Goal: Task Accomplishment & Management: Manage account settings

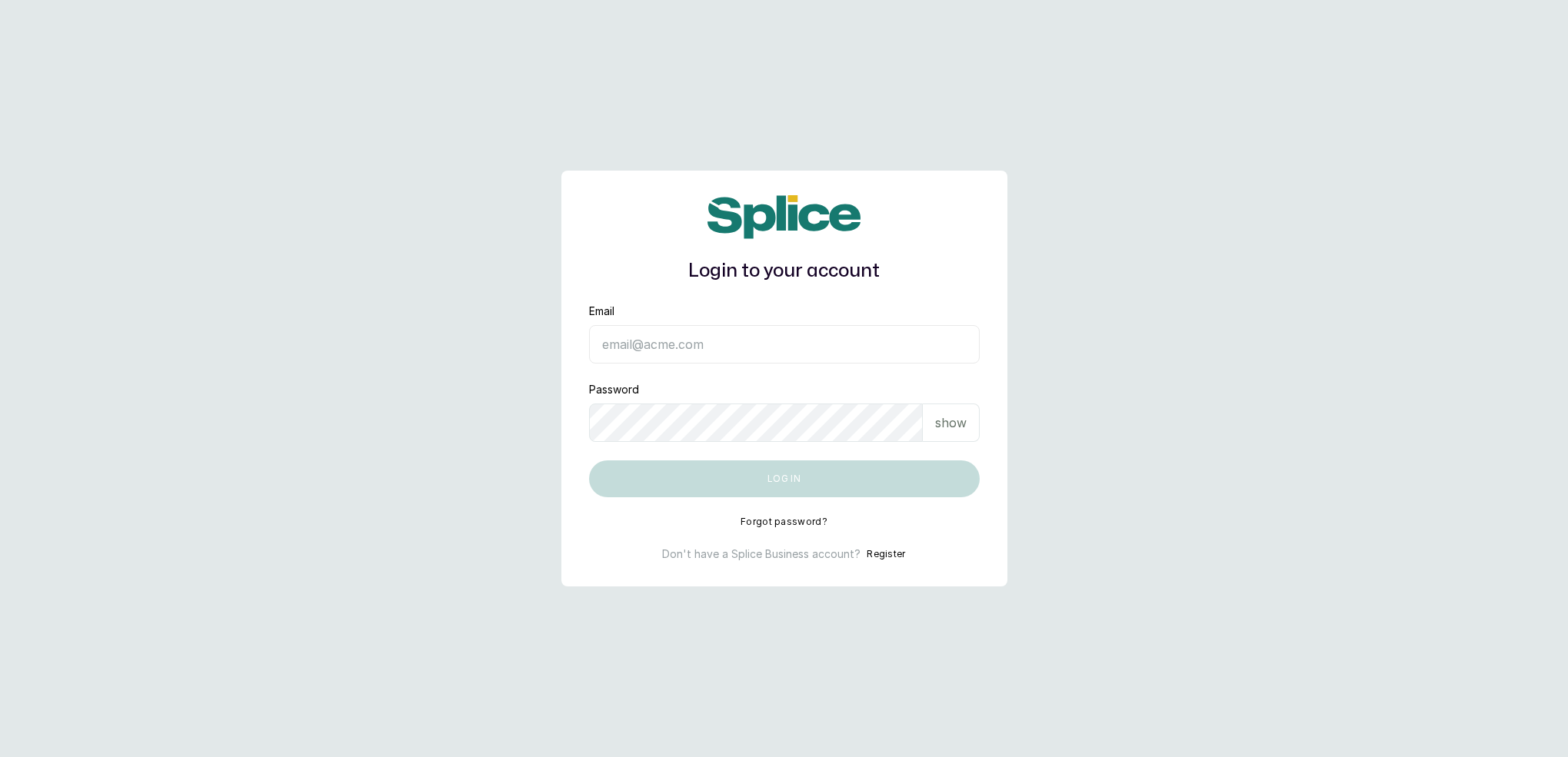
drag, startPoint x: 0, startPoint y: 0, endPoint x: 658, endPoint y: 343, distance: 742.0
click at [658, 343] on input "Email" at bounding box center [784, 344] width 391 height 38
type input "[EMAIL_ADDRESS][DOMAIN_NAME]"
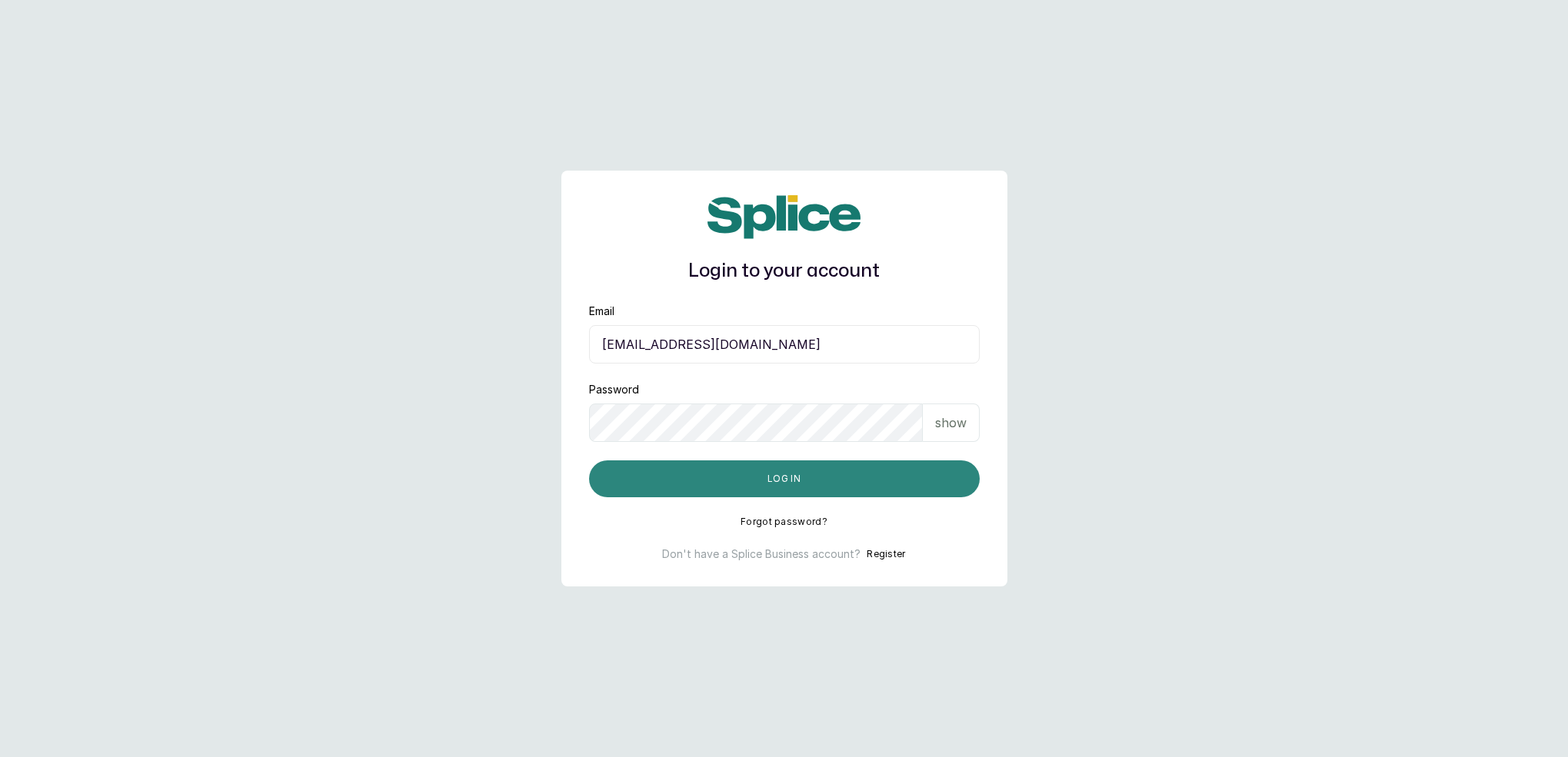
click at [729, 479] on button "Log in" at bounding box center [784, 480] width 391 height 37
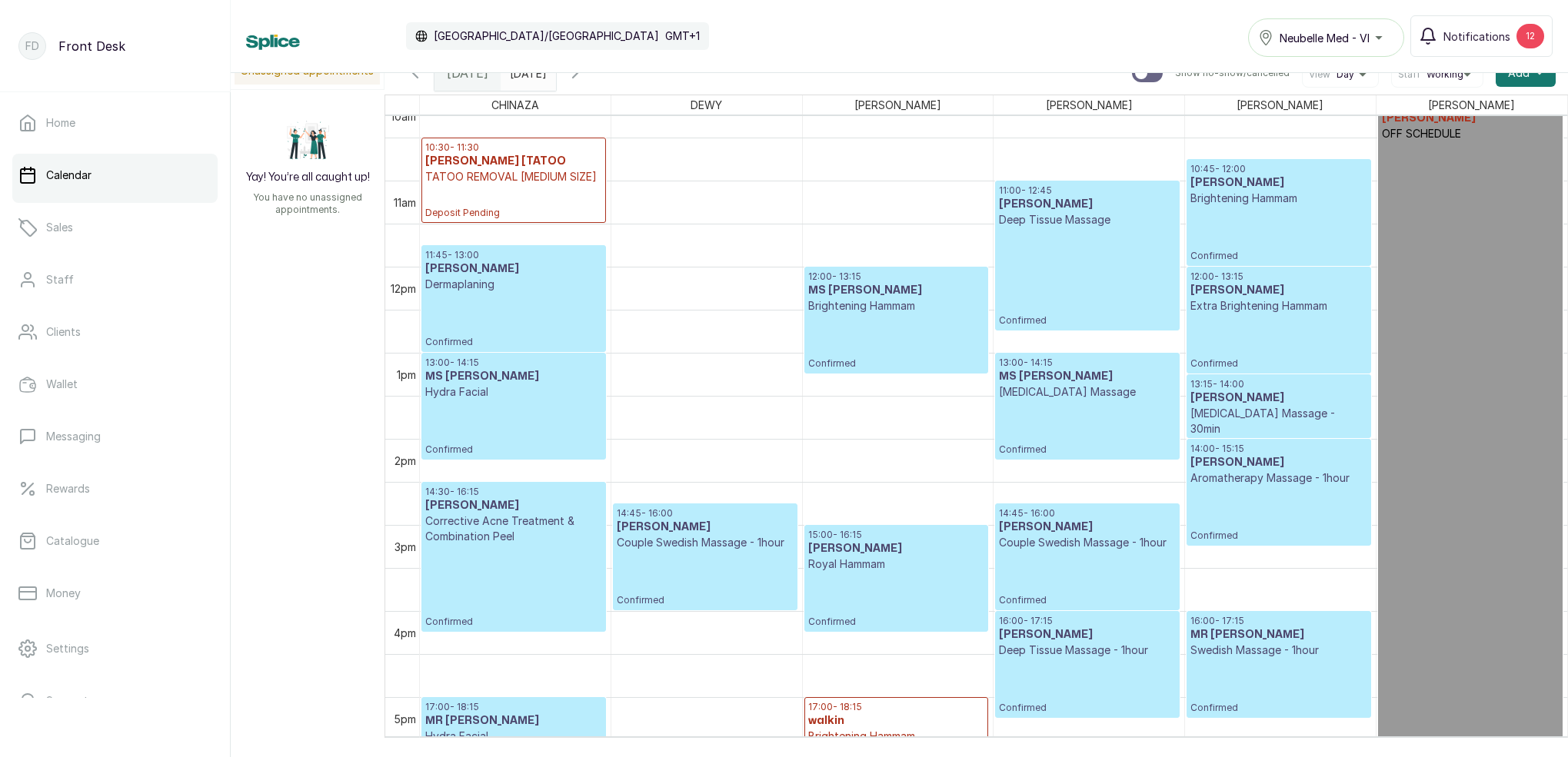
click at [1292, 311] on p "Extra Brightening Hammam" at bounding box center [1278, 306] width 176 height 15
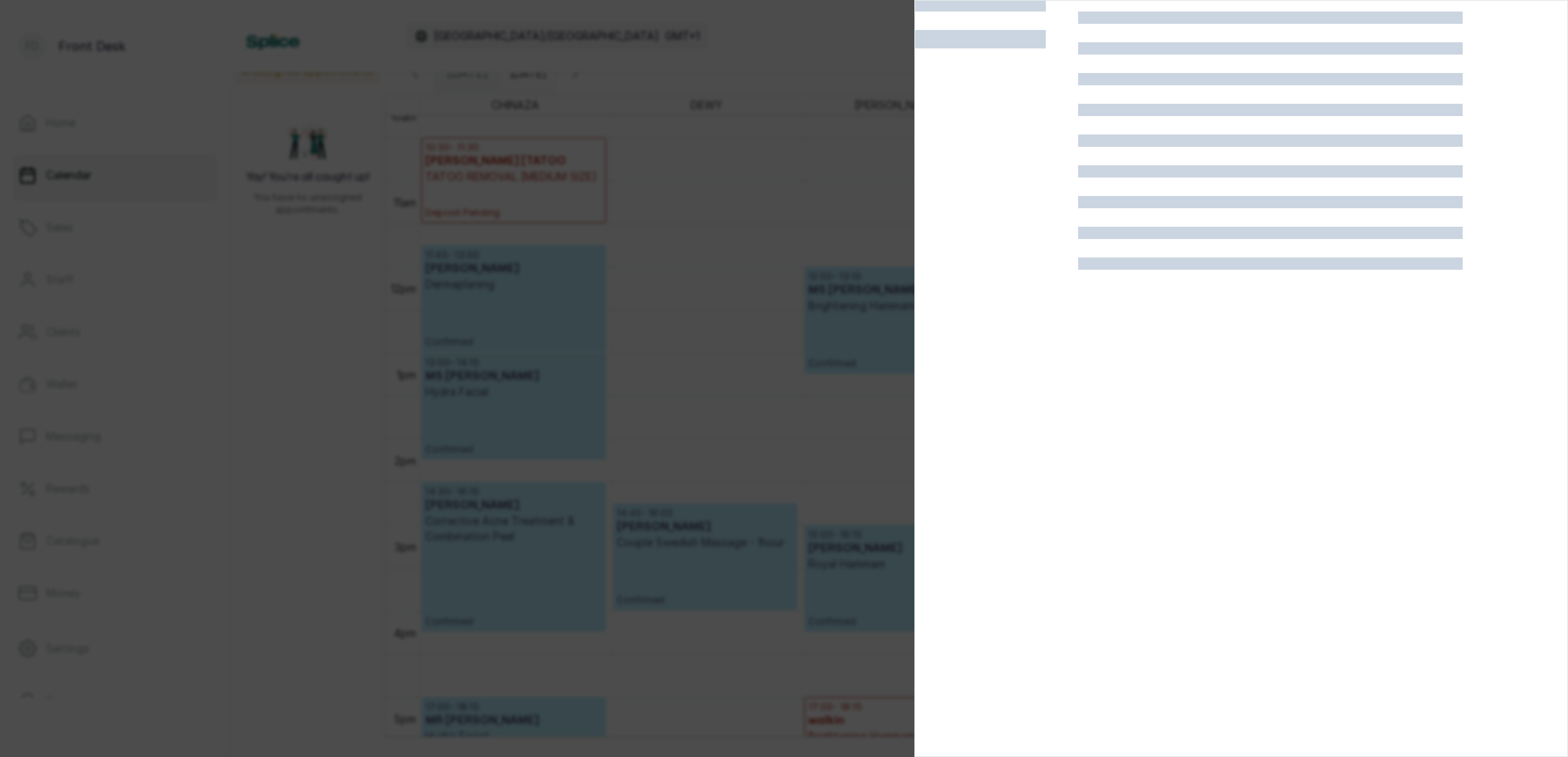
click at [825, 30] on div at bounding box center [784, 378] width 1568 height 757
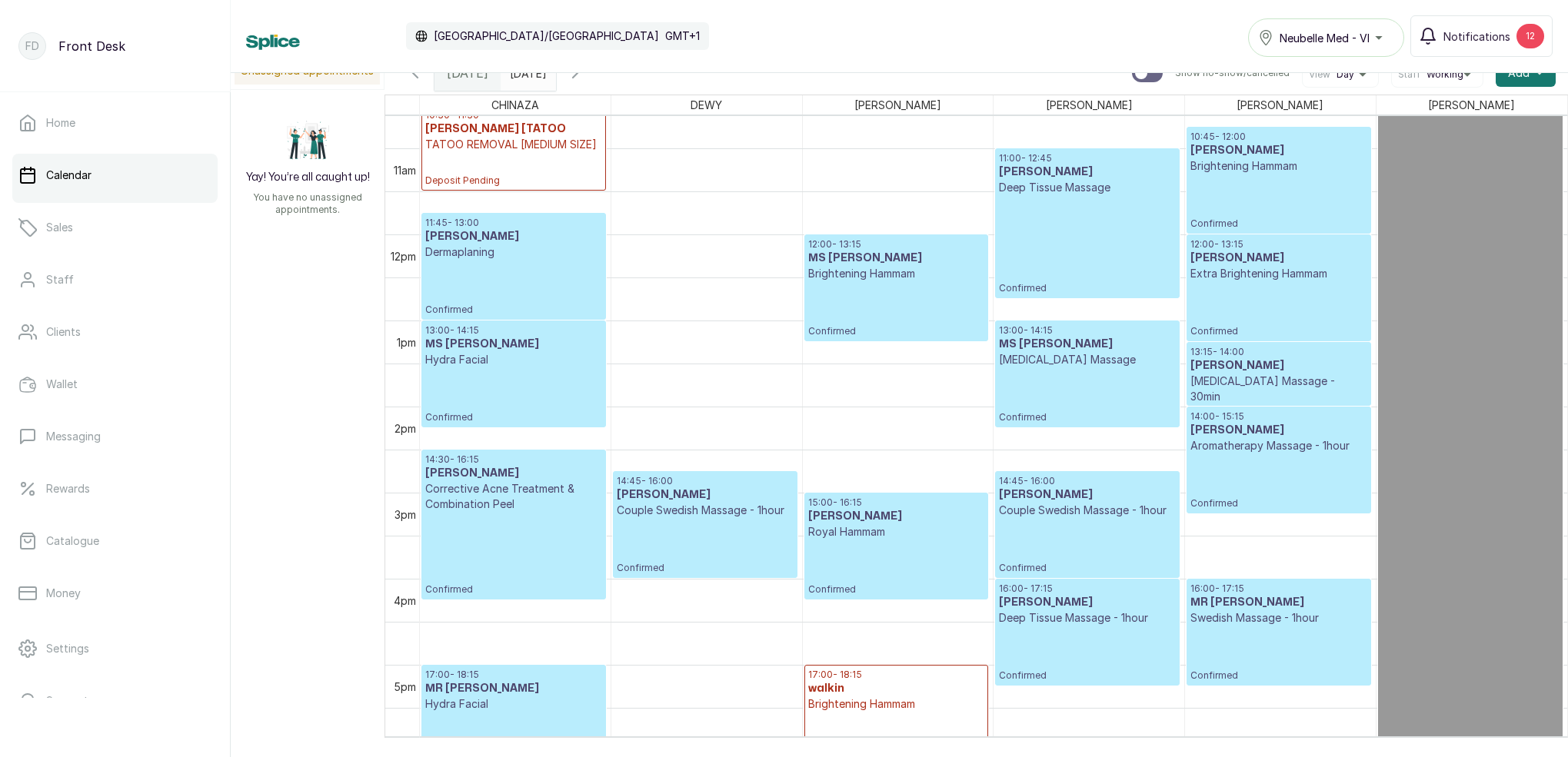
click at [1297, 286] on p "Confirmed" at bounding box center [1278, 310] width 176 height 56
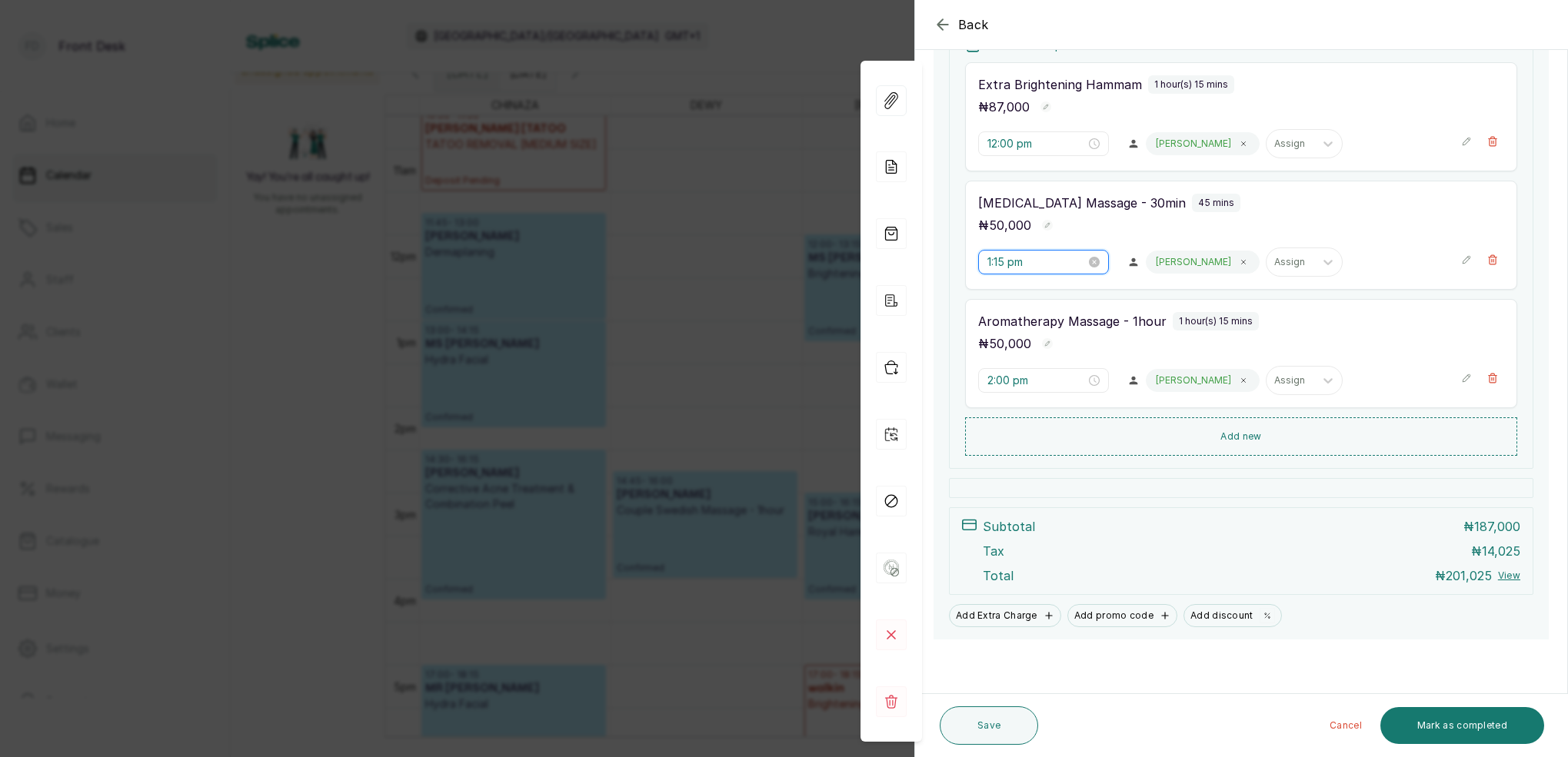
click at [1003, 262] on input "1:15 pm" at bounding box center [1036, 262] width 98 height 17
type input "1:00 pm"
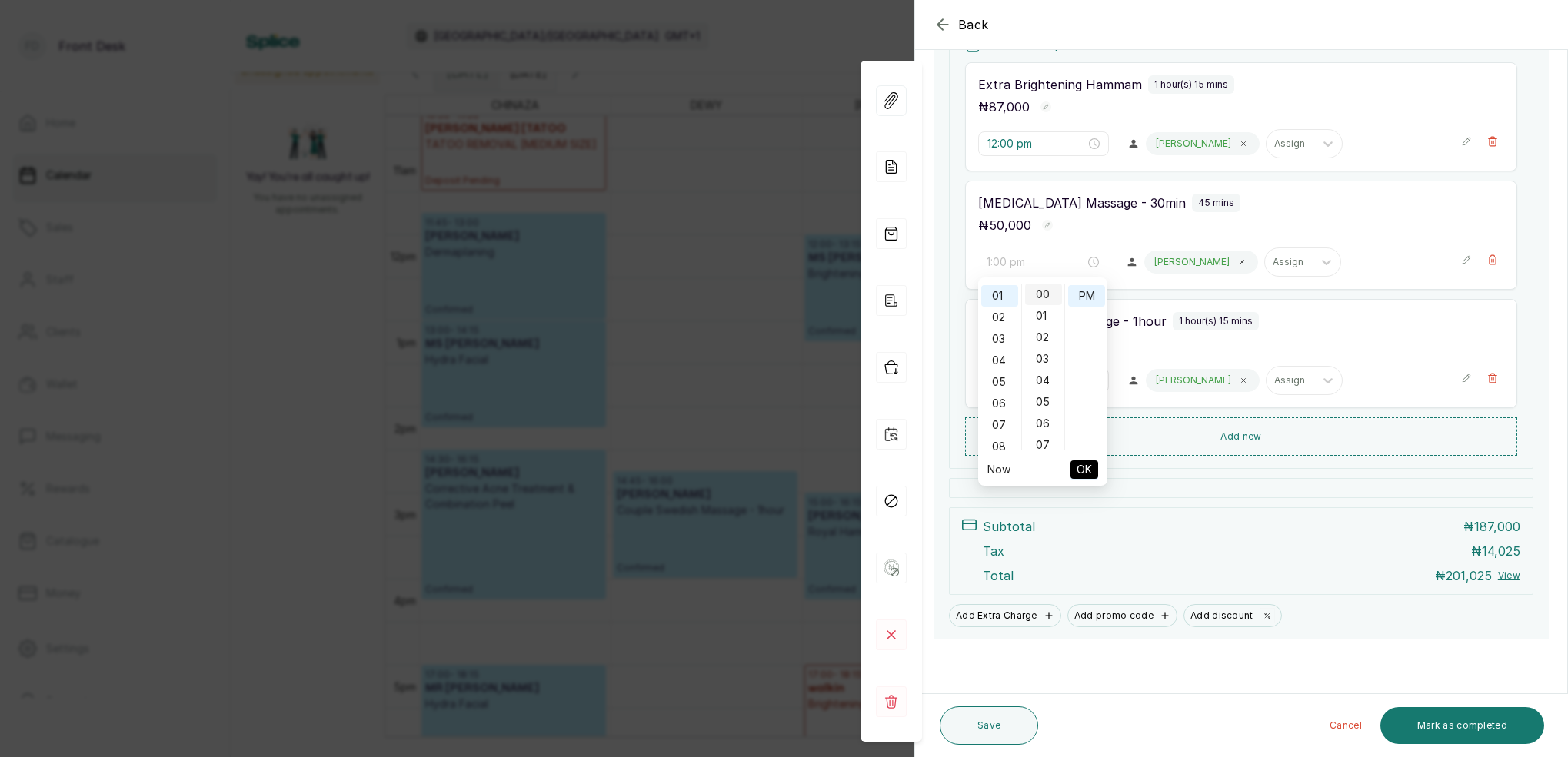
click at [1050, 296] on div "00" at bounding box center [1044, 293] width 37 height 21
click at [1080, 297] on div "PM" at bounding box center [1087, 295] width 37 height 21
click at [1095, 466] on button "OK" at bounding box center [1083, 470] width 28 height 19
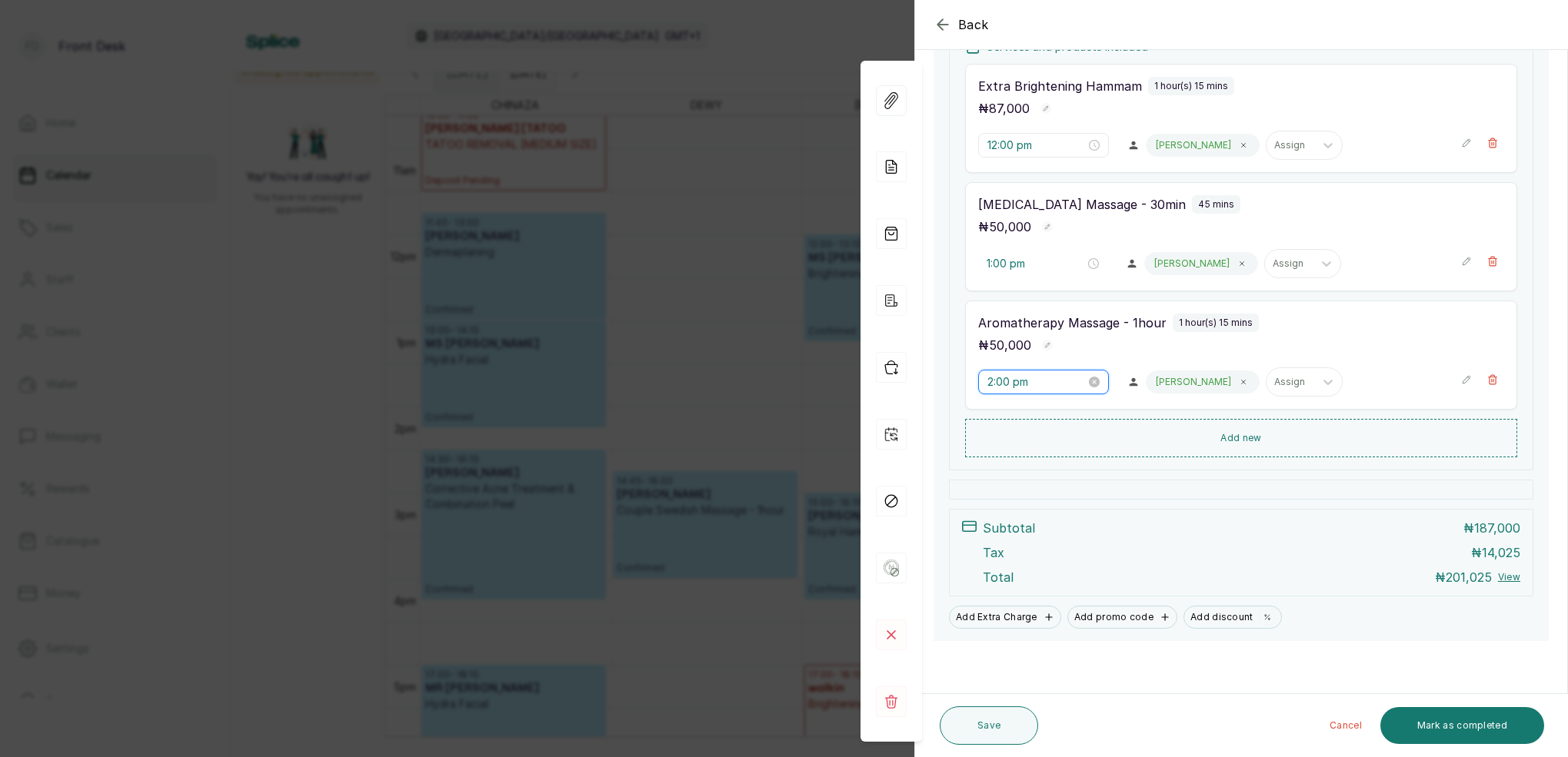
click at [1009, 384] on input "2:00 pm" at bounding box center [1036, 382] width 98 height 17
click at [1002, 440] on div "01" at bounding box center [1000, 436] width 37 height 21
type input "1:30 pm"
drag, startPoint x: 1044, startPoint y: 415, endPoint x: 1066, endPoint y: 414, distance: 22.0
click at [1044, 415] on div "30" at bounding box center [1044, 413] width 37 height 21
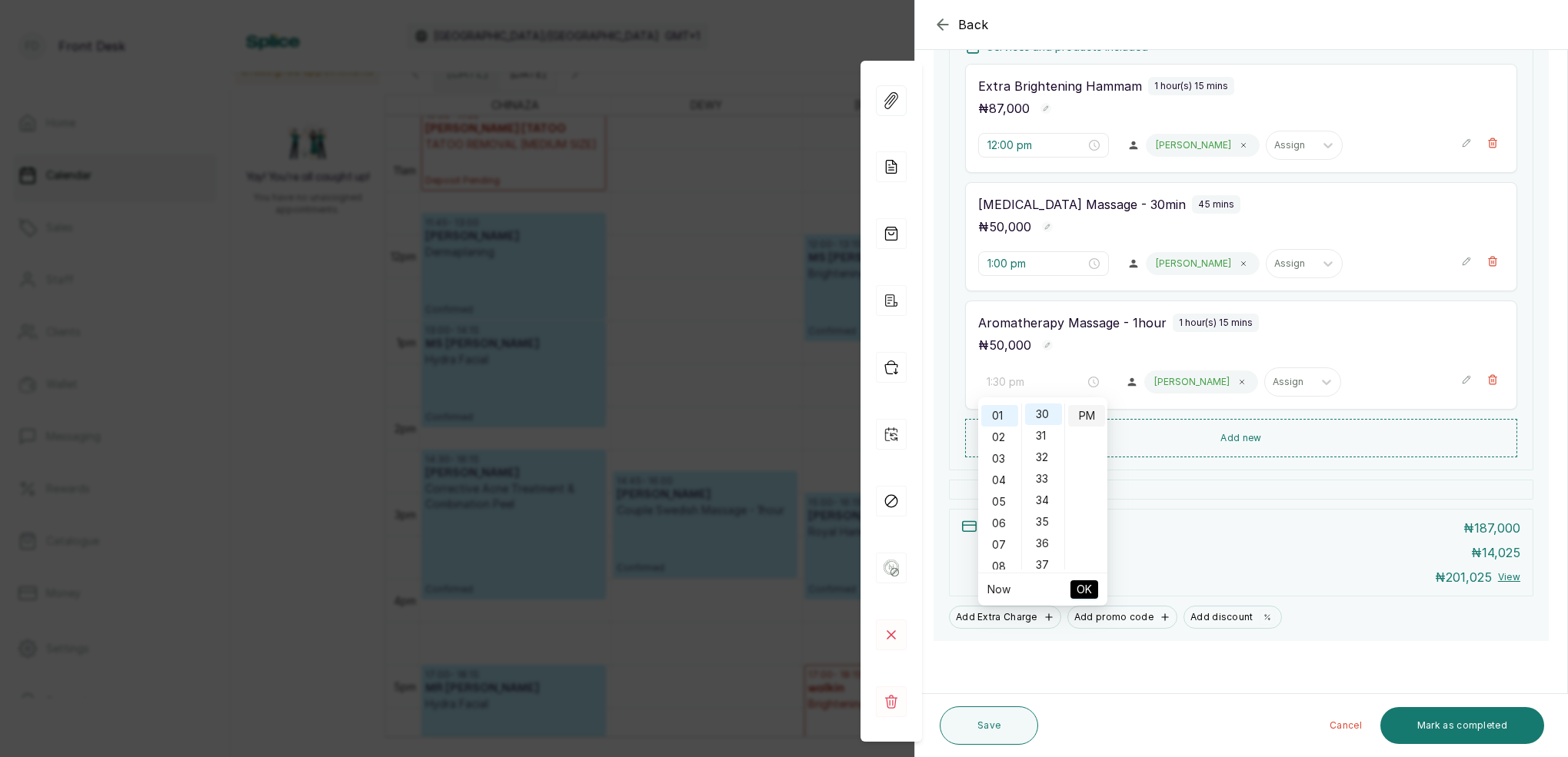
click at [1077, 414] on div "PM" at bounding box center [1087, 415] width 37 height 21
click at [1095, 596] on button "OK" at bounding box center [1083, 590] width 28 height 19
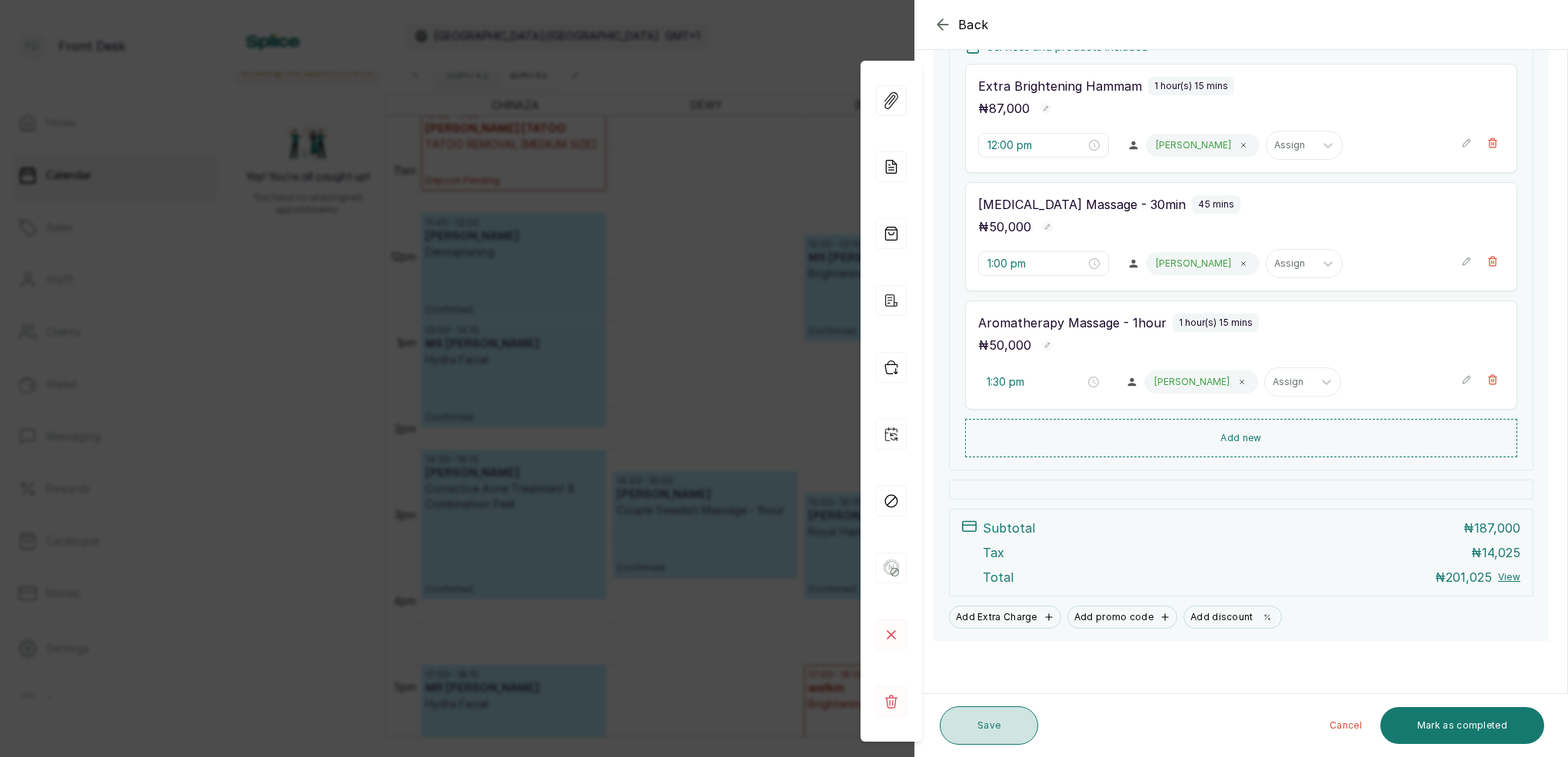
click at [1003, 722] on button "Save" at bounding box center [989, 725] width 98 height 38
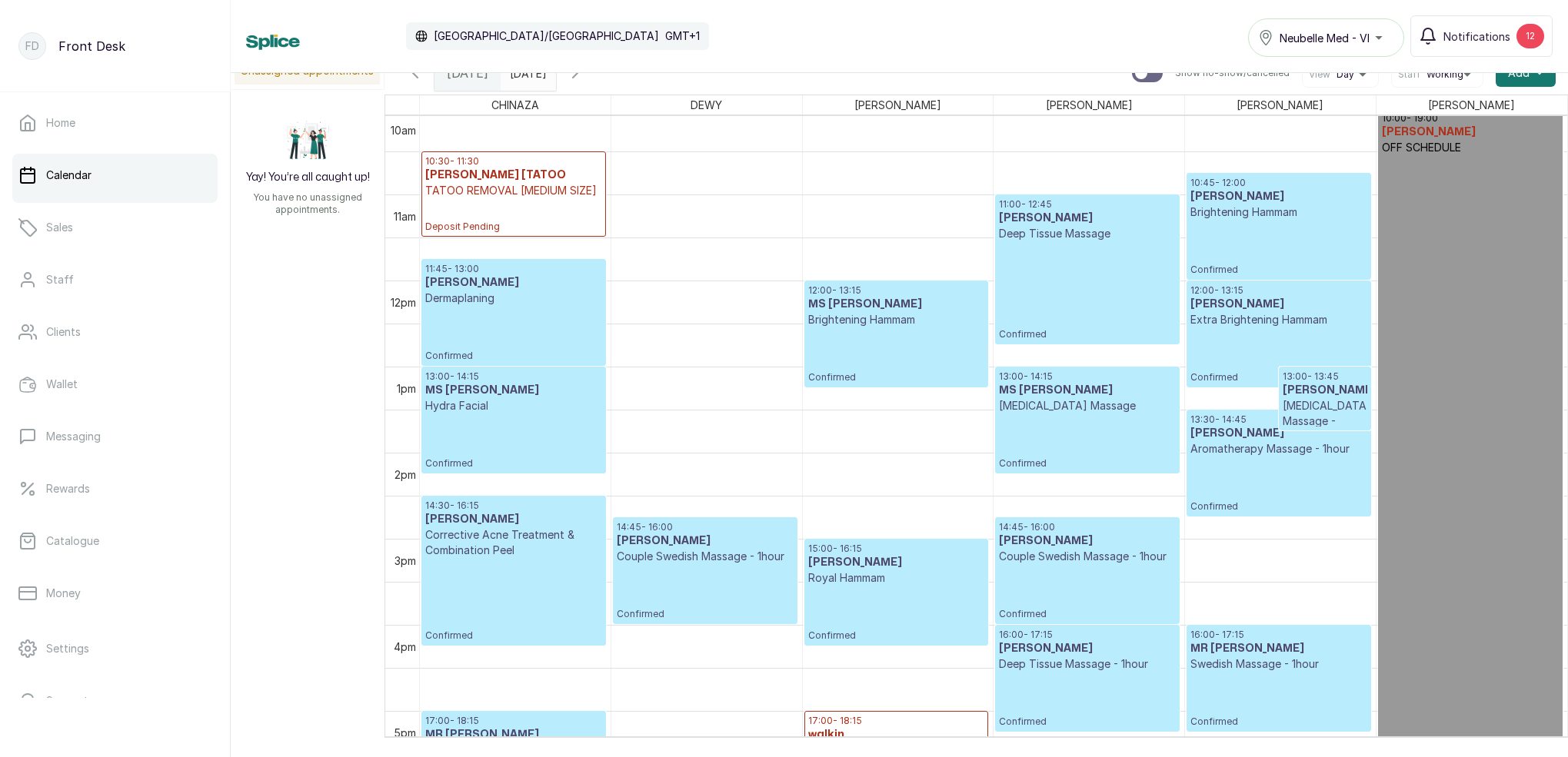
click at [1237, 474] on p "Confirmed" at bounding box center [1278, 485] width 176 height 56
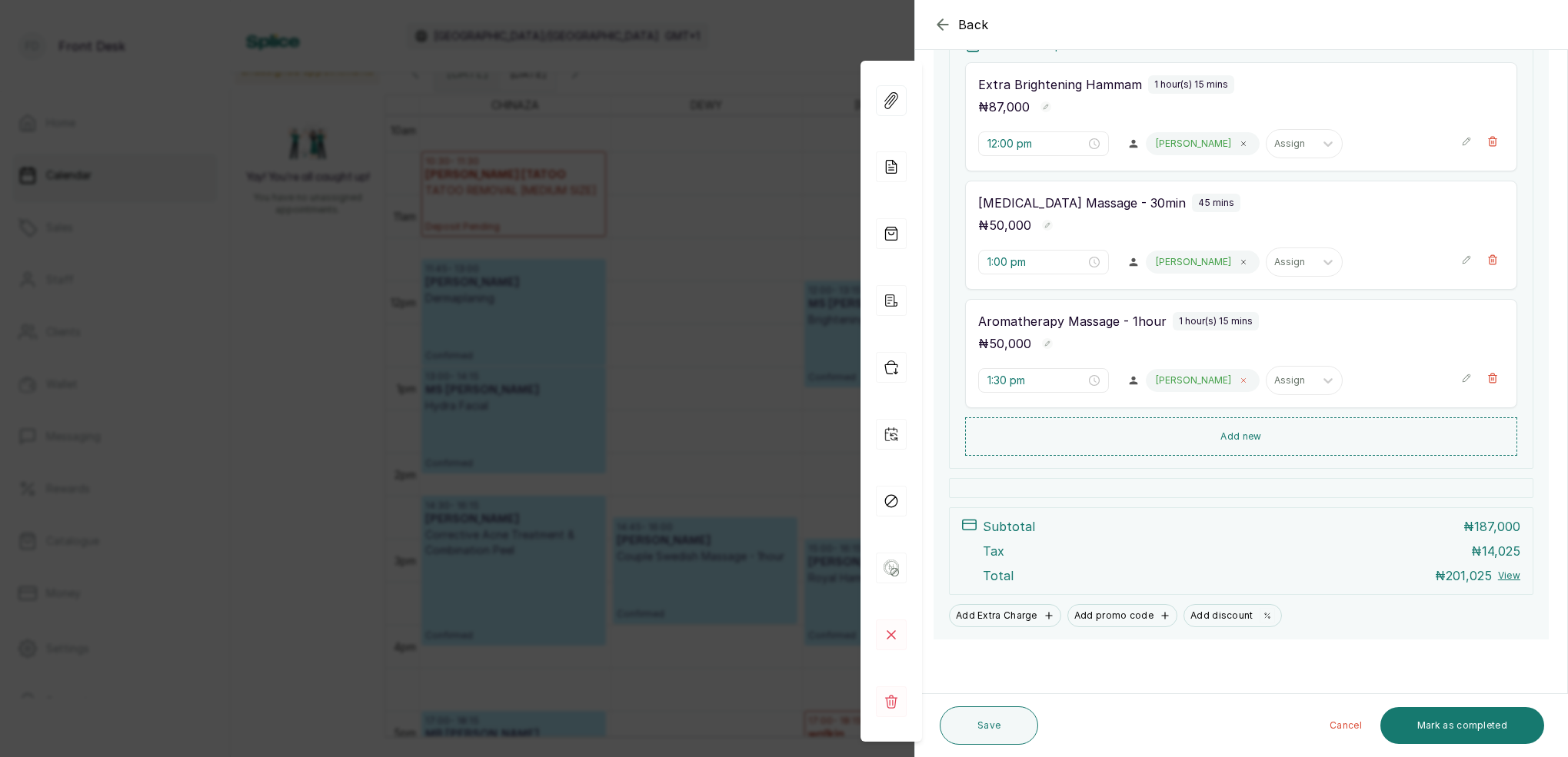
click at [1239, 384] on icon at bounding box center [1242, 380] width 8 height 8
click at [1179, 383] on div "Assign" at bounding box center [1171, 381] width 32 height 11
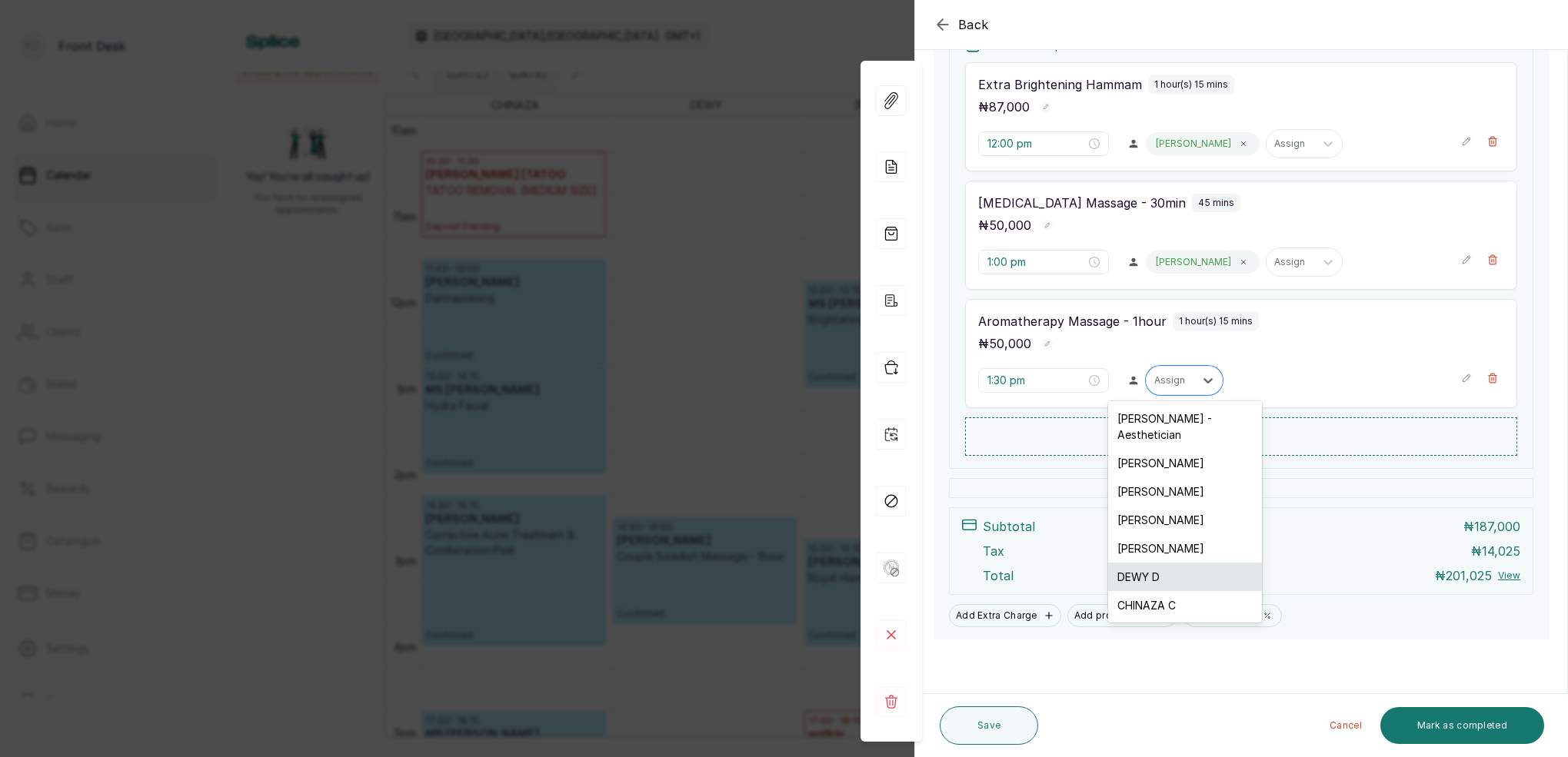
click at [1175, 562] on div "DEWY D" at bounding box center [1185, 577] width 154 height 29
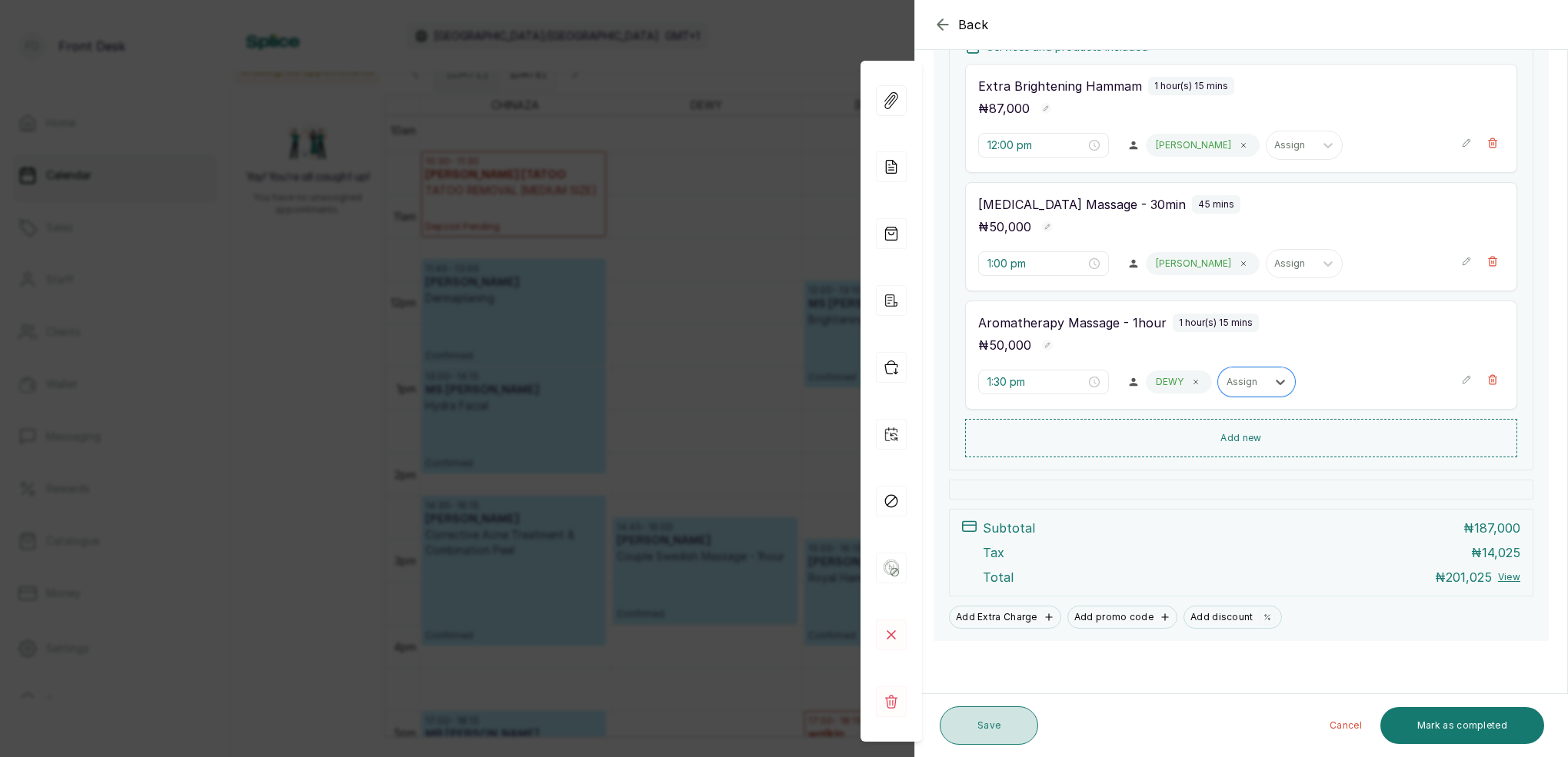
click at [1022, 710] on button "Save" at bounding box center [989, 725] width 98 height 38
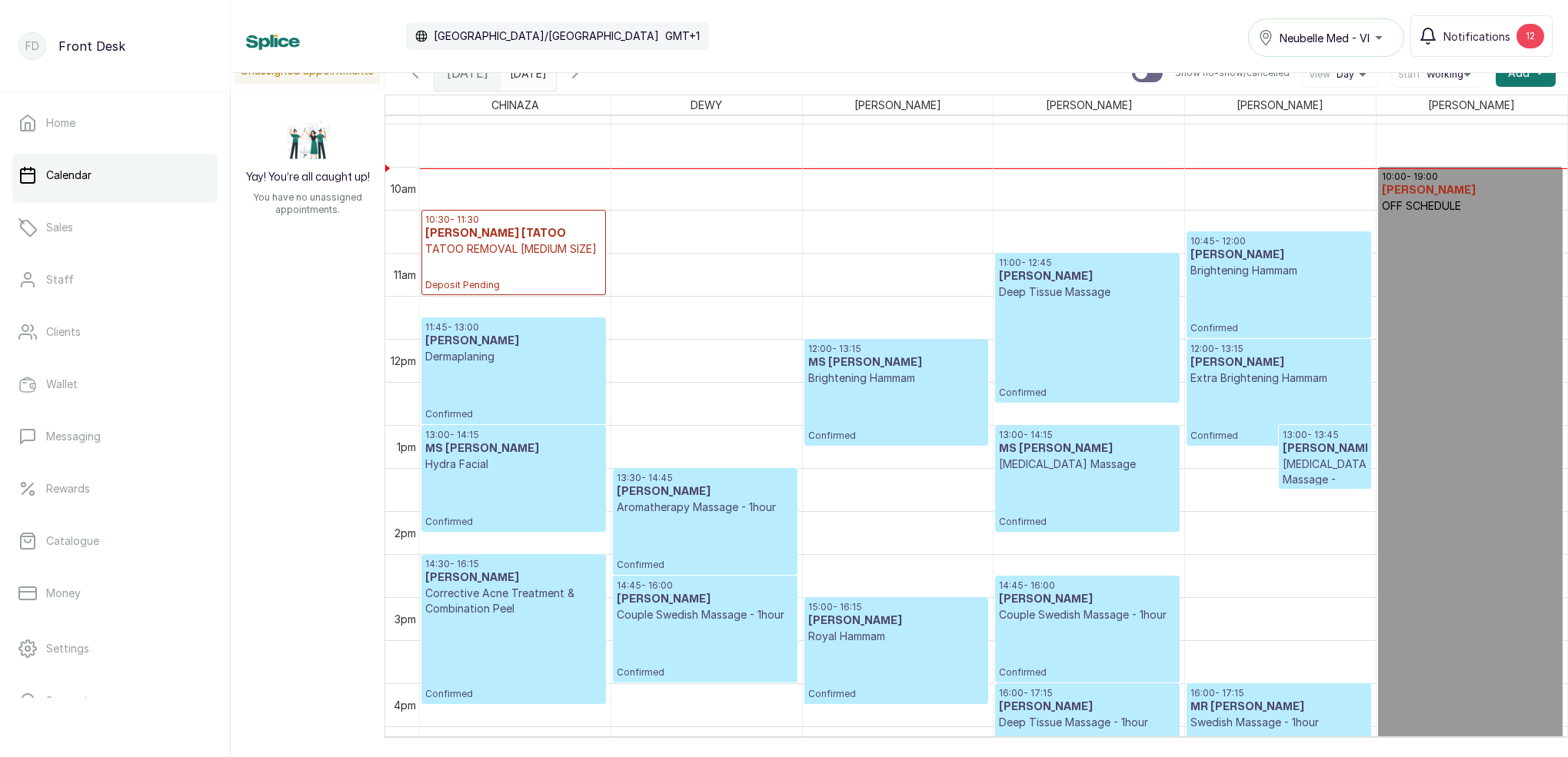
scroll to position [922, 0]
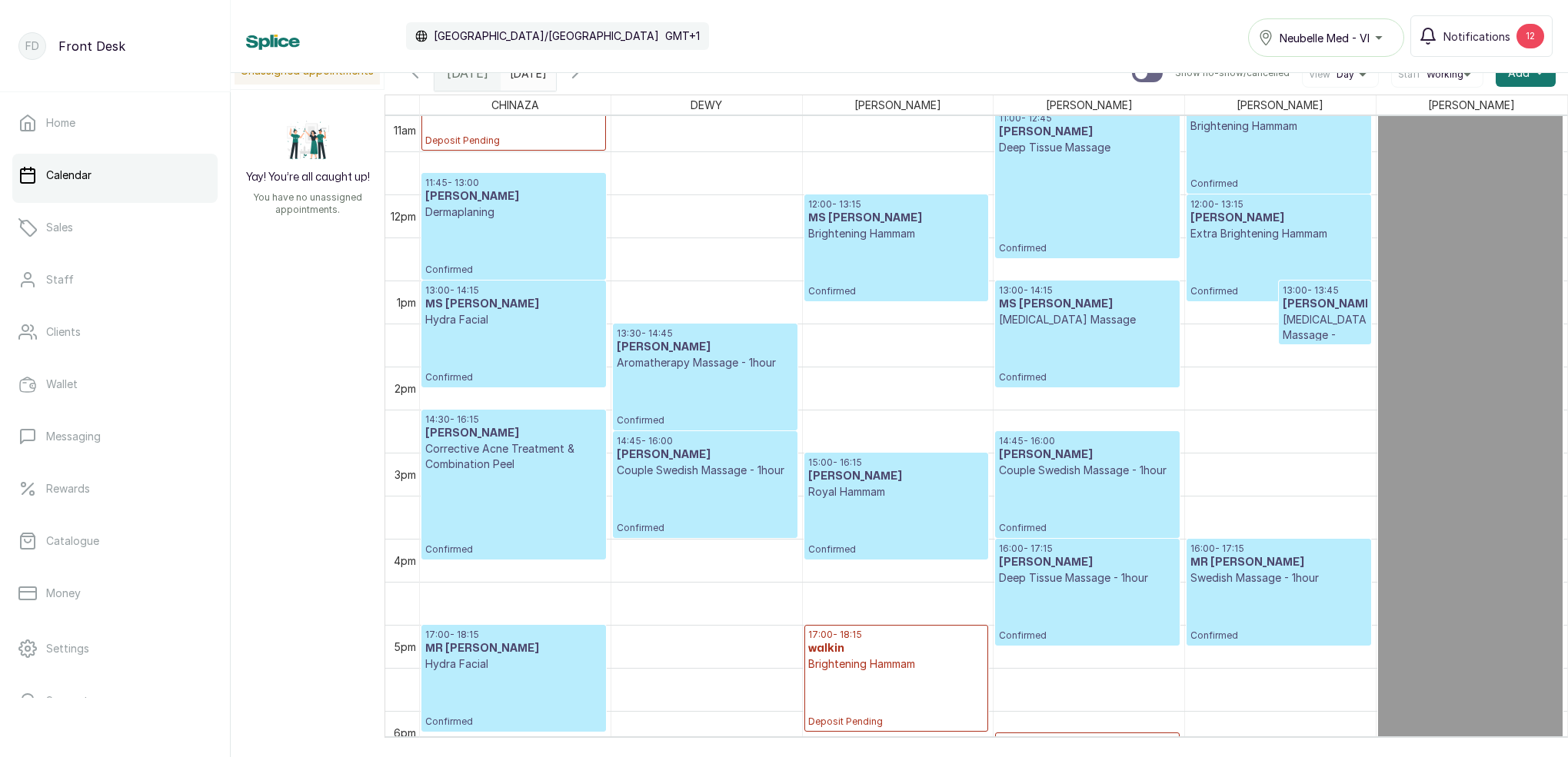
click at [555, 82] on div at bounding box center [528, 69] width 55 height 28
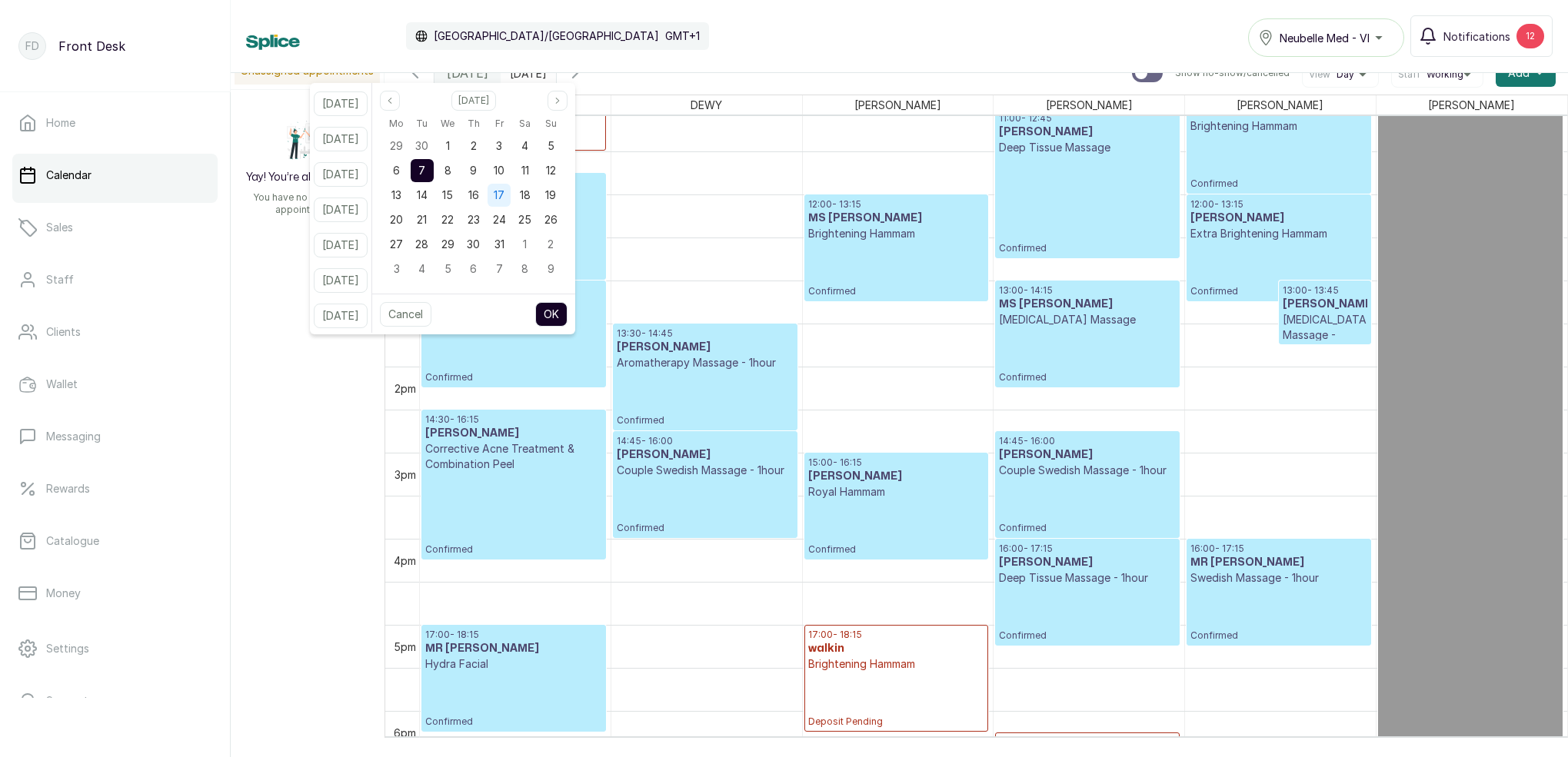
click at [504, 196] on span "17" at bounding box center [499, 195] width 11 height 13
drag, startPoint x: 491, startPoint y: 195, endPoint x: 512, endPoint y: 195, distance: 21.0
click at [479, 195] on span "16" at bounding box center [474, 195] width 11 height 13
drag, startPoint x: 513, startPoint y: 194, endPoint x: 521, endPoint y: 197, distance: 8.5
click at [504, 194] on span "17" at bounding box center [499, 195] width 11 height 13
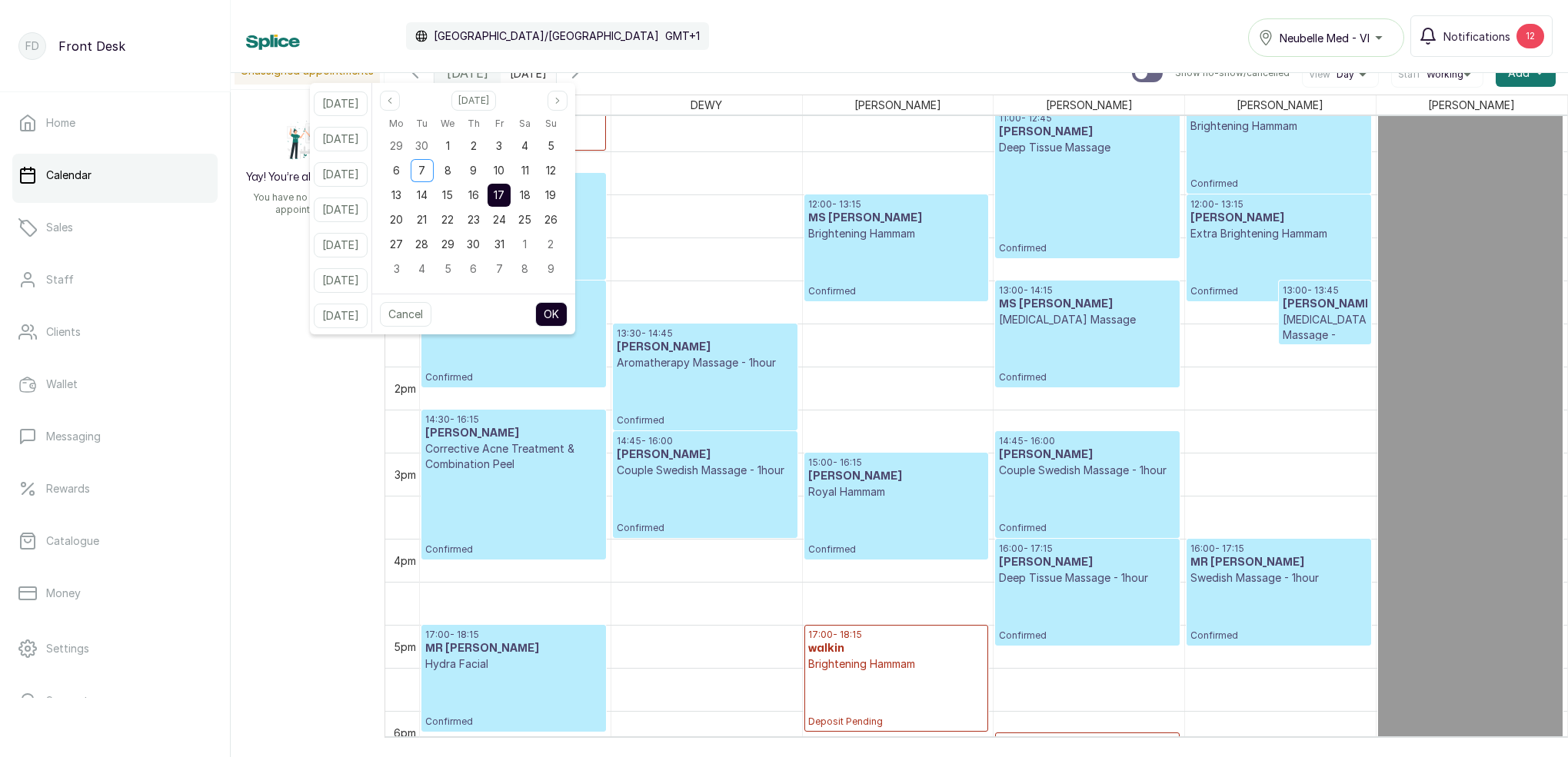
click at [567, 313] on button "OK" at bounding box center [551, 314] width 32 height 25
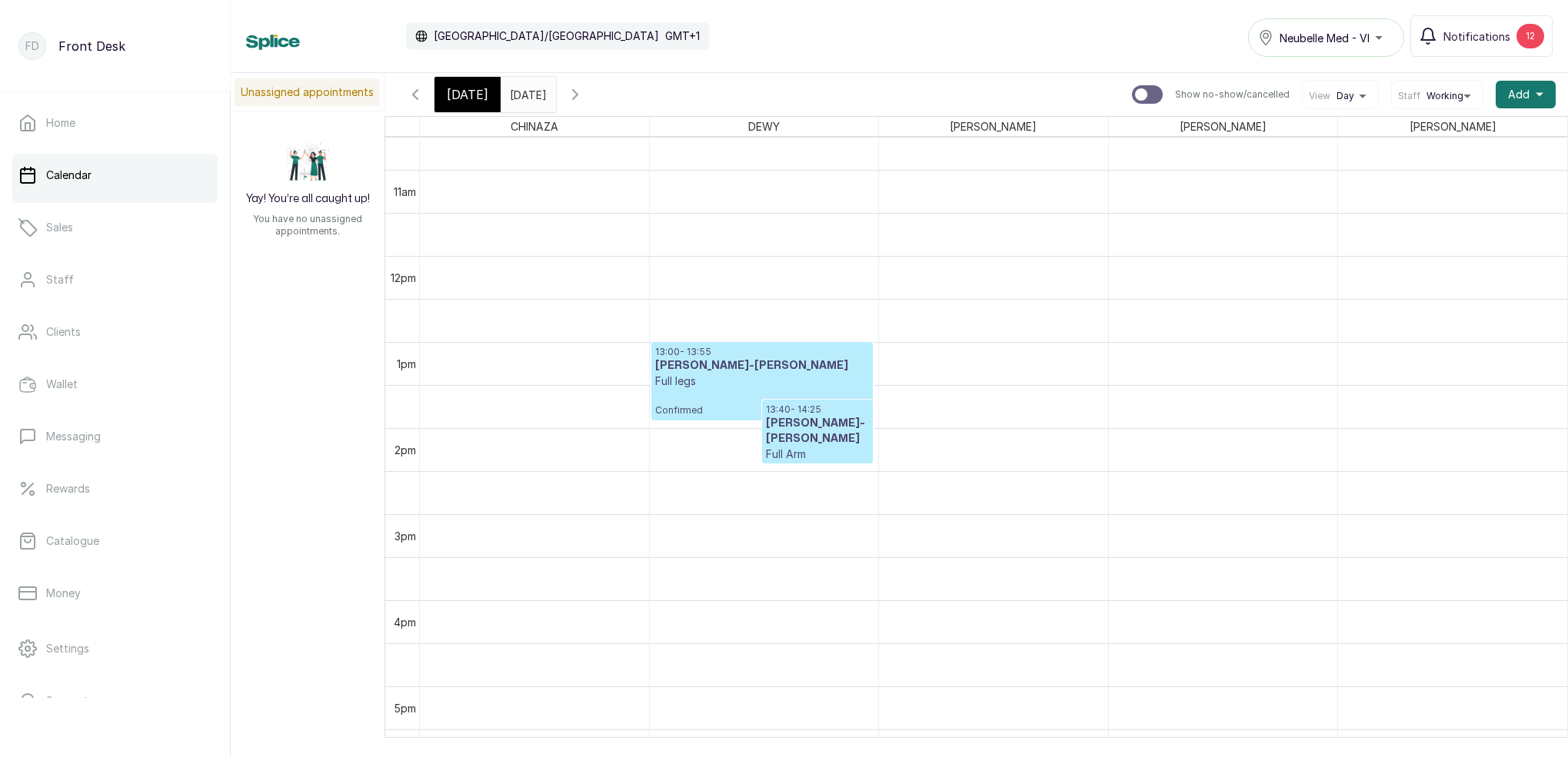
scroll to position [1022, 0]
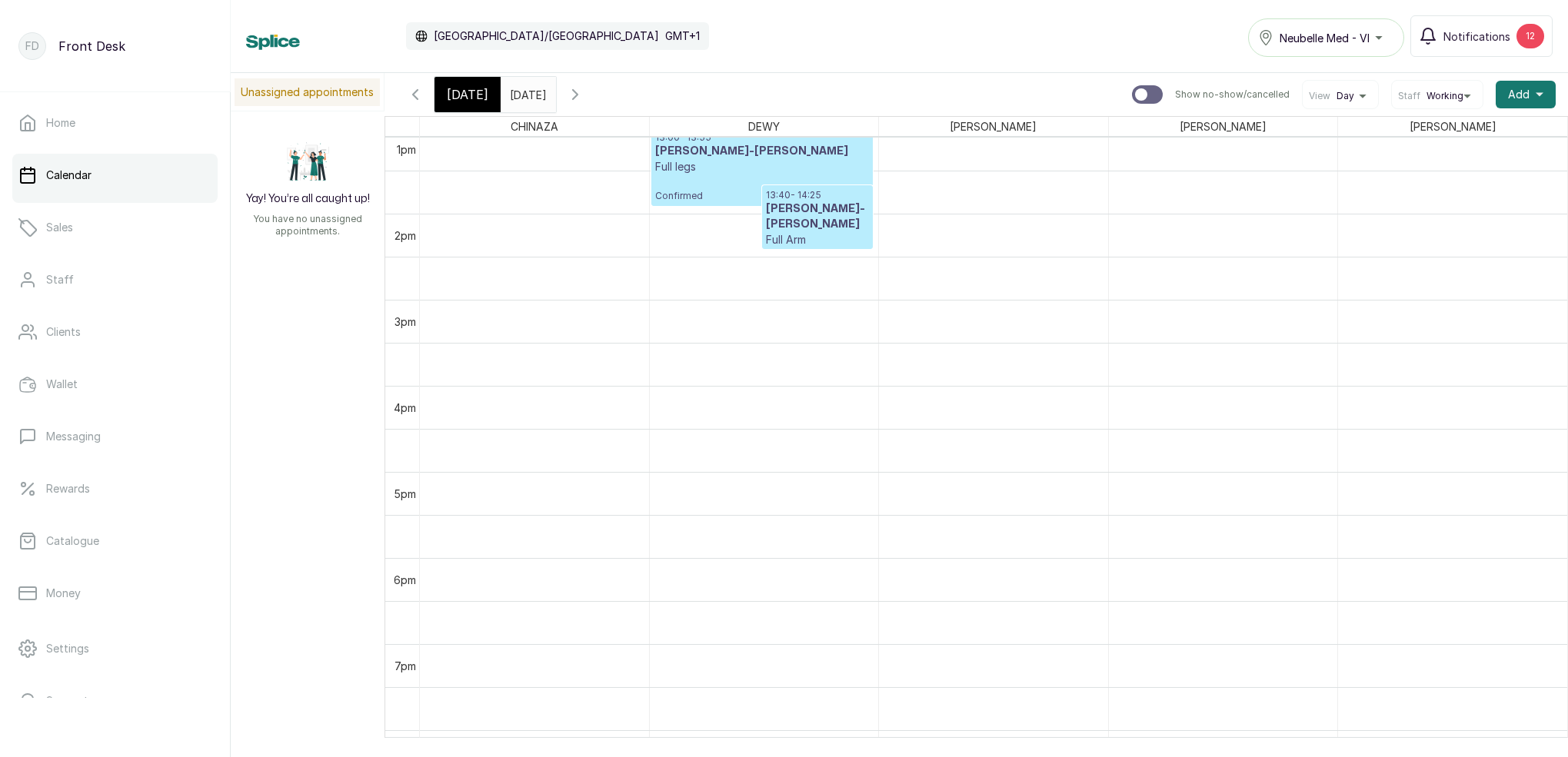
click at [584, 93] on icon "button" at bounding box center [575, 95] width 19 height 19
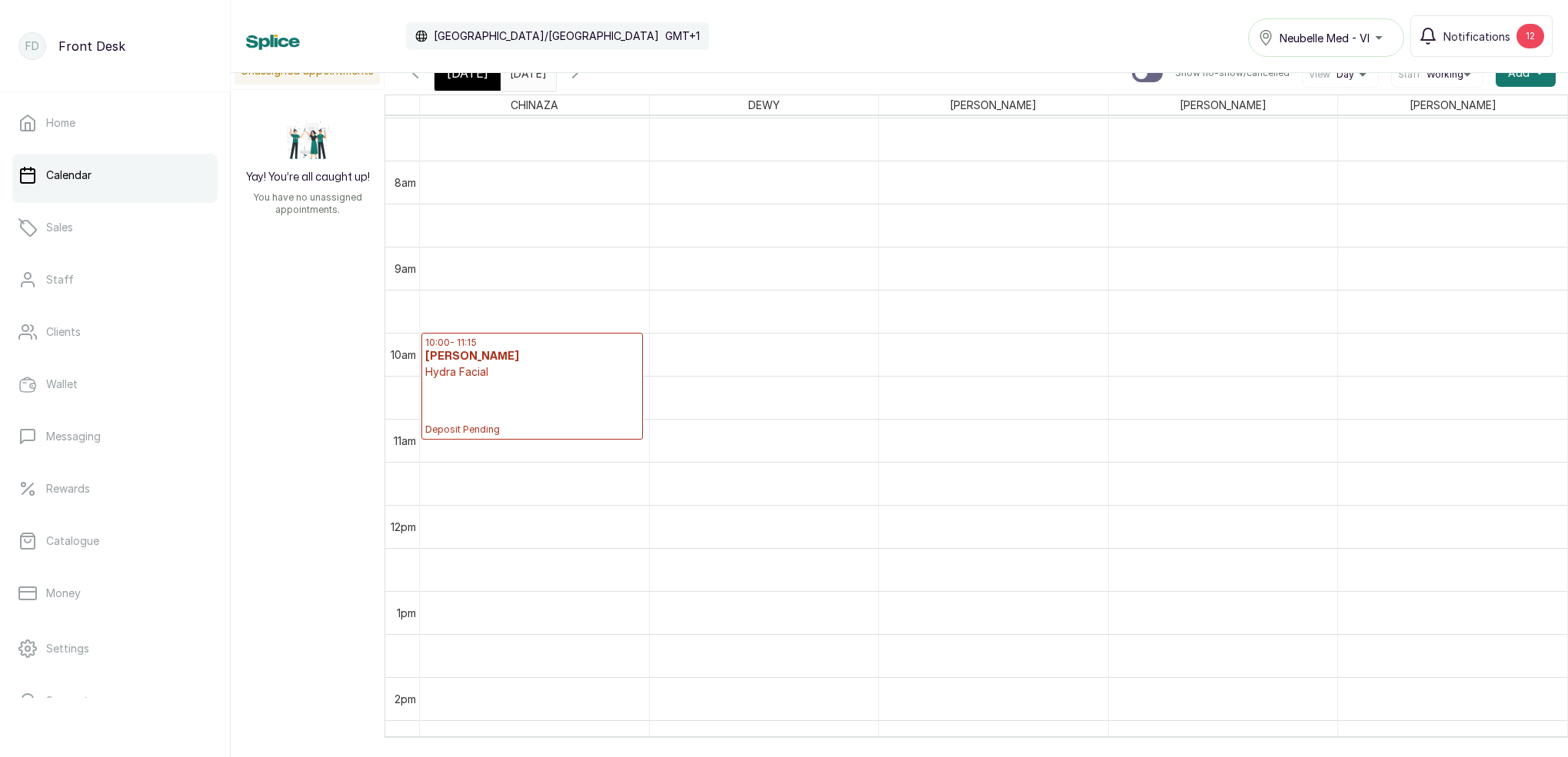
scroll to position [797, 0]
click at [473, 80] on span "[DATE]" at bounding box center [467, 73] width 41 height 19
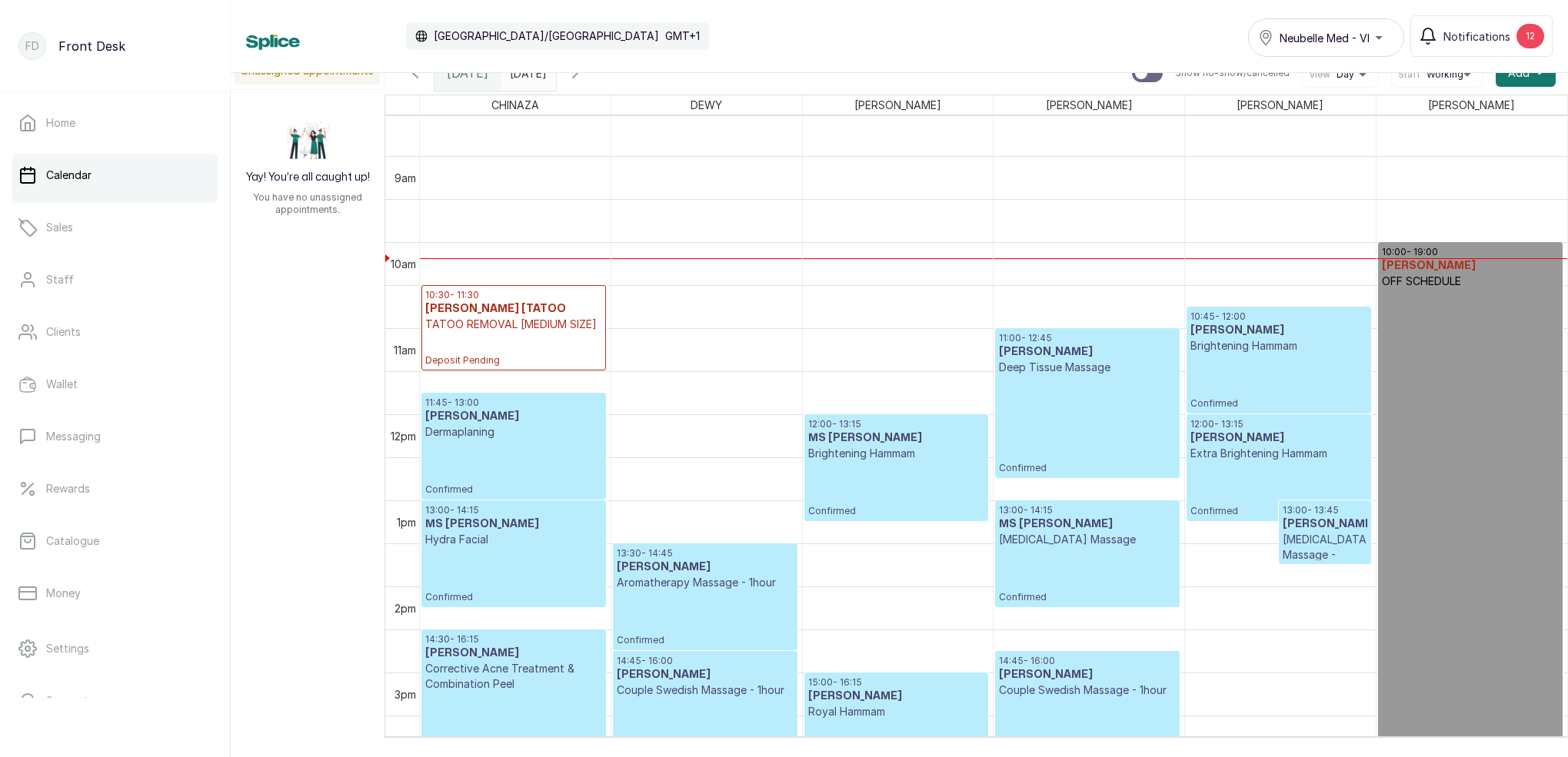
scroll to position [737, 0]
click at [584, 80] on icon "button" at bounding box center [575, 73] width 19 height 19
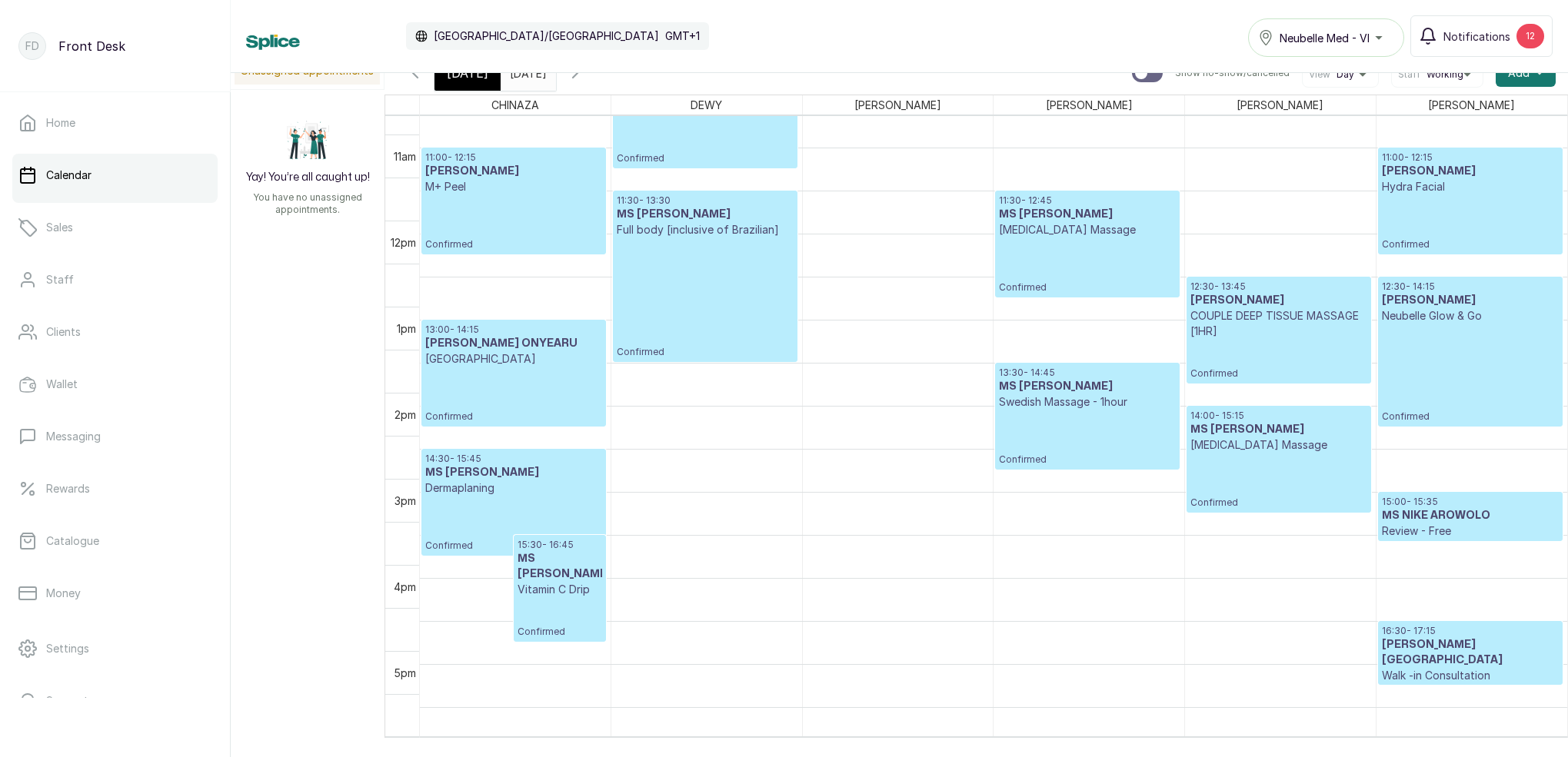
scroll to position [930, 0]
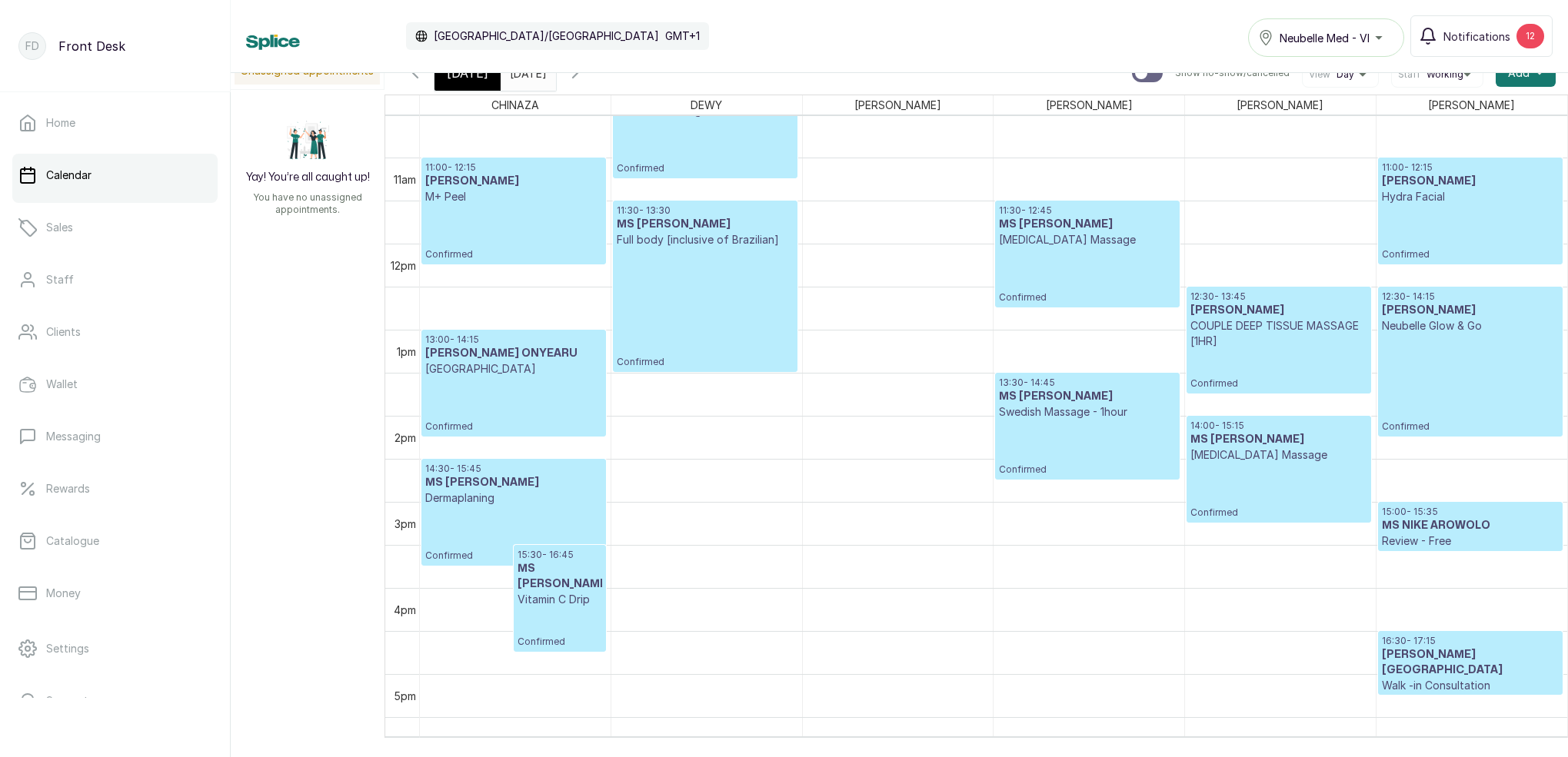
click at [419, 80] on icon "button" at bounding box center [415, 73] width 19 height 19
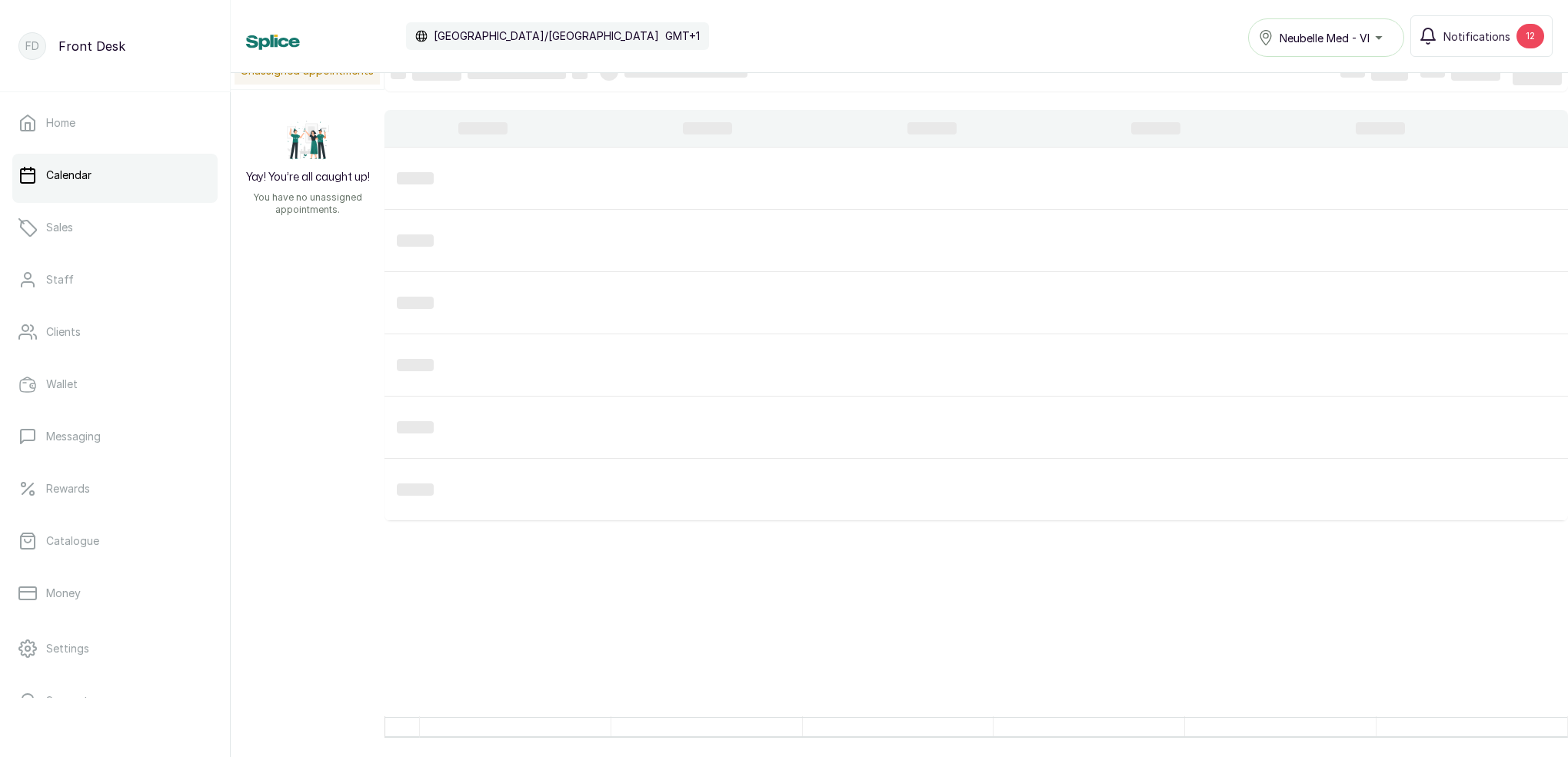
scroll to position [518, 0]
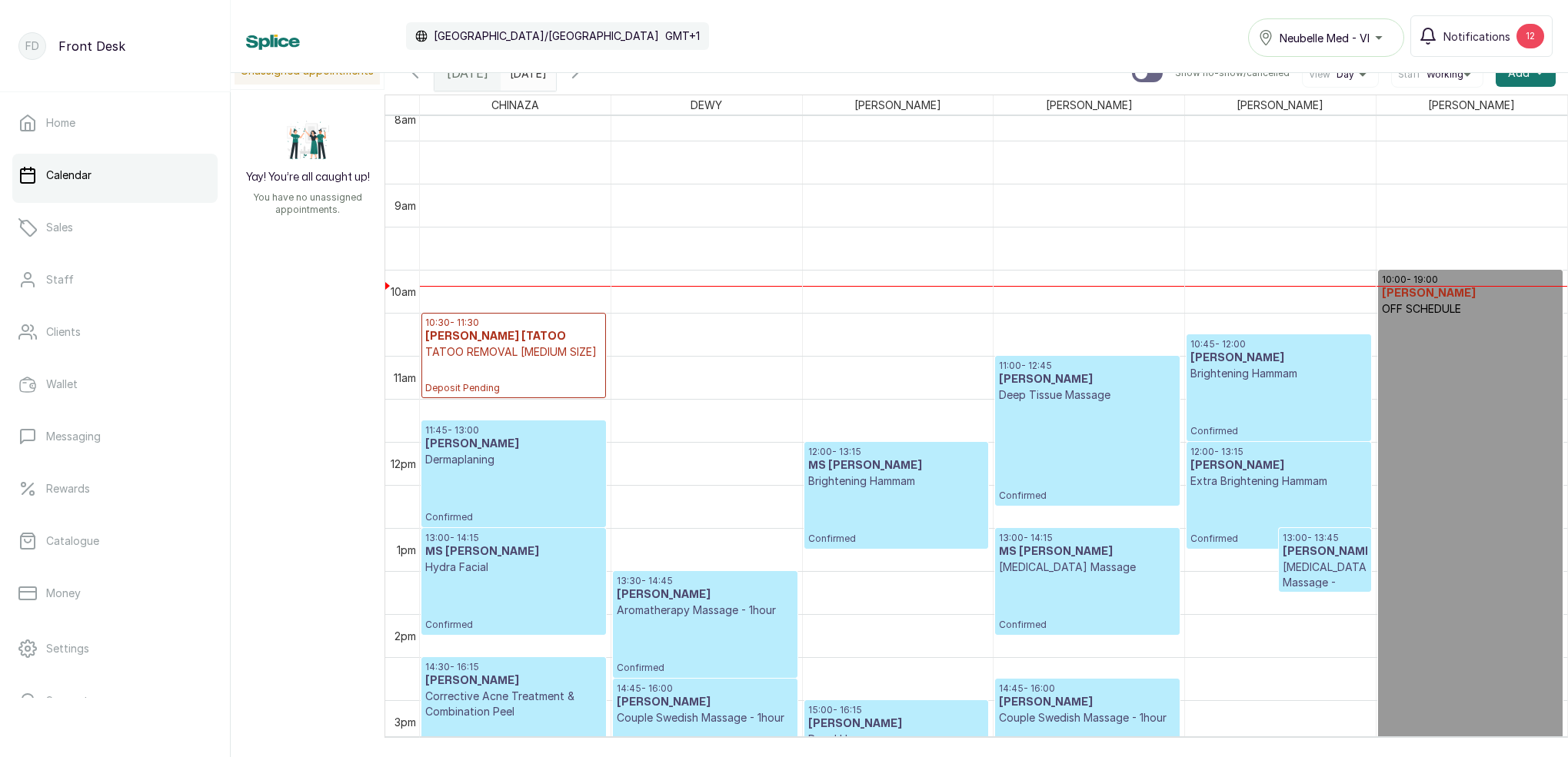
click at [526, 75] on input "[DATE]" at bounding box center [513, 69] width 25 height 26
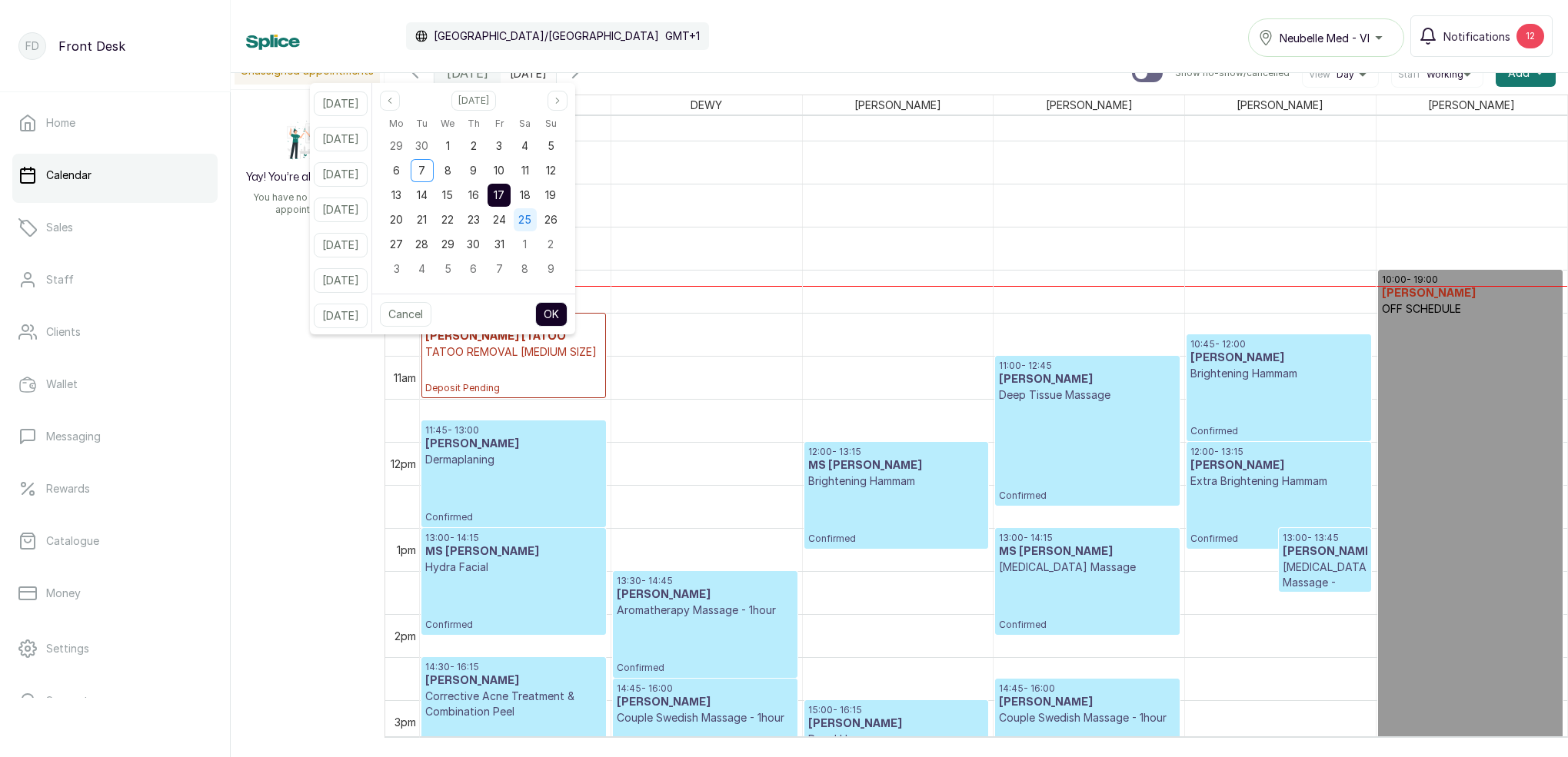
drag, startPoint x: 544, startPoint y: 195, endPoint x: 546, endPoint y: 217, distance: 22.1
click at [530, 195] on span "18" at bounding box center [525, 195] width 11 height 13
drag, startPoint x: 569, startPoint y: 309, endPoint x: 659, endPoint y: 247, distance: 109.3
click at [567, 308] on button "OK" at bounding box center [551, 314] width 32 height 25
type input "[DATE]"
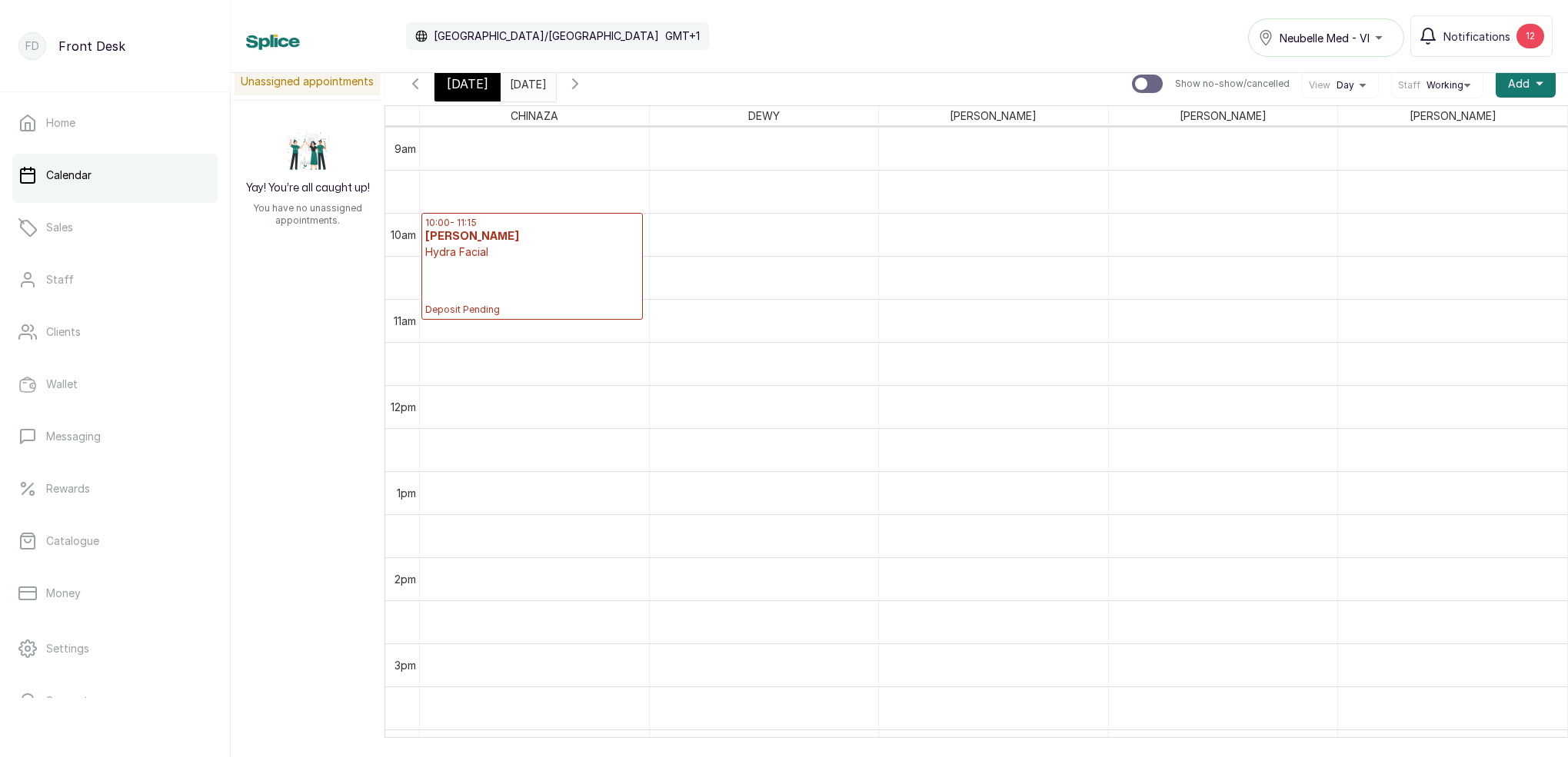
scroll to position [0, 1]
click at [487, 92] on div "[DATE]" at bounding box center [468, 84] width 66 height 36
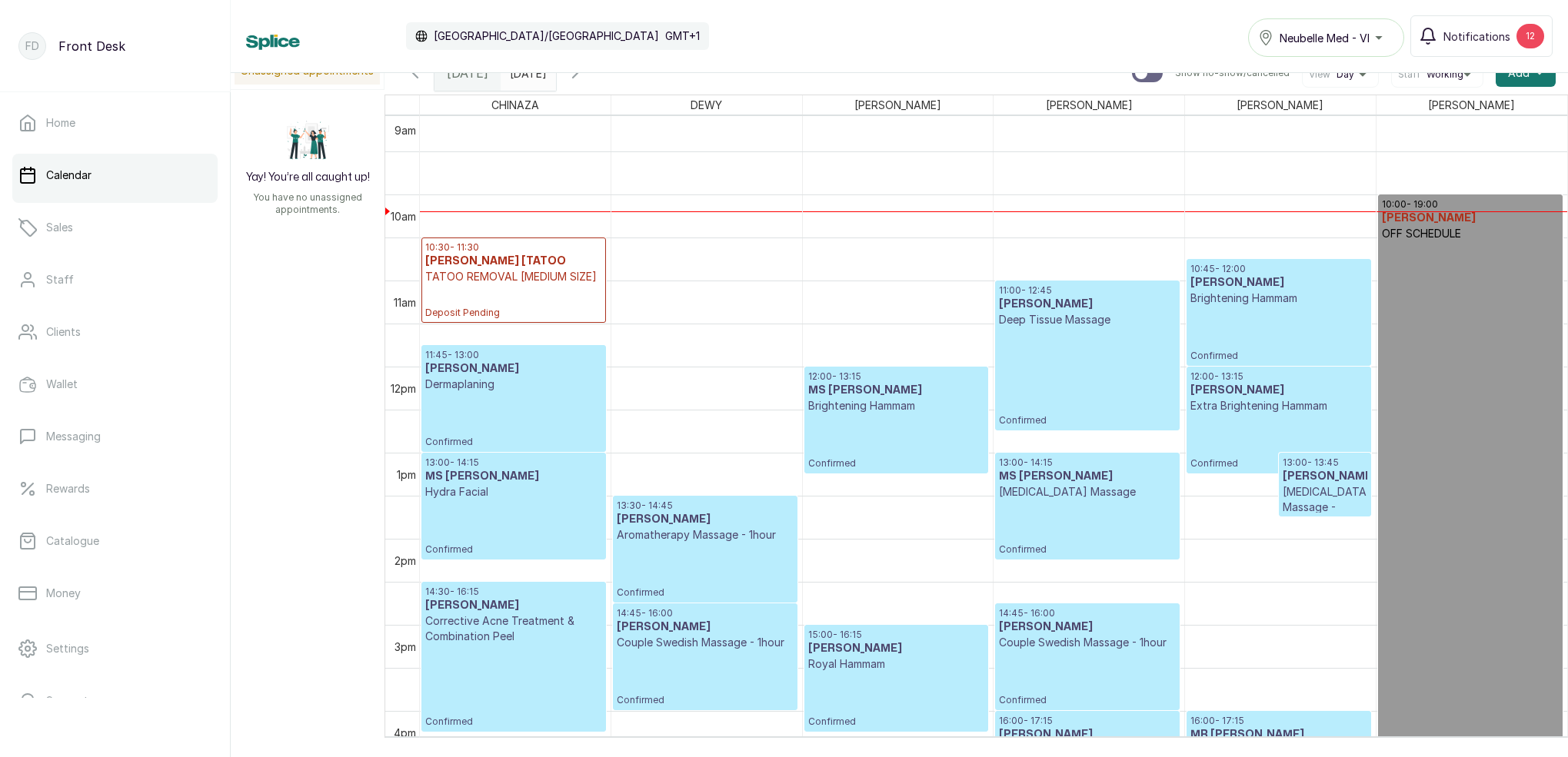
scroll to position [780, 0]
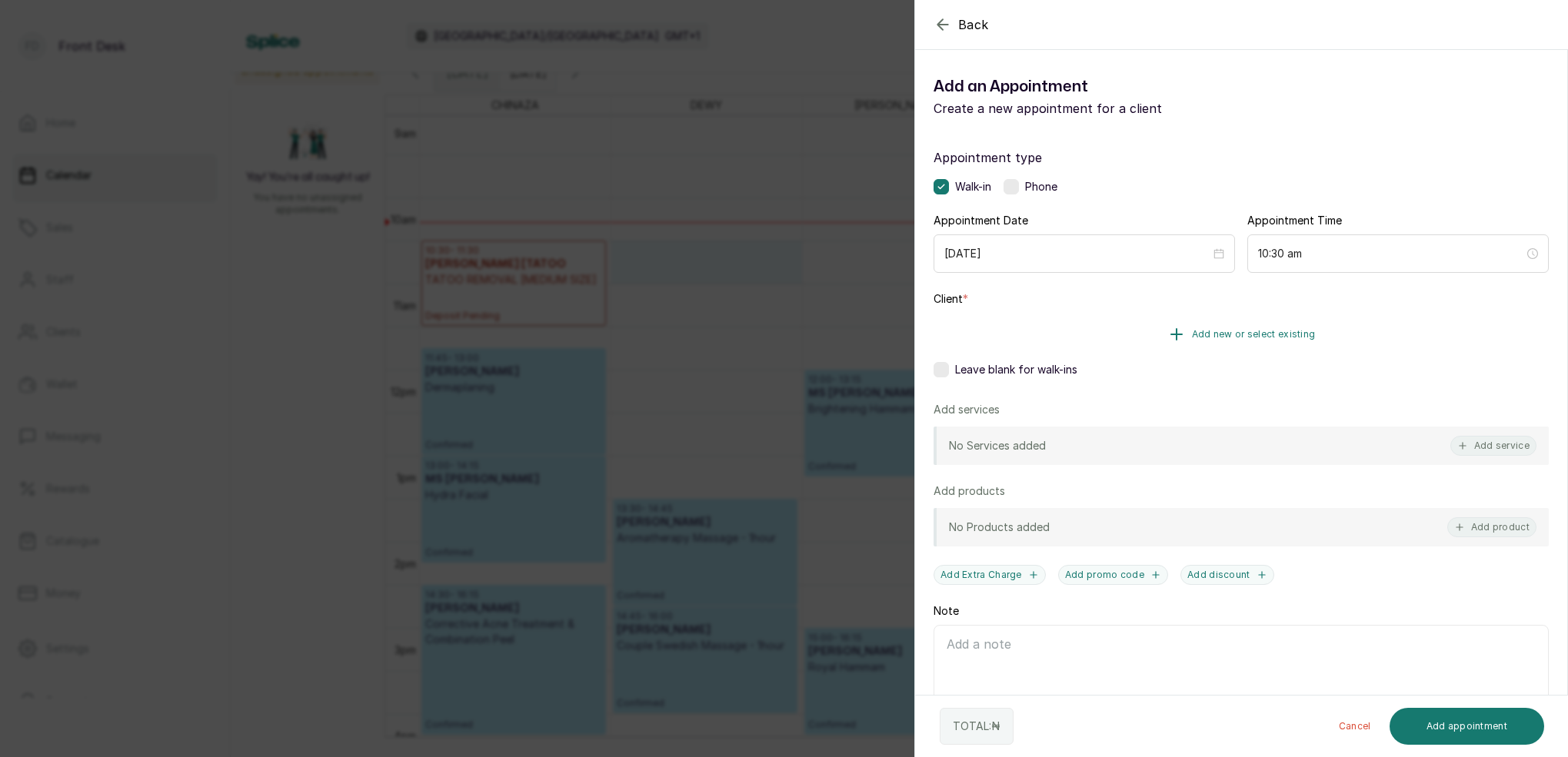
click at [1288, 336] on span "Add new or select existing" at bounding box center [1253, 334] width 123 height 13
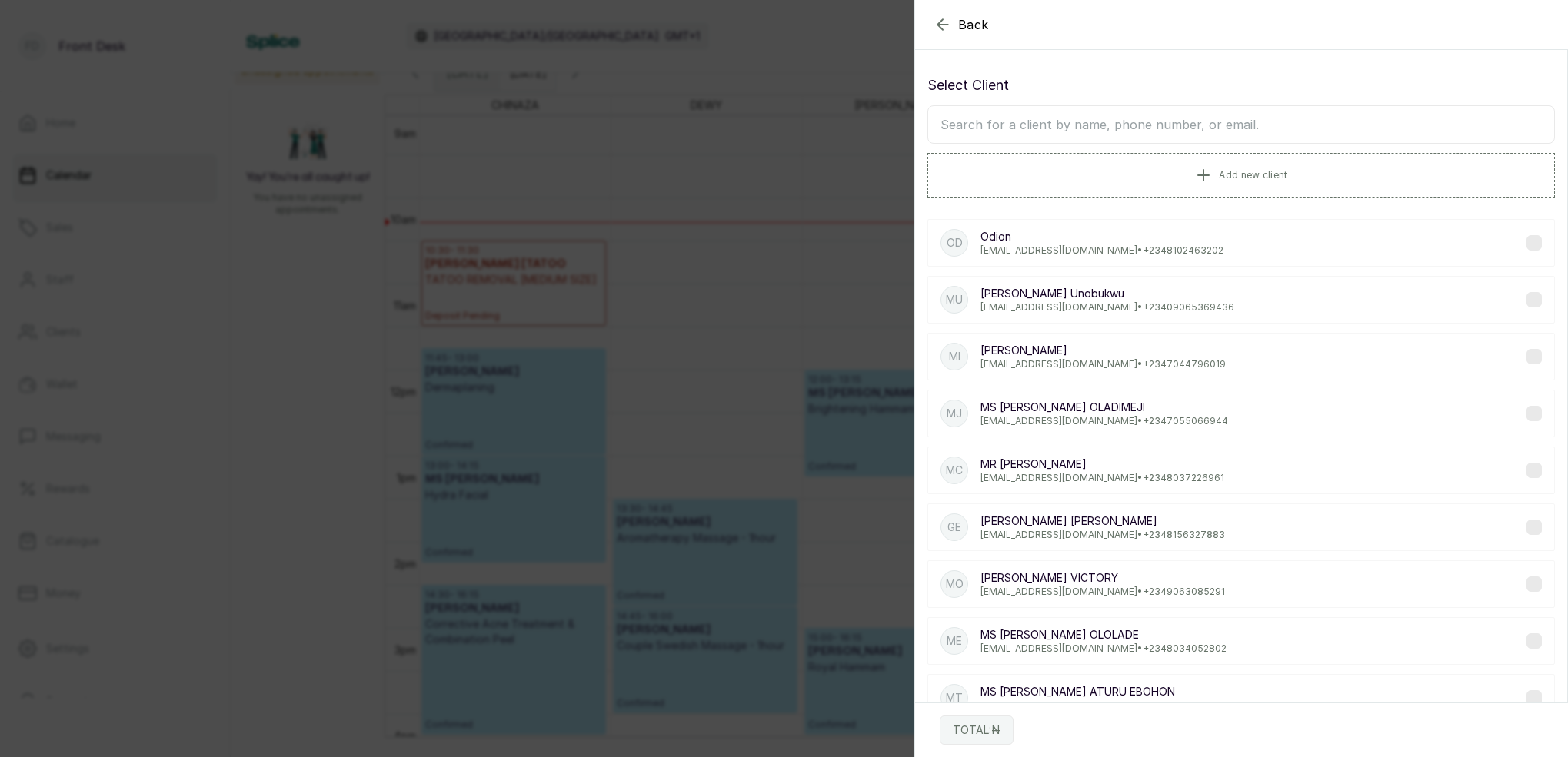
click at [948, 25] on icon "button" at bounding box center [943, 25] width 19 height 19
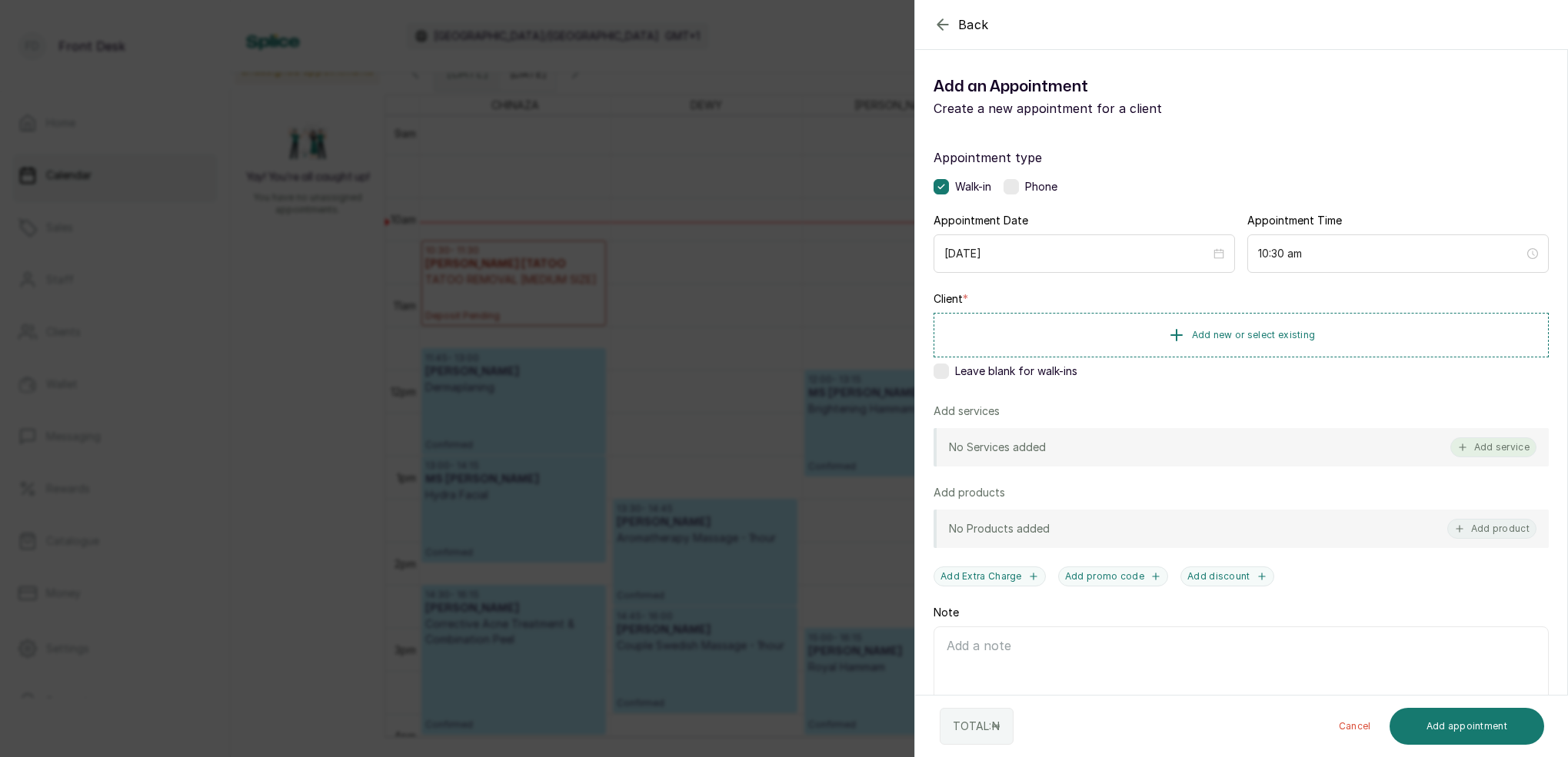
click at [1494, 446] on button "Add service" at bounding box center [1494, 447] width 86 height 20
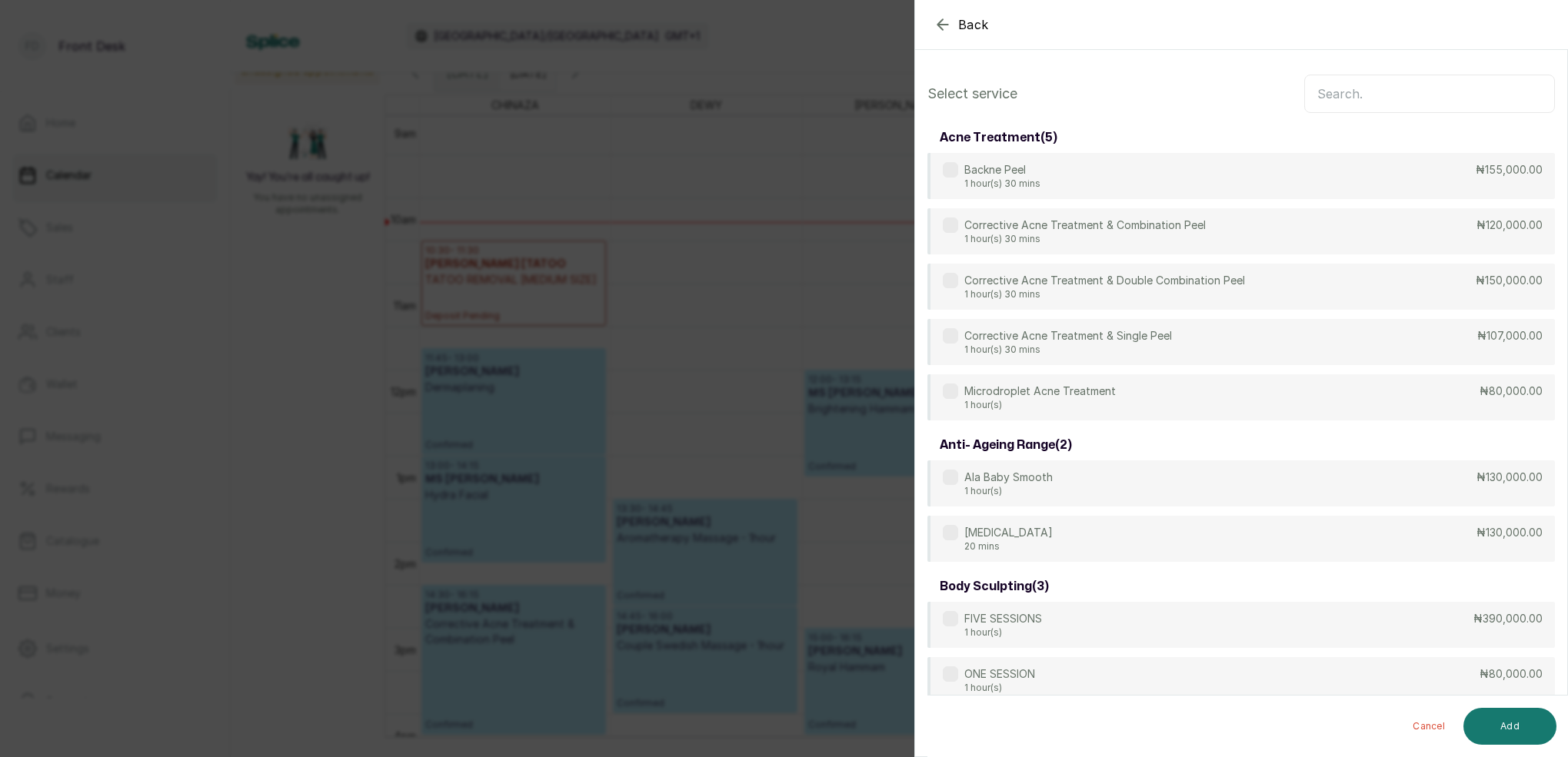
scroll to position [0, 0]
click at [1368, 95] on input "text" at bounding box center [1429, 93] width 250 height 38
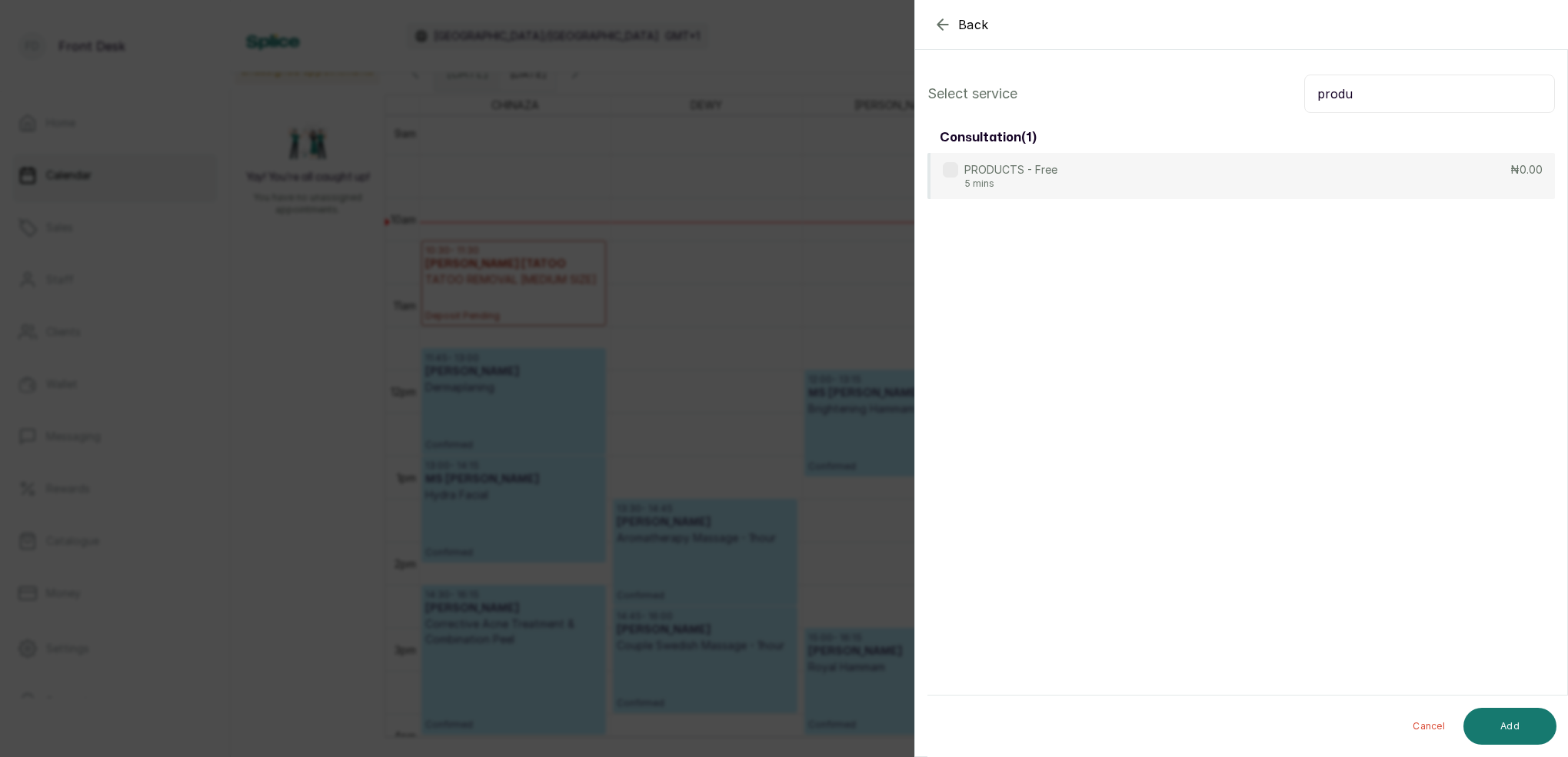
type input "proud"
drag, startPoint x: 1366, startPoint y: 95, endPoint x: 1097, endPoint y: 177, distance: 281.2
click at [1086, 174] on div "PRODUCTS - Free 5 mins ₦0.00" at bounding box center [1241, 177] width 628 height 47
click at [1538, 721] on button "Add" at bounding box center [1510, 727] width 93 height 37
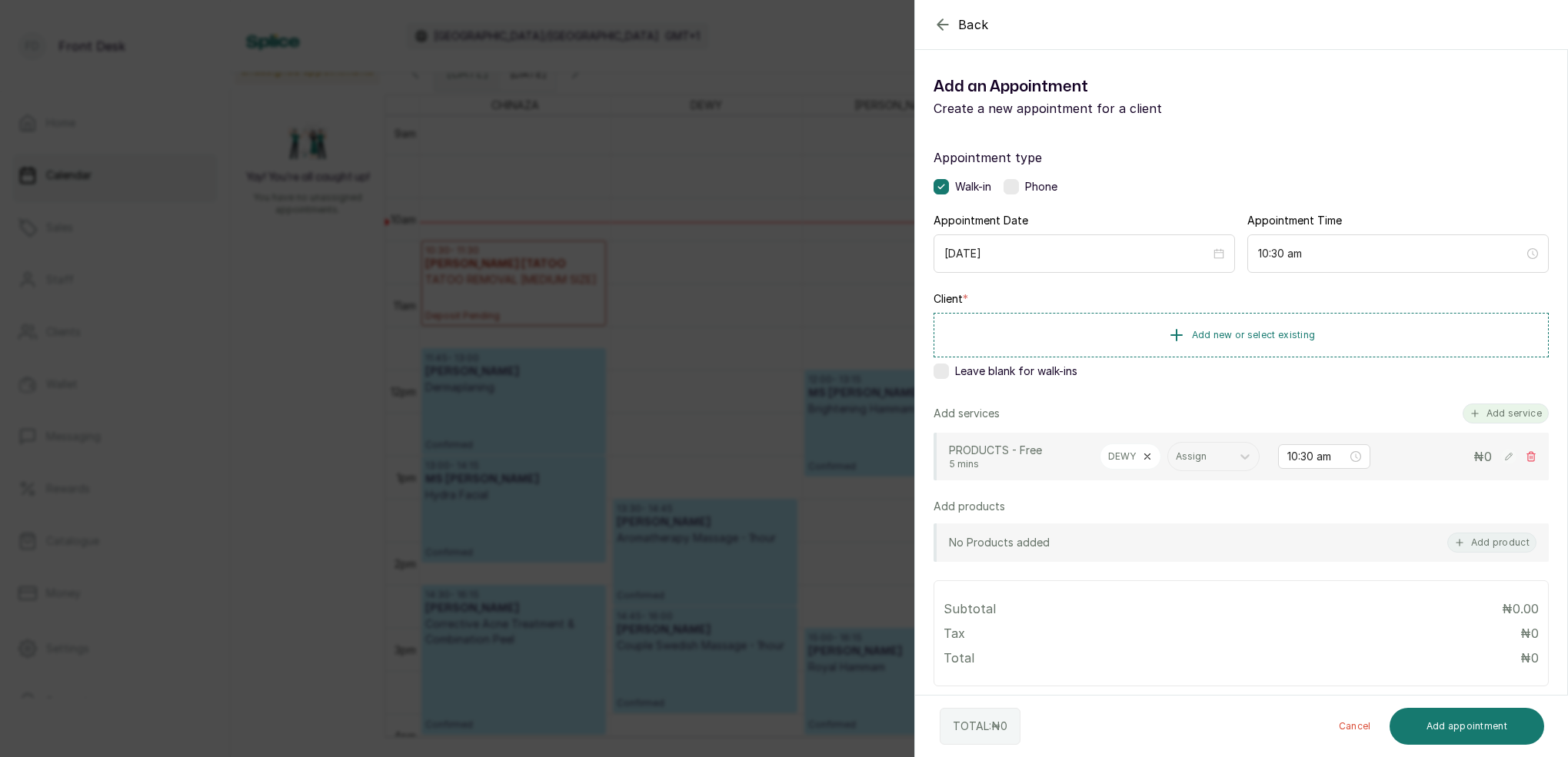
click at [1498, 416] on button "Add service" at bounding box center [1505, 414] width 86 height 20
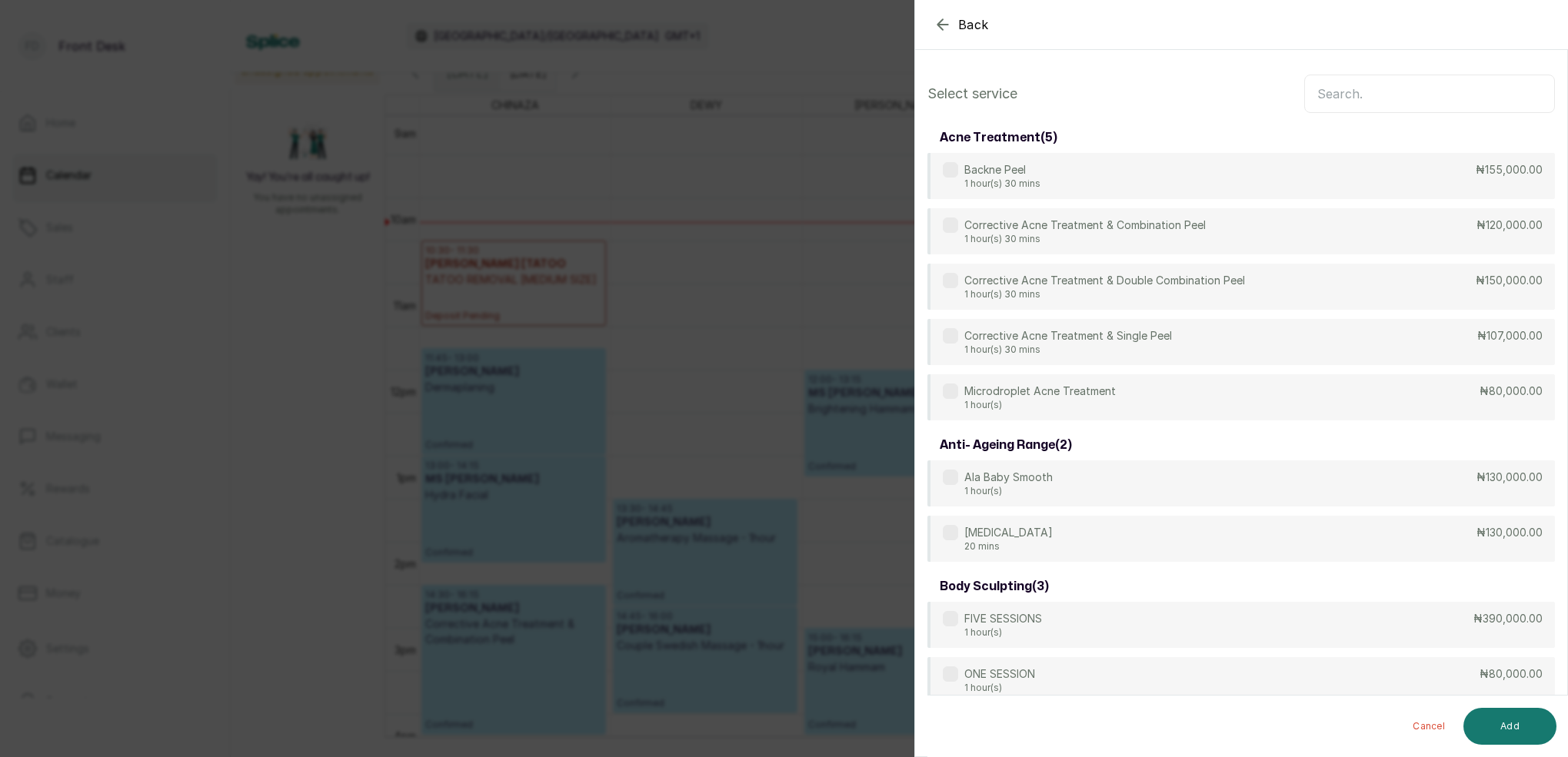
click at [945, 25] on icon "button" at bounding box center [943, 25] width 19 height 19
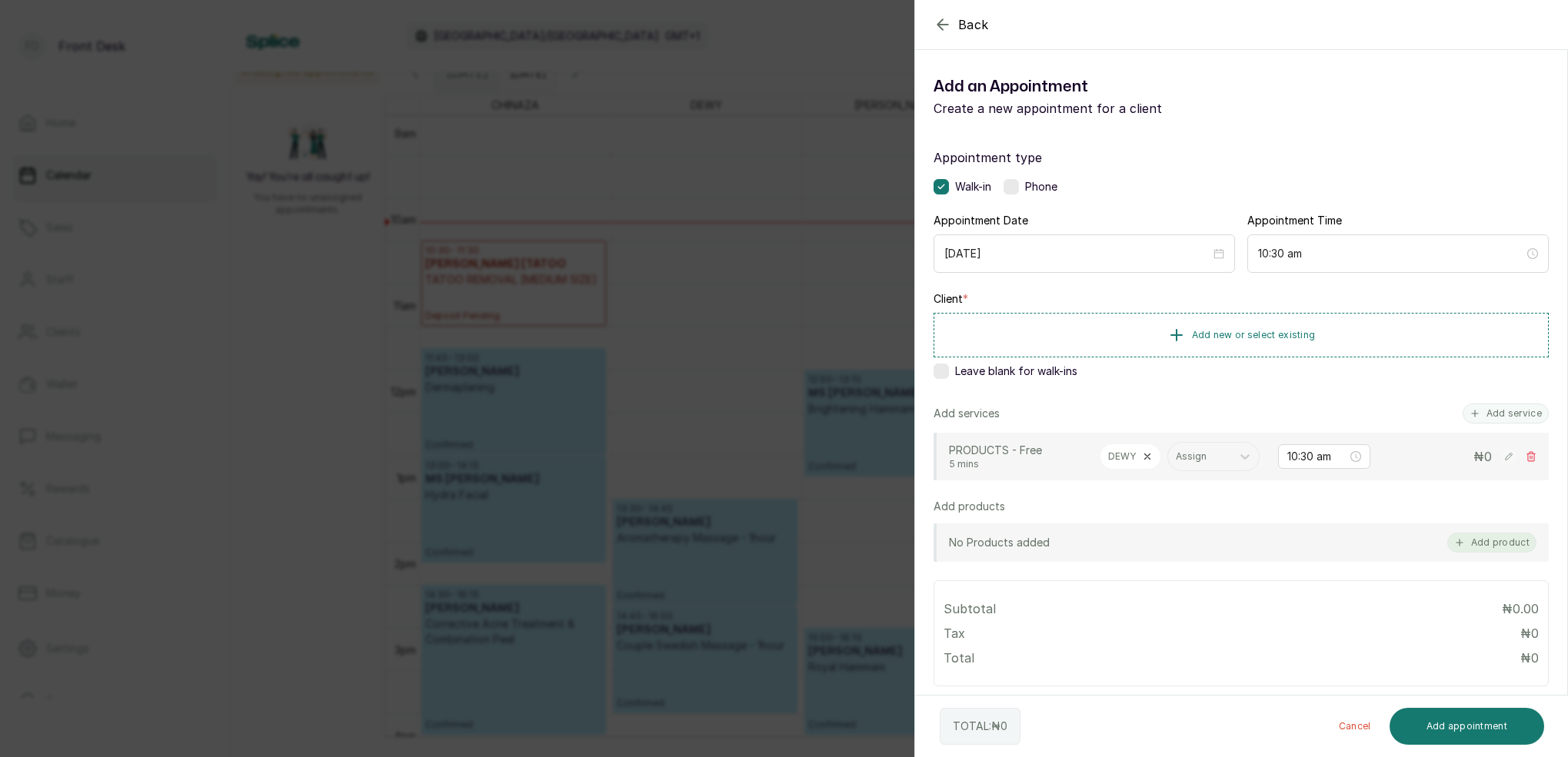
click at [1499, 541] on button "Add product" at bounding box center [1491, 543] width 89 height 20
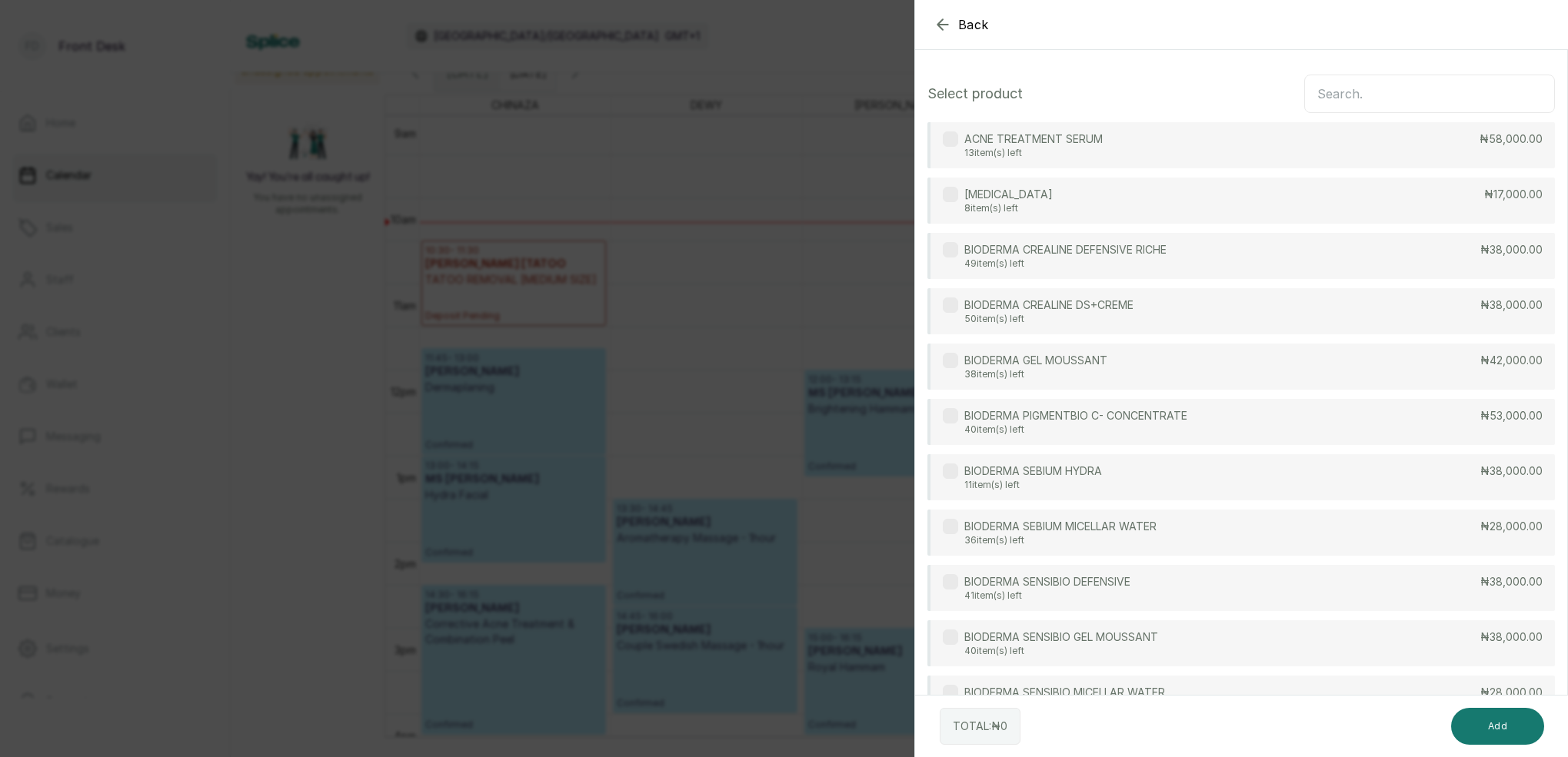
click at [1366, 85] on input "text" at bounding box center [1429, 93] width 250 height 38
type input "dp"
click at [1450, 203] on div "DP DERMACEUTICAL BL 50 item(s) left ₦250,000.00" at bounding box center [1241, 200] width 628 height 47
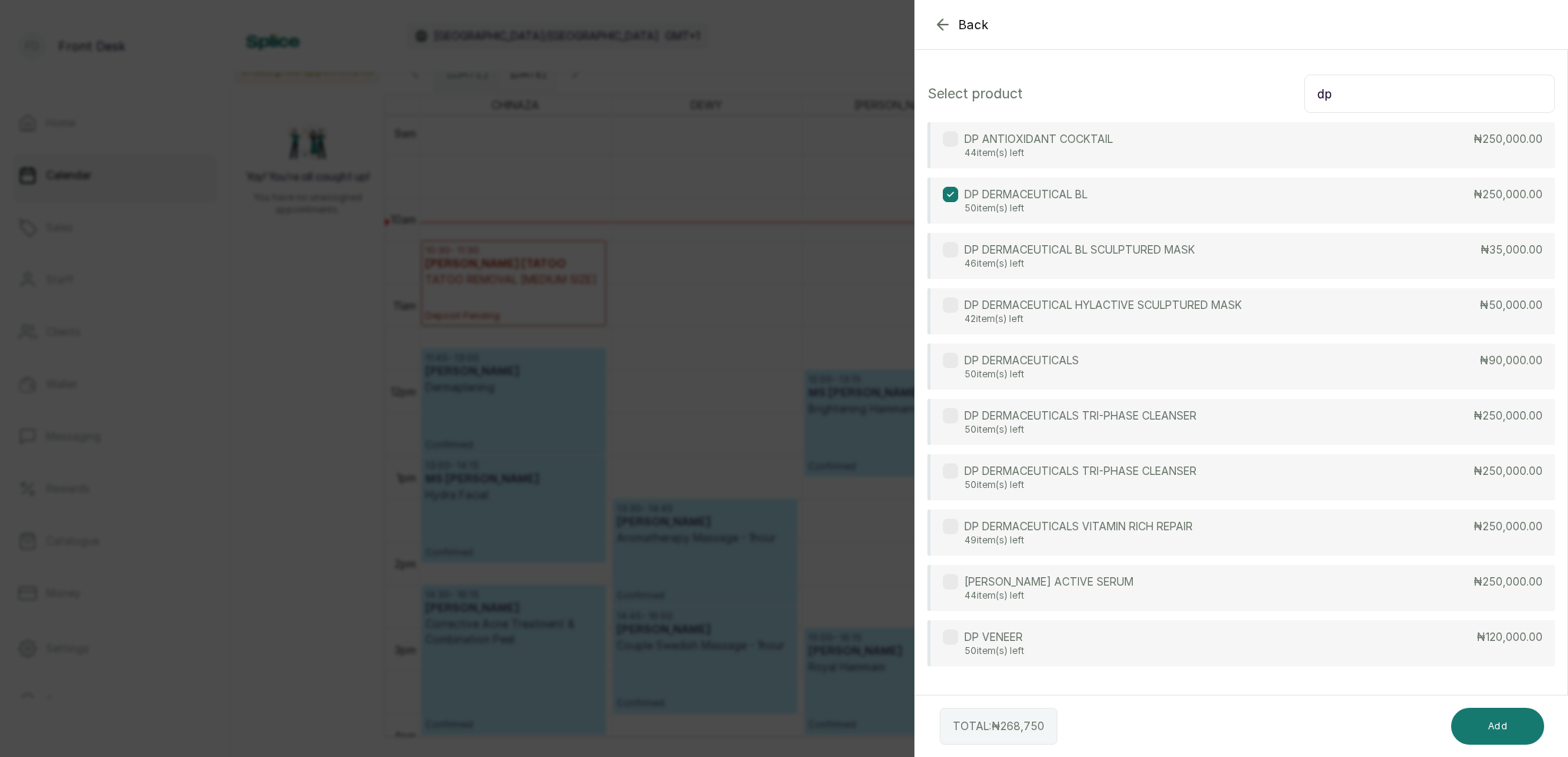
click at [1112, 148] on p "44 item(s) left" at bounding box center [1038, 153] width 148 height 13
click at [1521, 721] on button "Add" at bounding box center [1497, 727] width 93 height 37
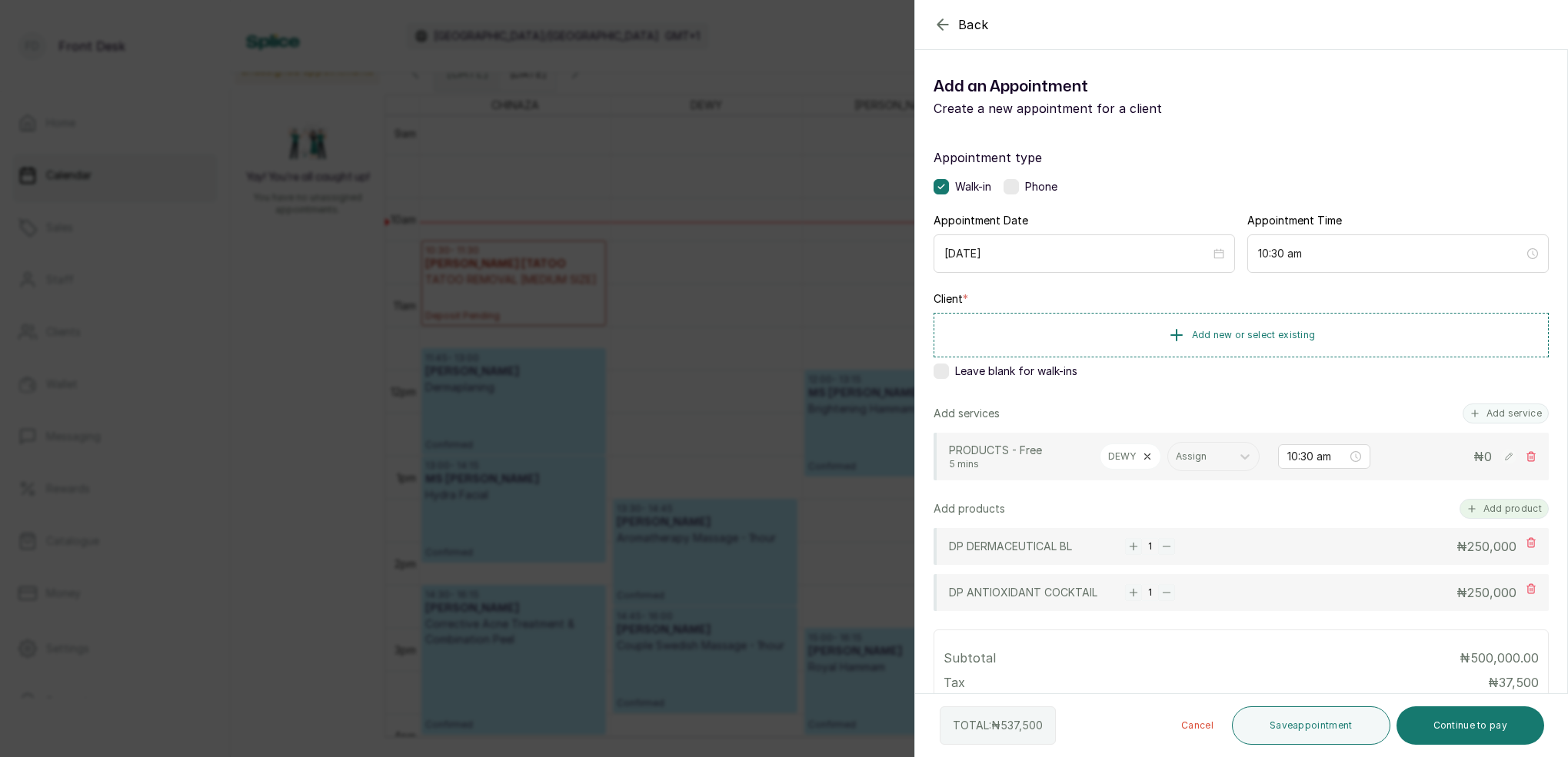
click at [1511, 508] on button "Add product" at bounding box center [1503, 509] width 89 height 20
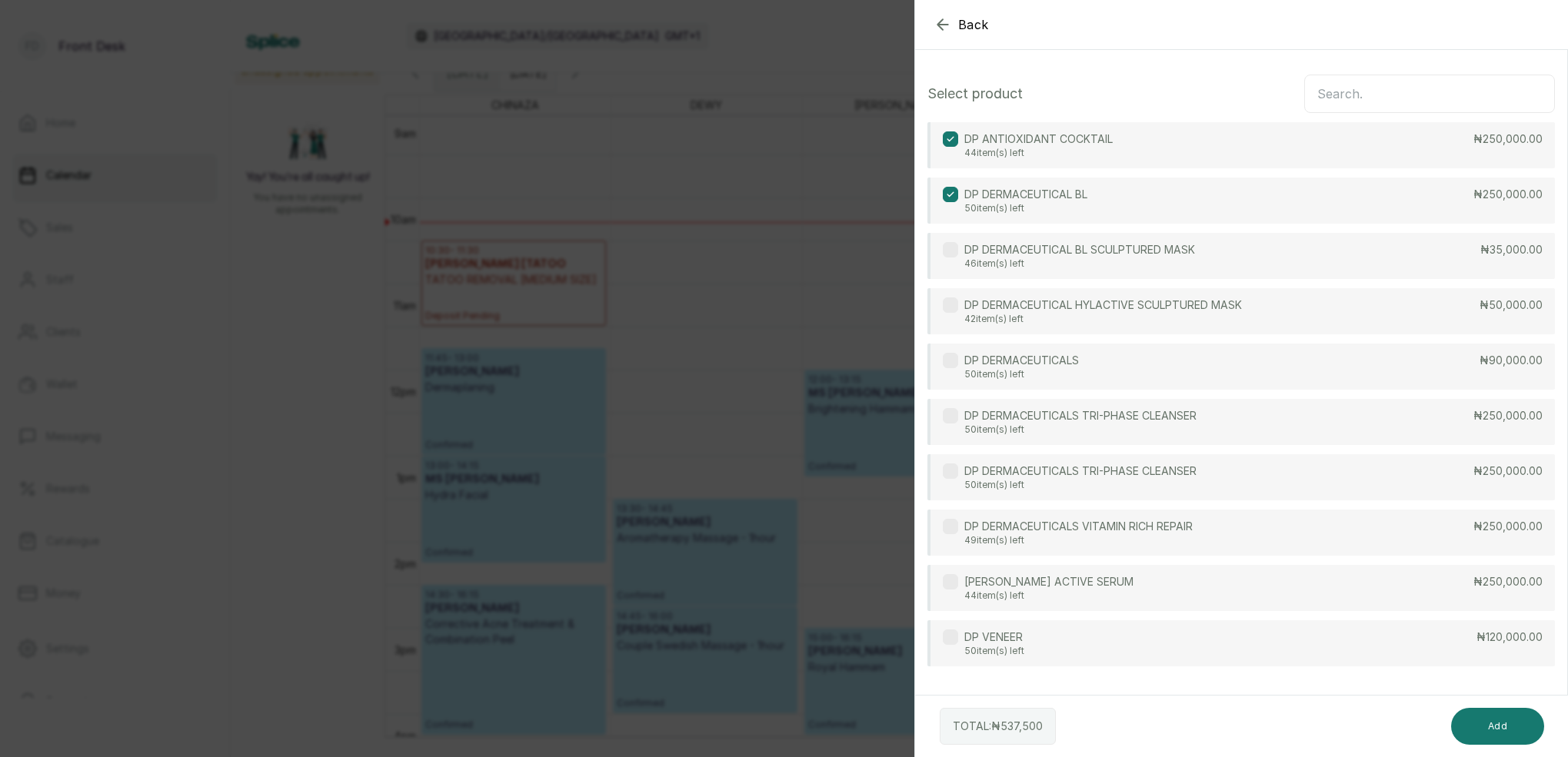
click at [1435, 97] on input "text" at bounding box center [1429, 93] width 250 height 38
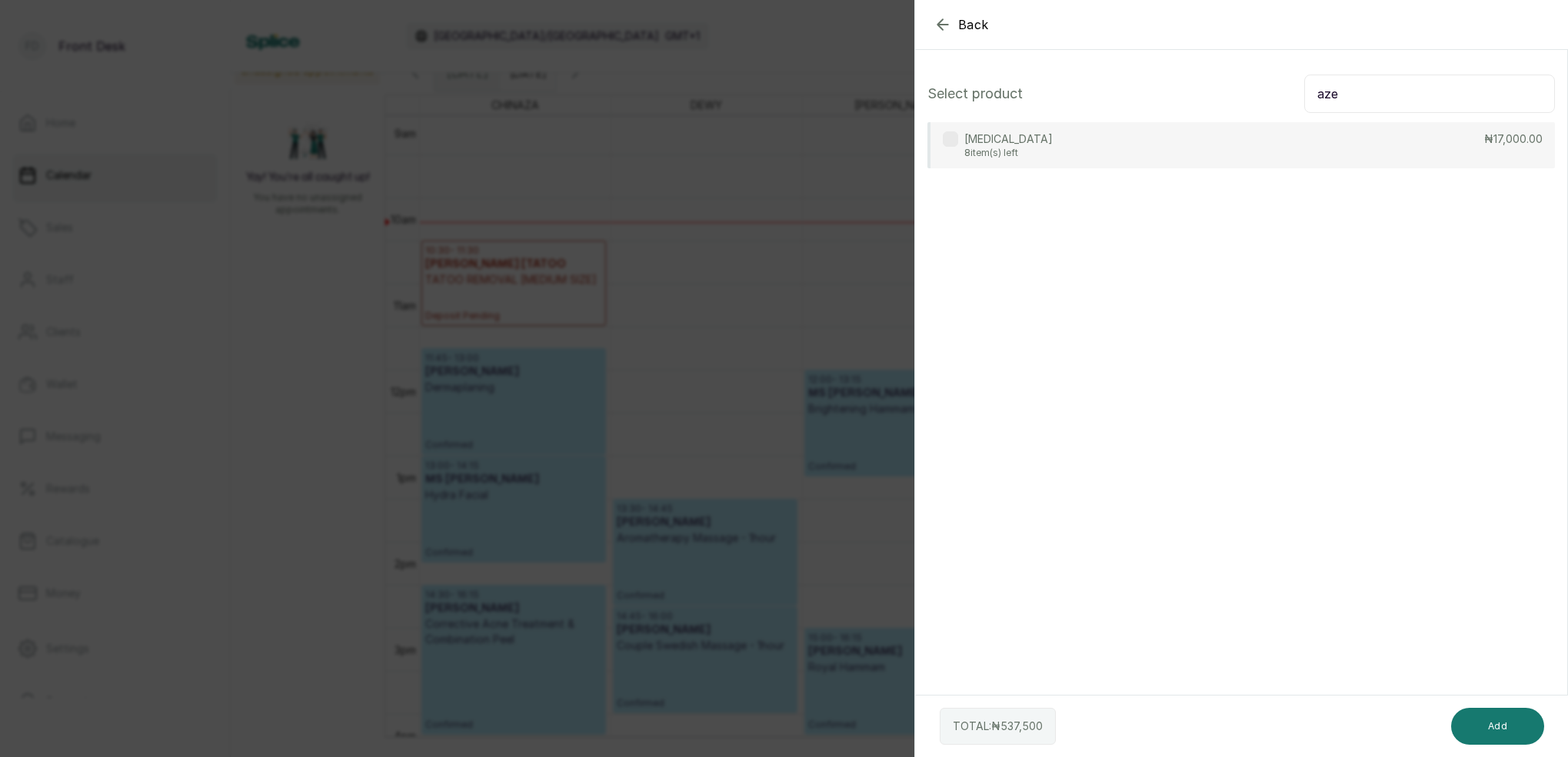
type input "aze"
drag, startPoint x: 1003, startPoint y: 146, endPoint x: 1072, endPoint y: 184, distance: 78.8
click at [1004, 145] on p "[MEDICAL_DATA]" at bounding box center [1008, 139] width 89 height 15
click at [1499, 735] on button "Add" at bounding box center [1497, 727] width 93 height 37
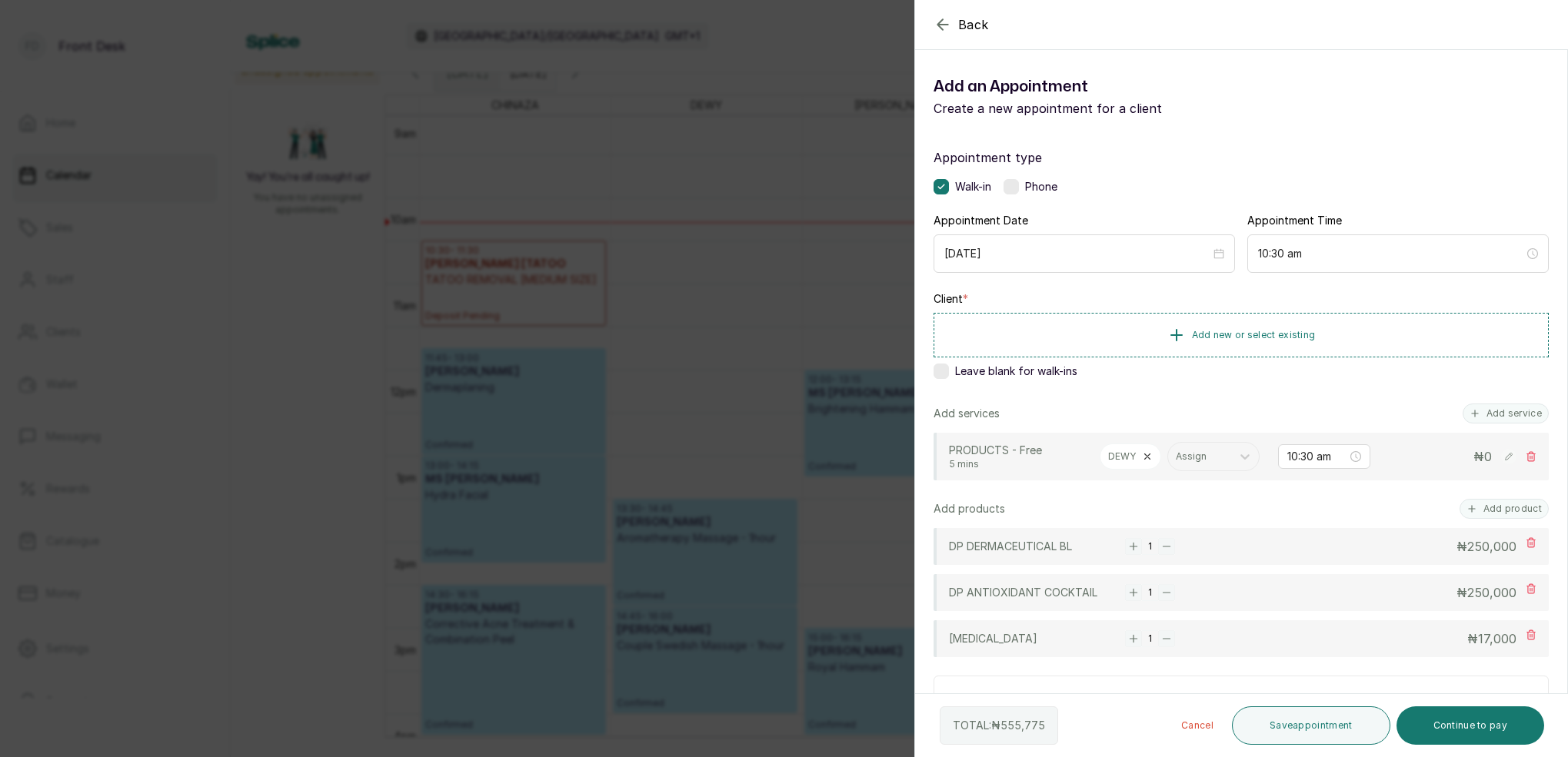
click at [1138, 638] on rect "button" at bounding box center [1133, 639] width 17 height 17
click at [1512, 506] on button "Add product" at bounding box center [1503, 509] width 89 height 20
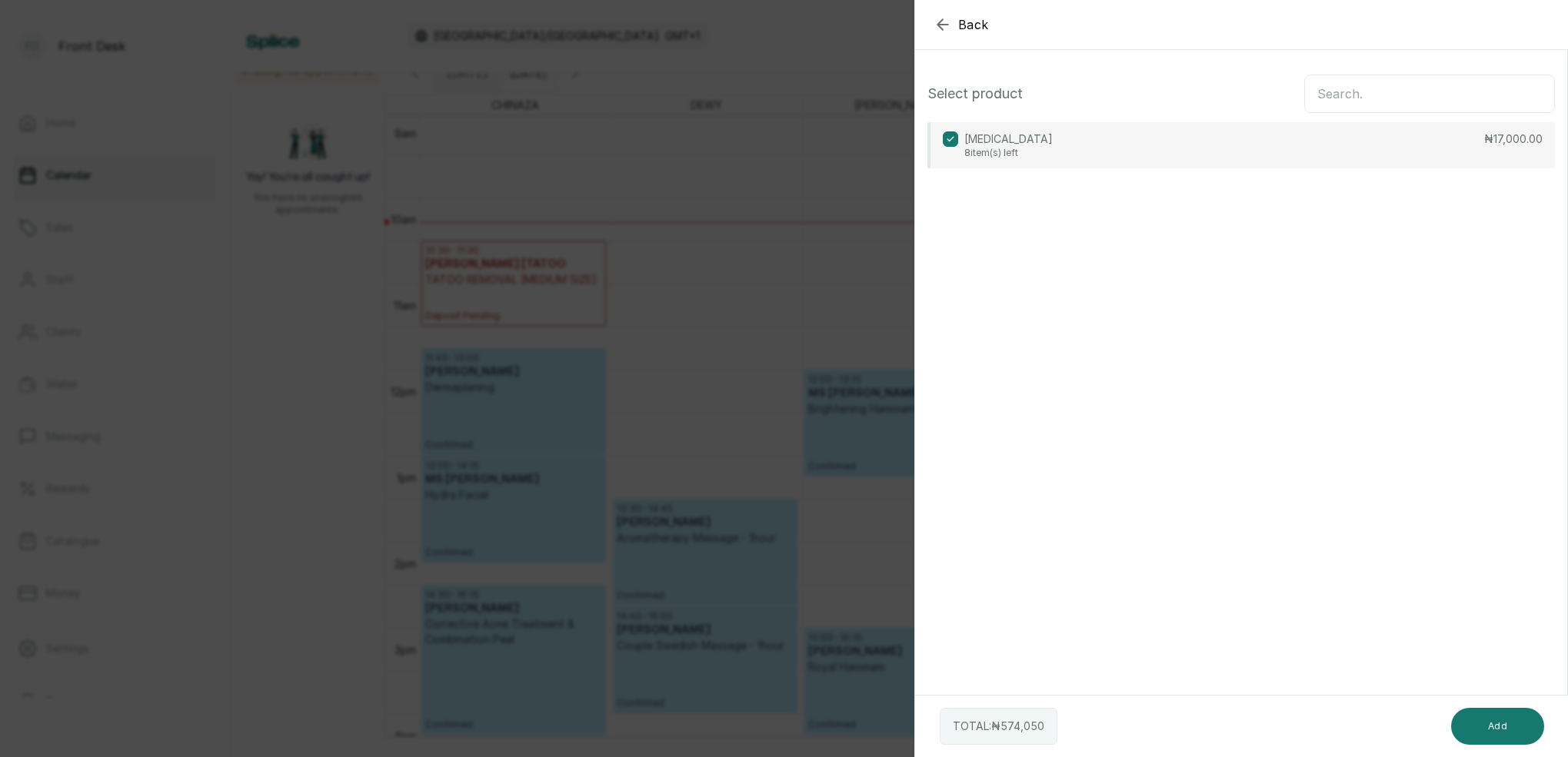
click at [1406, 95] on input "text" at bounding box center [1429, 93] width 250 height 38
type input "epi"
click at [1066, 155] on p "25 item(s) left" at bounding box center [1055, 153] width 182 height 13
click at [1525, 723] on button "Add" at bounding box center [1497, 727] width 93 height 37
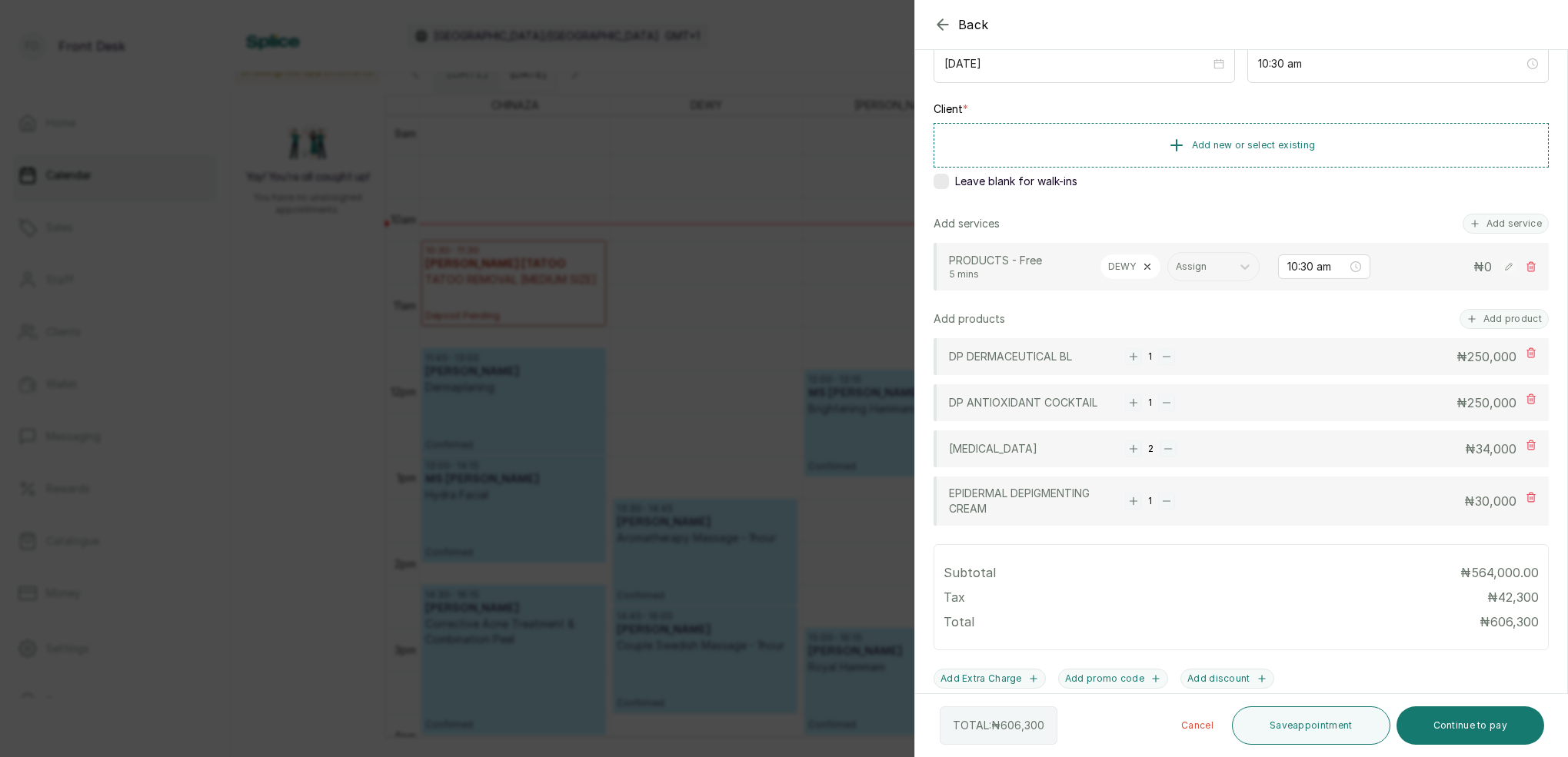
scroll to position [213, 0]
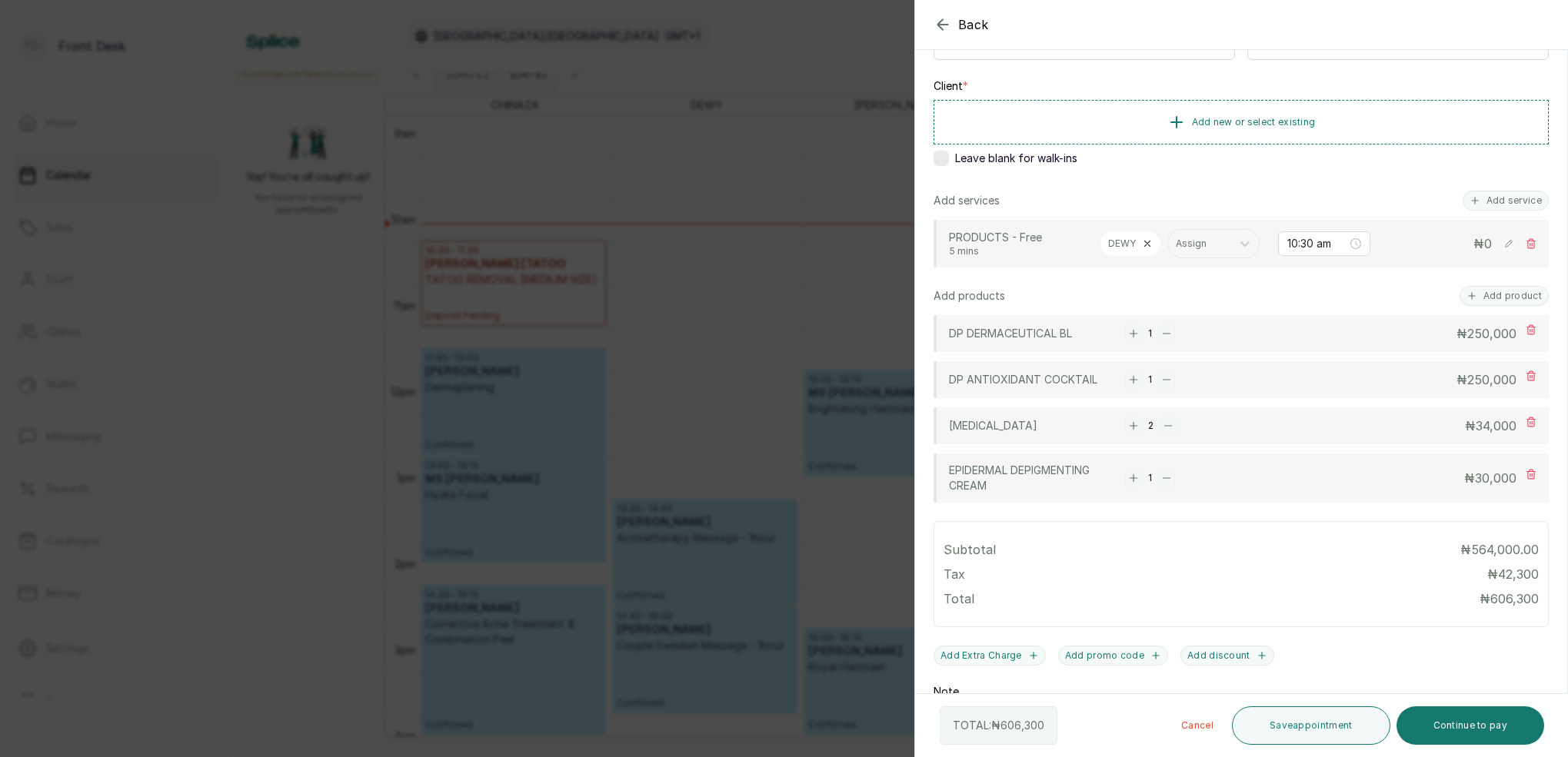
drag, startPoint x: 1134, startPoint y: 476, endPoint x: 1142, endPoint y: 482, distance: 10.0
click at [1135, 476] on rect "button" at bounding box center [1133, 478] width 17 height 17
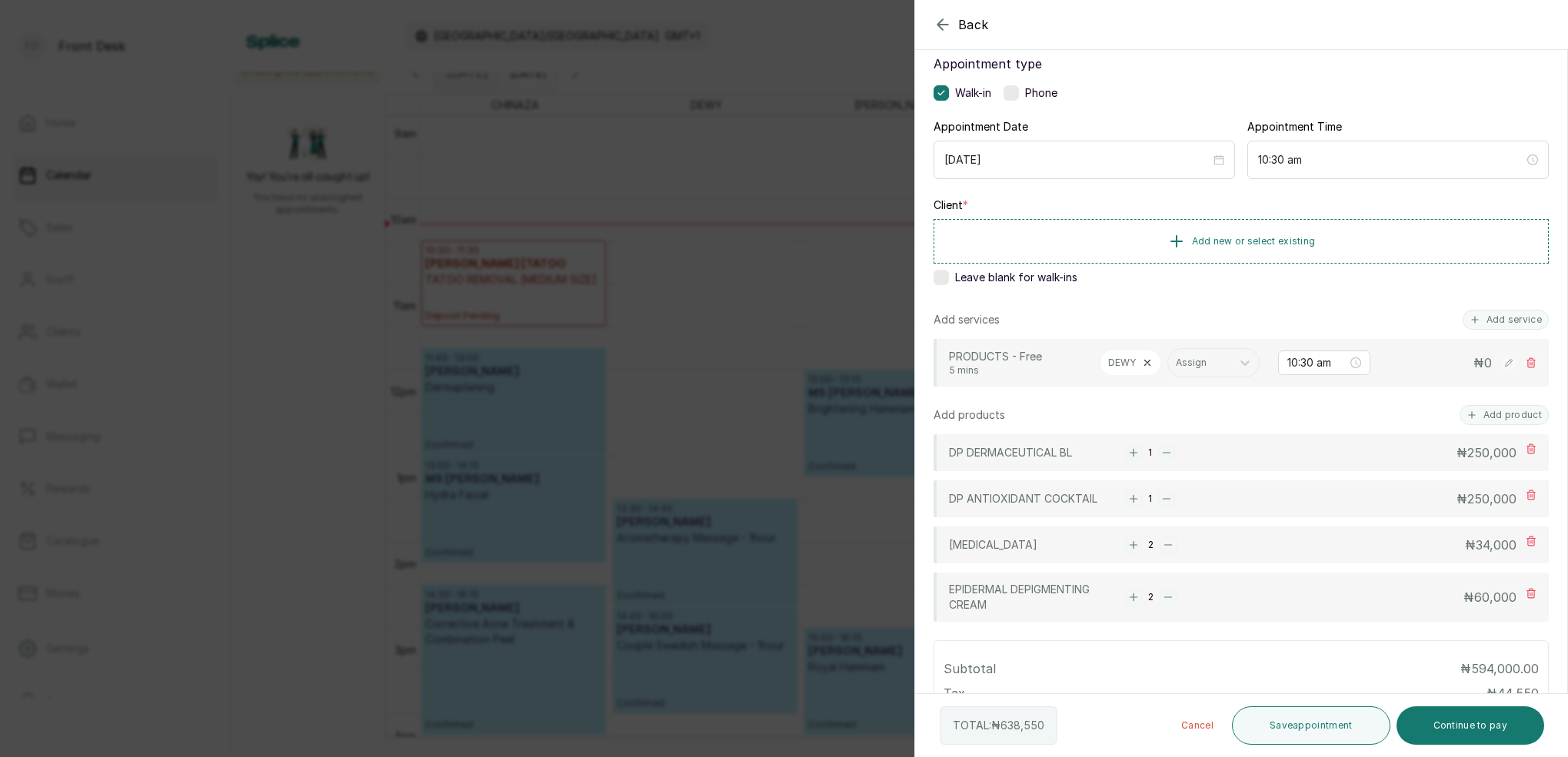
scroll to position [93, 0]
click at [723, 199] on div "Back Add Appointment Add an Appointment Create a new appointment for a client A…" at bounding box center [784, 378] width 1568 height 757
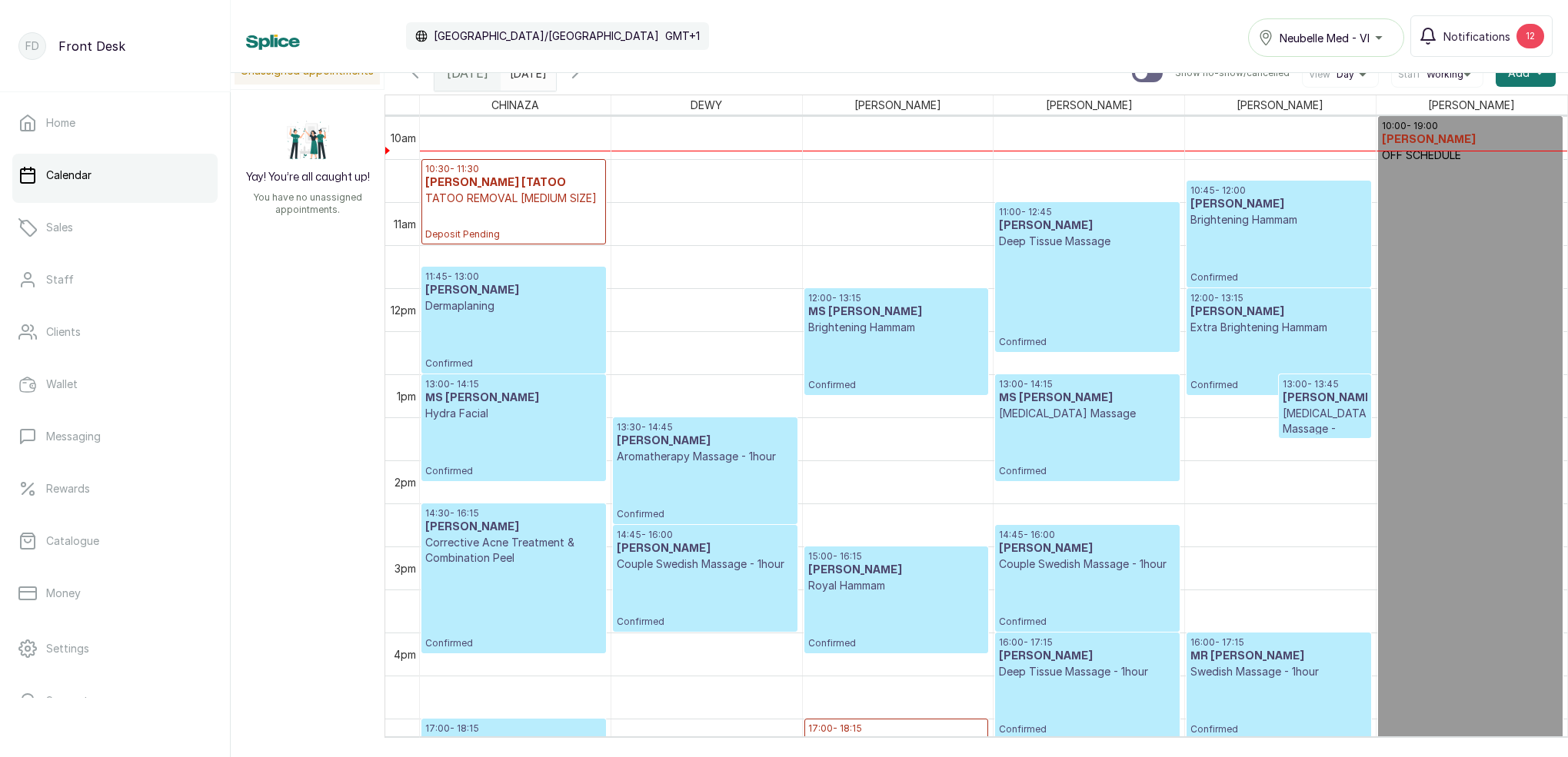
scroll to position [869, 0]
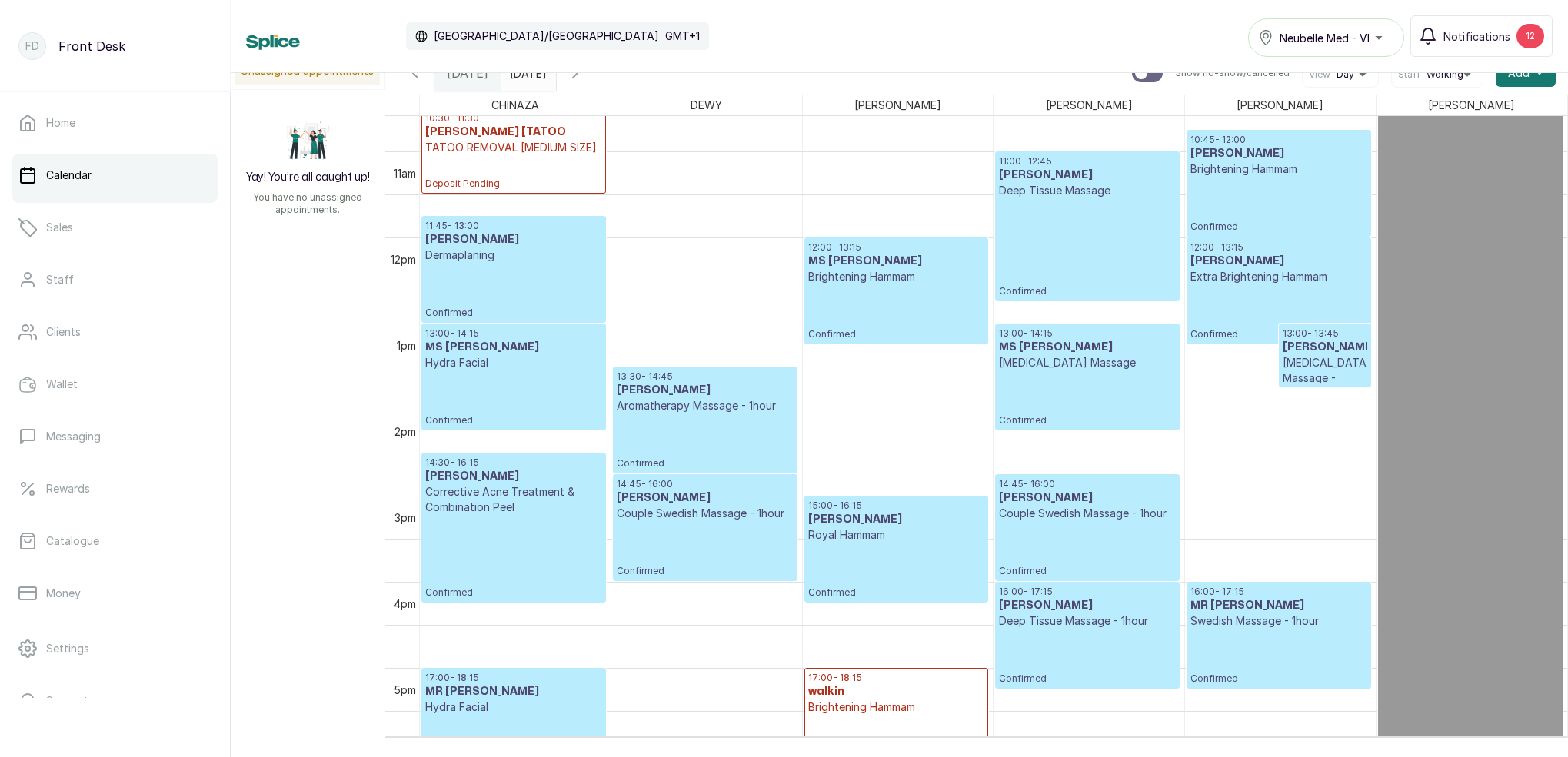
click at [584, 78] on icon "button" at bounding box center [575, 73] width 19 height 19
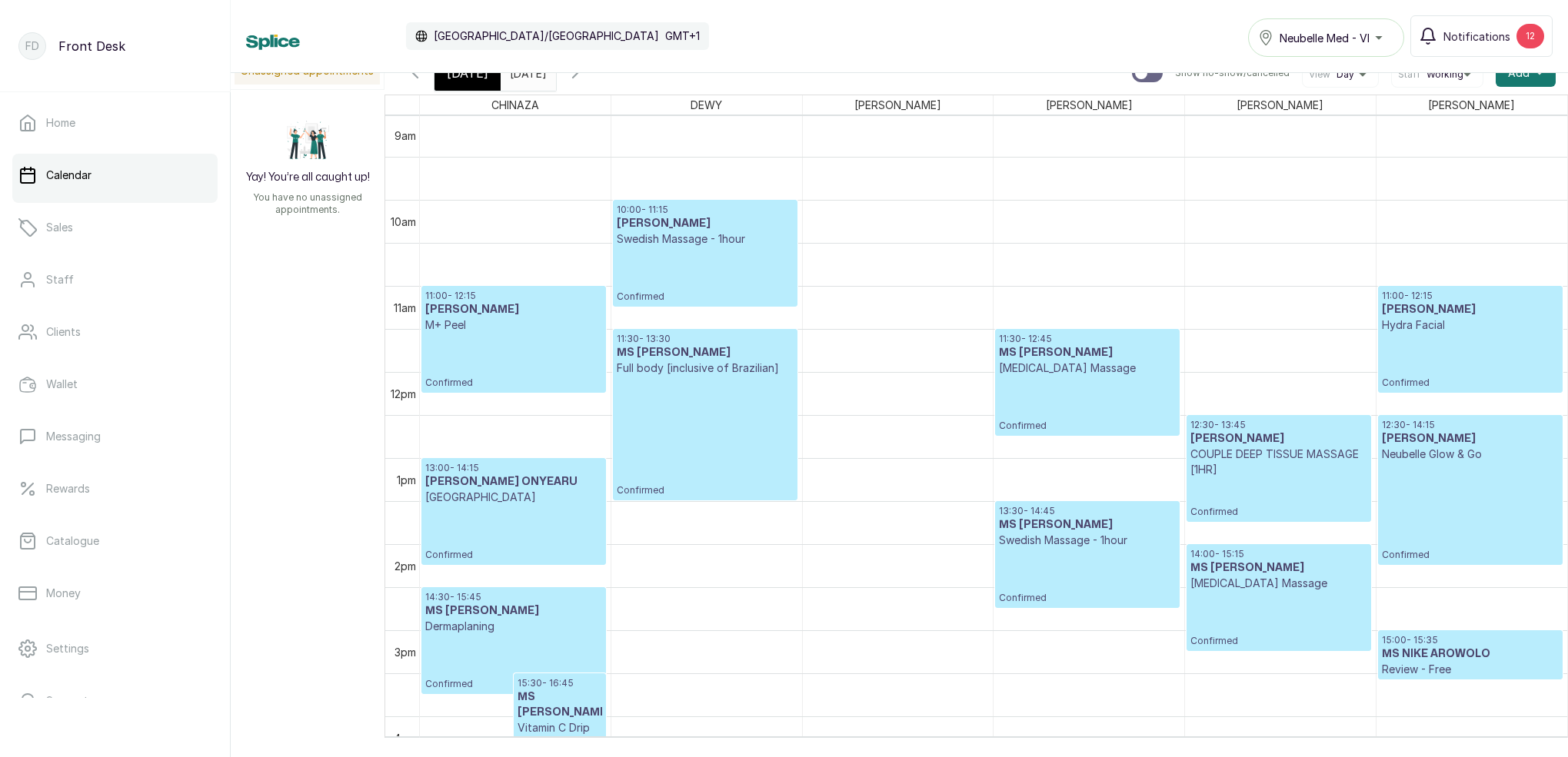
scroll to position [767, 0]
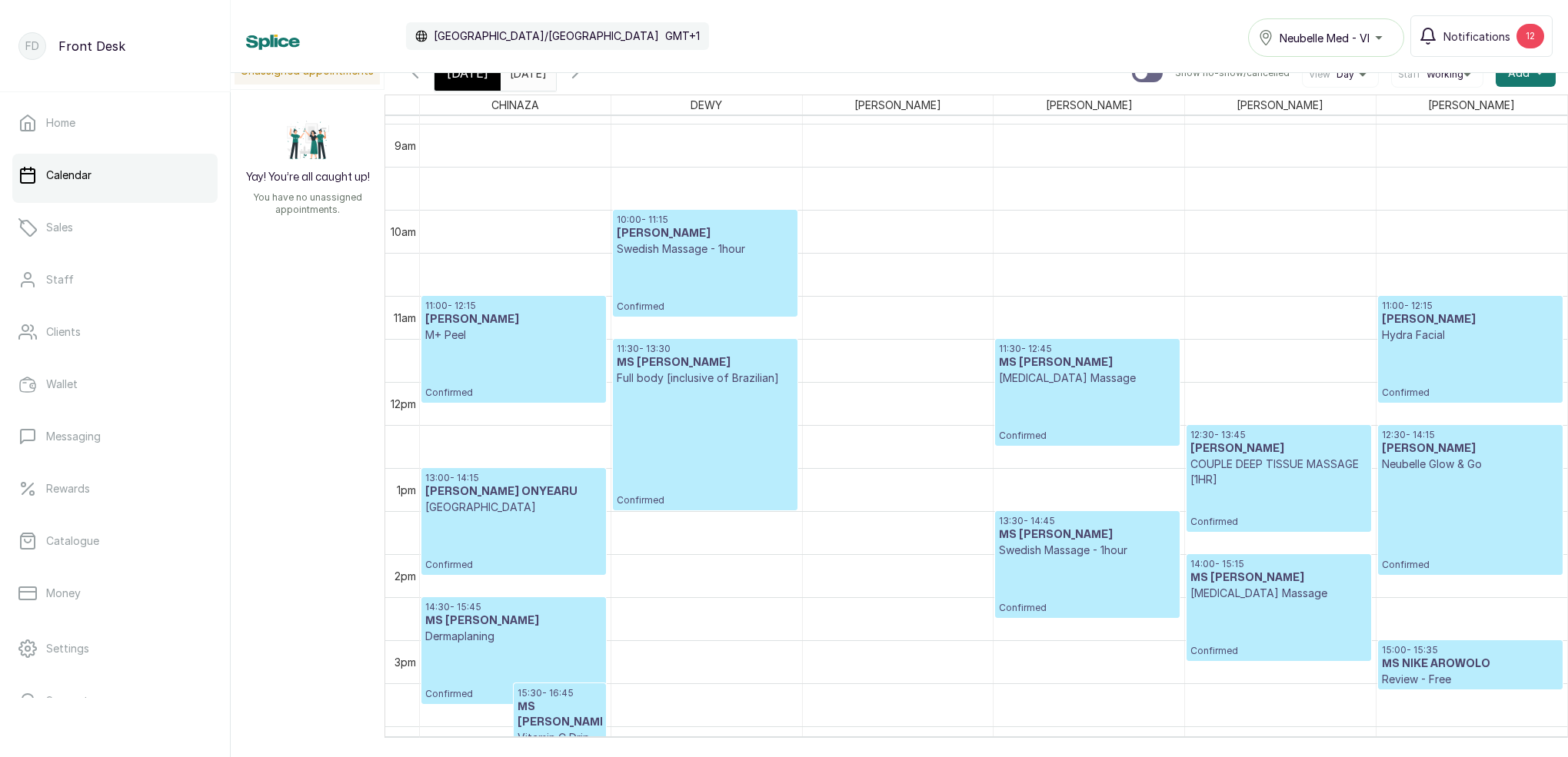
click at [472, 85] on div "[DATE]" at bounding box center [468, 73] width 66 height 36
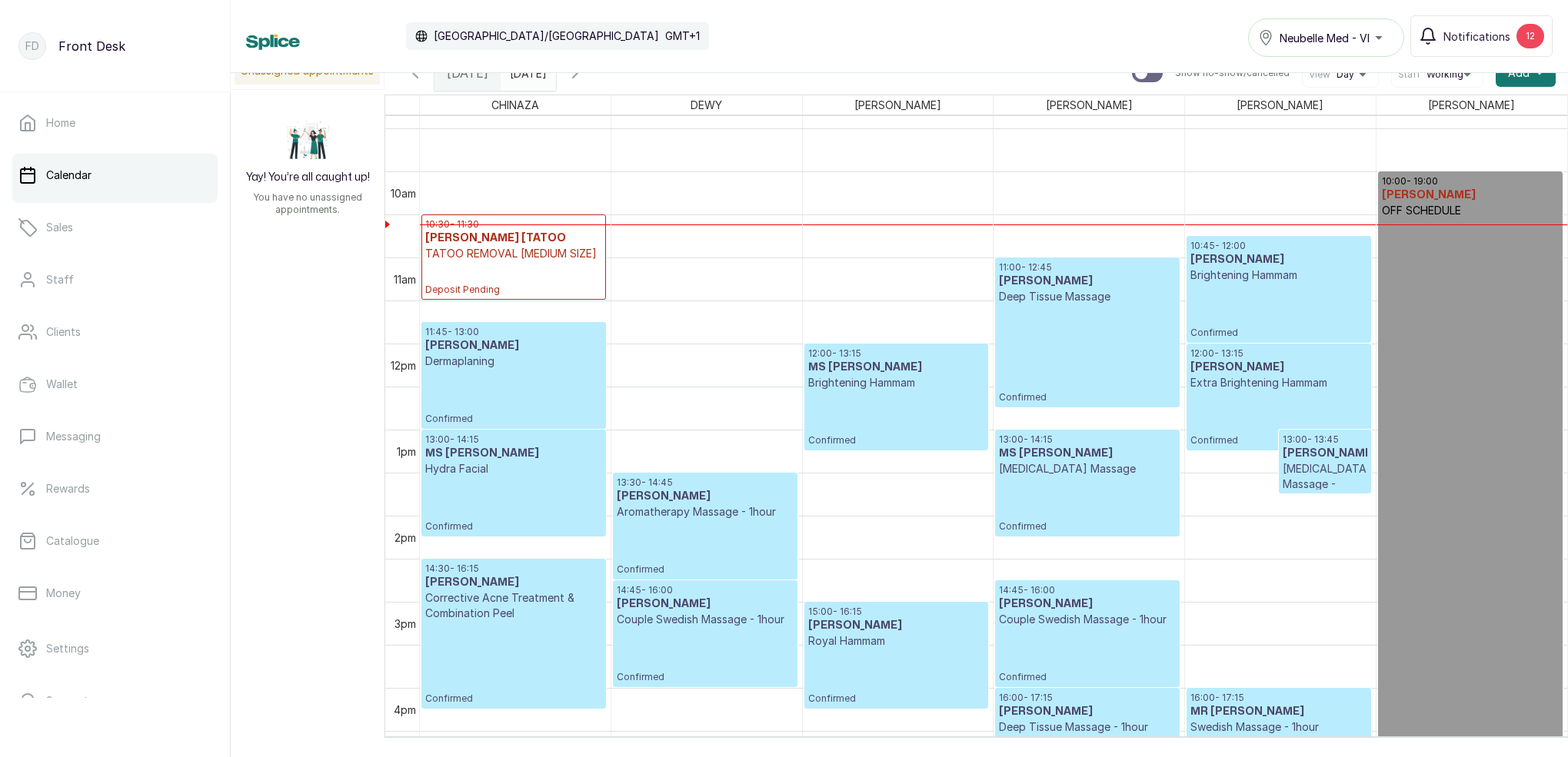
scroll to position [805, 0]
click at [1474, 38] on span "Notifications" at bounding box center [1476, 36] width 67 height 16
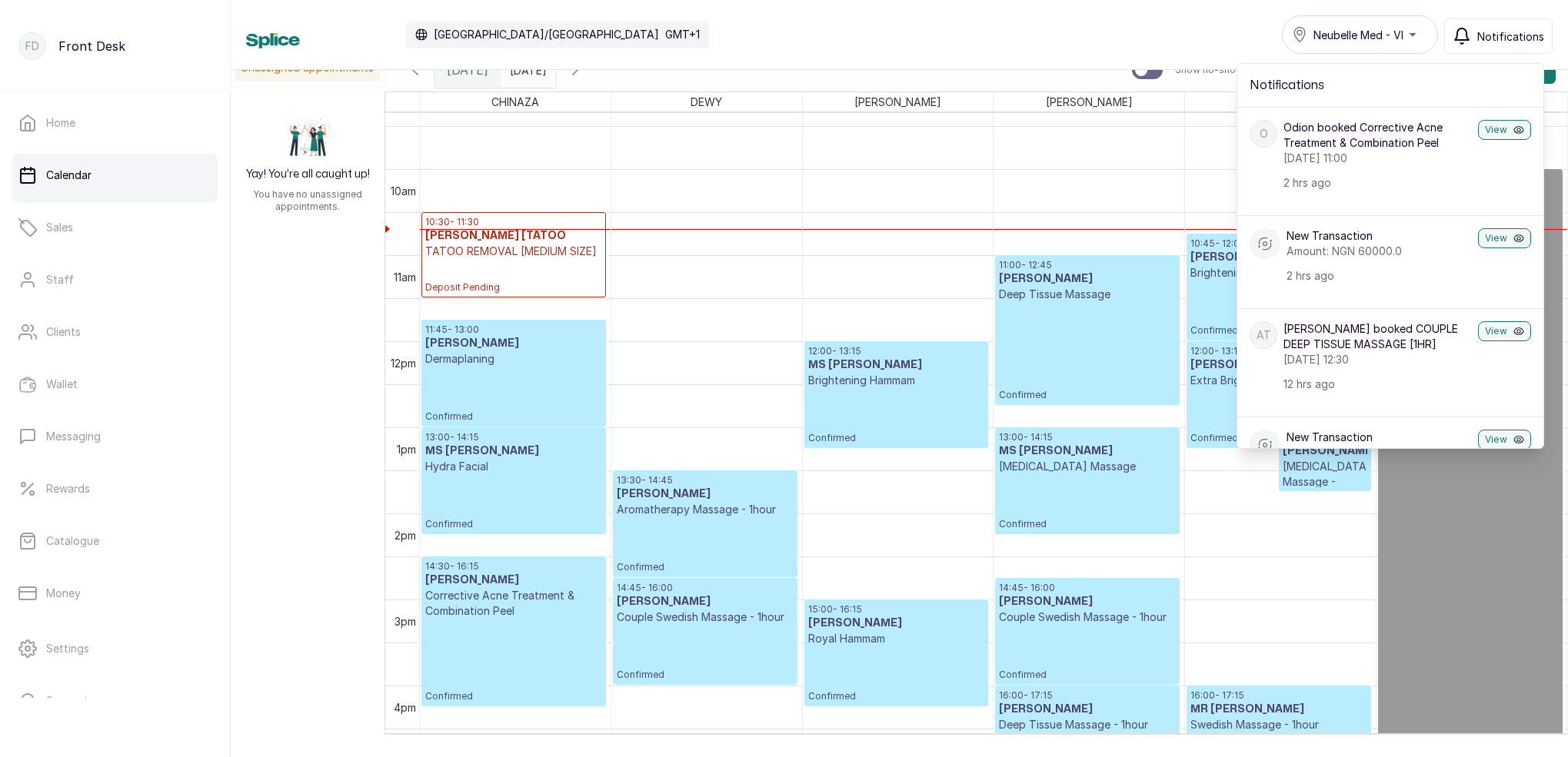
drag, startPoint x: 1149, startPoint y: 28, endPoint x: 1037, endPoint y: 30, distance: 112.0
click at [1149, 28] on div "Calendar [GEOGRAPHIC_DATA]/[GEOGRAPHIC_DATA] GMT+1 Neubelle Med - VI Notificati…" at bounding box center [899, 34] width 1307 height 38
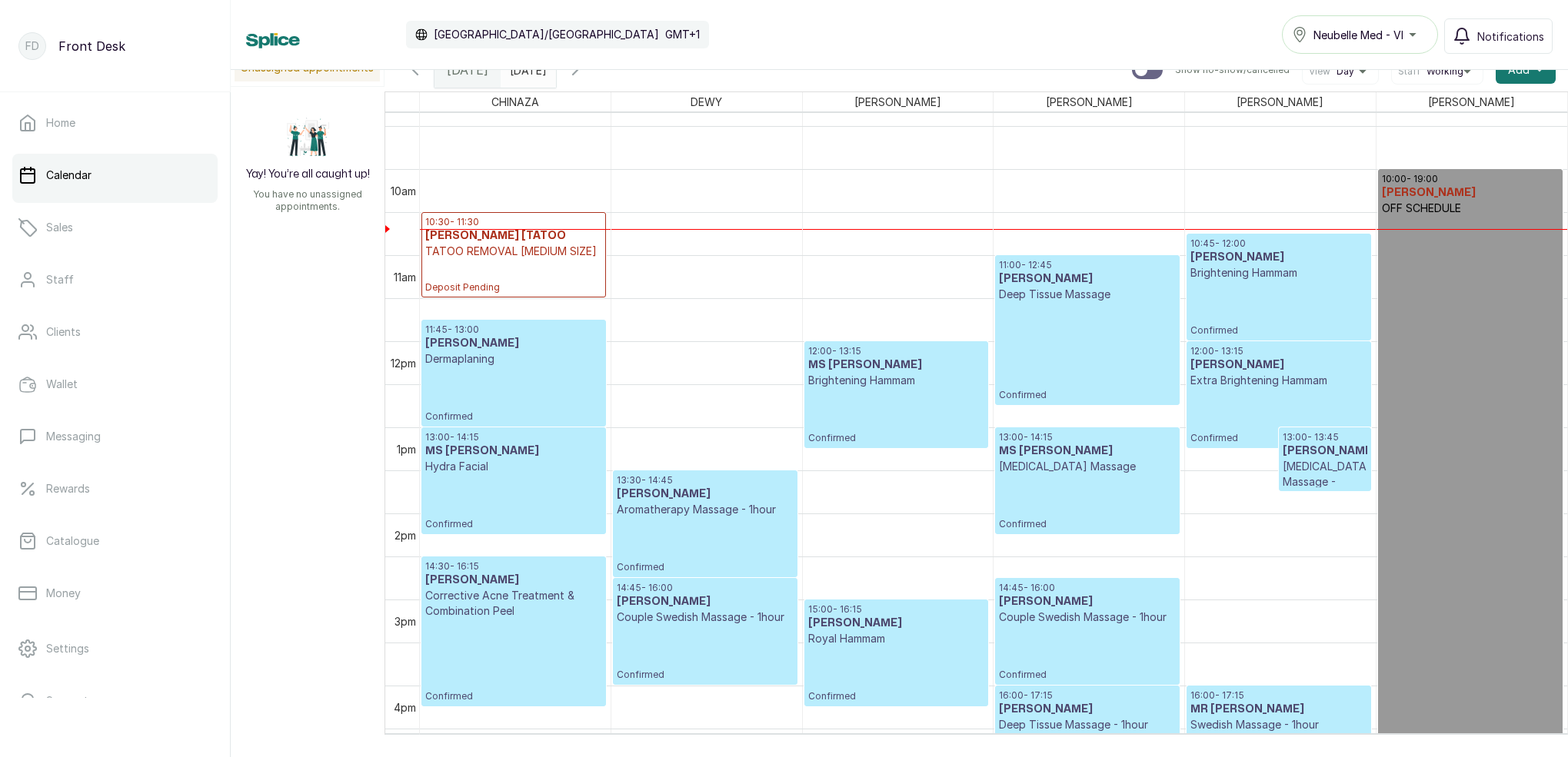
click at [526, 72] on input "[DATE]" at bounding box center [513, 66] width 25 height 26
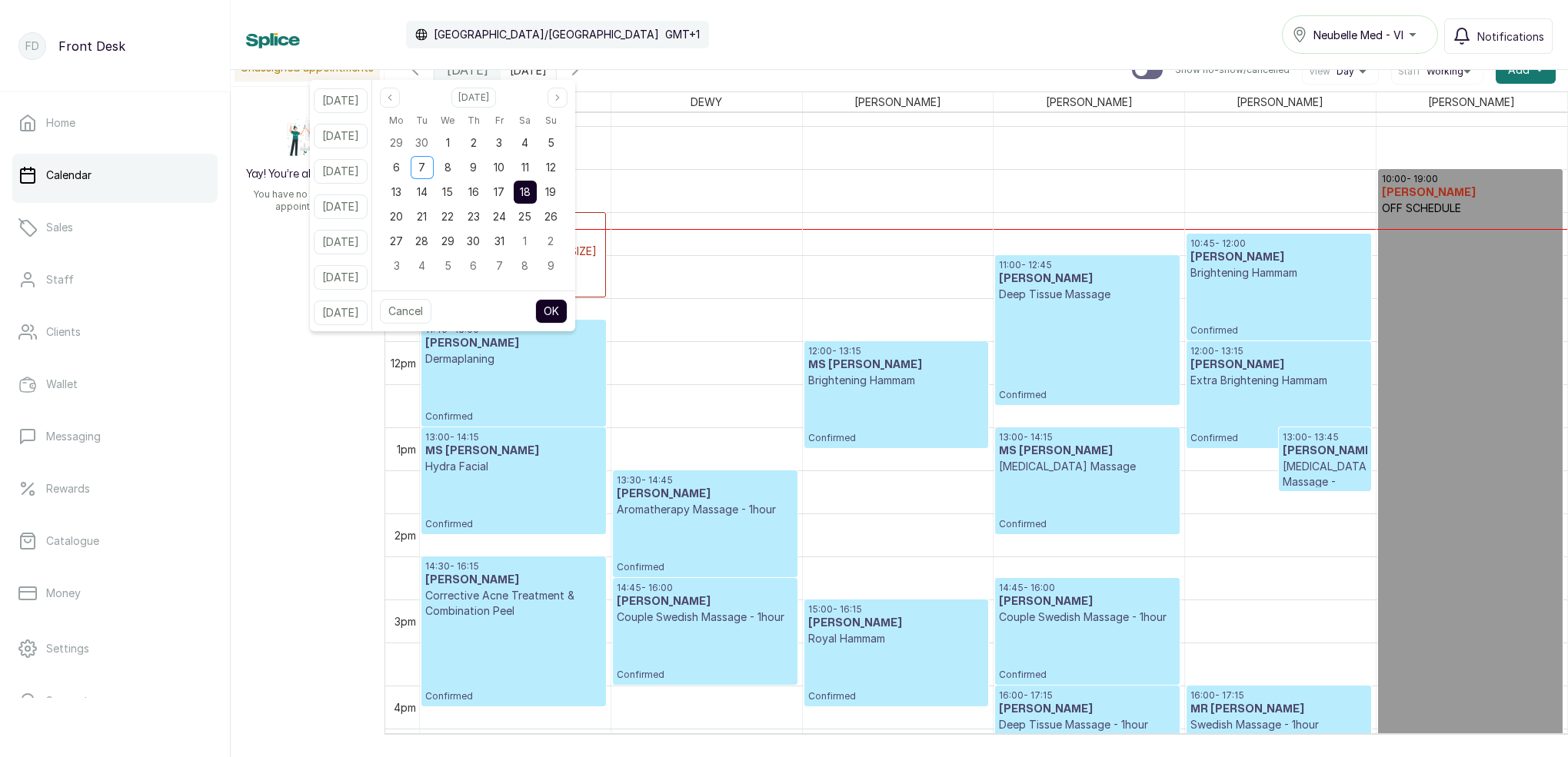
drag, startPoint x: 512, startPoint y: 198, endPoint x: 535, endPoint y: 197, distance: 23.0
click at [511, 198] on div "17" at bounding box center [498, 192] width 23 height 23
drag, startPoint x: 540, startPoint y: 195, endPoint x: 554, endPoint y: 209, distance: 19.8
click at [530, 195] on span "18" at bounding box center [525, 191] width 11 height 13
click at [567, 310] on button "OK" at bounding box center [551, 311] width 32 height 25
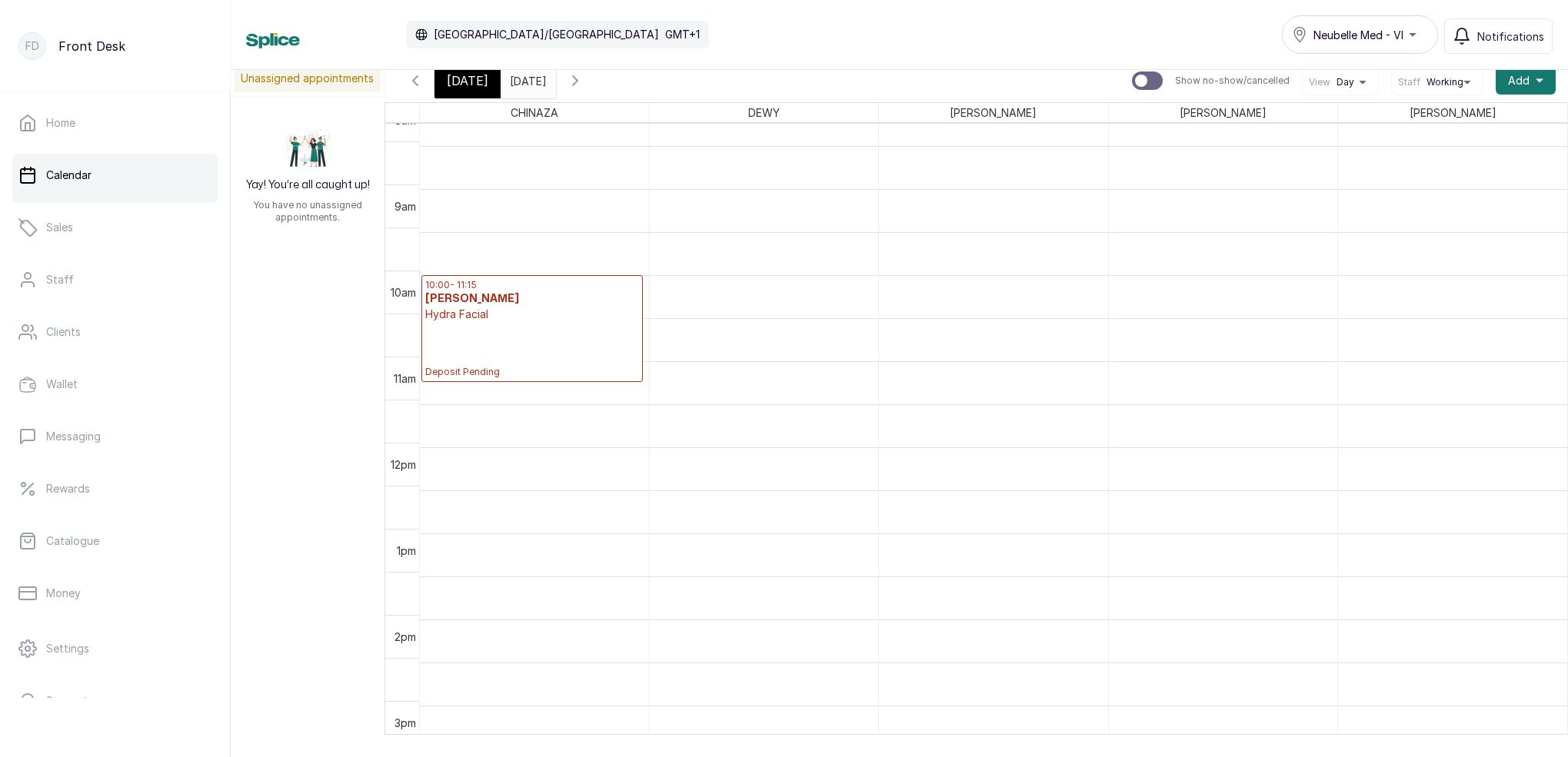
scroll to position [717, 0]
click at [469, 88] on span "[DATE]" at bounding box center [467, 81] width 41 height 19
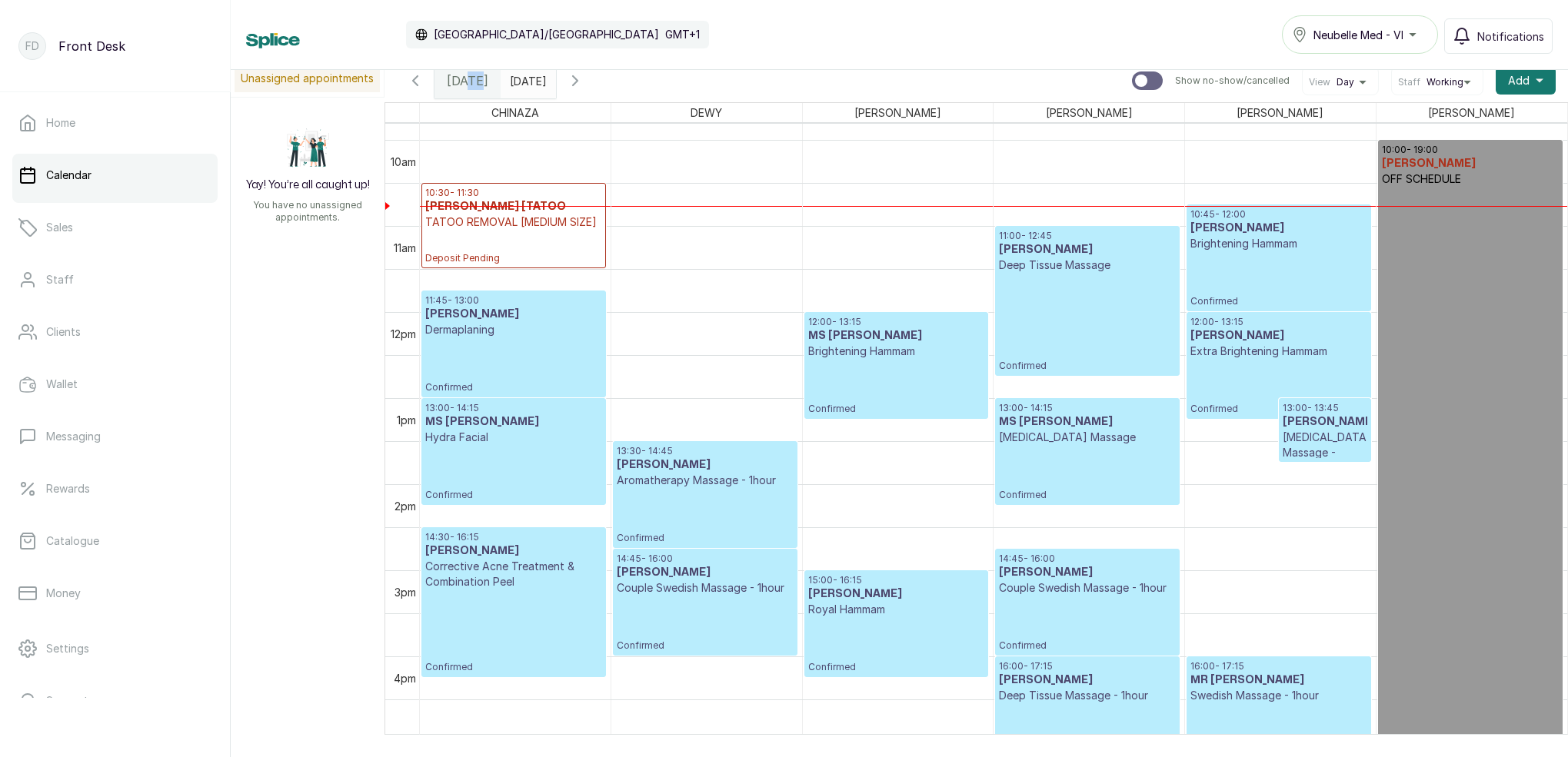
scroll to position [845, 0]
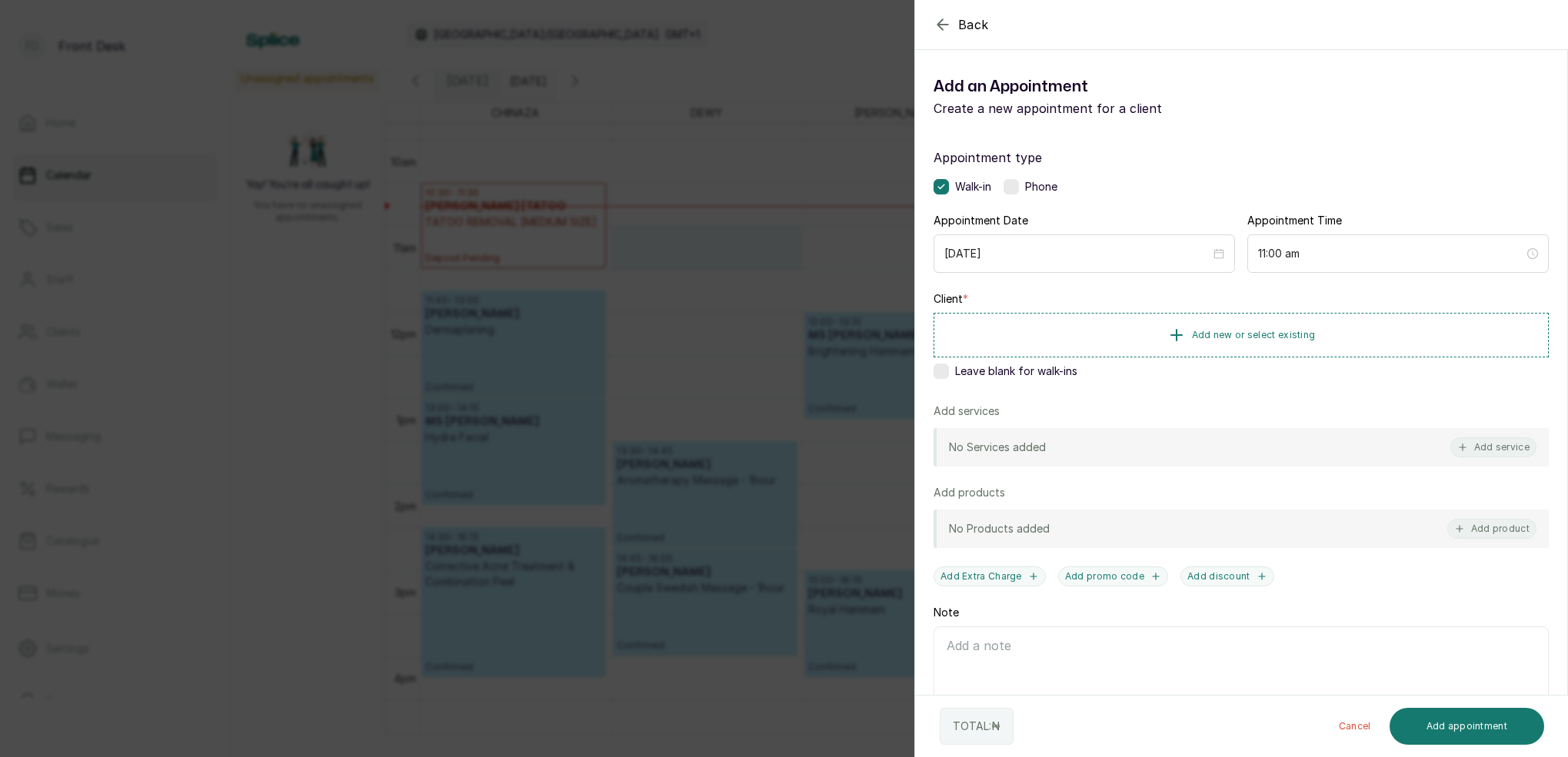
click at [859, 46] on div "Back Add Appointment Add an Appointment Create a new appointment for a client A…" at bounding box center [784, 378] width 1568 height 757
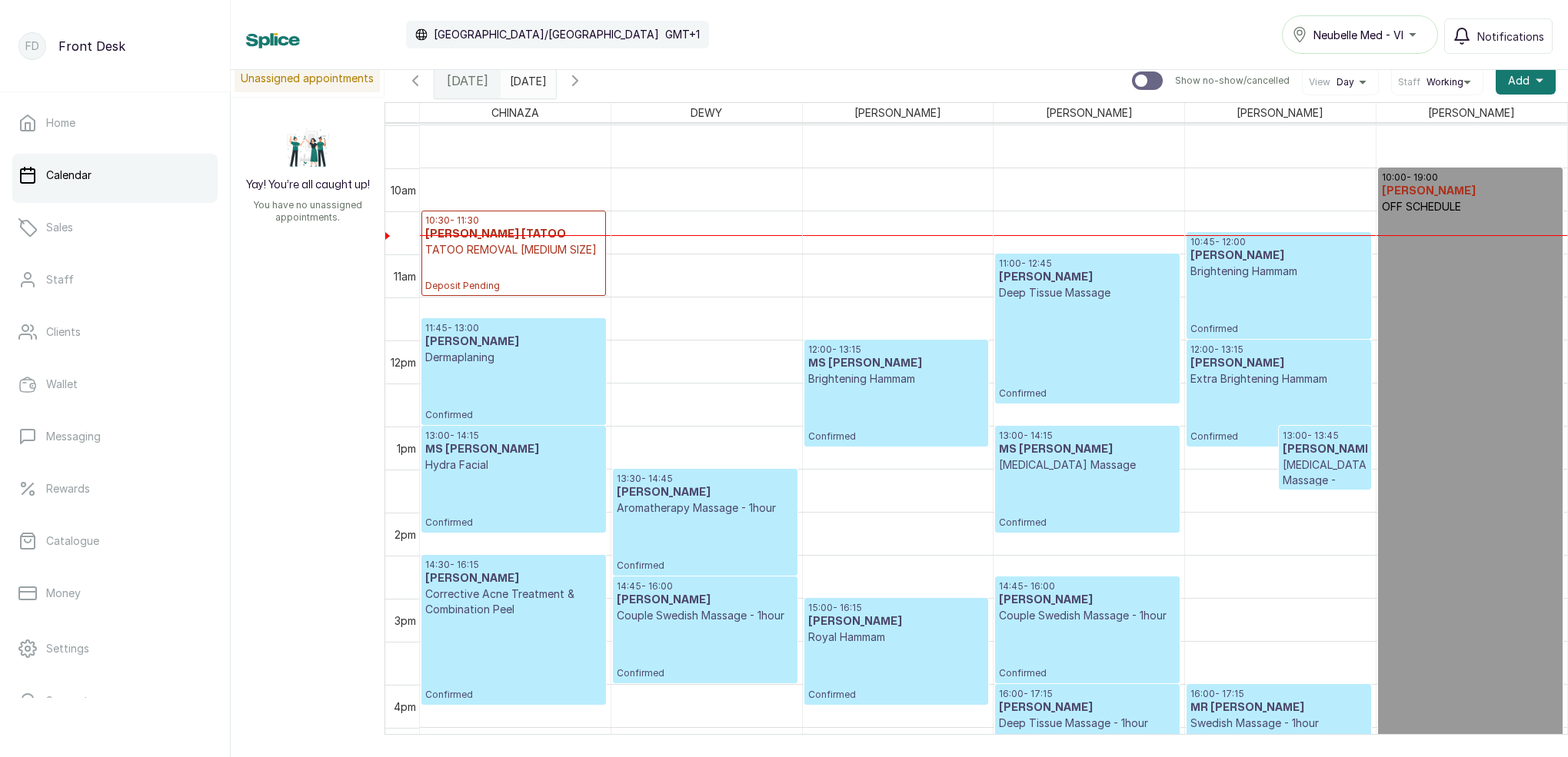
scroll to position [817, 0]
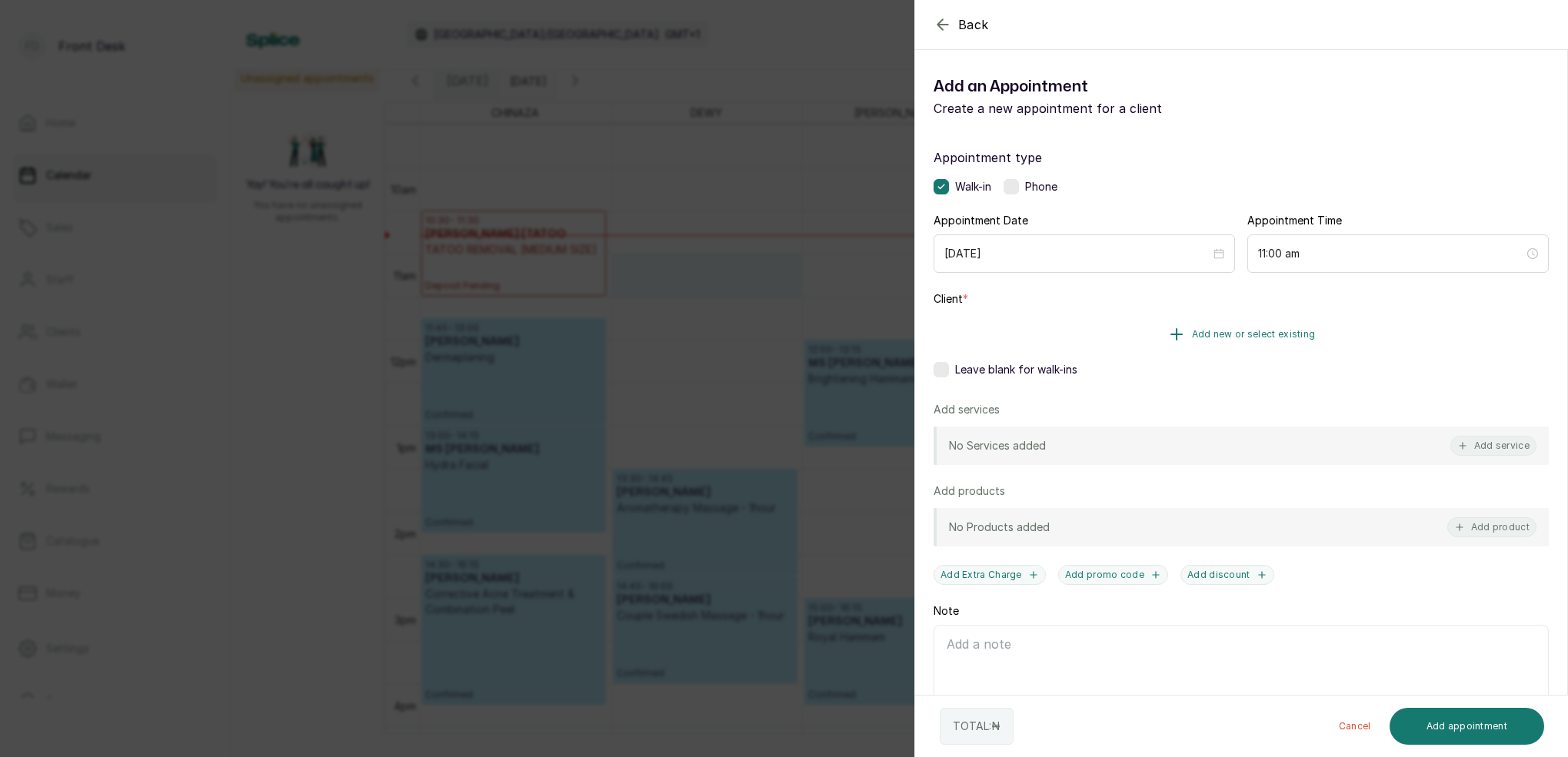
click at [1281, 334] on span "Add new or select existing" at bounding box center [1253, 334] width 123 height 13
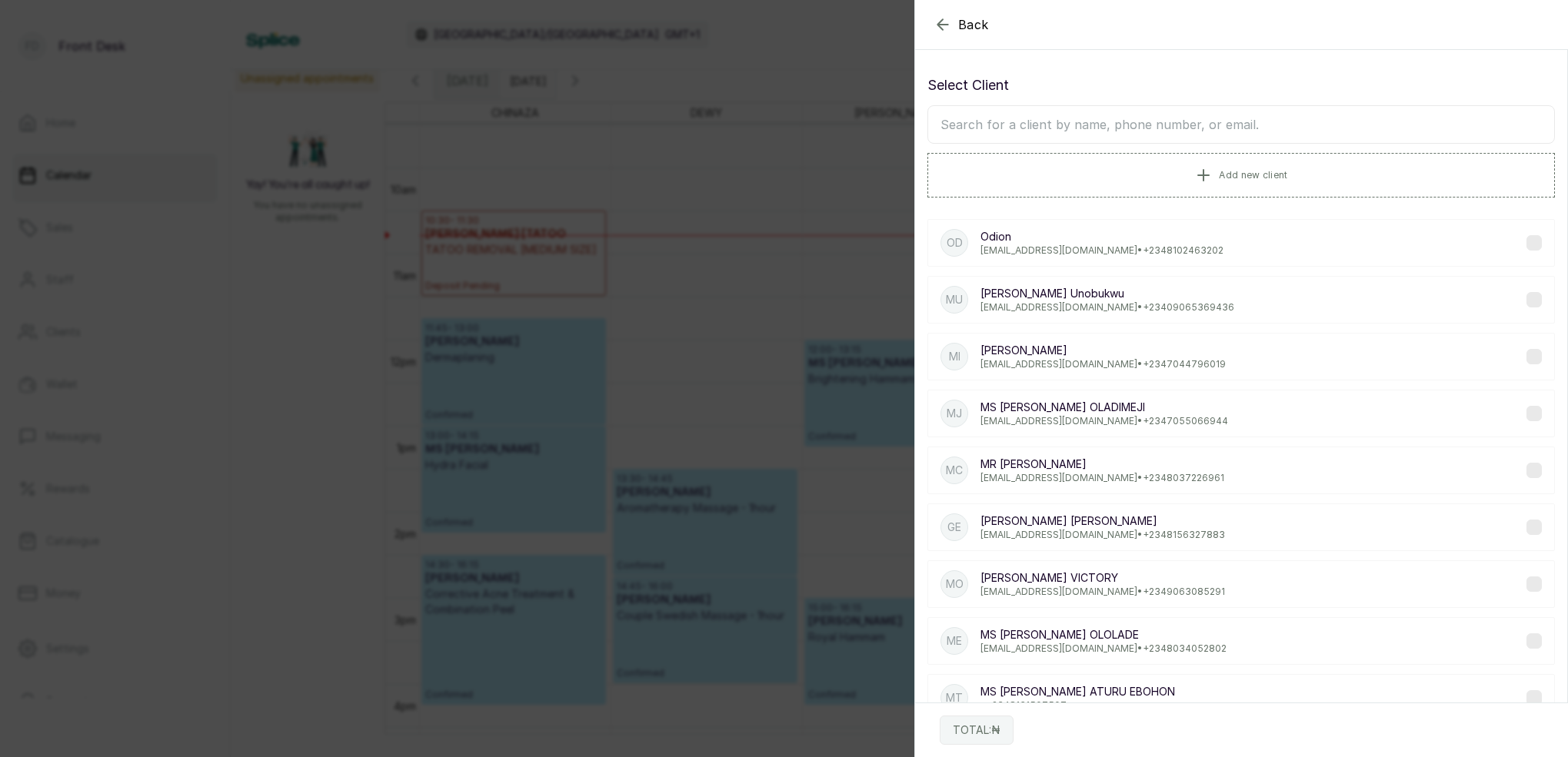
click at [1242, 123] on input "text" at bounding box center [1241, 124] width 628 height 38
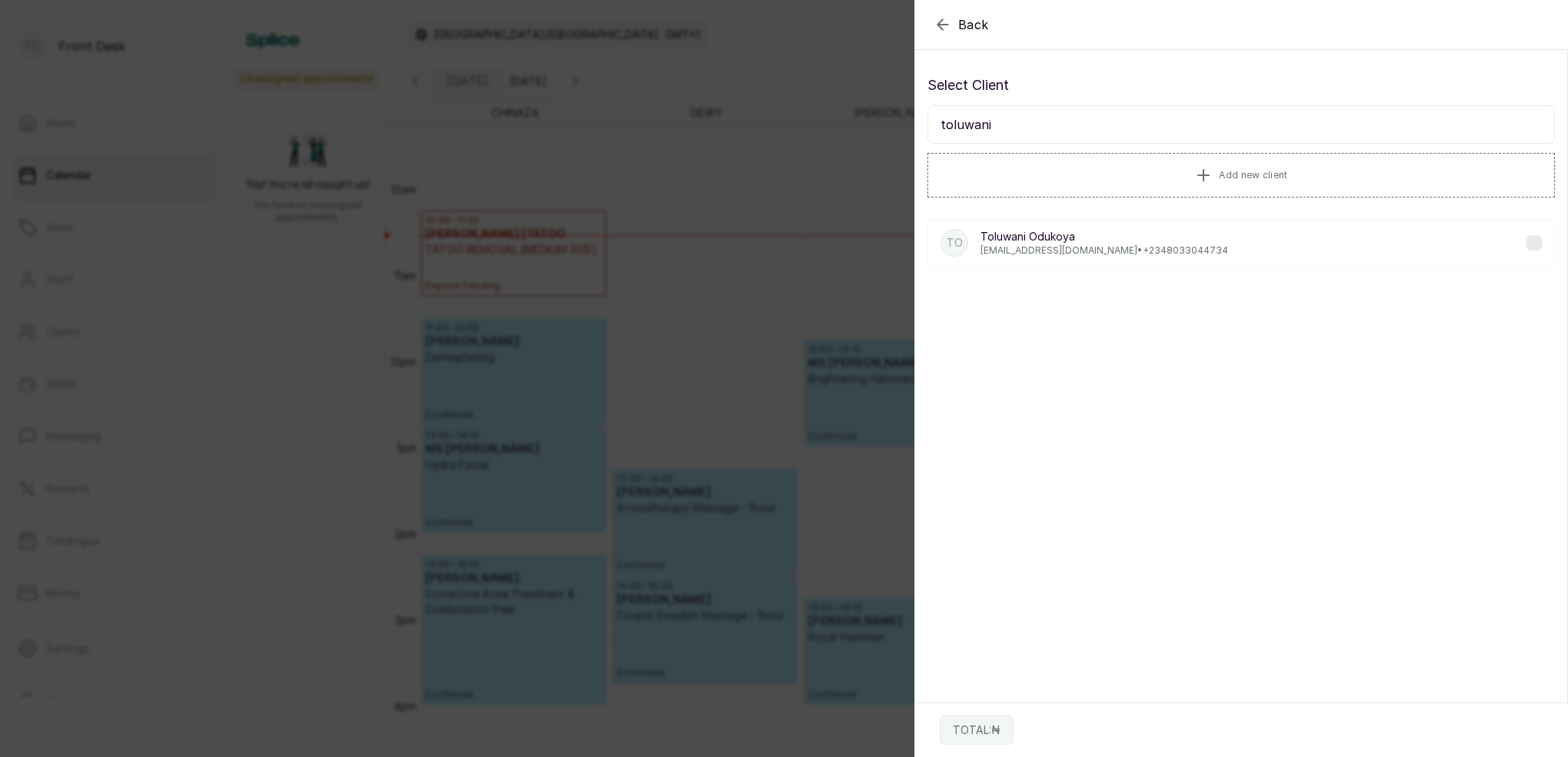
type input "toluwani"
click at [1117, 256] on div "TO [PERSON_NAME] [EMAIL_ADDRESS][DOMAIN_NAME] • [PHONE_NUMBER]" at bounding box center [1241, 243] width 628 height 47
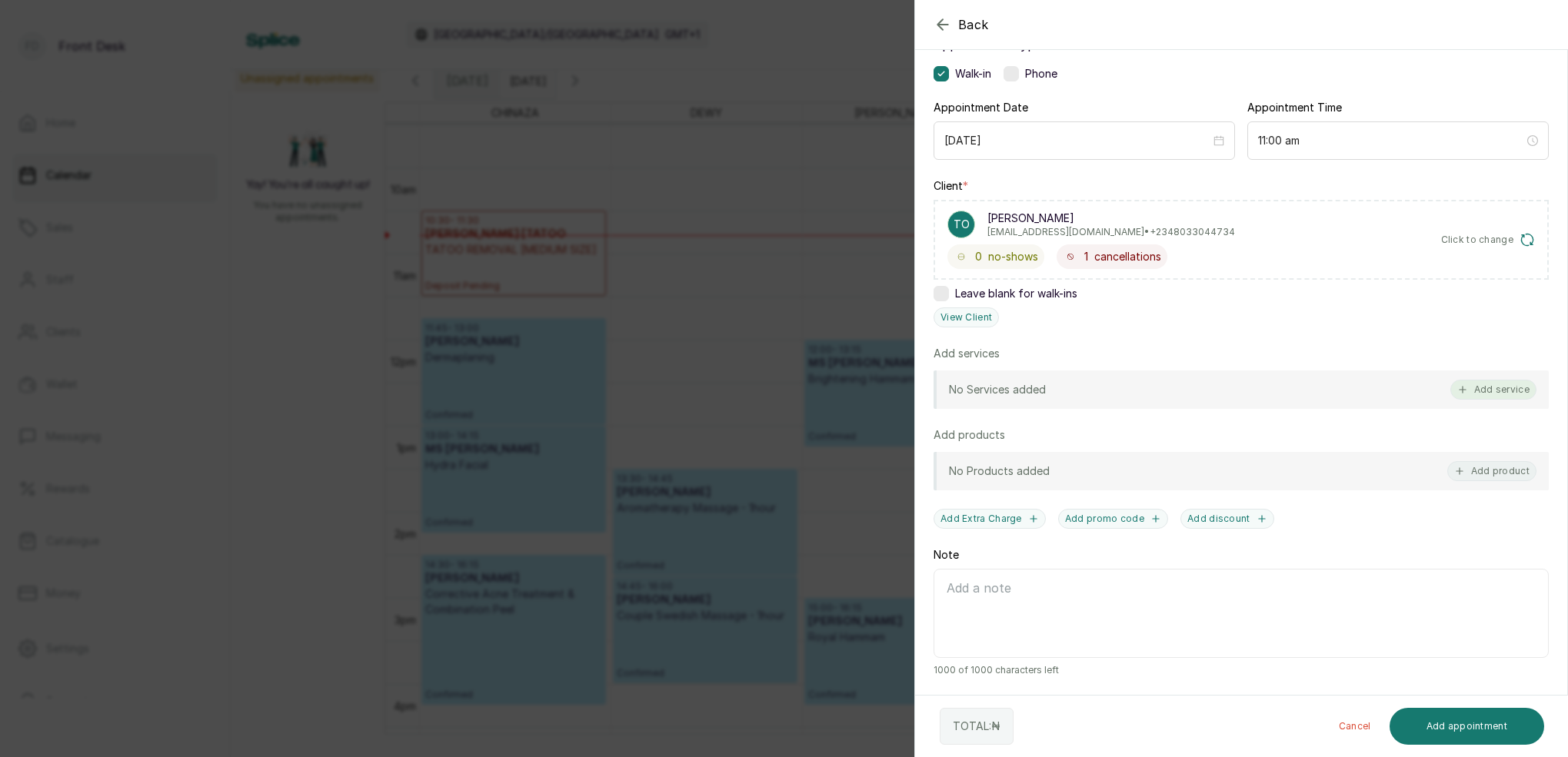
click at [1501, 388] on button "Add service" at bounding box center [1494, 390] width 86 height 20
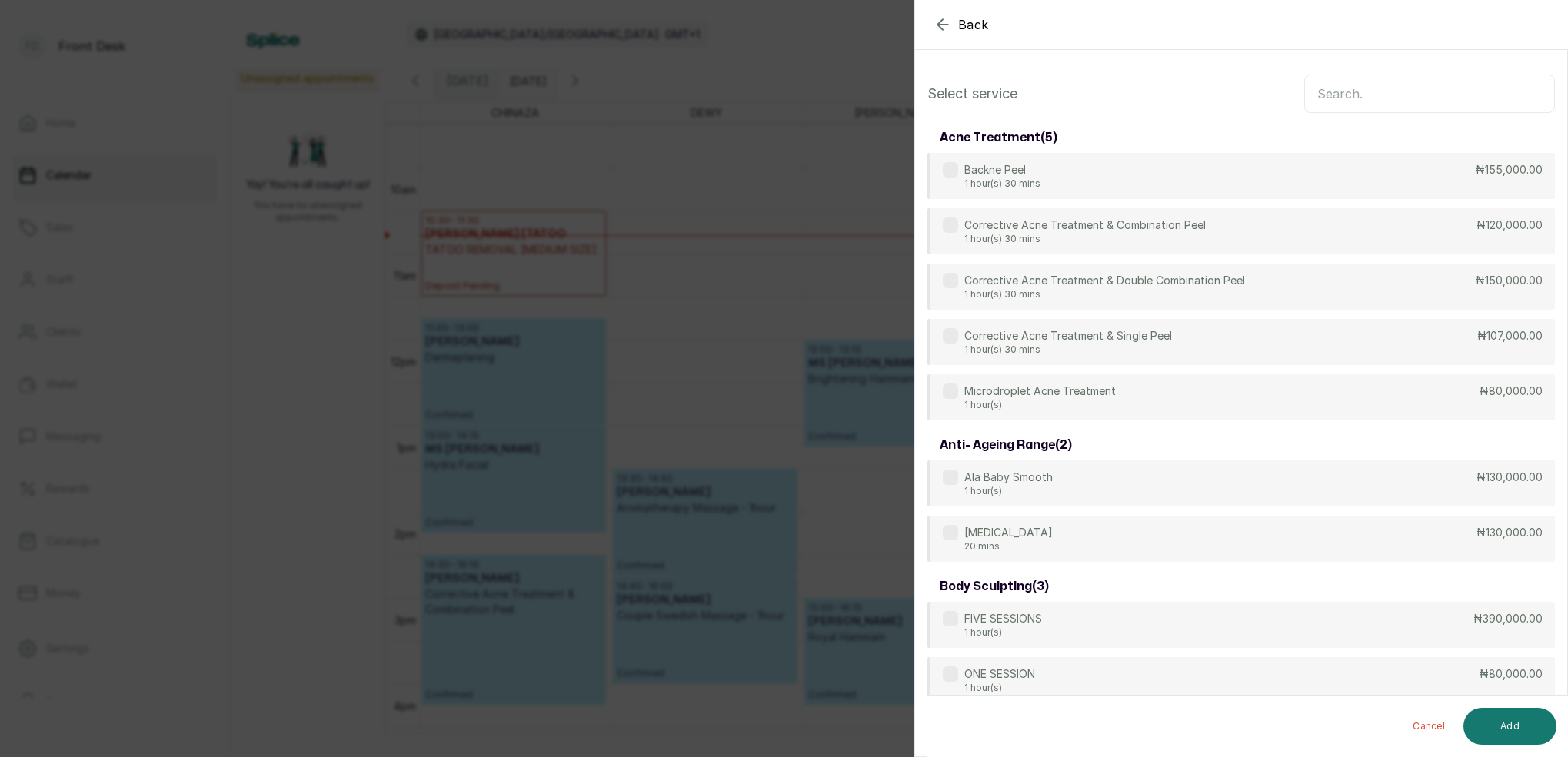
click at [1369, 101] on input "text" at bounding box center [1429, 93] width 250 height 38
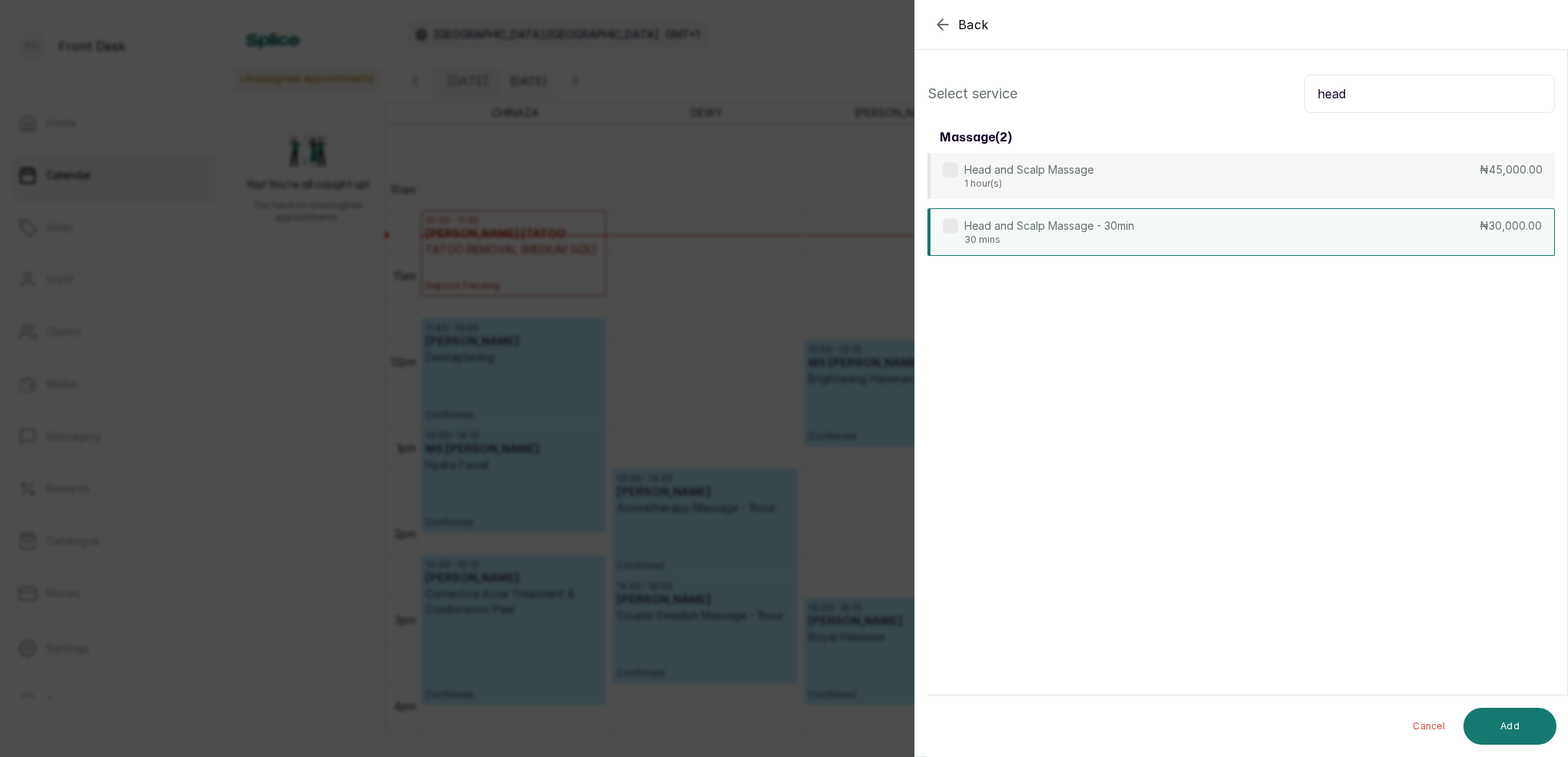
type input "head"
drag, startPoint x: 1053, startPoint y: 236, endPoint x: 1072, endPoint y: 239, distance: 19.2
click at [1054, 236] on p "30 mins" at bounding box center [1049, 239] width 170 height 13
click at [1522, 718] on button "Add" at bounding box center [1510, 727] width 93 height 37
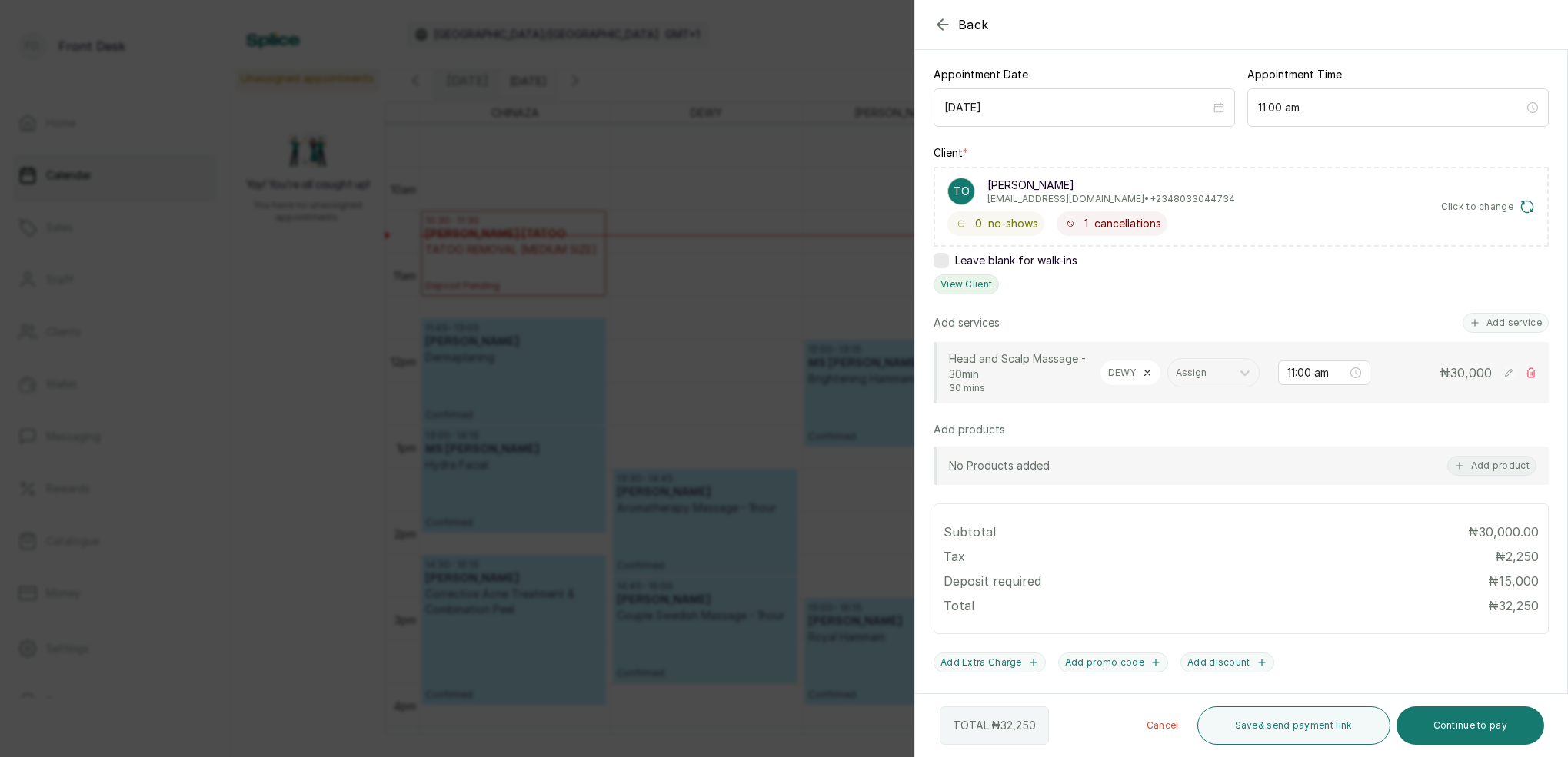
click at [965, 284] on button "View Client" at bounding box center [966, 285] width 65 height 20
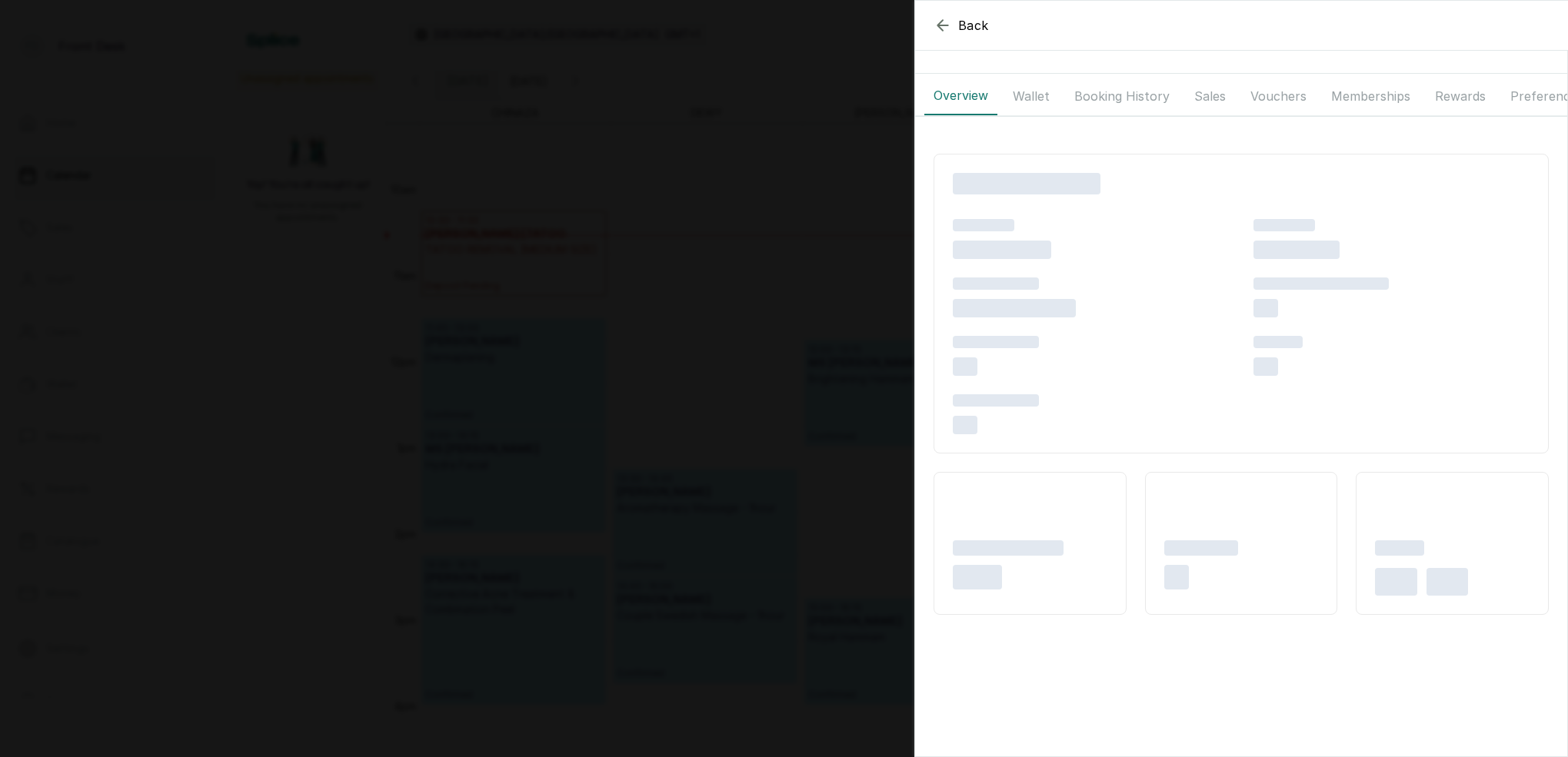
click at [1044, 97] on button "Wallet" at bounding box center [1030, 96] width 55 height 38
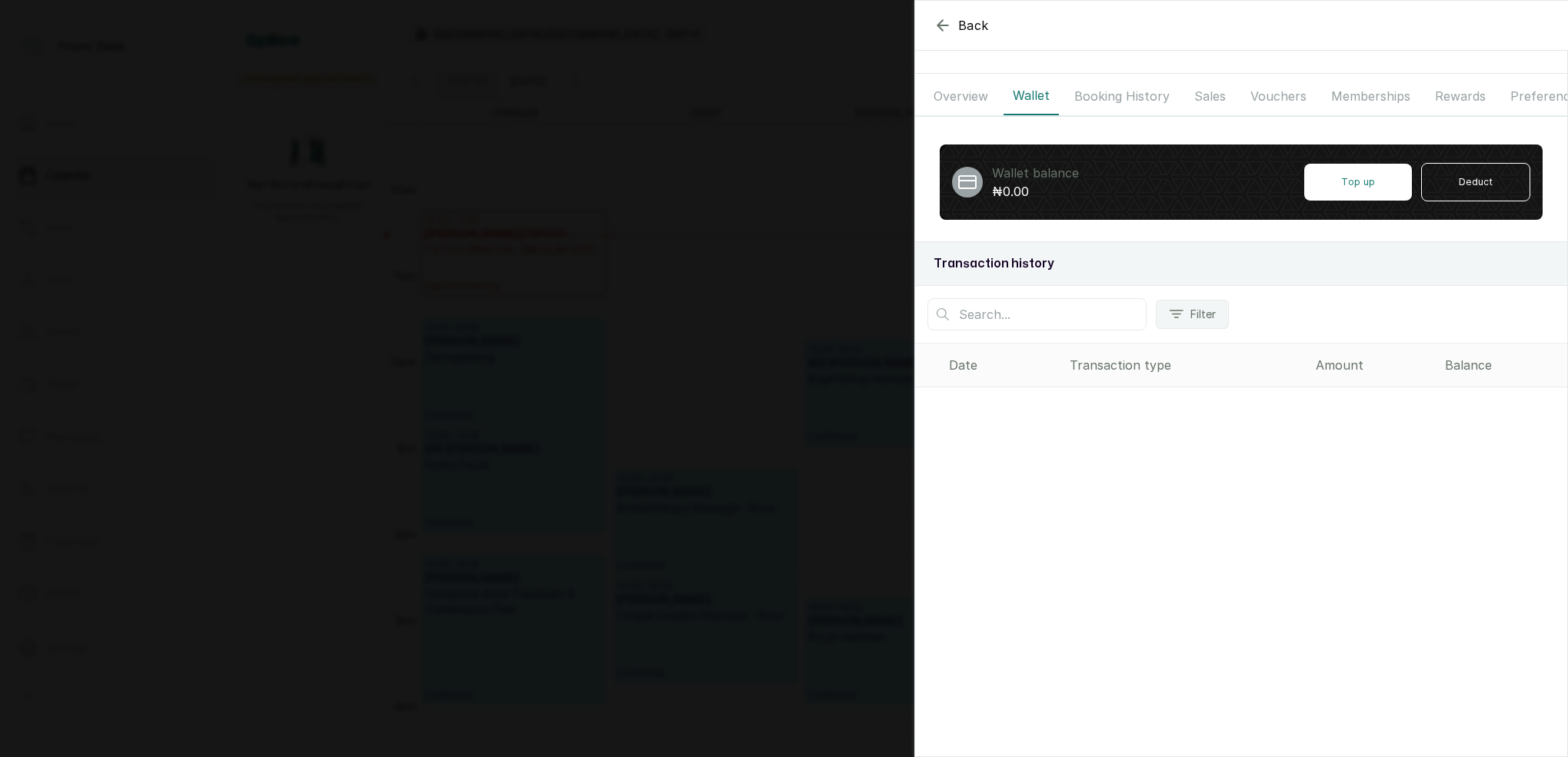
click at [1108, 98] on button "Booking History" at bounding box center [1121, 96] width 114 height 38
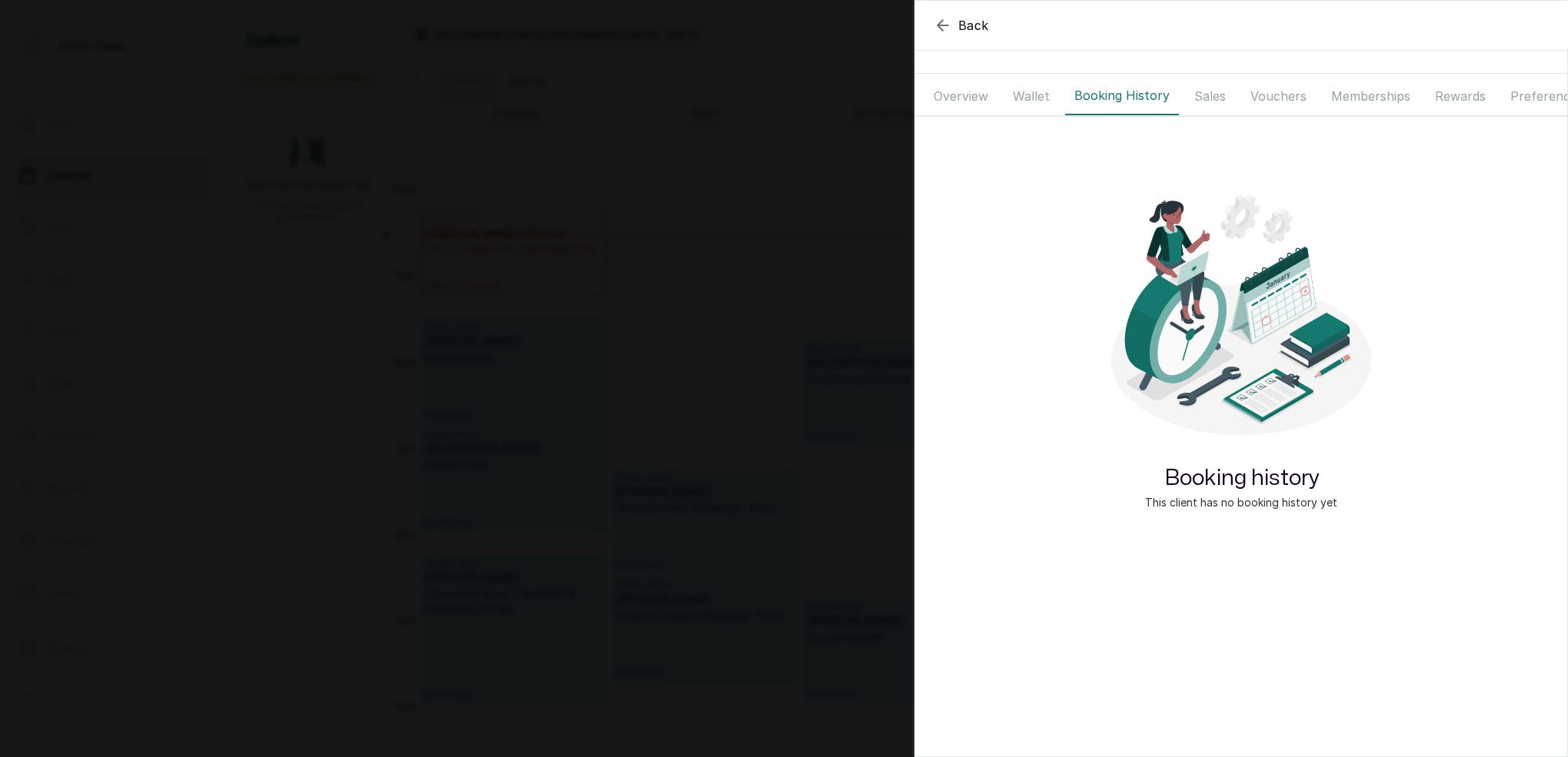
click at [981, 99] on button "Overview" at bounding box center [961, 96] width 73 height 38
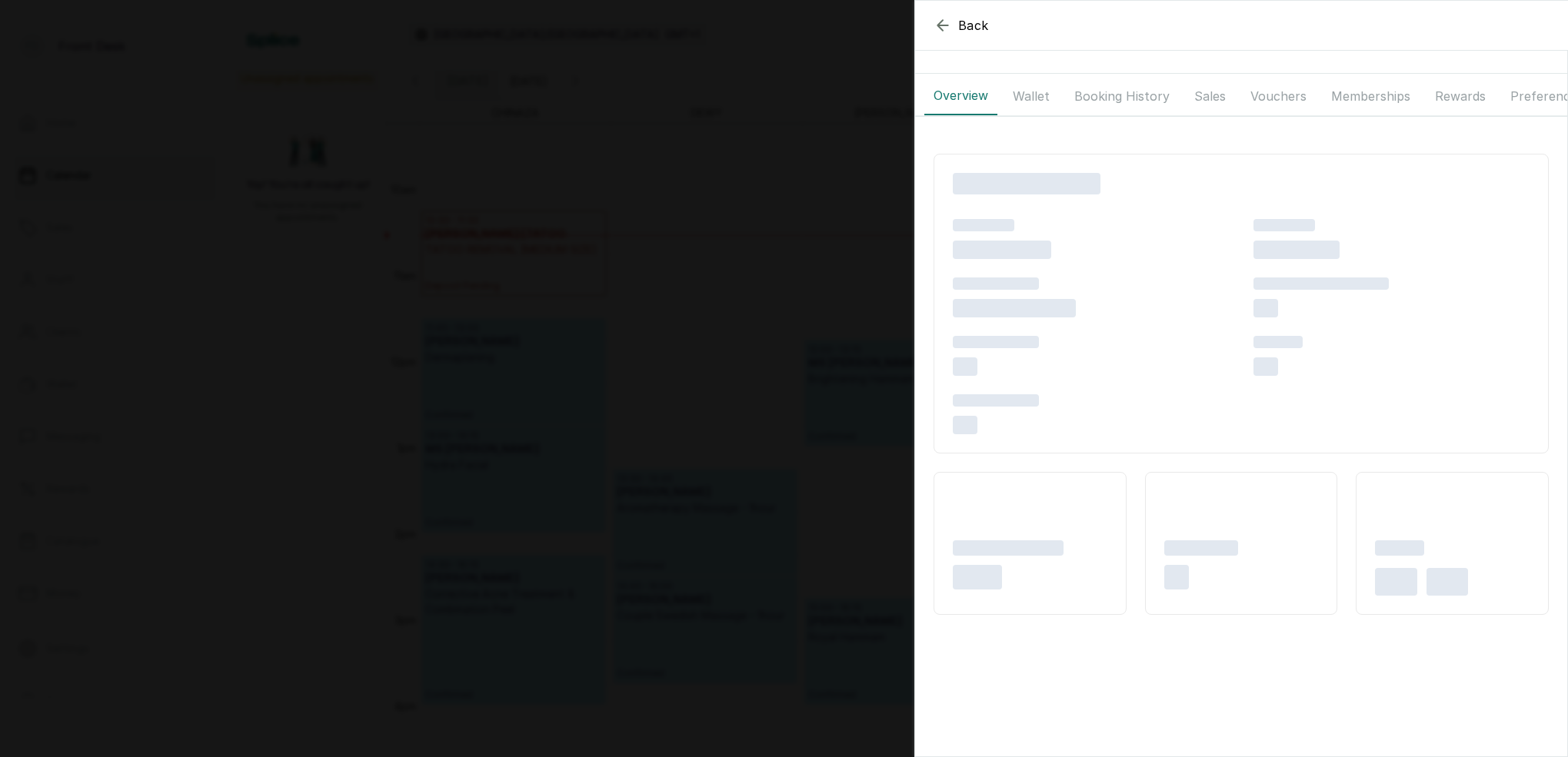
drag, startPoint x: 1048, startPoint y: 98, endPoint x: 1100, endPoint y: 101, distance: 52.1
click at [1050, 98] on button "Wallet" at bounding box center [1030, 96] width 55 height 38
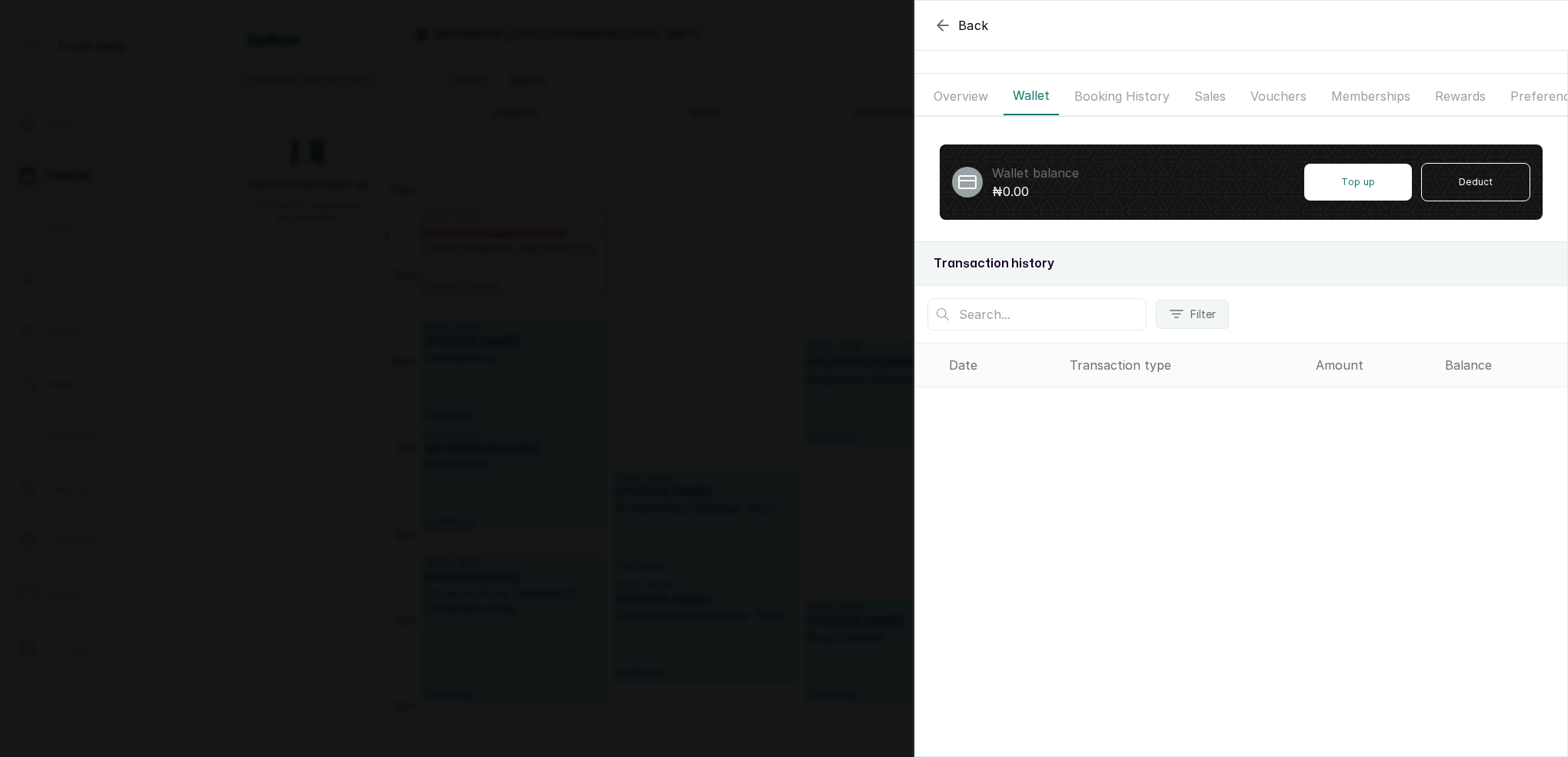
click at [1104, 99] on button "Booking History" at bounding box center [1121, 96] width 114 height 38
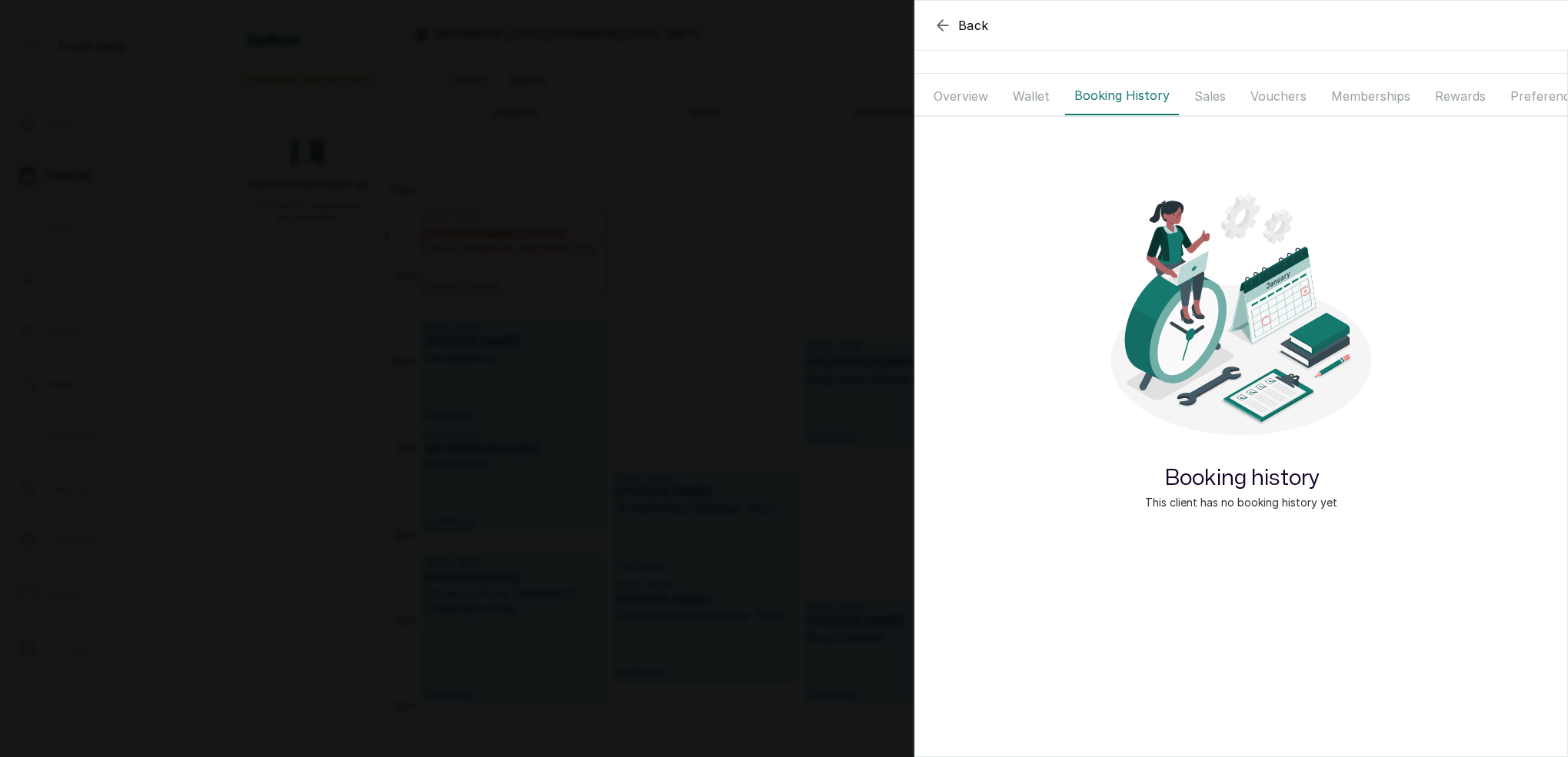
click at [978, 98] on button "Overview" at bounding box center [961, 96] width 73 height 38
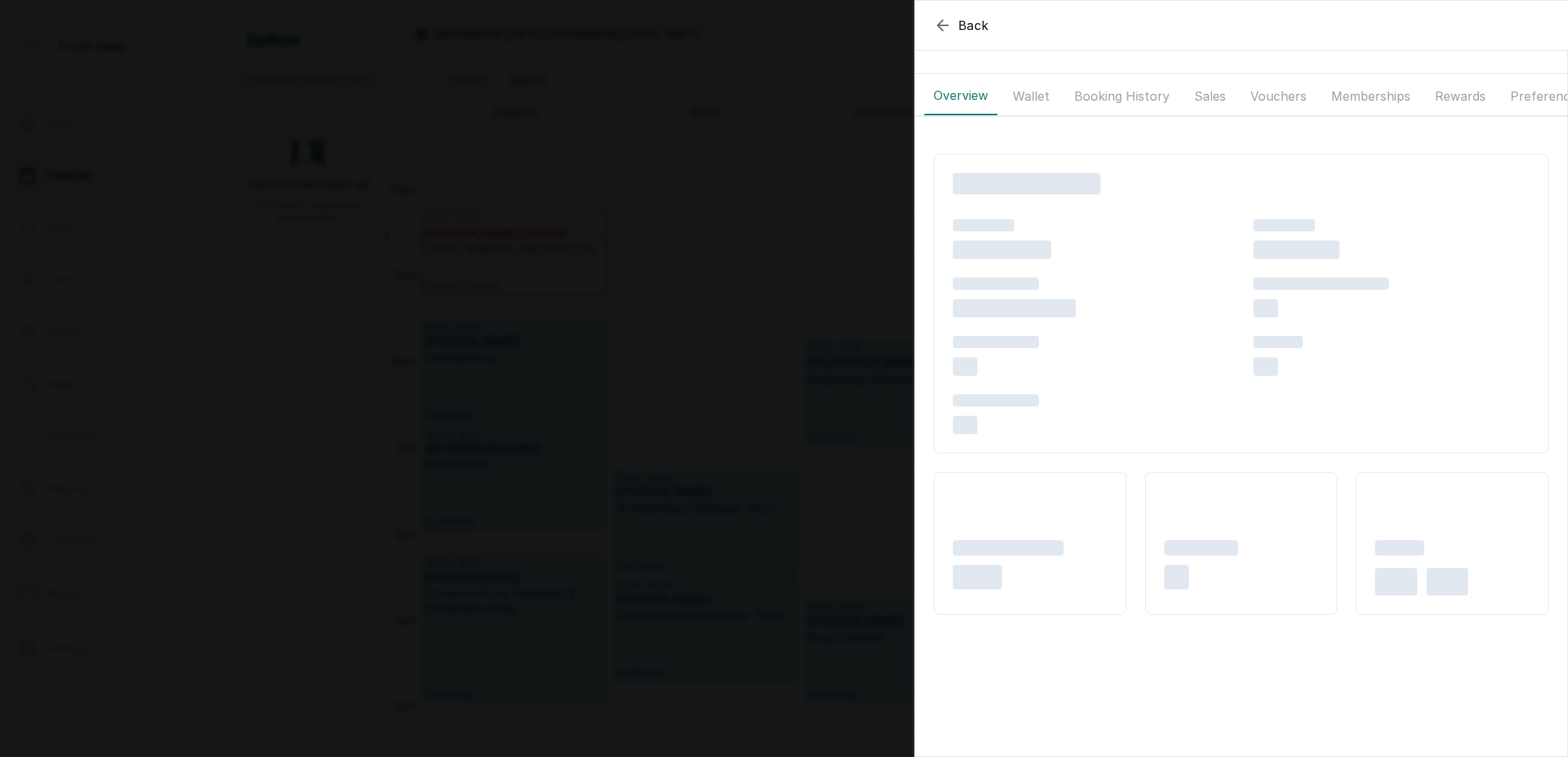
click at [1031, 100] on button "Wallet" at bounding box center [1030, 96] width 55 height 38
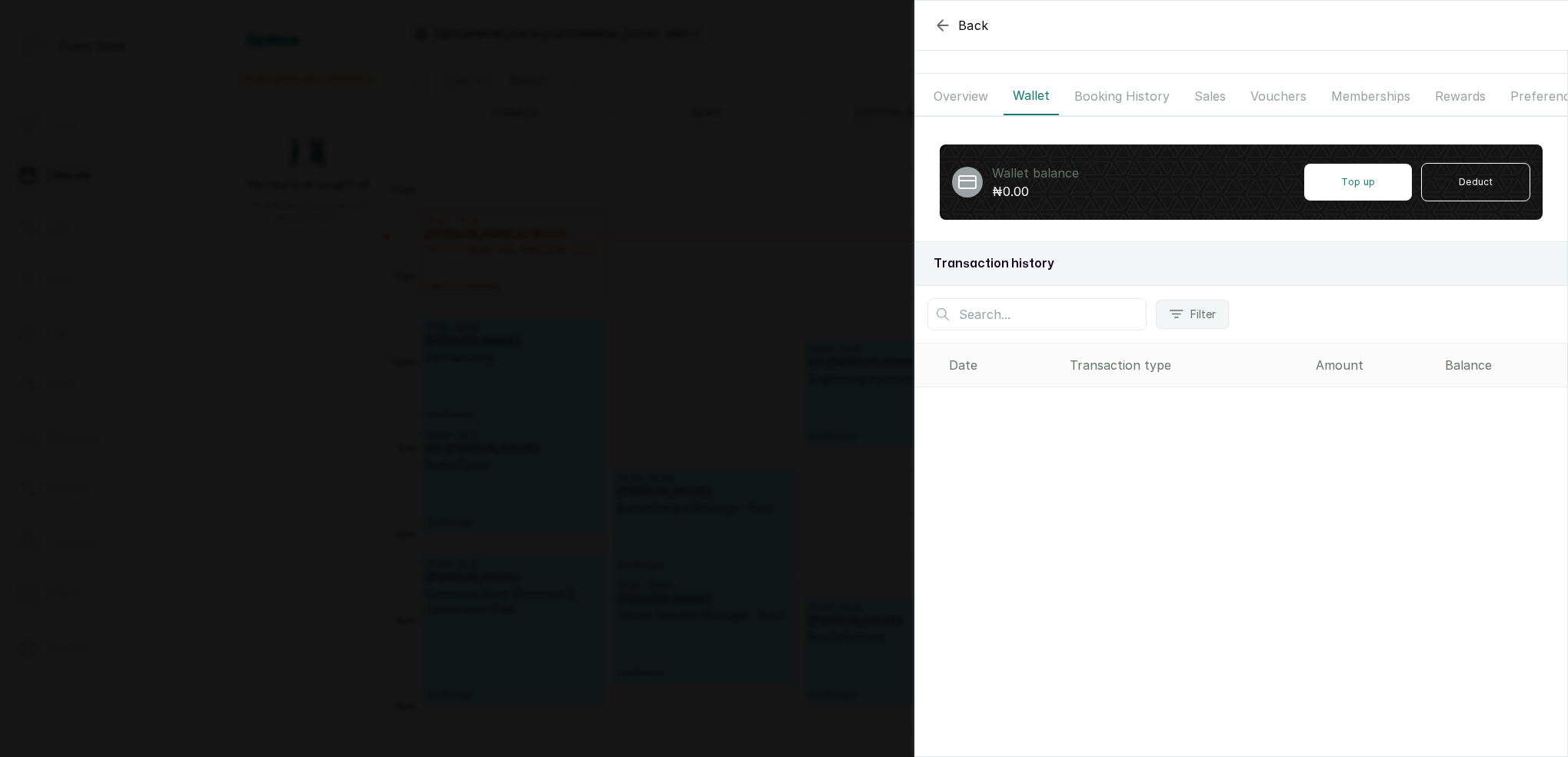
click at [1109, 98] on button "Booking History" at bounding box center [1121, 96] width 114 height 38
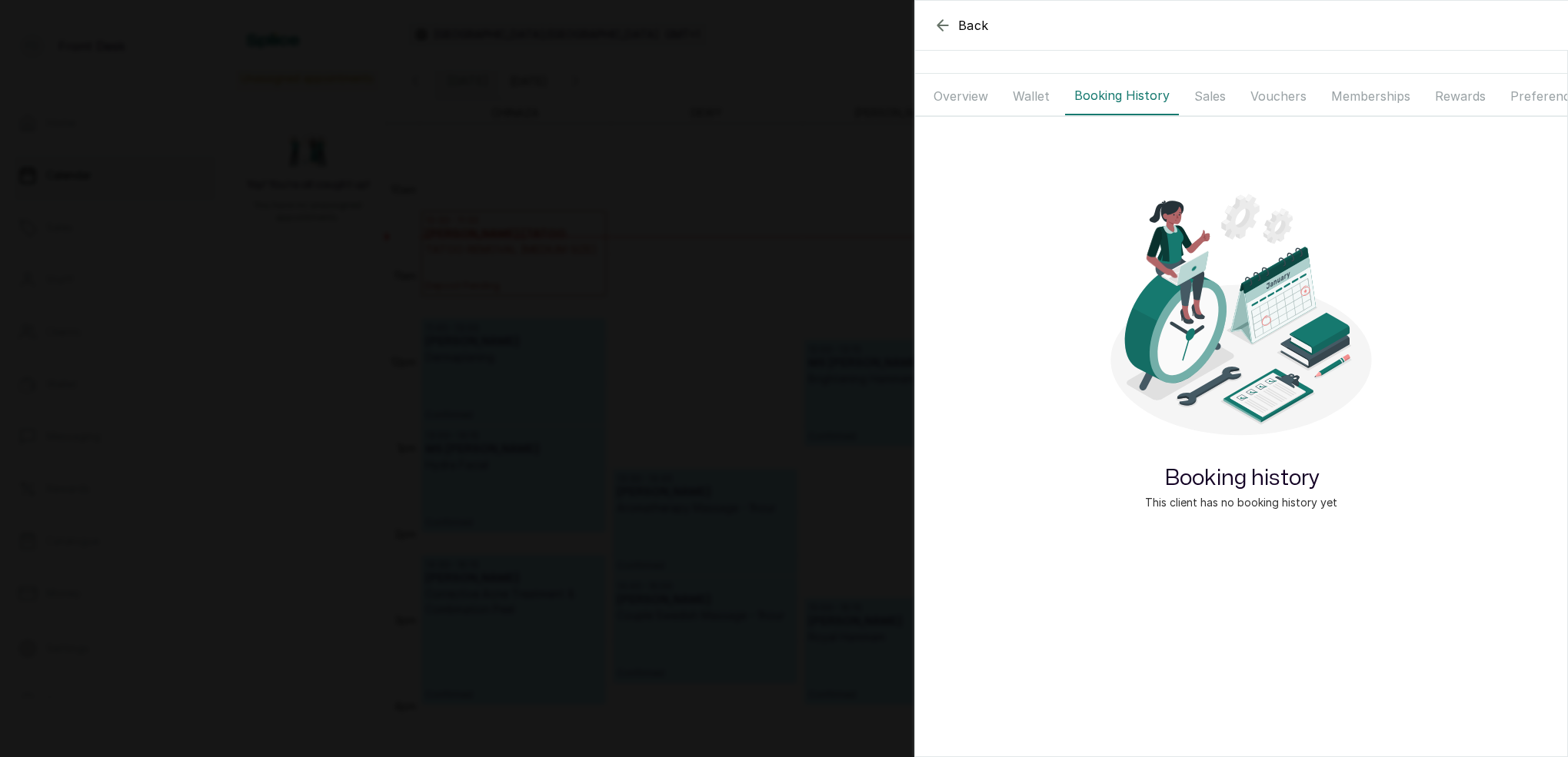
drag, startPoint x: 1208, startPoint y: 96, endPoint x: 1231, endPoint y: 98, distance: 23.1
click at [1208, 96] on button "Sales" at bounding box center [1209, 96] width 50 height 38
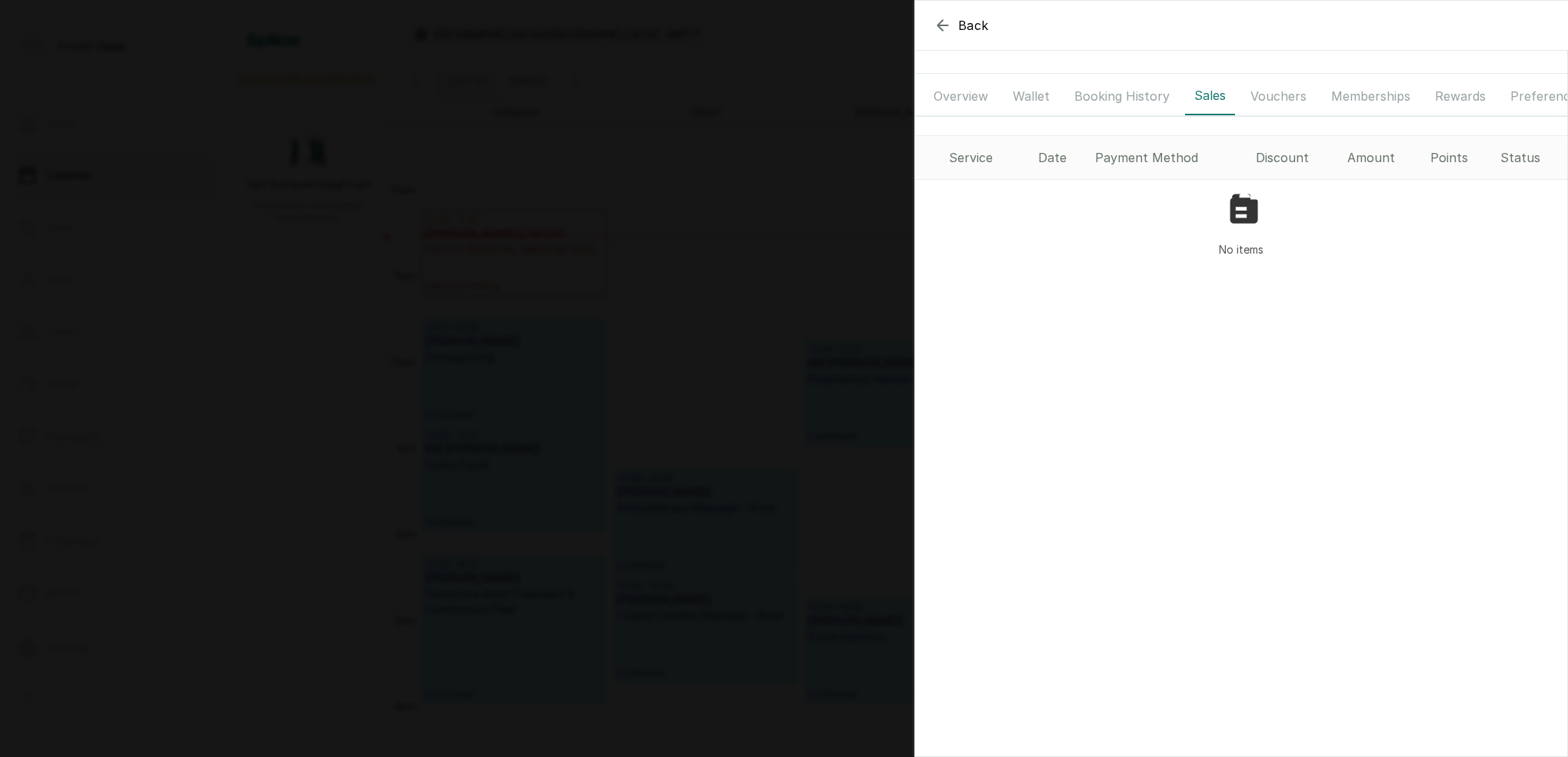
click at [1285, 97] on button "Vouchers" at bounding box center [1278, 96] width 74 height 38
click at [1194, 101] on button "Sales" at bounding box center [1209, 96] width 50 height 38
click at [1121, 99] on button "Booking History" at bounding box center [1121, 96] width 114 height 38
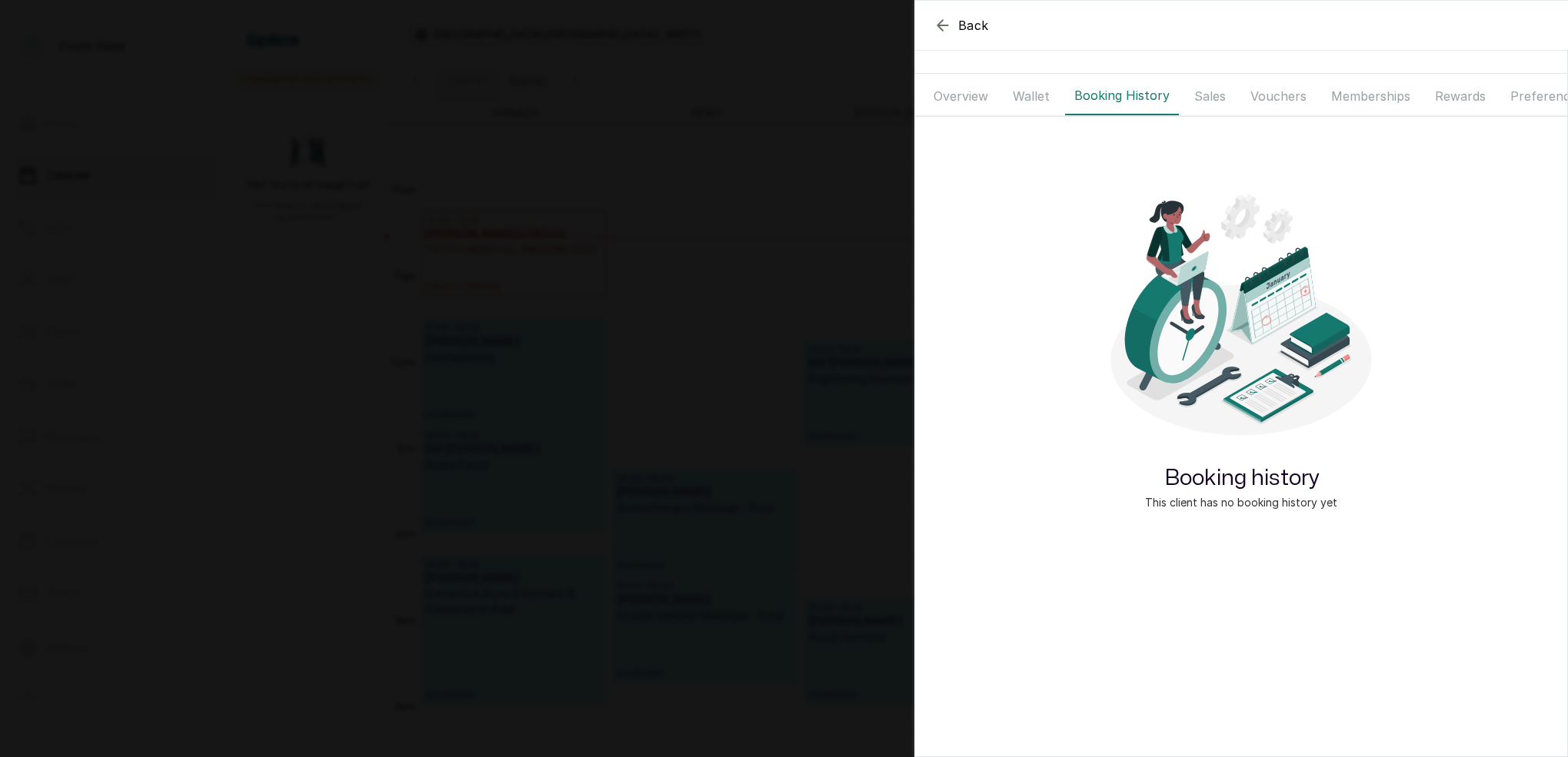
click at [1013, 97] on button "Wallet" at bounding box center [1030, 96] width 55 height 38
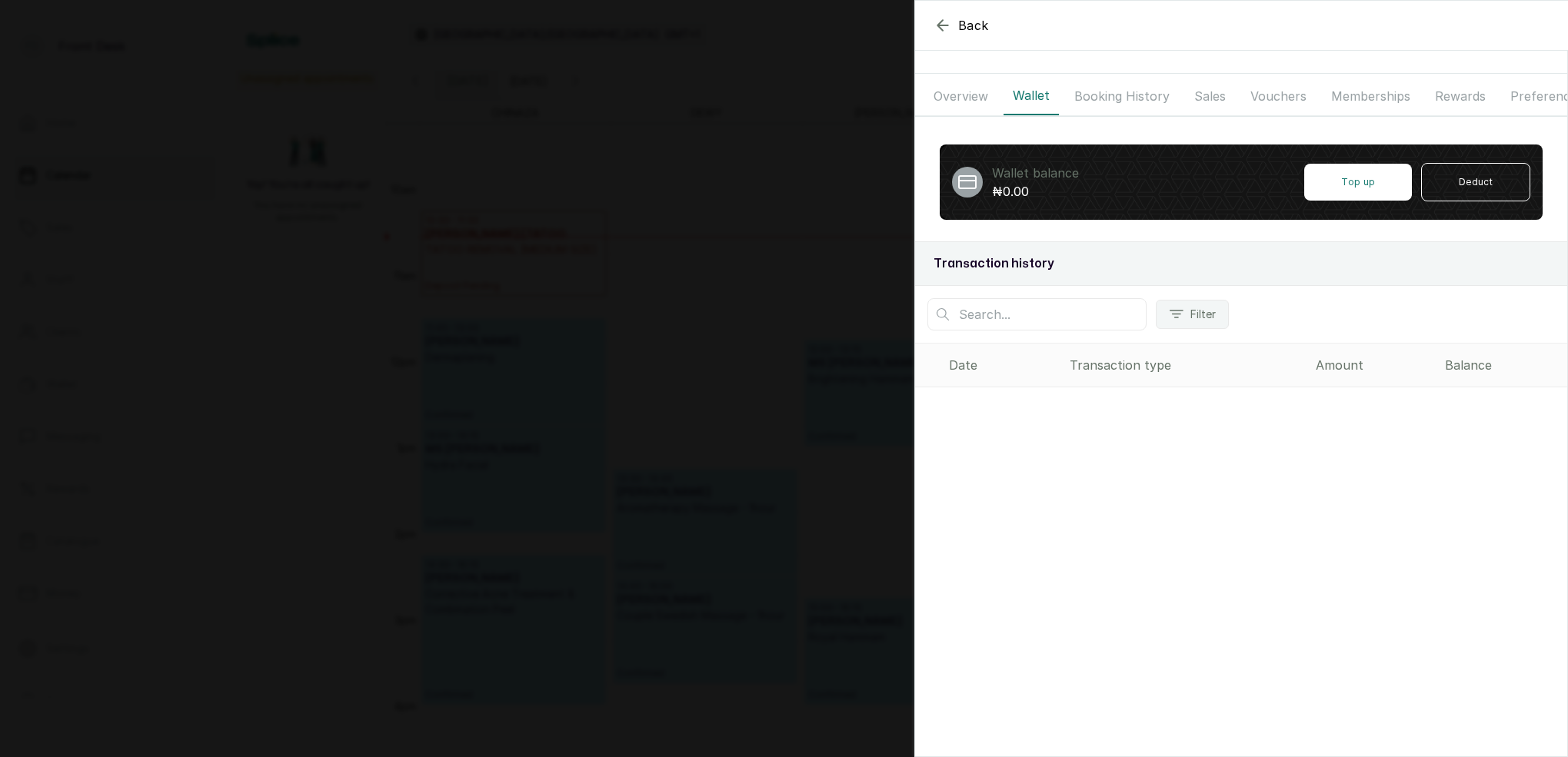
click at [1281, 95] on button "Vouchers" at bounding box center [1278, 96] width 74 height 38
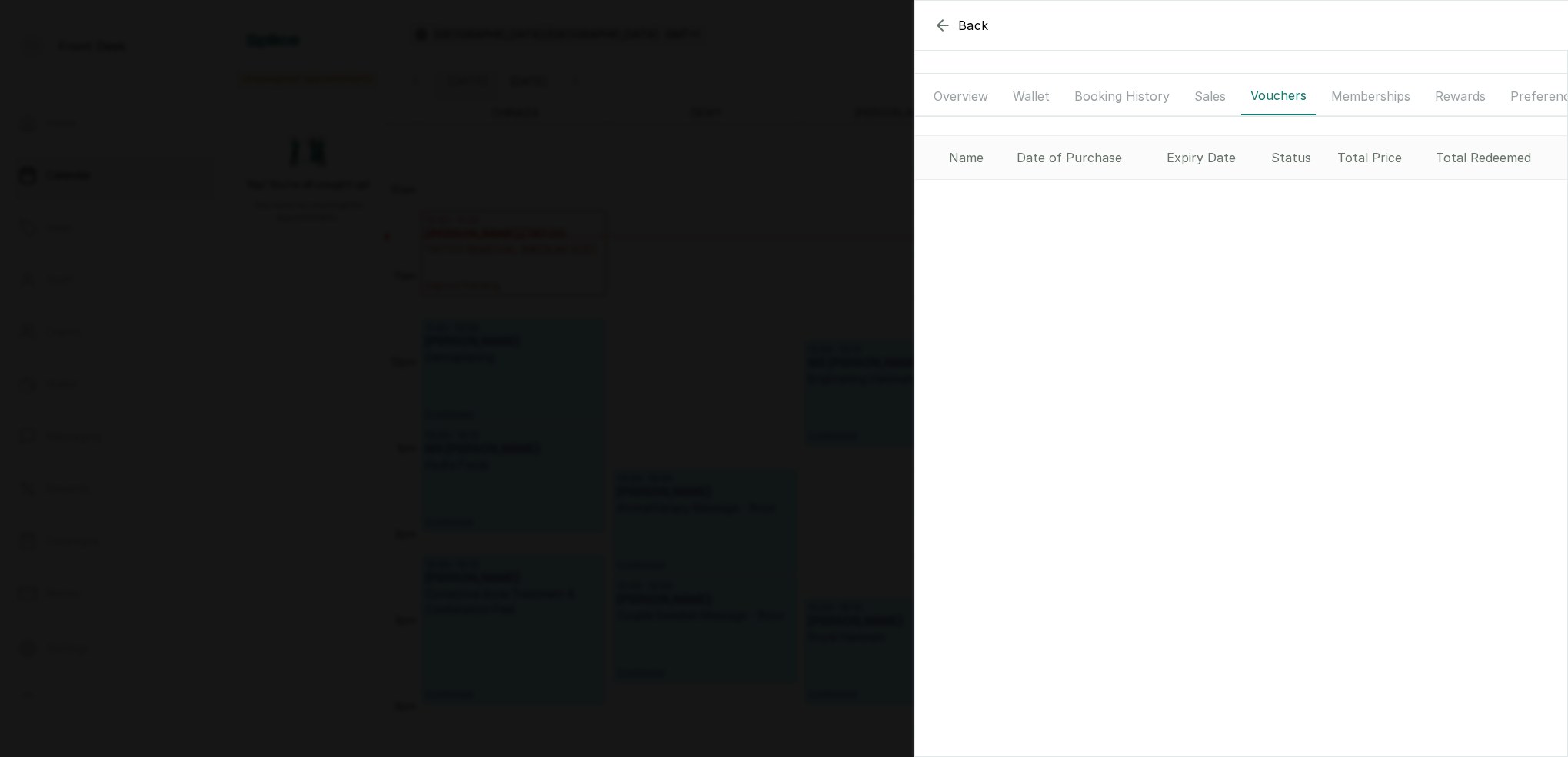
drag, startPoint x: 1363, startPoint y: 91, endPoint x: 1342, endPoint y: 96, distance: 21.6
click at [1363, 92] on button "Memberships" at bounding box center [1370, 96] width 97 height 38
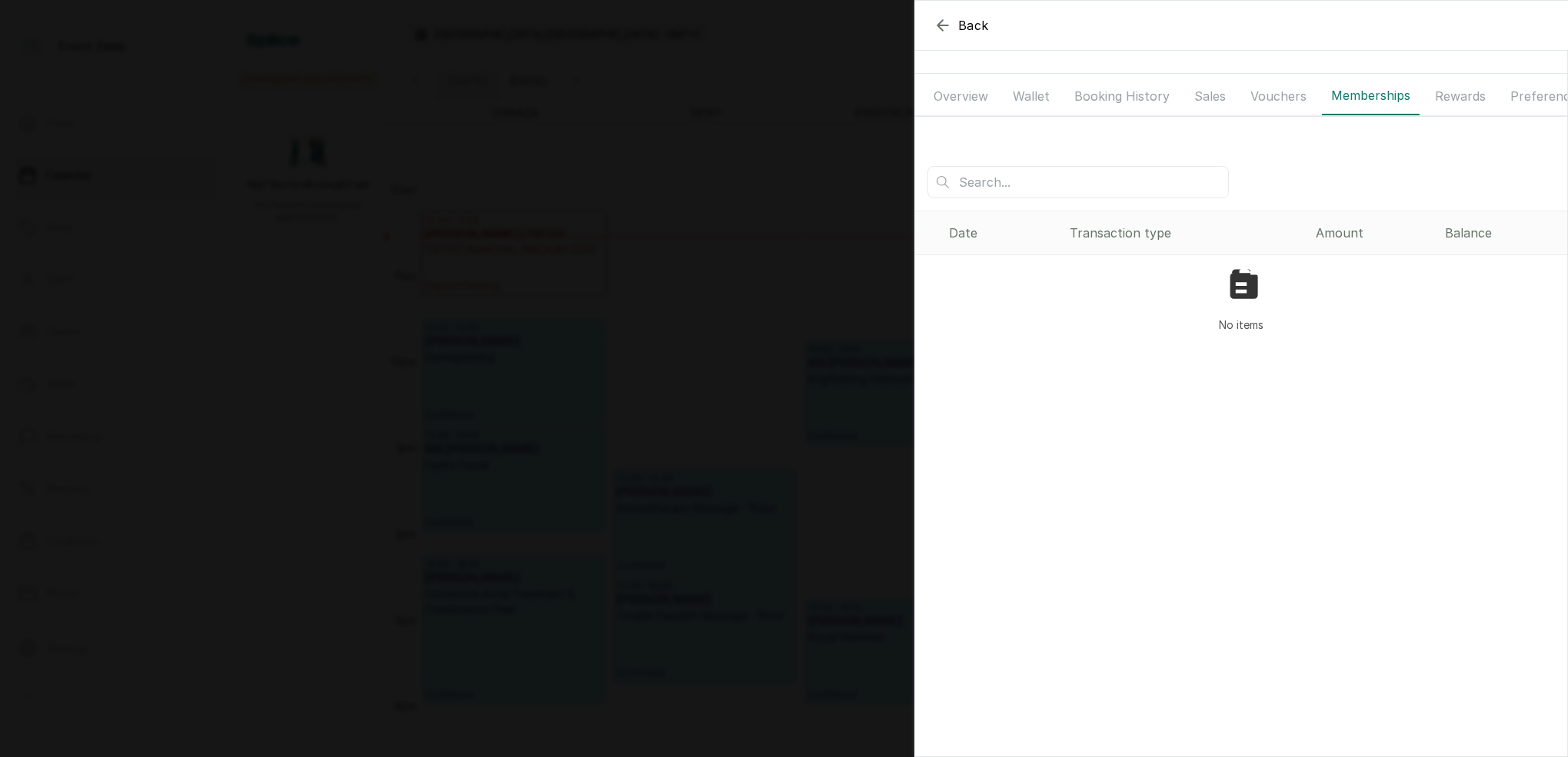
click at [1179, 93] on div "Overview Wallet Booking History Sales Vouchers Memberships Rewards Preferences …" at bounding box center [1241, 96] width 652 height 39
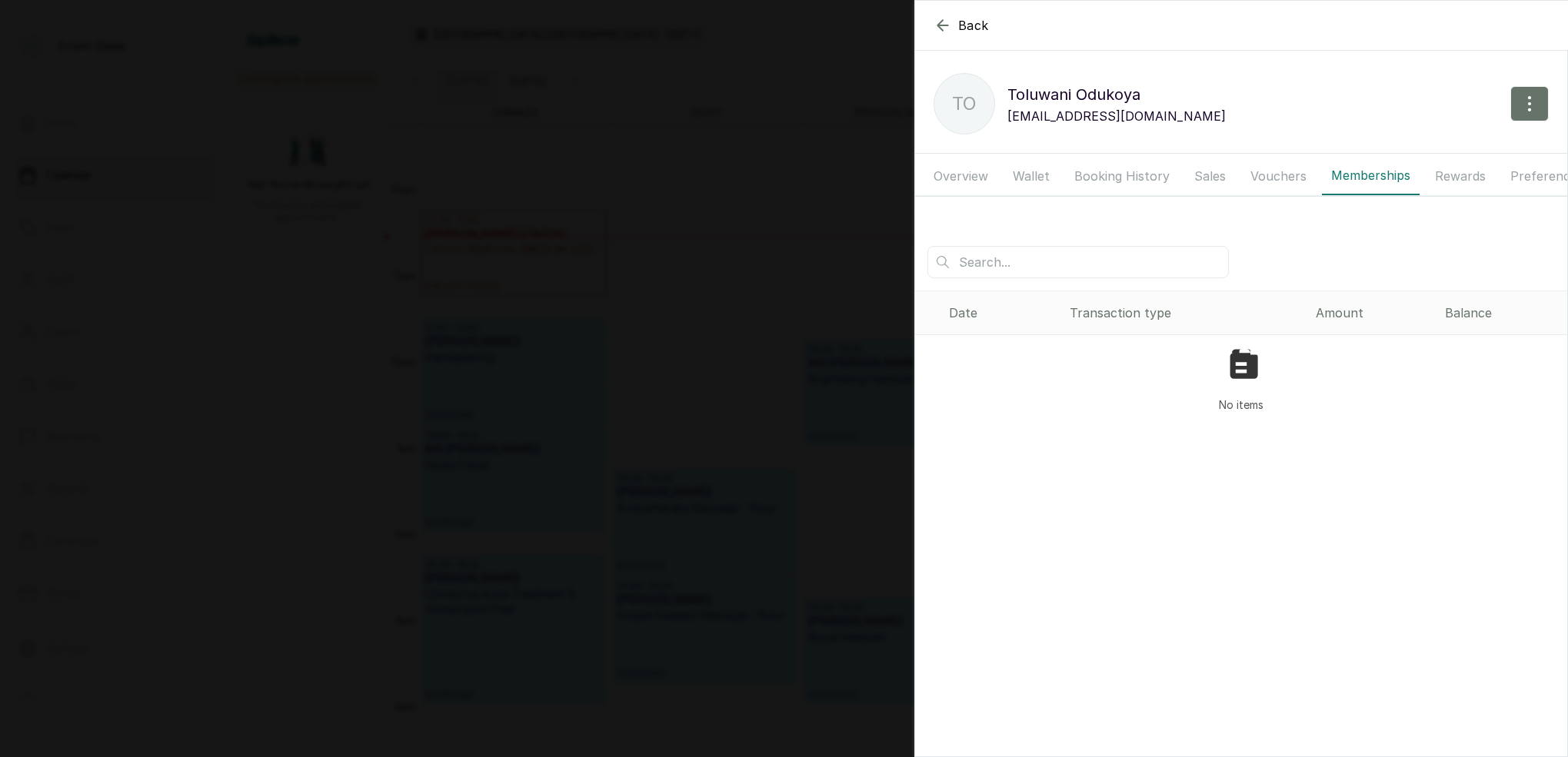
click at [1078, 163] on button "Booking History" at bounding box center [1121, 175] width 114 height 38
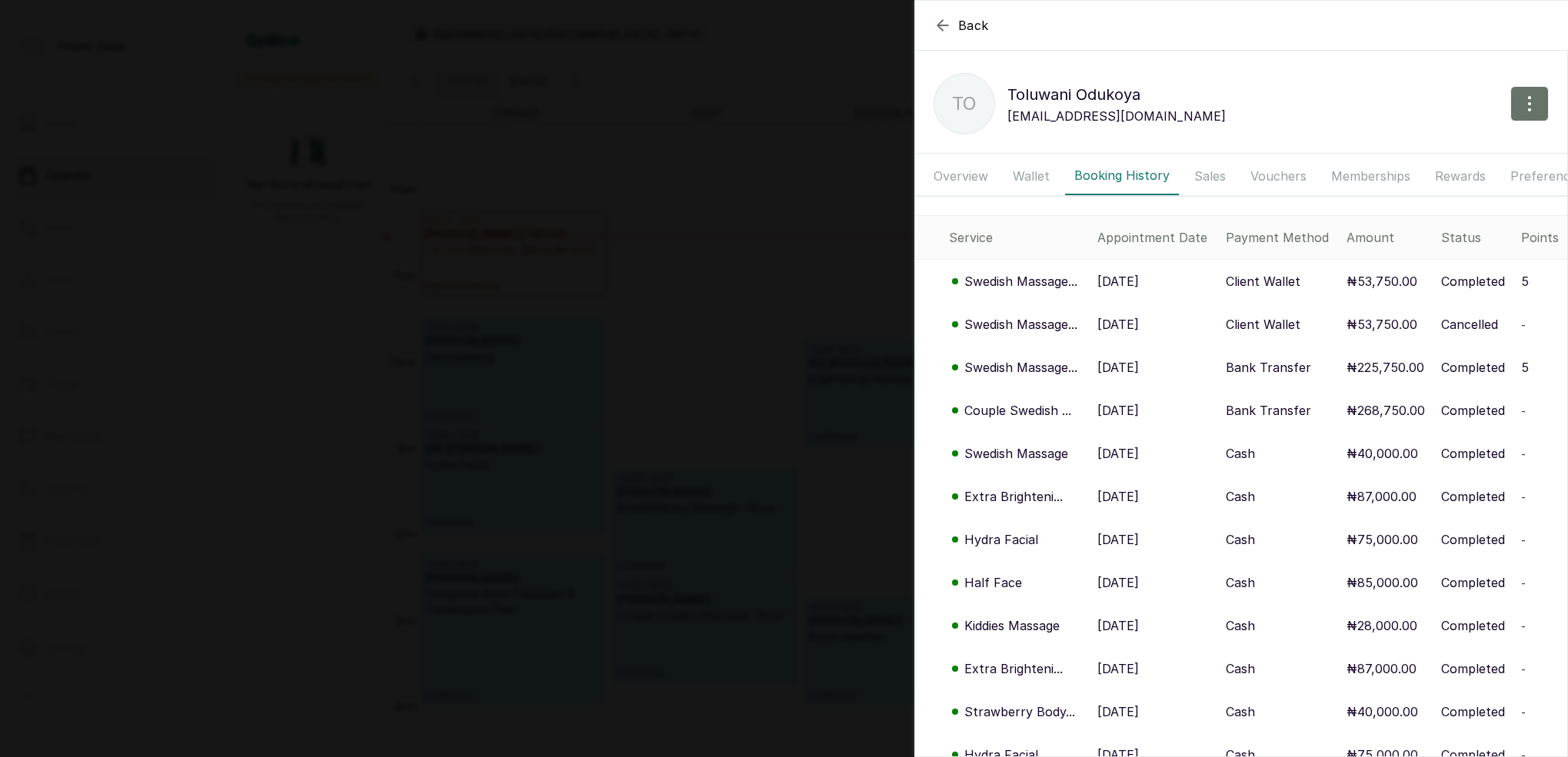
click at [1032, 289] on p "Swedish Massage..." at bounding box center [1021, 282] width 113 height 19
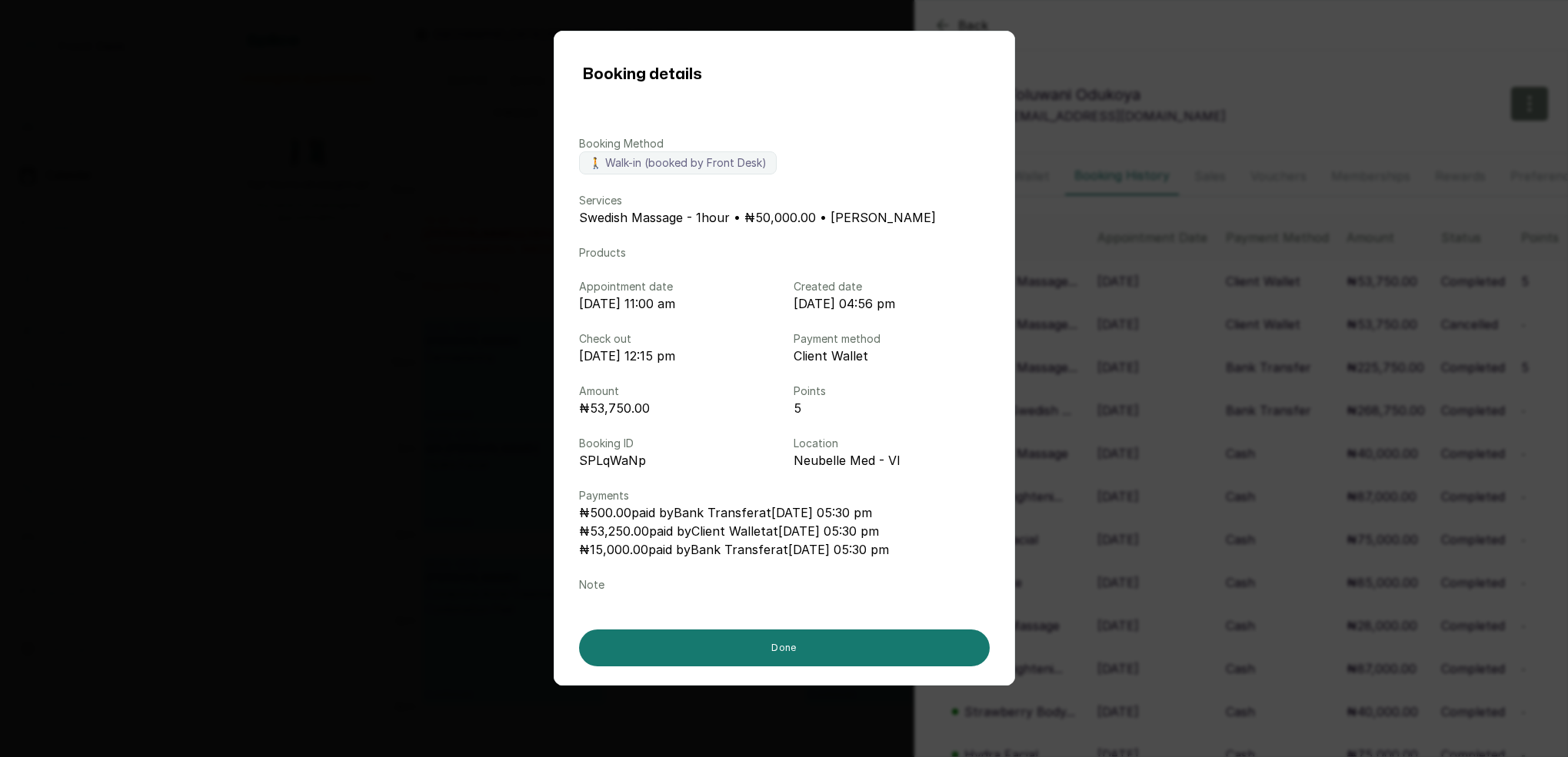
click at [1198, 411] on div "Booking details Booking Method 🚶 Walk-in (booked by Front Desk) Services Swedis…" at bounding box center [784, 378] width 1568 height 757
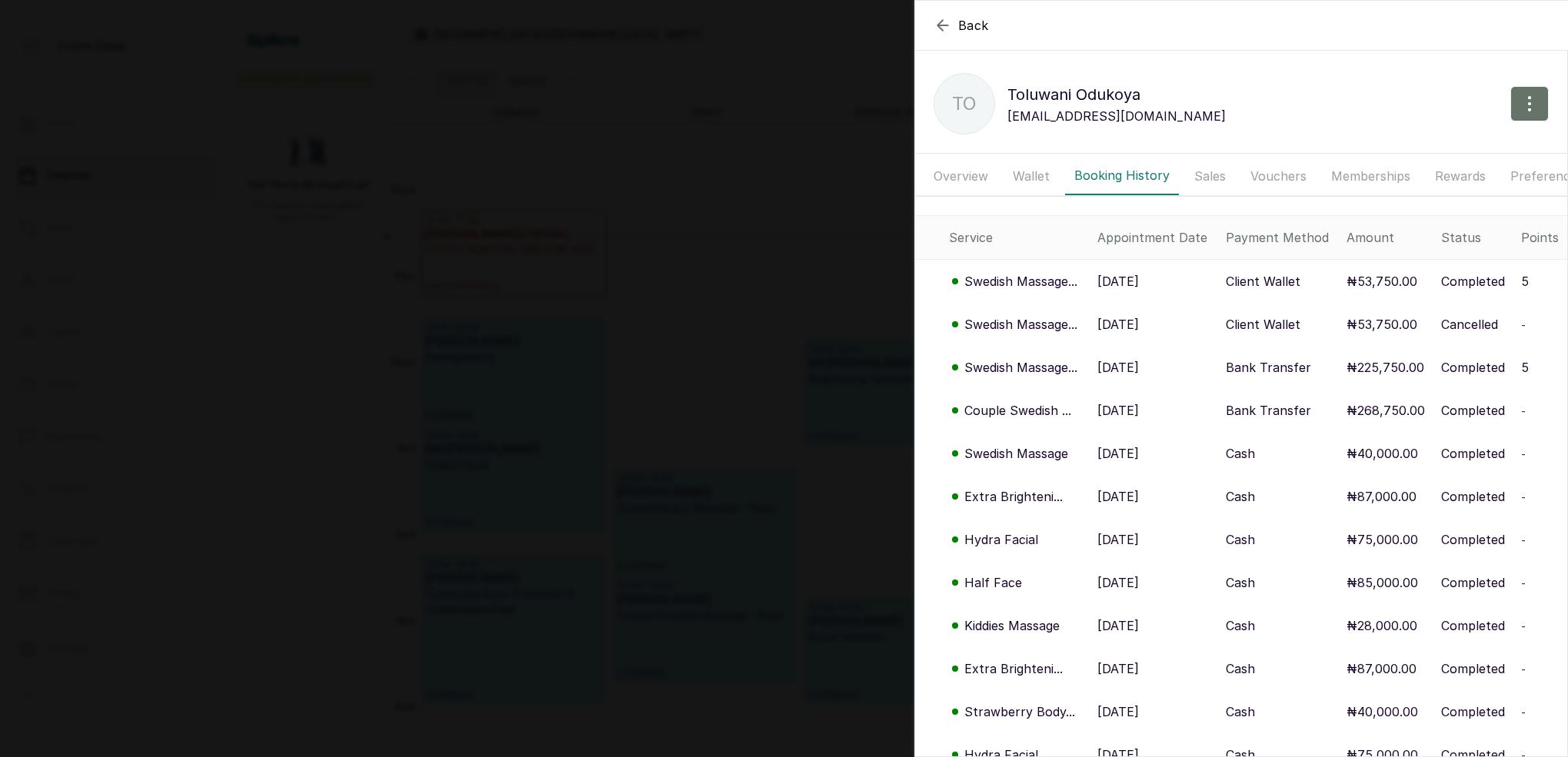
click at [797, 257] on div "Back [PERSON_NAME] TO Toluwani Odukoya [EMAIL_ADDRESS][DOMAIN_NAME] Overview Wa…" at bounding box center [784, 378] width 1568 height 757
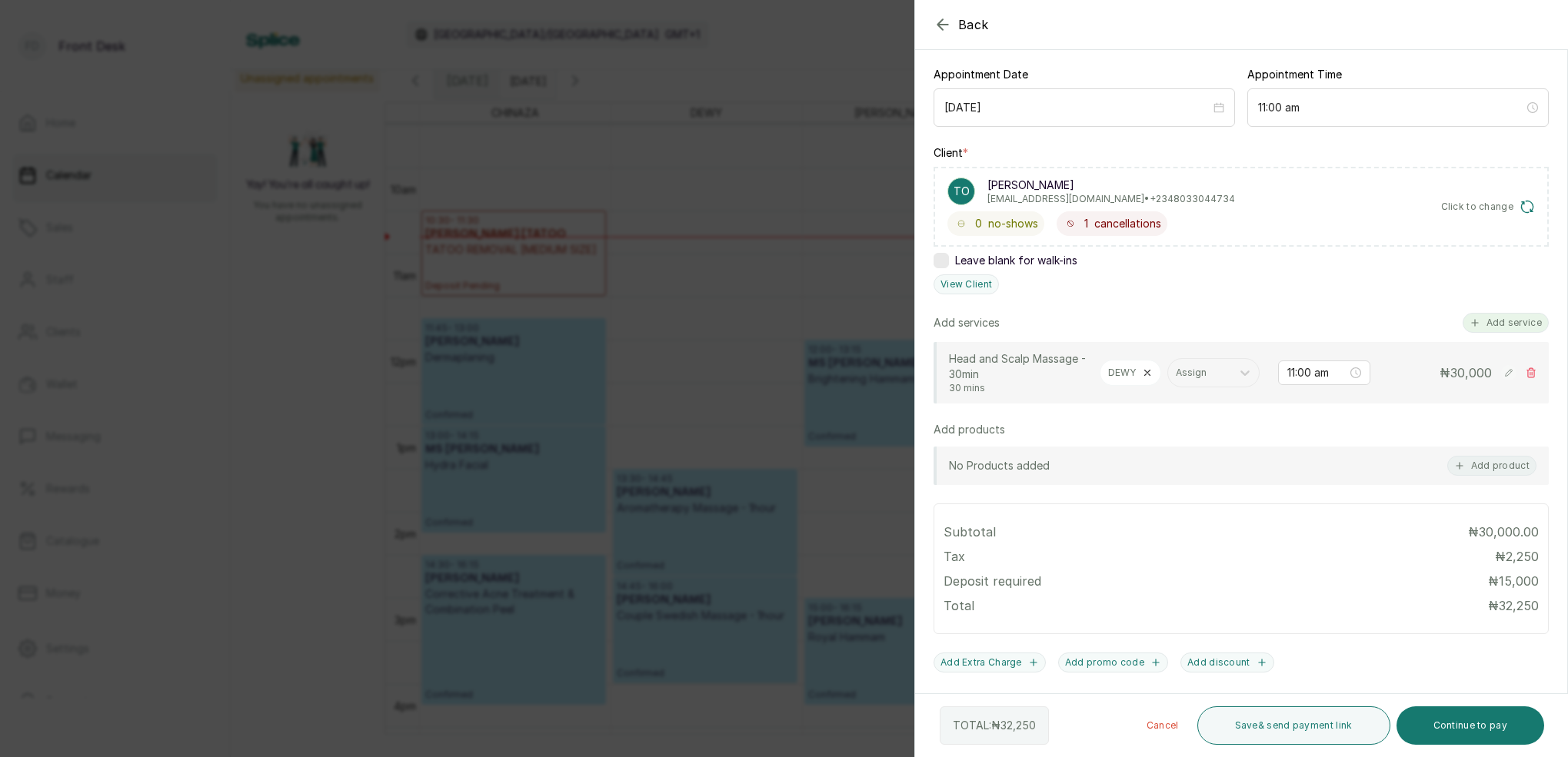
click at [1517, 326] on button "Add service" at bounding box center [1505, 323] width 86 height 20
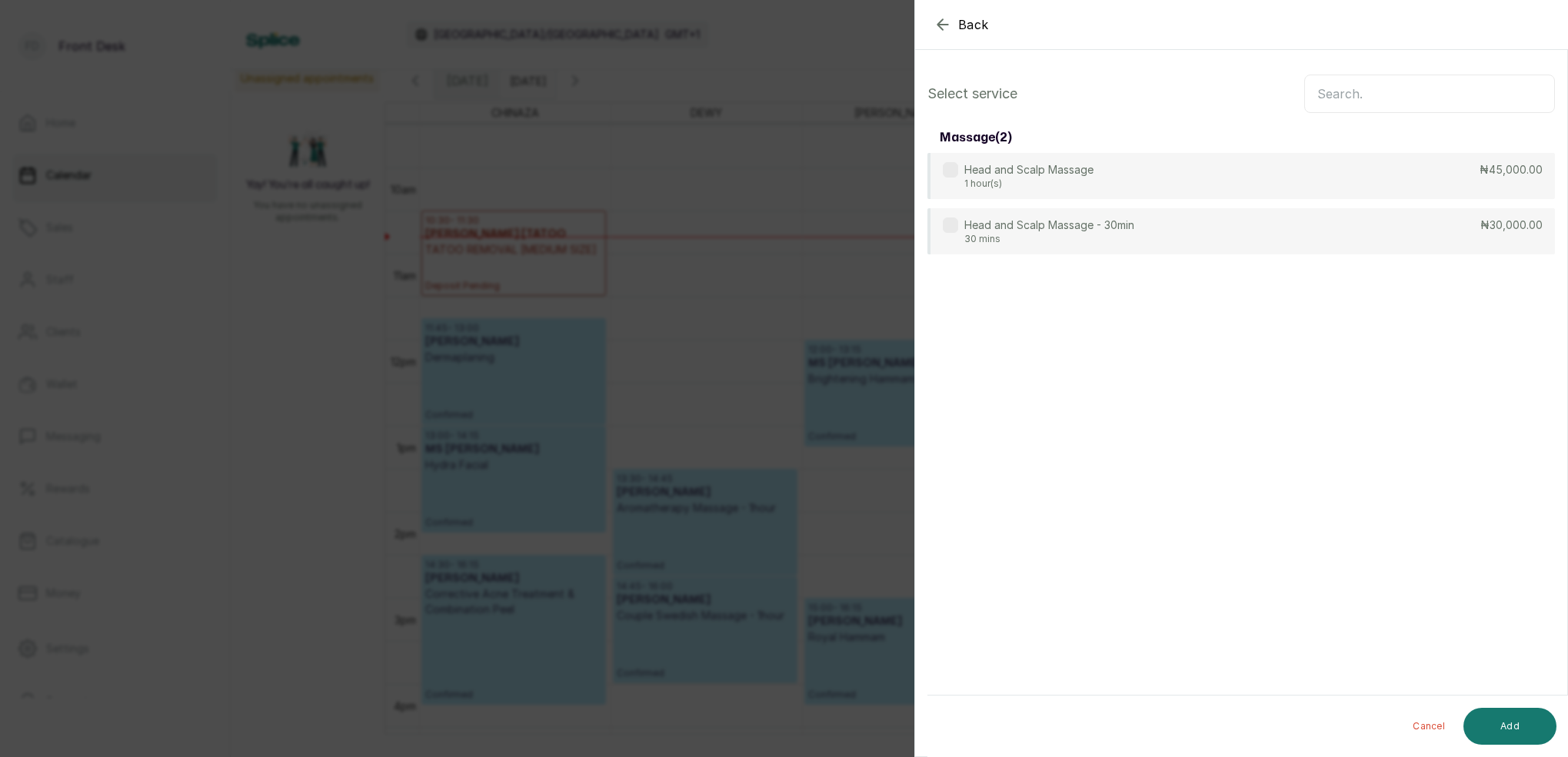
scroll to position [0, 0]
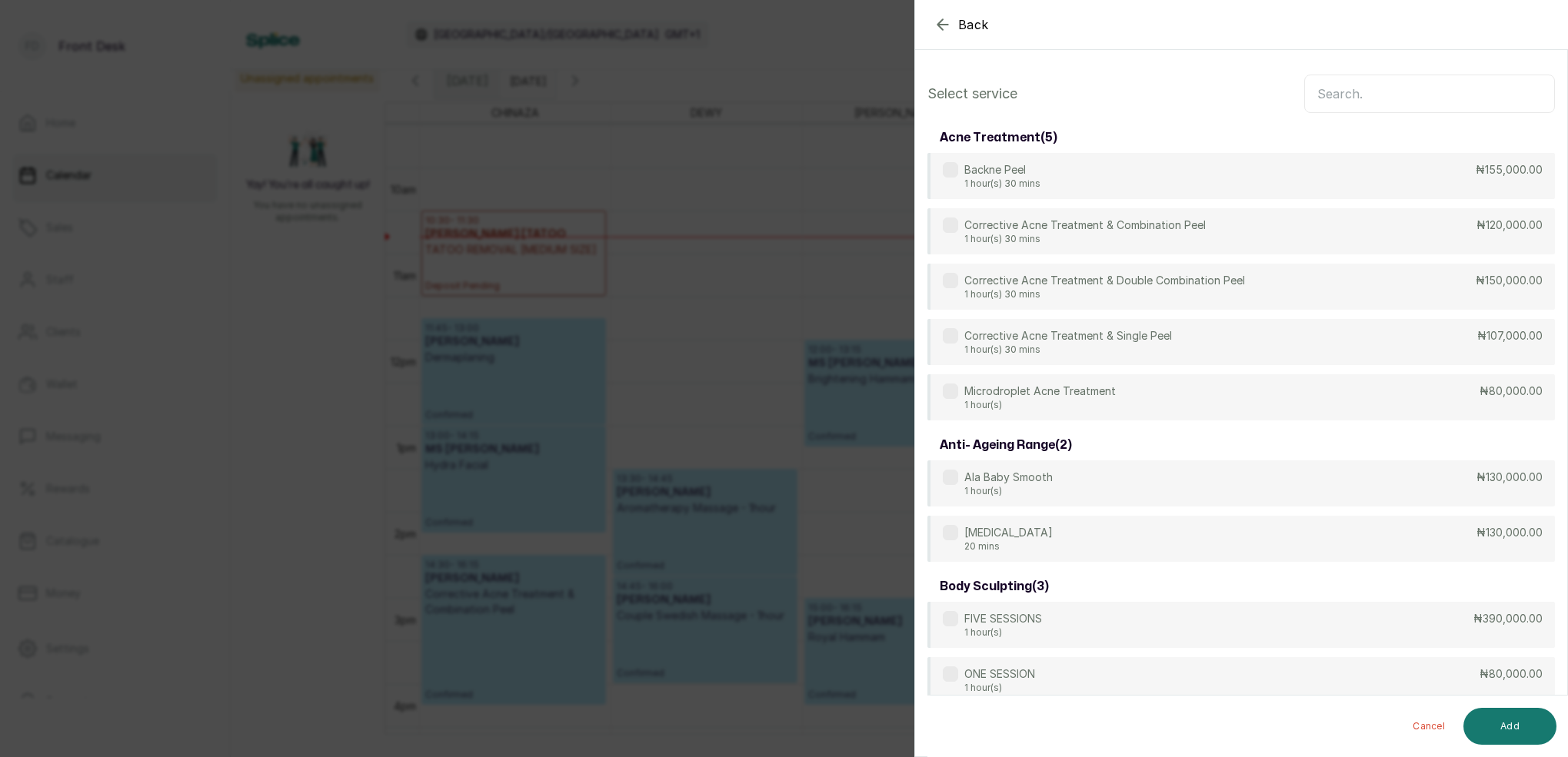
click at [1399, 96] on input "text" at bounding box center [1429, 93] width 250 height 38
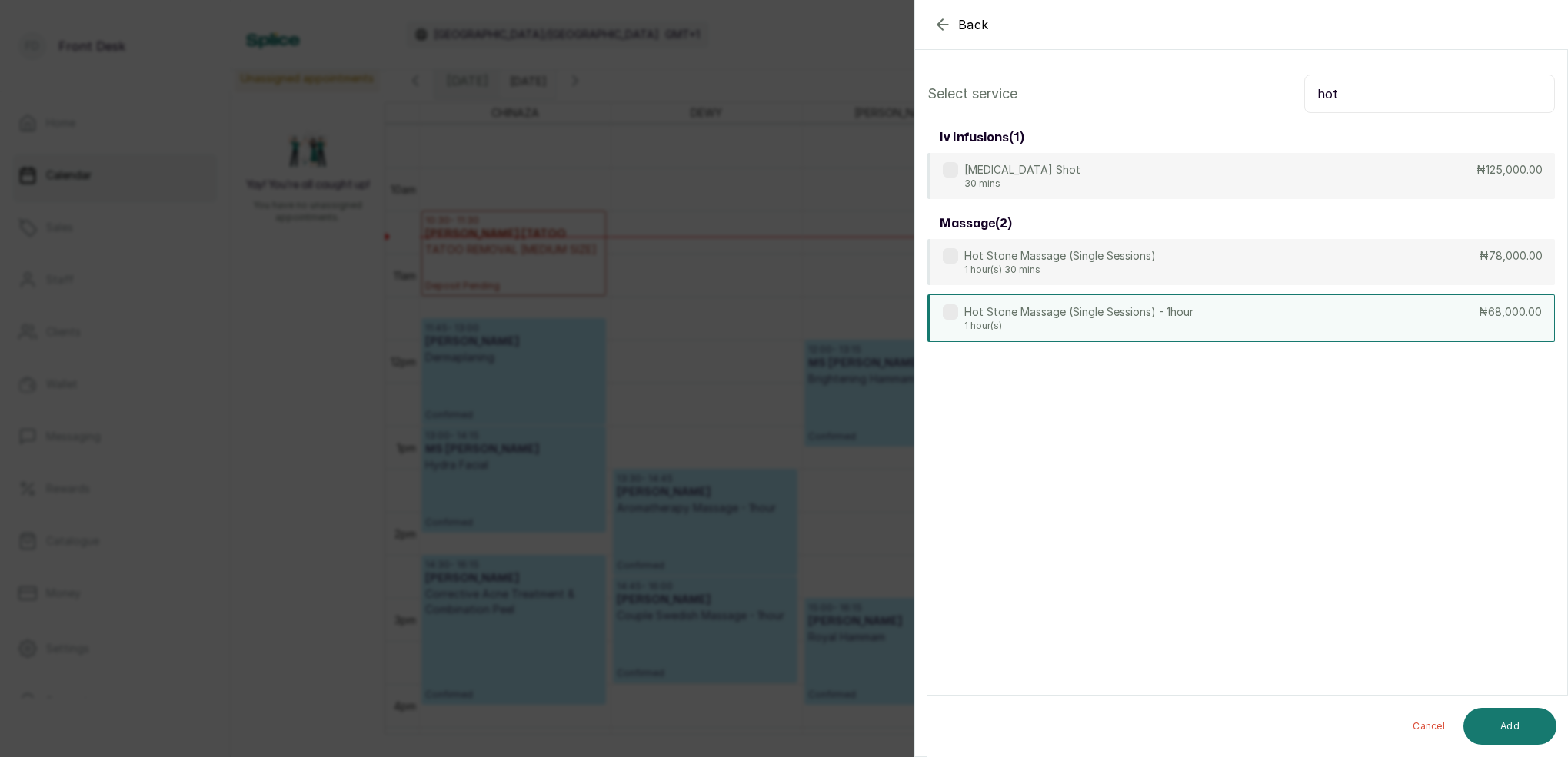
type input "hot"
click at [1014, 317] on p "Hot Stone Massage (Single Sessions) - 1hour" at bounding box center [1078, 312] width 229 height 15
click at [1527, 730] on button "Add" at bounding box center [1510, 727] width 93 height 37
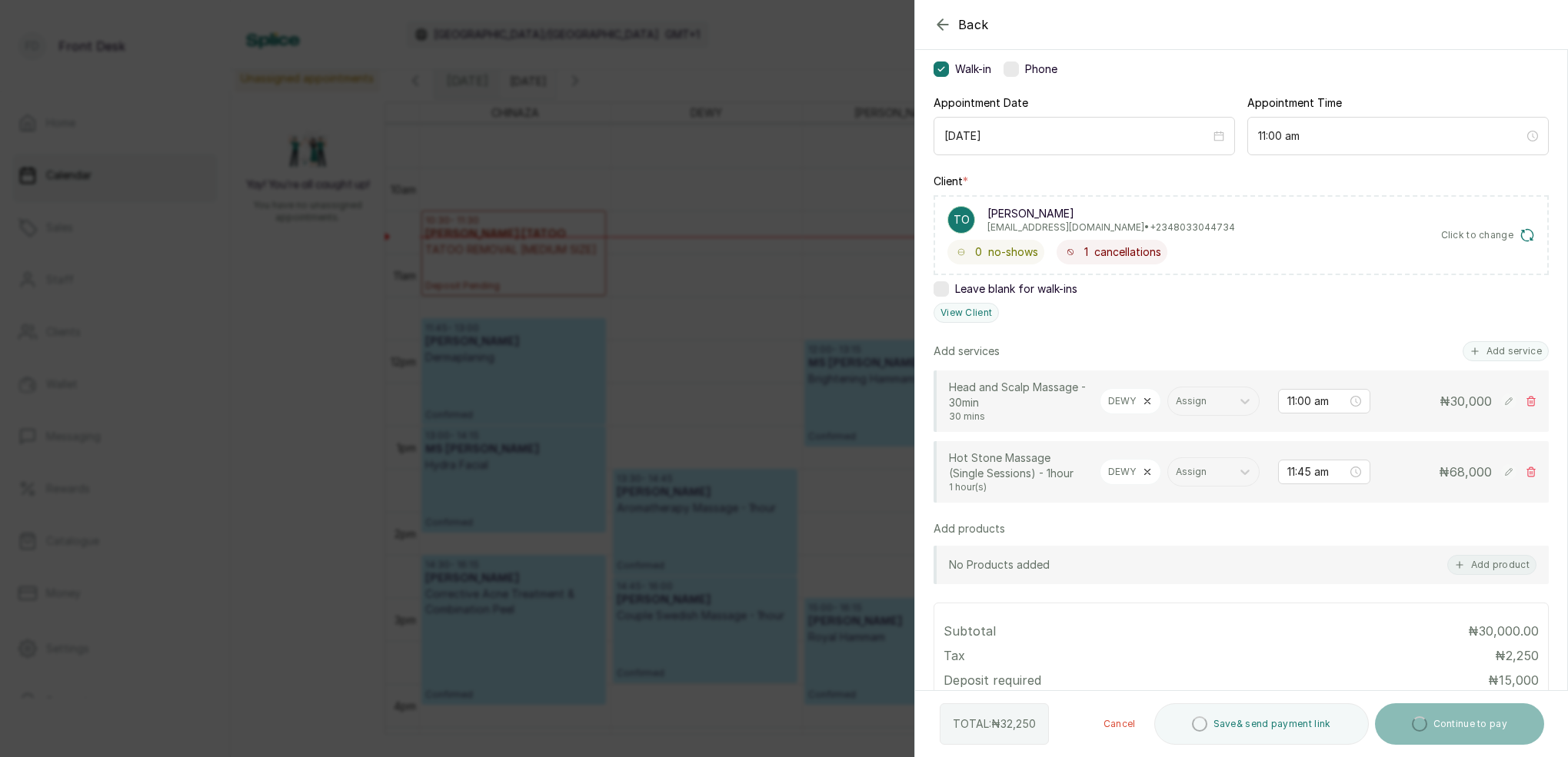
scroll to position [121, 0]
click at [1314, 469] on input "11:45 am" at bounding box center [1317, 469] width 60 height 17
click at [1351, 549] on div "30" at bounding box center [1343, 549] width 37 height 21
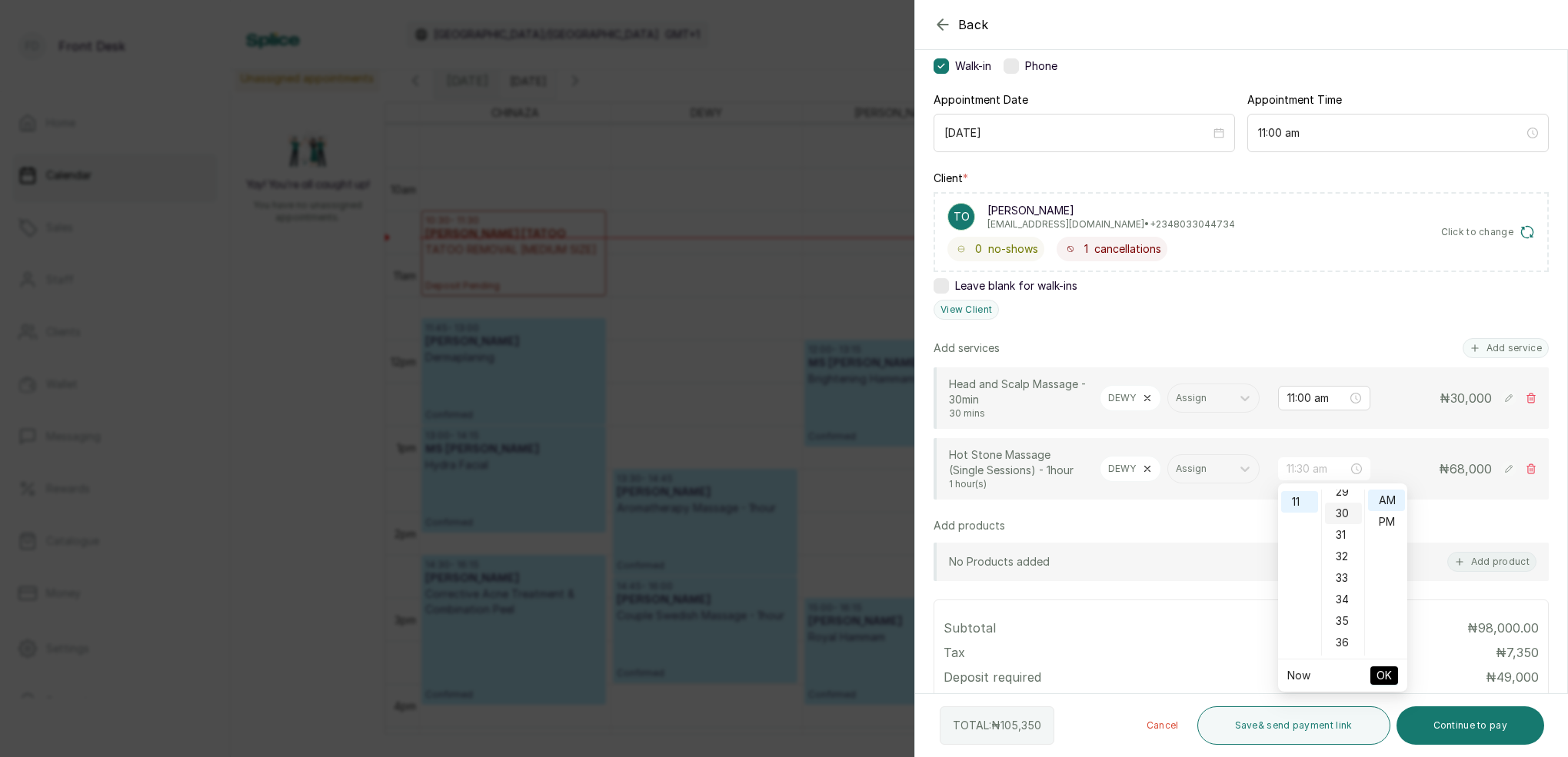
click at [1349, 512] on div "30" at bounding box center [1343, 513] width 37 height 21
click at [1387, 501] on div "AM" at bounding box center [1386, 500] width 37 height 21
type input "11:30 am"
click at [1384, 676] on span "OK" at bounding box center [1384, 676] width 15 height 30
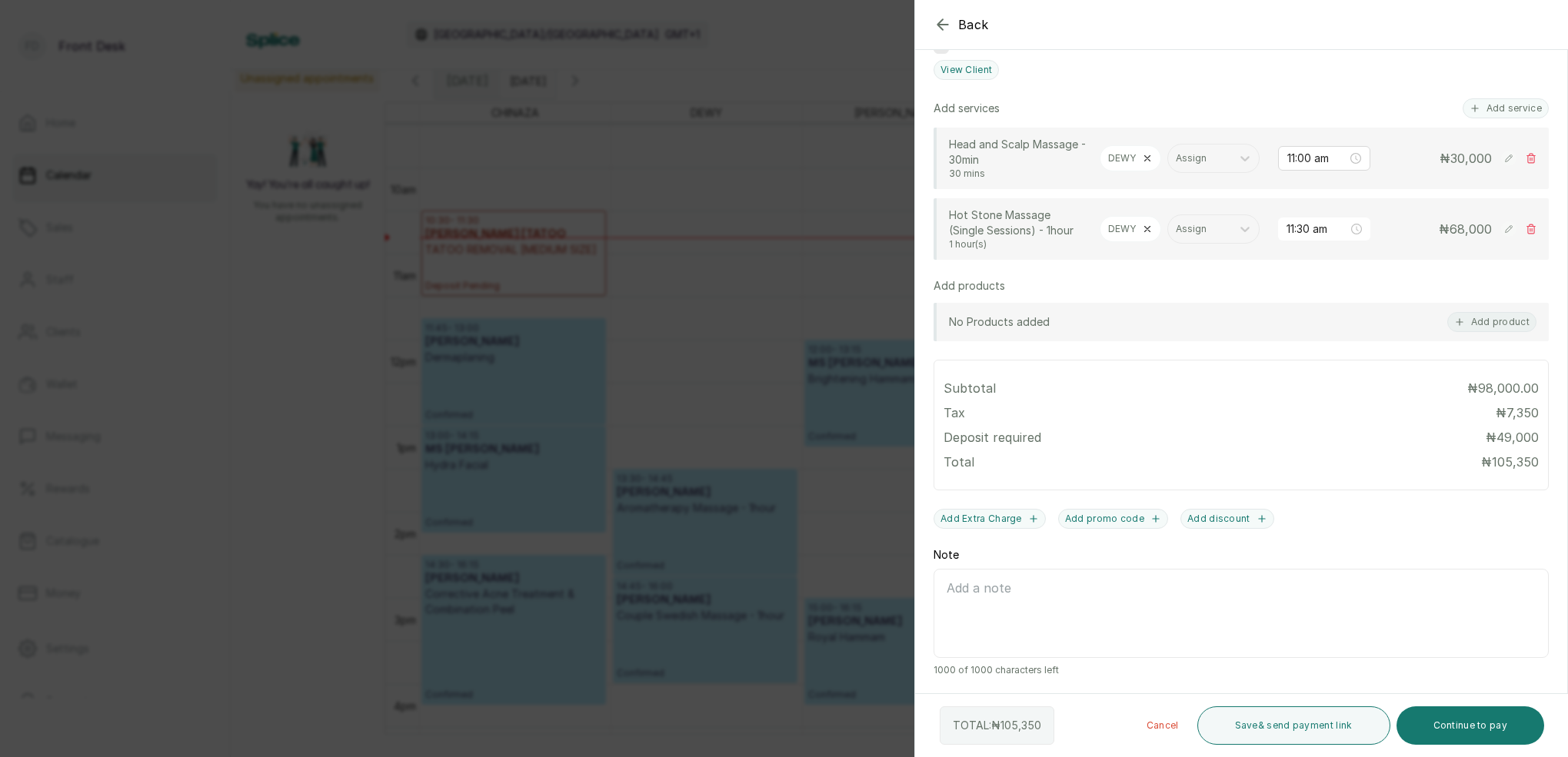
scroll to position [360, 0]
click at [1149, 228] on icon at bounding box center [1147, 229] width 11 height 11
click at [1148, 230] on div at bounding box center [1132, 229] width 47 height 14
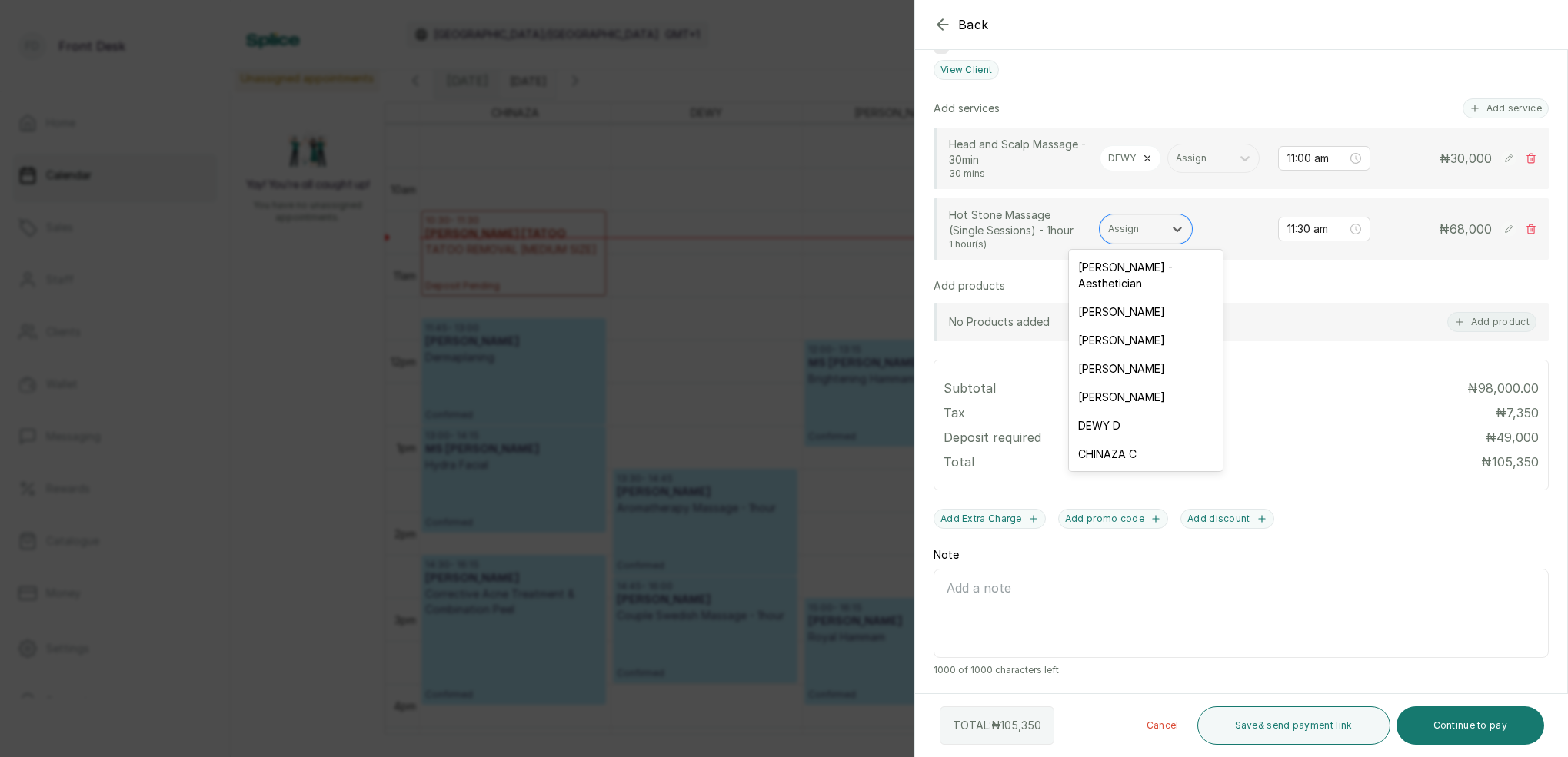
drag, startPoint x: 1139, startPoint y: 409, endPoint x: 1145, endPoint y: 390, distance: 19.9
click at [1139, 411] on div "DEWY D" at bounding box center [1146, 425] width 154 height 29
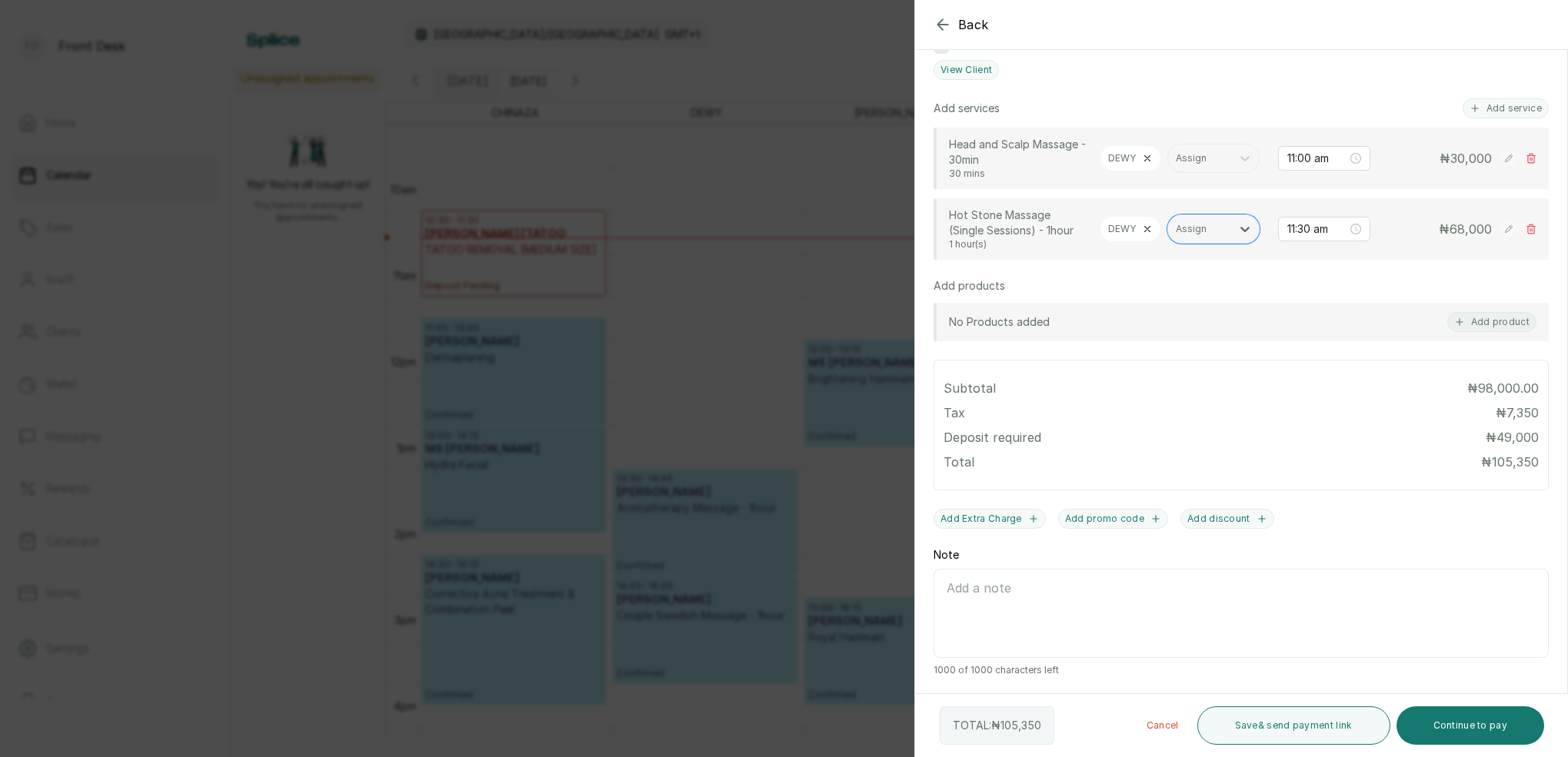
scroll to position [0, 0]
click at [1293, 727] on button "Save & send payment link" at bounding box center [1293, 725] width 193 height 38
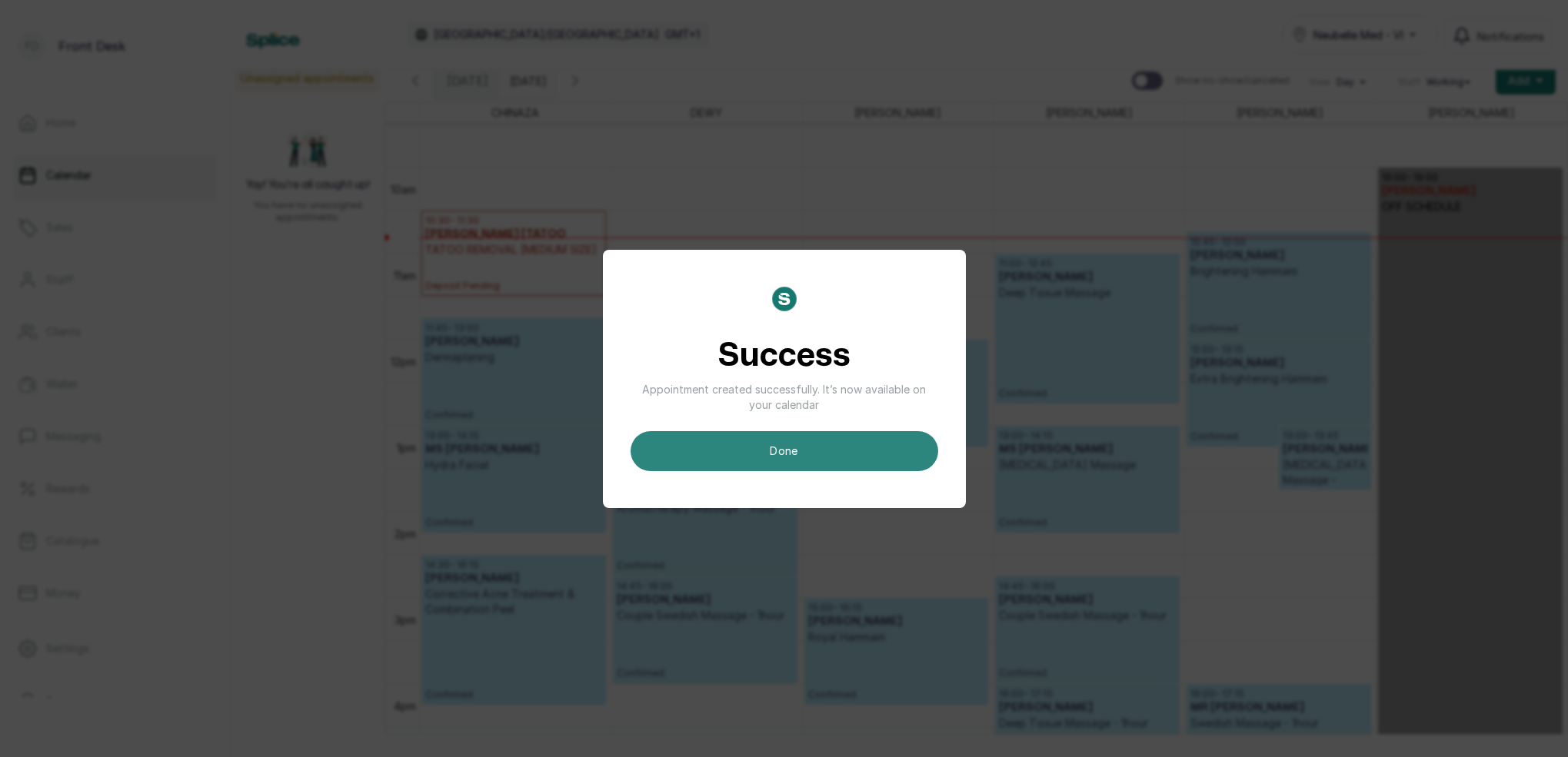
click at [814, 442] on button "done" at bounding box center [784, 451] width 308 height 40
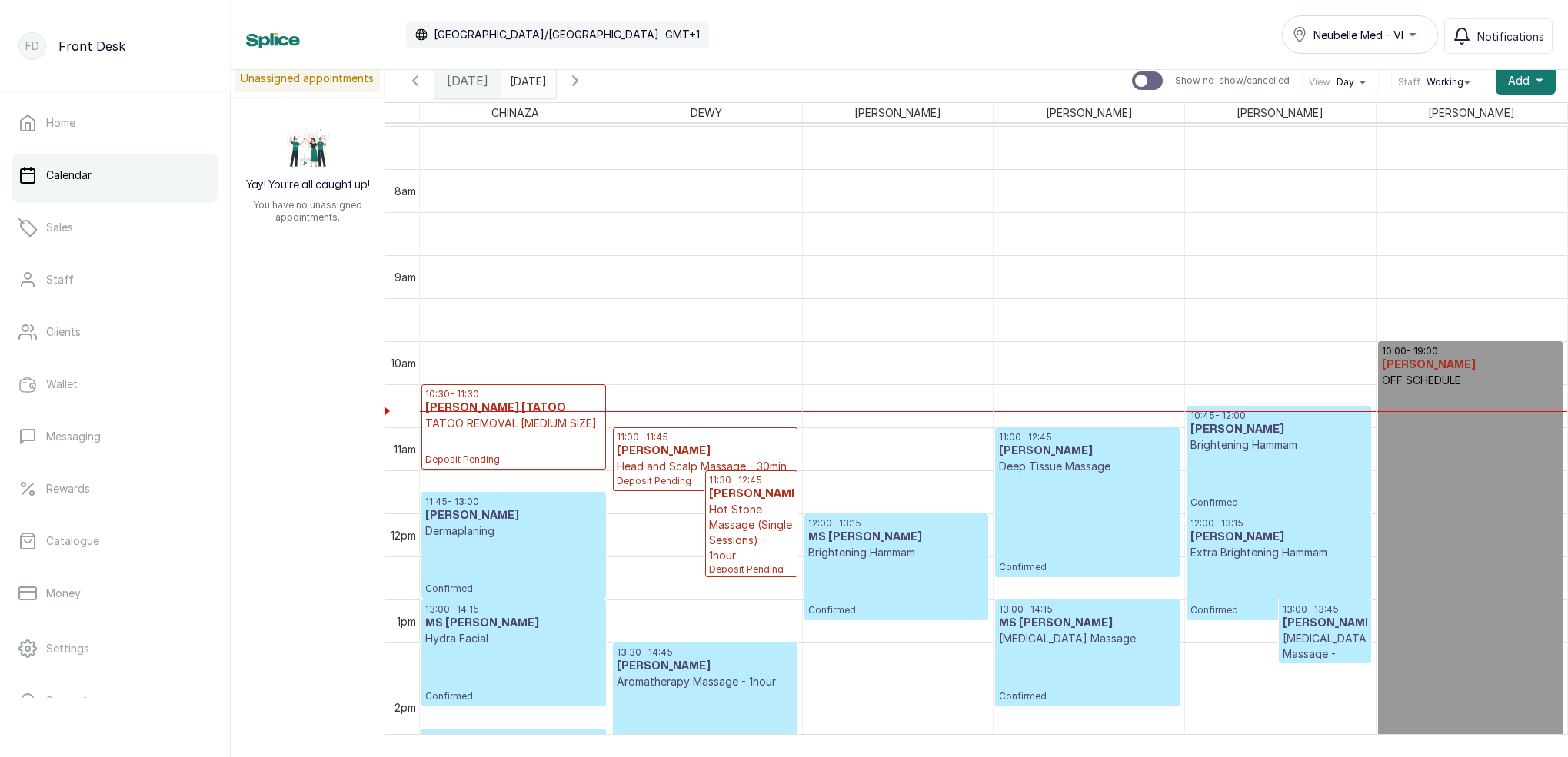
scroll to position [672, 0]
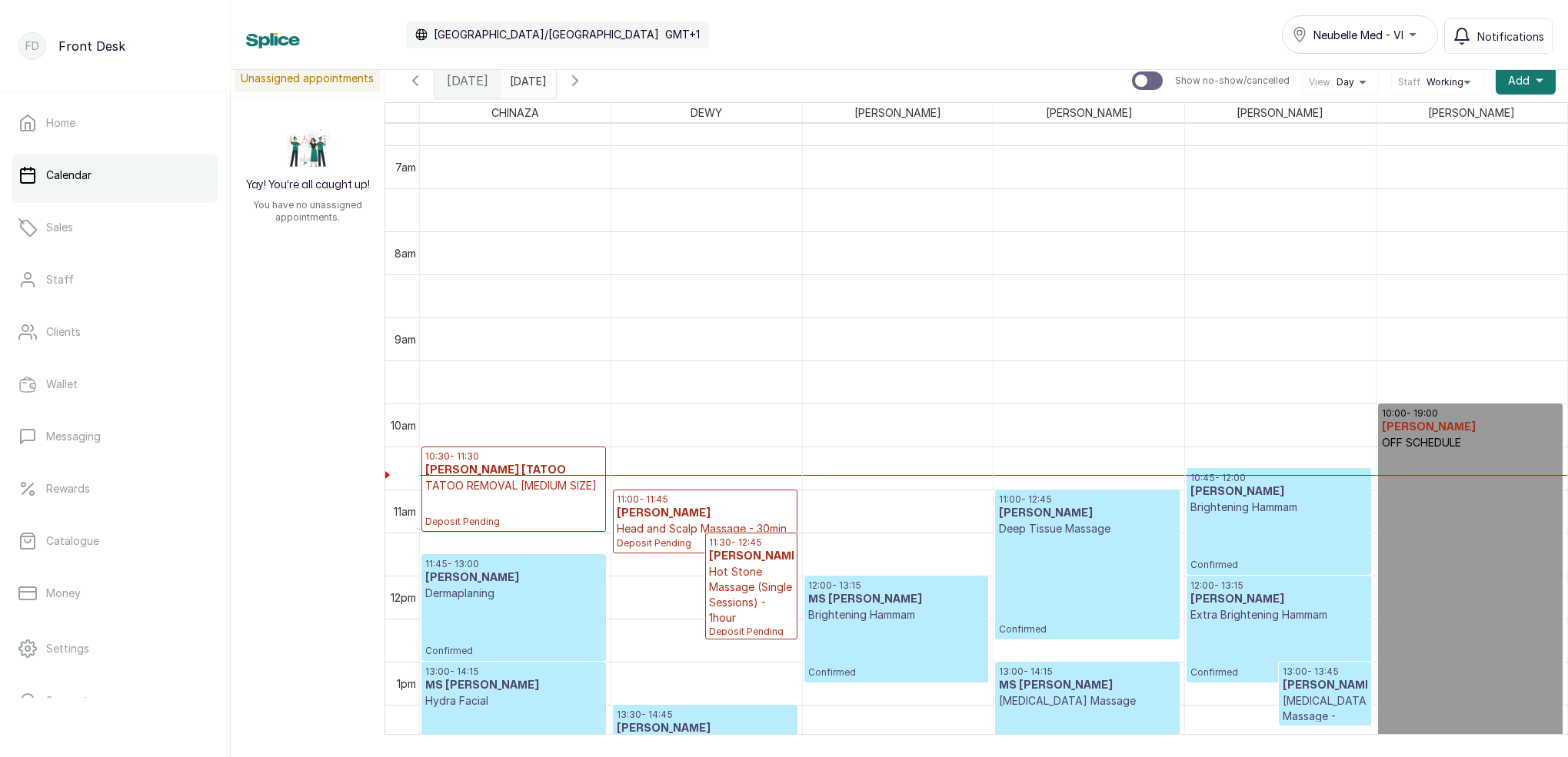
click at [526, 87] on input "[DATE]" at bounding box center [513, 76] width 25 height 26
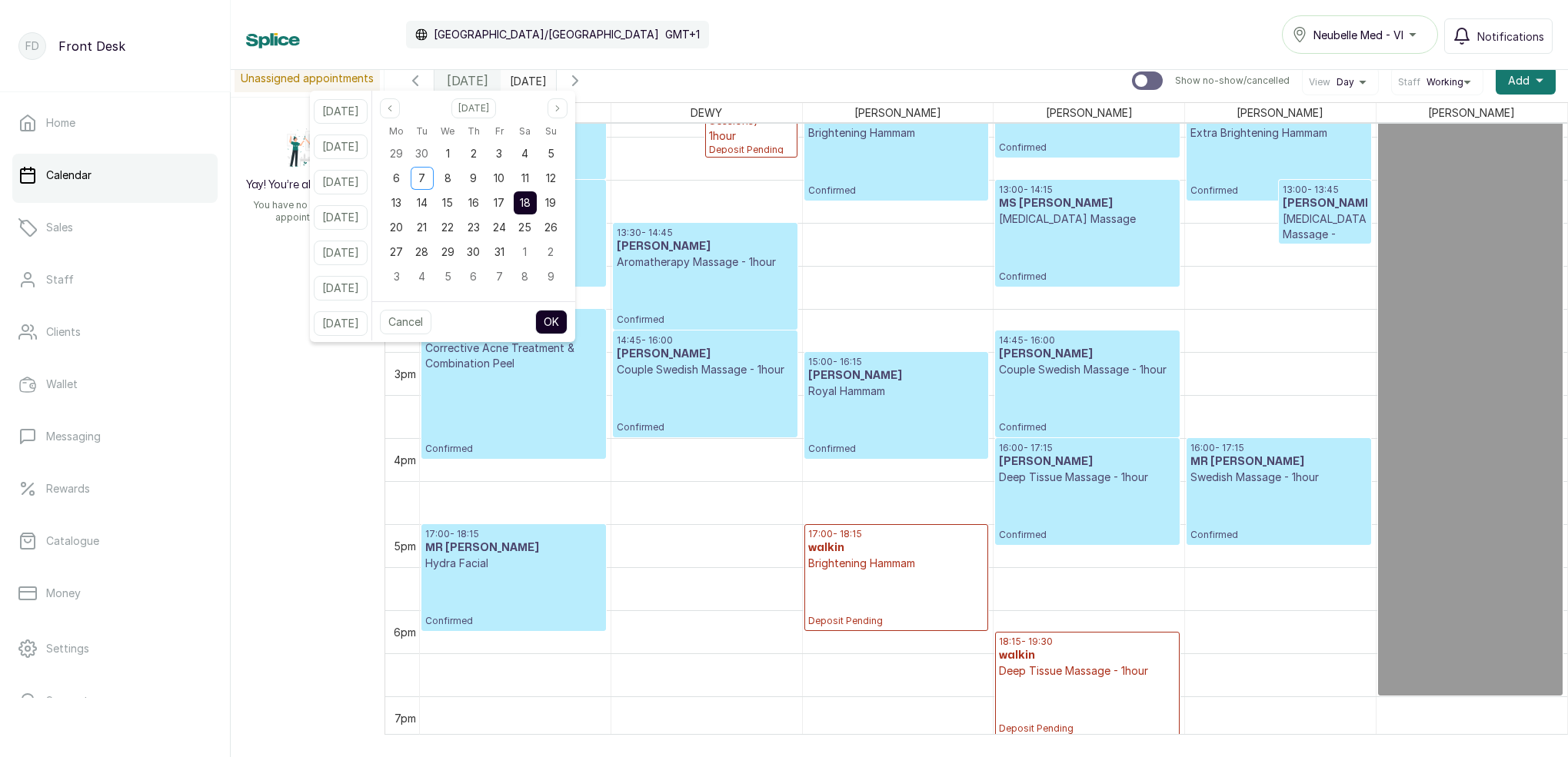
scroll to position [1065, 0]
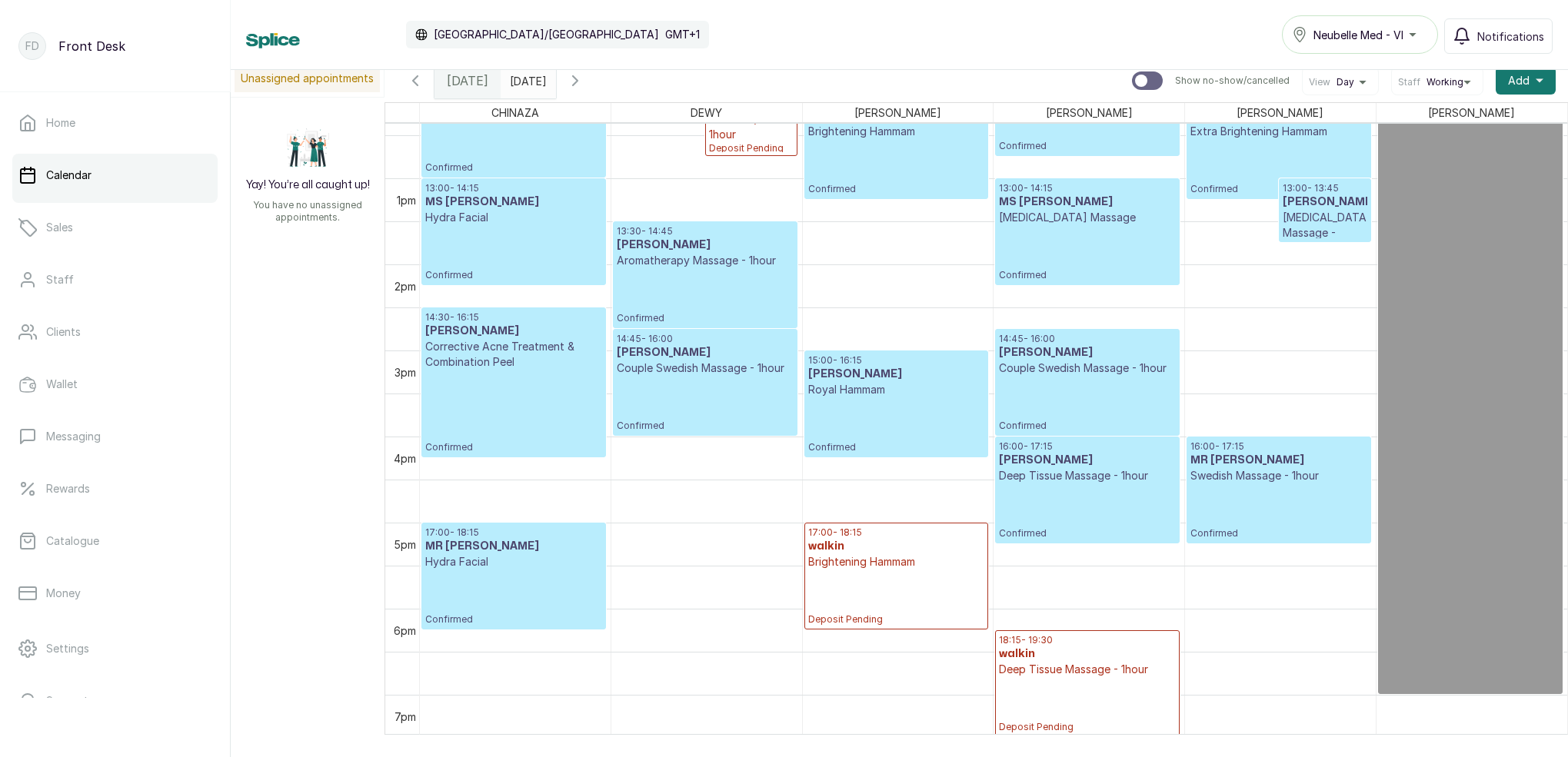
click at [825, 27] on div "Calendar [GEOGRAPHIC_DATA]/[GEOGRAPHIC_DATA] GMT+1 Neubelle Med - VI Notificati…" at bounding box center [899, 34] width 1307 height 38
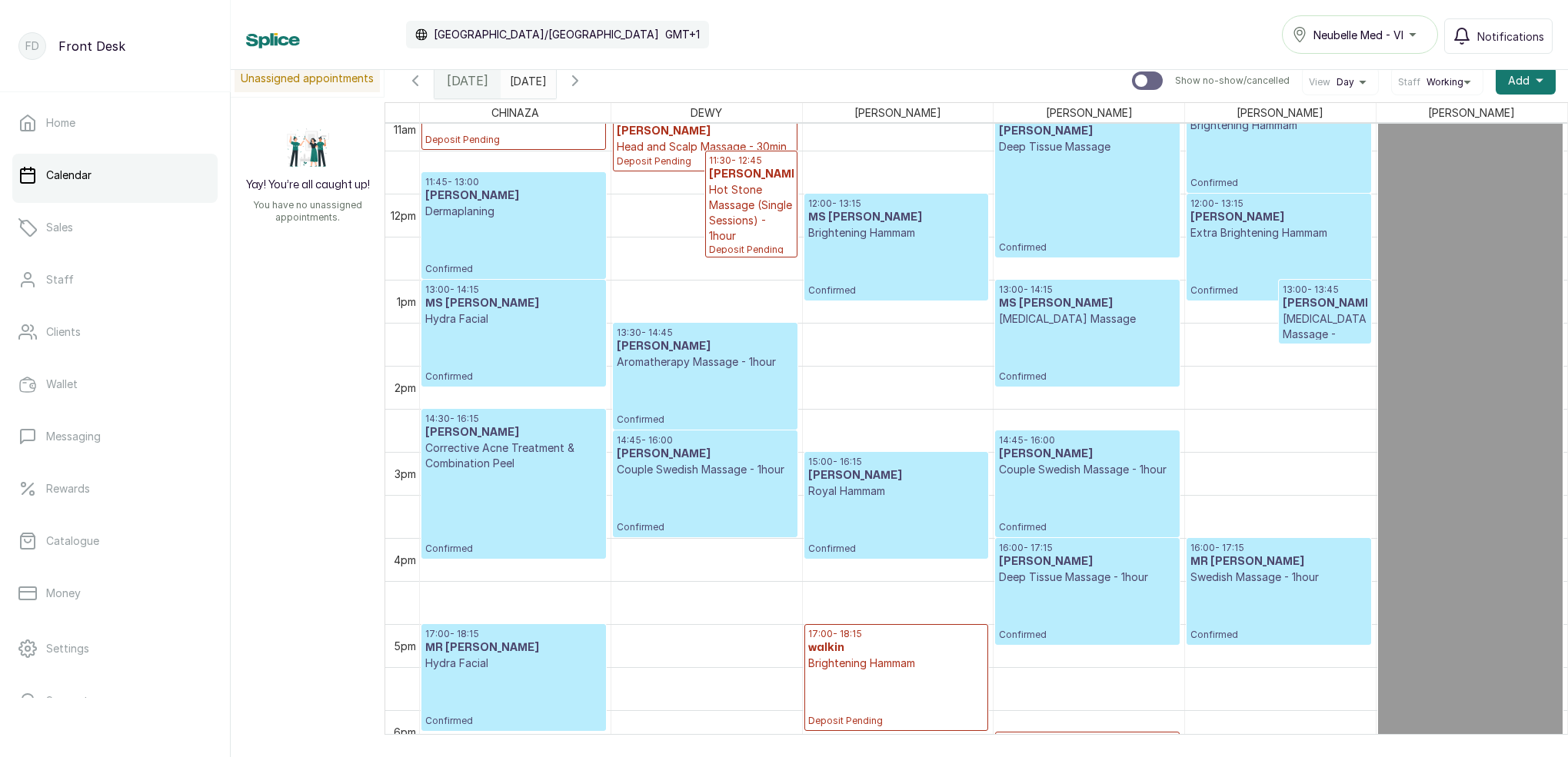
scroll to position [1083, 0]
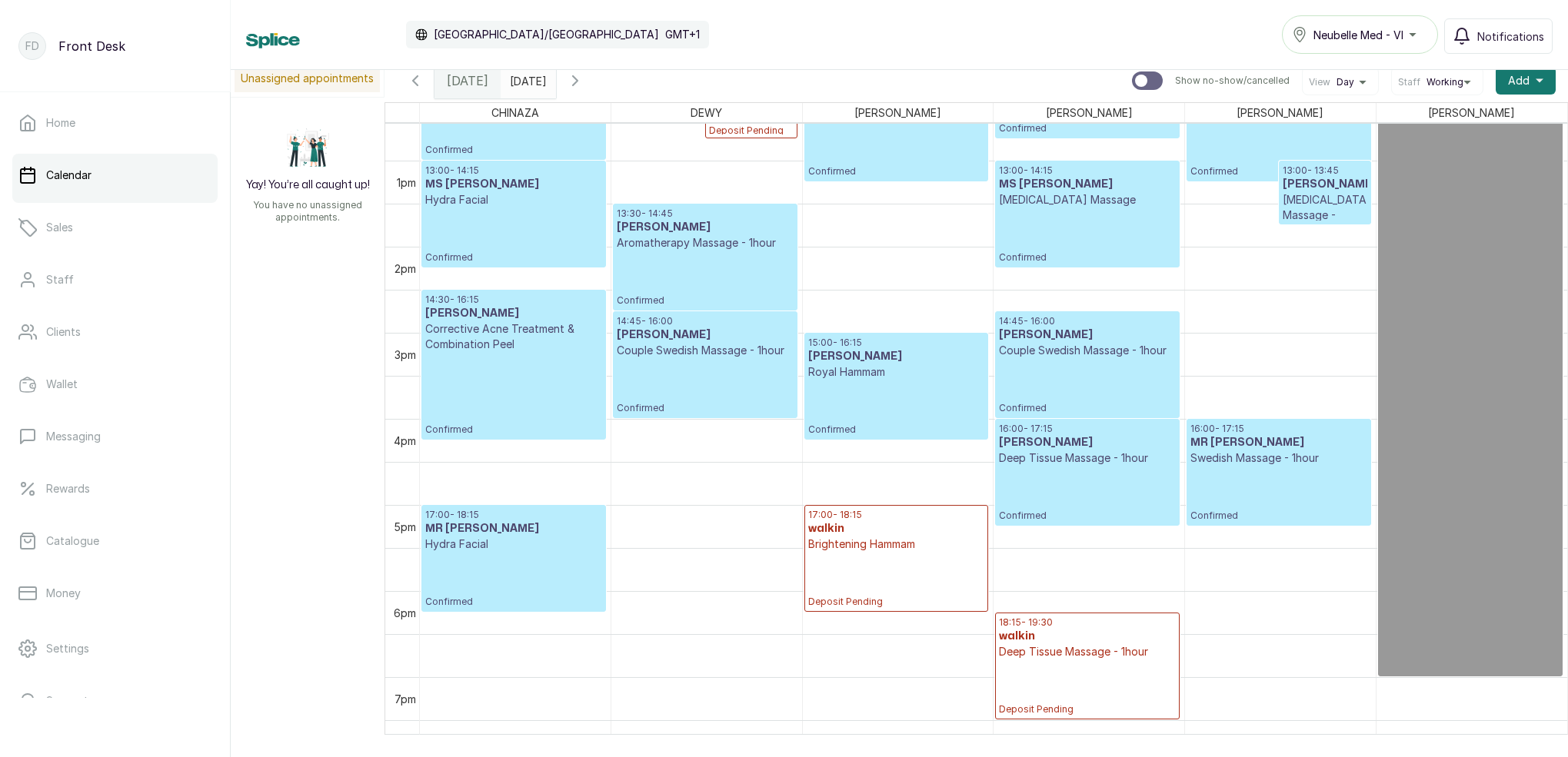
click at [1085, 393] on p "Confirmed" at bounding box center [1087, 387] width 176 height 56
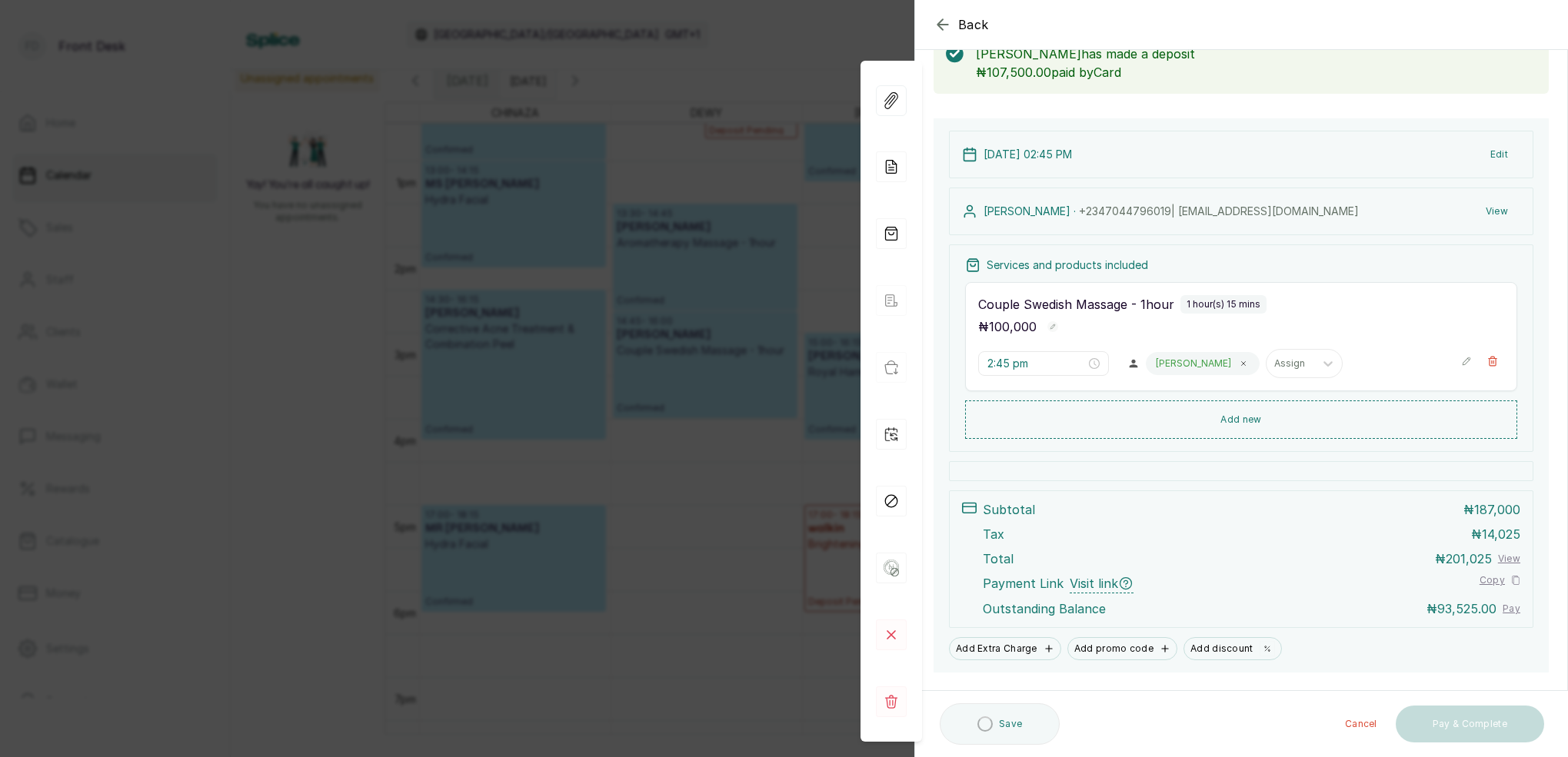
scroll to position [80, 0]
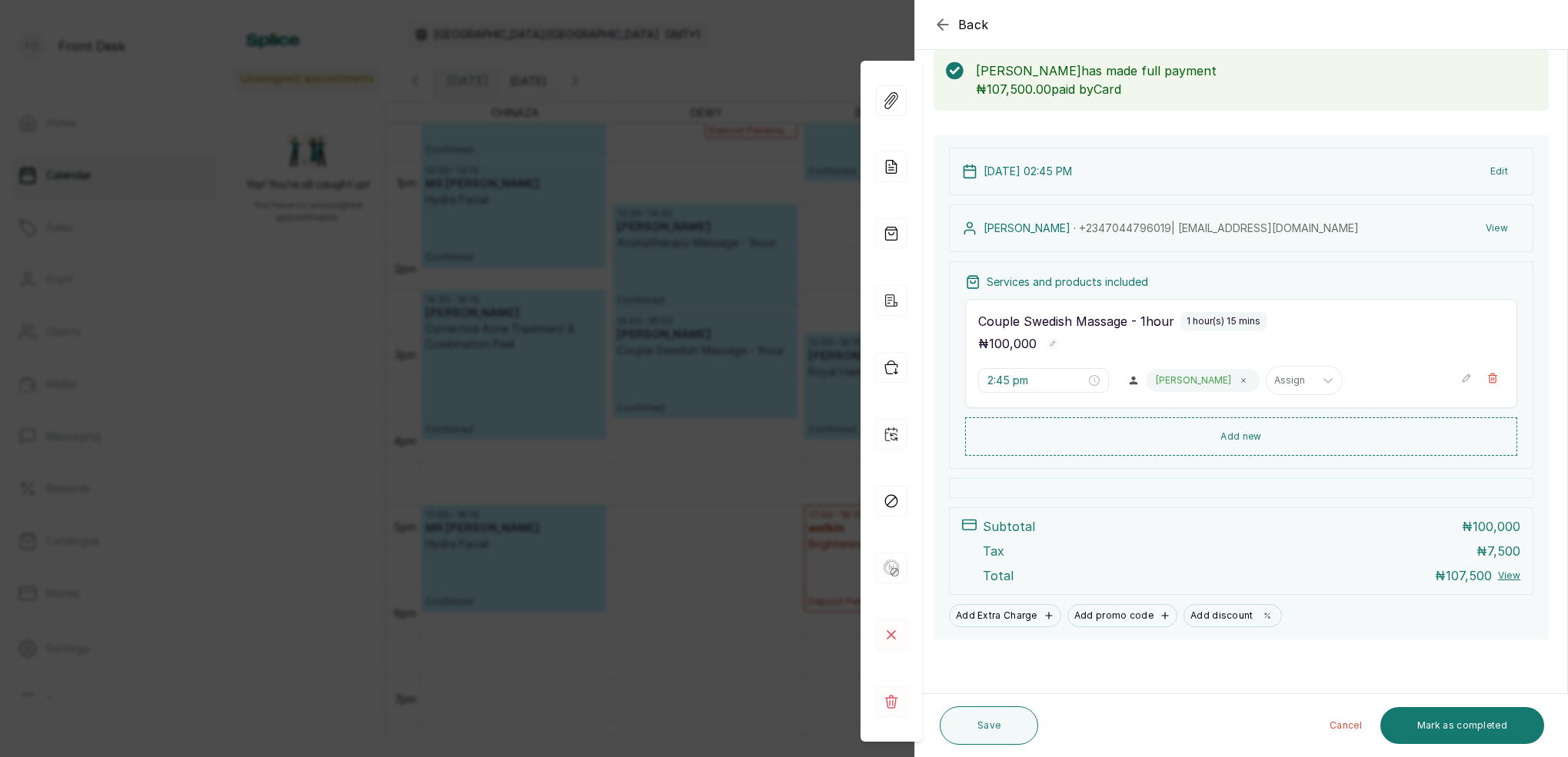
click at [1499, 230] on button "View" at bounding box center [1496, 228] width 47 height 28
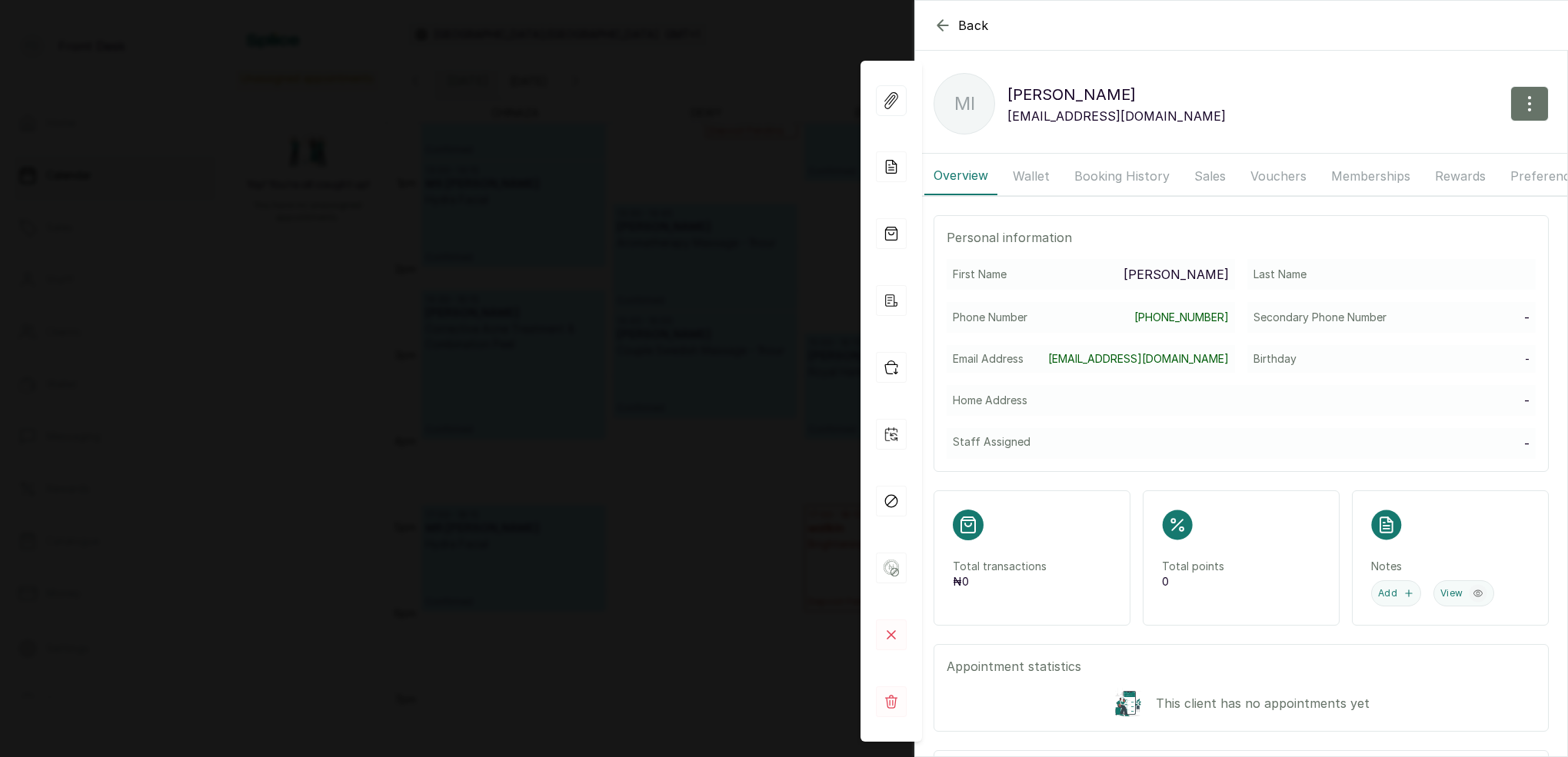
click at [1112, 178] on button "Booking History" at bounding box center [1121, 175] width 114 height 38
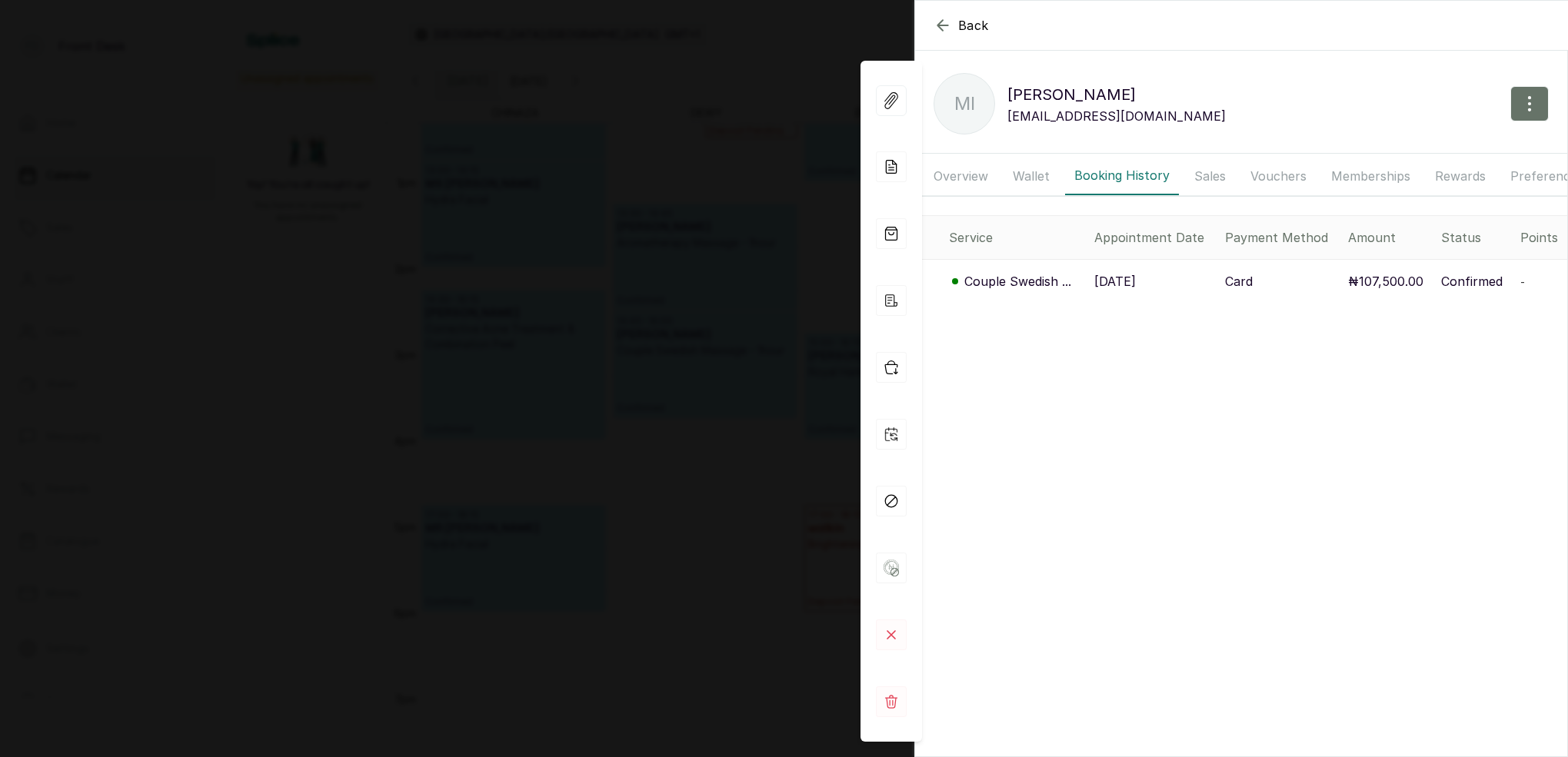
click at [1012, 283] on p "Couple Swedish ..." at bounding box center [1017, 282] width 107 height 19
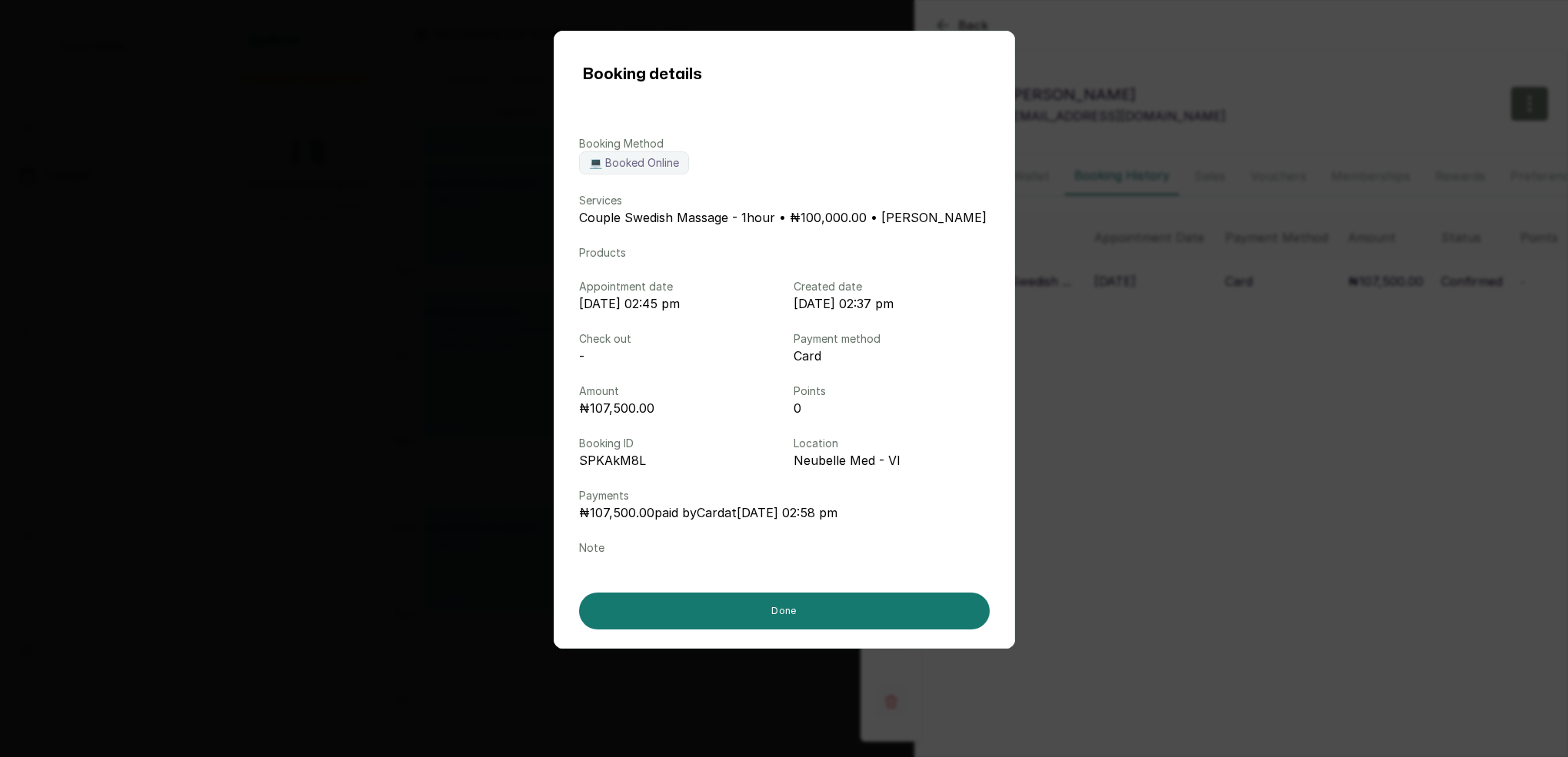
click at [1079, 352] on div "Booking details Booking Method 💻 Booked Online Services Couple Swedish Massage …" at bounding box center [784, 378] width 1568 height 757
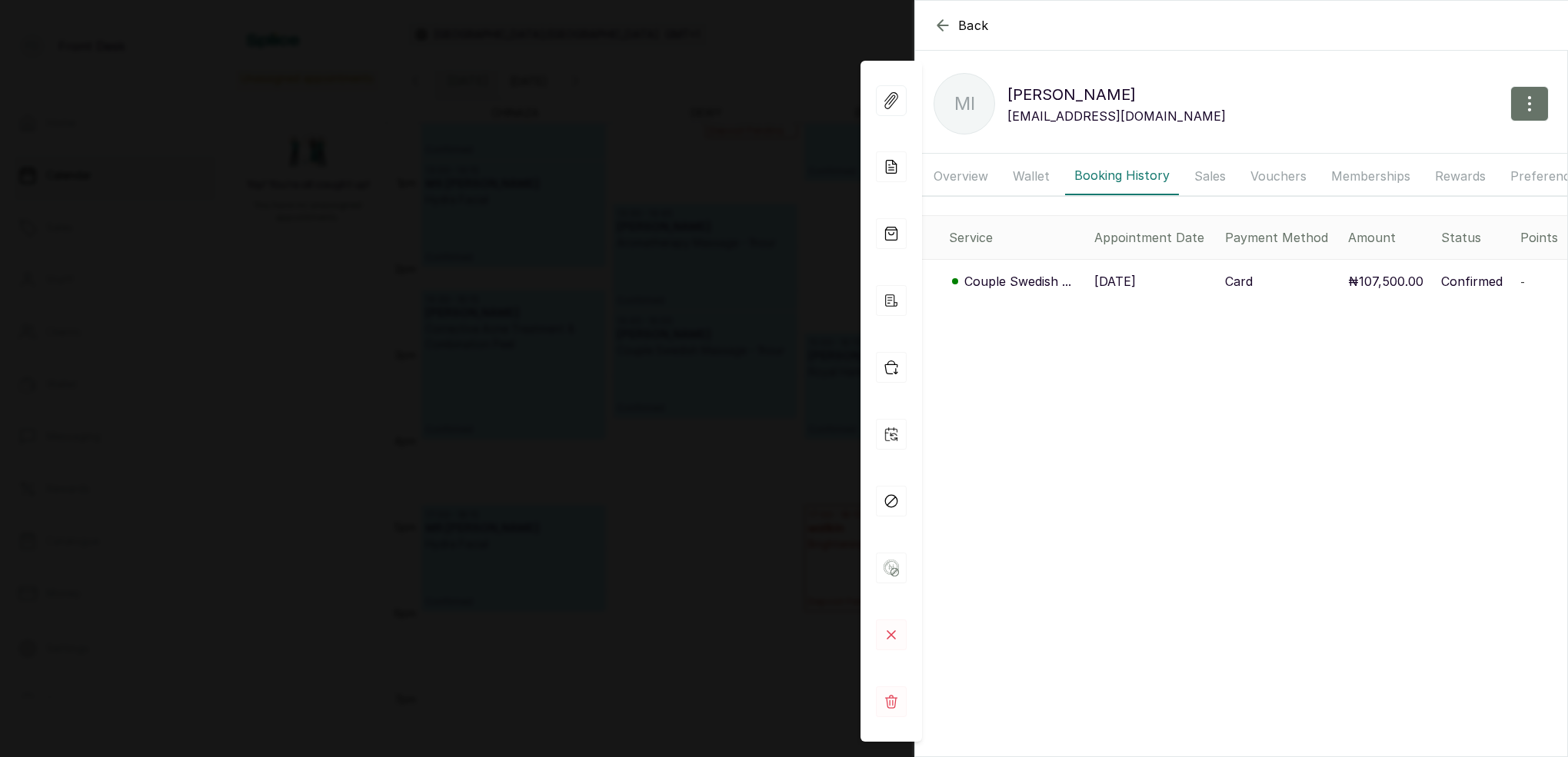
click at [774, 307] on div "Back [PERSON_NAME] Mi [PERSON_NAME] [EMAIL_ADDRESS][DOMAIN_NAME] Overview Walle…" at bounding box center [784, 378] width 1568 height 757
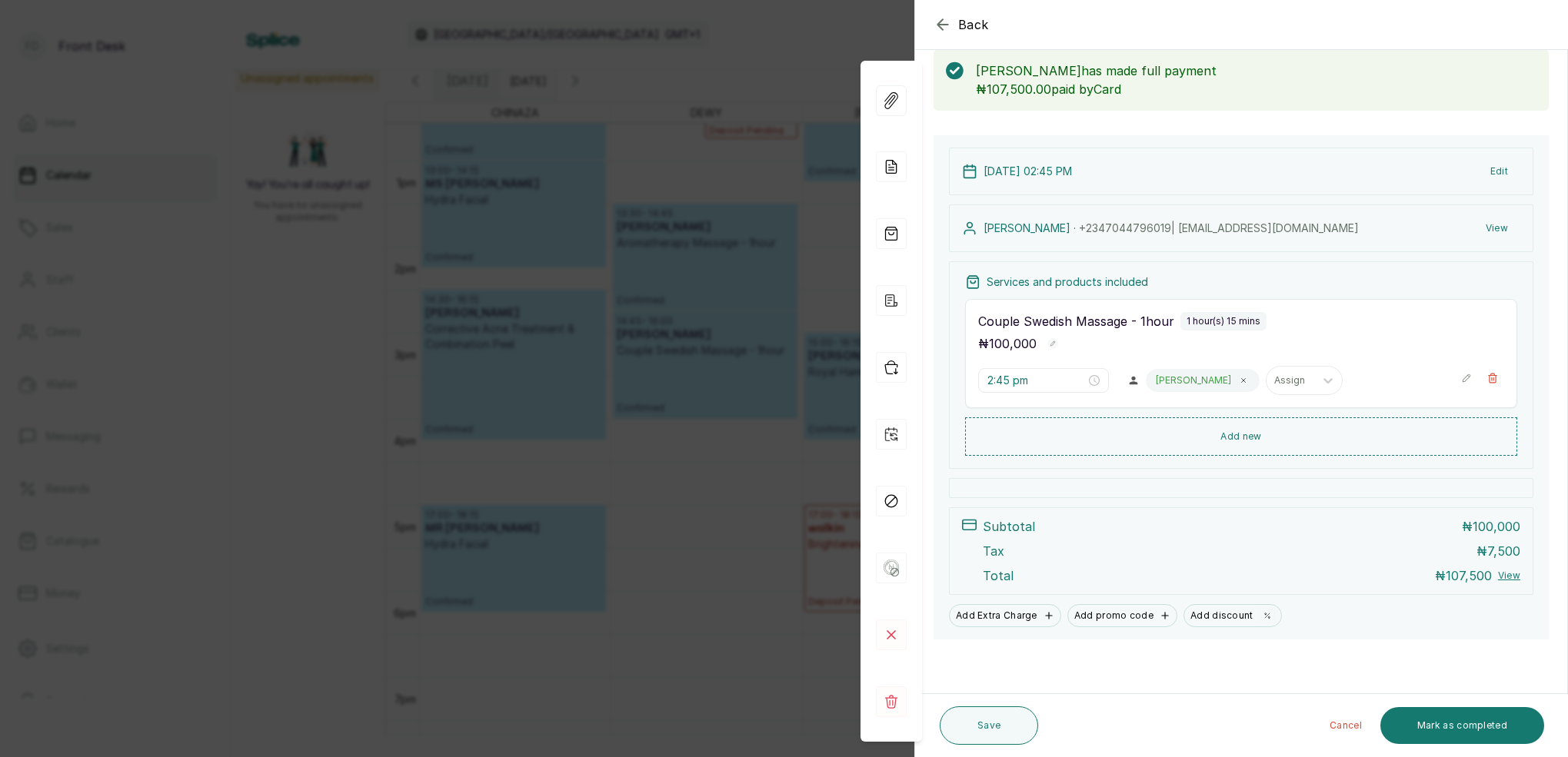
click at [778, 307] on div "Back Appointment Details Edit appointment 💻 Booked Online Make changes to appoi…" at bounding box center [784, 378] width 1568 height 757
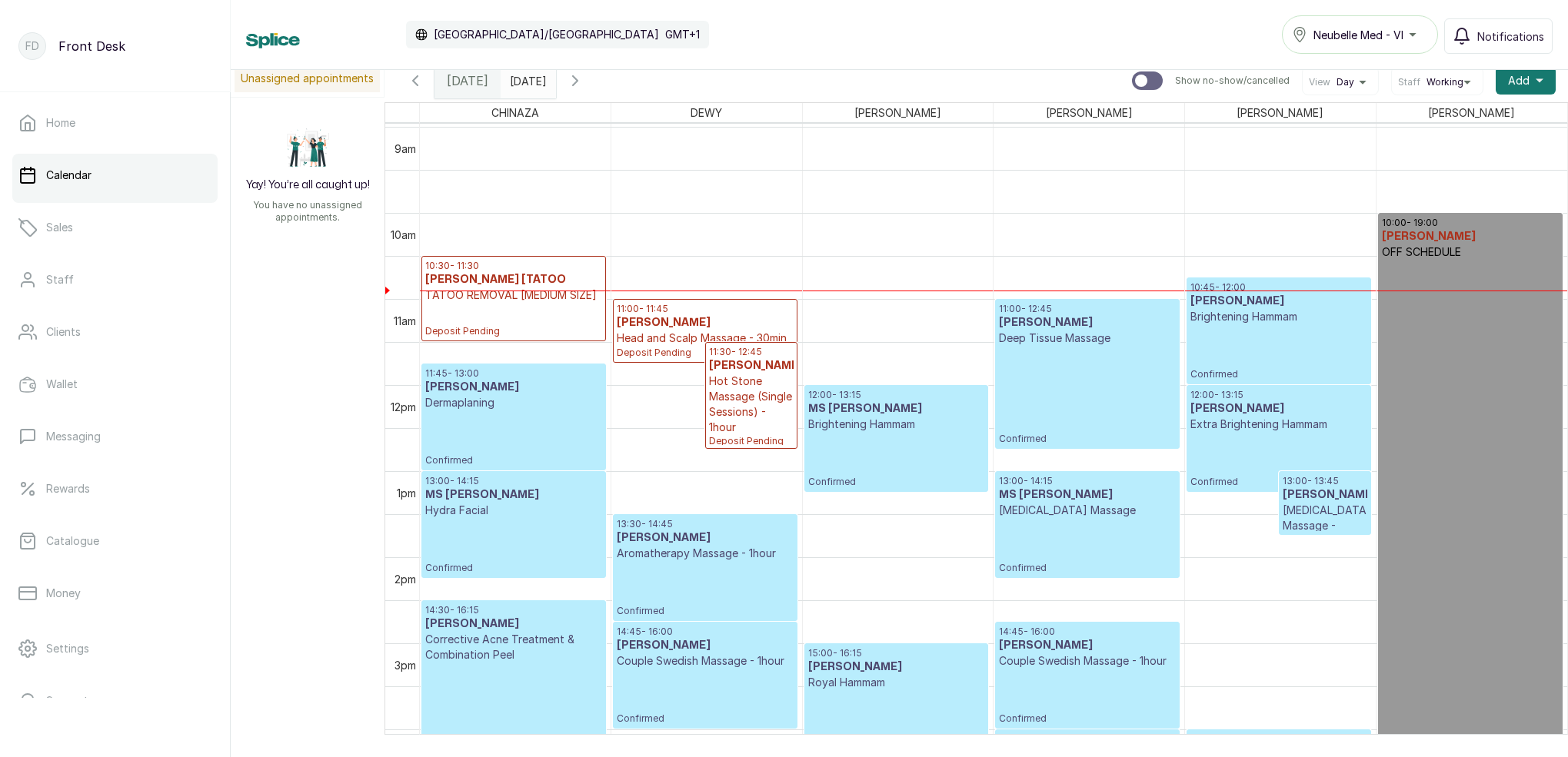
scroll to position [744, 0]
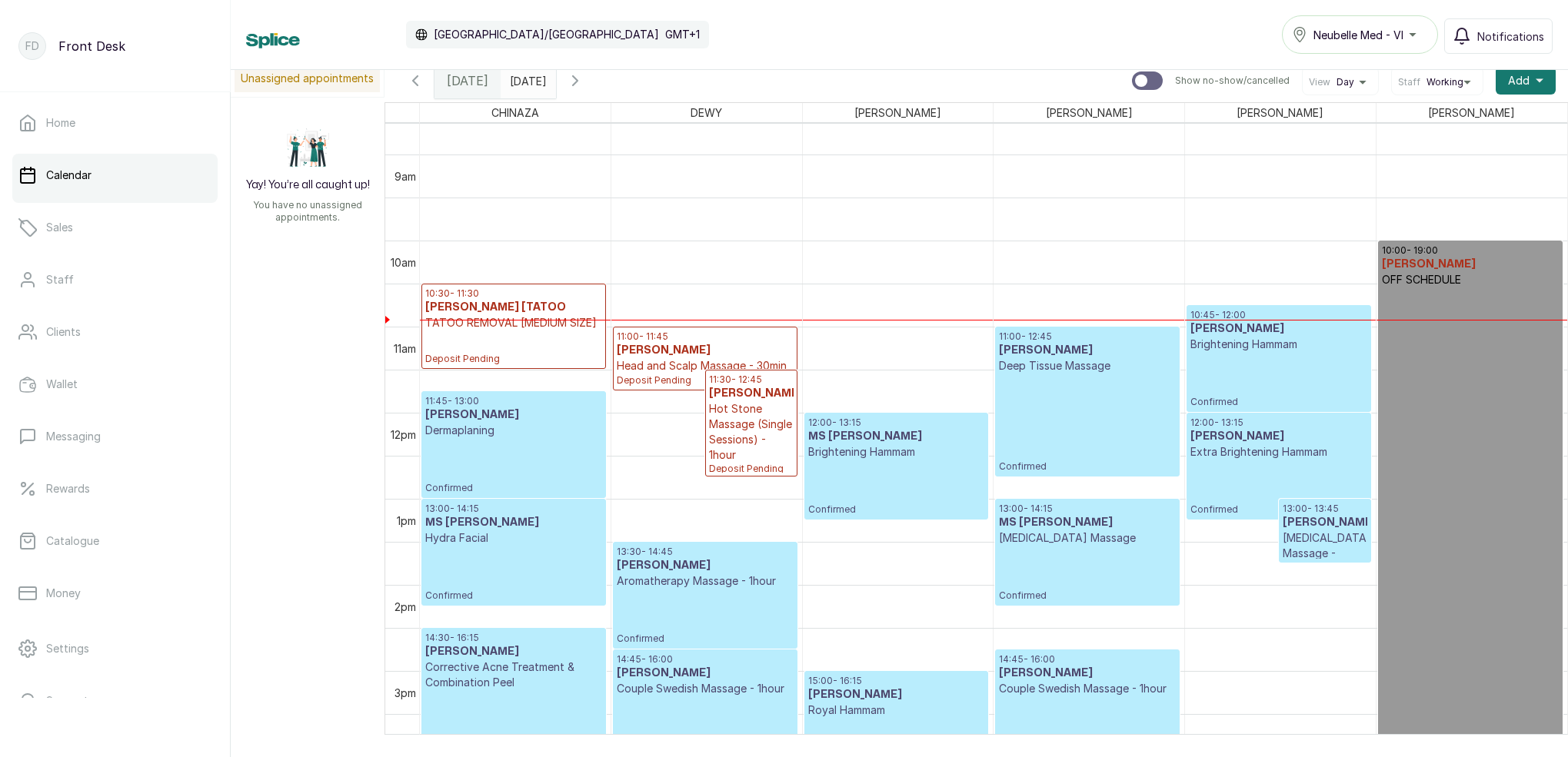
click at [526, 81] on input "[DATE]" at bounding box center [513, 76] width 25 height 26
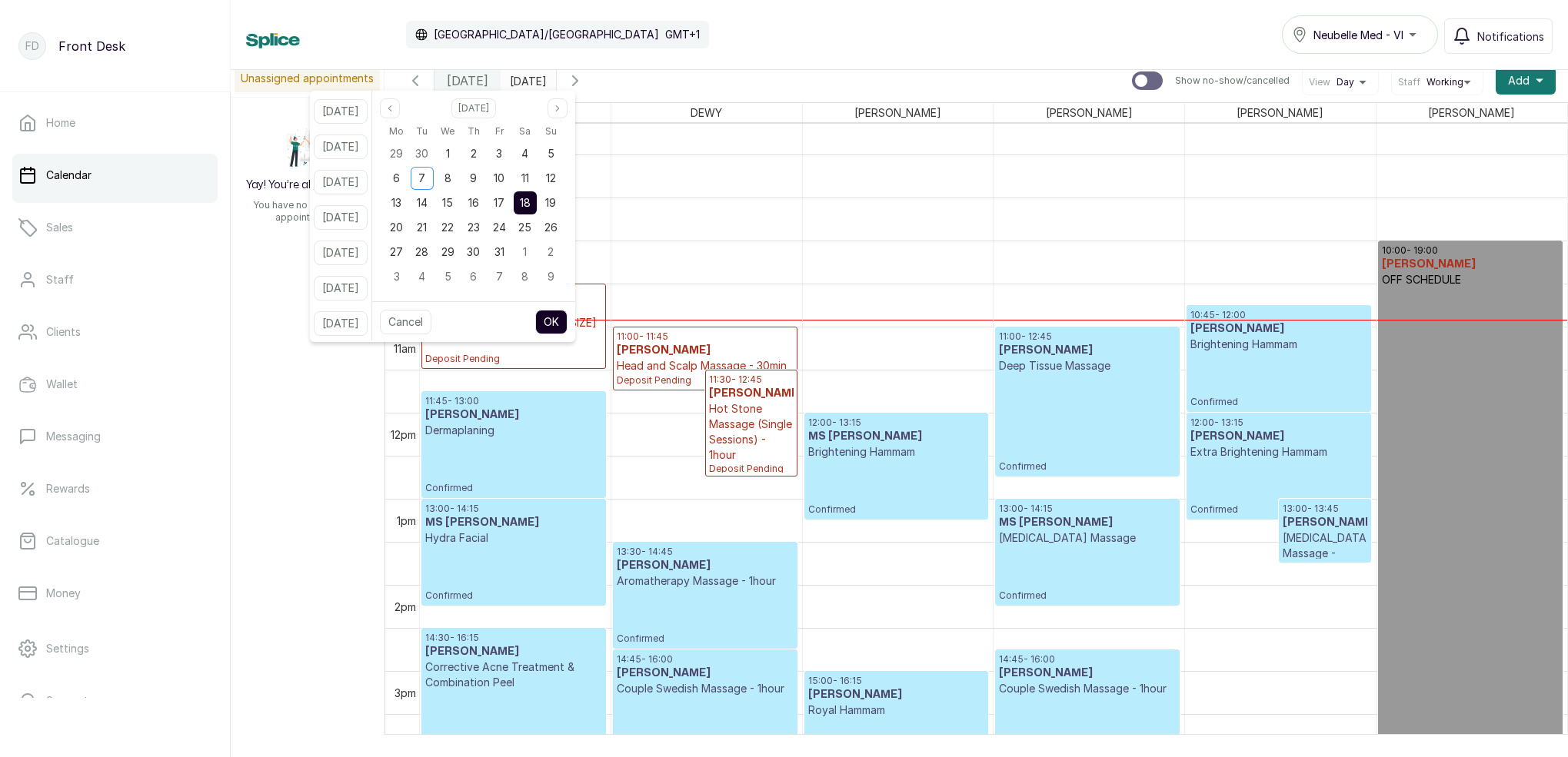
drag, startPoint x: 519, startPoint y: 200, endPoint x: 534, endPoint y: 200, distance: 15.0
click at [504, 200] on span "17" at bounding box center [499, 202] width 11 height 13
click at [530, 200] on span "18" at bounding box center [525, 202] width 11 height 13
click at [511, 206] on div "17" at bounding box center [498, 202] width 23 height 23
click at [530, 205] on span "18" at bounding box center [525, 202] width 11 height 13
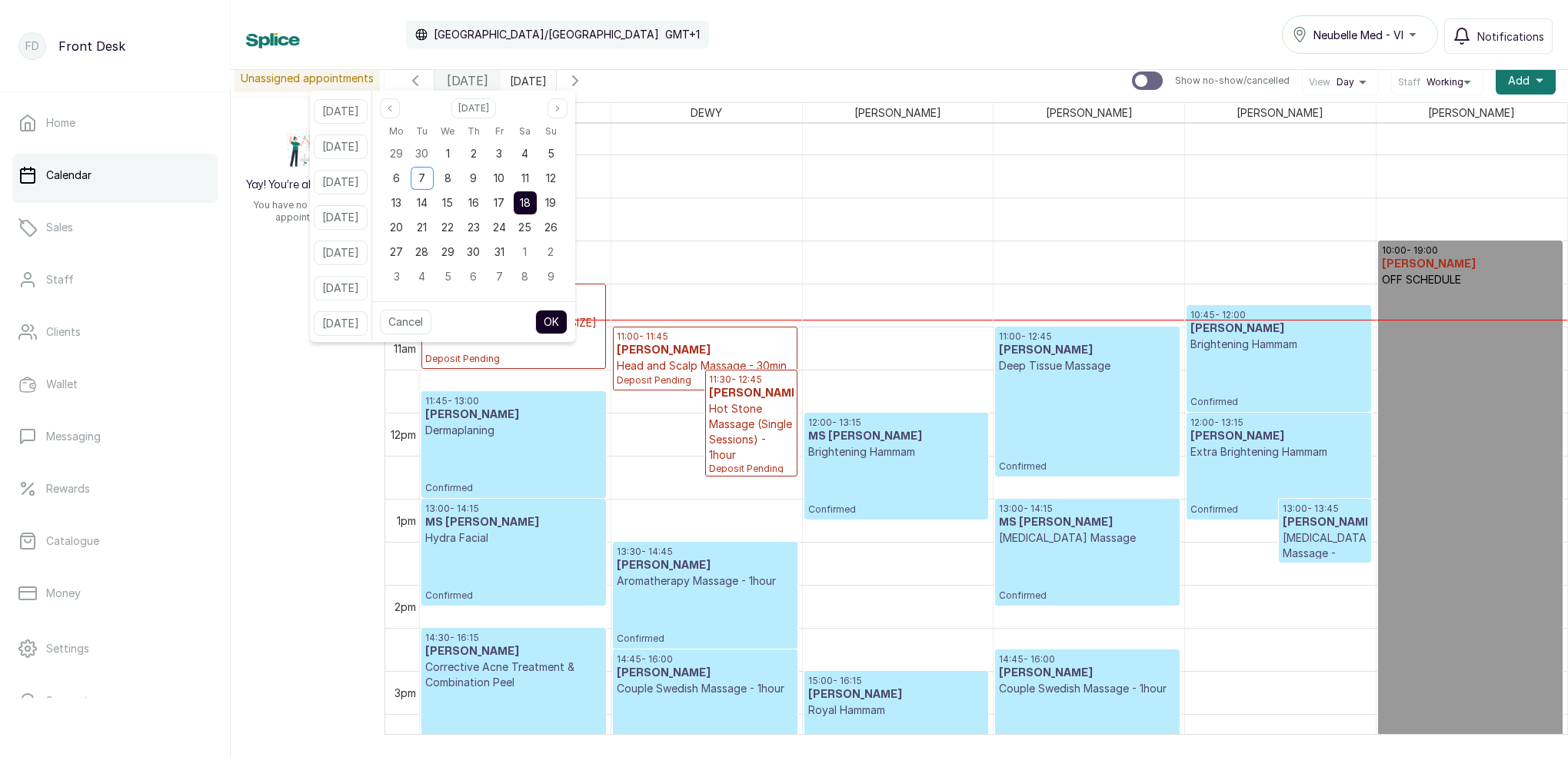
click at [567, 326] on button "OK" at bounding box center [551, 321] width 32 height 25
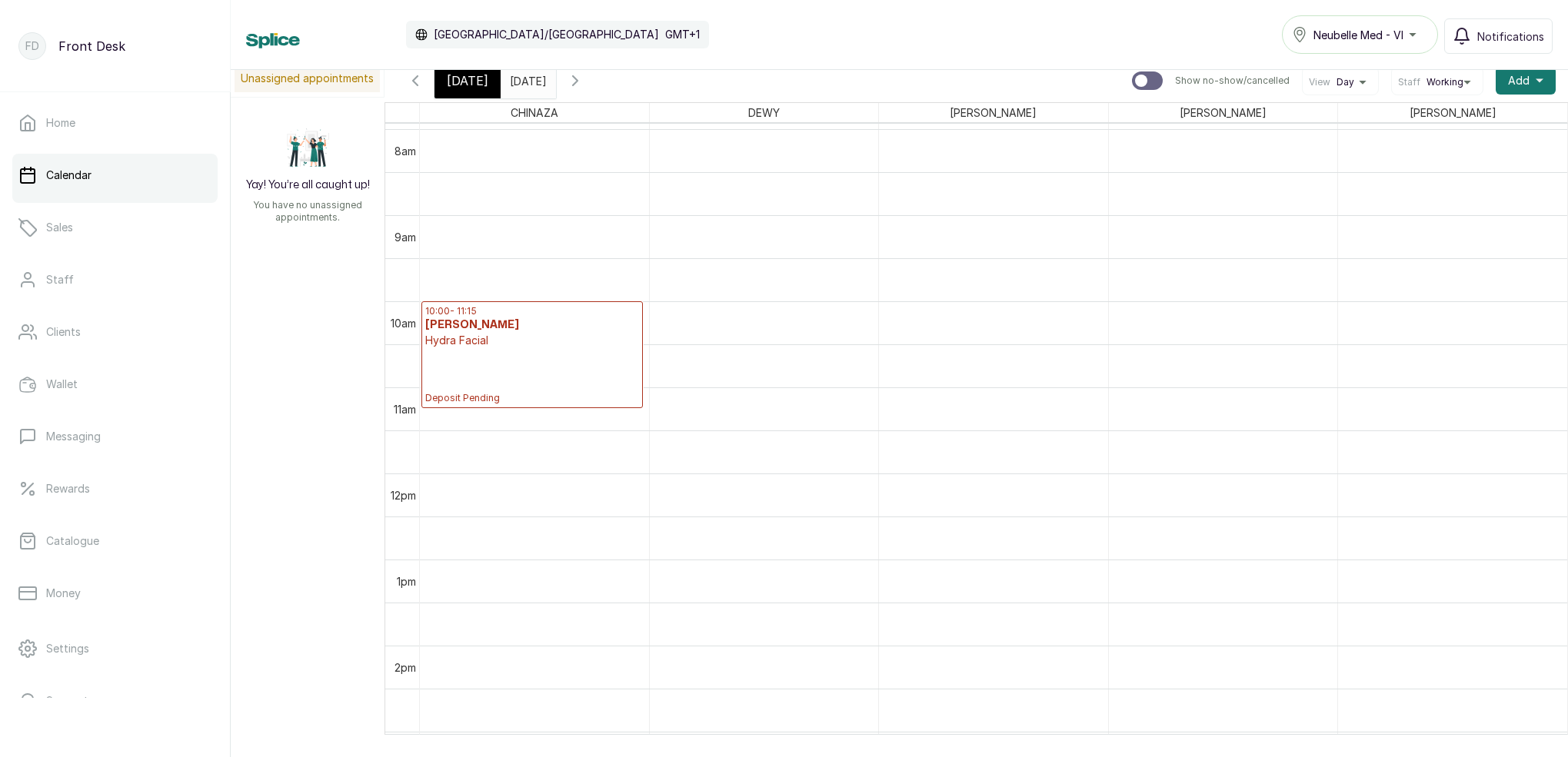
scroll to position [682, 0]
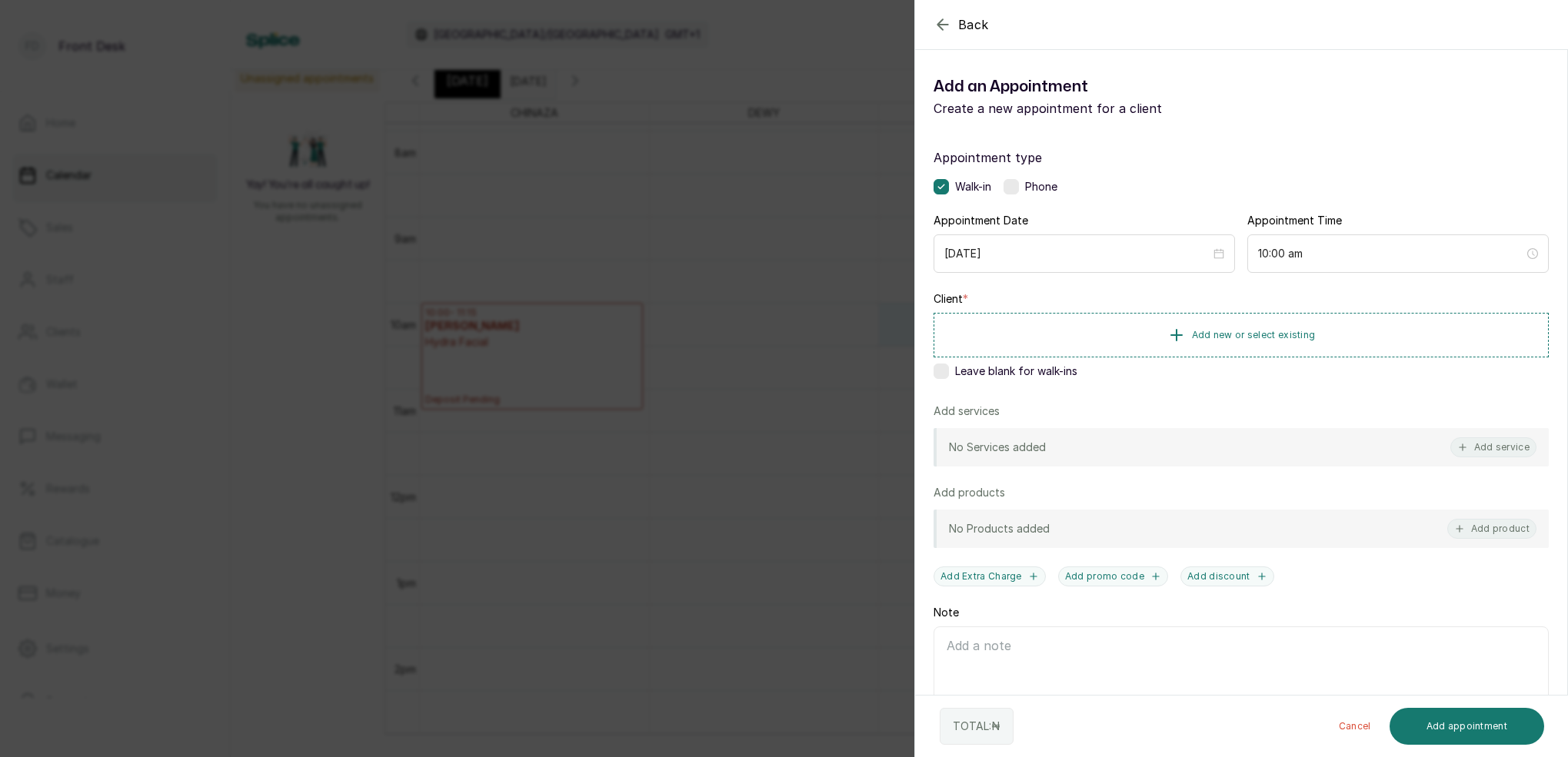
click at [821, 345] on div "Back Add Appointment Add an Appointment Create a new appointment for a client A…" at bounding box center [784, 378] width 1568 height 757
click at [1294, 334] on span "Add new or select existing" at bounding box center [1253, 334] width 123 height 13
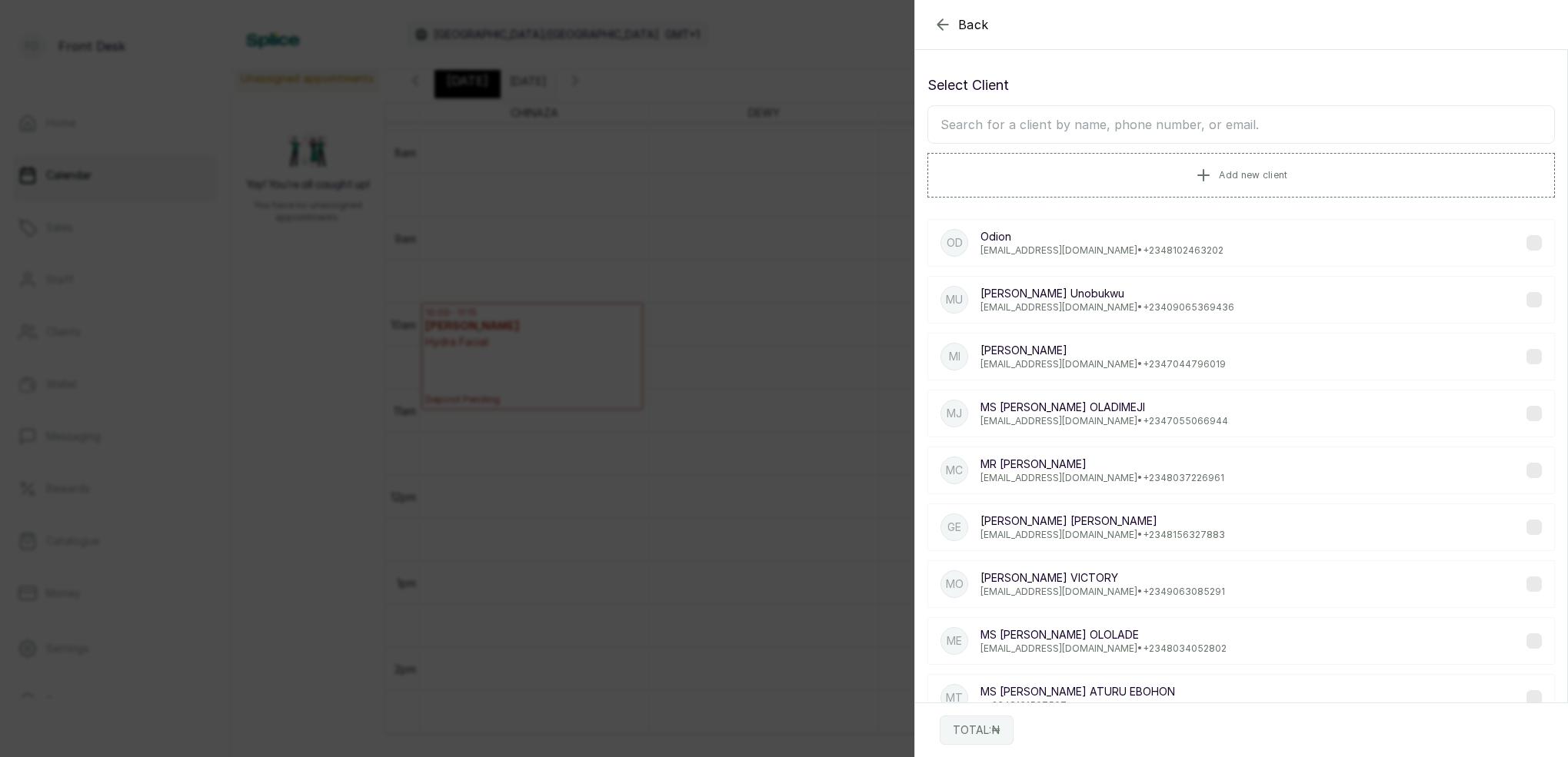
click at [1135, 129] on input "text" at bounding box center [1241, 124] width 628 height 38
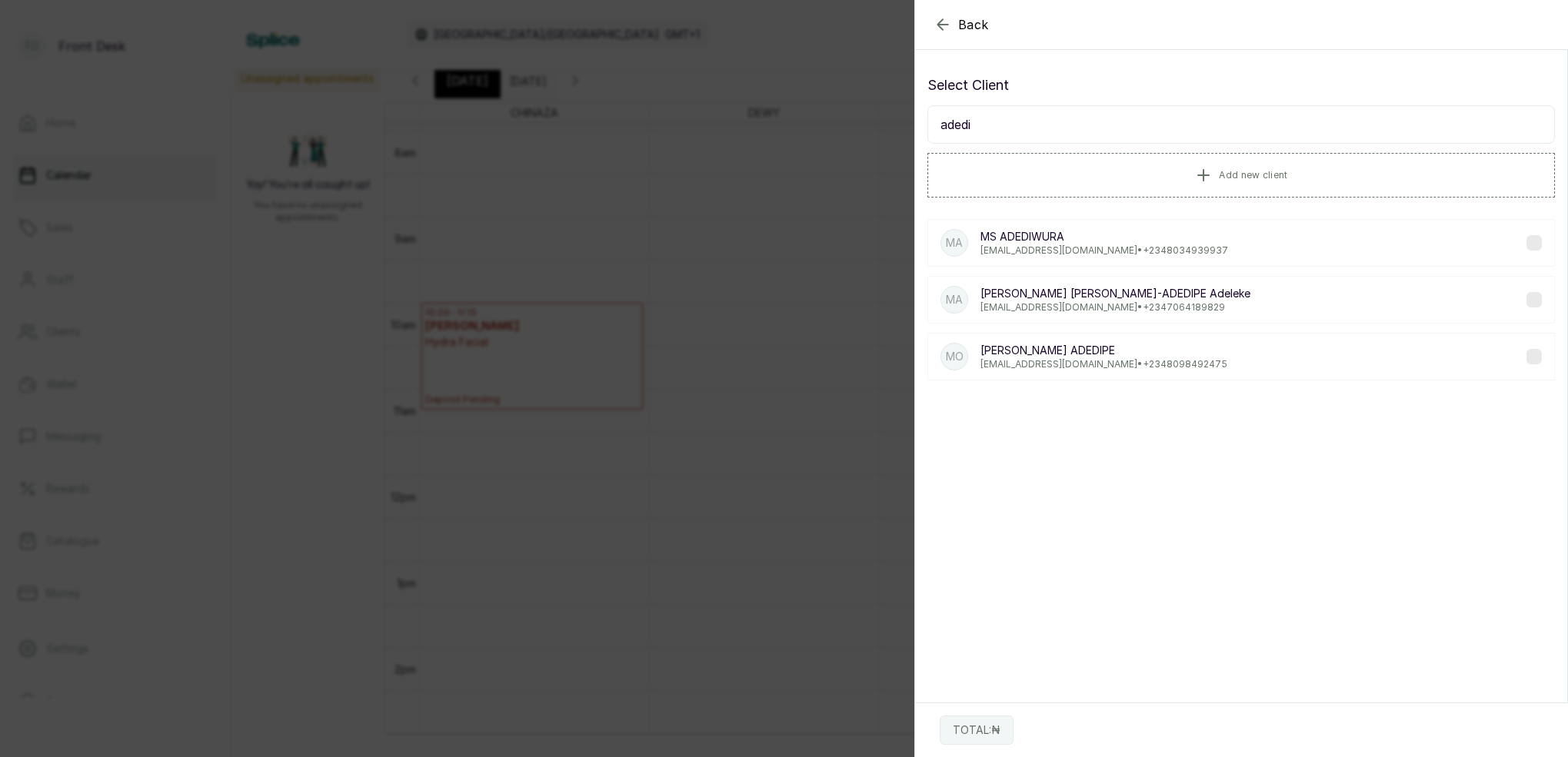
type input "adedi"
click at [1185, 246] on div "MA MS [PERSON_NAME] [EMAIL_ADDRESS][DOMAIN_NAME] • [PHONE_NUMBER]" at bounding box center [1241, 243] width 628 height 47
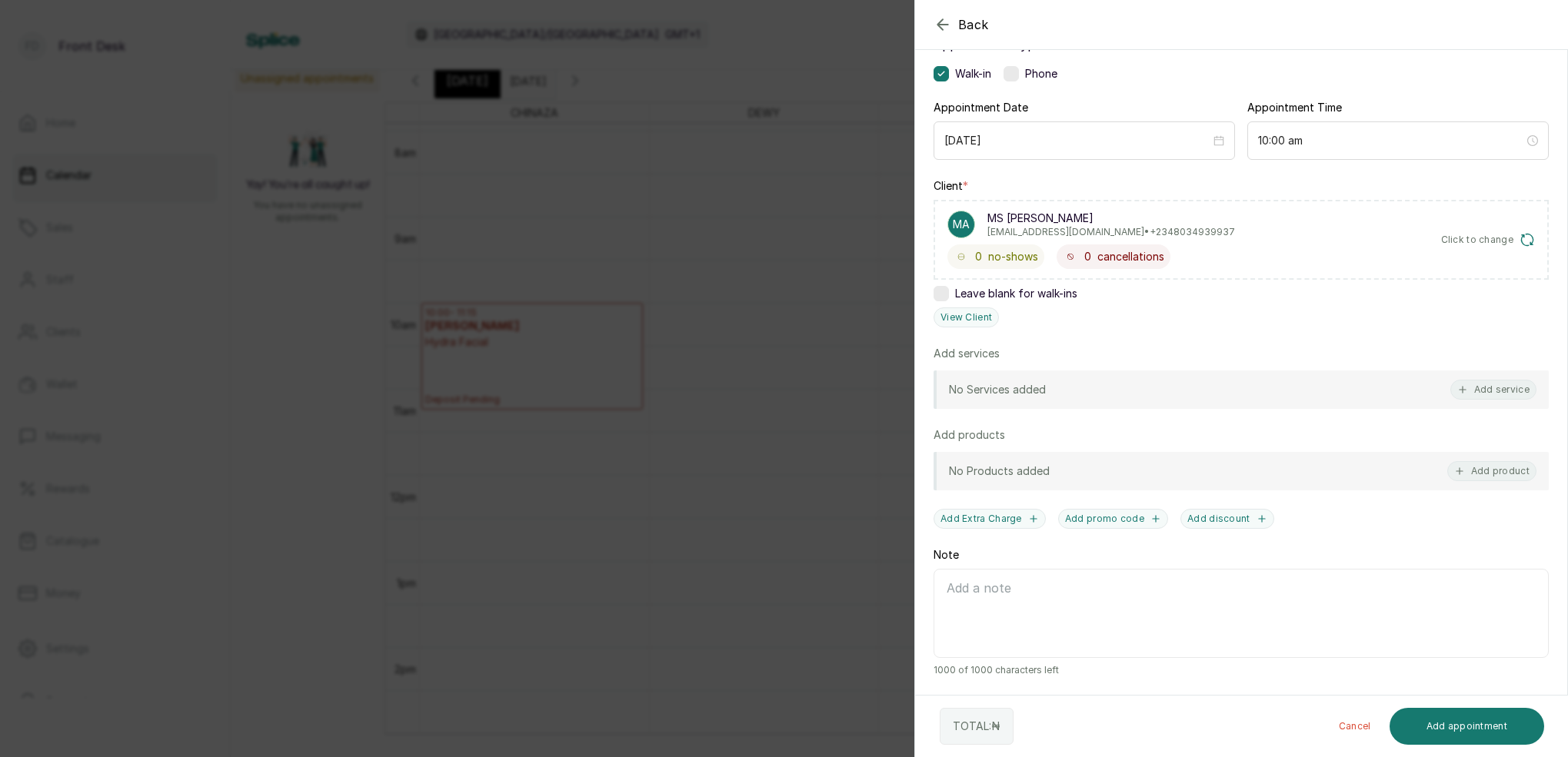
scroll to position [113, 0]
click at [703, 250] on div "Back Add Appointment Add an Appointment Create a new appointment for a client A…" at bounding box center [784, 378] width 1568 height 757
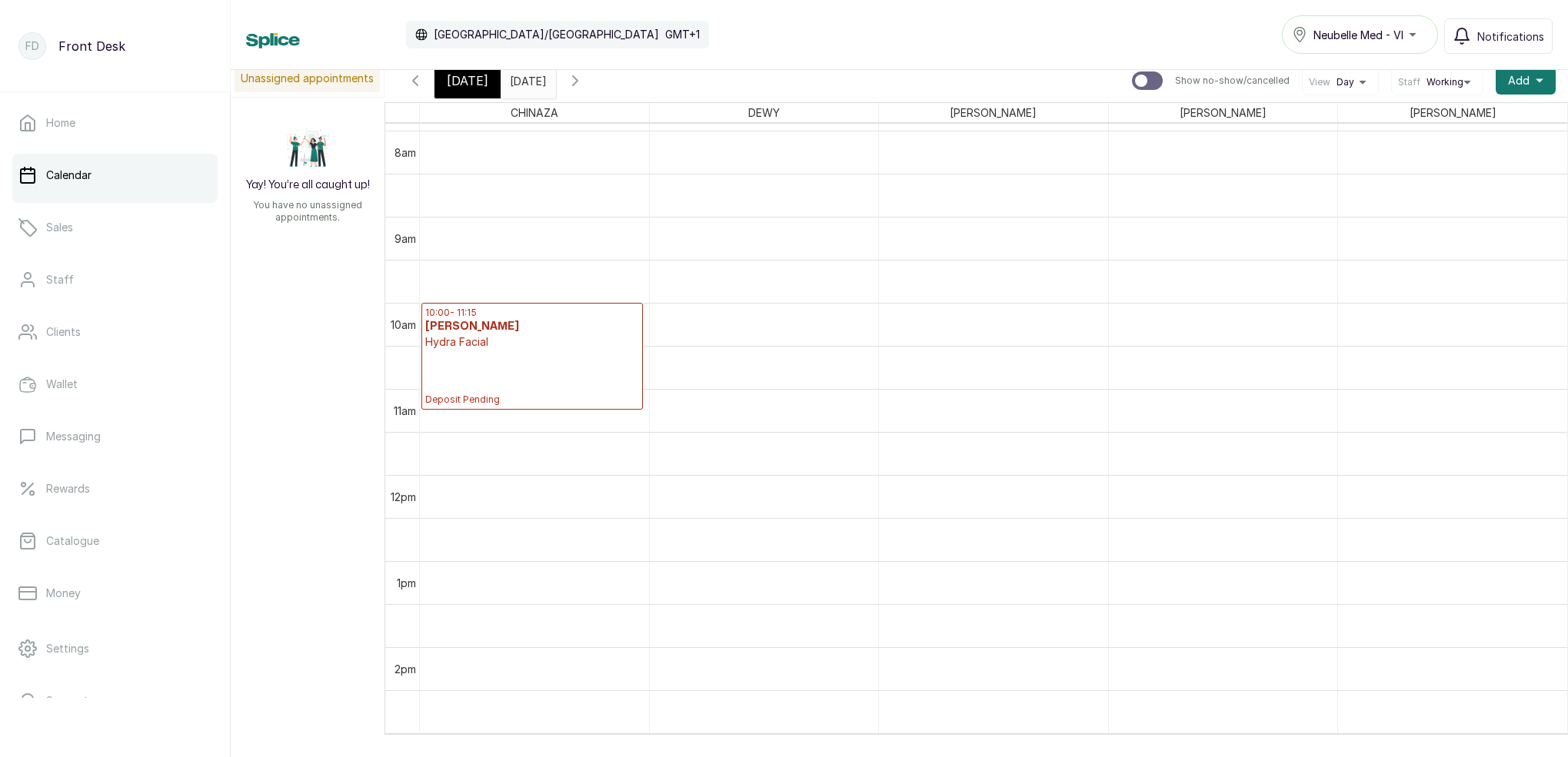
click at [454, 74] on span "[DATE]" at bounding box center [467, 81] width 41 height 19
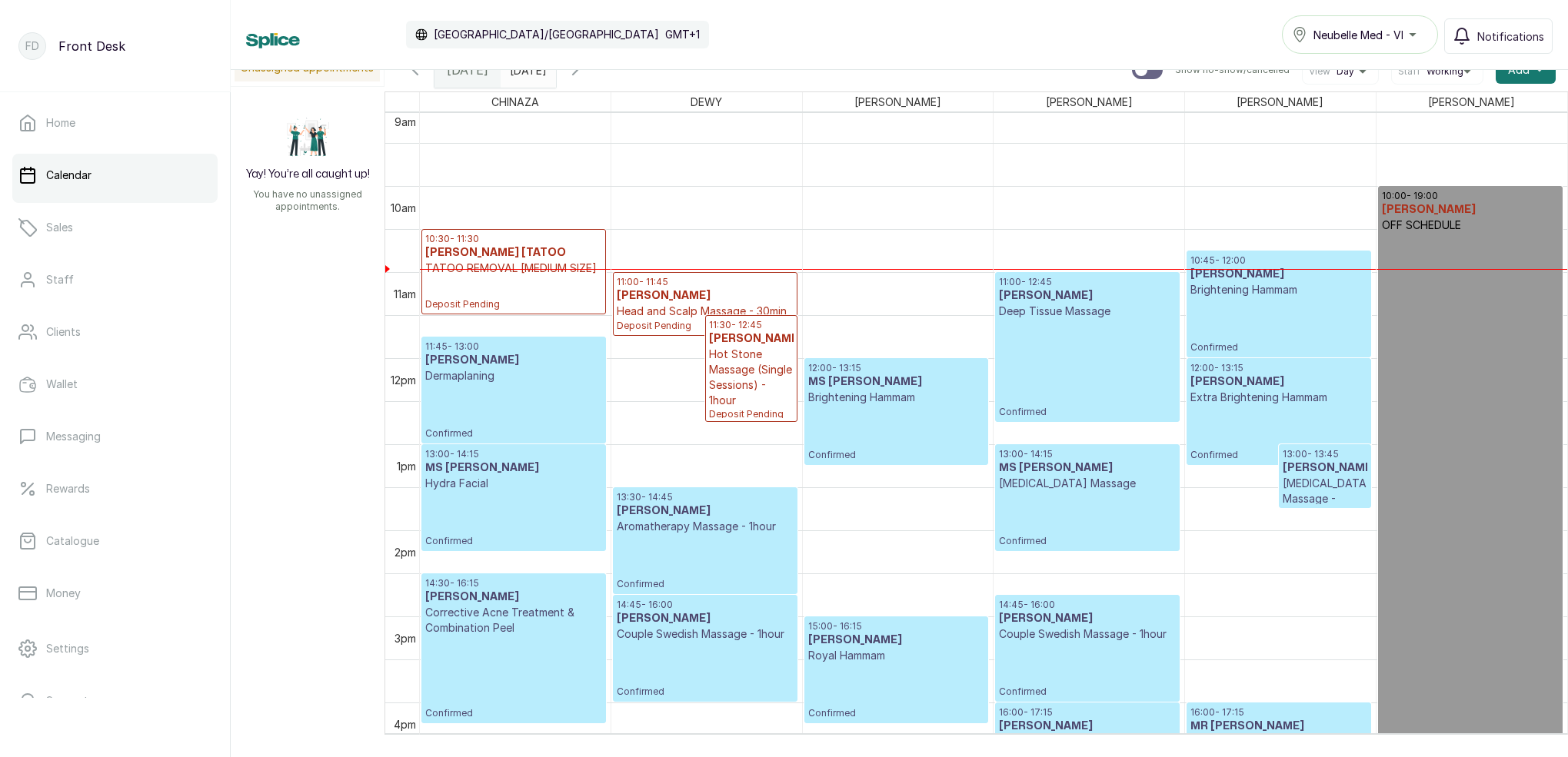
scroll to position [790, 0]
click at [526, 74] on input "[DATE]" at bounding box center [513, 66] width 25 height 26
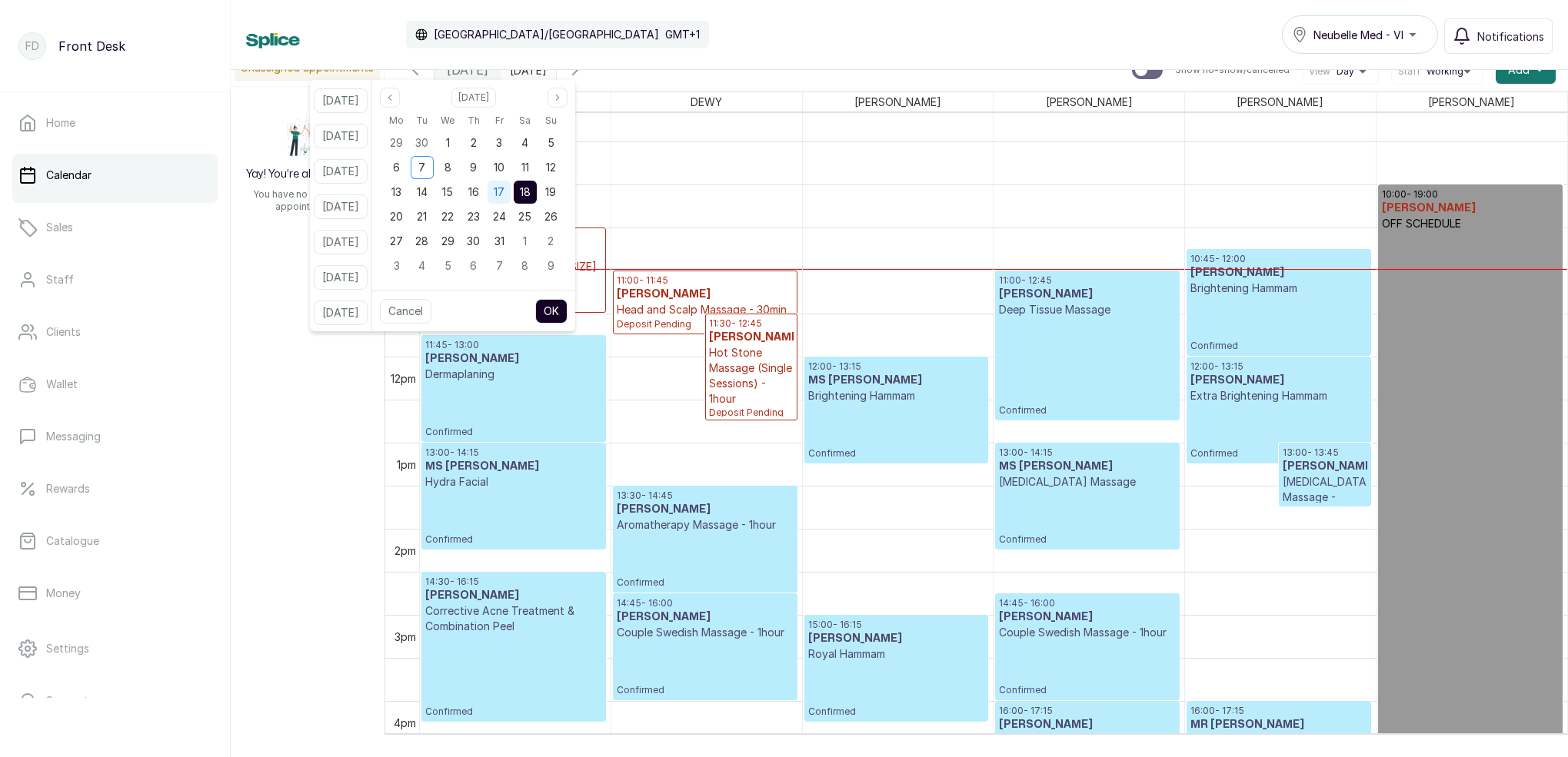
click at [504, 196] on span "17" at bounding box center [499, 191] width 11 height 13
click at [530, 195] on span "18" at bounding box center [525, 191] width 11 height 13
click at [567, 315] on button "OK" at bounding box center [551, 311] width 32 height 25
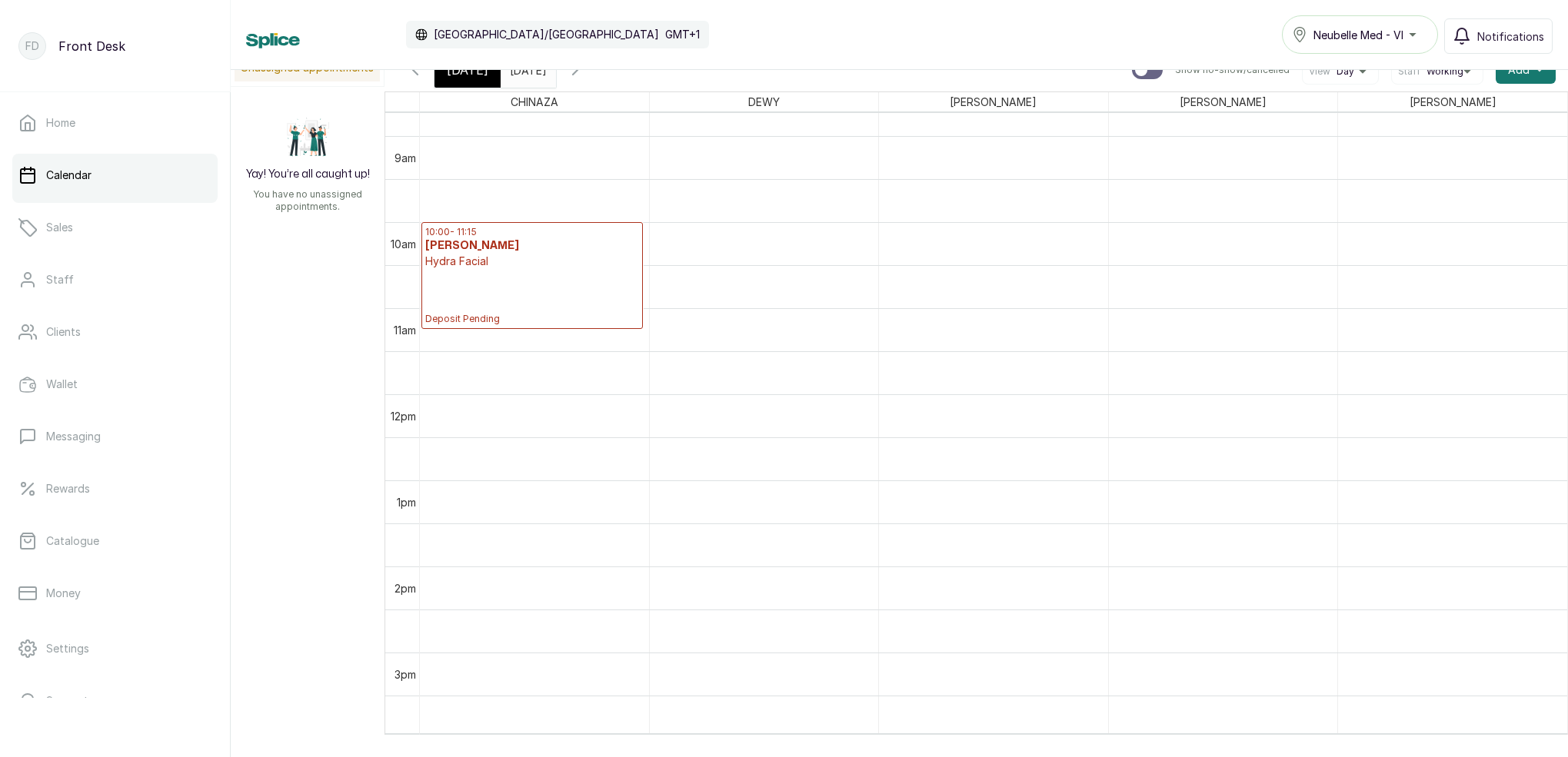
scroll to position [689, 0]
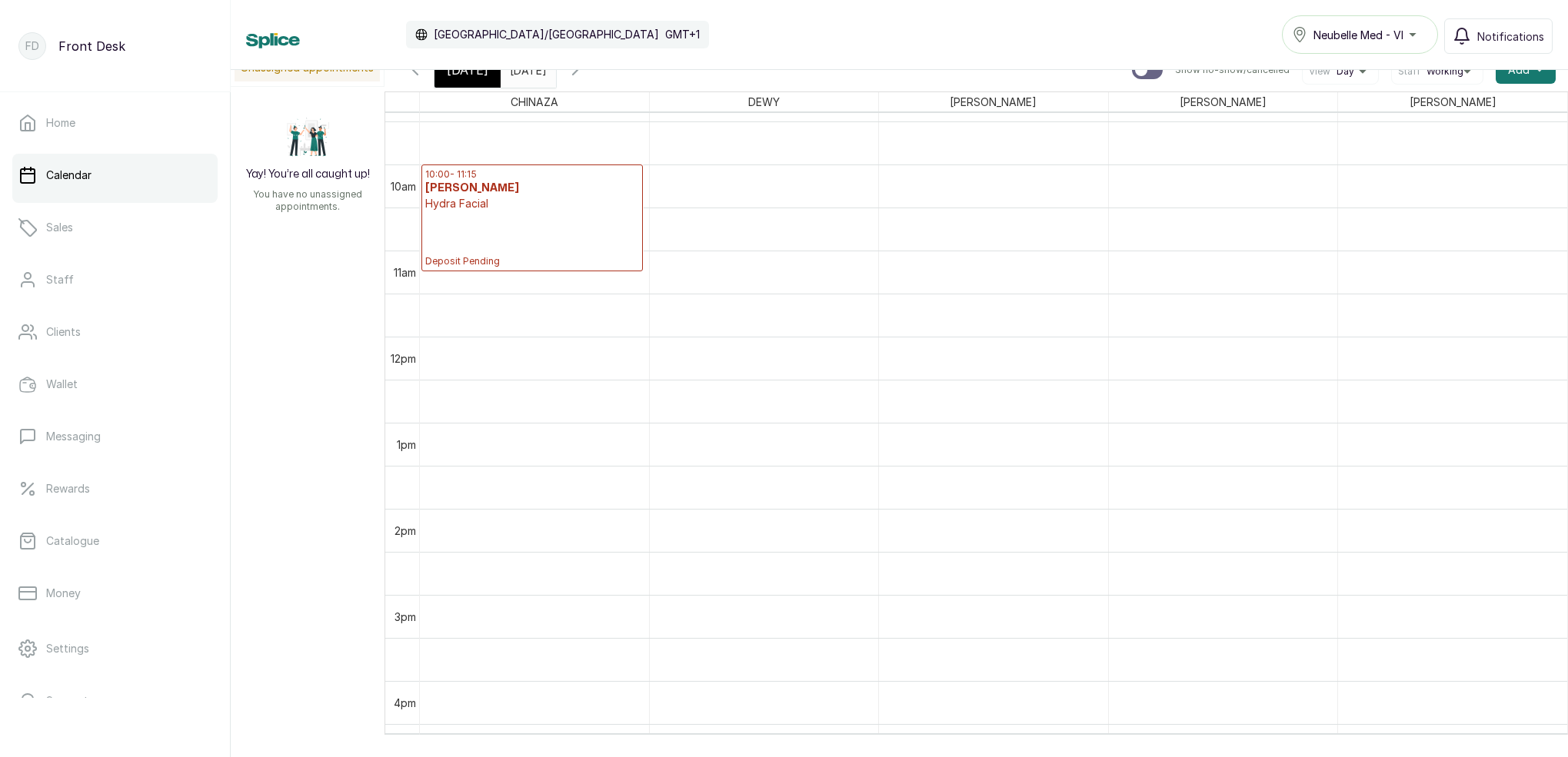
click at [464, 78] on span "[DATE]" at bounding box center [467, 70] width 41 height 19
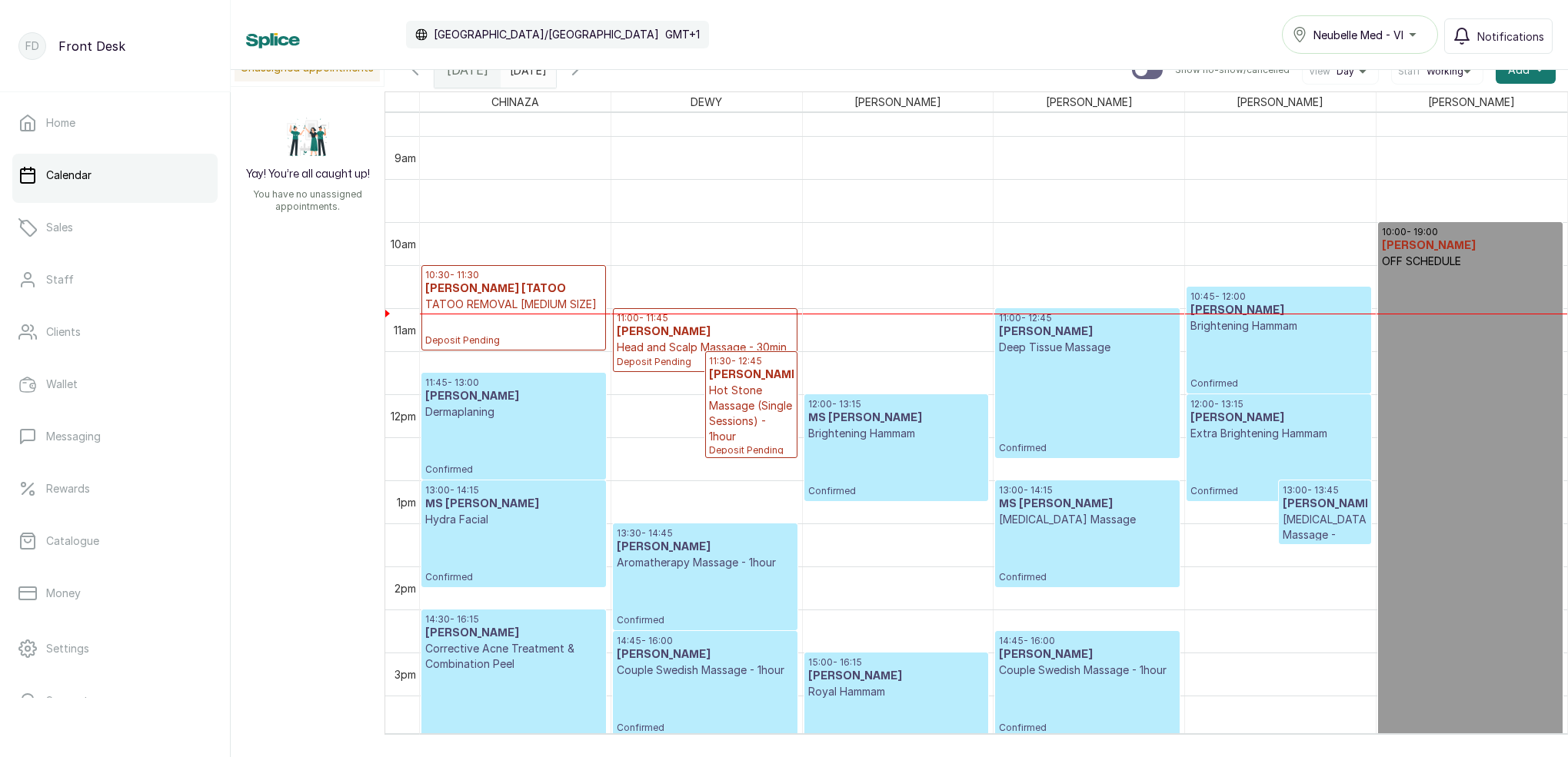
click at [1083, 680] on p "Confirmed" at bounding box center [1087, 706] width 176 height 56
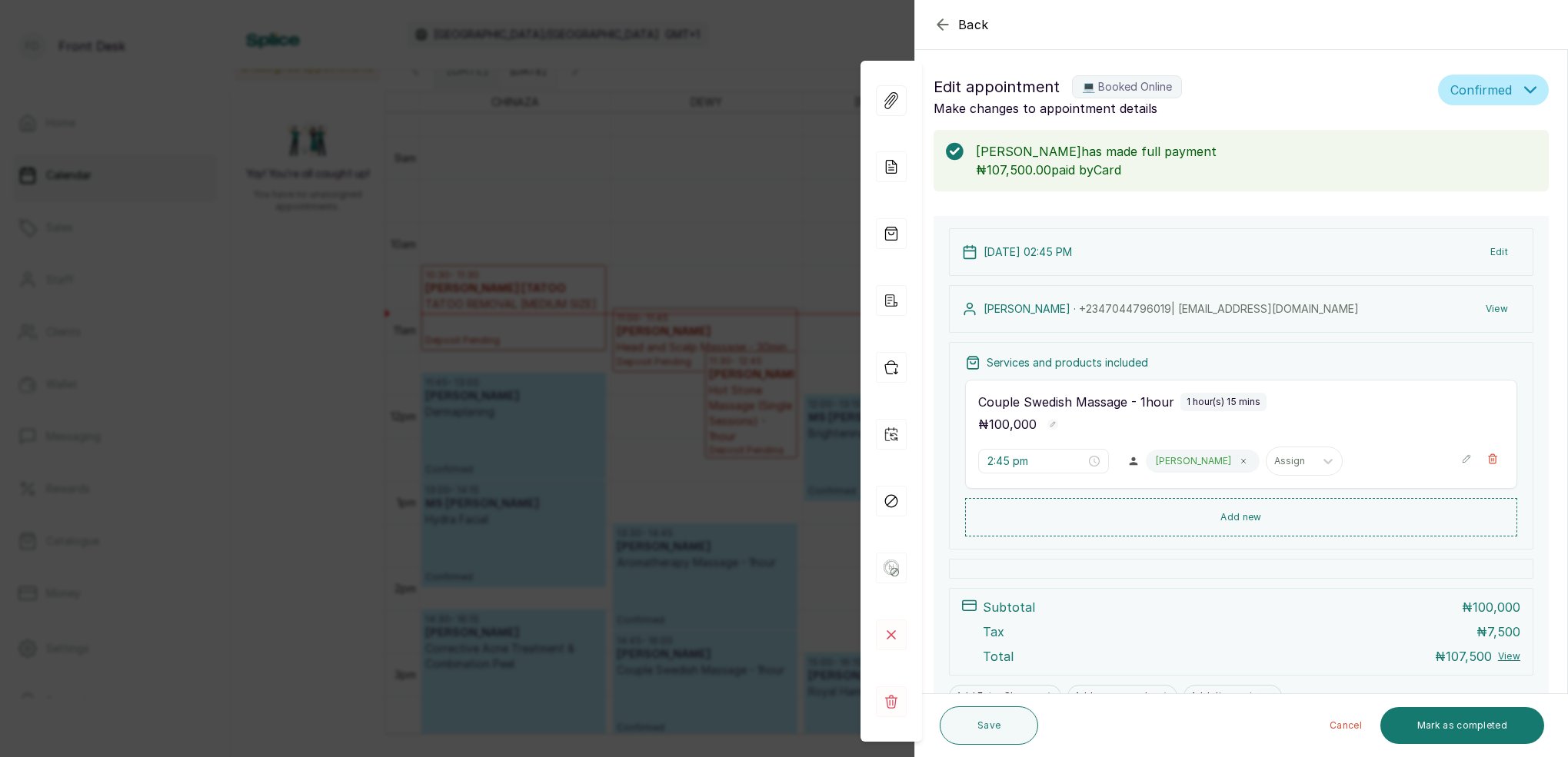
click at [701, 149] on div "Back Appointment Details Edit appointment 💻 Booked Online Make changes to appoi…" at bounding box center [784, 378] width 1568 height 757
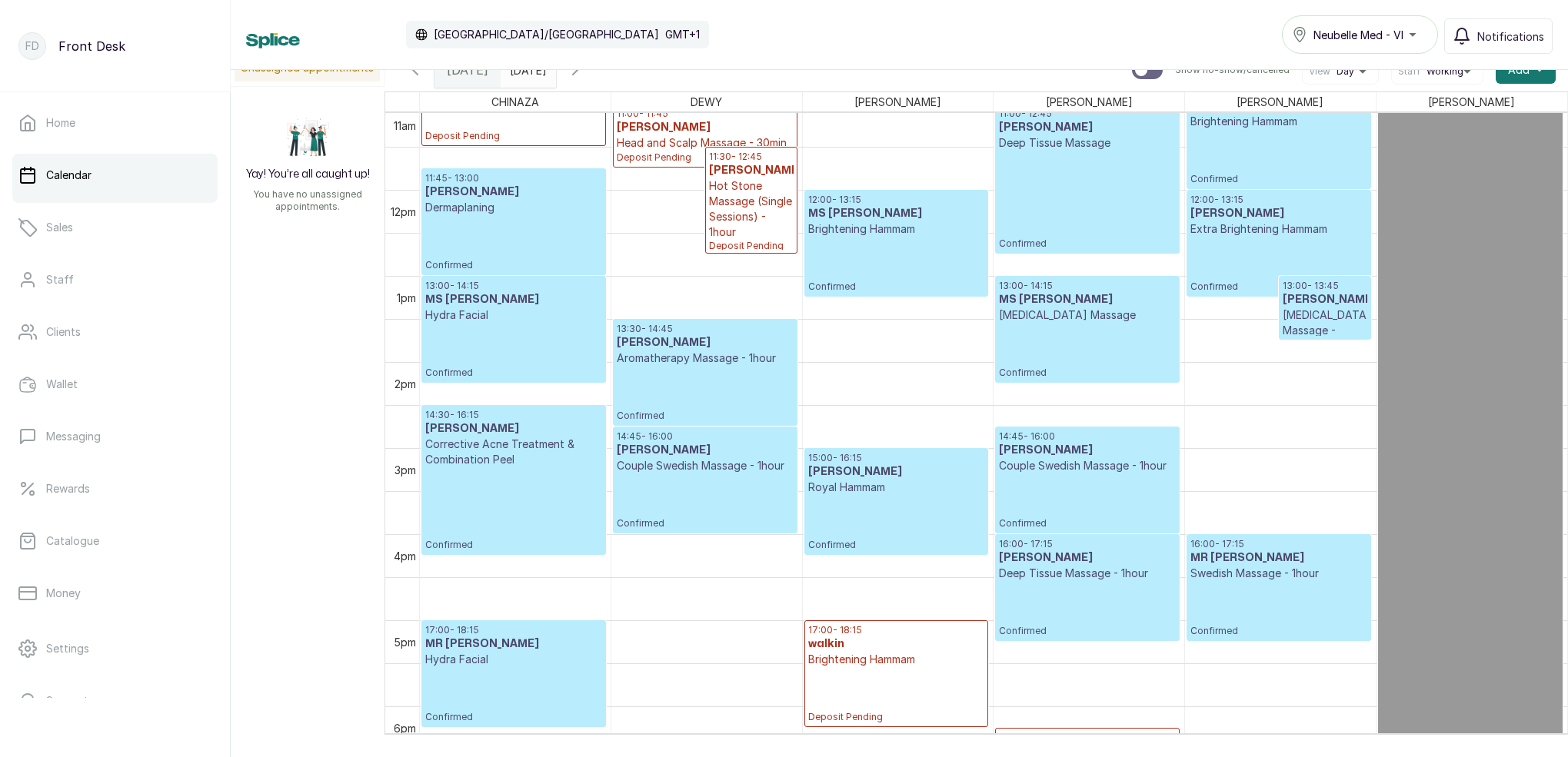
scroll to position [958, 0]
click at [1072, 491] on p "Confirmed" at bounding box center [1087, 500] width 176 height 56
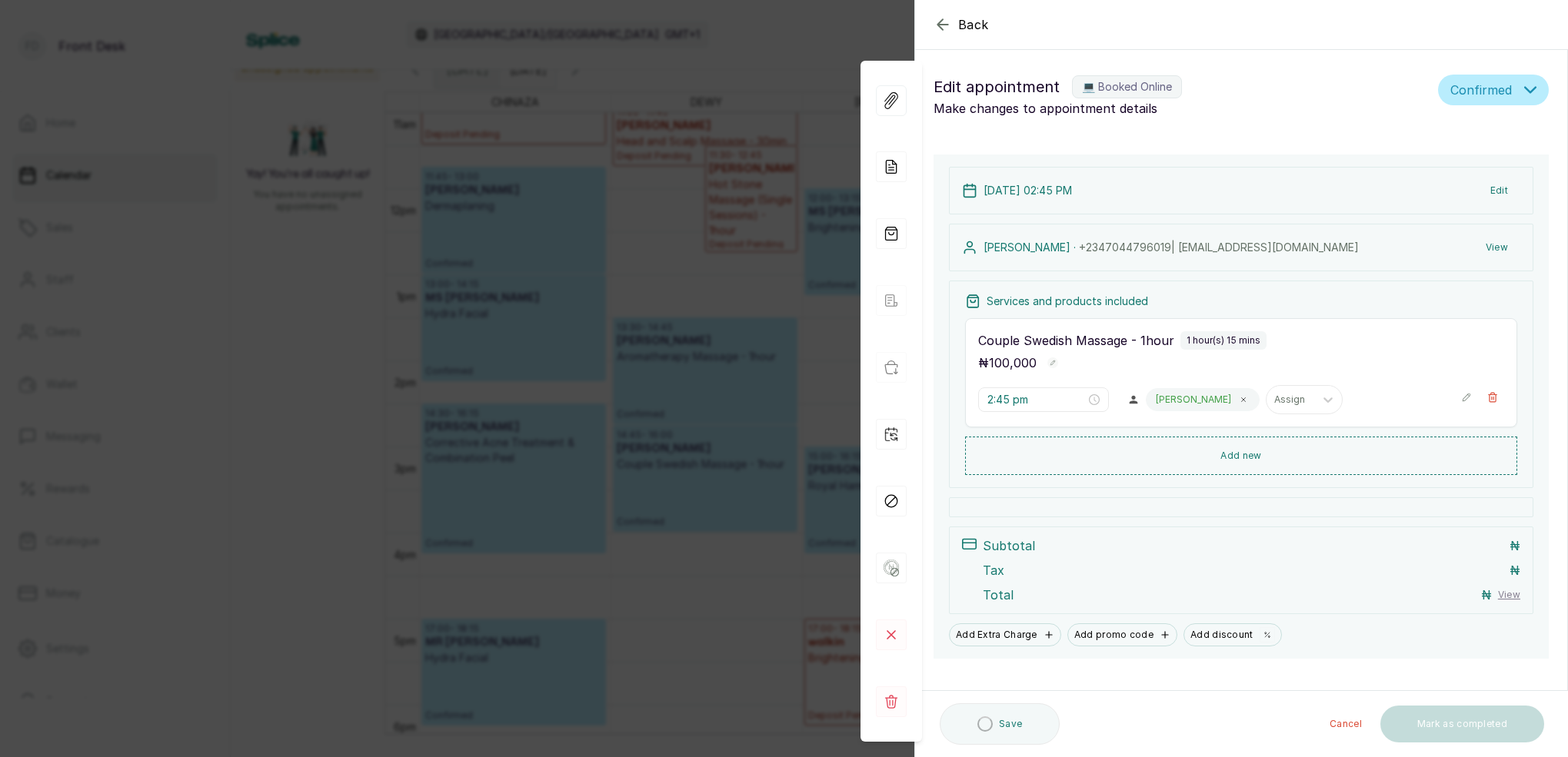
click at [792, 55] on div "Back Appointment Details Edit appointment 💻 Booked Online Make changes to appoi…" at bounding box center [784, 378] width 1568 height 757
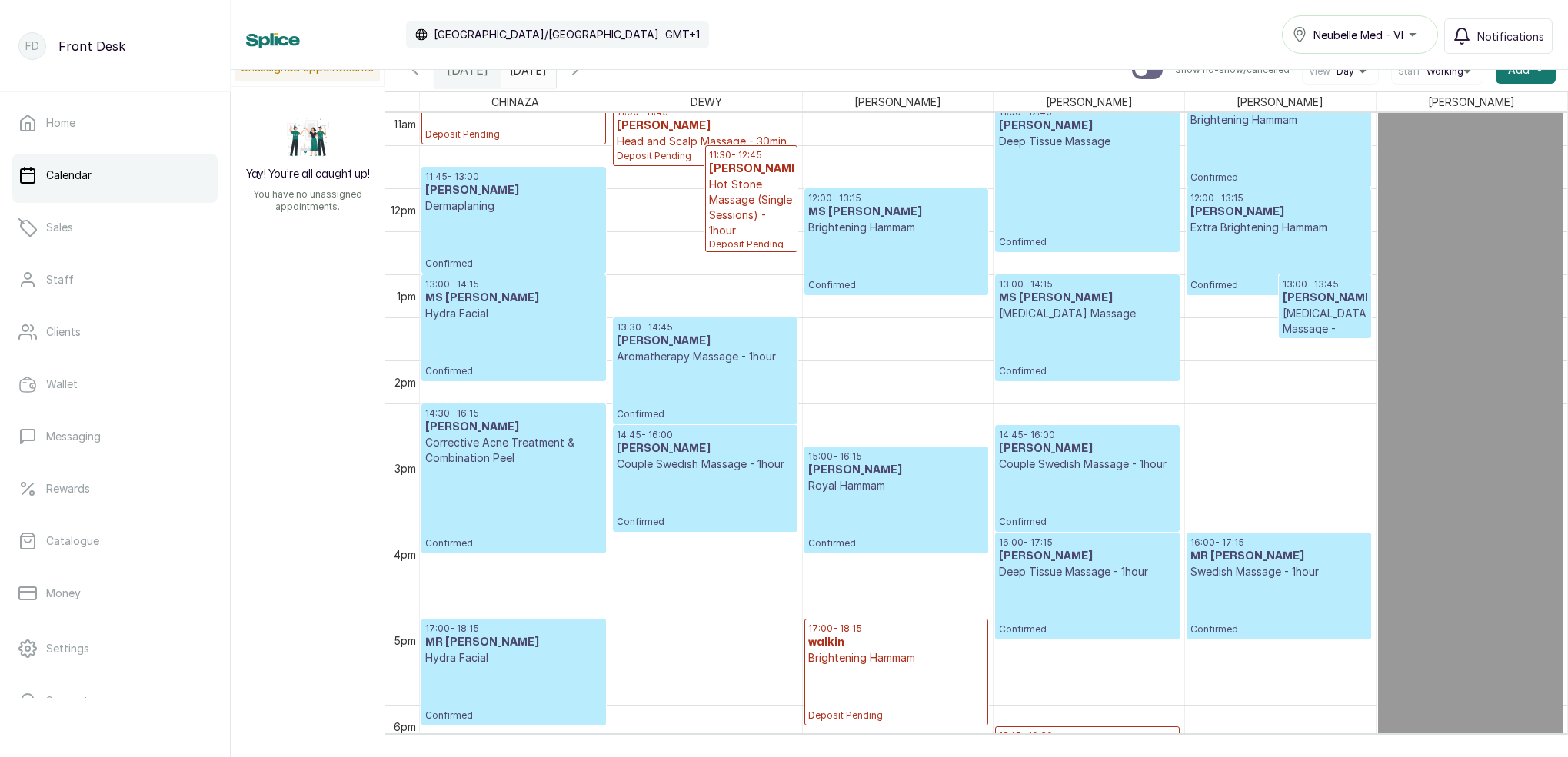
click at [1056, 495] on p "Confirmed" at bounding box center [1087, 500] width 176 height 56
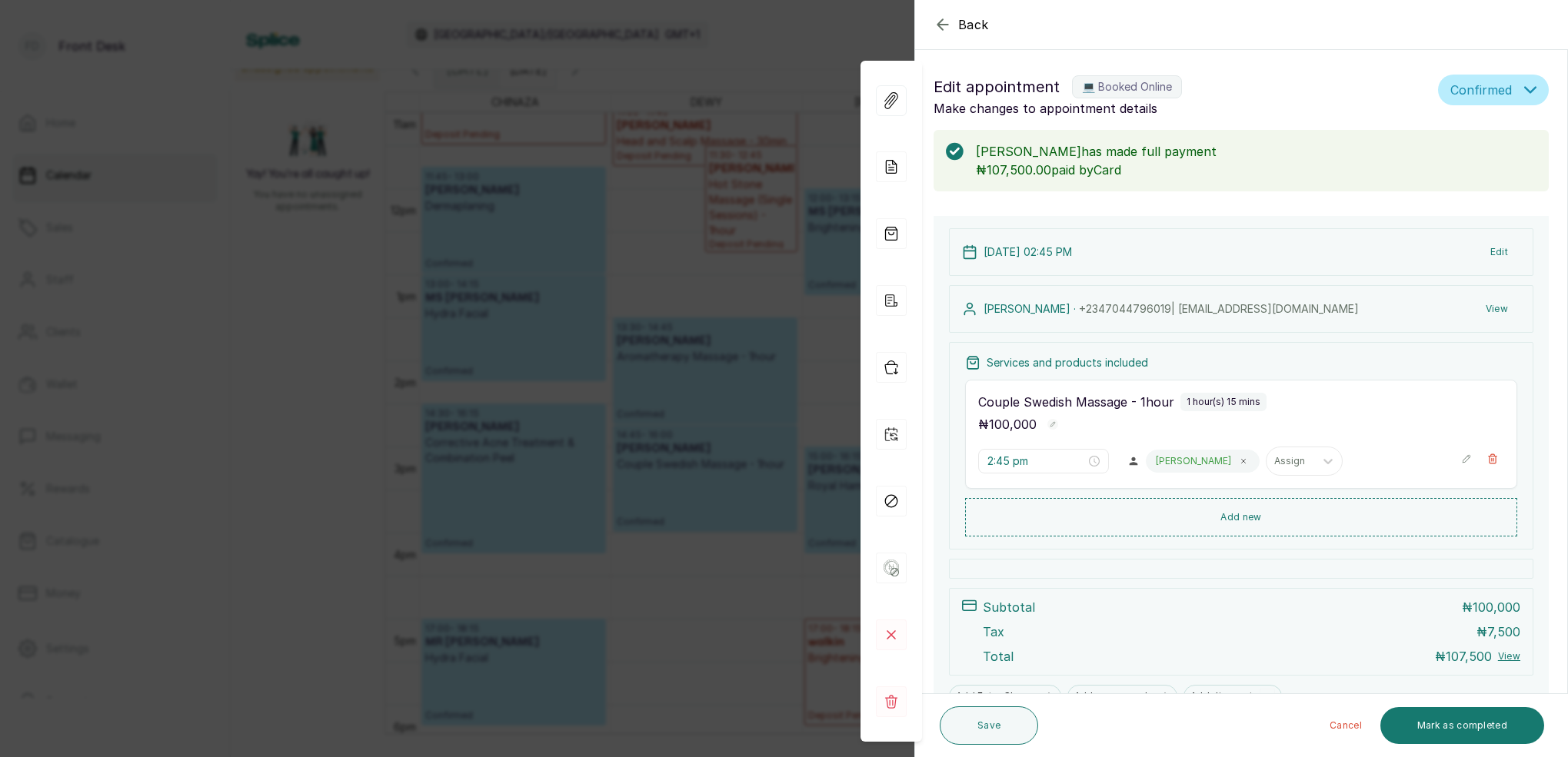
click at [777, 31] on div "Back Appointment Details Edit appointment 💻 Booked Online Make changes to appoi…" at bounding box center [784, 378] width 1568 height 757
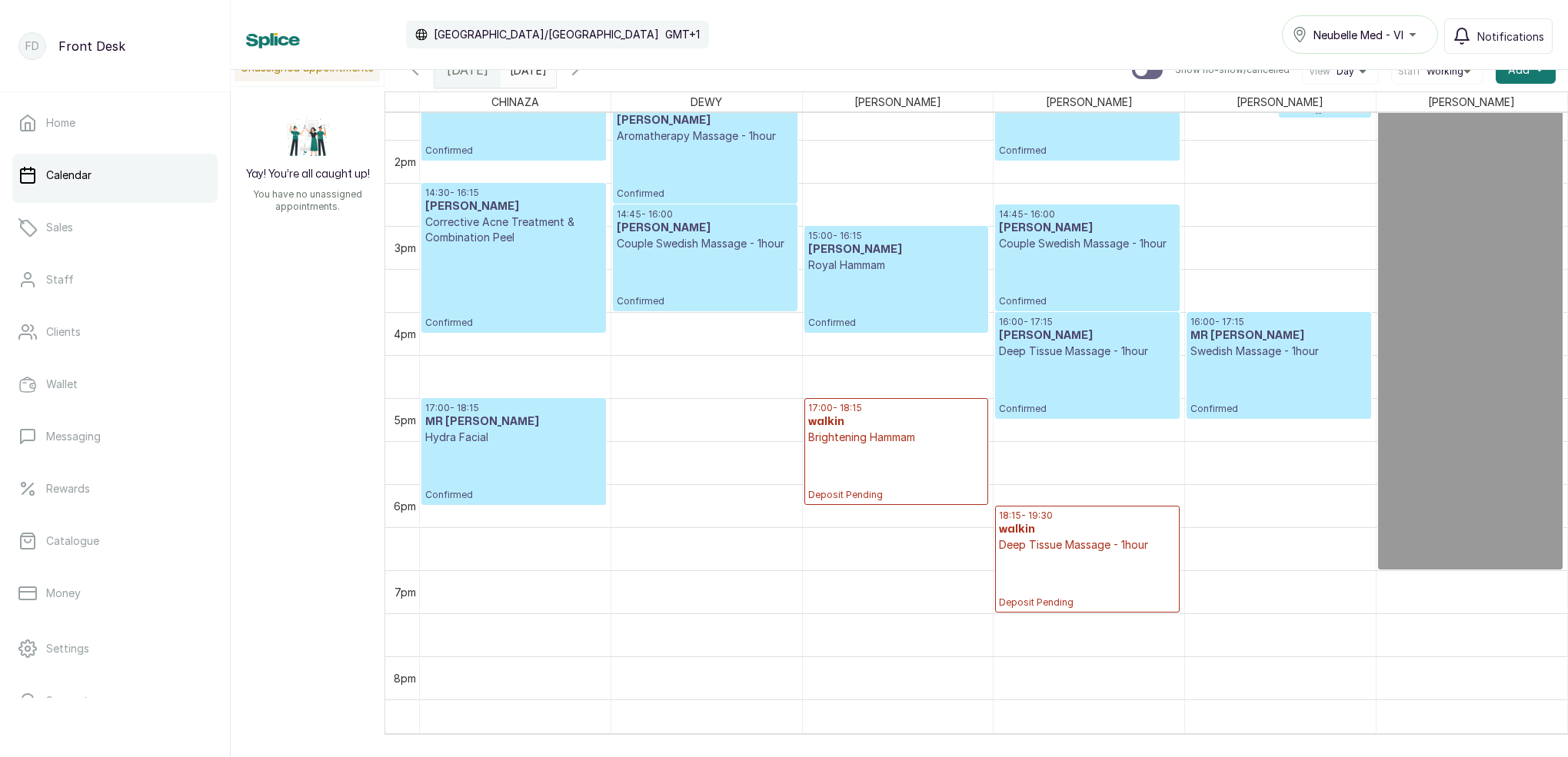
scroll to position [1181, 0]
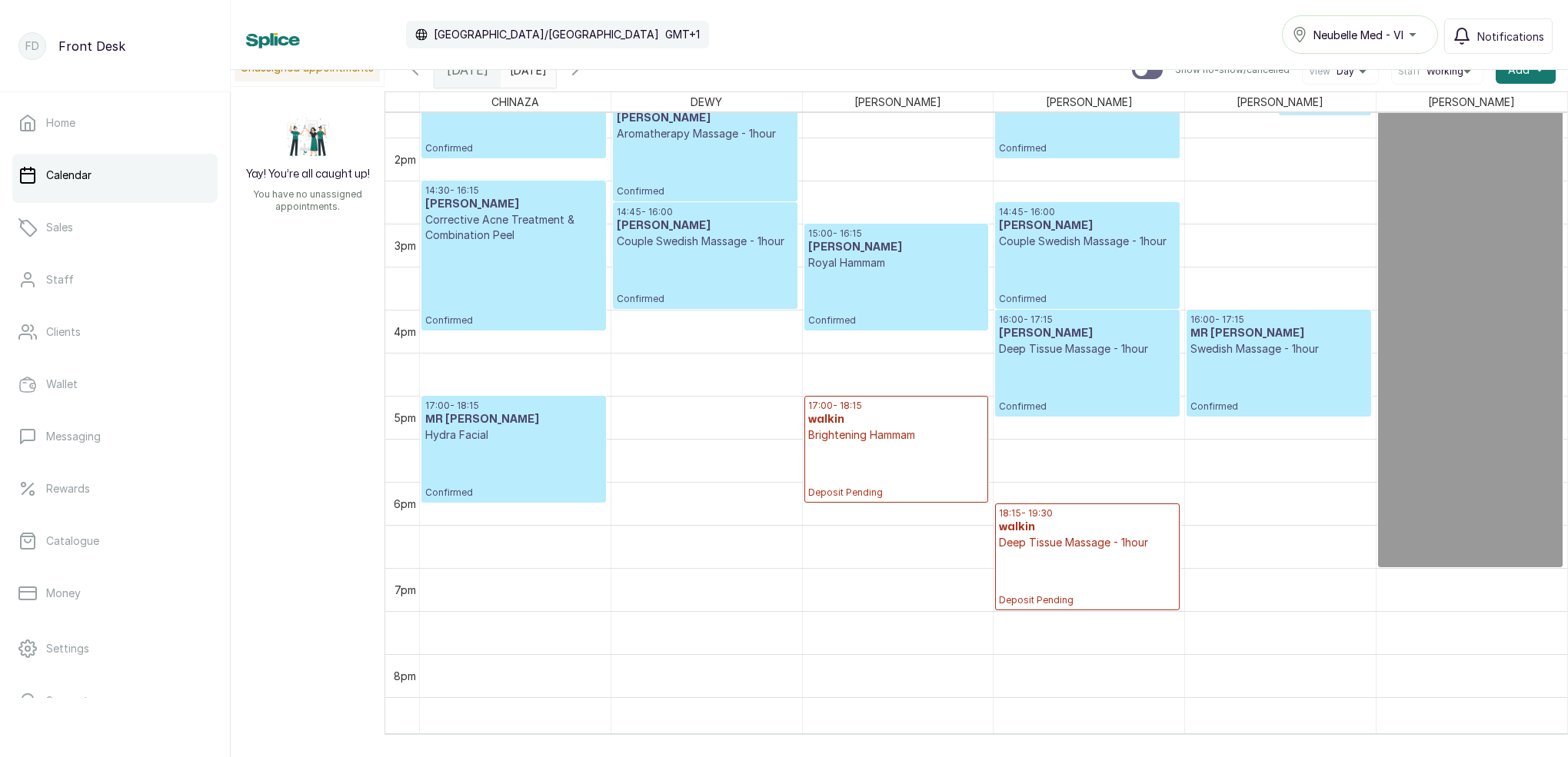
click at [1069, 241] on p "Couple Swedish Massage - 1hour" at bounding box center [1087, 241] width 176 height 15
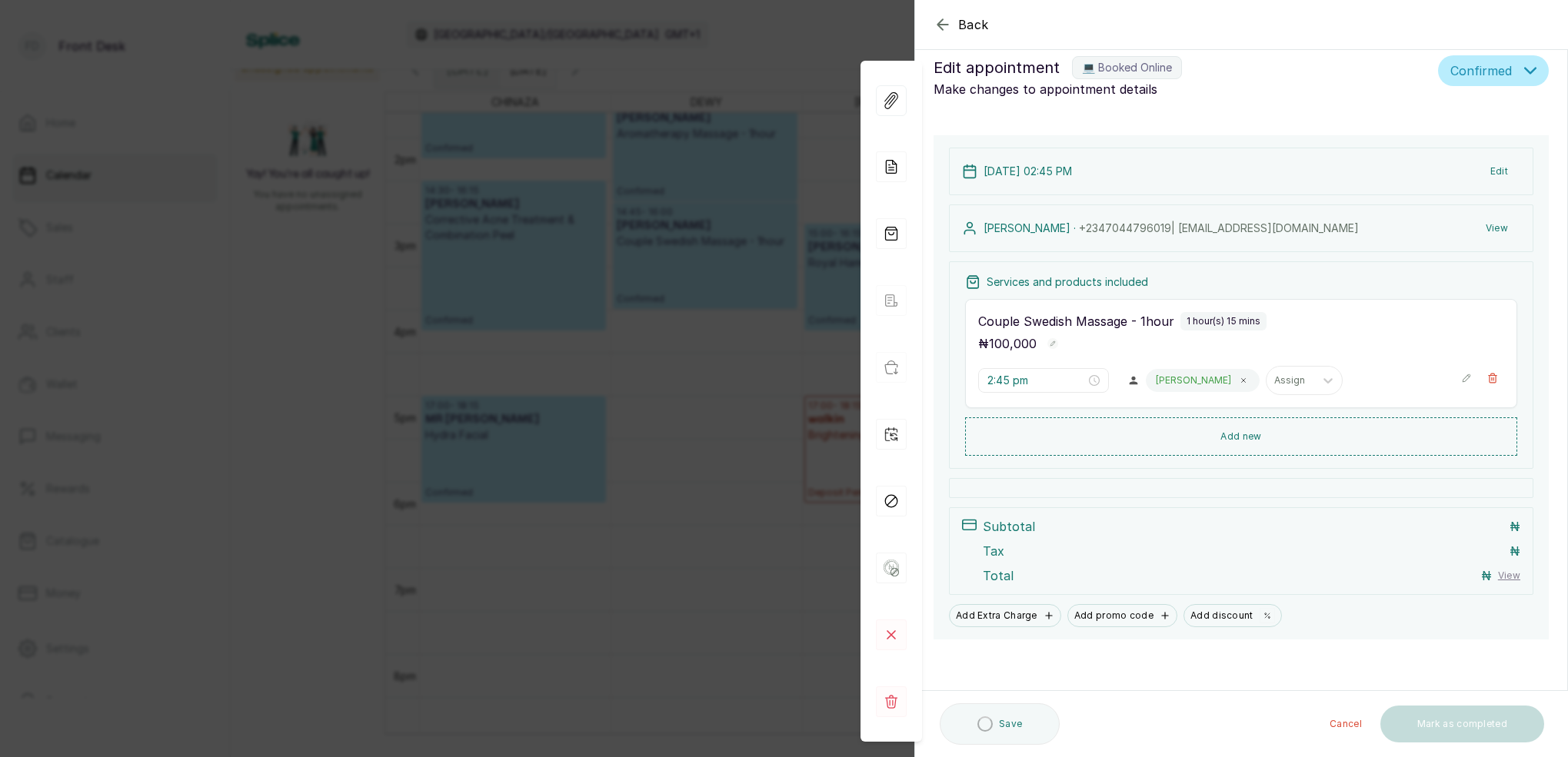
scroll to position [19, 0]
click at [803, 30] on div "Back Appointment Details Edit appointment 💻 Booked Online Make changes to appoi…" at bounding box center [784, 378] width 1568 height 757
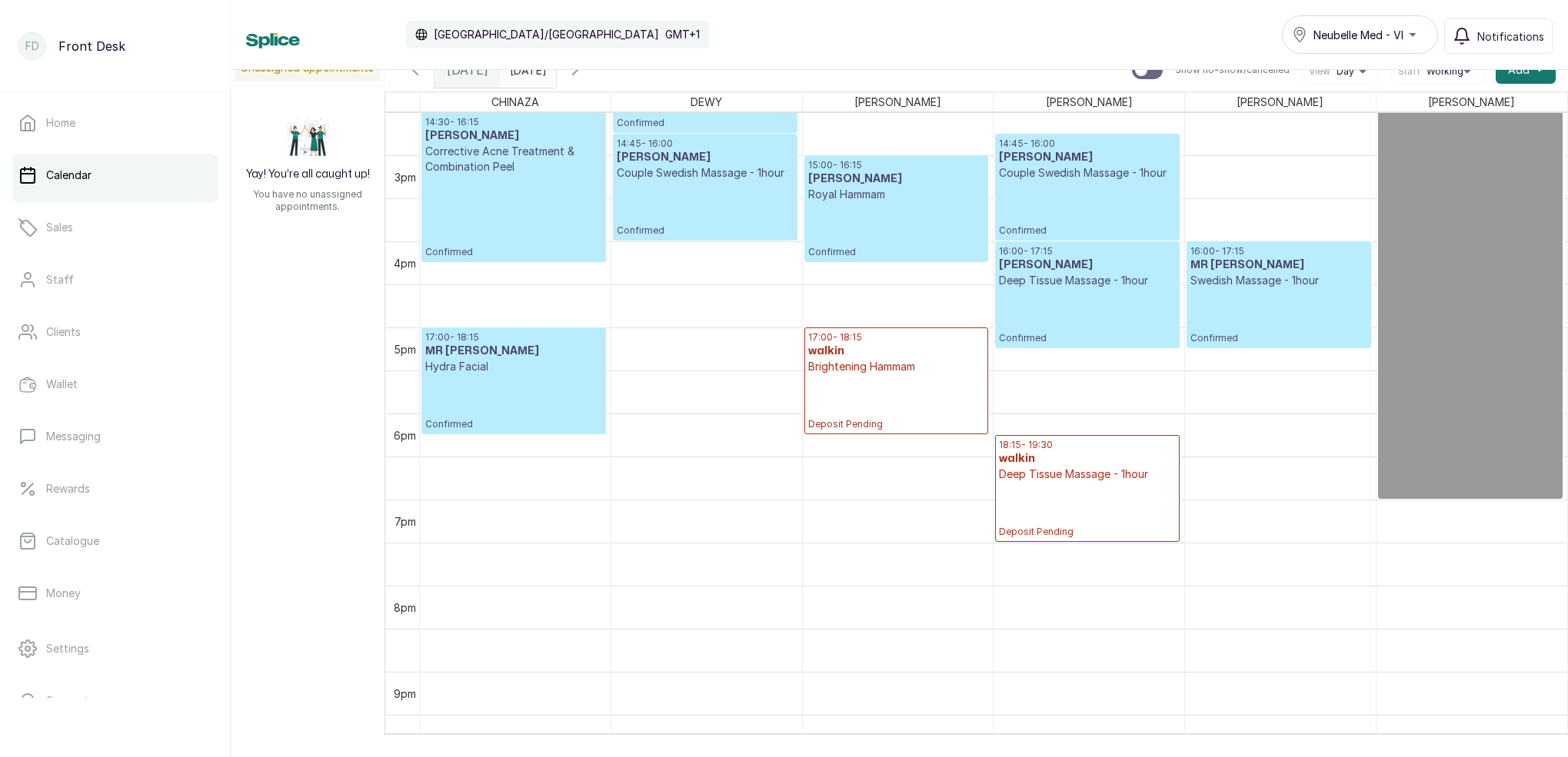
scroll to position [1271, 0]
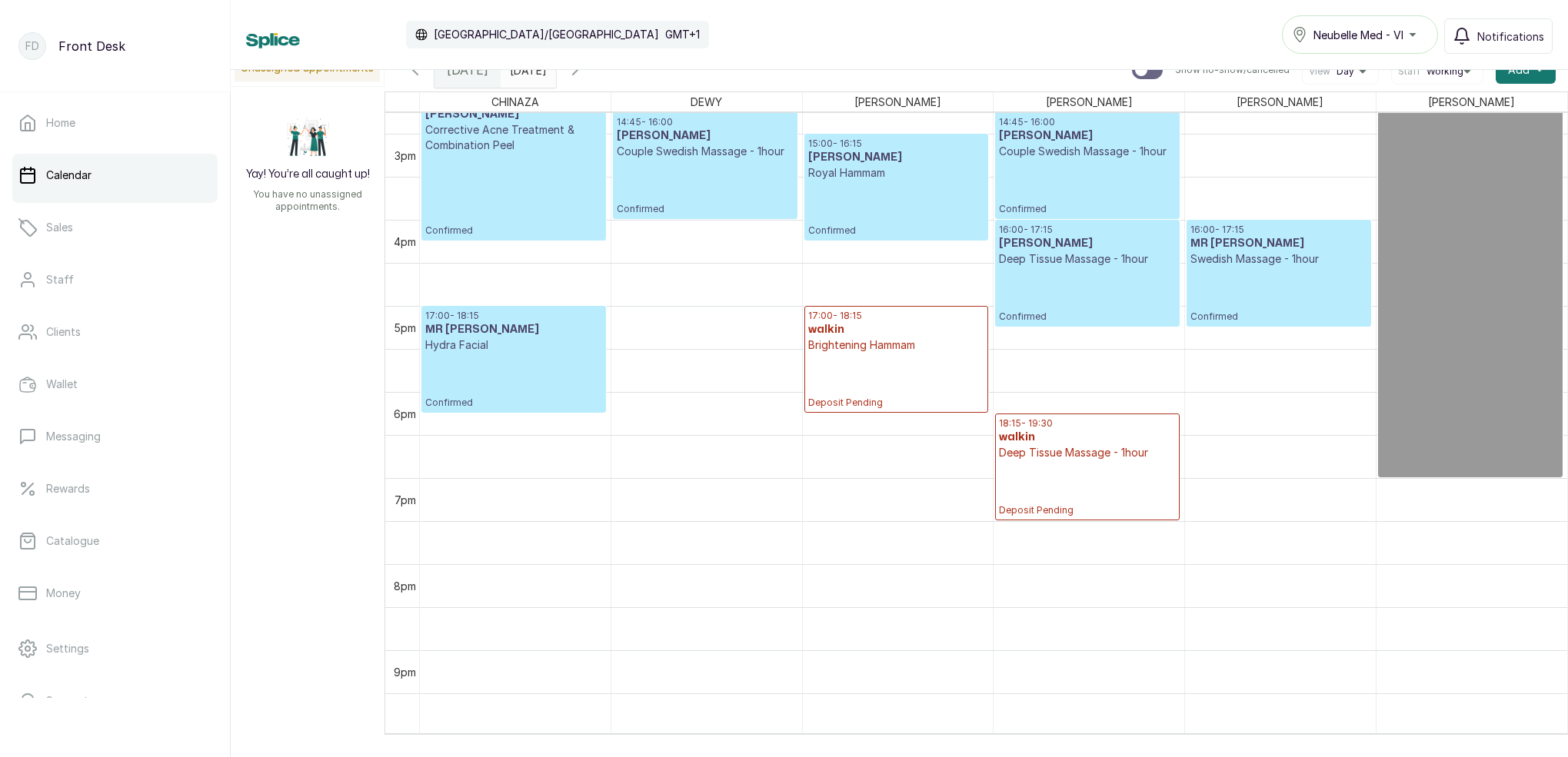
click at [875, 378] on p "Deposit Pending" at bounding box center [896, 381] width 176 height 56
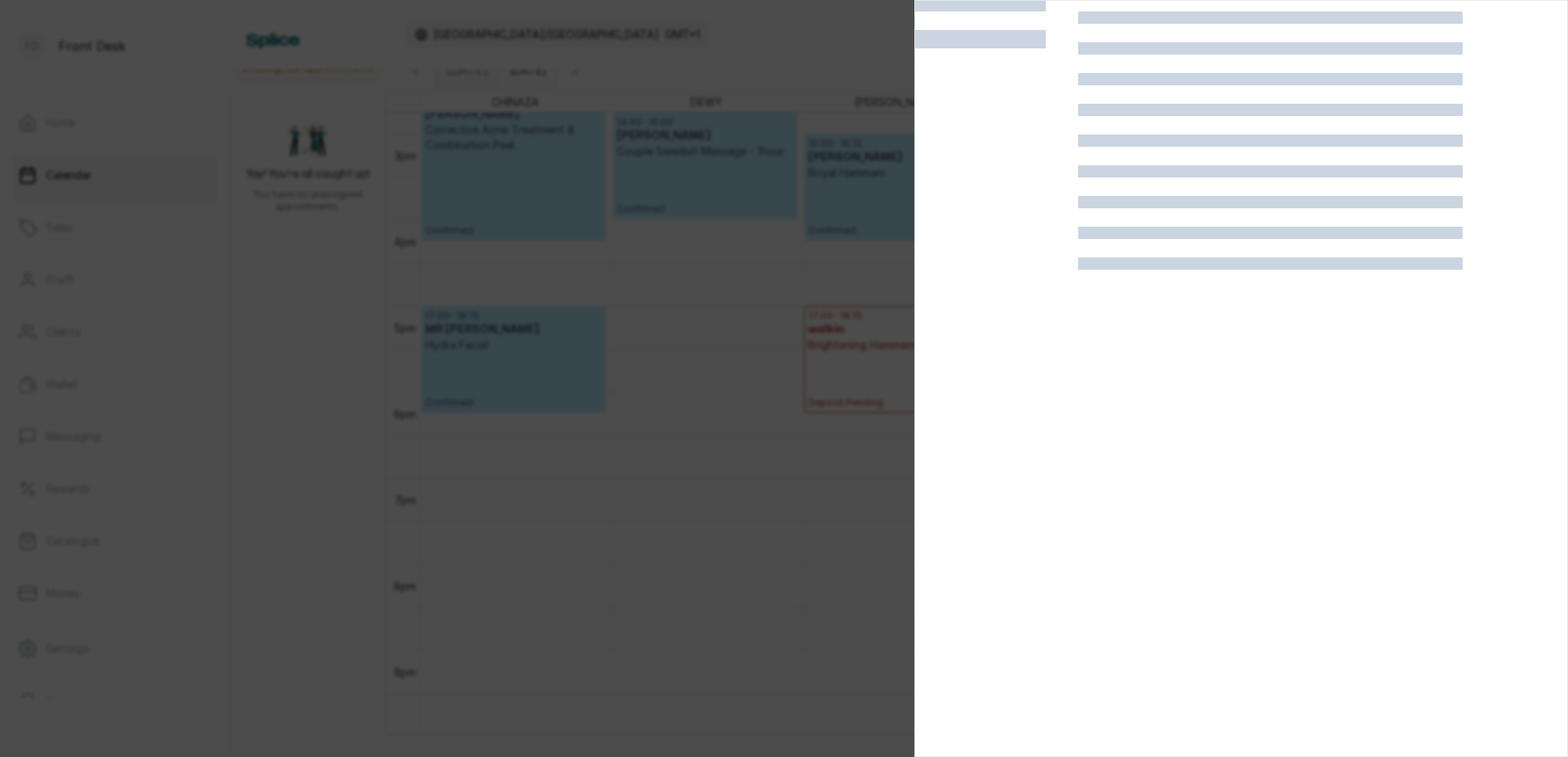
scroll to position [38, 0]
drag, startPoint x: 768, startPoint y: 439, endPoint x: 804, endPoint y: 414, distance: 43.8
click at [770, 436] on div at bounding box center [784, 378] width 1568 height 757
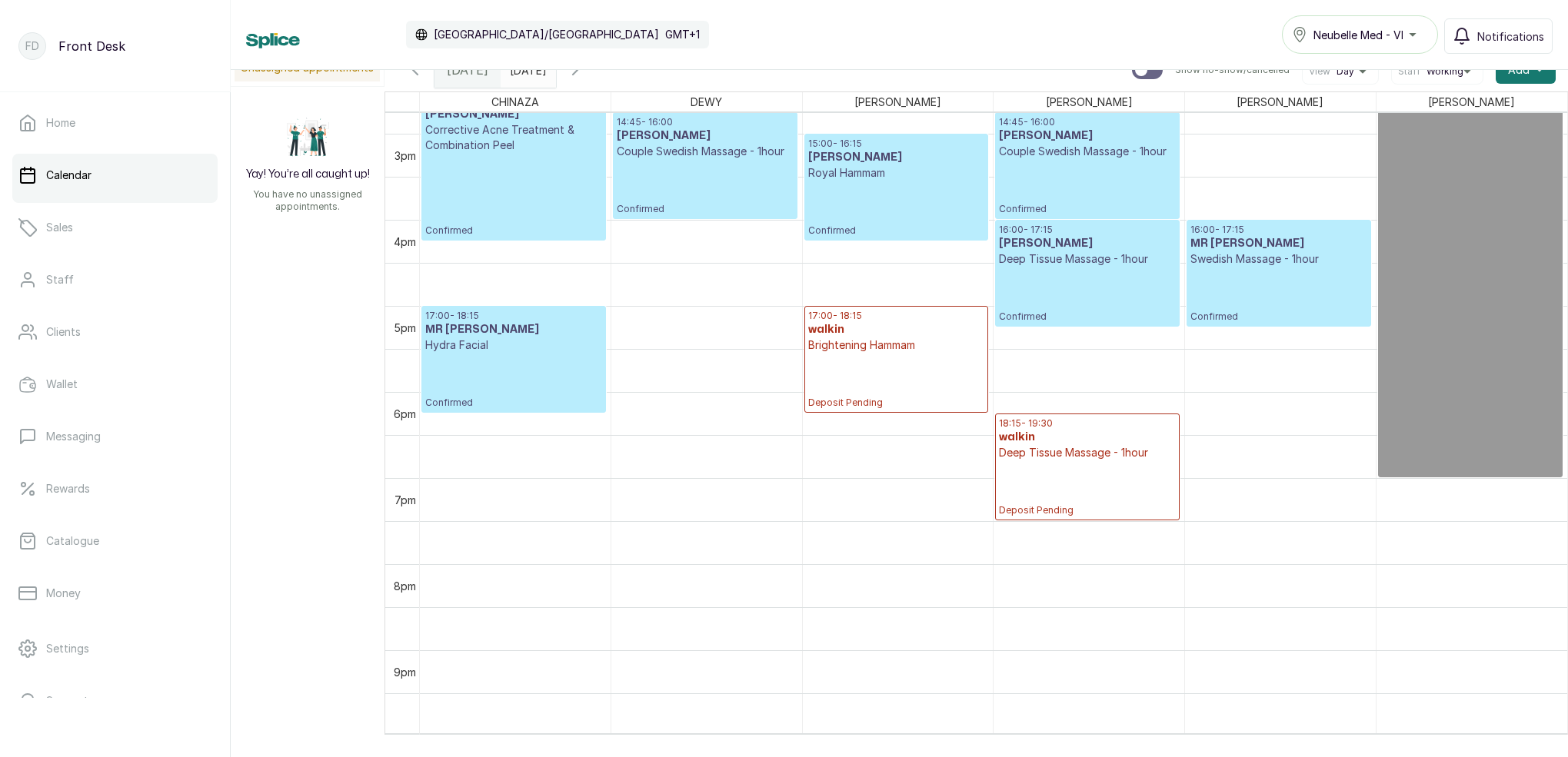
click at [842, 370] on p "Deposit Pending" at bounding box center [896, 381] width 176 height 56
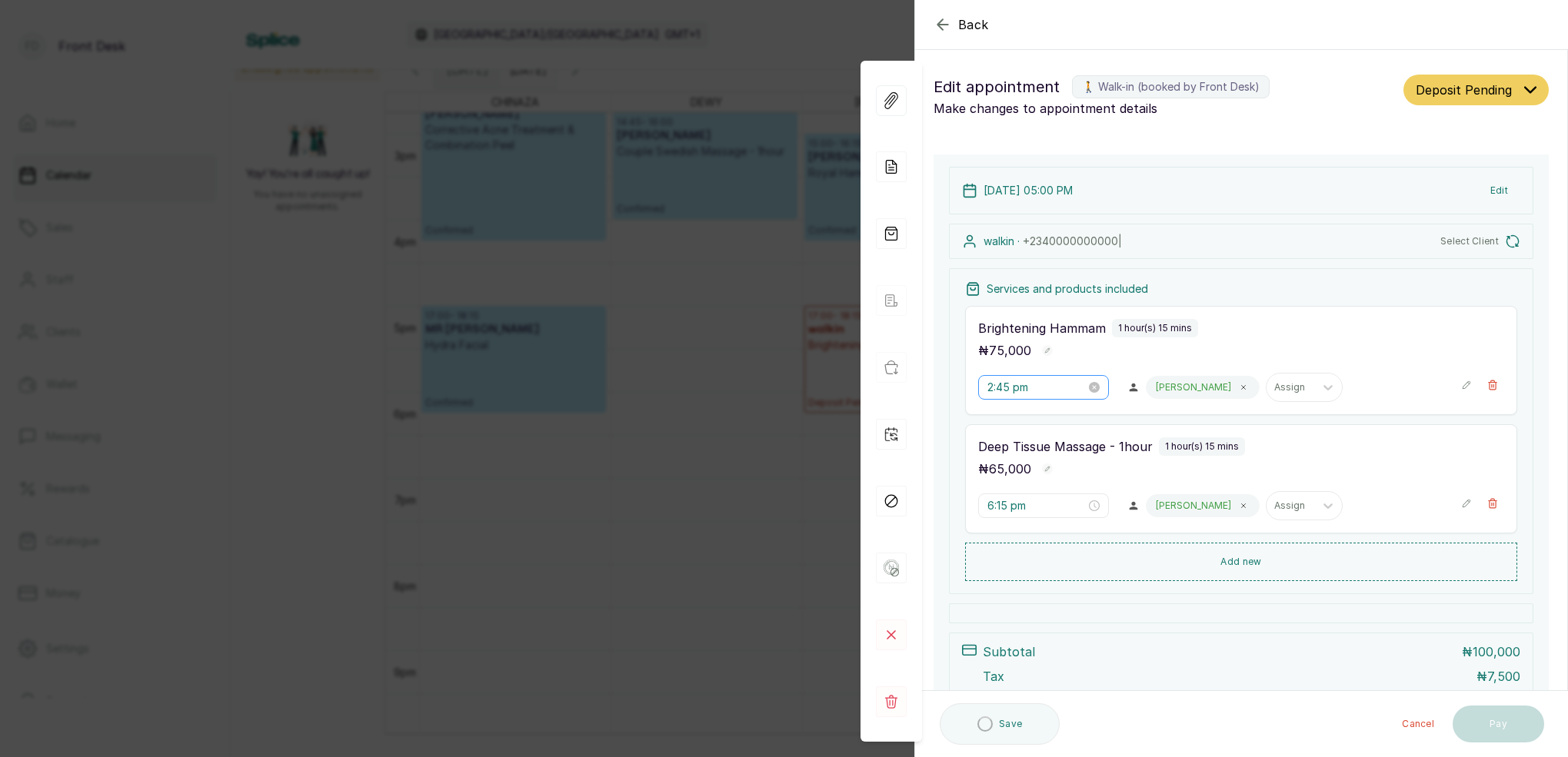
type input "5:00 pm"
click at [896, 703] on rect at bounding box center [891, 702] width 30 height 30
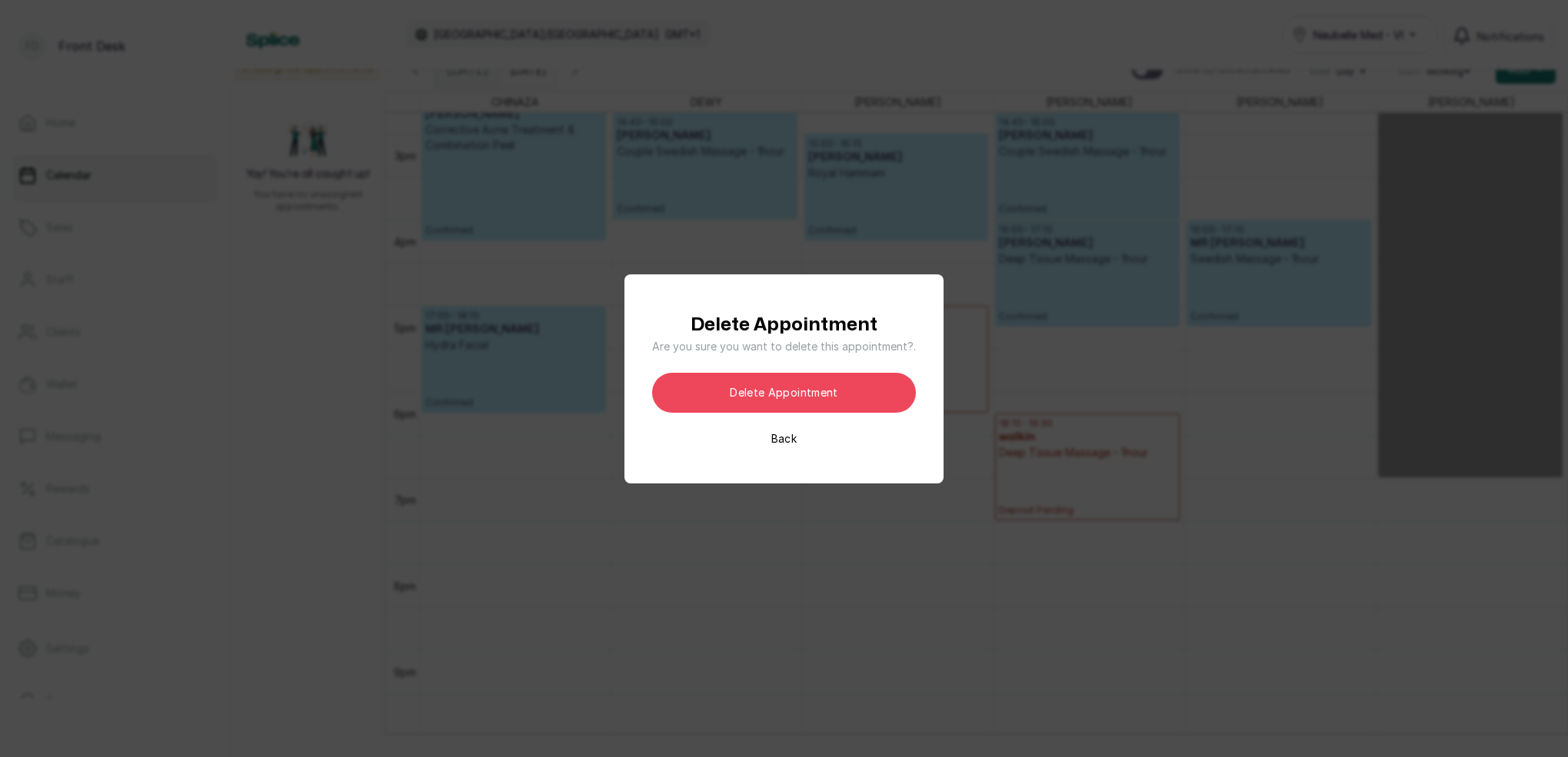
drag, startPoint x: 812, startPoint y: 401, endPoint x: 792, endPoint y: 380, distance: 29.0
click at [812, 401] on button "Delete appointment" at bounding box center [784, 392] width 264 height 40
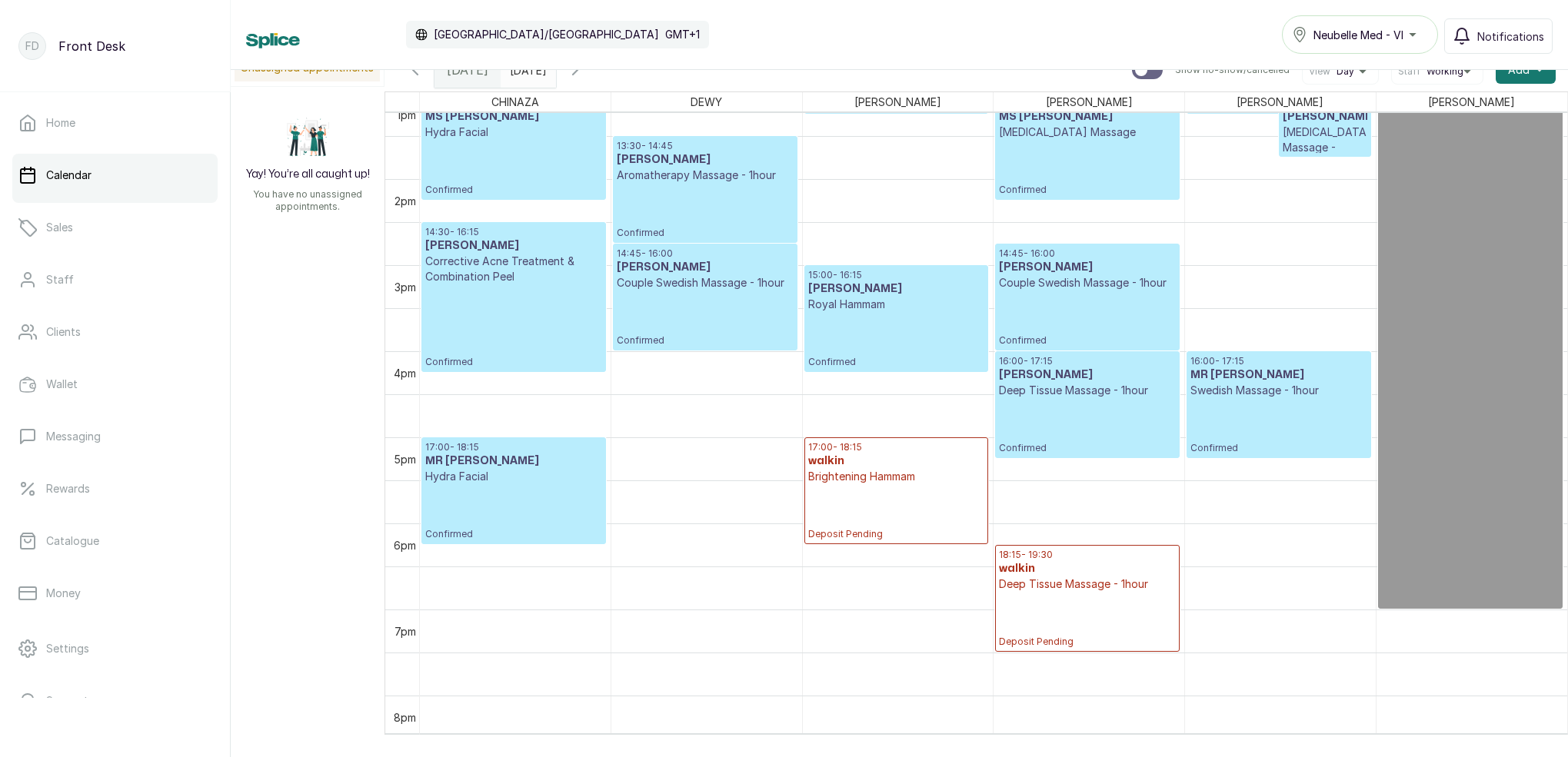
scroll to position [1221, 0]
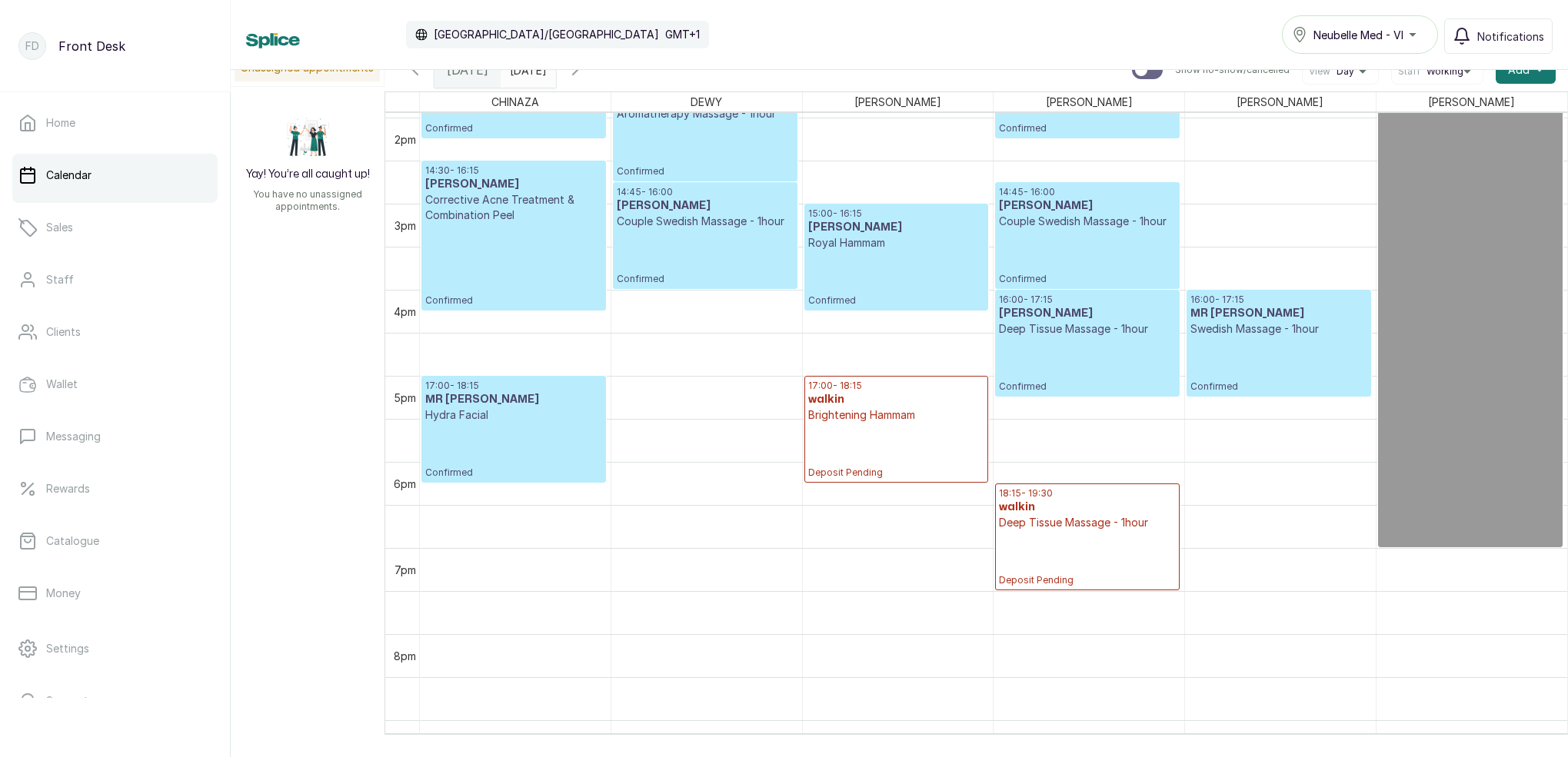
click at [875, 434] on p "Deposit Pending" at bounding box center [896, 451] width 176 height 56
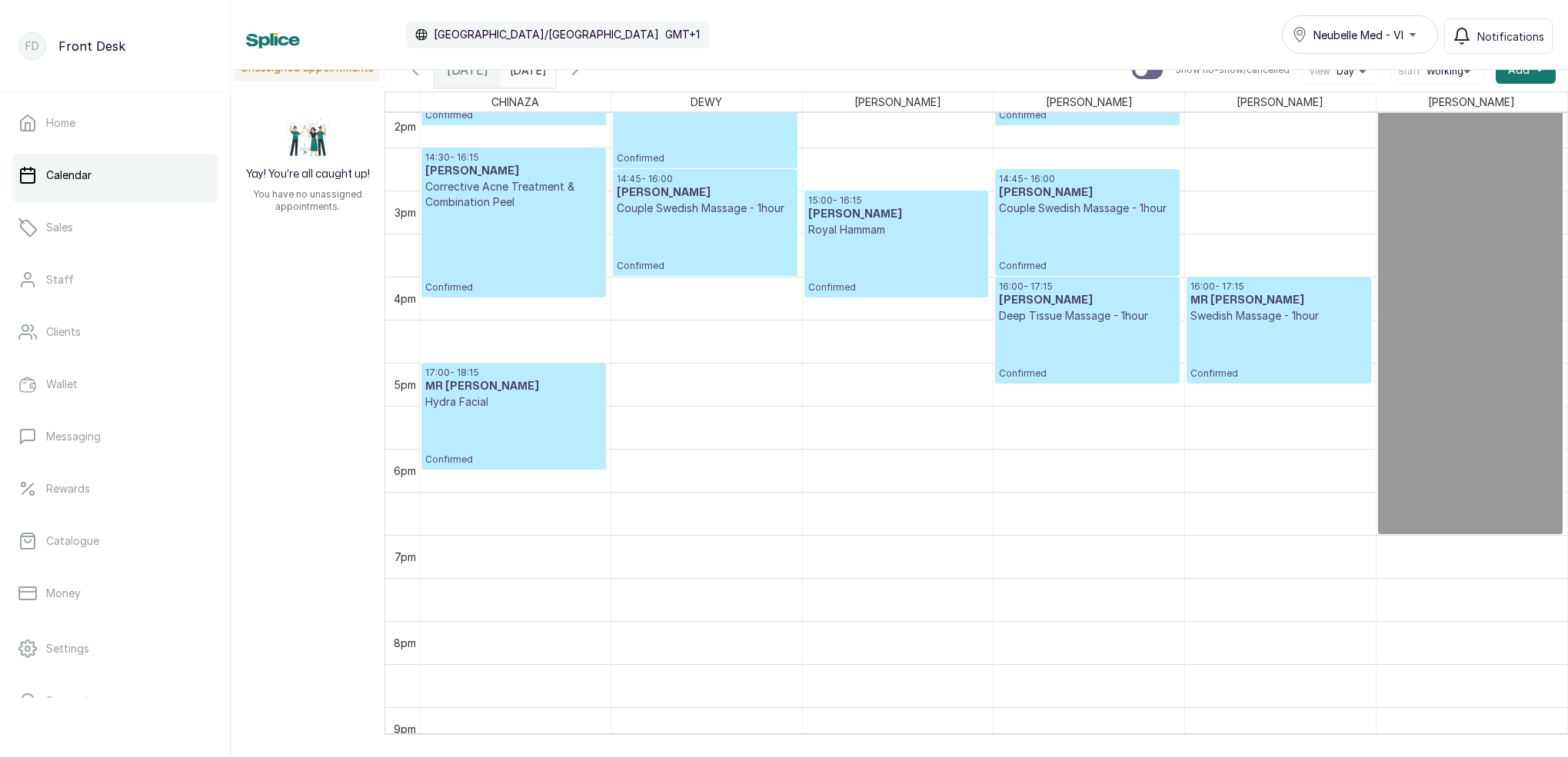
click at [1071, 210] on p "Couple Swedish Massage - 1hour" at bounding box center [1087, 208] width 176 height 15
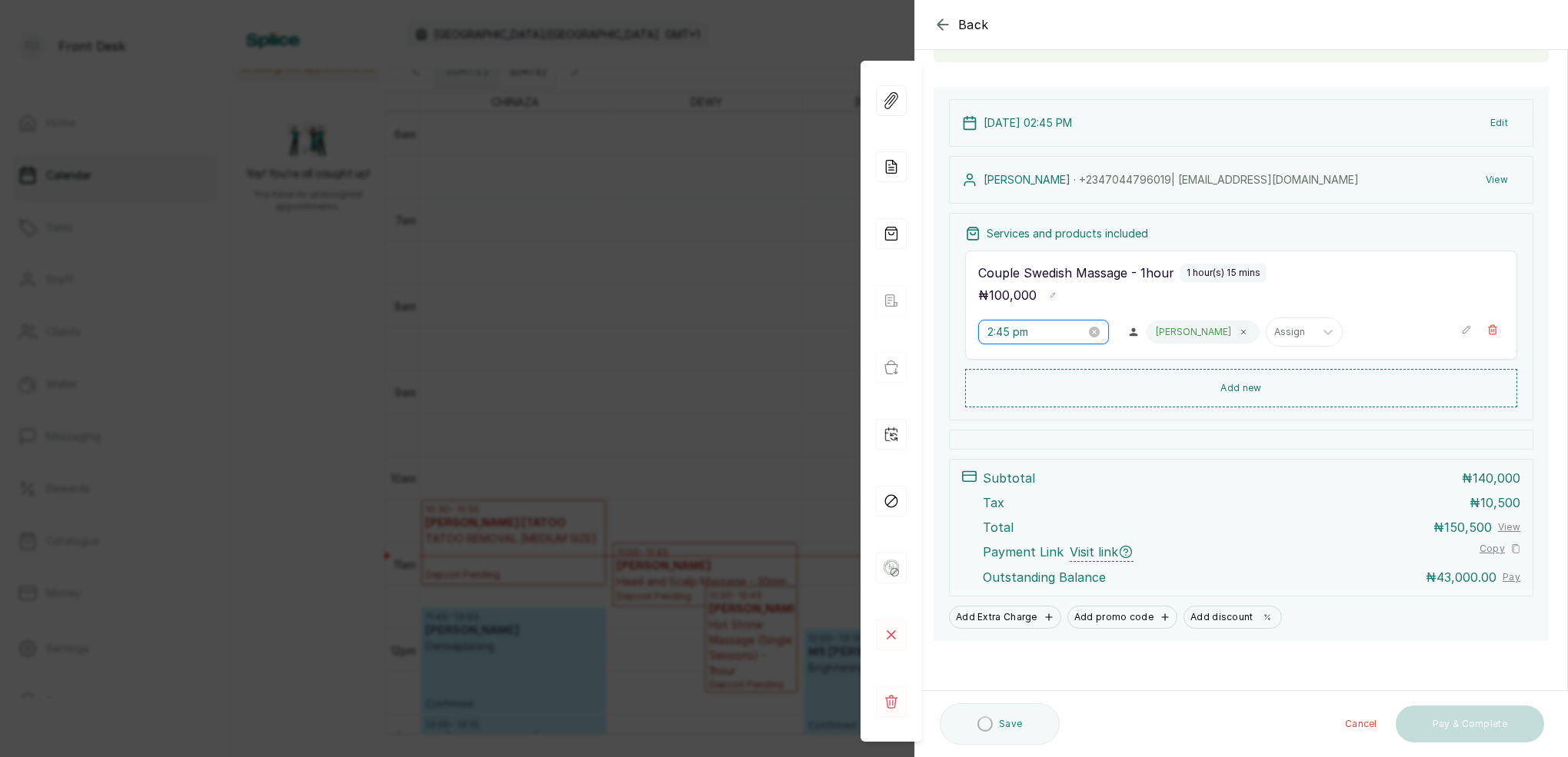
click at [1000, 331] on input "2:45 pm" at bounding box center [1036, 332] width 98 height 17
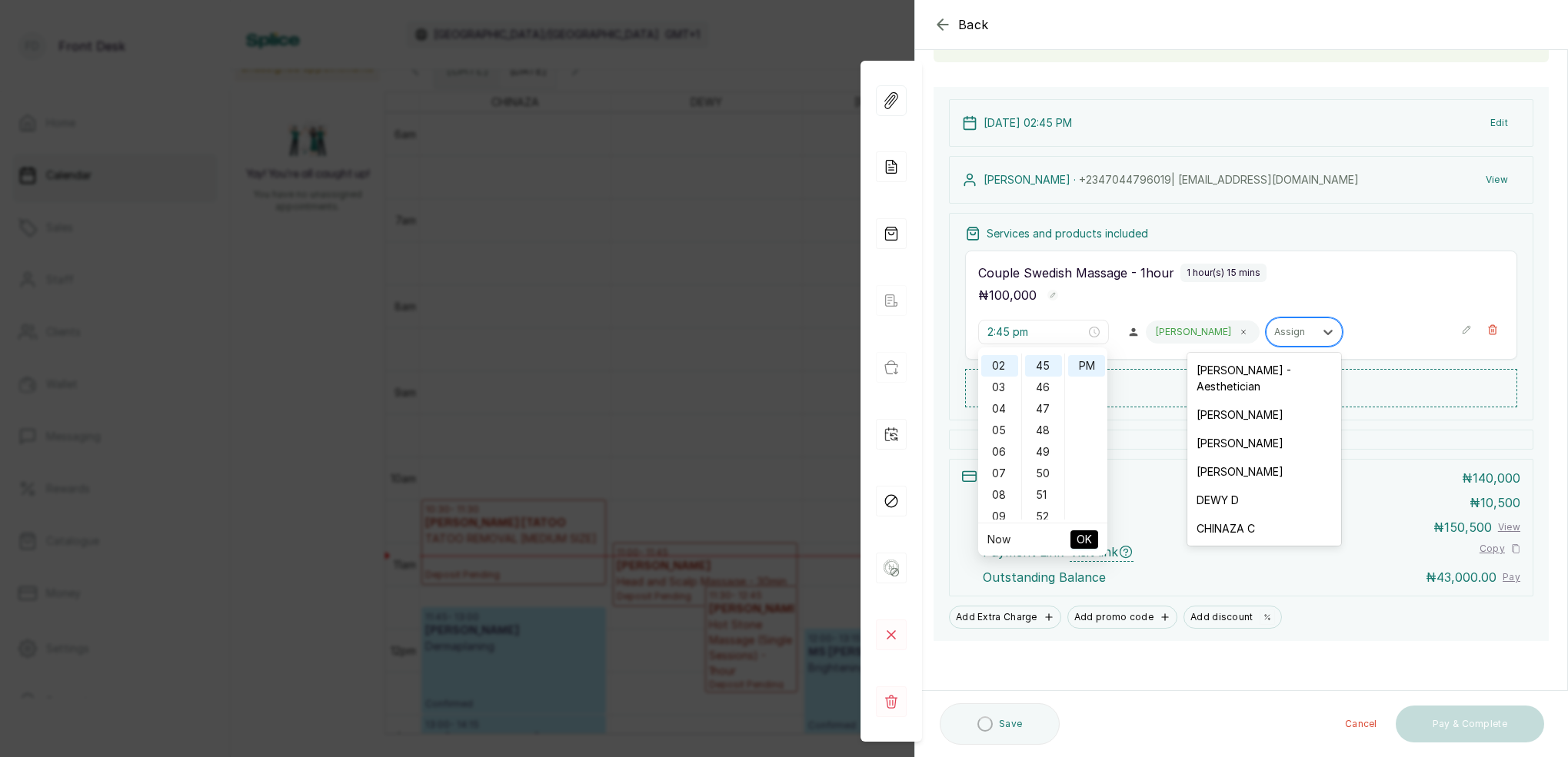
click at [1274, 332] on div "Assign" at bounding box center [1290, 332] width 32 height 11
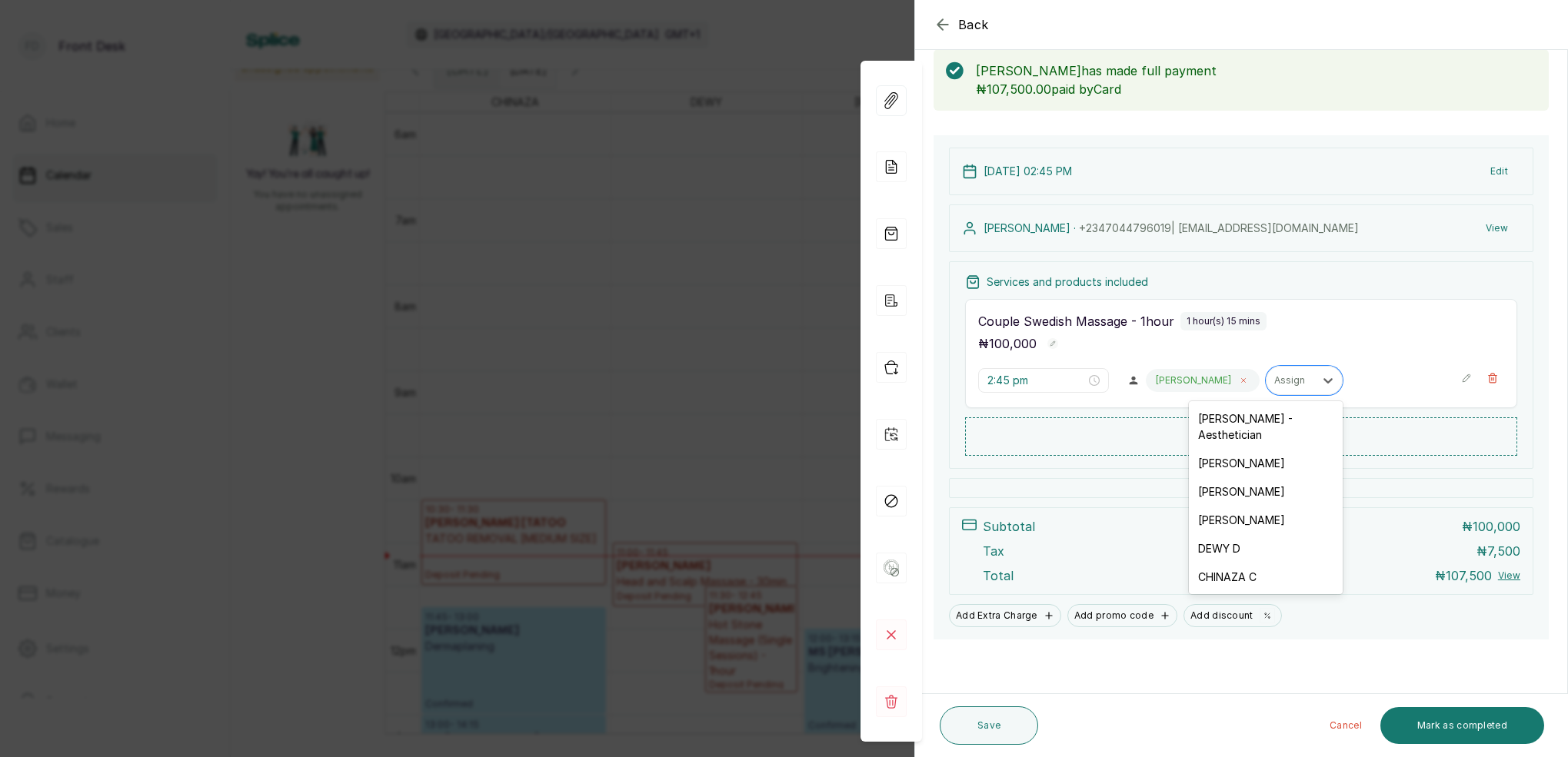
click at [1204, 386] on div "[PERSON_NAME]" at bounding box center [1203, 380] width 114 height 23
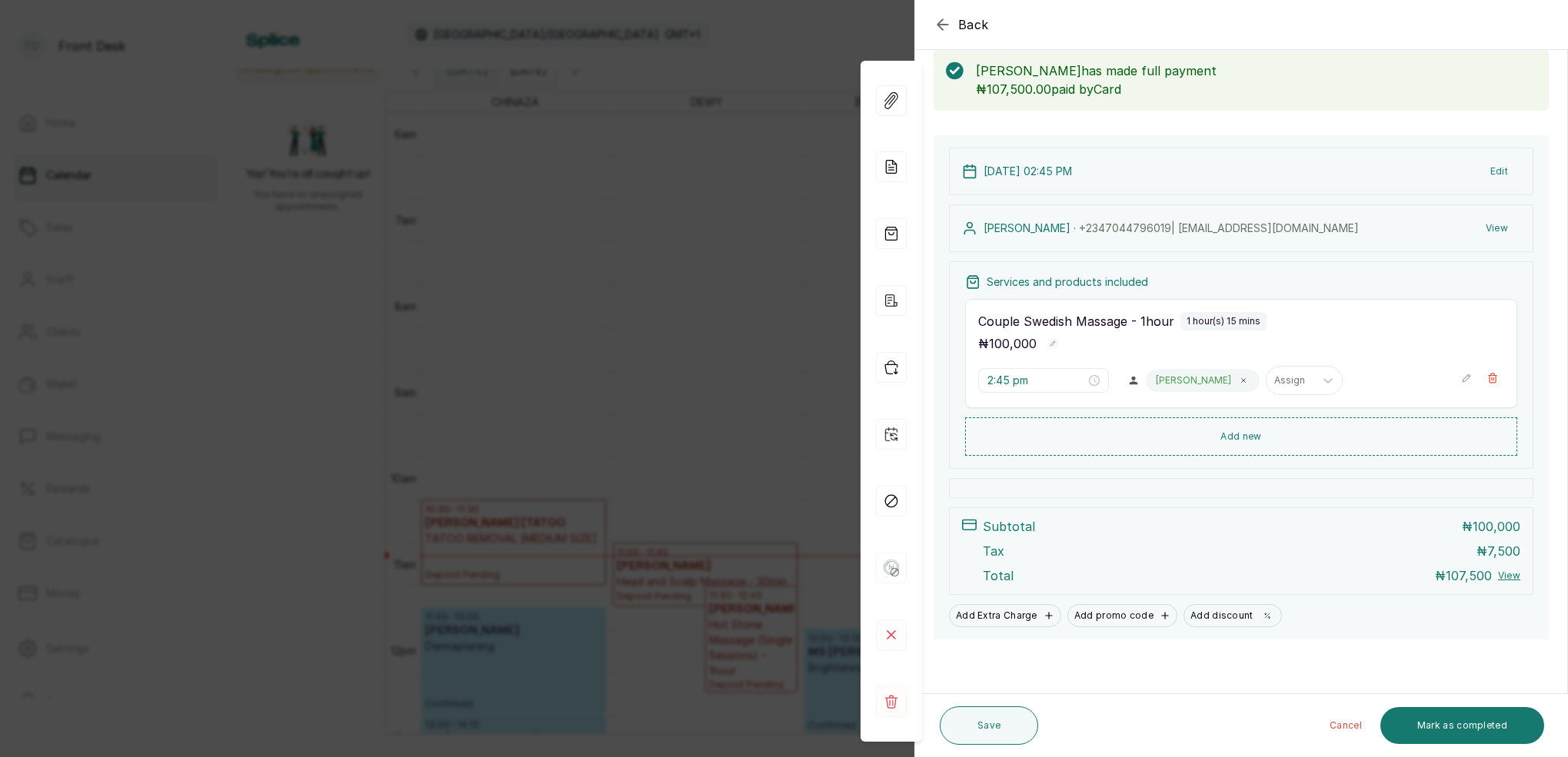
click at [1198, 381] on div "[PERSON_NAME]" at bounding box center [1203, 380] width 114 height 23
click at [1239, 378] on icon at bounding box center [1242, 380] width 8 height 8
click at [1185, 378] on div at bounding box center [1171, 381] width 32 height 14
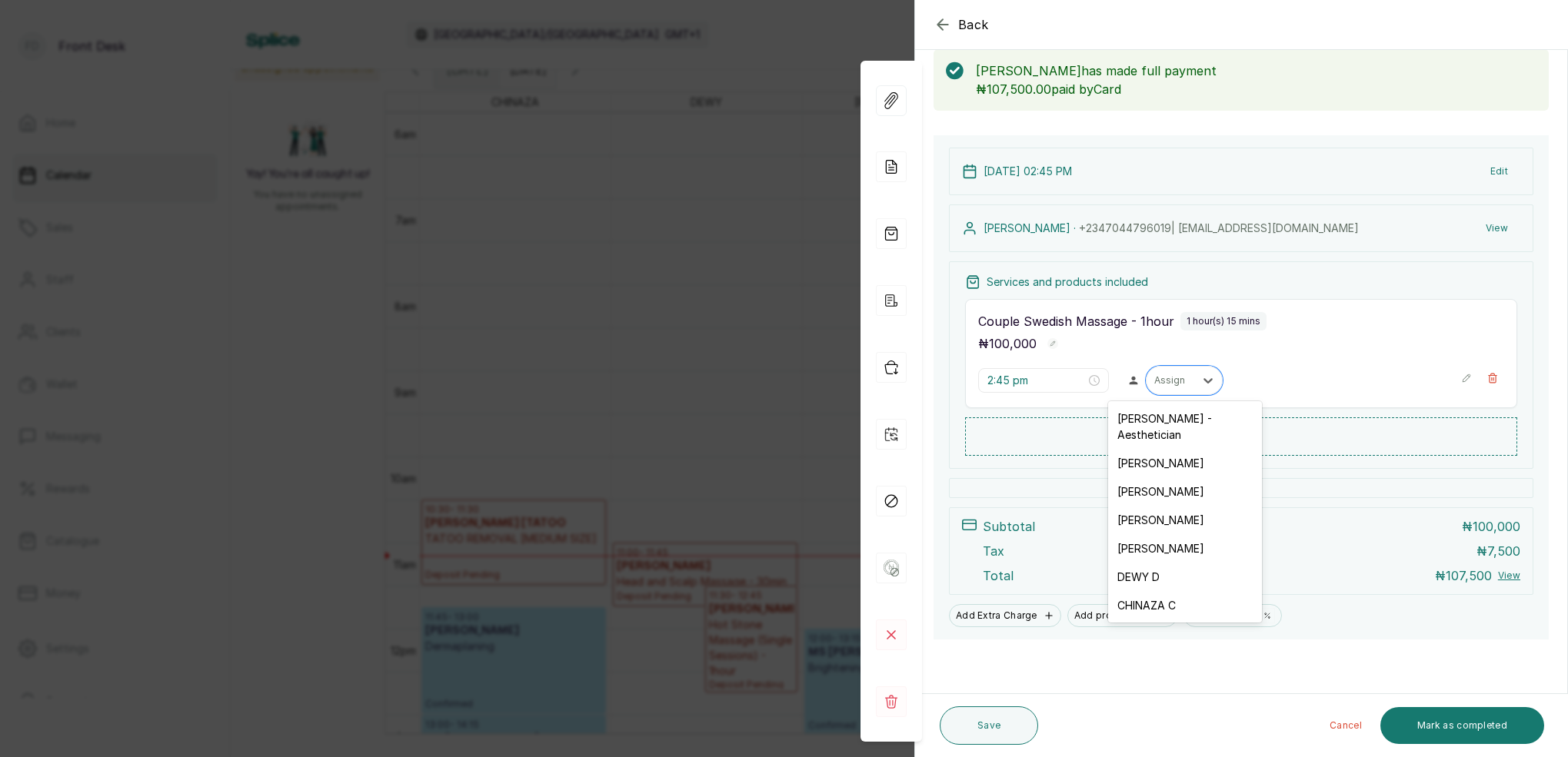
drag, startPoint x: 1160, startPoint y: 558, endPoint x: 1158, endPoint y: 539, distance: 19.1
click at [1159, 562] on div "DEWY D" at bounding box center [1185, 577] width 154 height 29
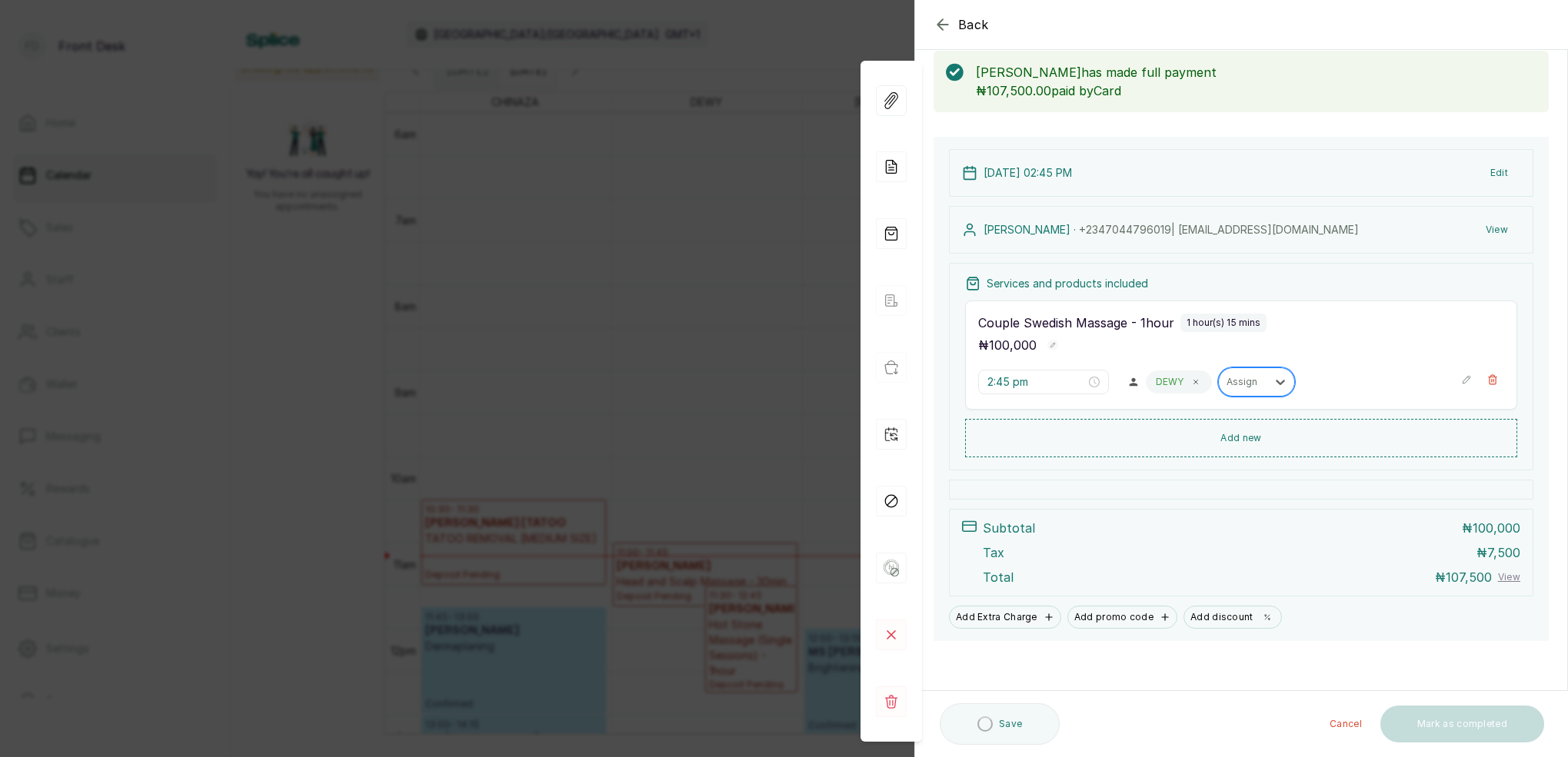
click at [1239, 386] on div "Assign" at bounding box center [1242, 382] width 47 height 20
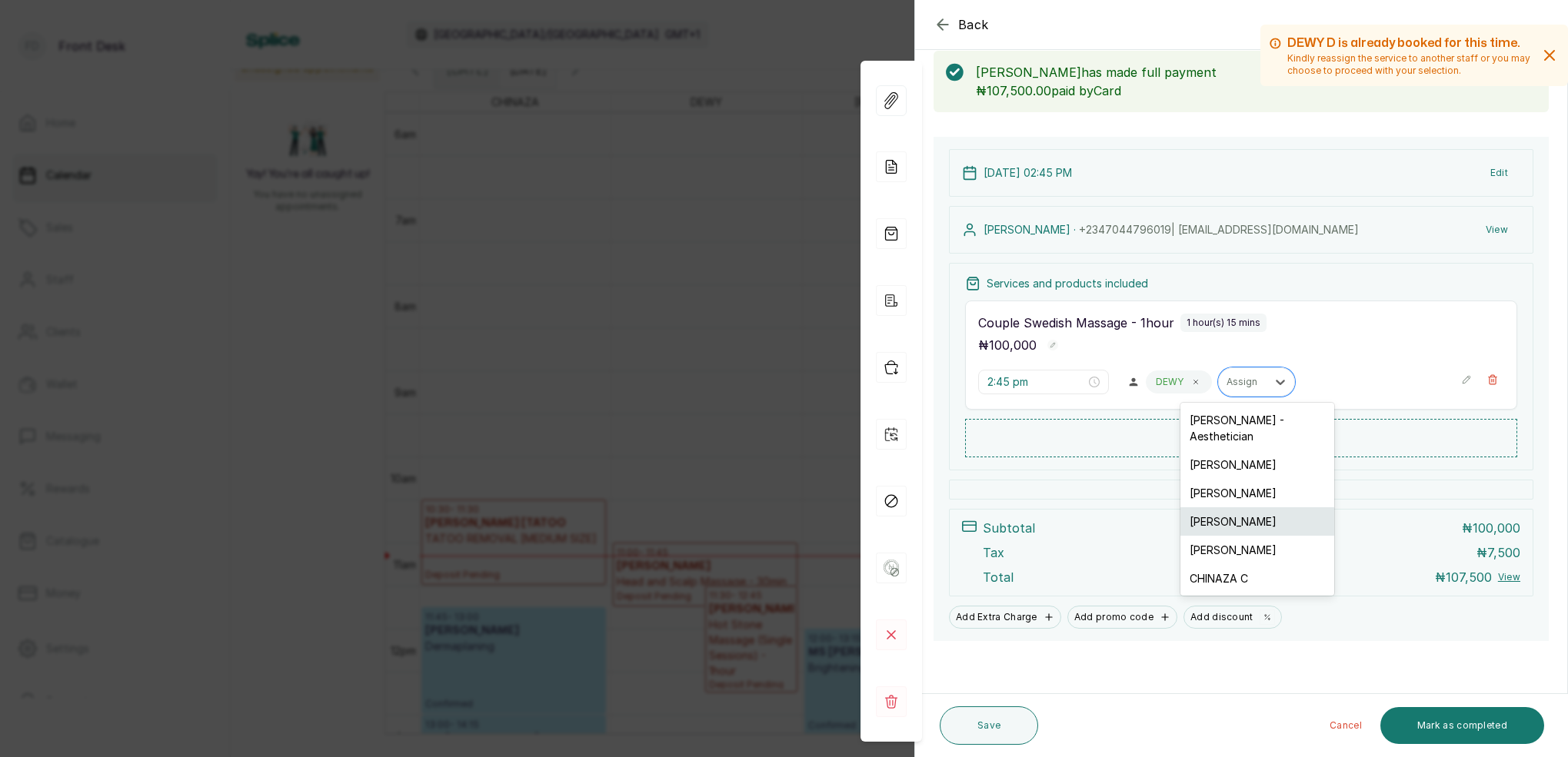
click at [1220, 507] on div "[PERSON_NAME]" at bounding box center [1257, 522] width 154 height 29
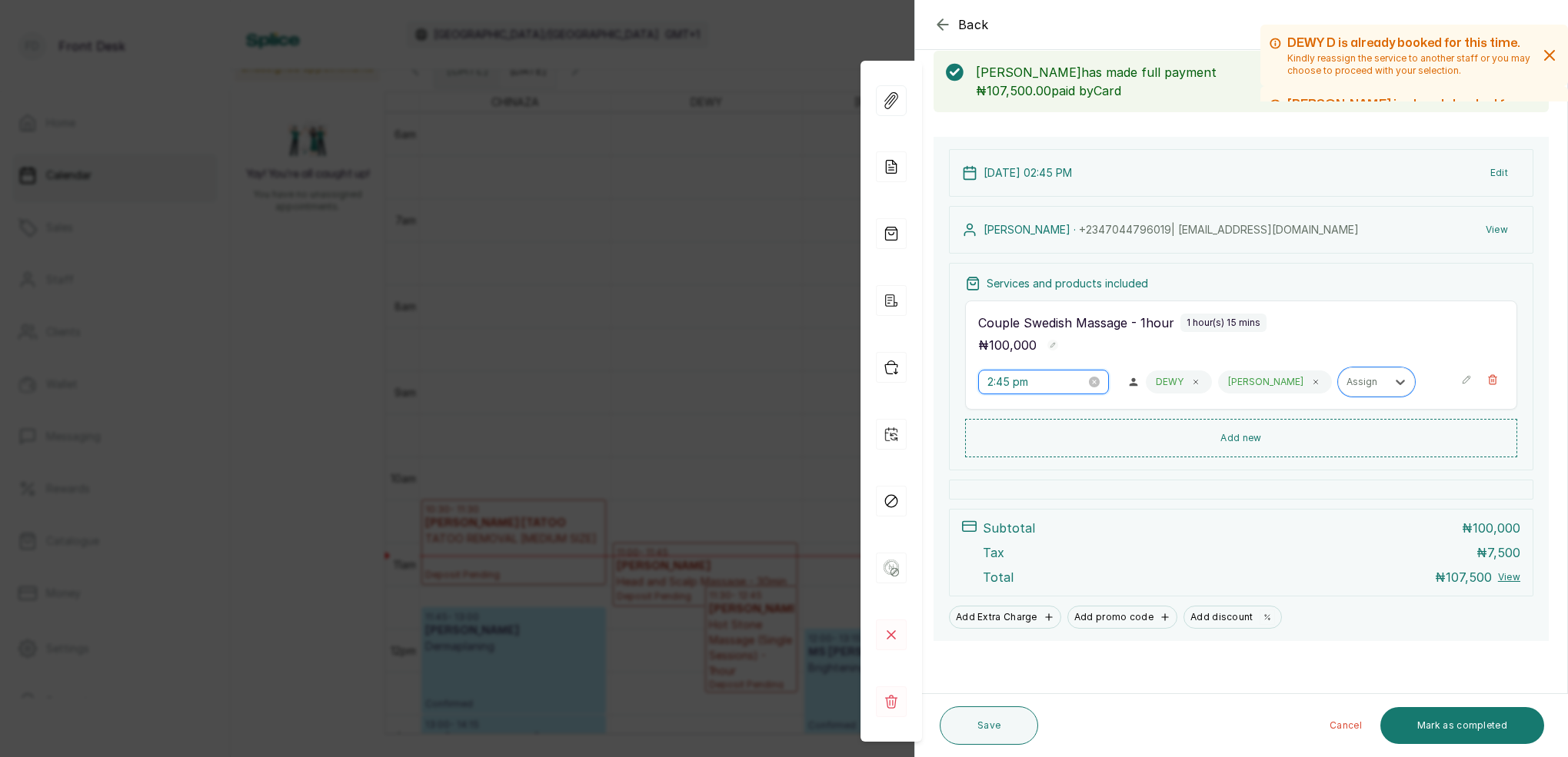
click at [1012, 387] on input "2:45 pm" at bounding box center [1036, 382] width 98 height 17
drag, startPoint x: 1006, startPoint y: 458, endPoint x: 1038, endPoint y: 446, distance: 34.2
click at [1008, 457] on div "04" at bounding box center [1000, 458] width 37 height 21
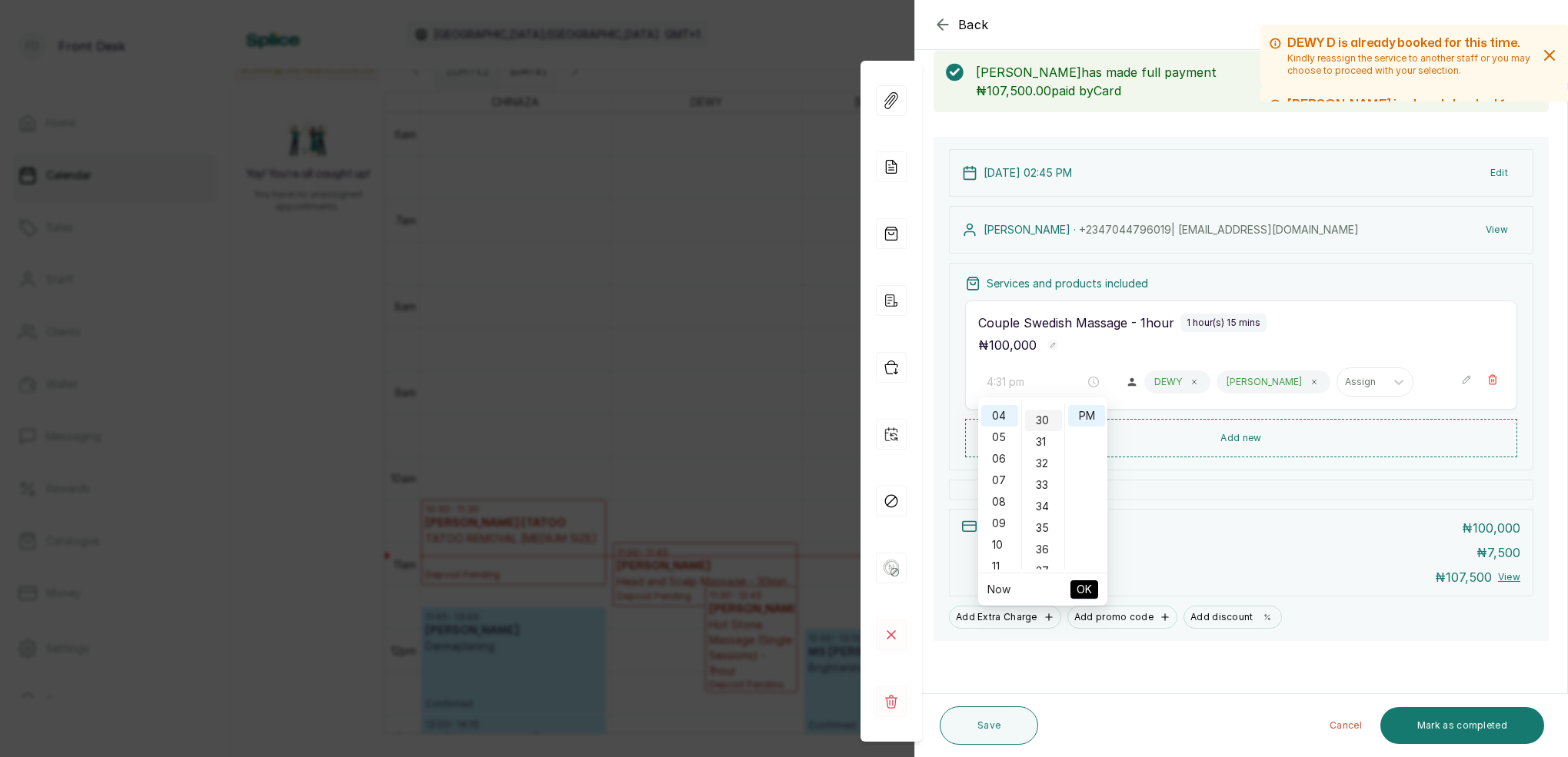
type input "4:30 pm"
drag, startPoint x: 1044, startPoint y: 417, endPoint x: 1073, endPoint y: 411, distance: 29.6
click at [1044, 417] on div "30" at bounding box center [1044, 420] width 37 height 21
drag, startPoint x: 1081, startPoint y: 409, endPoint x: 1103, endPoint y: 421, distance: 25.1
click at [1082, 409] on div "PM" at bounding box center [1087, 415] width 37 height 21
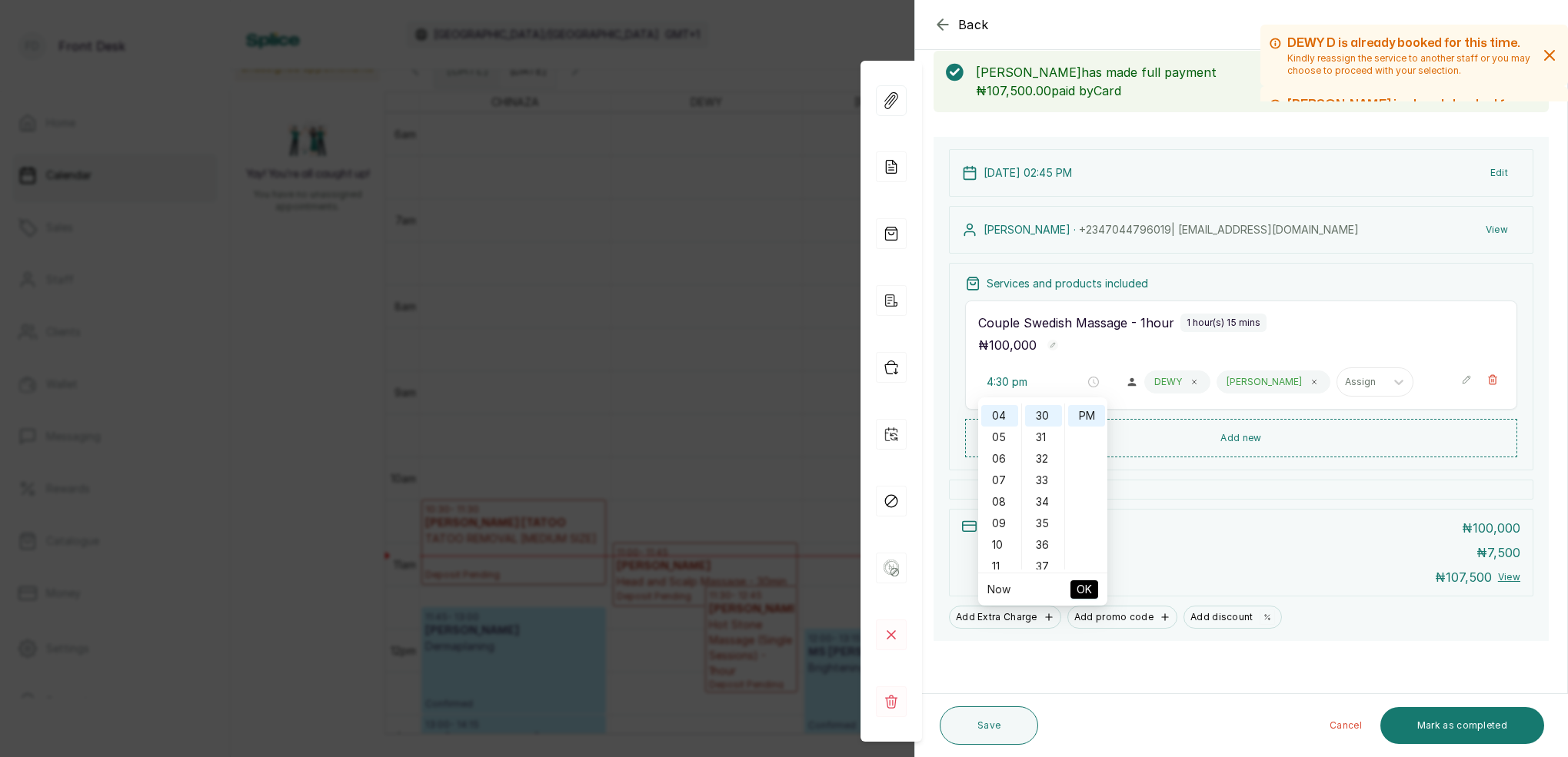
click at [1093, 583] on button "OK" at bounding box center [1083, 590] width 28 height 19
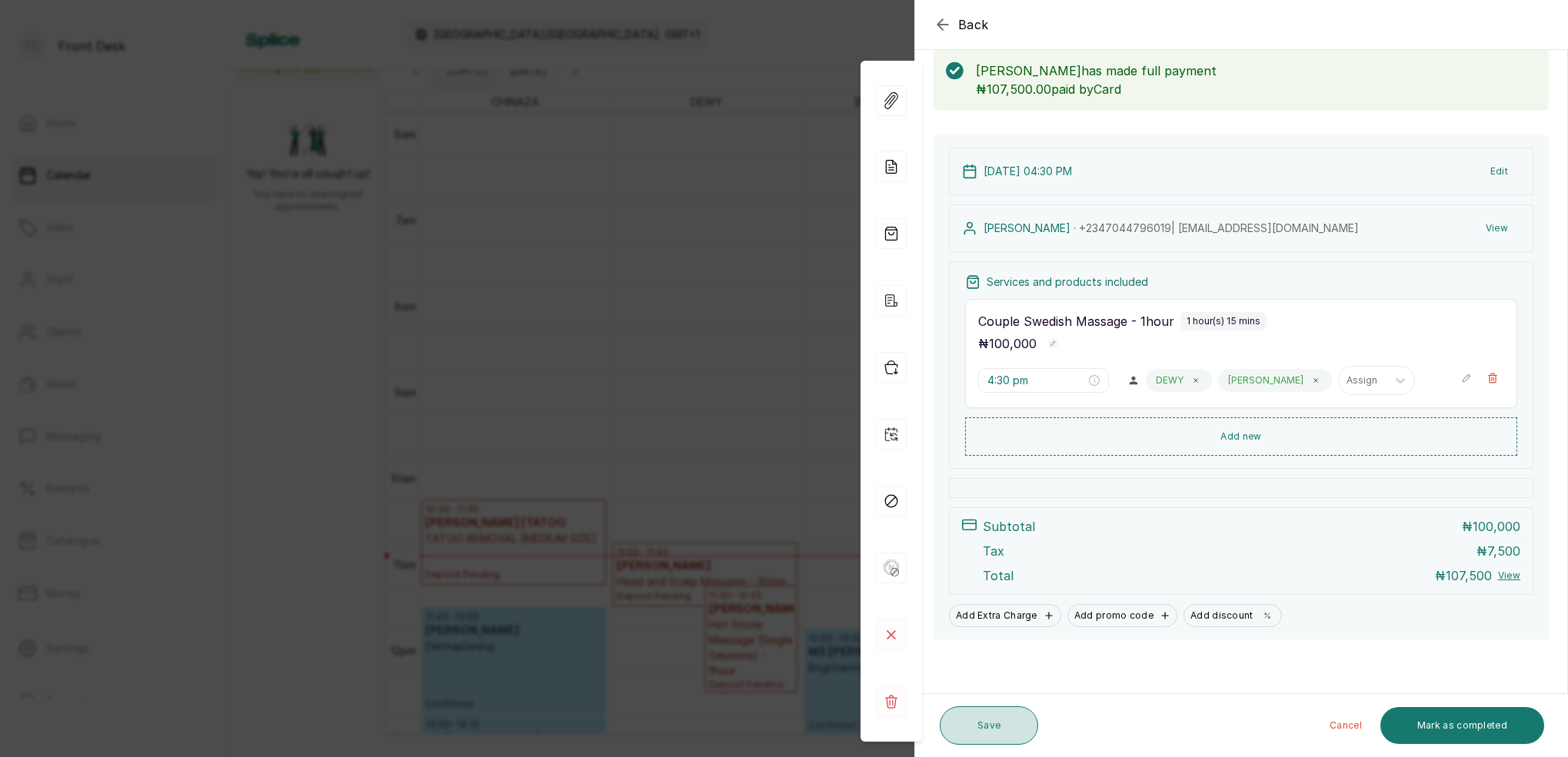
click at [971, 727] on button "Save" at bounding box center [989, 725] width 98 height 38
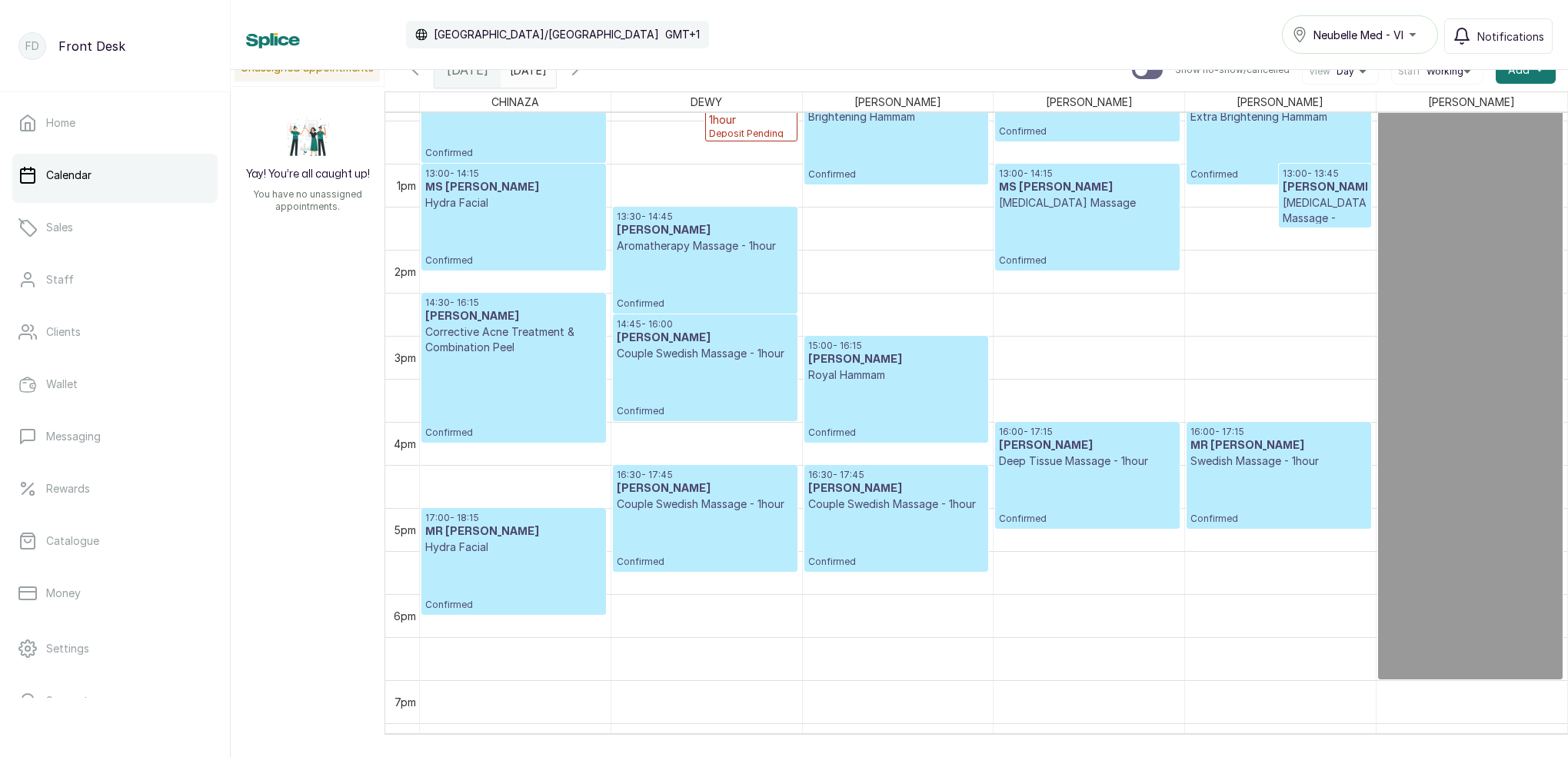
click at [731, 362] on p "Confirmed" at bounding box center [705, 389] width 176 height 56
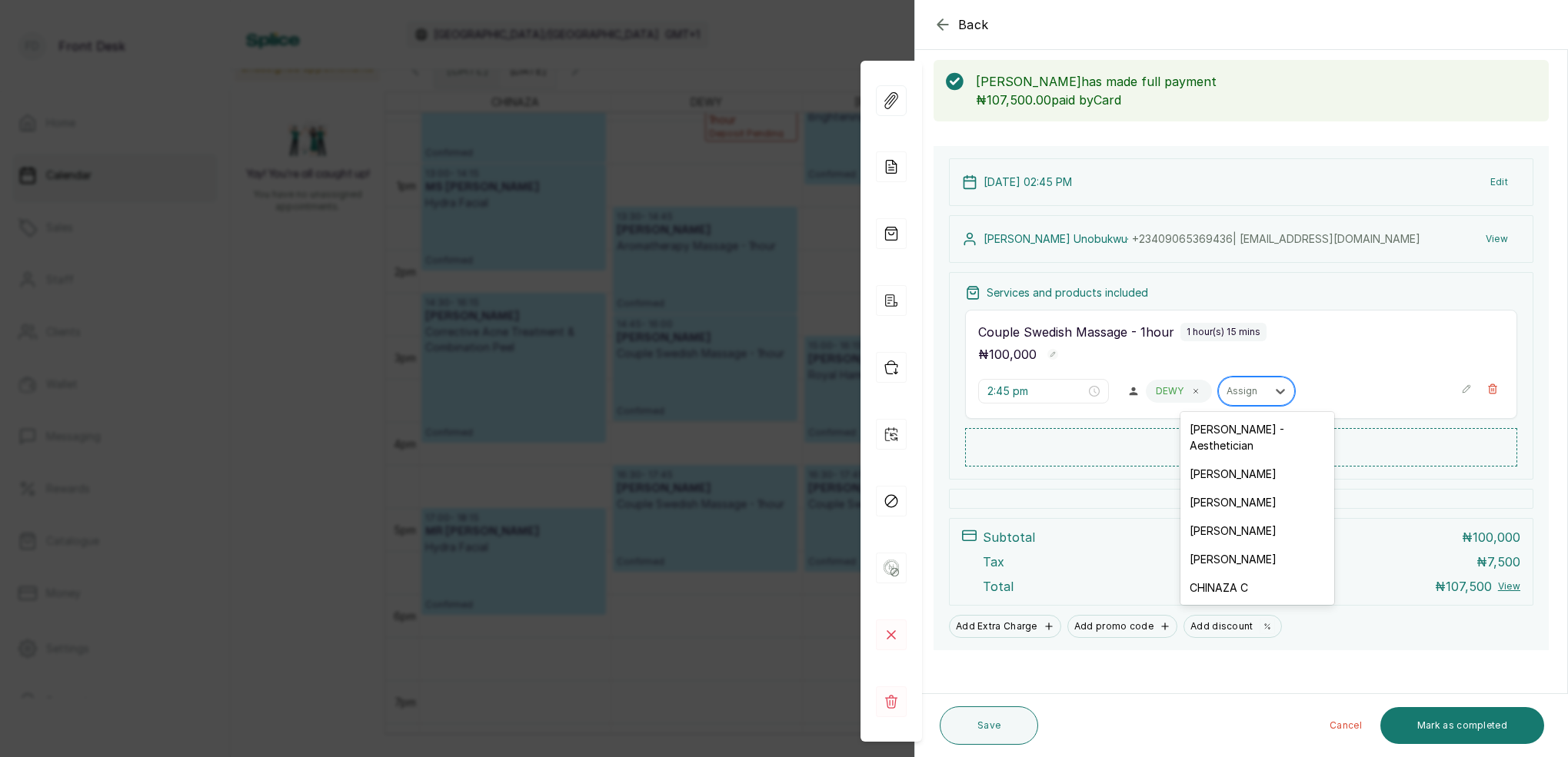
click at [1239, 394] on div "Assign" at bounding box center [1242, 392] width 47 height 20
click at [1229, 488] on div "[PERSON_NAME]" at bounding box center [1257, 502] width 154 height 29
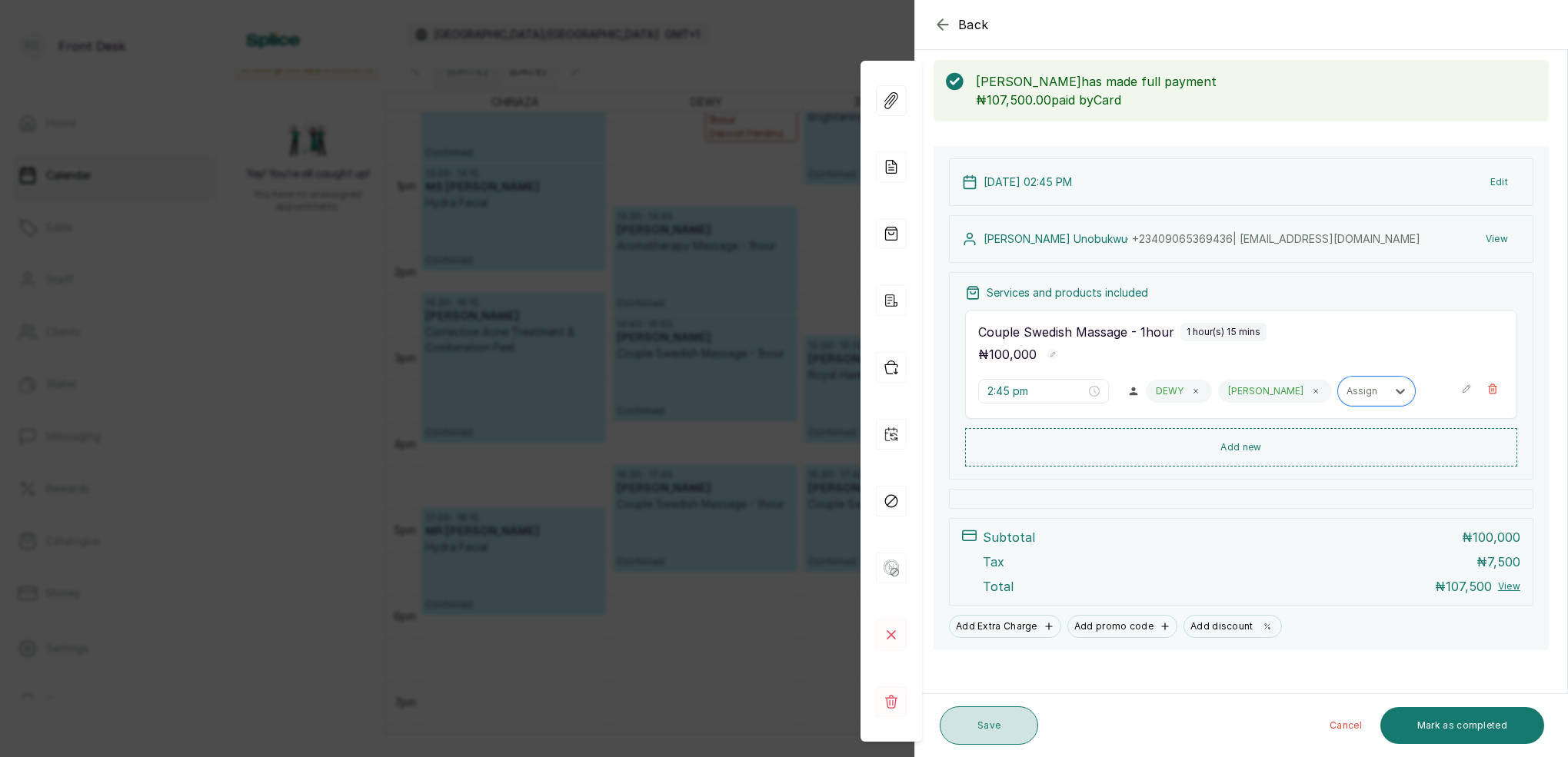
click at [1002, 732] on button "Save" at bounding box center [989, 725] width 98 height 38
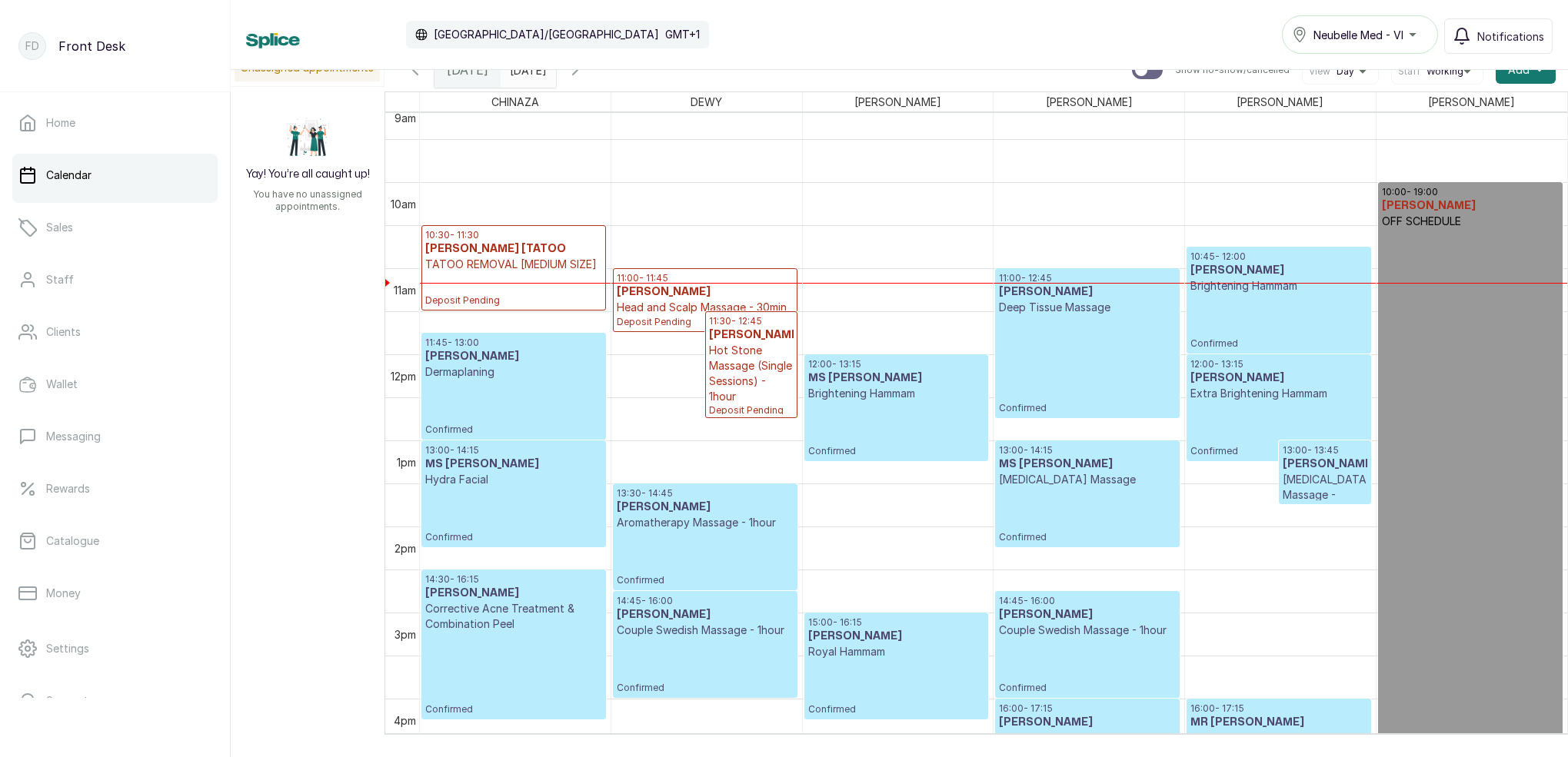
click at [556, 80] on div "[DATE]" at bounding box center [528, 66] width 55 height 28
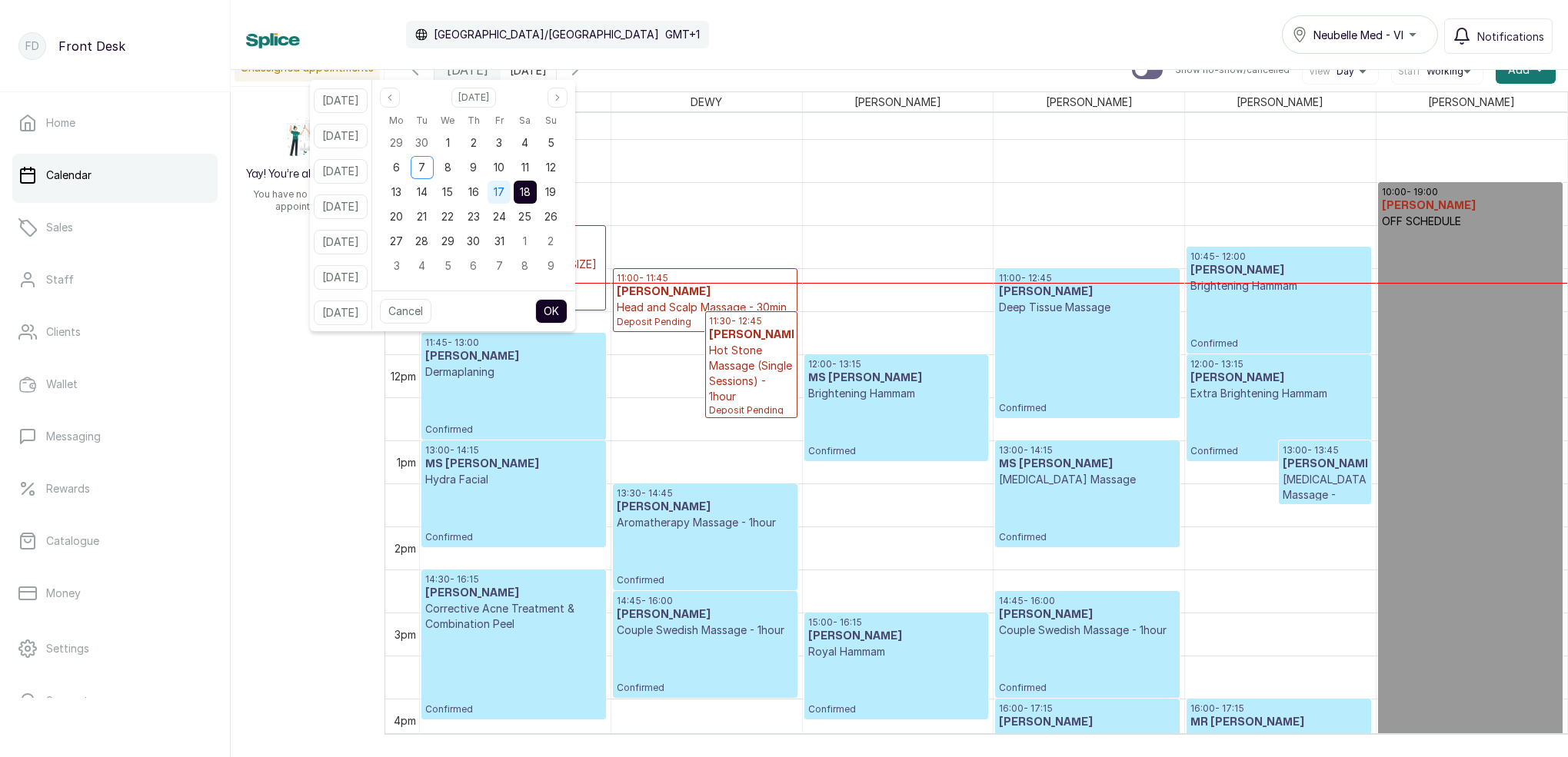
click at [504, 193] on span "17" at bounding box center [499, 191] width 11 height 13
click at [536, 192] on div "18" at bounding box center [524, 192] width 23 height 23
click at [567, 315] on button "OK" at bounding box center [551, 311] width 32 height 25
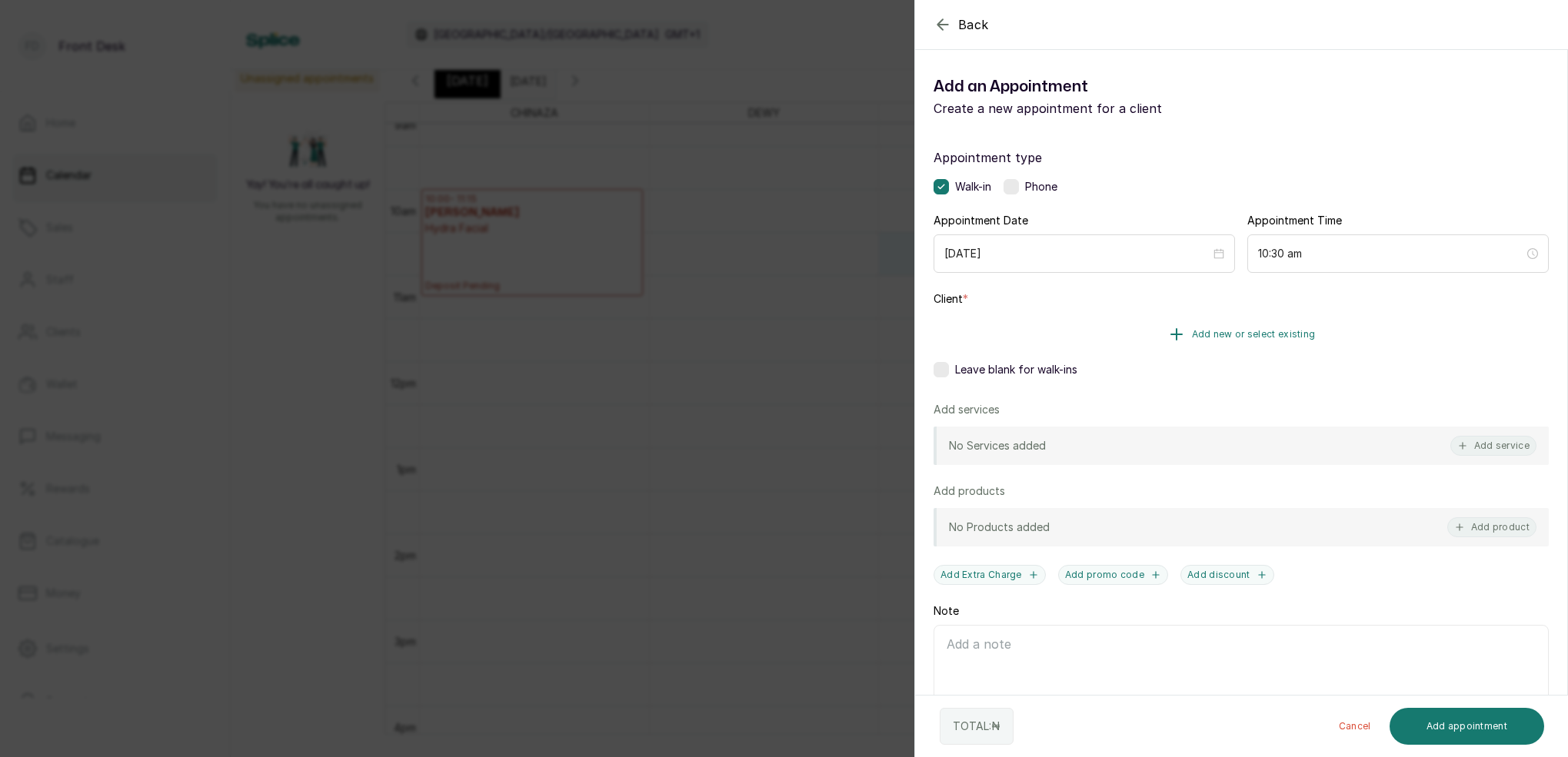
click at [1281, 332] on span "Add new or select existing" at bounding box center [1253, 334] width 123 height 13
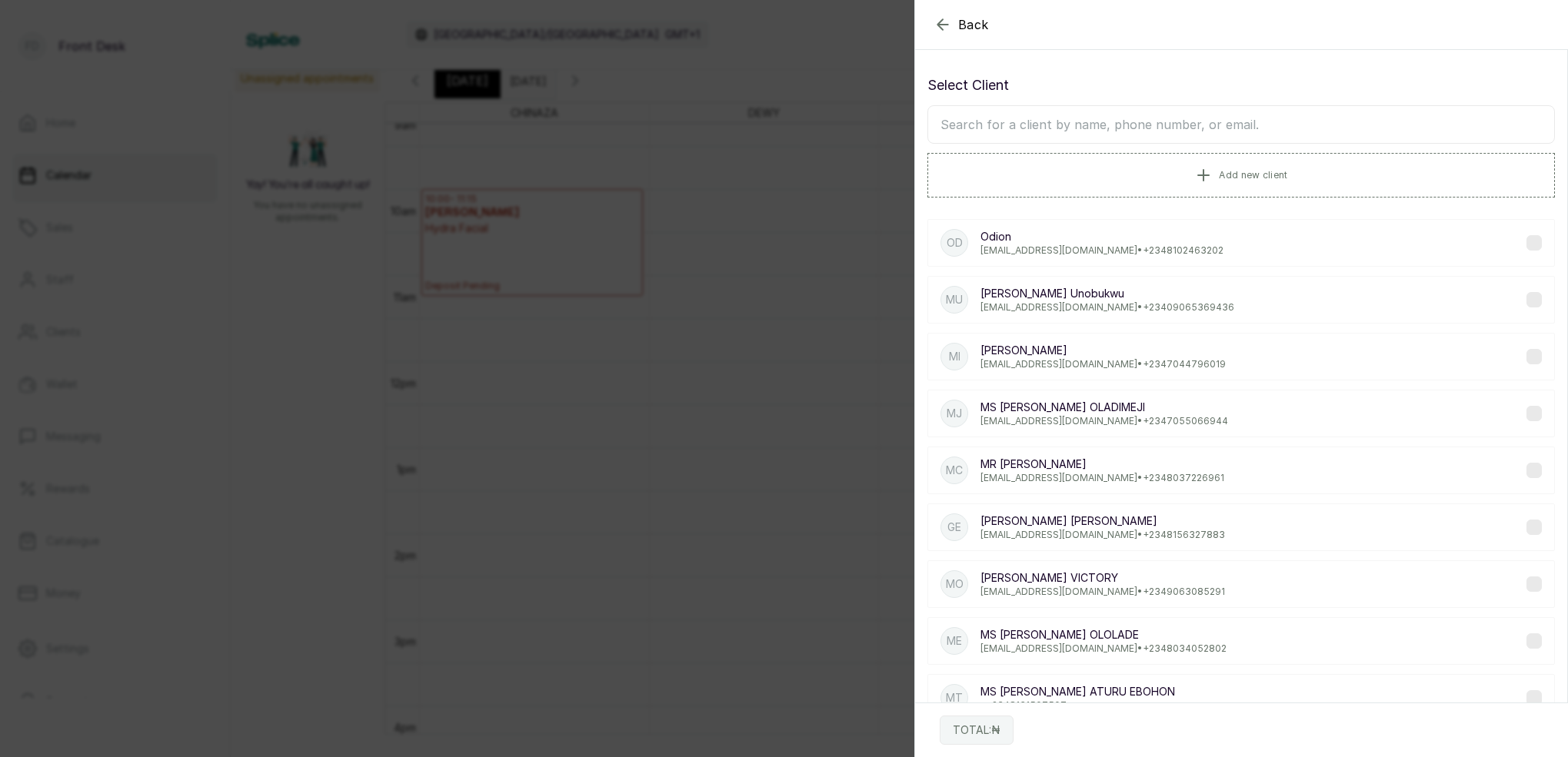
click at [1176, 117] on input "text" at bounding box center [1241, 124] width 628 height 38
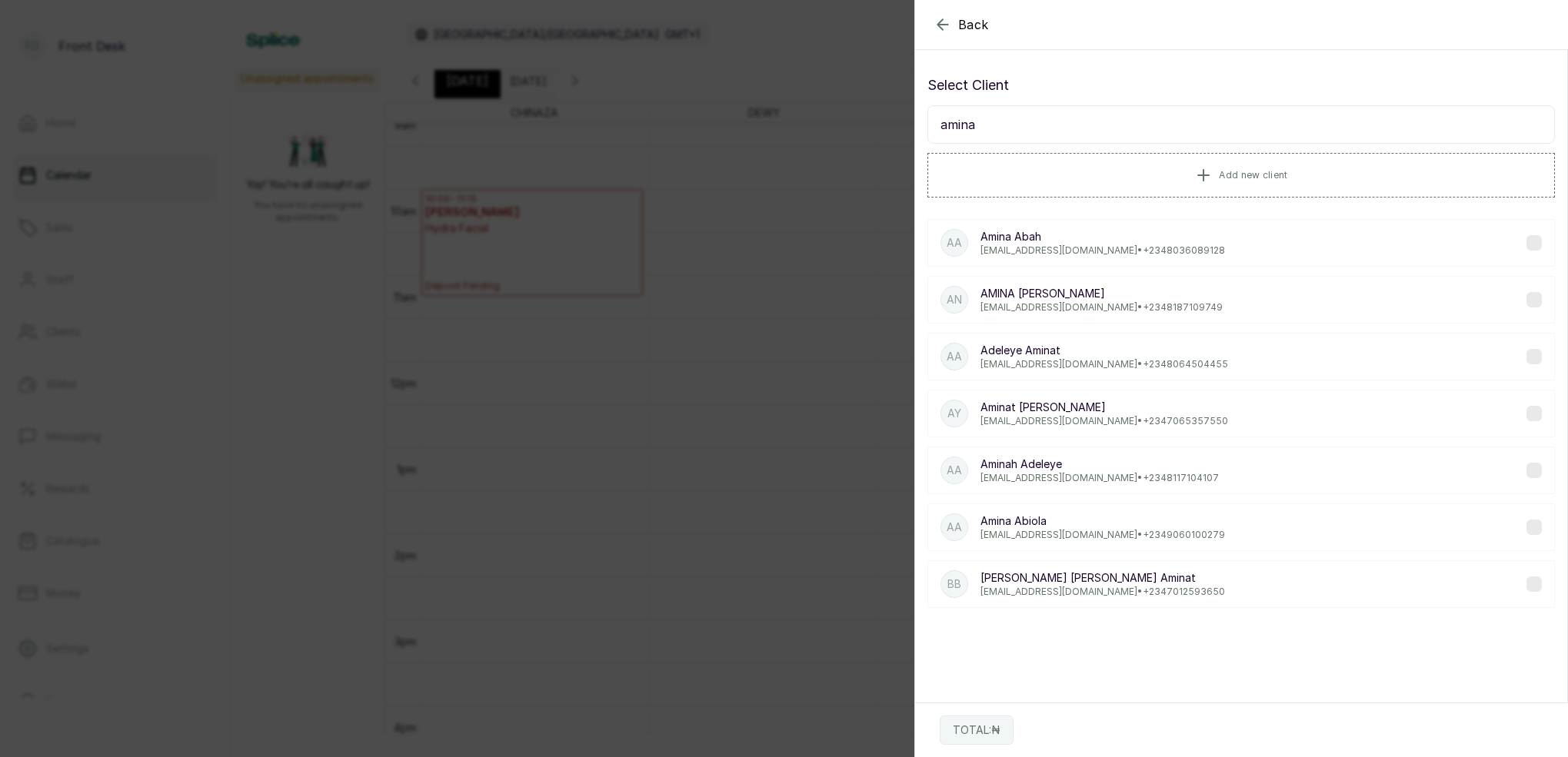
type input "amina"
click at [1107, 239] on p "[PERSON_NAME]" at bounding box center [1102, 237] width 244 height 15
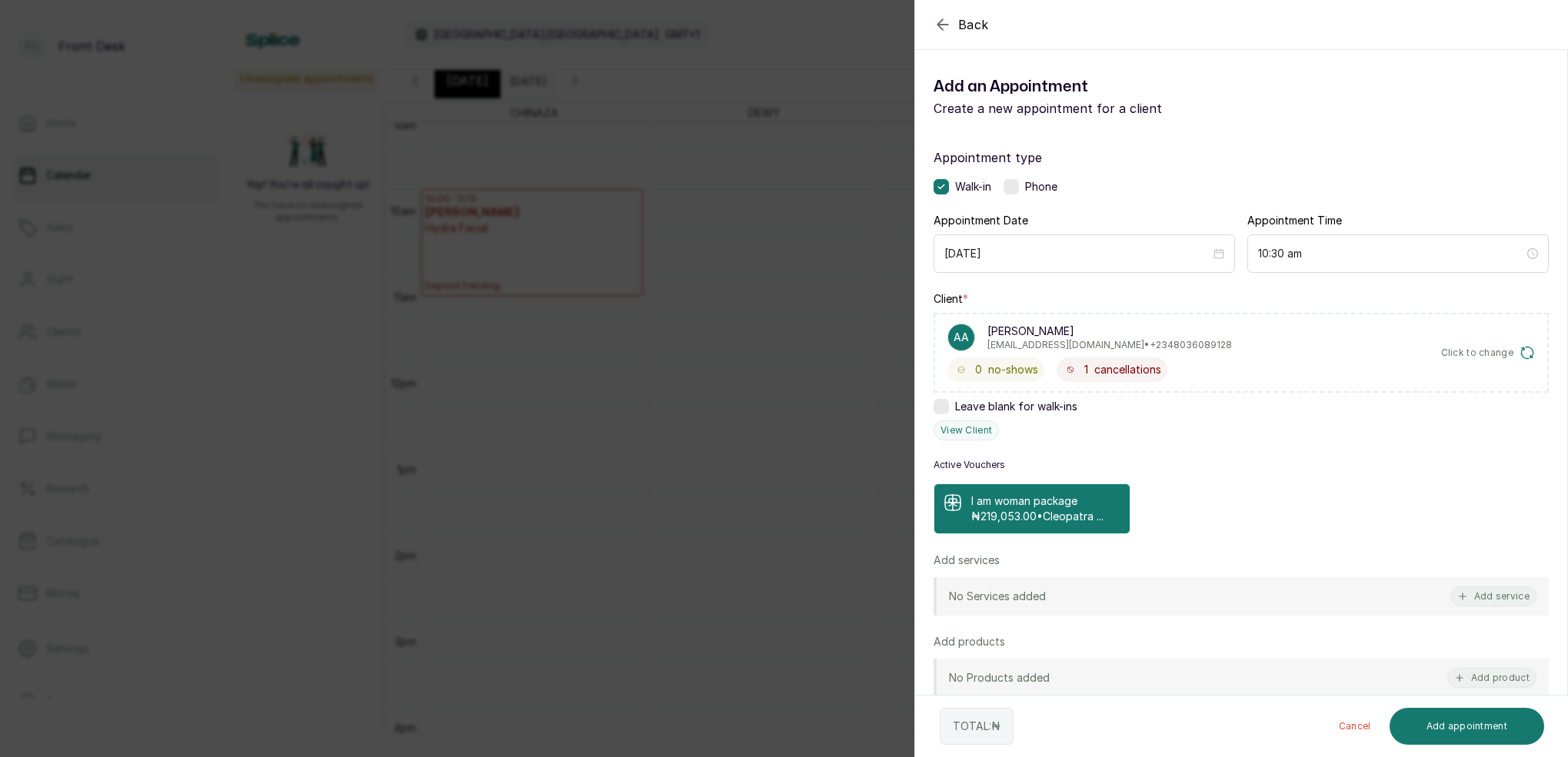
drag, startPoint x: 1083, startPoint y: 507, endPoint x: 1118, endPoint y: 502, distance: 35.4
click at [1084, 506] on p "I am woman package" at bounding box center [1037, 502] width 132 height 15
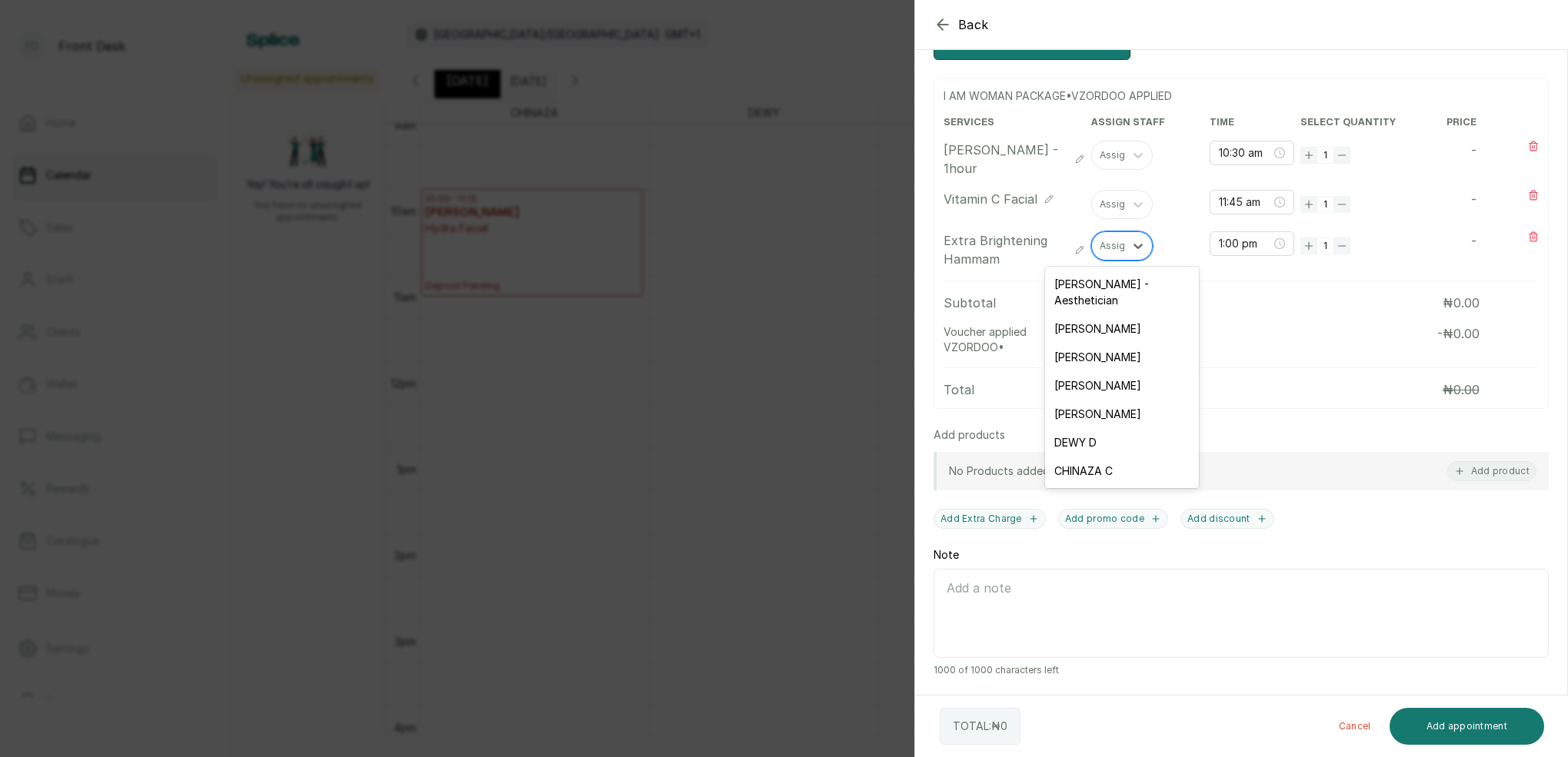
click at [1112, 252] on div at bounding box center [1115, 246] width 30 height 14
click at [1095, 343] on div "[PERSON_NAME]" at bounding box center [1121, 357] width 154 height 29
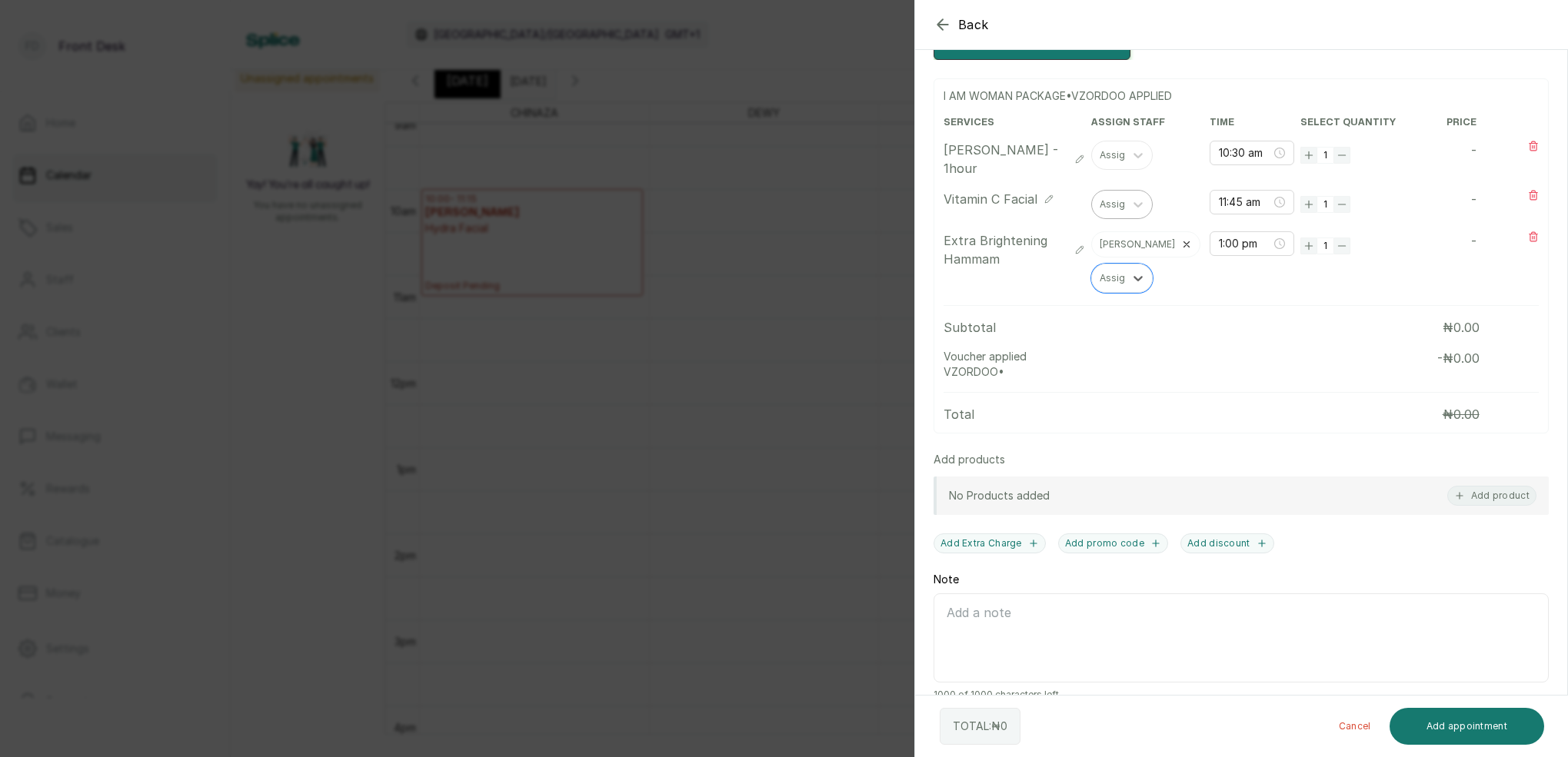
click at [1112, 204] on div "Assign" at bounding box center [1115, 204] width 30 height 11
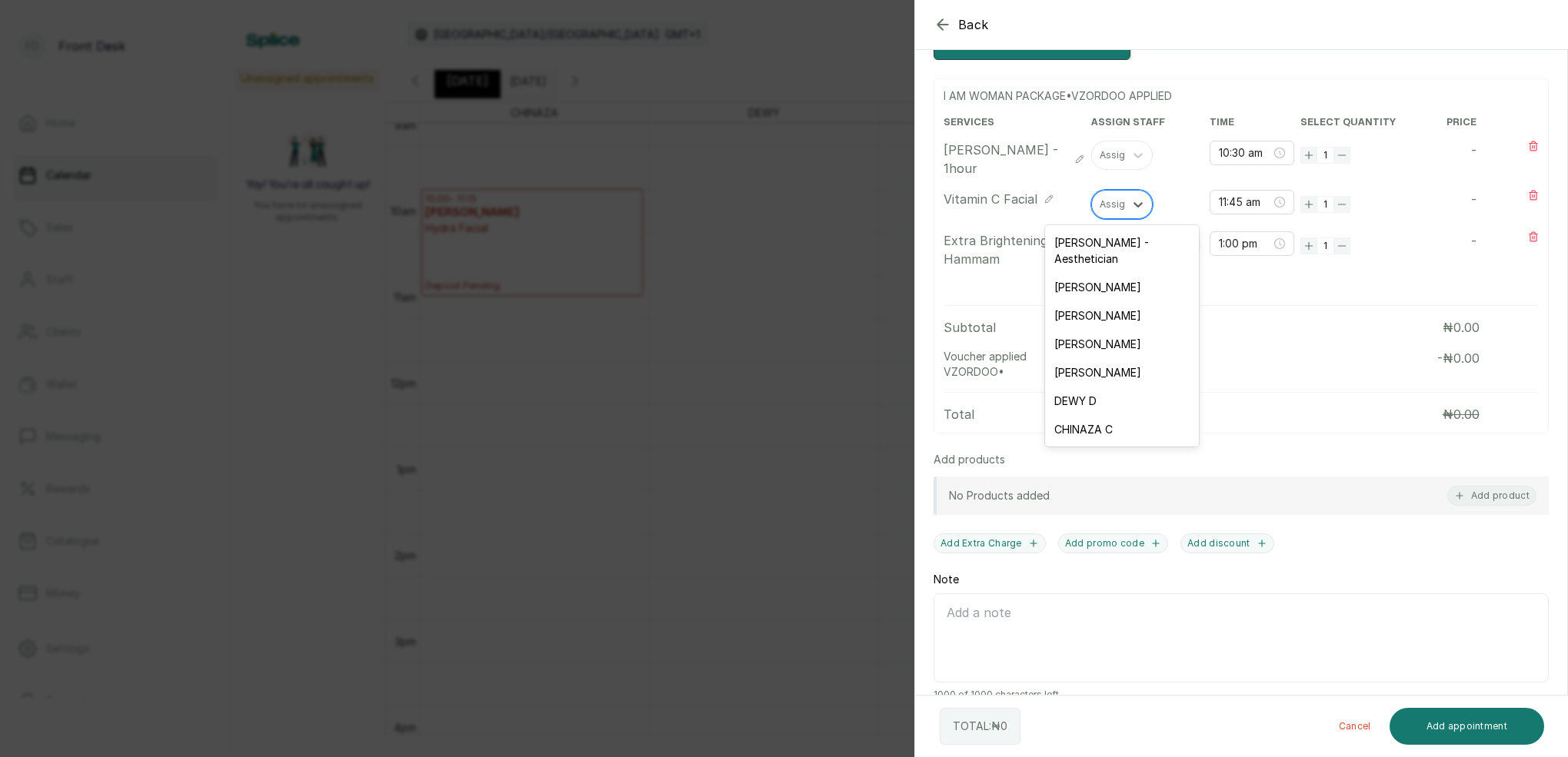
click at [1102, 248] on div "[PERSON_NAME] - Aesthetician" at bounding box center [1121, 250] width 154 height 45
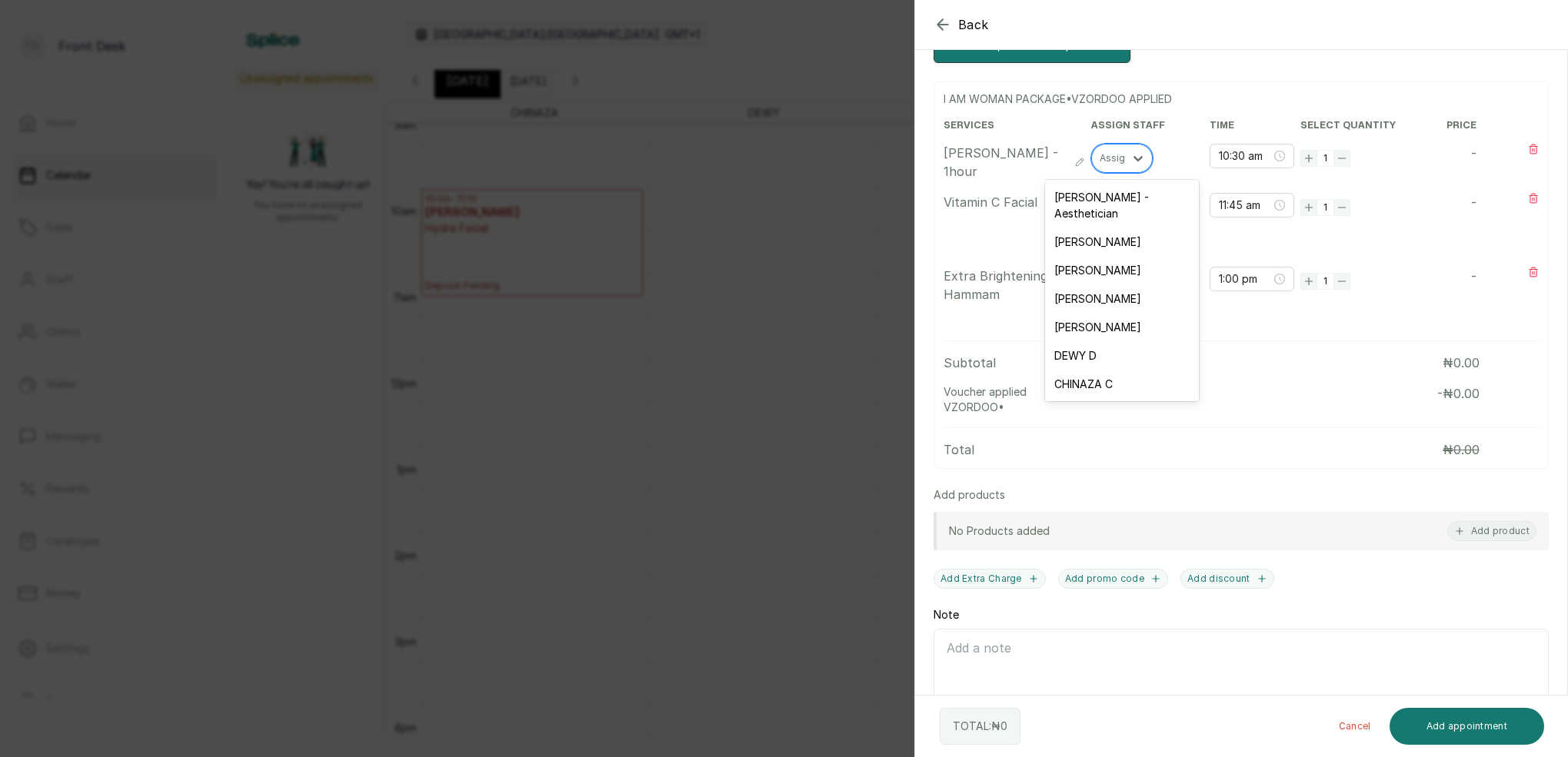
click at [1116, 158] on div "Assign" at bounding box center [1115, 158] width 30 height 11
click at [1095, 343] on div "DEWY D" at bounding box center [1121, 356] width 154 height 29
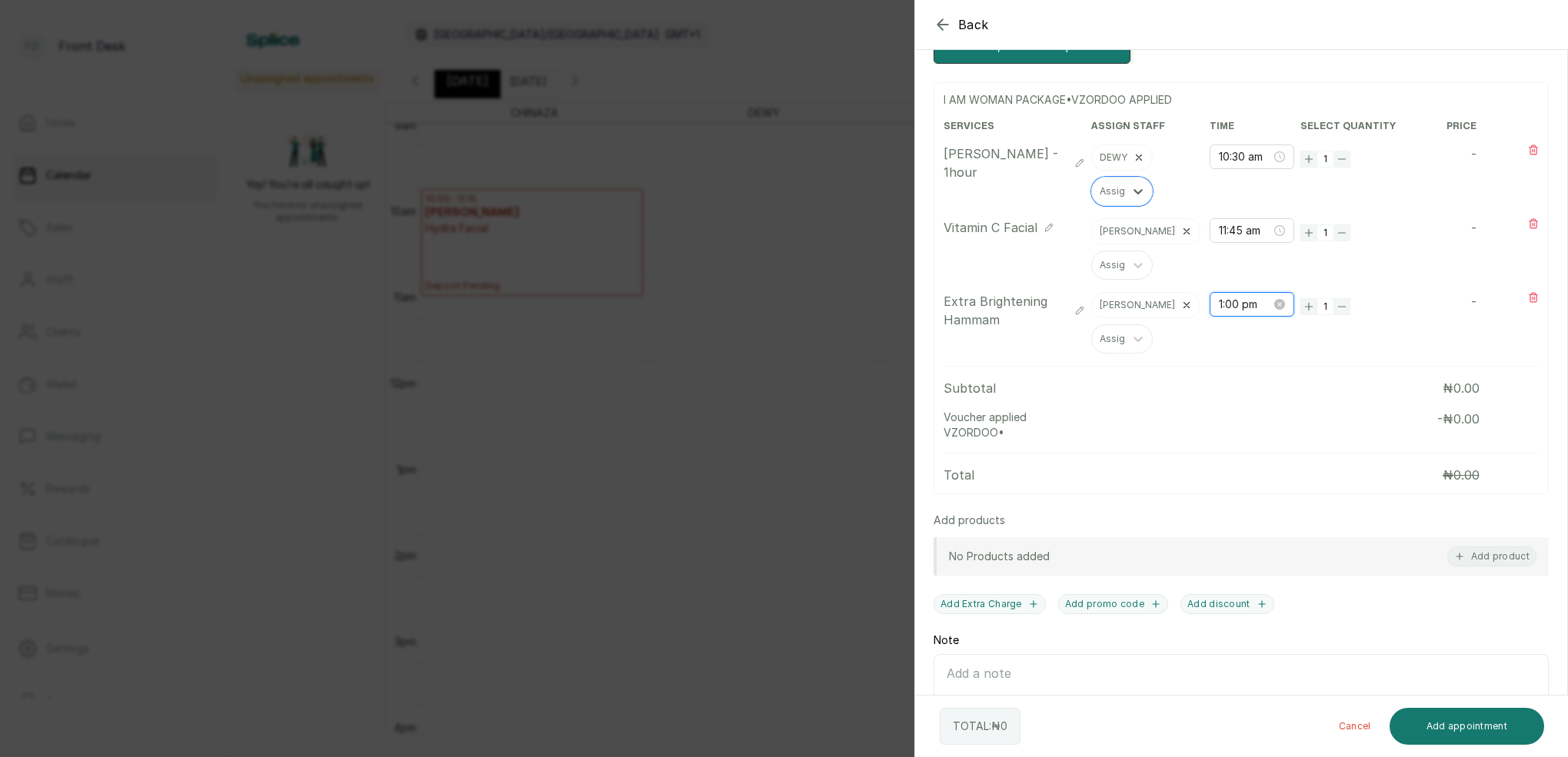
click at [1232, 309] on input "1:00 pm" at bounding box center [1245, 304] width 52 height 17
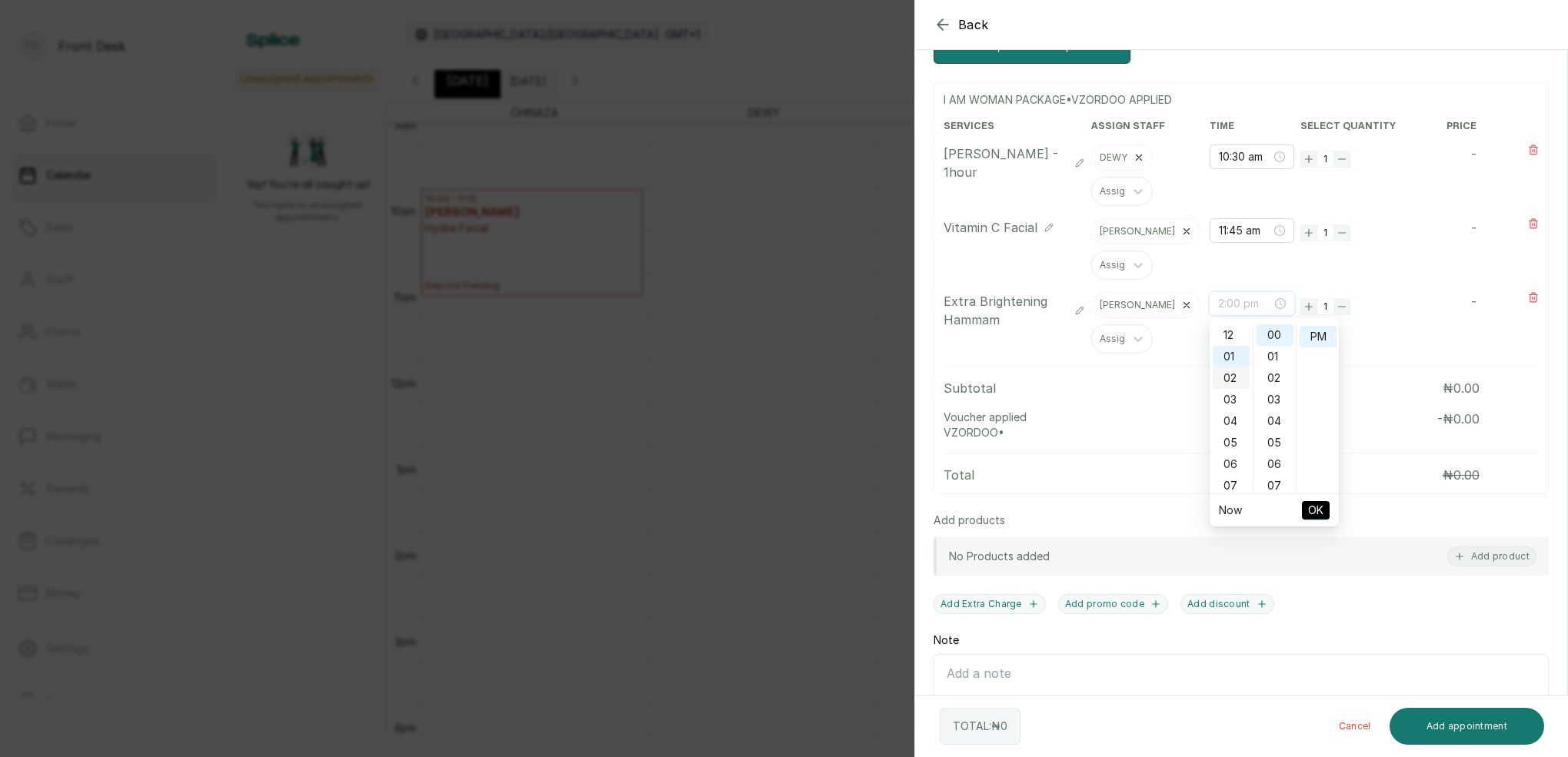
scroll to position [0, 0]
drag, startPoint x: 1235, startPoint y: 377, endPoint x: 1247, endPoint y: 376, distance: 12.0
click at [1235, 377] on div "10" at bounding box center [1231, 381] width 37 height 21
drag, startPoint x: 1282, startPoint y: 394, endPoint x: 1298, endPoint y: 370, distance: 28.8
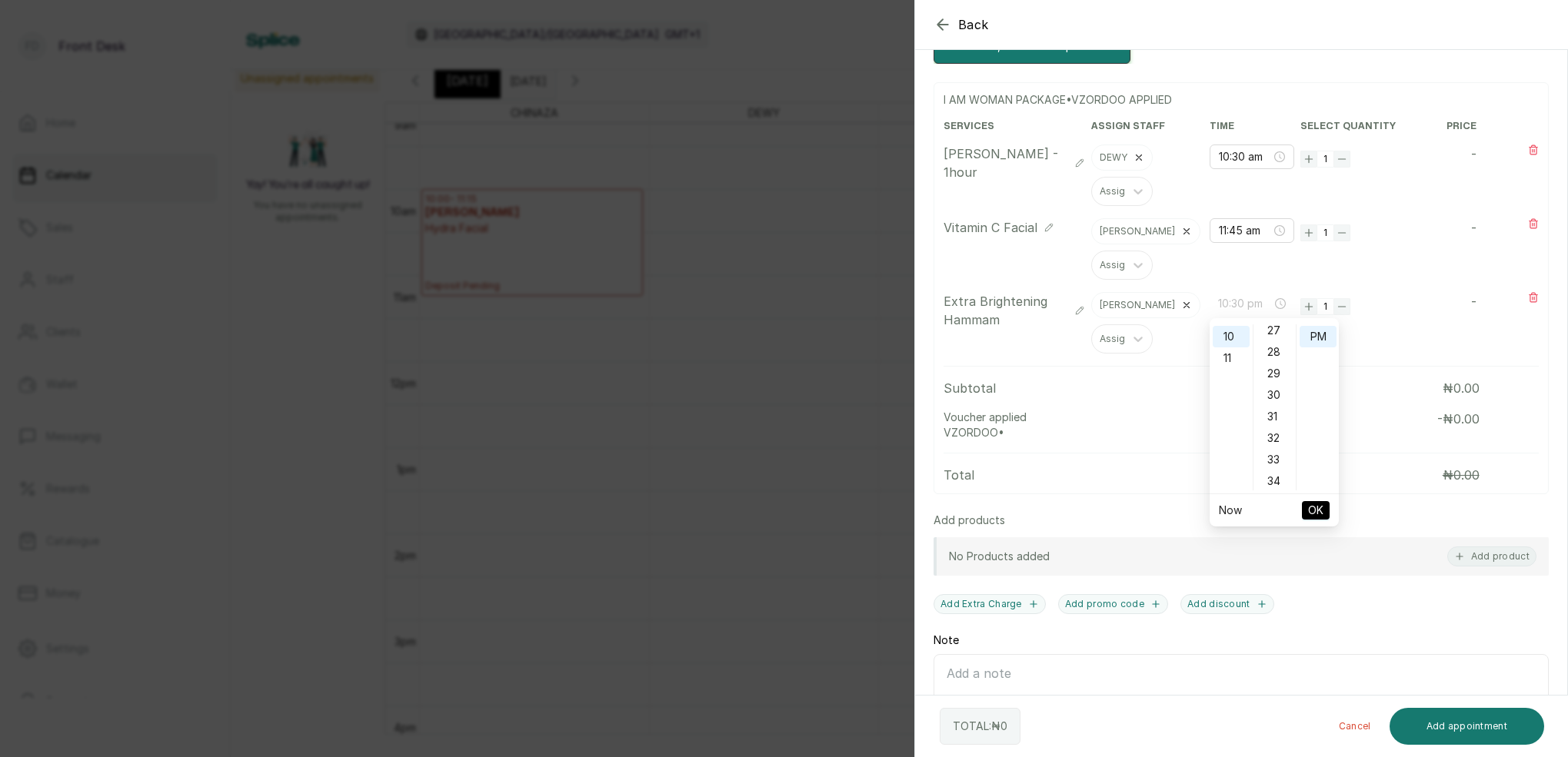
click at [1282, 394] on div "30" at bounding box center [1275, 395] width 37 height 21
drag, startPoint x: 1320, startPoint y: 340, endPoint x: 1327, endPoint y: 417, distance: 77.3
click at [1320, 340] on div "AM" at bounding box center [1318, 335] width 37 height 21
type input "10:30 am"
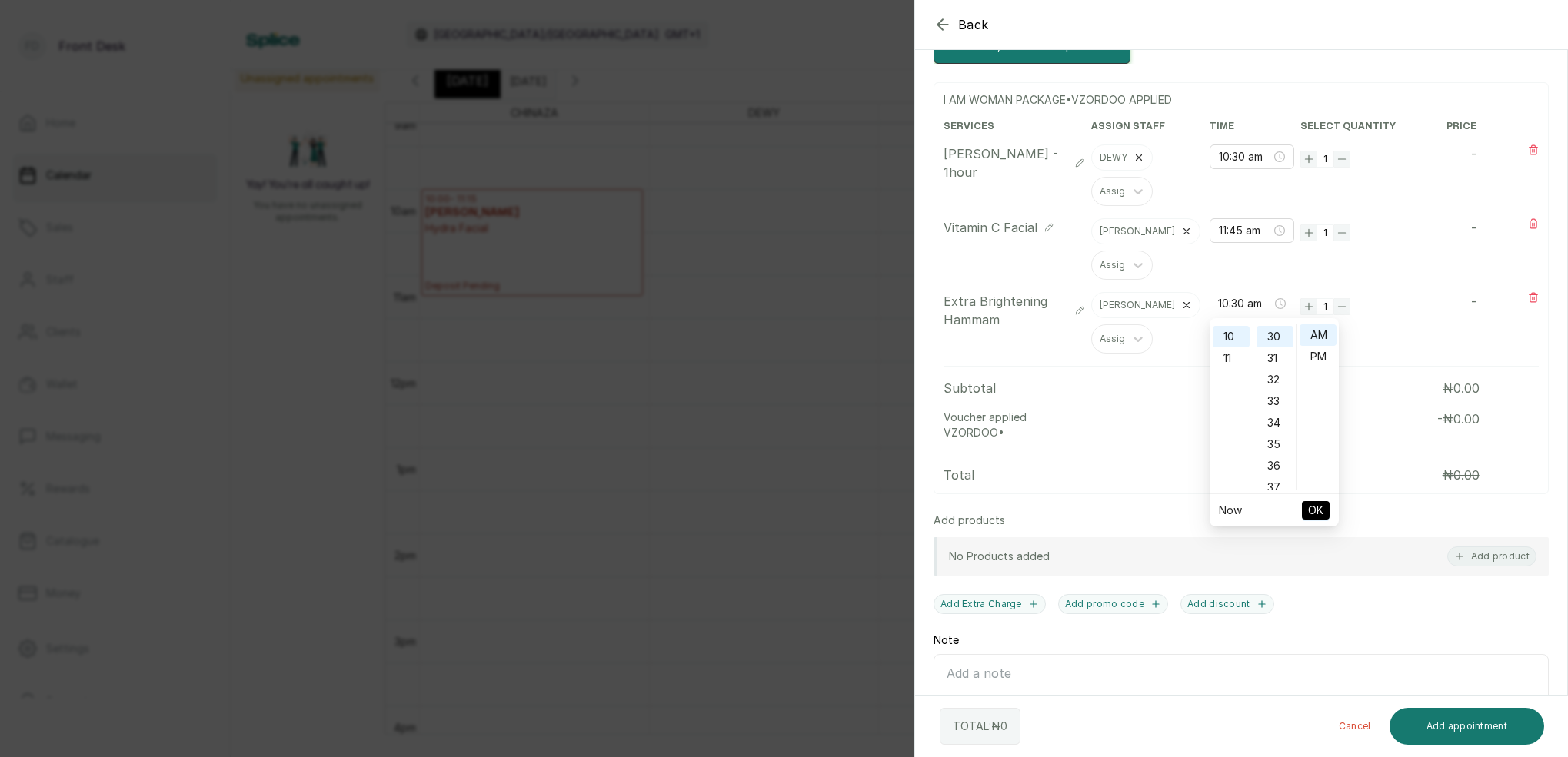
drag, startPoint x: 1318, startPoint y: 508, endPoint x: 1315, endPoint y: 485, distance: 23.2
click at [1318, 508] on span "OK" at bounding box center [1315, 510] width 15 height 30
click at [1231, 162] on input "10:30 am" at bounding box center [1245, 156] width 52 height 17
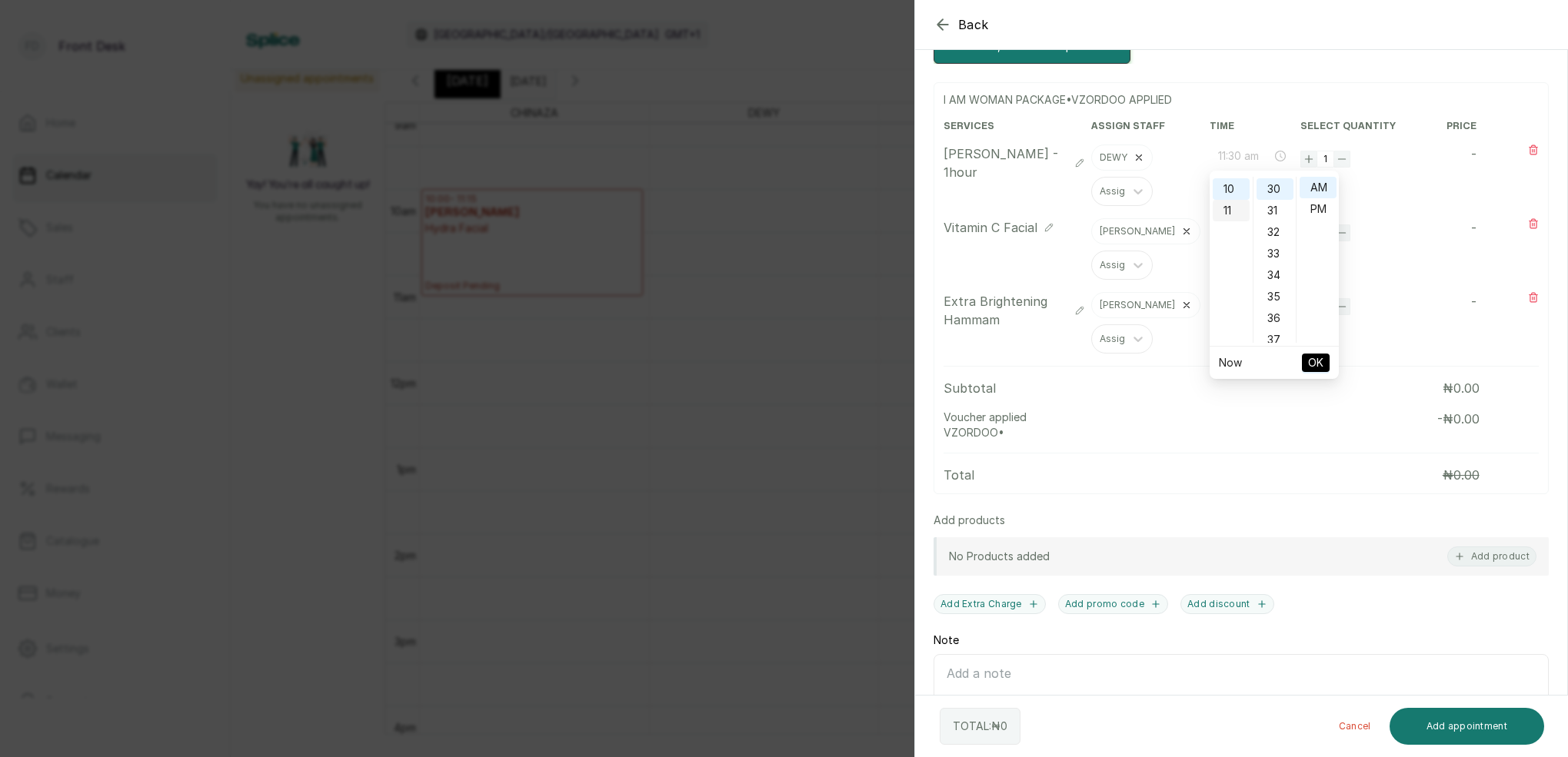
click at [1231, 207] on div "11" at bounding box center [1231, 210] width 37 height 21
drag, startPoint x: 1279, startPoint y: 187, endPoint x: 1300, endPoint y: 185, distance: 21.1
click at [1281, 187] on div "00" at bounding box center [1275, 187] width 37 height 21
drag, startPoint x: 1312, startPoint y: 183, endPoint x: 1330, endPoint y: 258, distance: 77.1
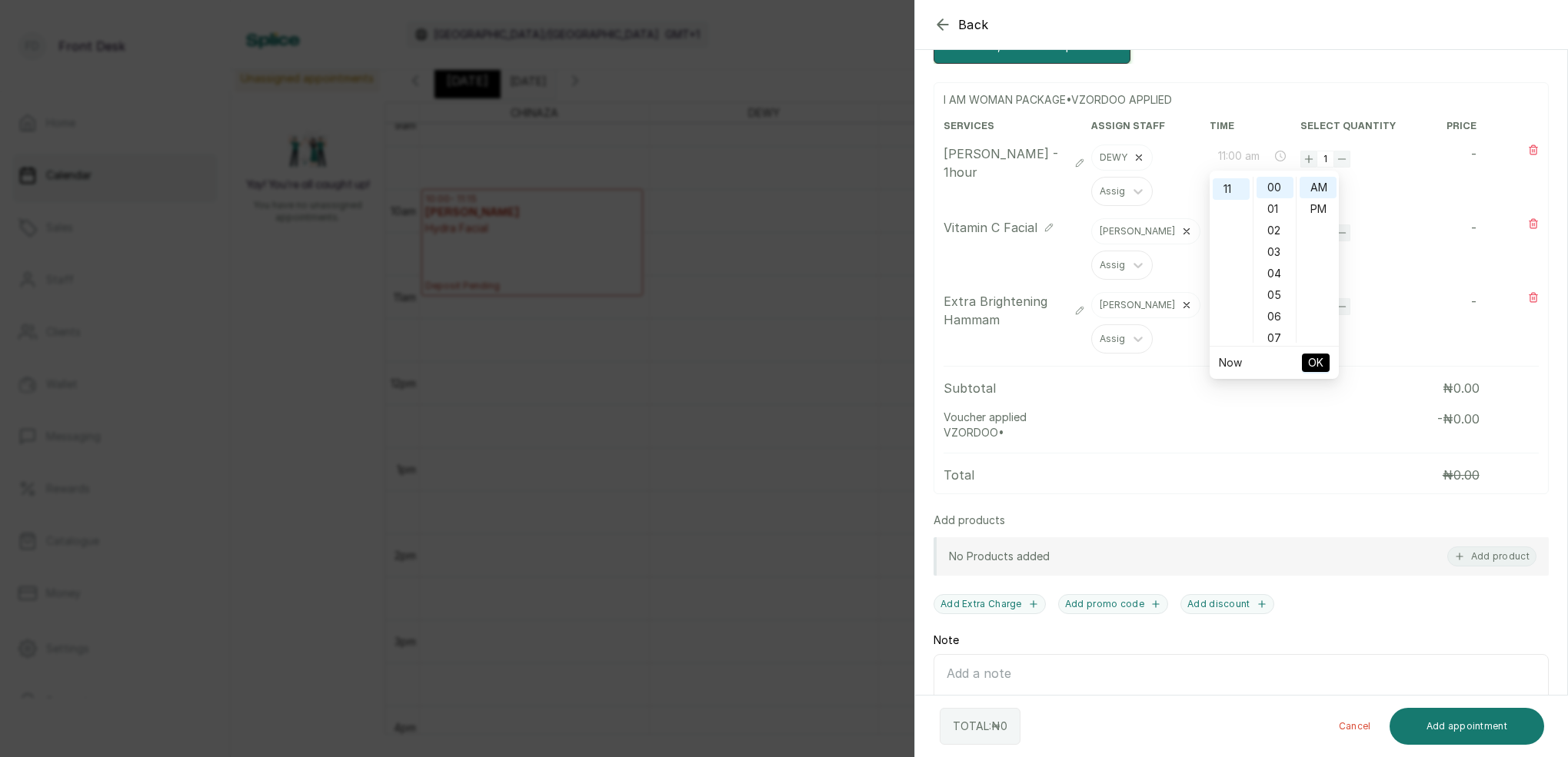
click at [1312, 184] on div "AM" at bounding box center [1318, 187] width 37 height 21
type input "11:00 am"
click at [1320, 357] on span "OK" at bounding box center [1315, 363] width 15 height 30
click at [1229, 228] on input "11:45 am" at bounding box center [1245, 230] width 54 height 17
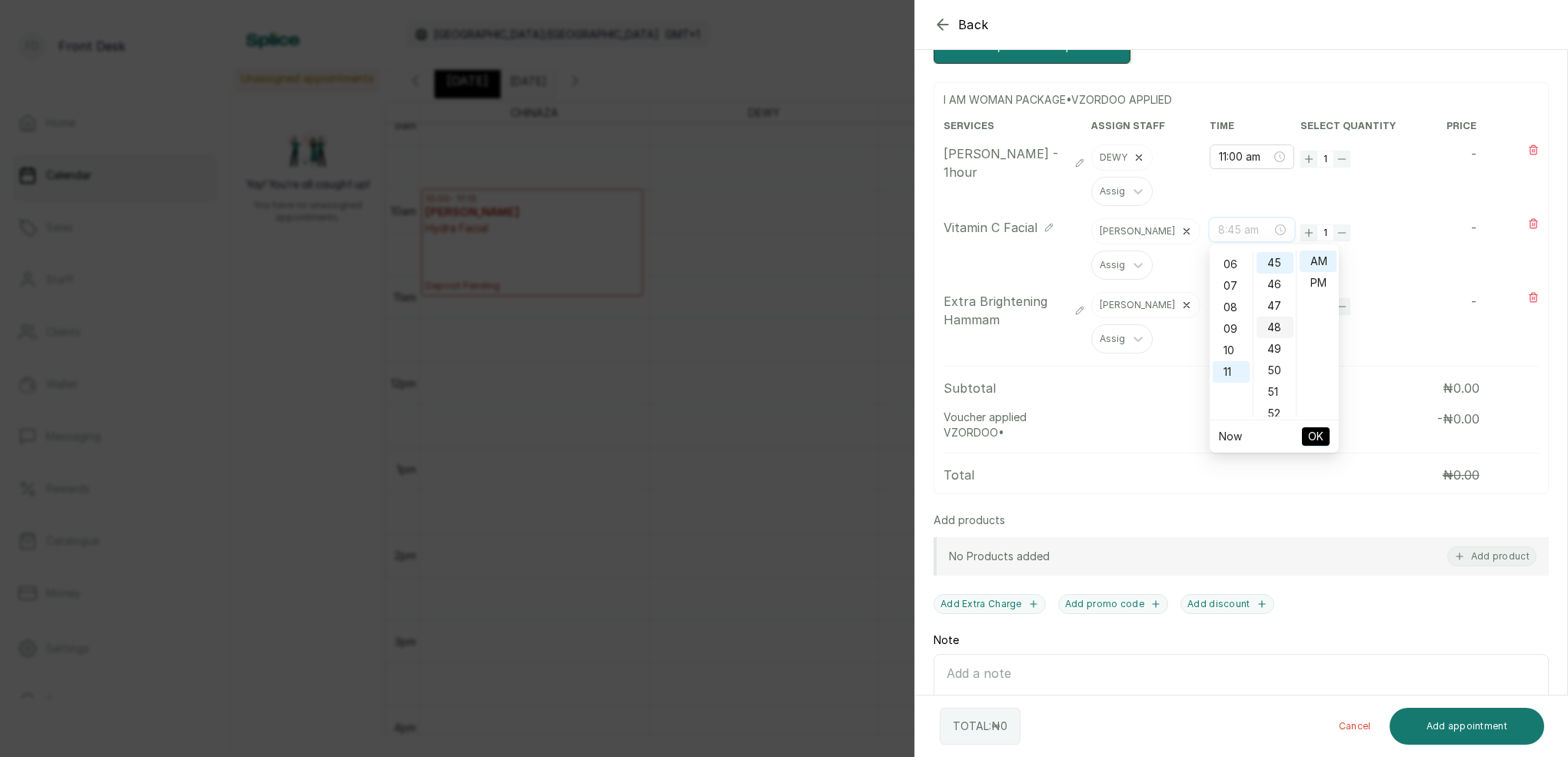
scroll to position [118, 0]
type input "11:45 am"
click at [1240, 161] on input "11:00 am" at bounding box center [1245, 156] width 54 height 17
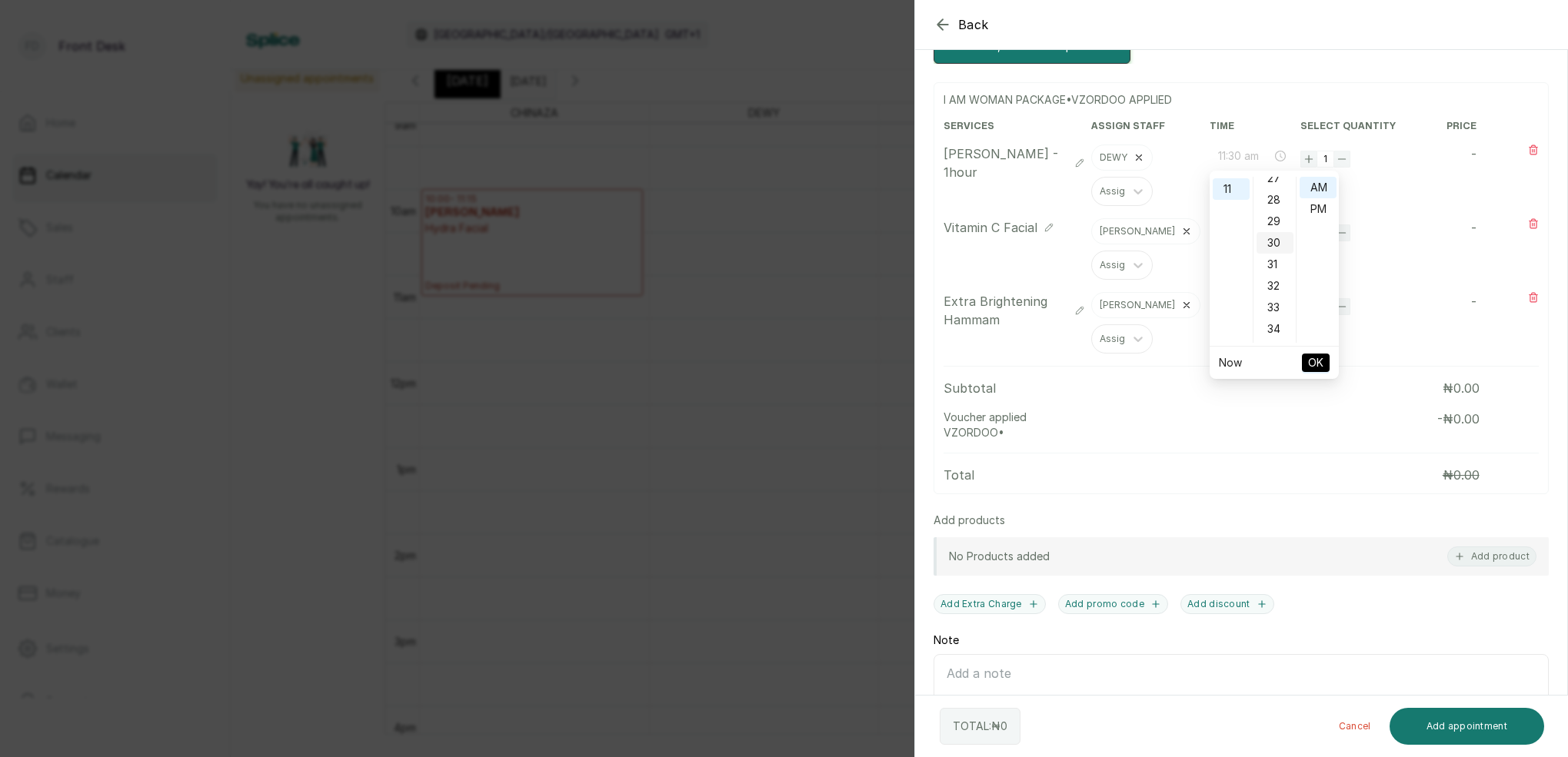
drag, startPoint x: 1277, startPoint y: 238, endPoint x: 1301, endPoint y: 223, distance: 28.3
click at [1278, 237] on div "30" at bounding box center [1275, 243] width 37 height 21
drag, startPoint x: 1313, startPoint y: 189, endPoint x: 1320, endPoint y: 218, distance: 29.8
click at [1312, 189] on div "AM" at bounding box center [1318, 187] width 37 height 21
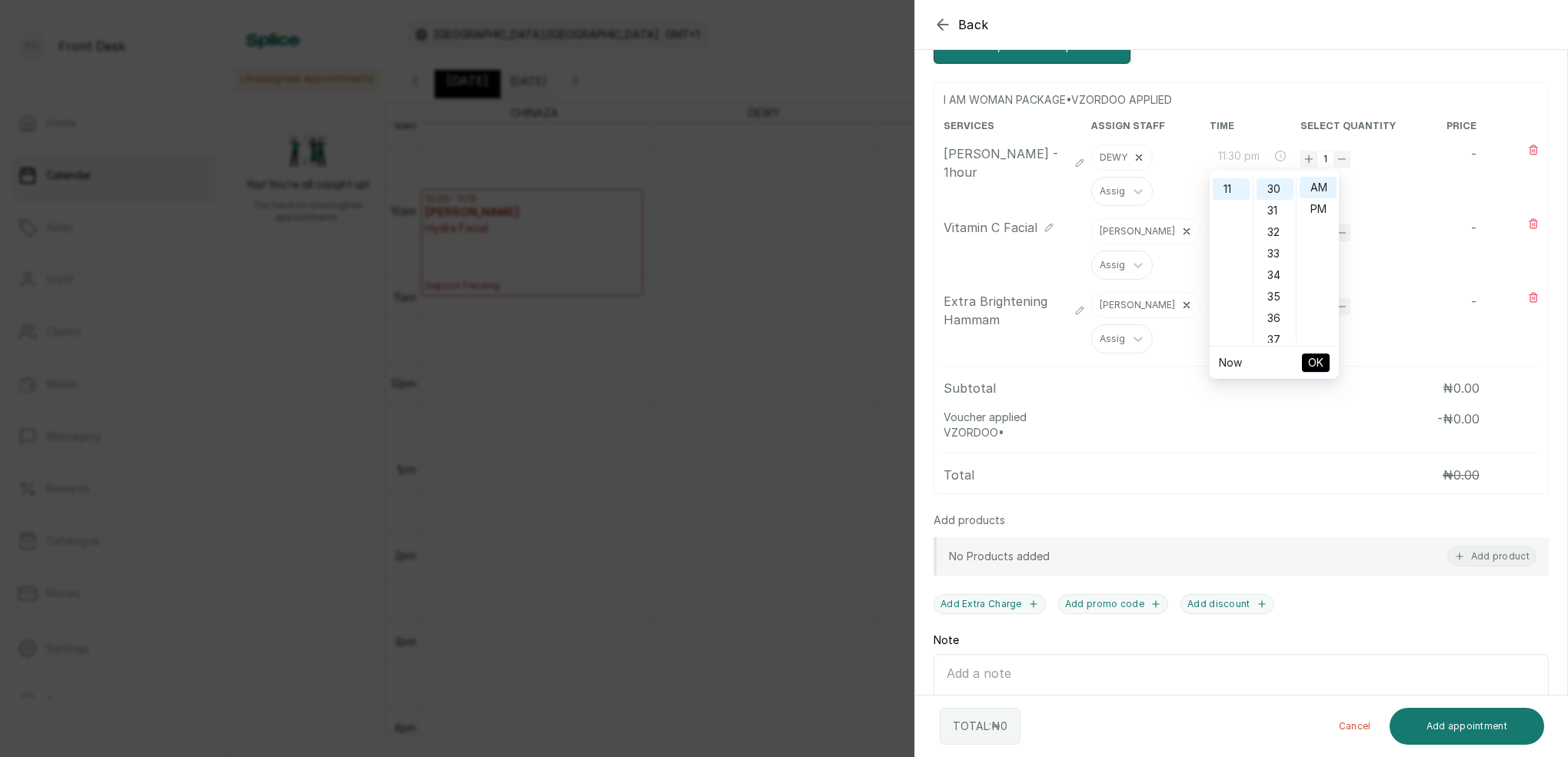
type input "11:30 am"
click at [1315, 359] on span "OK" at bounding box center [1315, 363] width 15 height 30
click at [1238, 235] on input "11:45 am" at bounding box center [1245, 231] width 52 height 17
click at [1233, 260] on div "12" at bounding box center [1231, 261] width 37 height 21
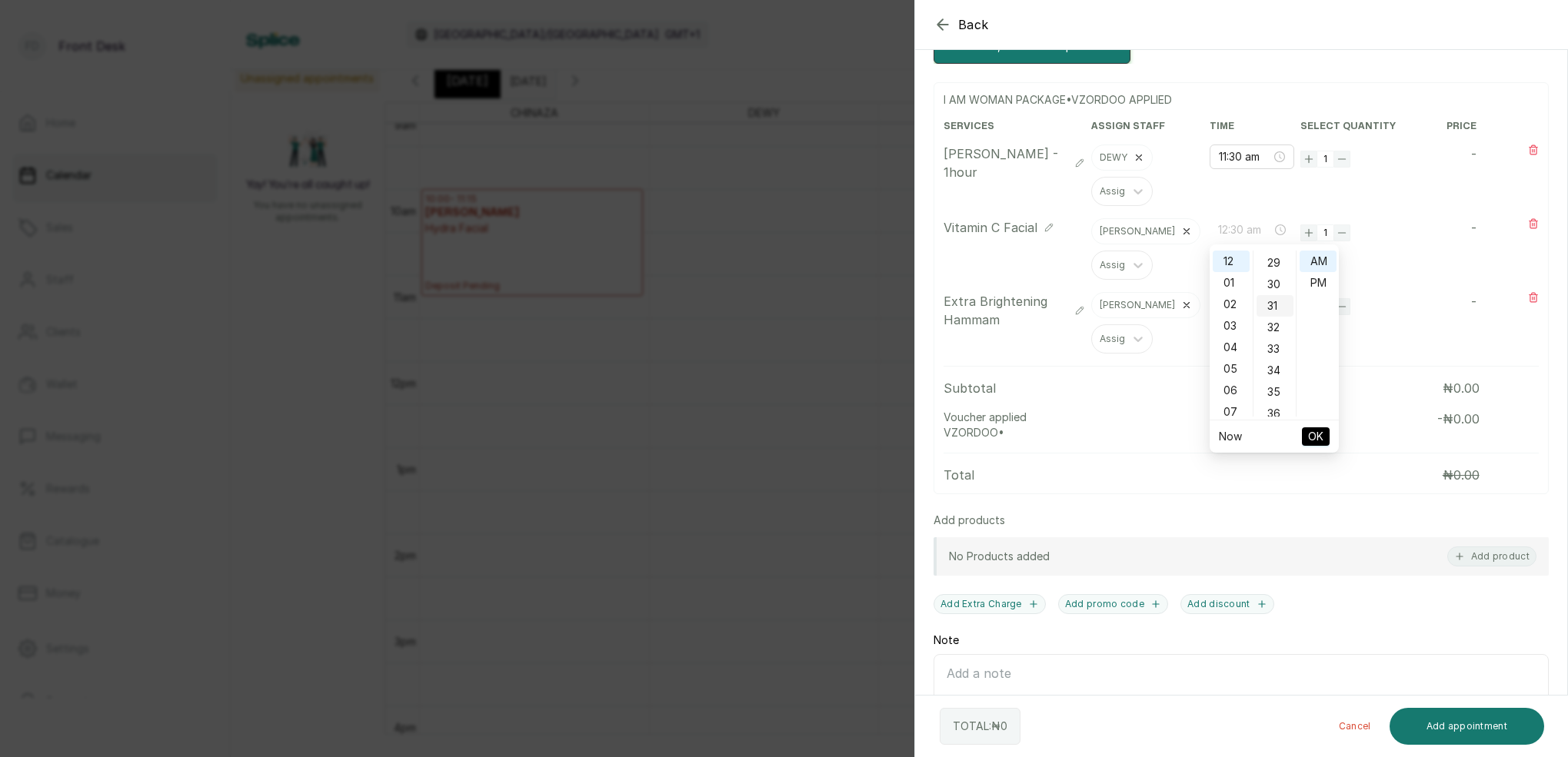
click at [1278, 285] on div "30" at bounding box center [1275, 284] width 37 height 21
click at [1317, 266] on div "AM" at bounding box center [1318, 261] width 37 height 21
type input "12:30 pm"
click at [1323, 283] on div "PM" at bounding box center [1318, 283] width 37 height 21
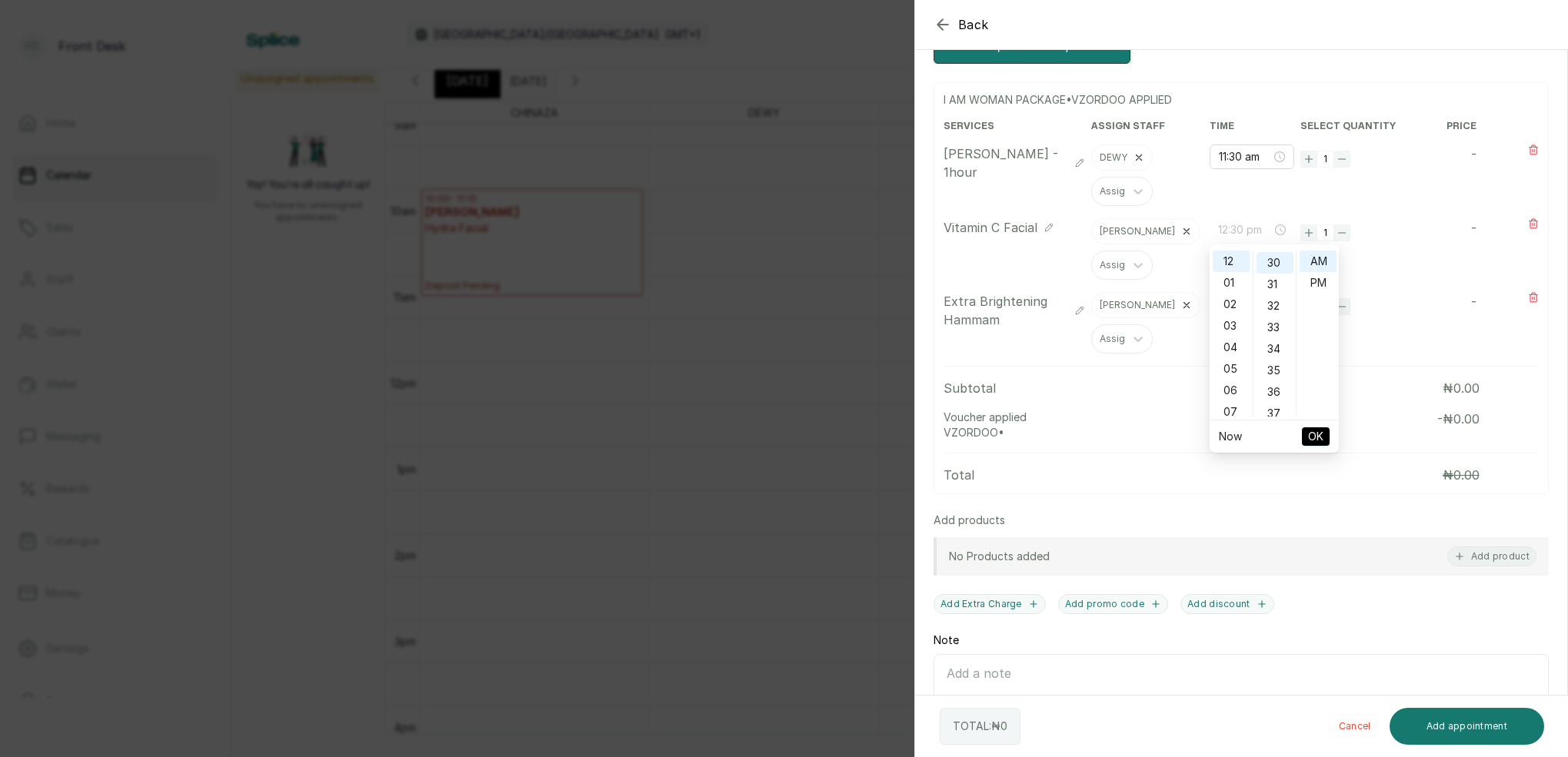
scroll to position [20, 0]
click at [1321, 436] on span "OK" at bounding box center [1315, 436] width 15 height 30
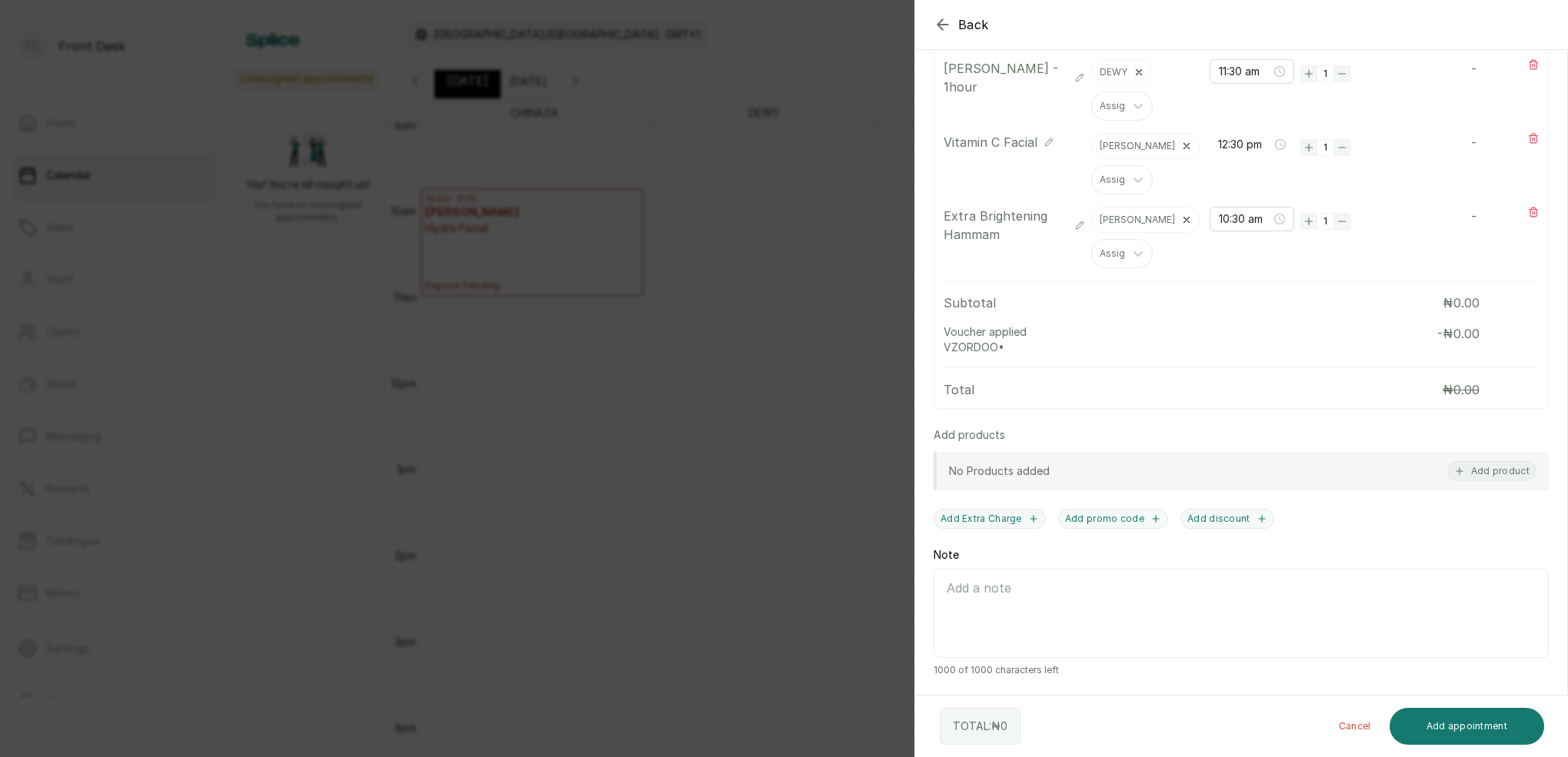
scroll to position [556, 0]
click at [1460, 733] on button "Add appointment" at bounding box center [1467, 727] width 156 height 37
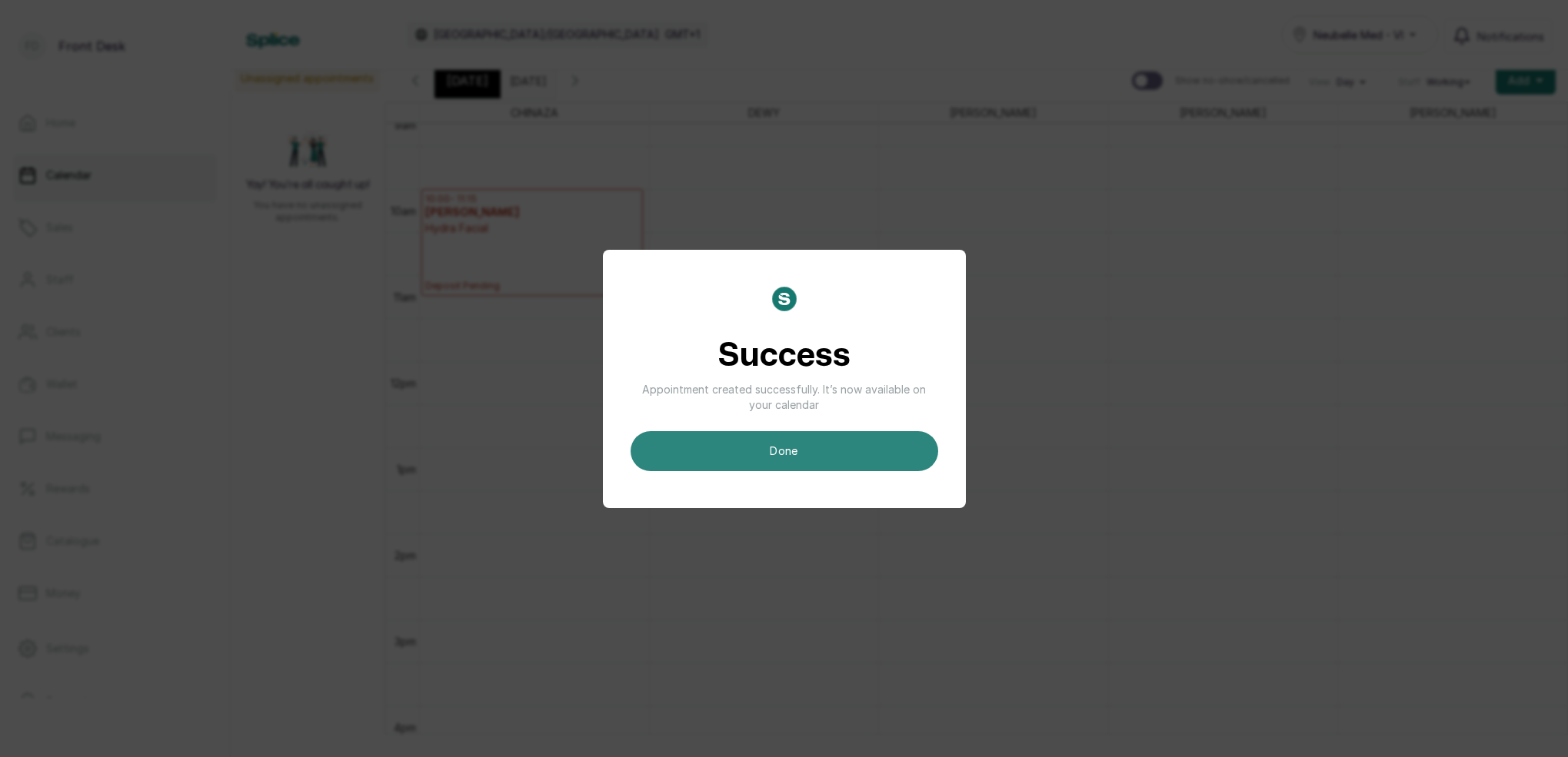
click at [874, 453] on button "done" at bounding box center [784, 451] width 308 height 40
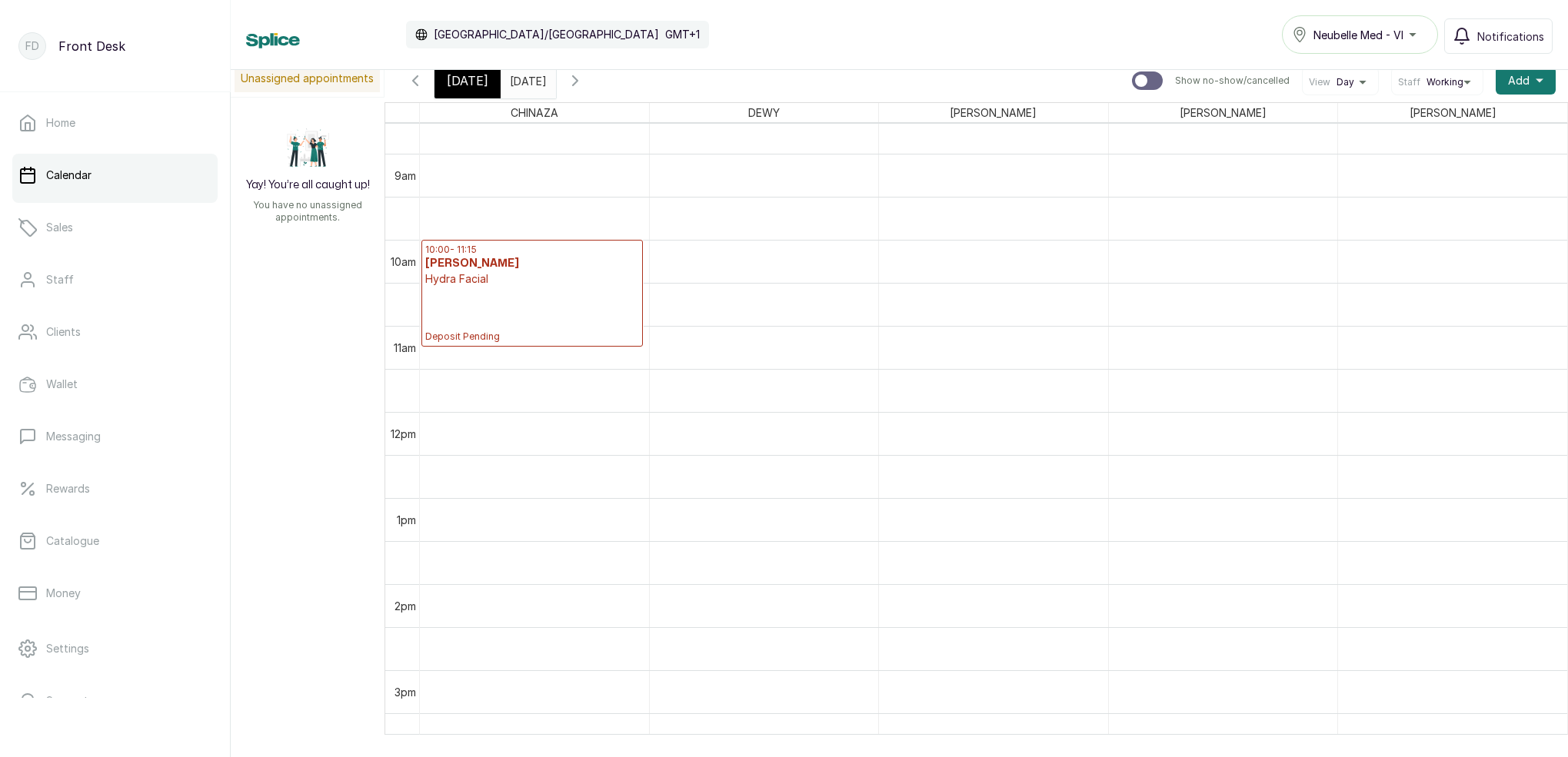
scroll to position [727, 0]
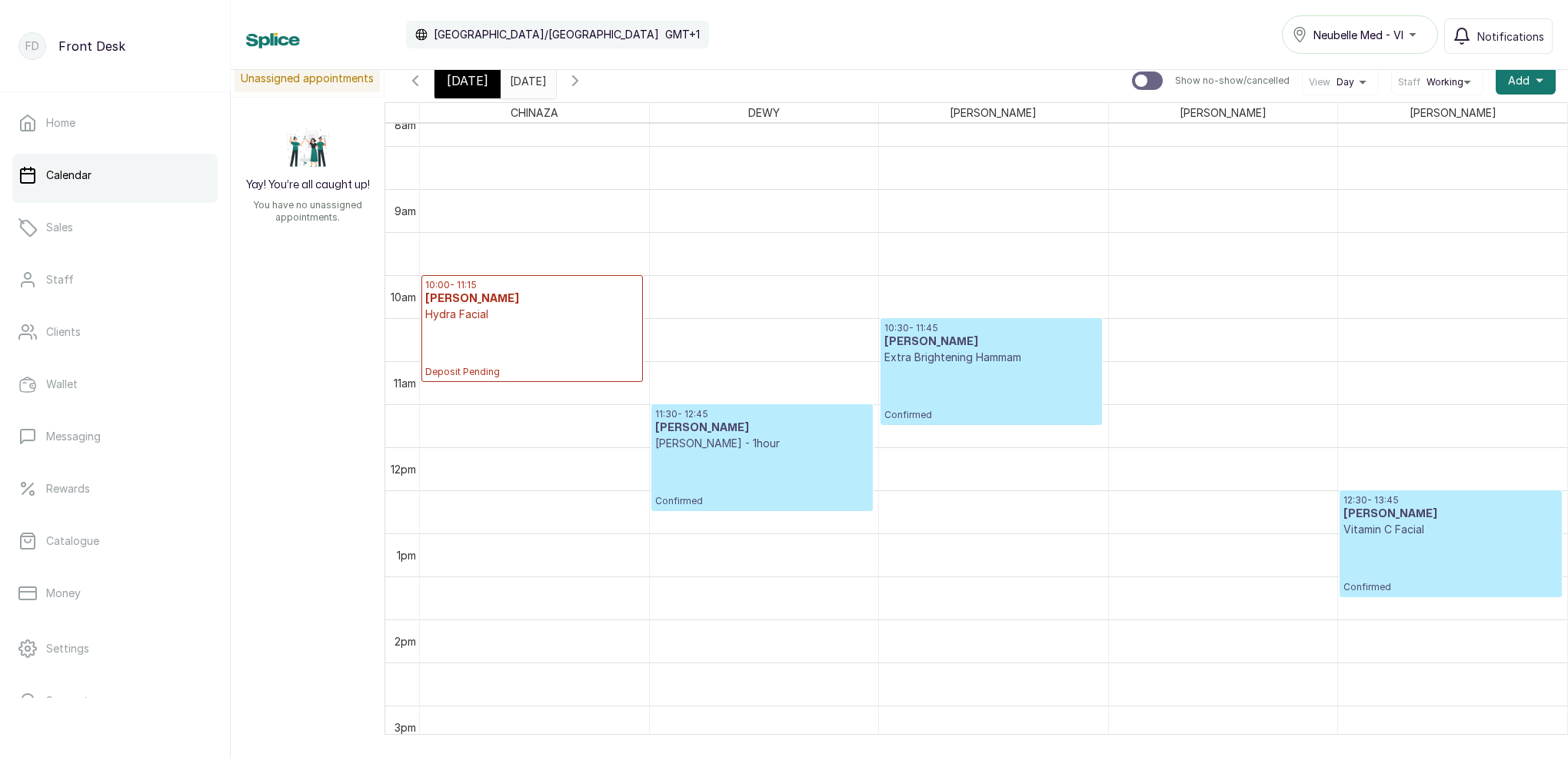
click at [467, 90] on div "[DATE]" at bounding box center [468, 81] width 66 height 36
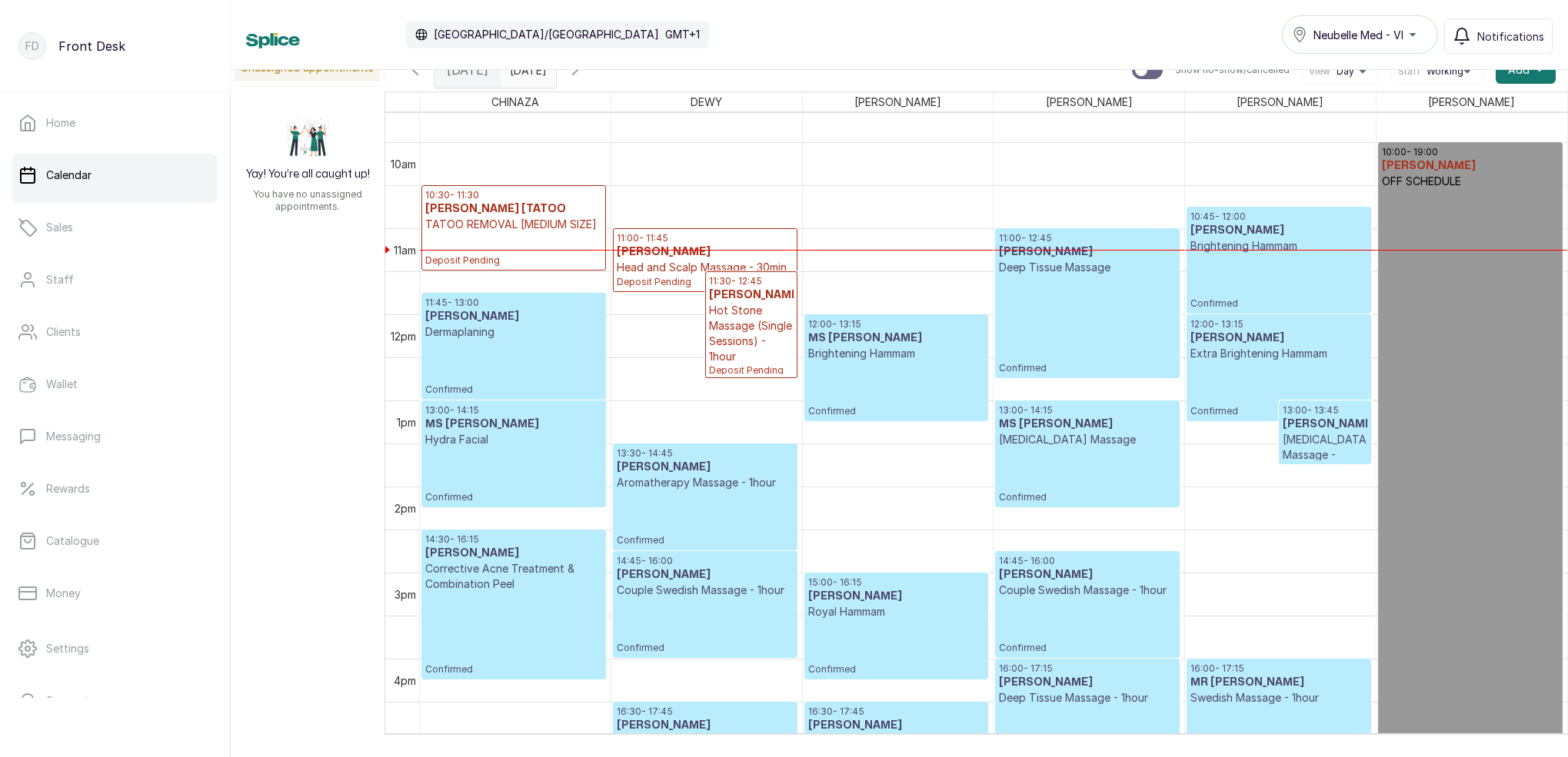
scroll to position [832, 0]
click at [555, 74] on span at bounding box center [540, 66] width 30 height 26
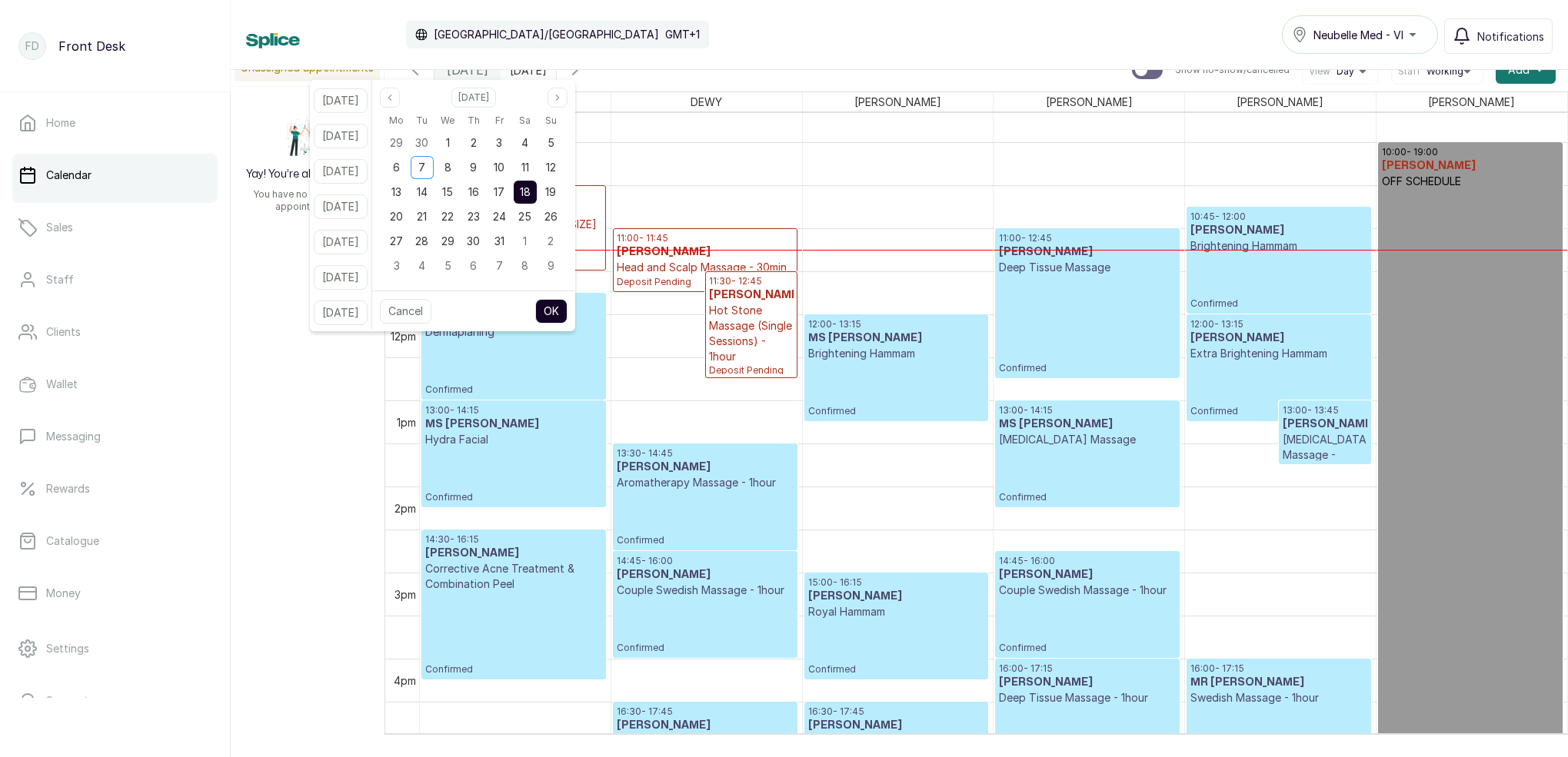
drag, startPoint x: 522, startPoint y: 197, endPoint x: 531, endPoint y: 196, distance: 9.1
click at [511, 196] on div "17" at bounding box center [498, 192] width 23 height 23
drag, startPoint x: 541, startPoint y: 195, endPoint x: 567, endPoint y: 228, distance: 42.0
click at [530, 195] on span "18" at bounding box center [525, 191] width 11 height 13
click at [567, 319] on button "OK" at bounding box center [551, 311] width 32 height 25
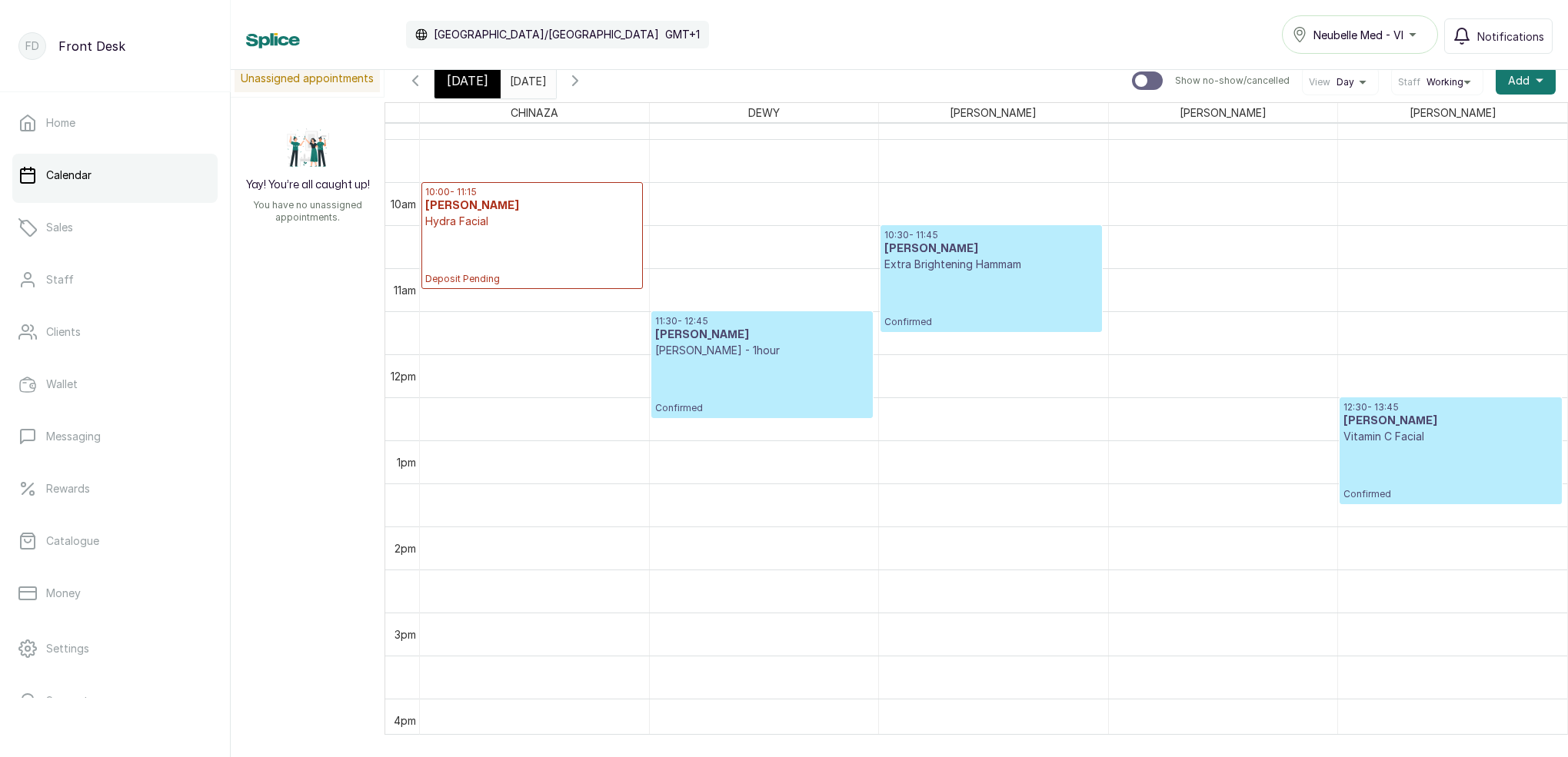
scroll to position [14, 0]
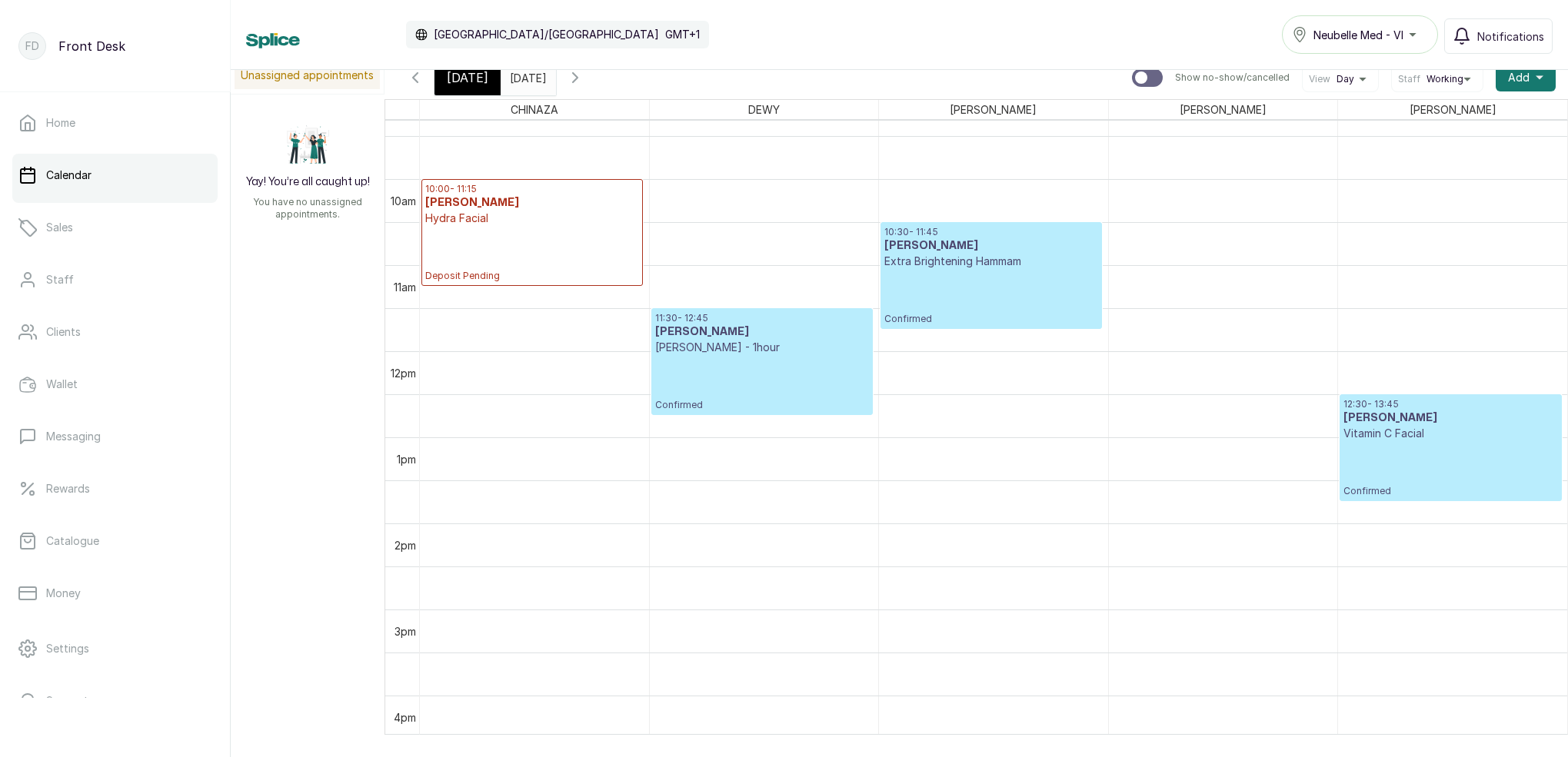
click at [486, 73] on div "[DATE]" at bounding box center [468, 78] width 66 height 36
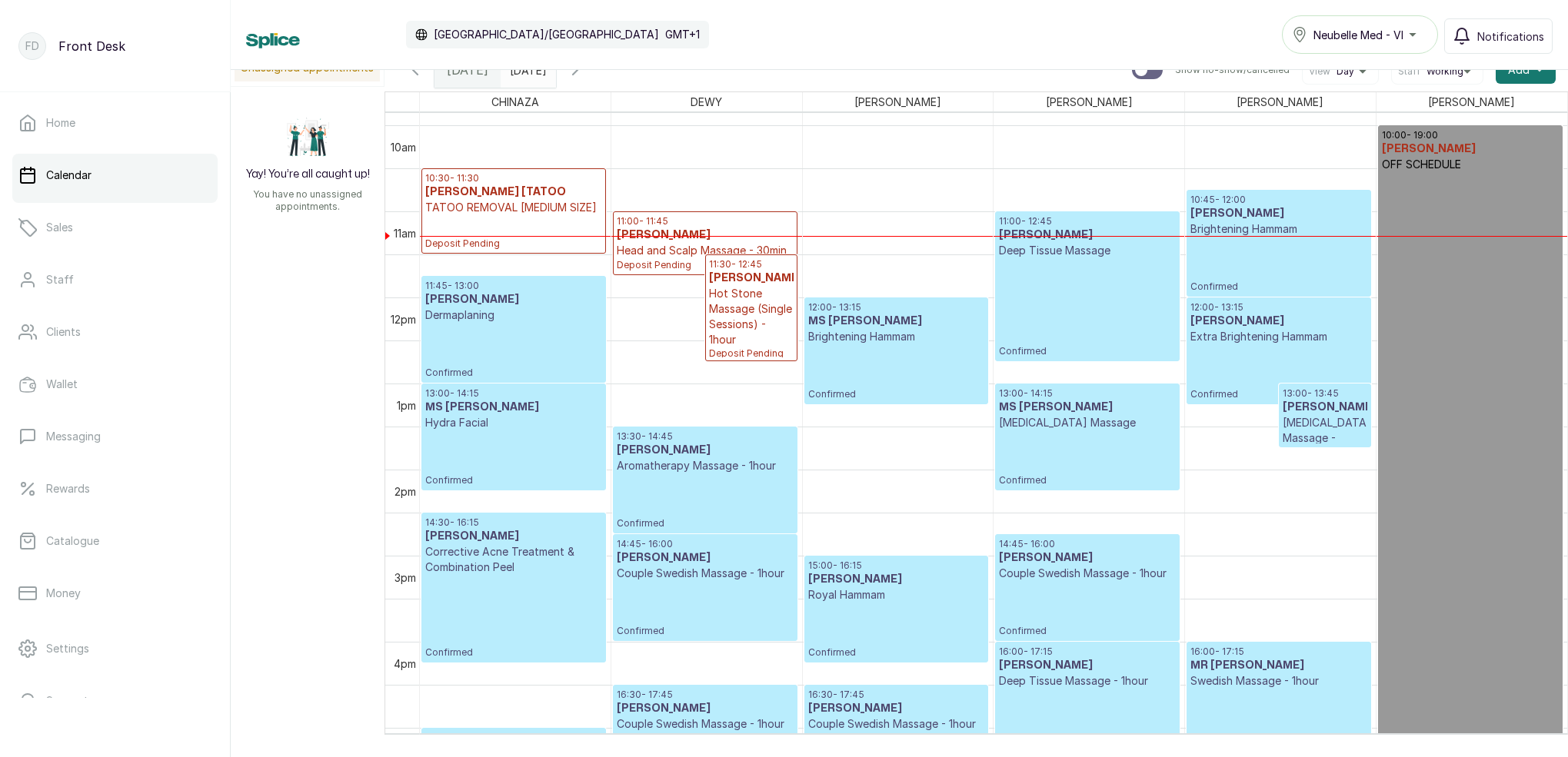
scroll to position [870, 0]
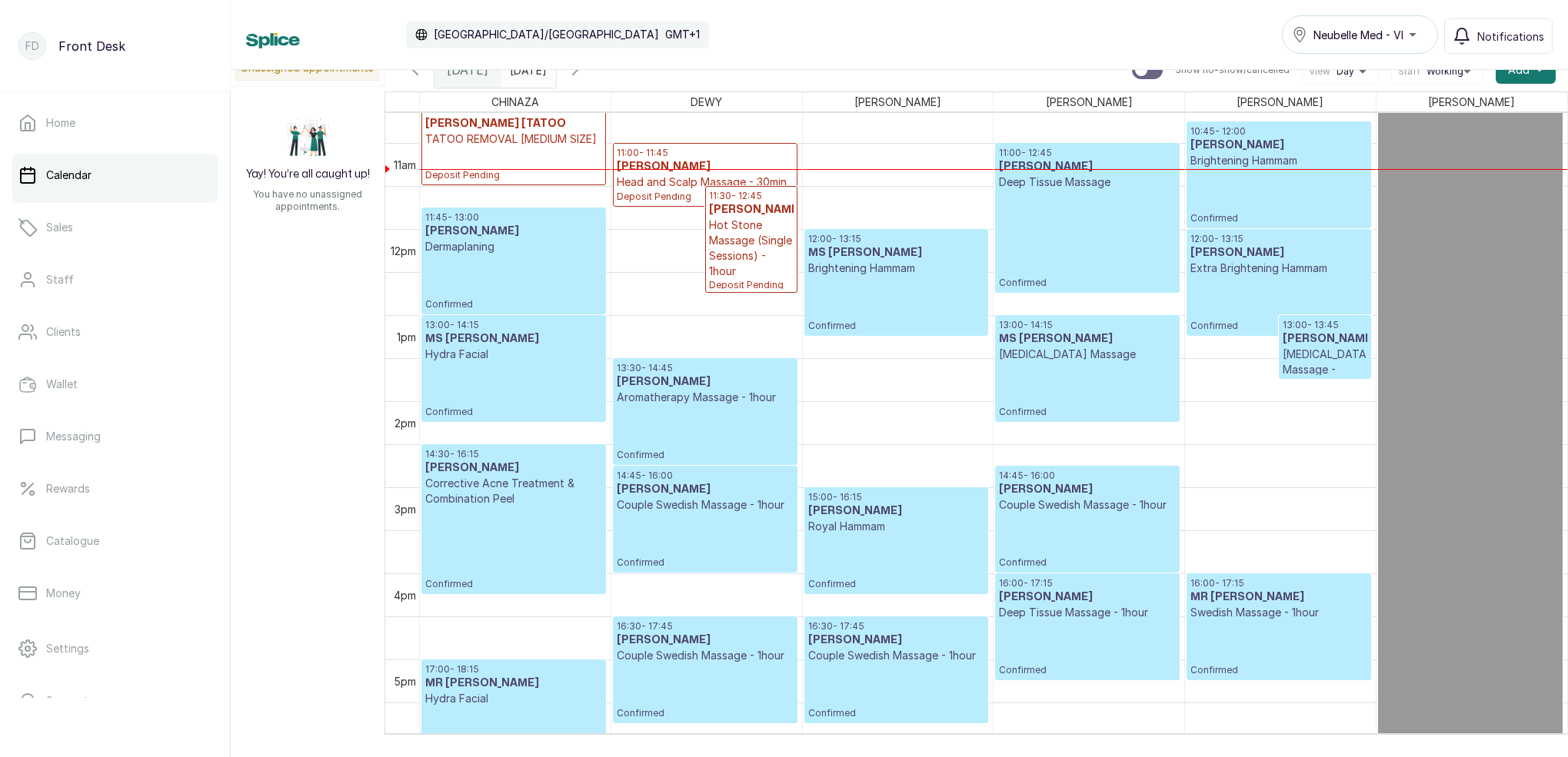
click at [1247, 280] on p "Confirmed" at bounding box center [1278, 304] width 176 height 56
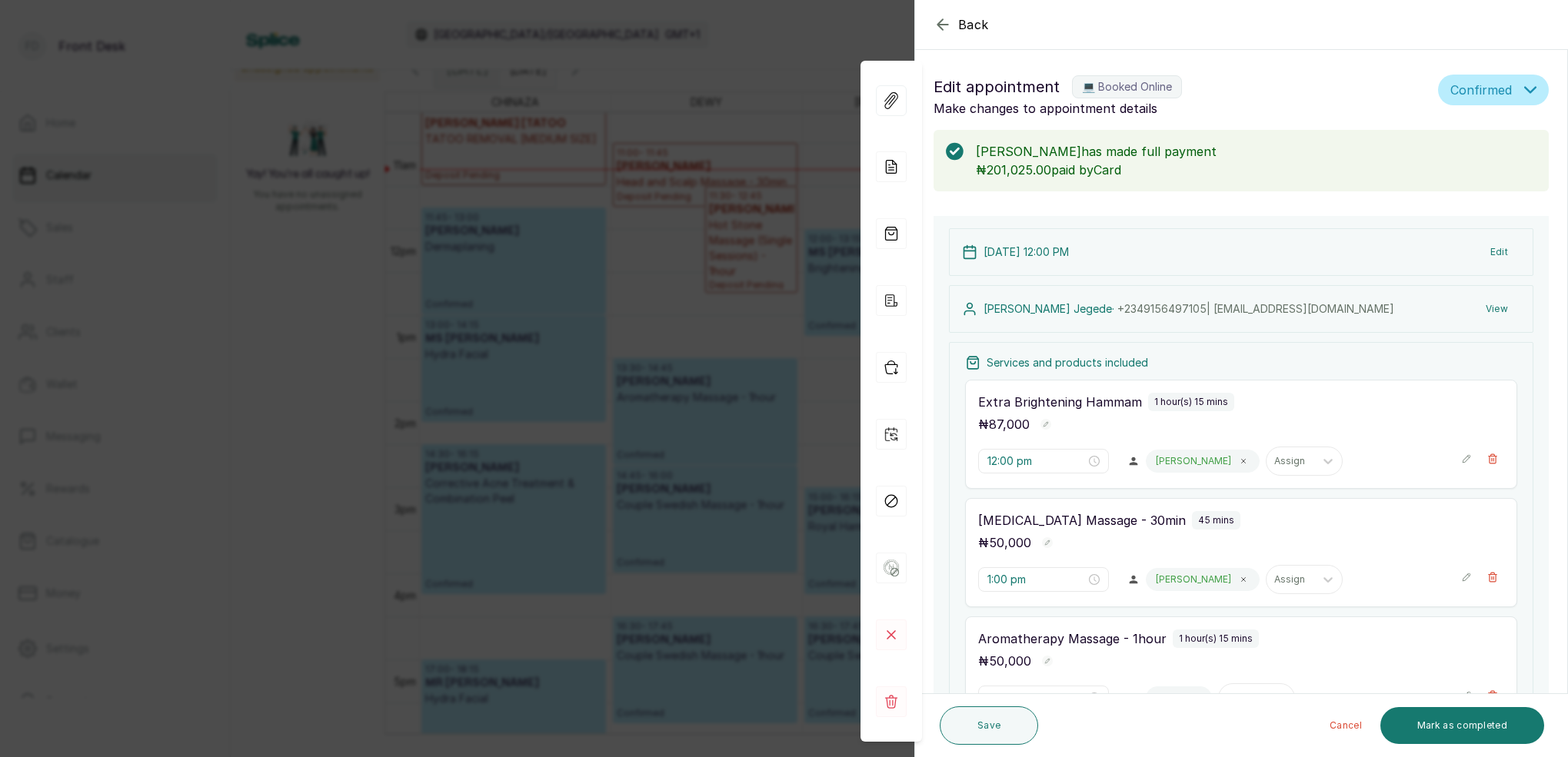
click at [806, 92] on div "Back Appointment Details Edit appointment 💻 Booked Online Make changes to appoi…" at bounding box center [784, 378] width 1568 height 757
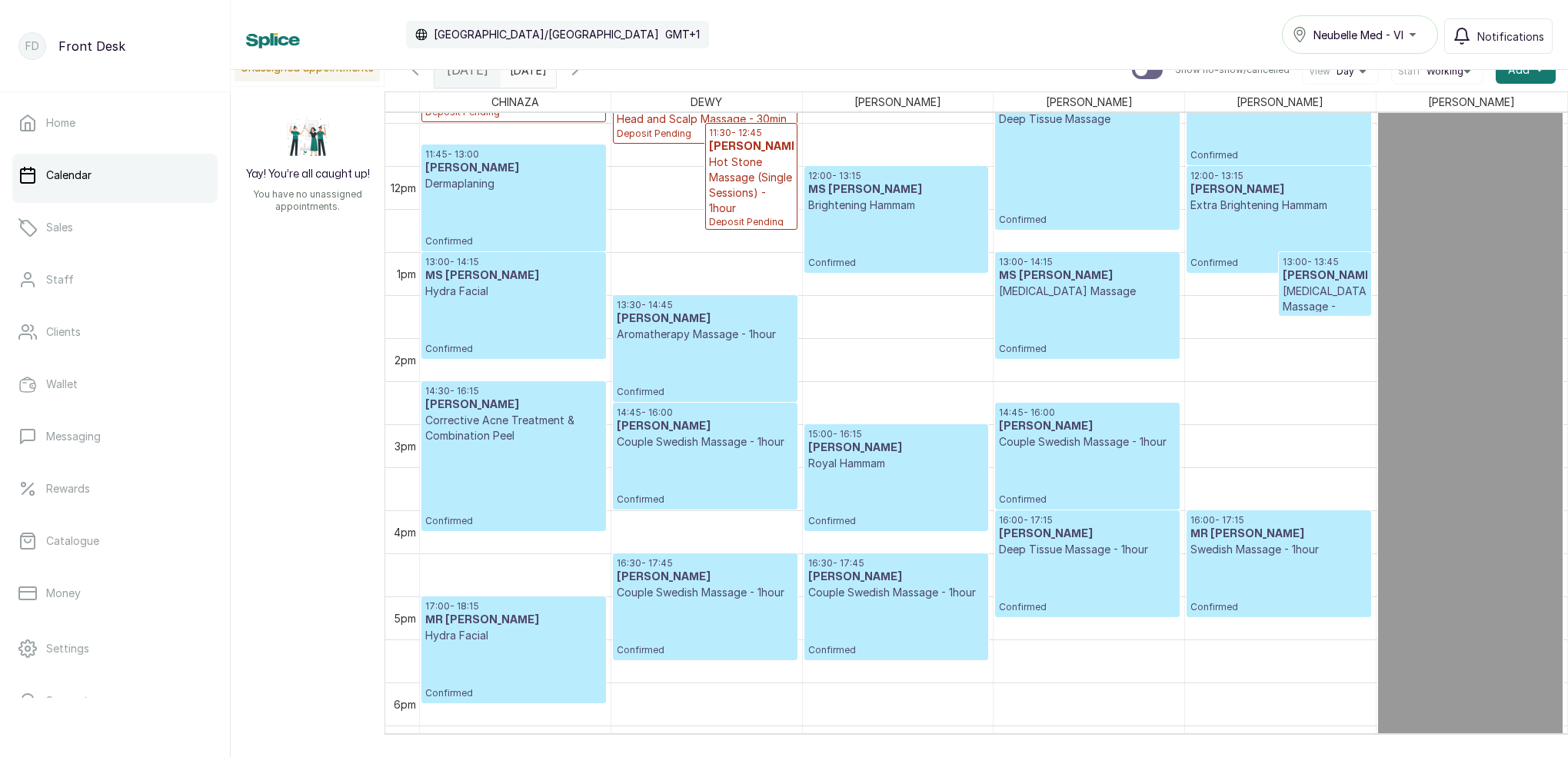
scroll to position [988, 0]
click at [584, 77] on icon "button" at bounding box center [575, 70] width 19 height 19
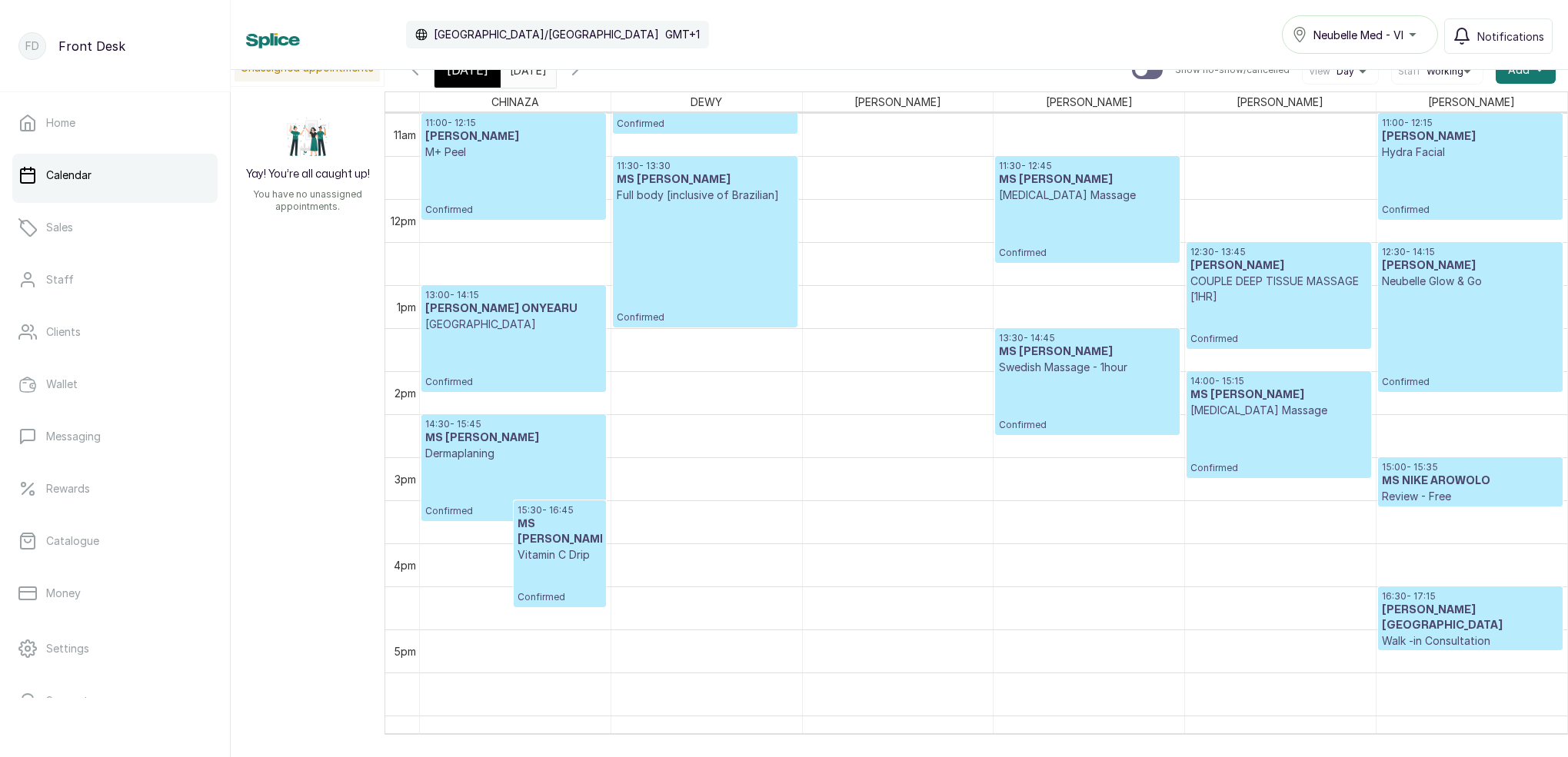
scroll to position [948, 0]
click at [526, 74] on input "[DATE]" at bounding box center [513, 66] width 25 height 26
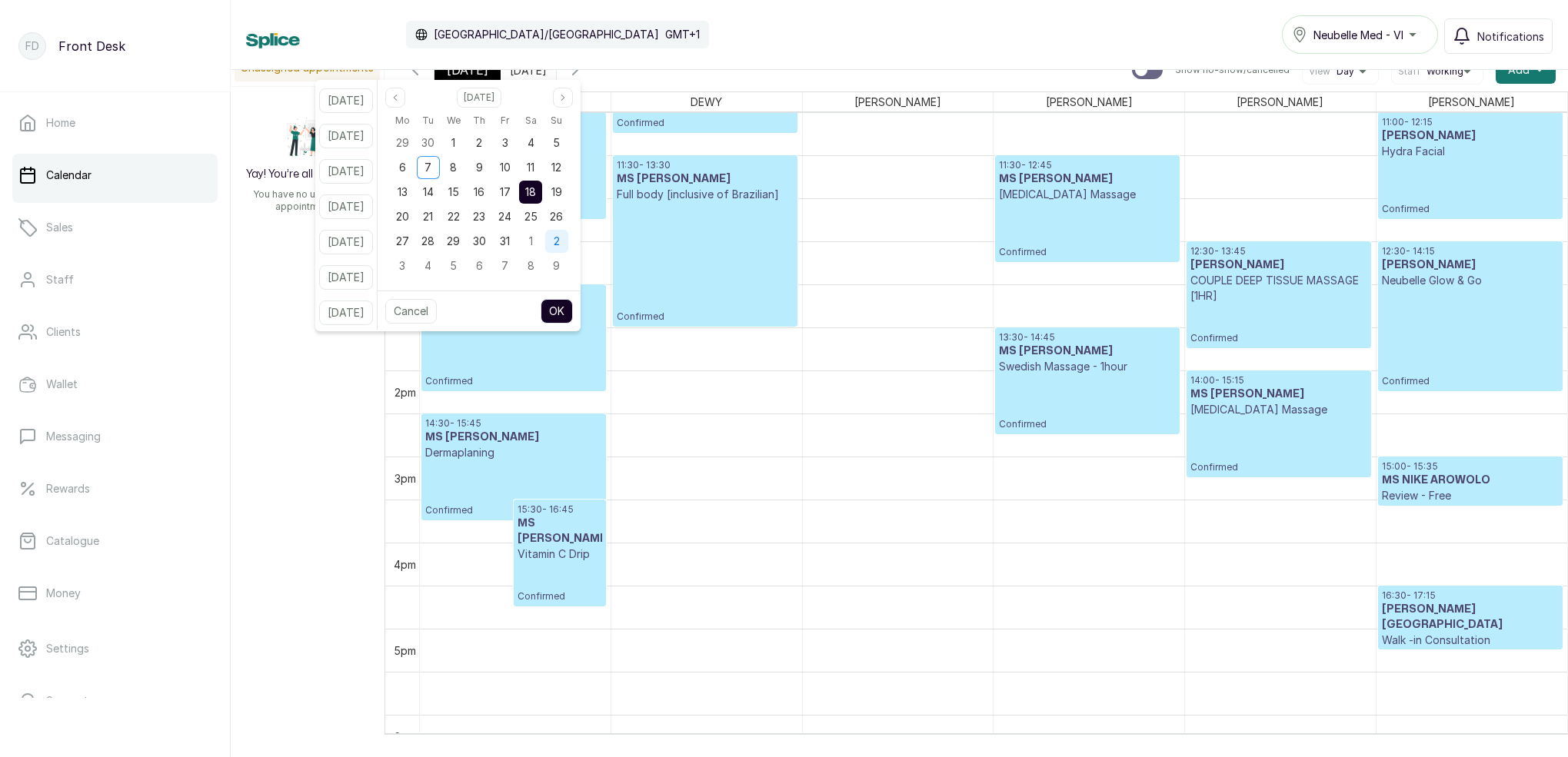
drag, startPoint x: 579, startPoint y: 199, endPoint x: 579, endPoint y: 245, distance: 46.0
click at [568, 199] on div "19" at bounding box center [556, 192] width 23 height 23
click at [573, 319] on button "OK" at bounding box center [556, 311] width 32 height 25
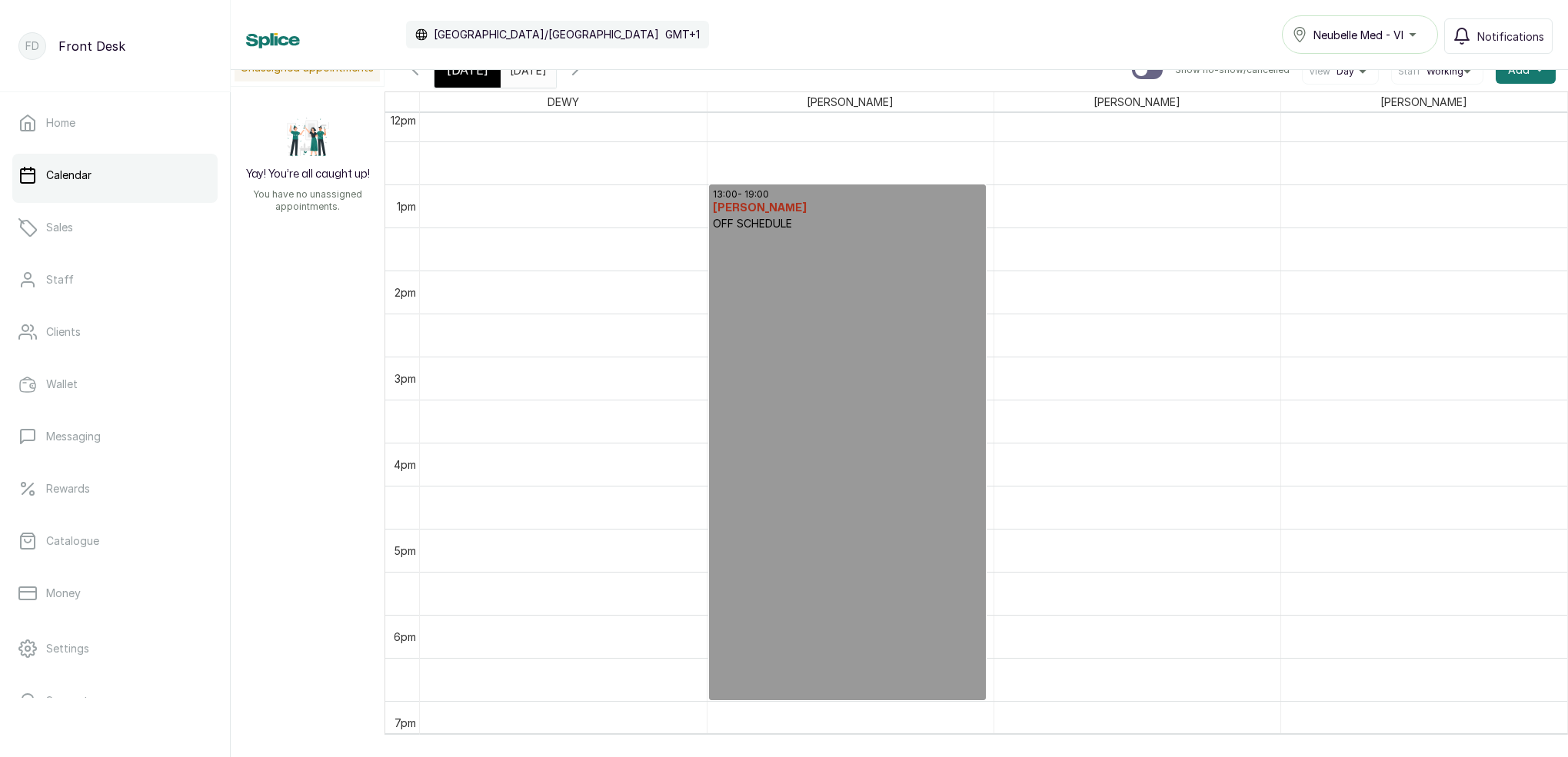
scroll to position [1048, 0]
click at [555, 80] on div "[DATE]" at bounding box center [528, 66] width 55 height 28
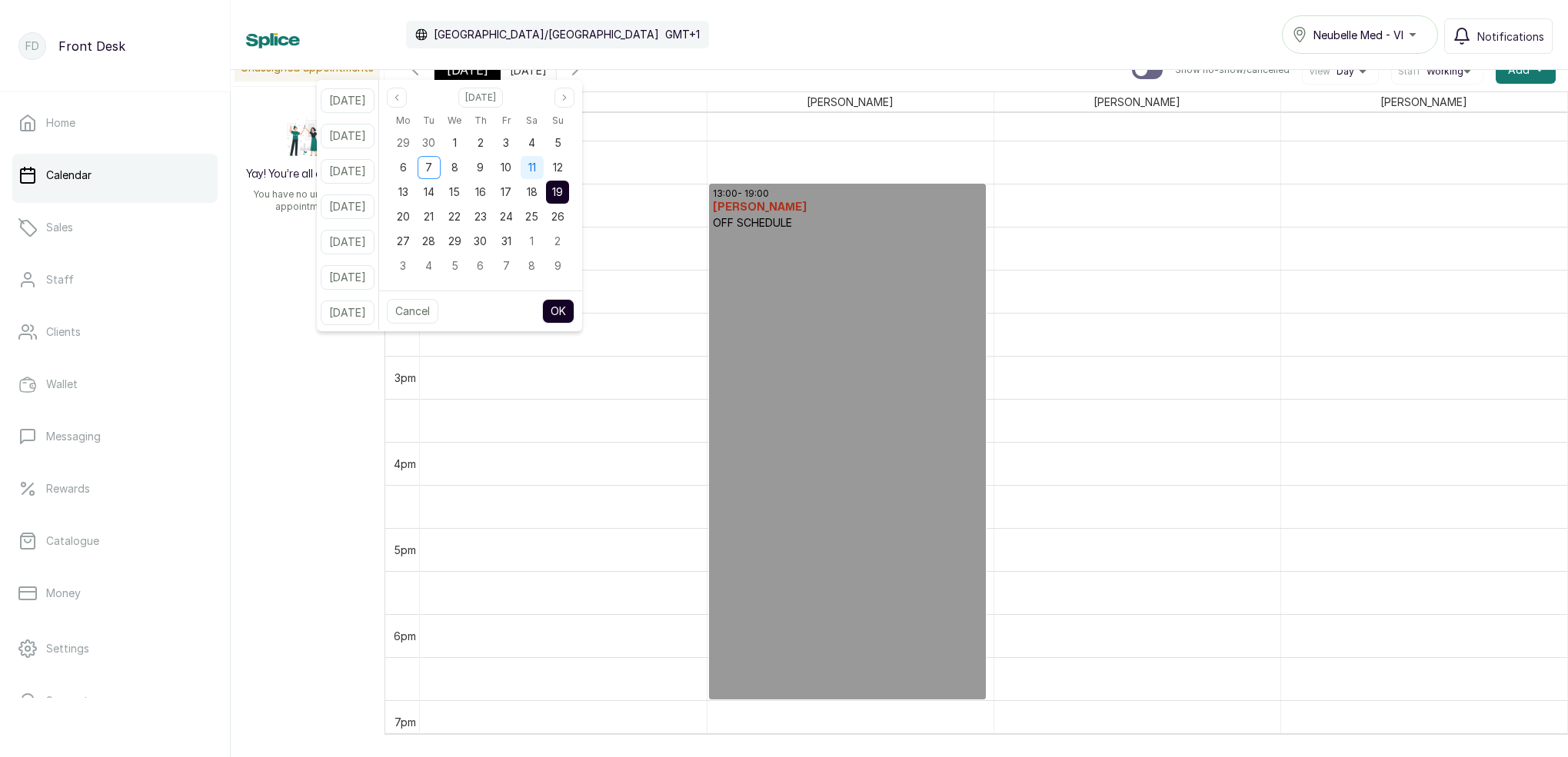
click at [544, 173] on div "11" at bounding box center [531, 167] width 23 height 23
drag, startPoint x: 579, startPoint y: 166, endPoint x: 579, endPoint y: 175, distance: 9.0
click at [562, 167] on span "12" at bounding box center [558, 167] width 10 height 13
click at [574, 303] on button "OK" at bounding box center [558, 311] width 32 height 25
type input "[DATE]"
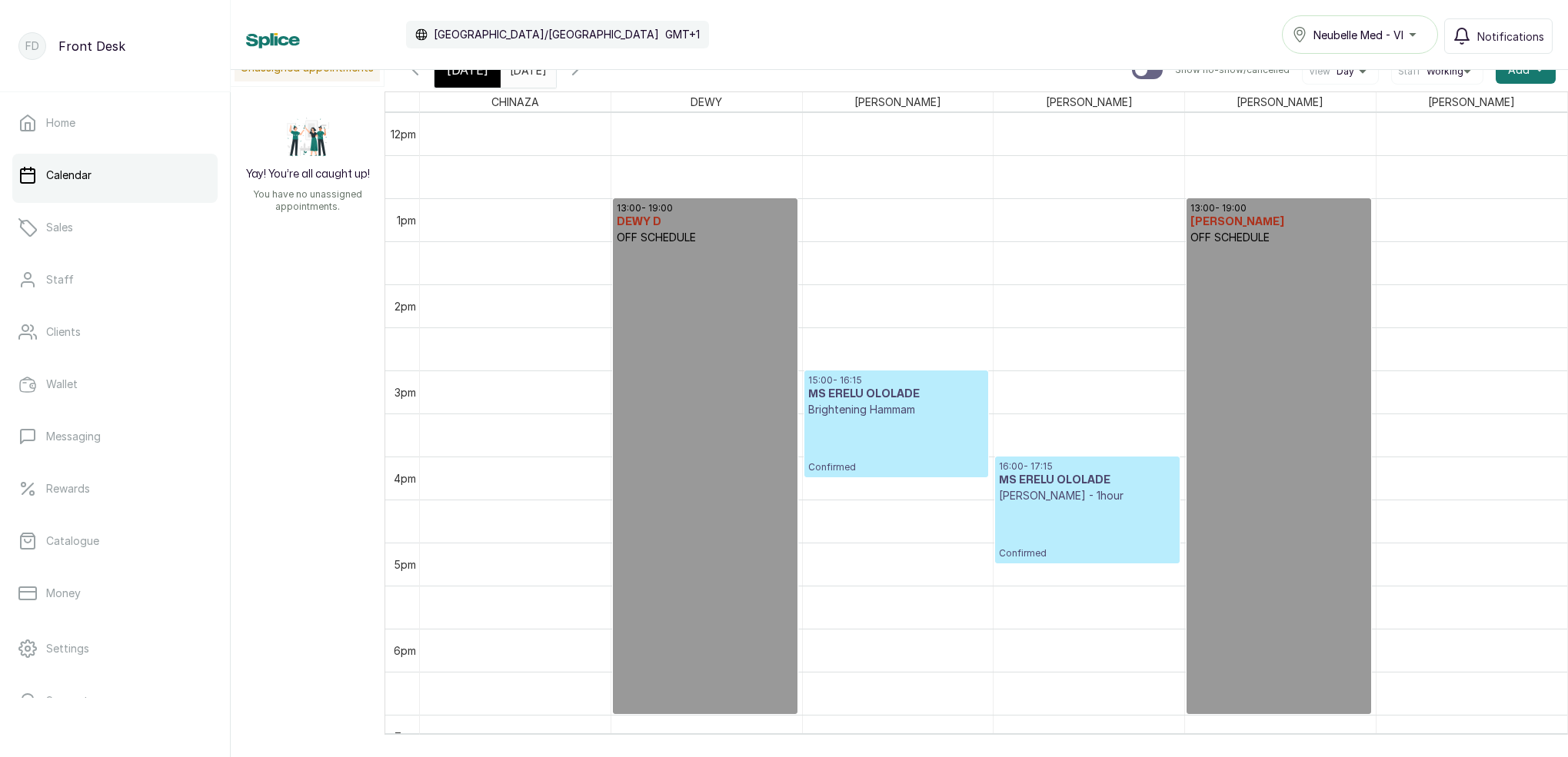
click at [451, 80] on div "[DATE]" at bounding box center [468, 70] width 66 height 36
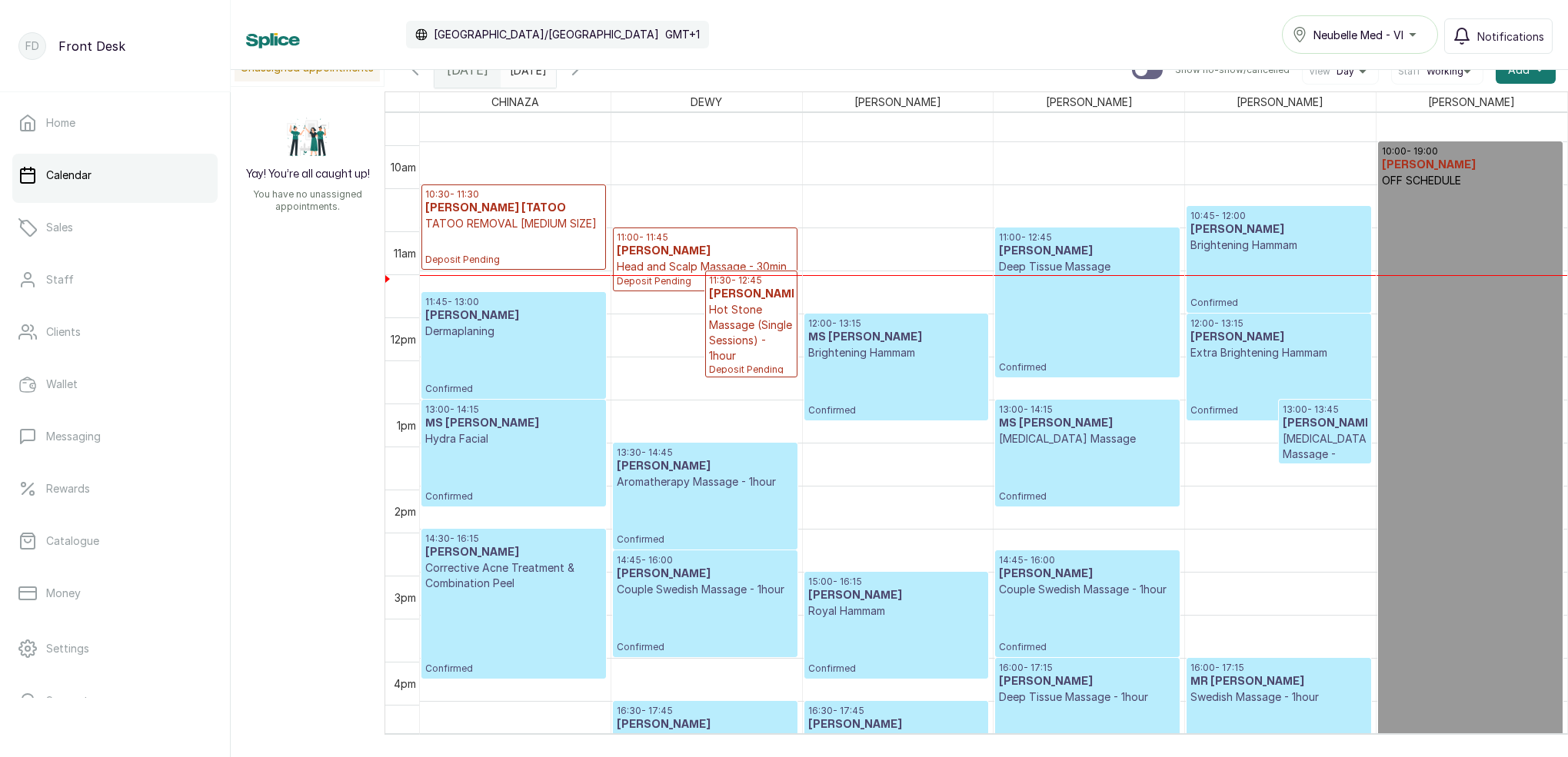
scroll to position [833, 0]
click at [549, 80] on div "[DATE] [DATE]" at bounding box center [528, 70] width 55 height 36
click at [526, 77] on input "[DATE]" at bounding box center [513, 66] width 25 height 26
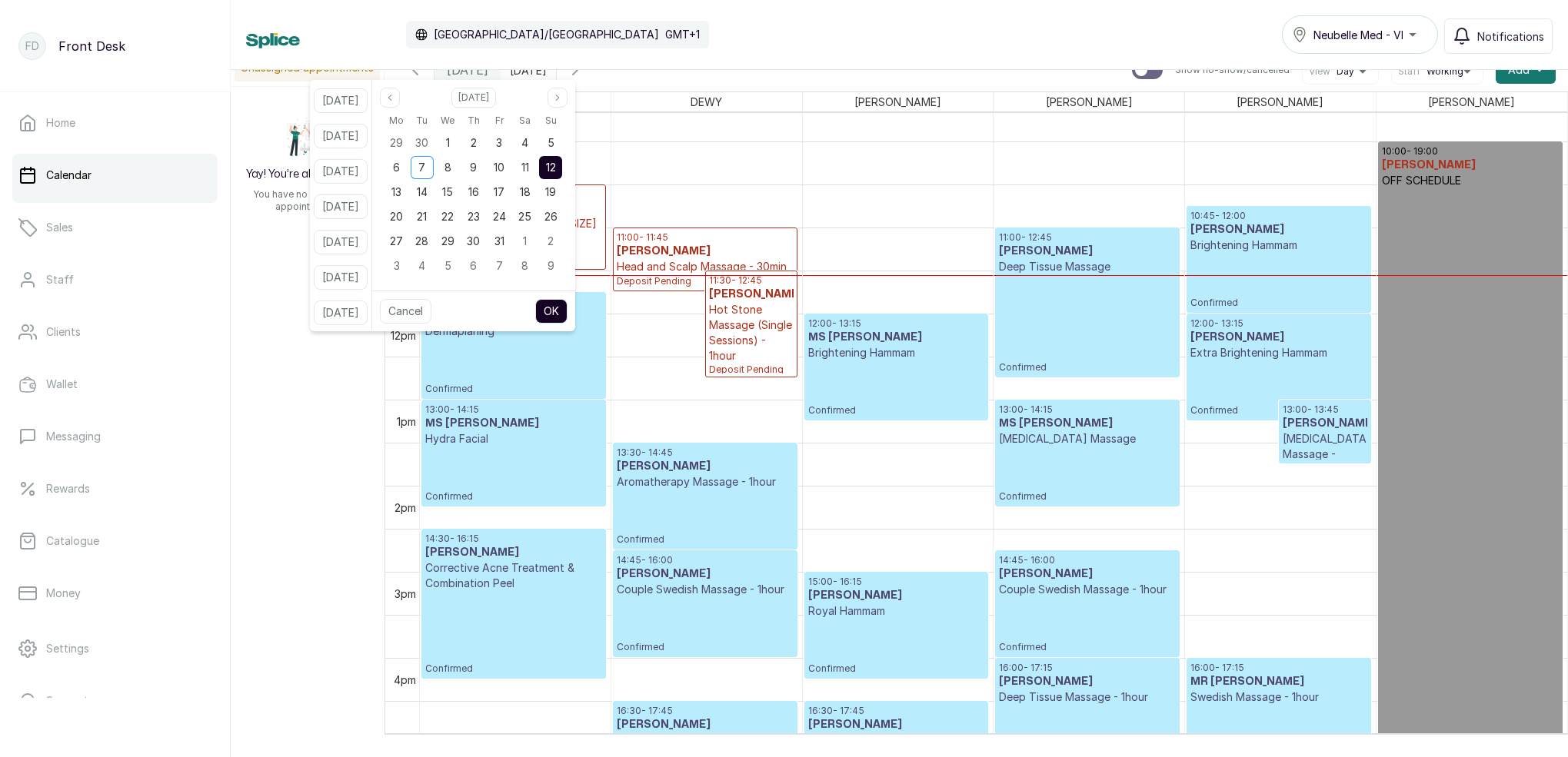
drag, startPoint x: 549, startPoint y: 167, endPoint x: 569, endPoint y: 170, distance: 20.2
click at [537, 167] on div "11" at bounding box center [524, 167] width 23 height 23
click at [556, 169] on span "12" at bounding box center [551, 167] width 10 height 13
click at [567, 311] on button "OK" at bounding box center [551, 311] width 32 height 25
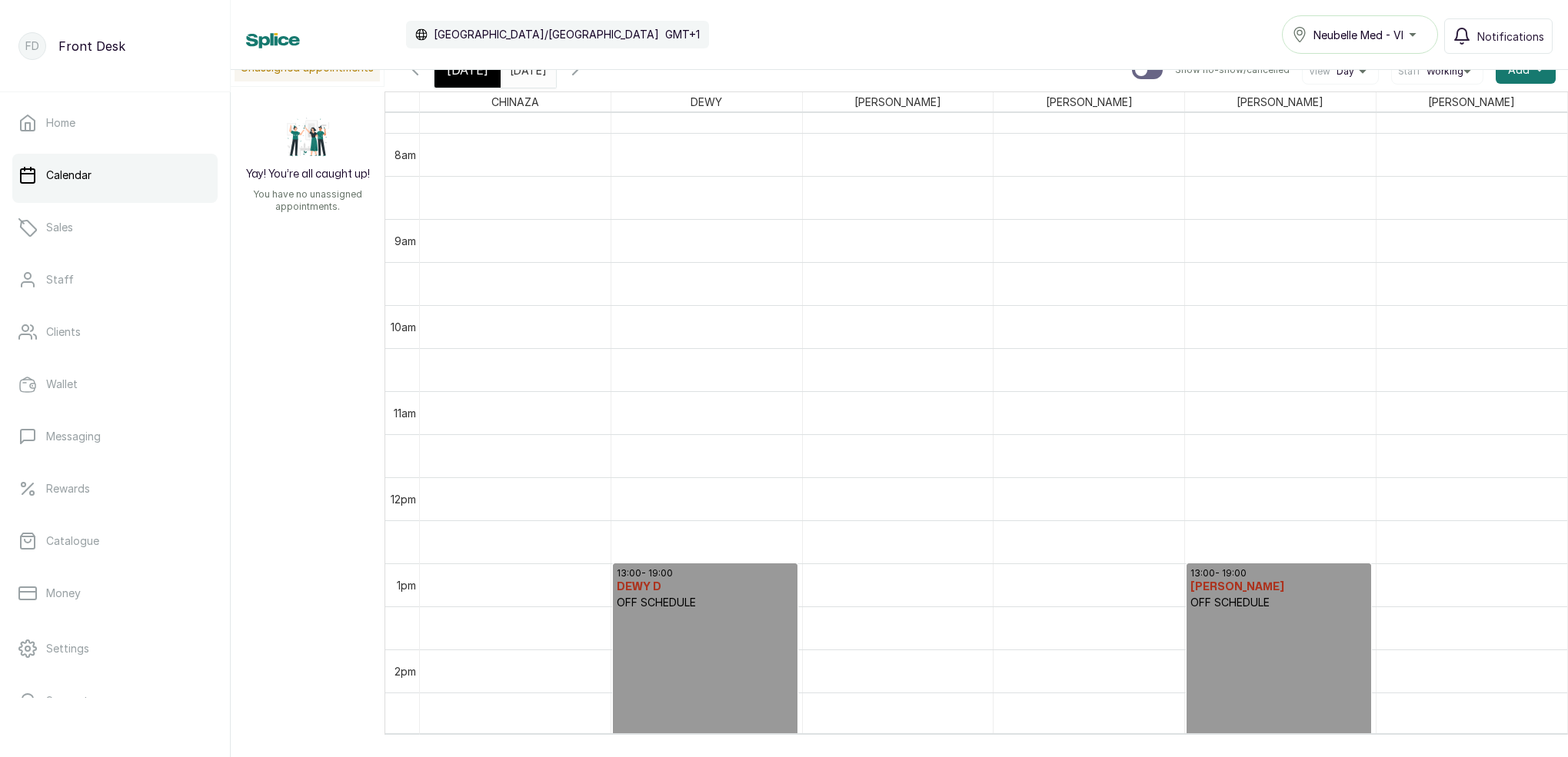
scroll to position [688, 0]
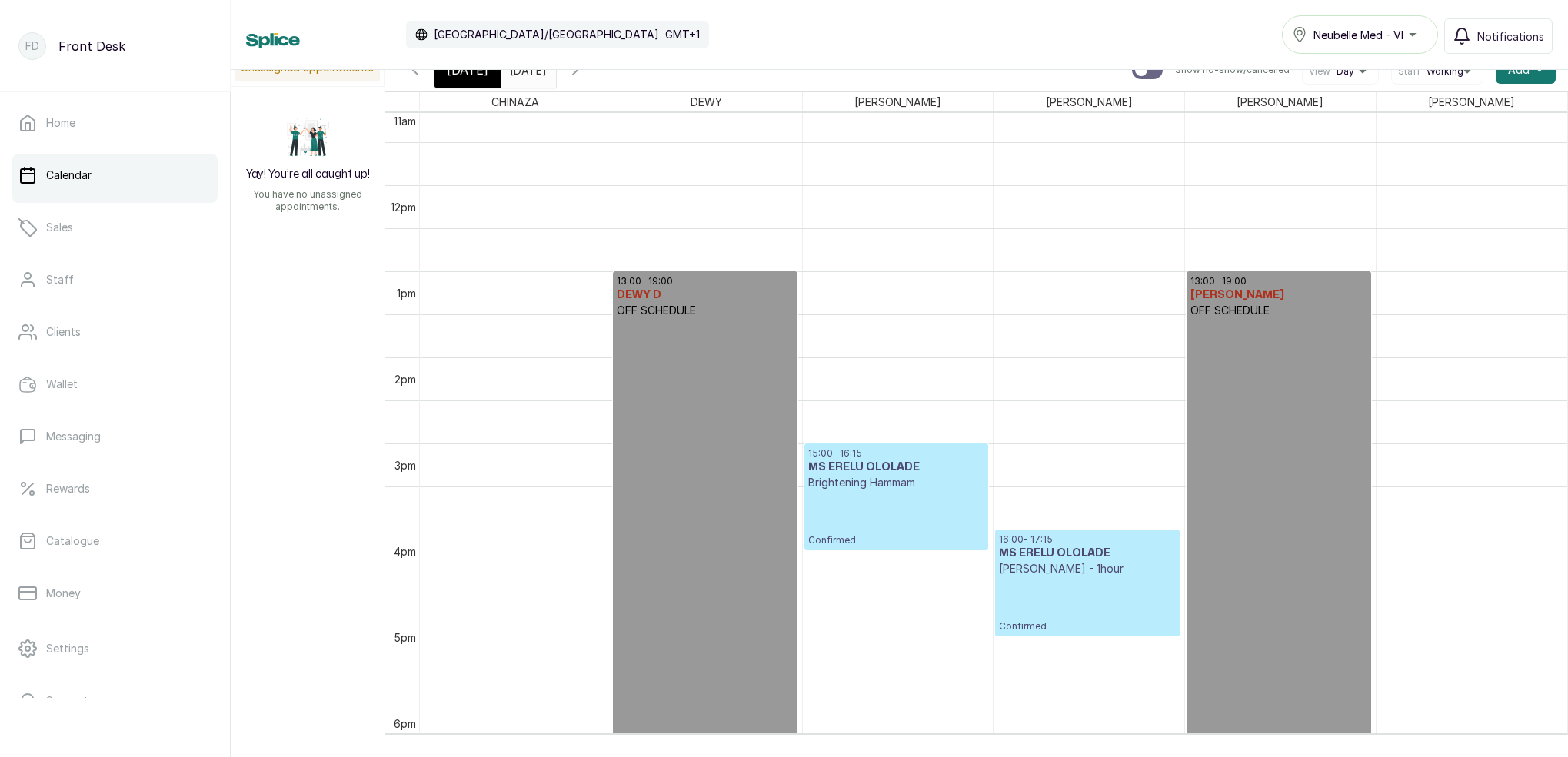
click at [480, 80] on div "[DATE]" at bounding box center [468, 70] width 66 height 36
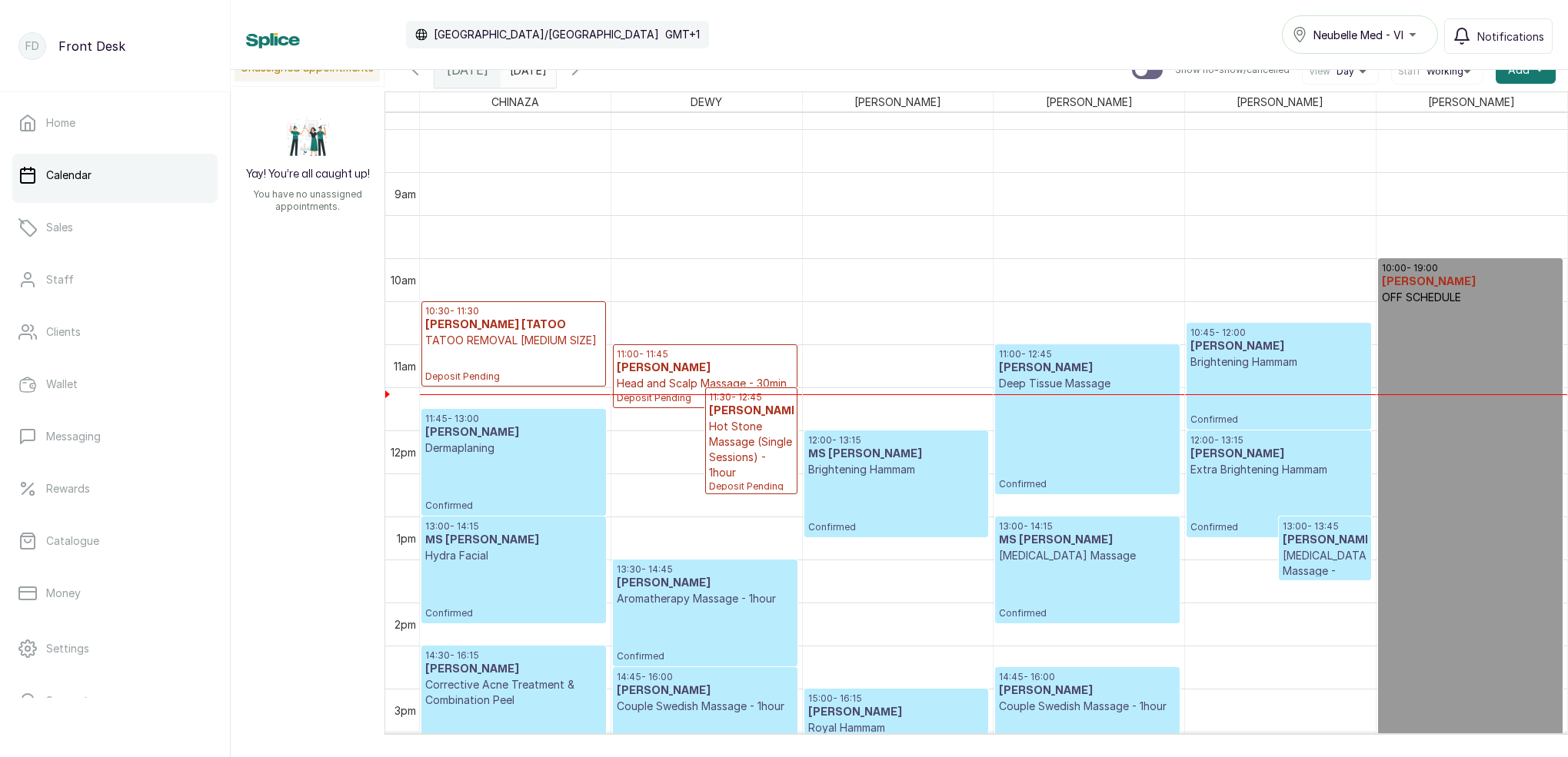
scroll to position [716, 0]
click at [555, 76] on span at bounding box center [540, 66] width 30 height 26
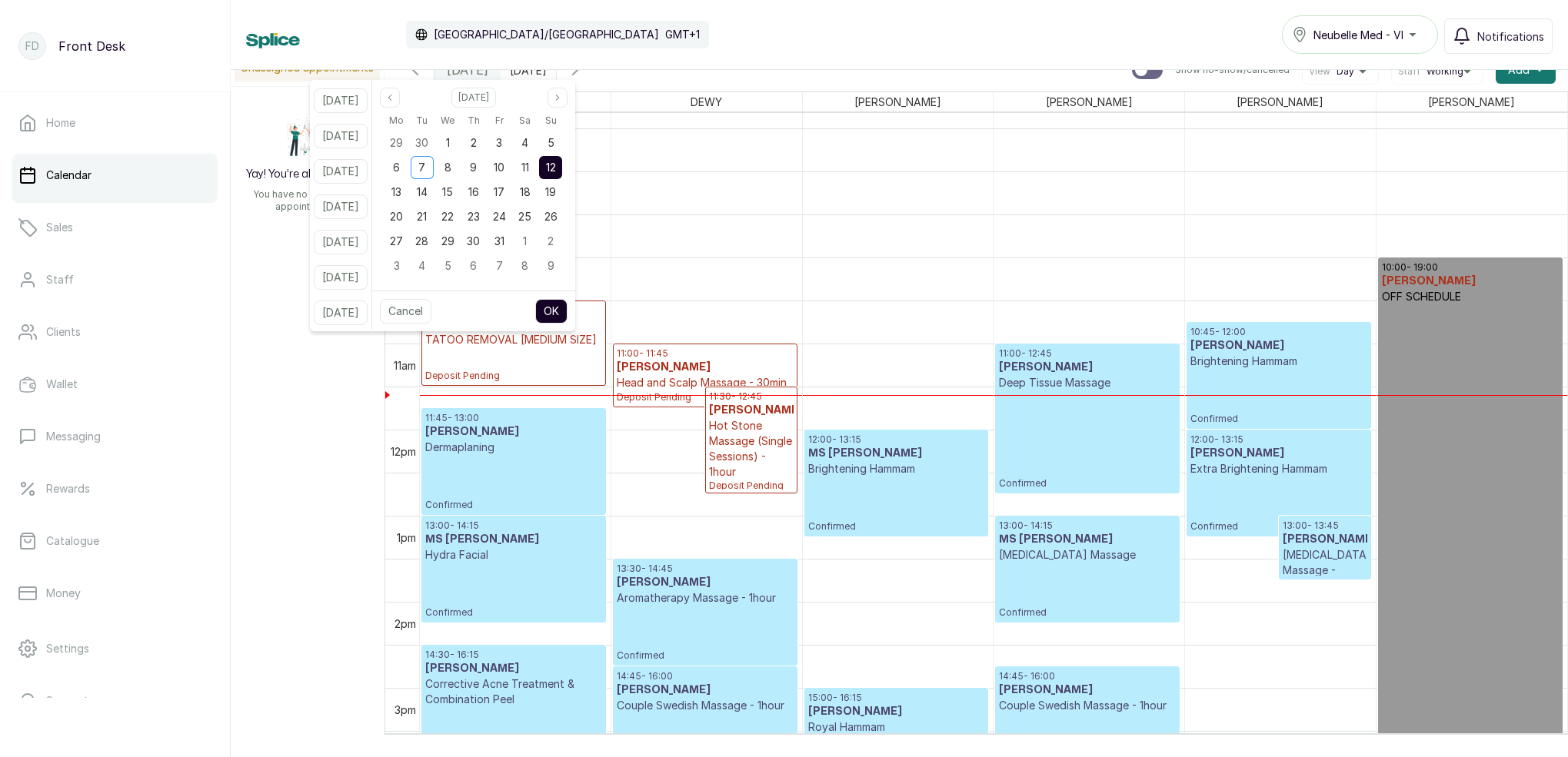
drag, startPoint x: 546, startPoint y: 167, endPoint x: 562, endPoint y: 165, distance: 16.1
click at [529, 167] on span "11" at bounding box center [524, 167] width 8 height 13
drag, startPoint x: 573, startPoint y: 164, endPoint x: 584, endPoint y: 172, distance: 13.6
click at [556, 164] on span "12" at bounding box center [551, 167] width 10 height 13
click at [567, 310] on button "OK" at bounding box center [551, 311] width 32 height 25
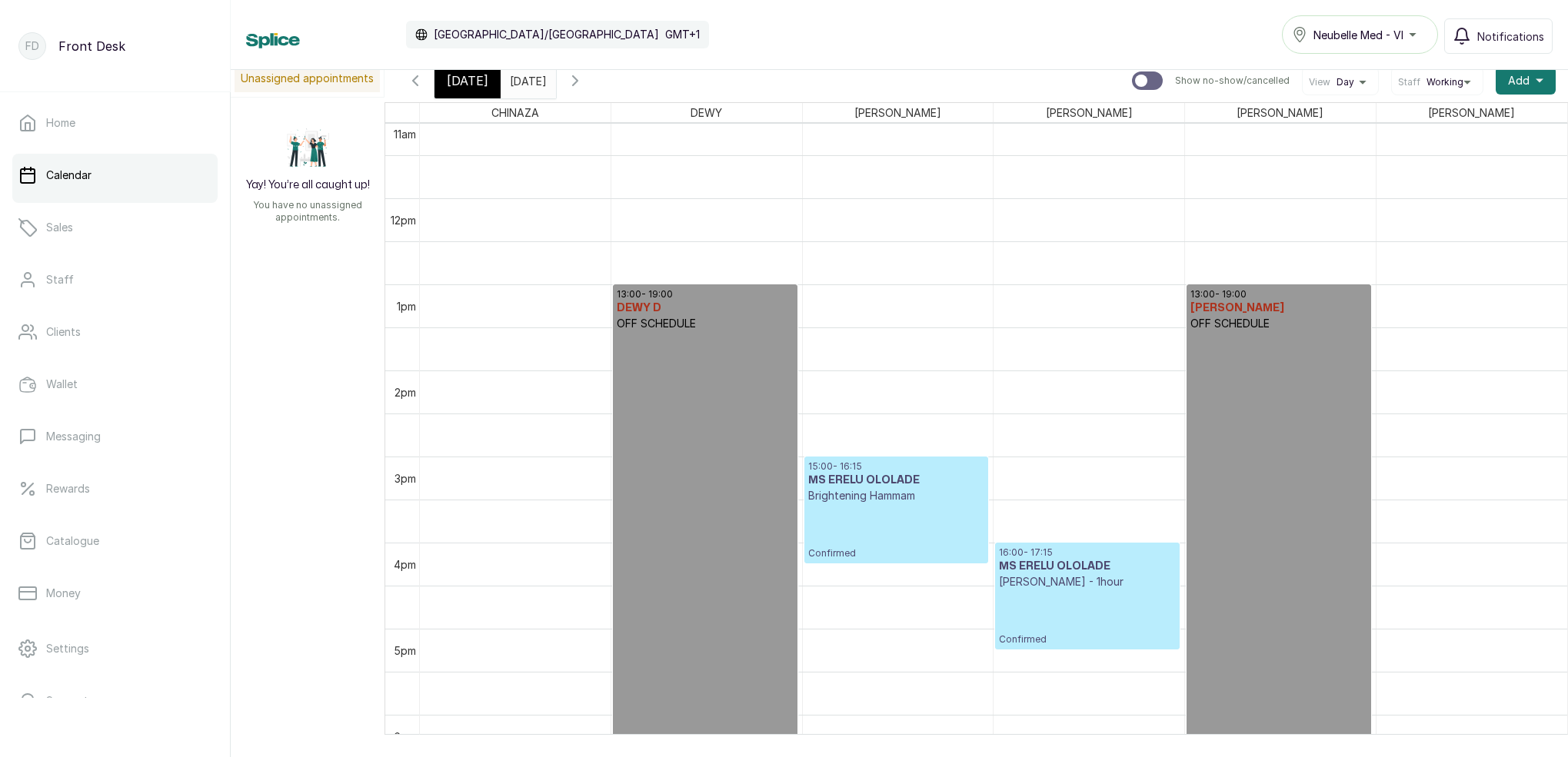
scroll to position [1001, 0]
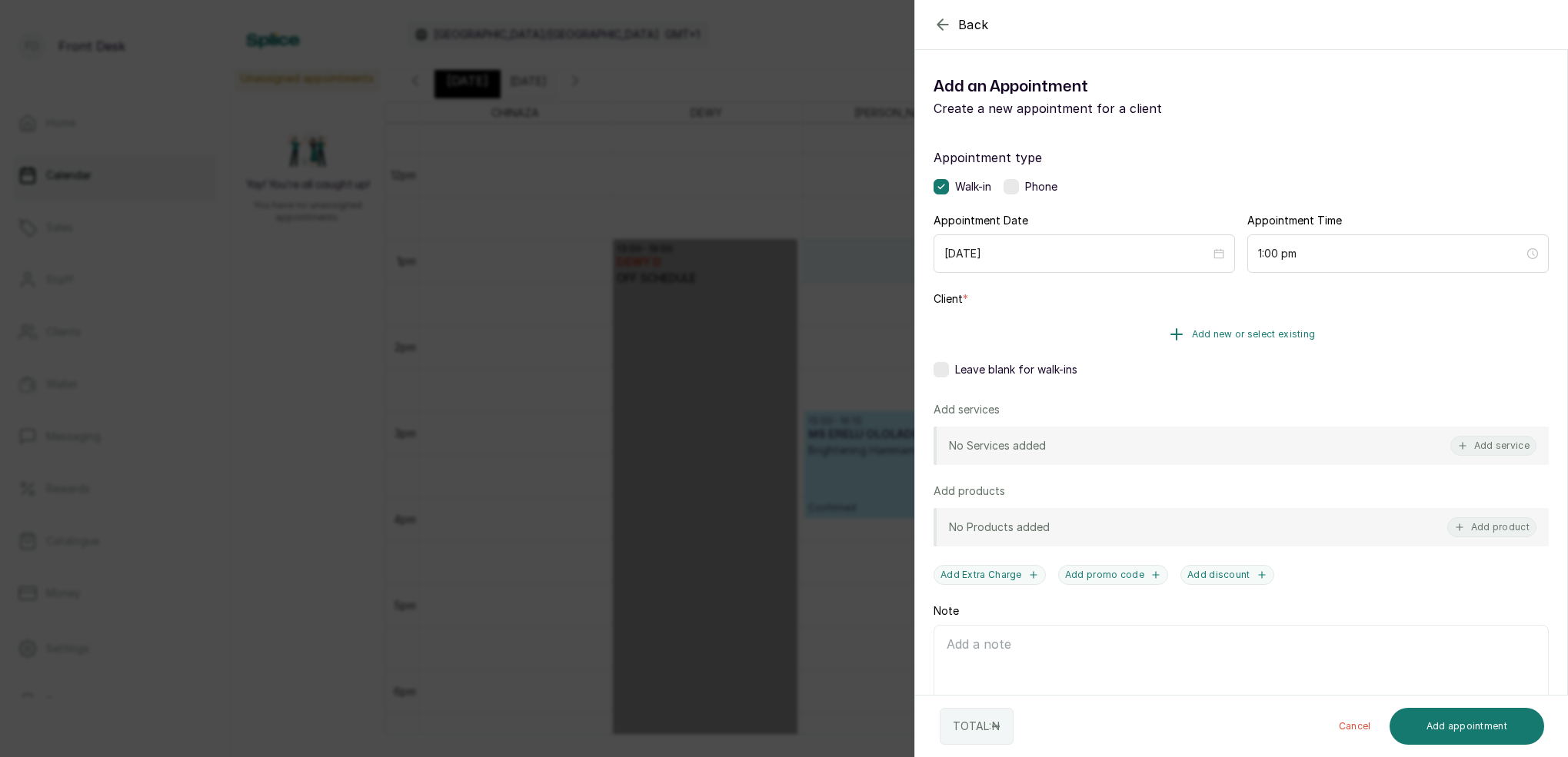
click at [1256, 329] on button "Add new or select existing" at bounding box center [1241, 334] width 615 height 43
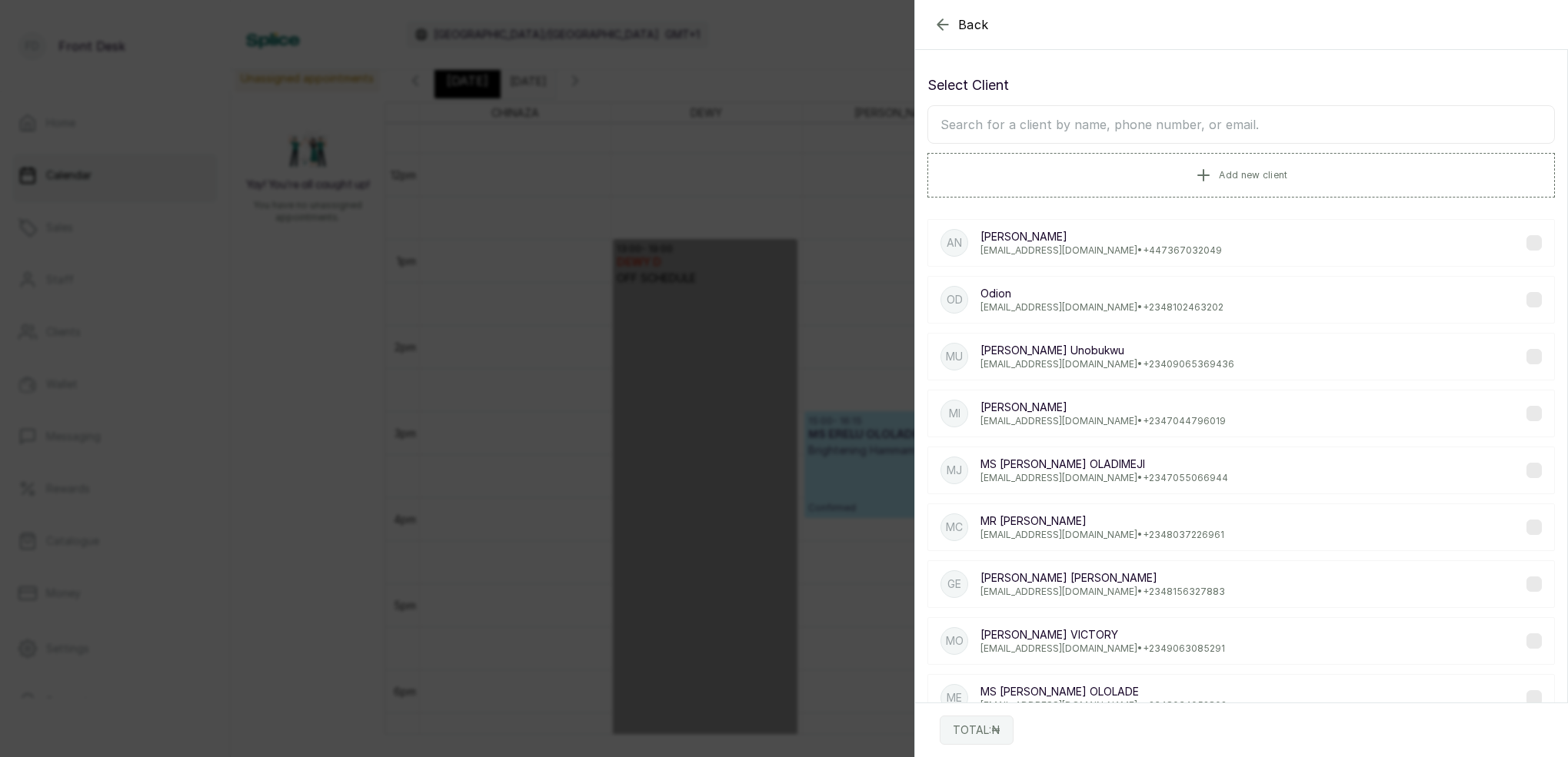
click at [1158, 132] on input "text" at bounding box center [1241, 124] width 628 height 38
type input "b"
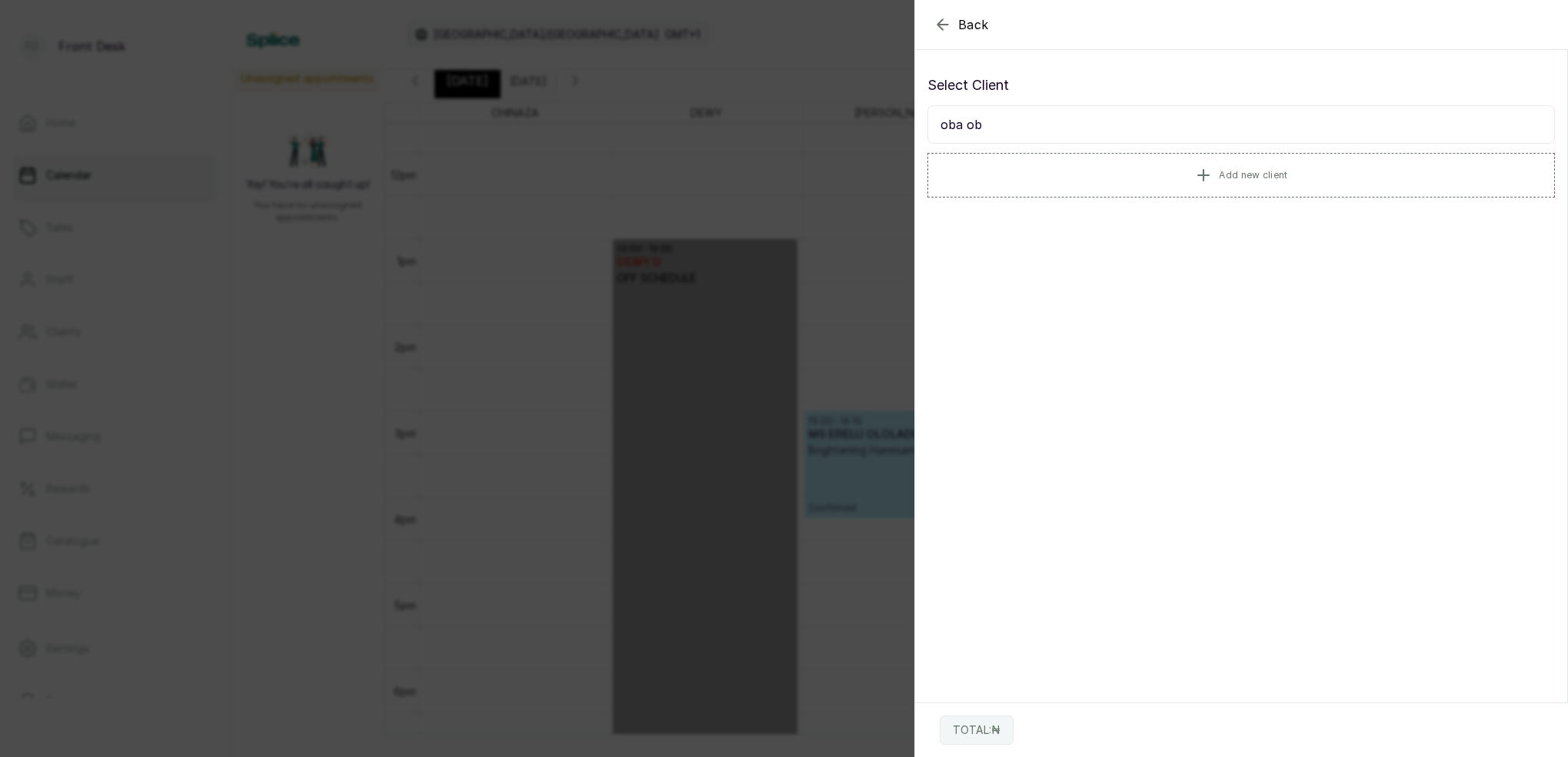
scroll to position [0, 0]
type input "o"
type input "[PERSON_NAME]"
click at [1066, 246] on p "[EMAIL_ADDRESS][DOMAIN_NAME] • [PHONE_NUMBER]" at bounding box center [1099, 250] width 239 height 13
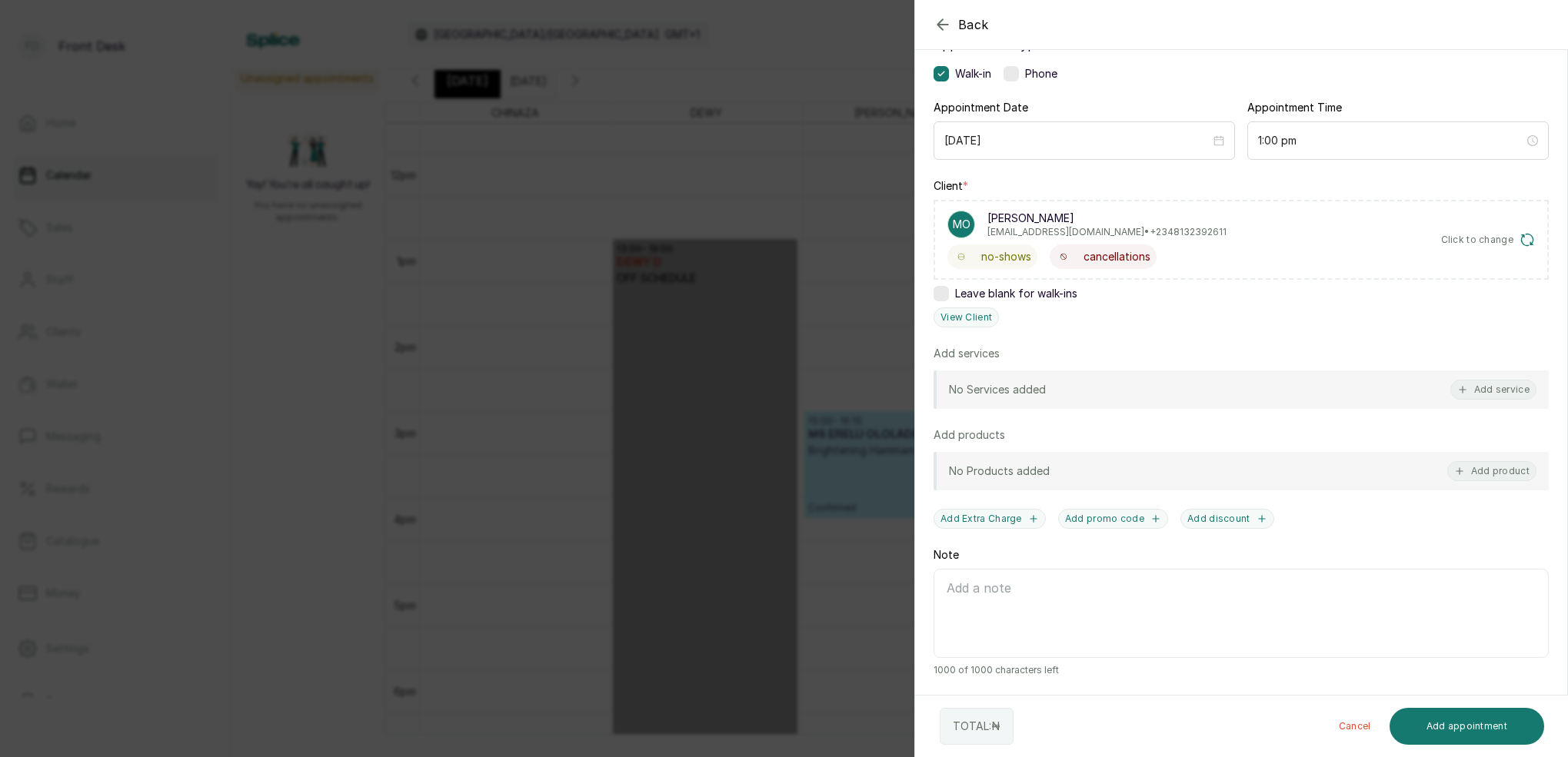
scroll to position [113, 0]
click at [1512, 387] on button "Add service" at bounding box center [1494, 390] width 86 height 20
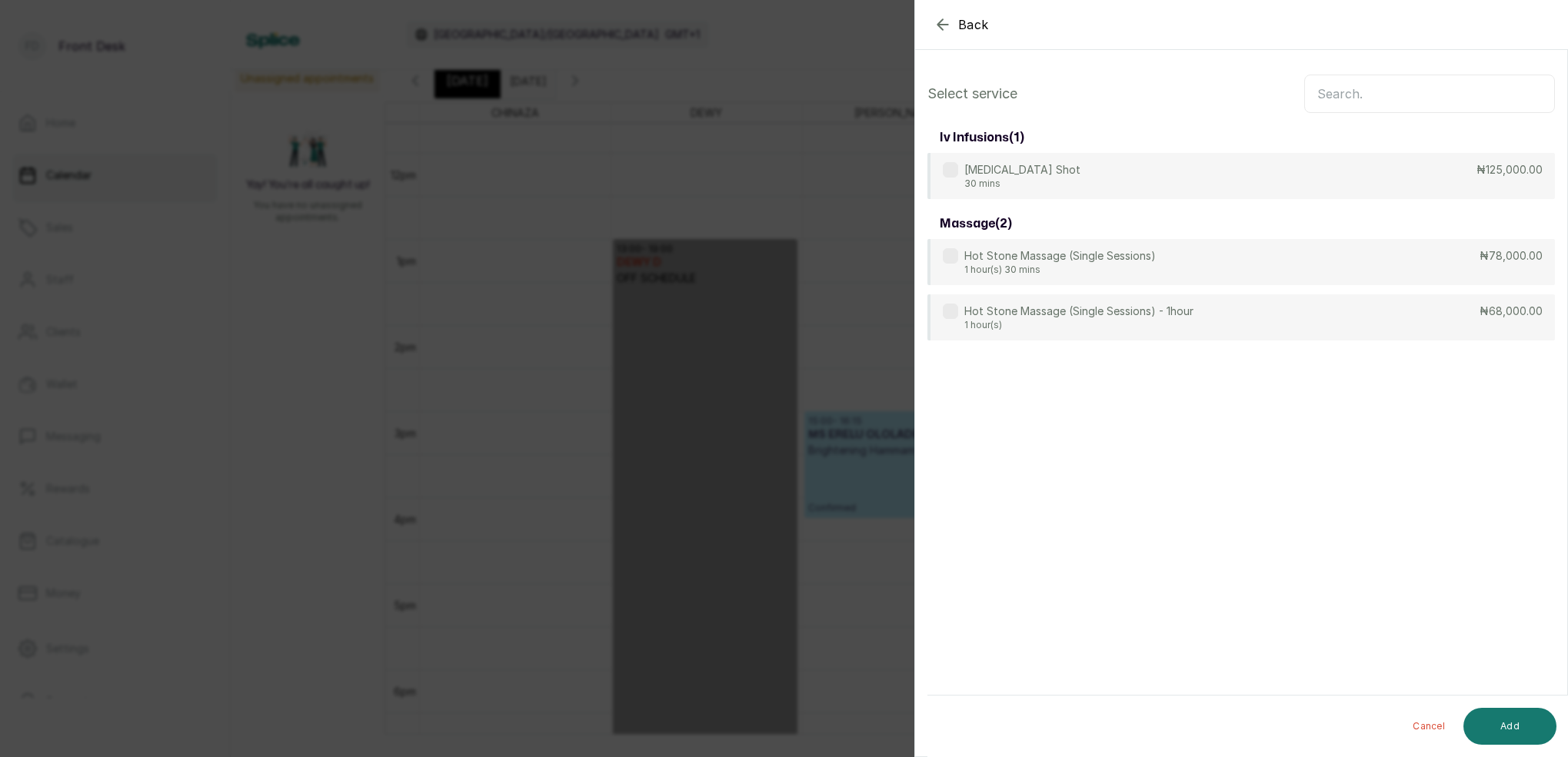
scroll to position [0, 0]
click at [1349, 93] on input "text" at bounding box center [1429, 93] width 250 height 38
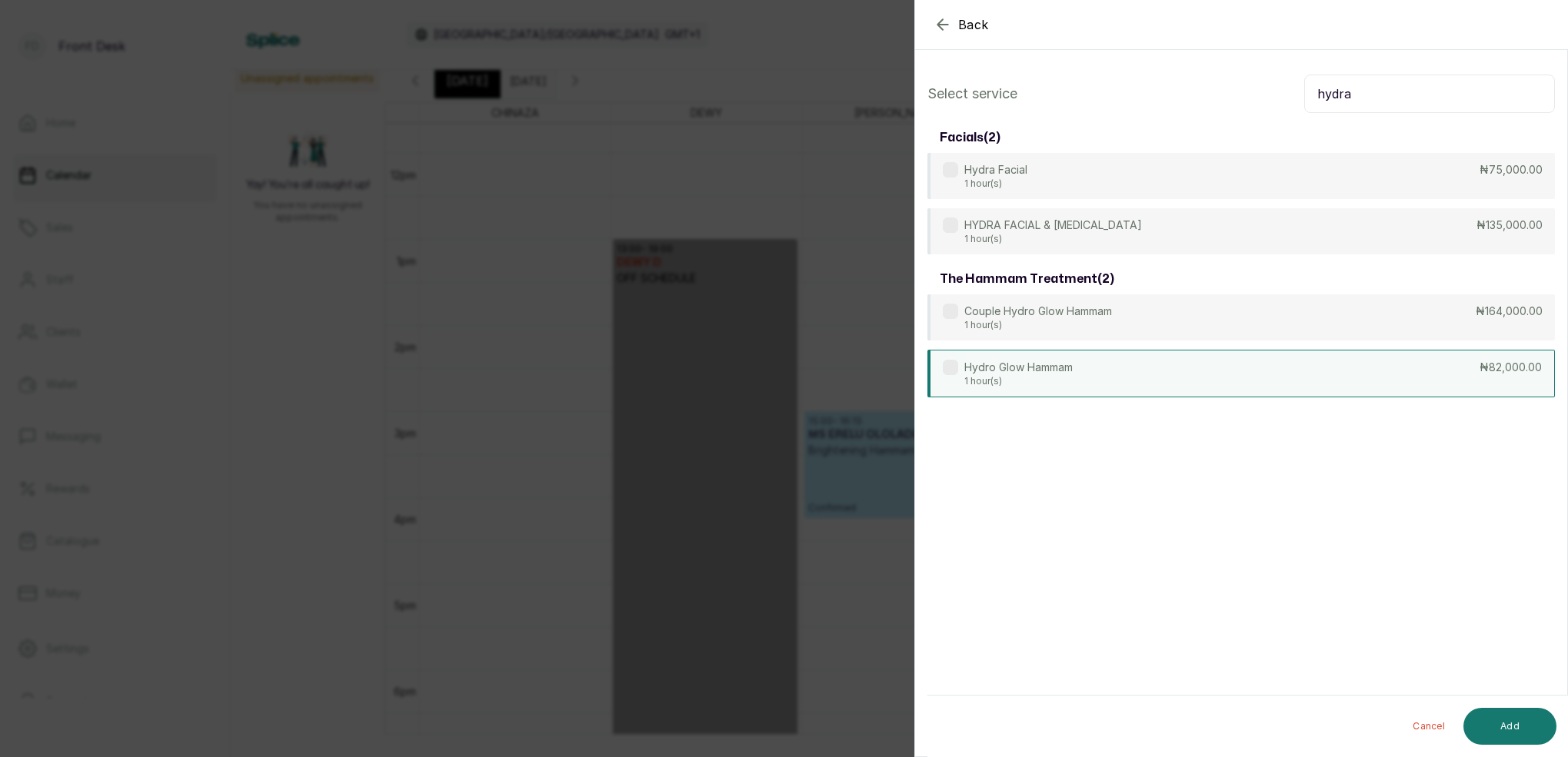
drag, startPoint x: 1400, startPoint y: 138, endPoint x: 1070, endPoint y: 384, distance: 411.6
click at [1070, 384] on p "1 hour(s)" at bounding box center [1018, 381] width 108 height 13
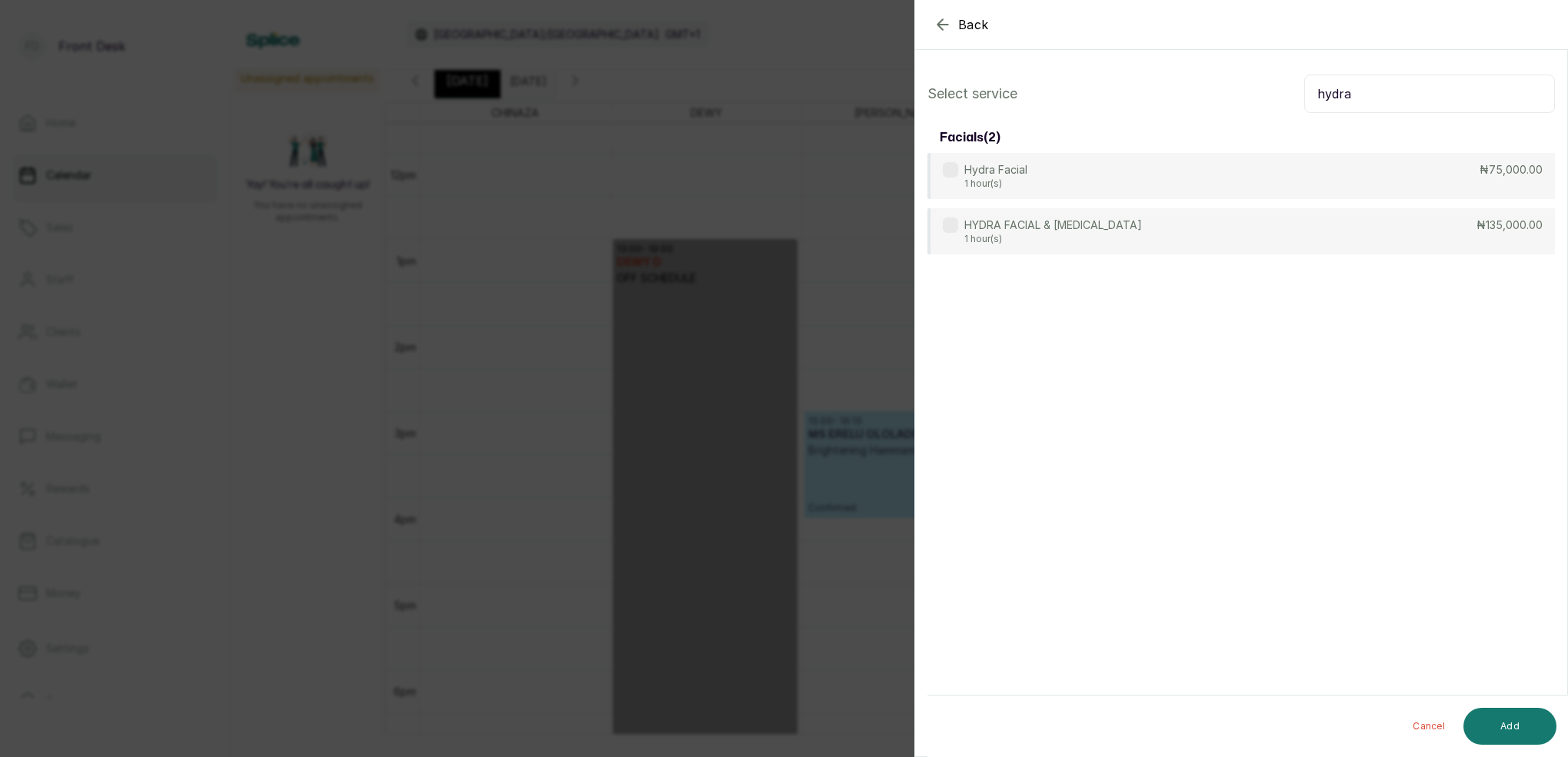
click at [1374, 101] on input "hydra" at bounding box center [1429, 93] width 250 height 38
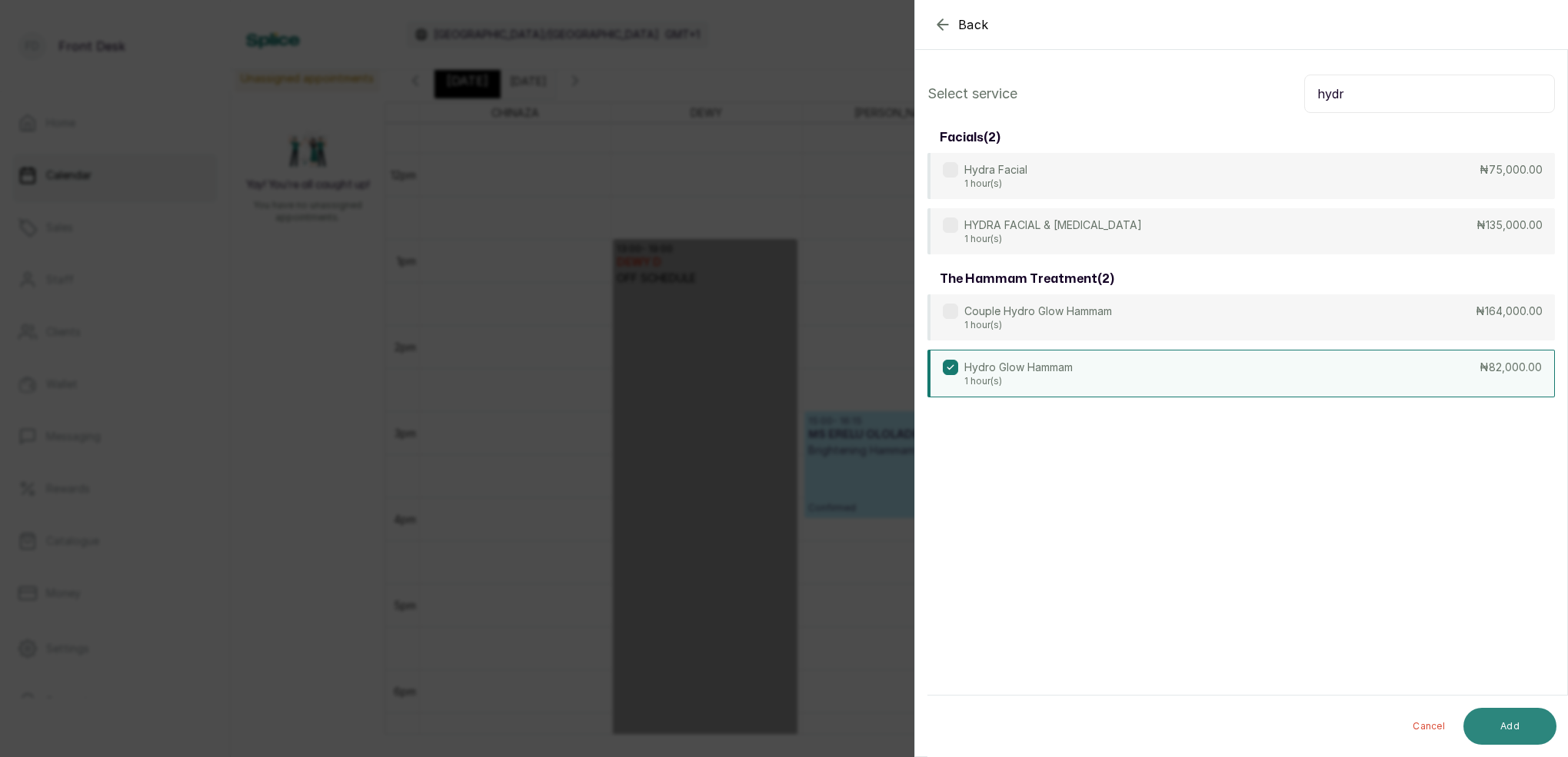
type input "hydr"
click at [1517, 723] on button "Add" at bounding box center [1510, 727] width 93 height 37
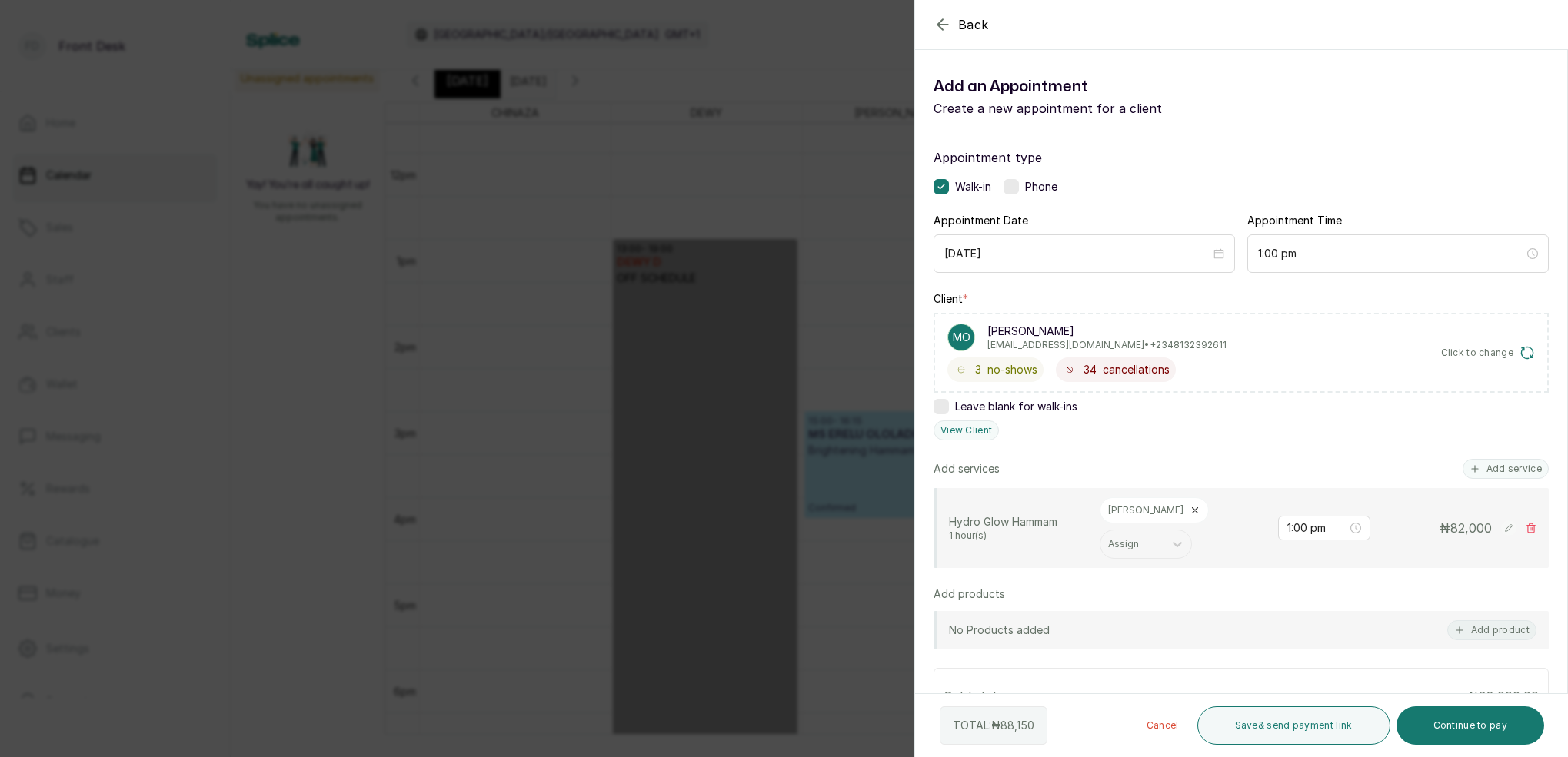
click at [1514, 465] on button "Add service" at bounding box center [1505, 469] width 86 height 20
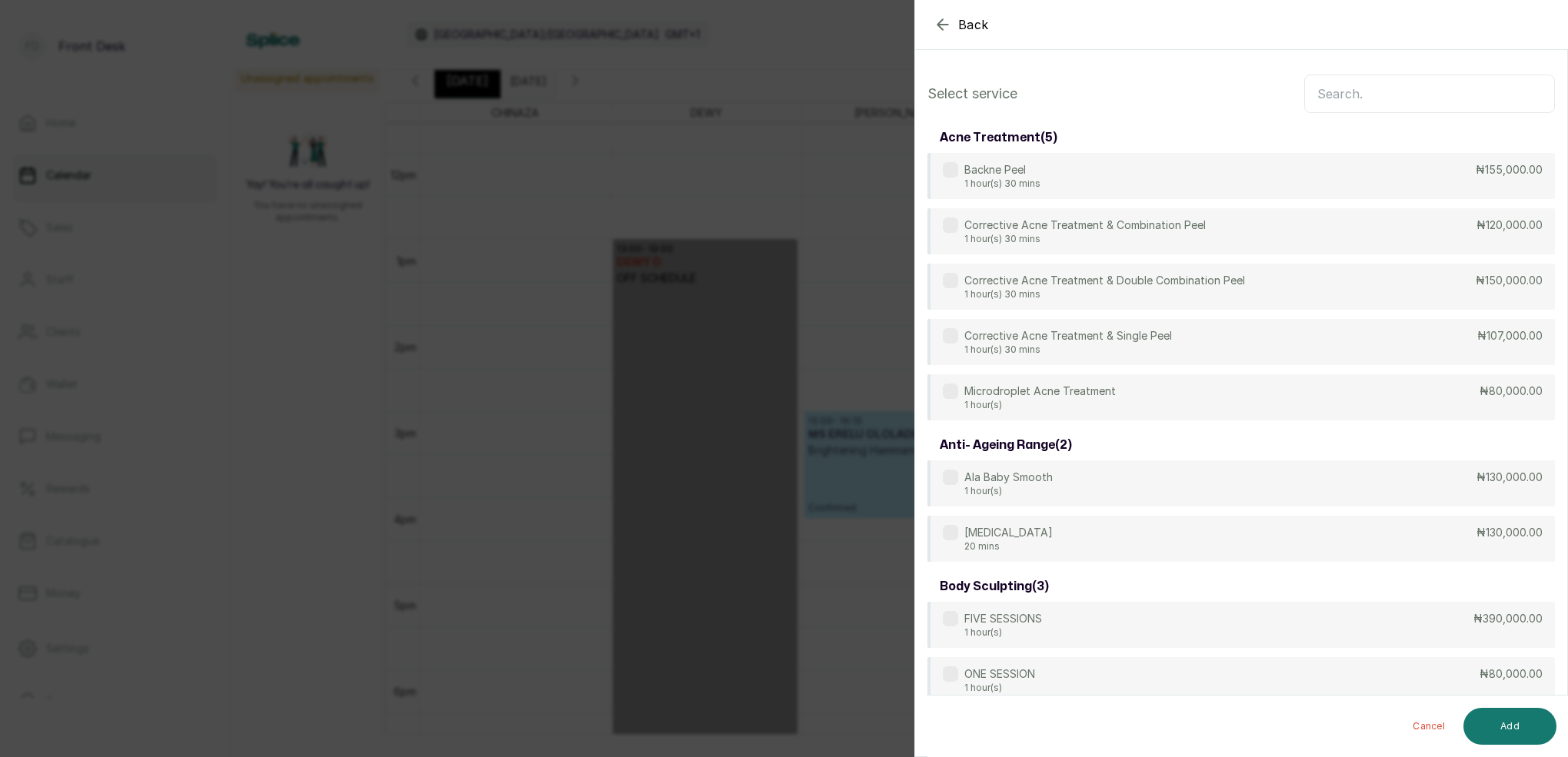
click at [1382, 94] on input "text" at bounding box center [1429, 93] width 250 height 38
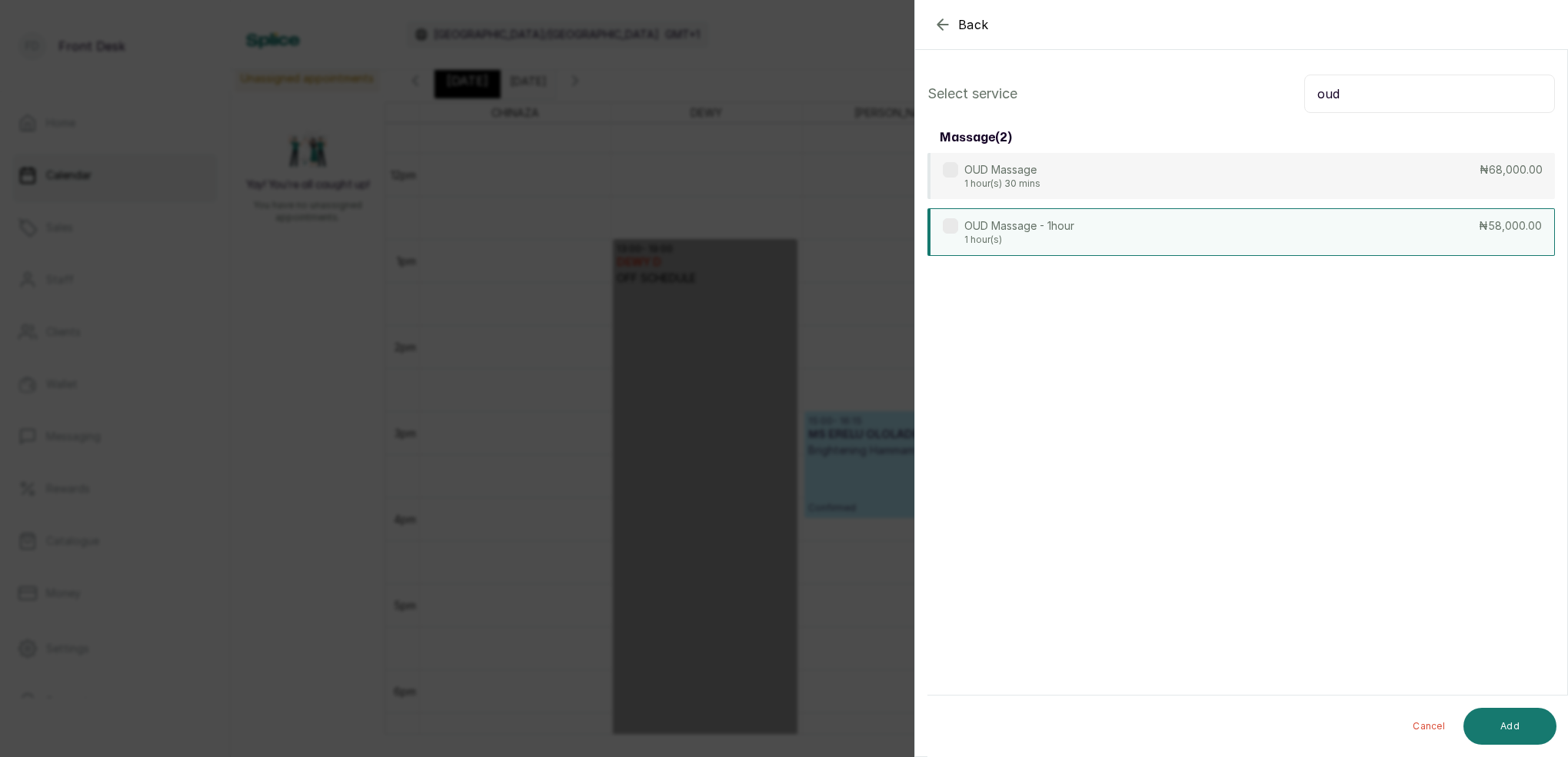
type input "oud"
click at [1018, 231] on p "OUD Massage - 1hour" at bounding box center [1019, 226] width 110 height 15
click at [1514, 735] on button "Add" at bounding box center [1510, 727] width 93 height 37
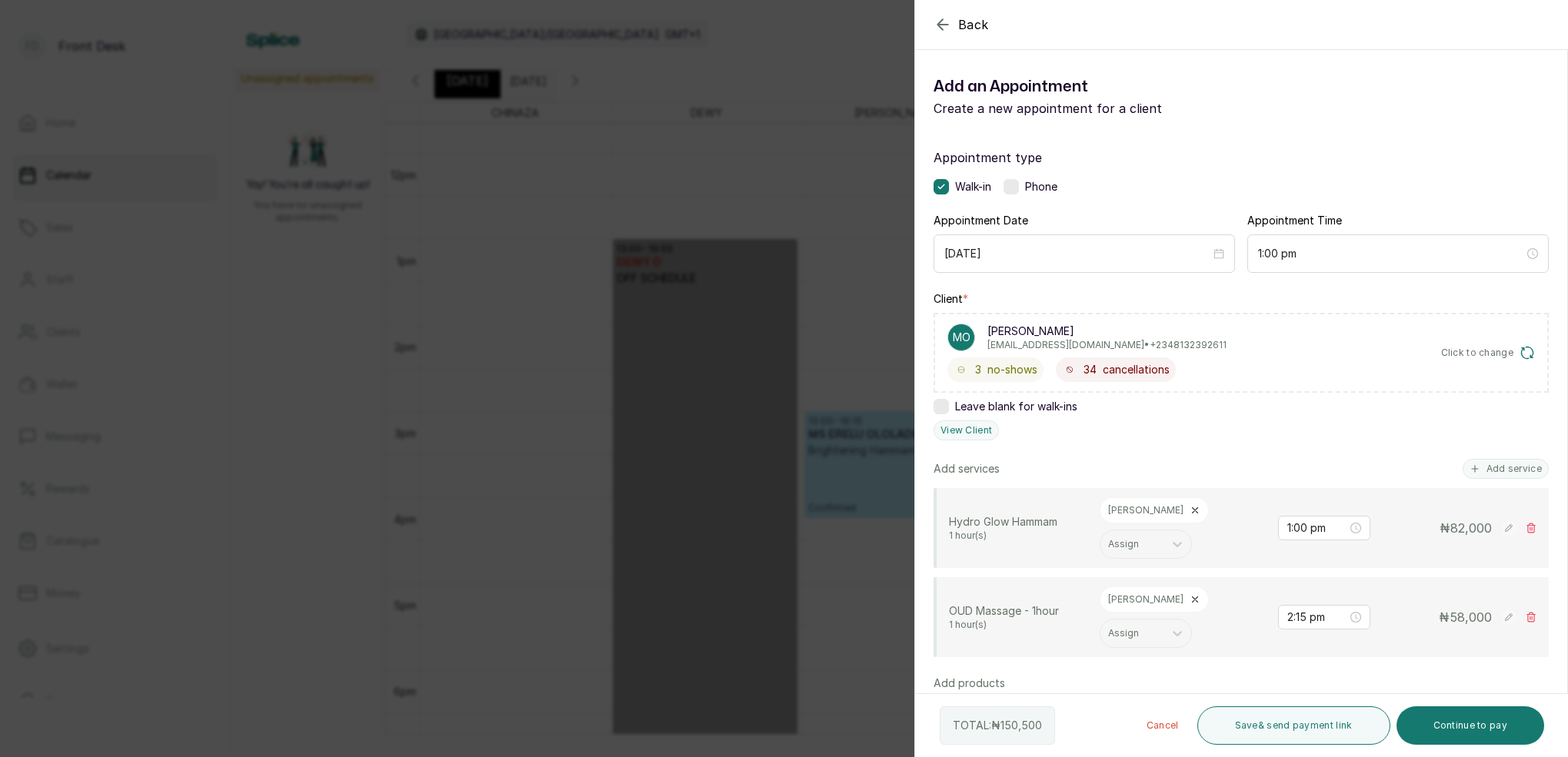
drag, startPoint x: 1526, startPoint y: 471, endPoint x: 1504, endPoint y: 398, distance: 76.2
click at [1527, 469] on button "Add service" at bounding box center [1505, 469] width 86 height 20
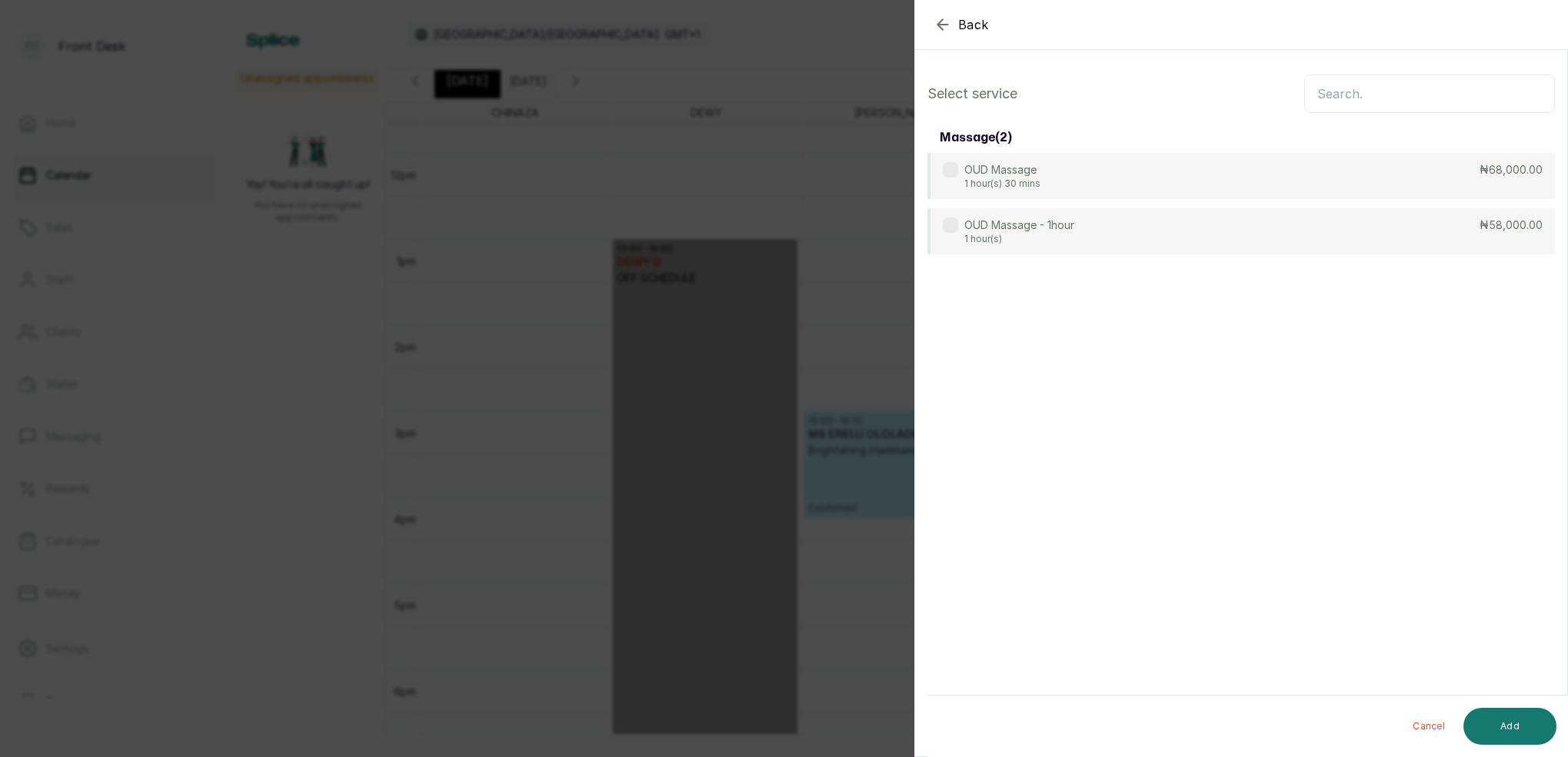
click at [1417, 100] on input "text" at bounding box center [1429, 93] width 250 height 38
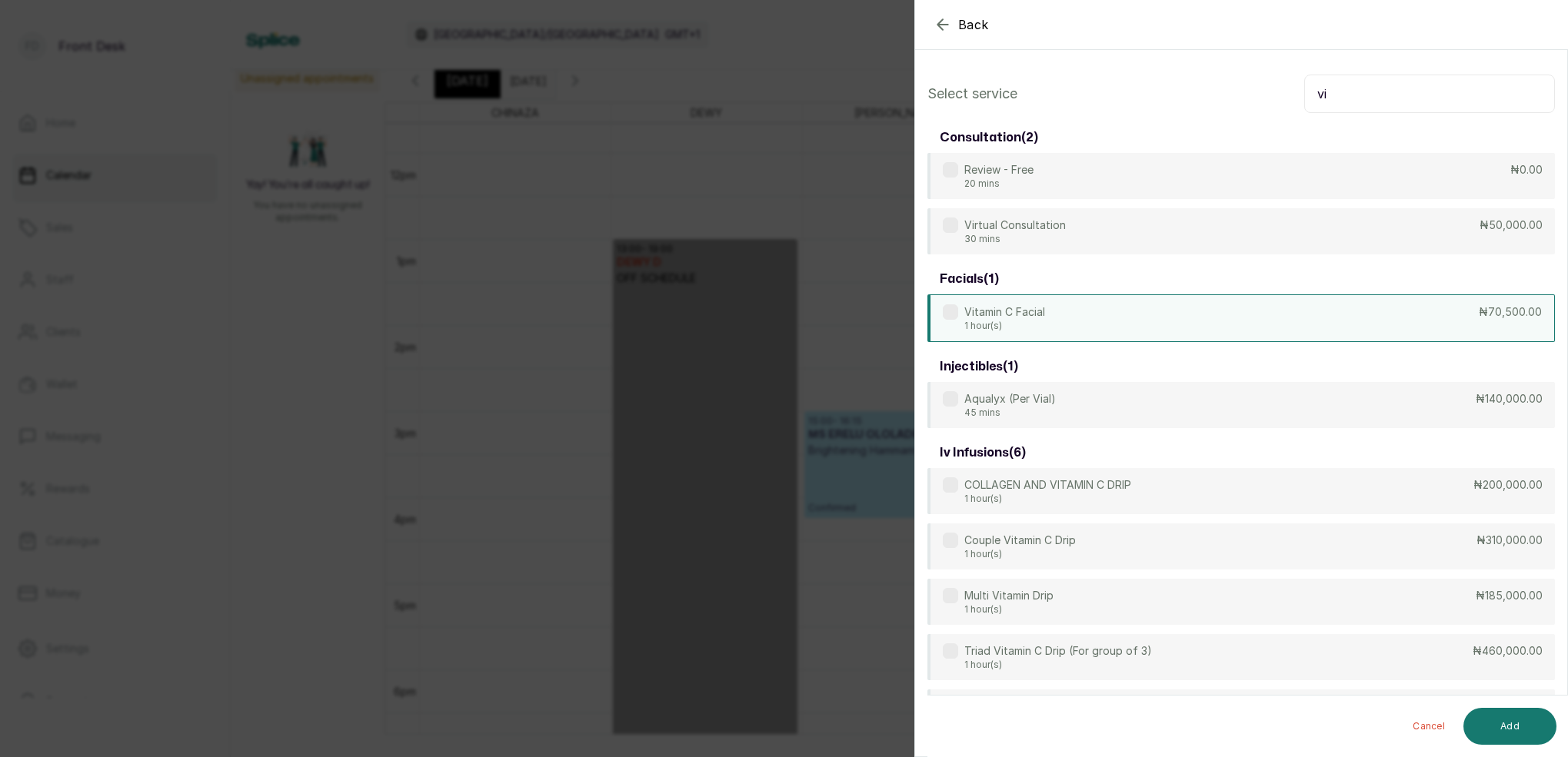
type input "vi"
click at [1047, 327] on div "Vitamin C Facial 1 hour(s) ₦70,500.00" at bounding box center [1241, 318] width 628 height 47
click at [1514, 725] on button "Add" at bounding box center [1510, 727] width 93 height 37
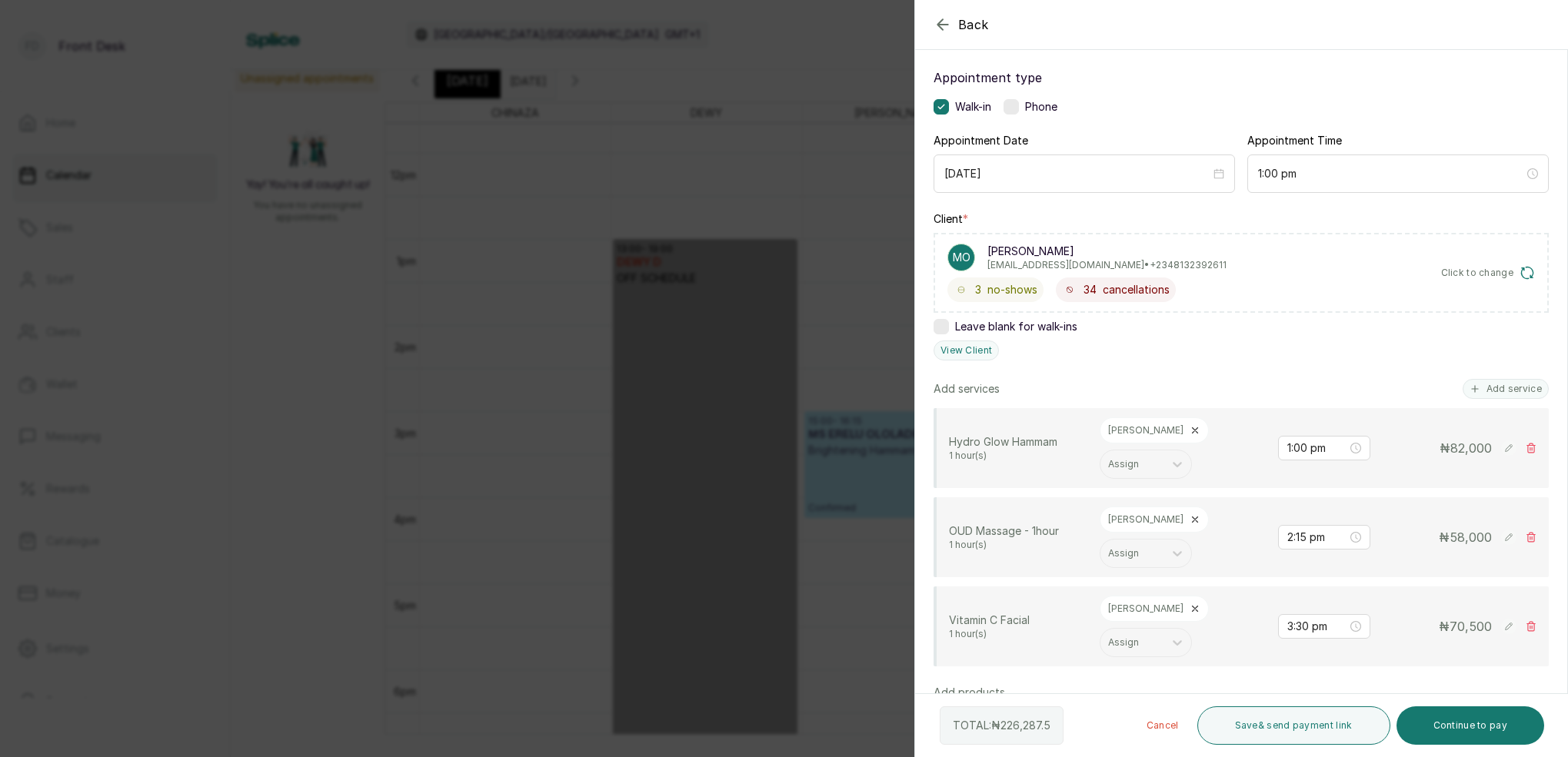
scroll to position [118, 0]
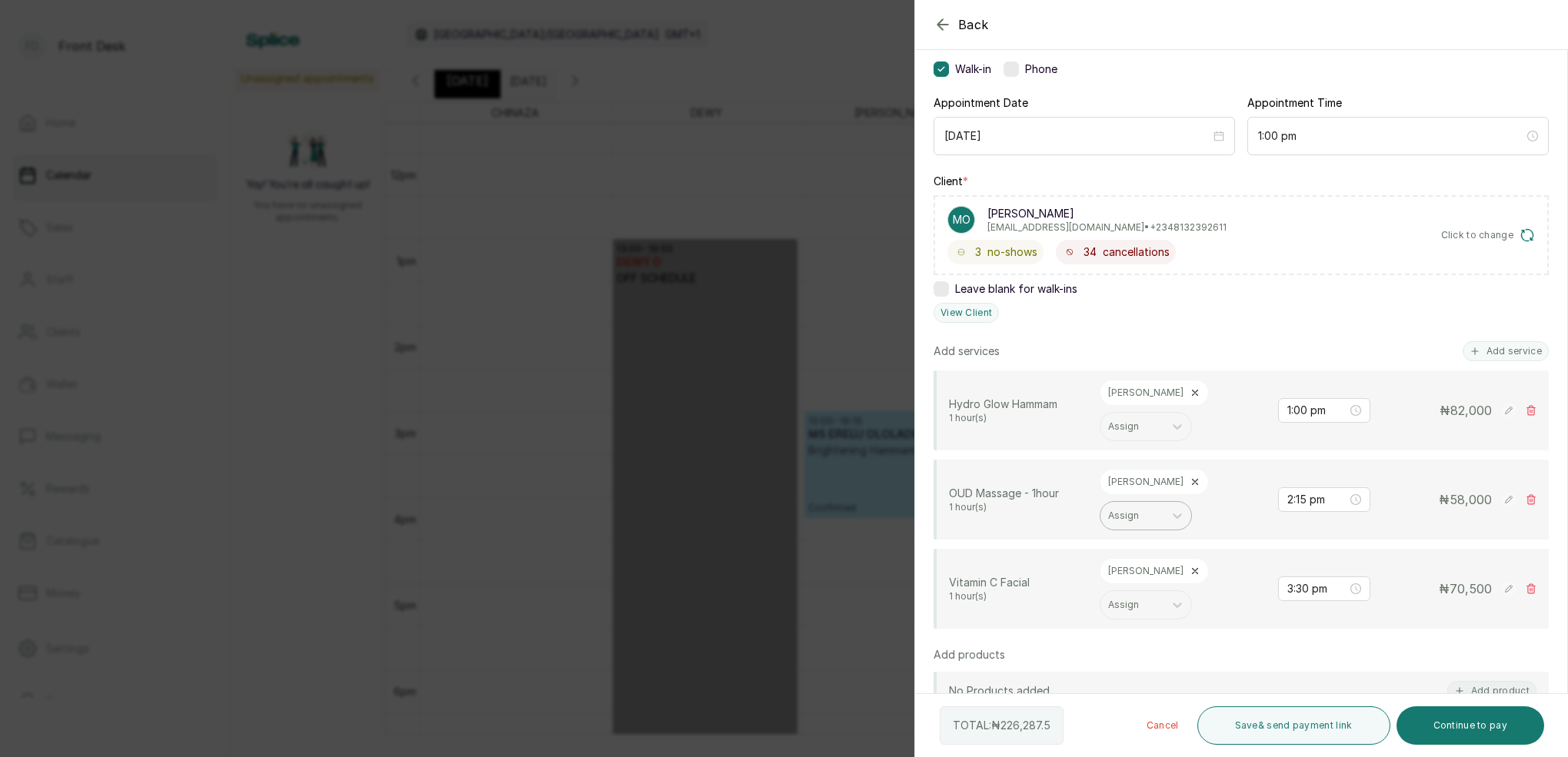
click at [1189, 477] on icon at bounding box center [1194, 482] width 11 height 11
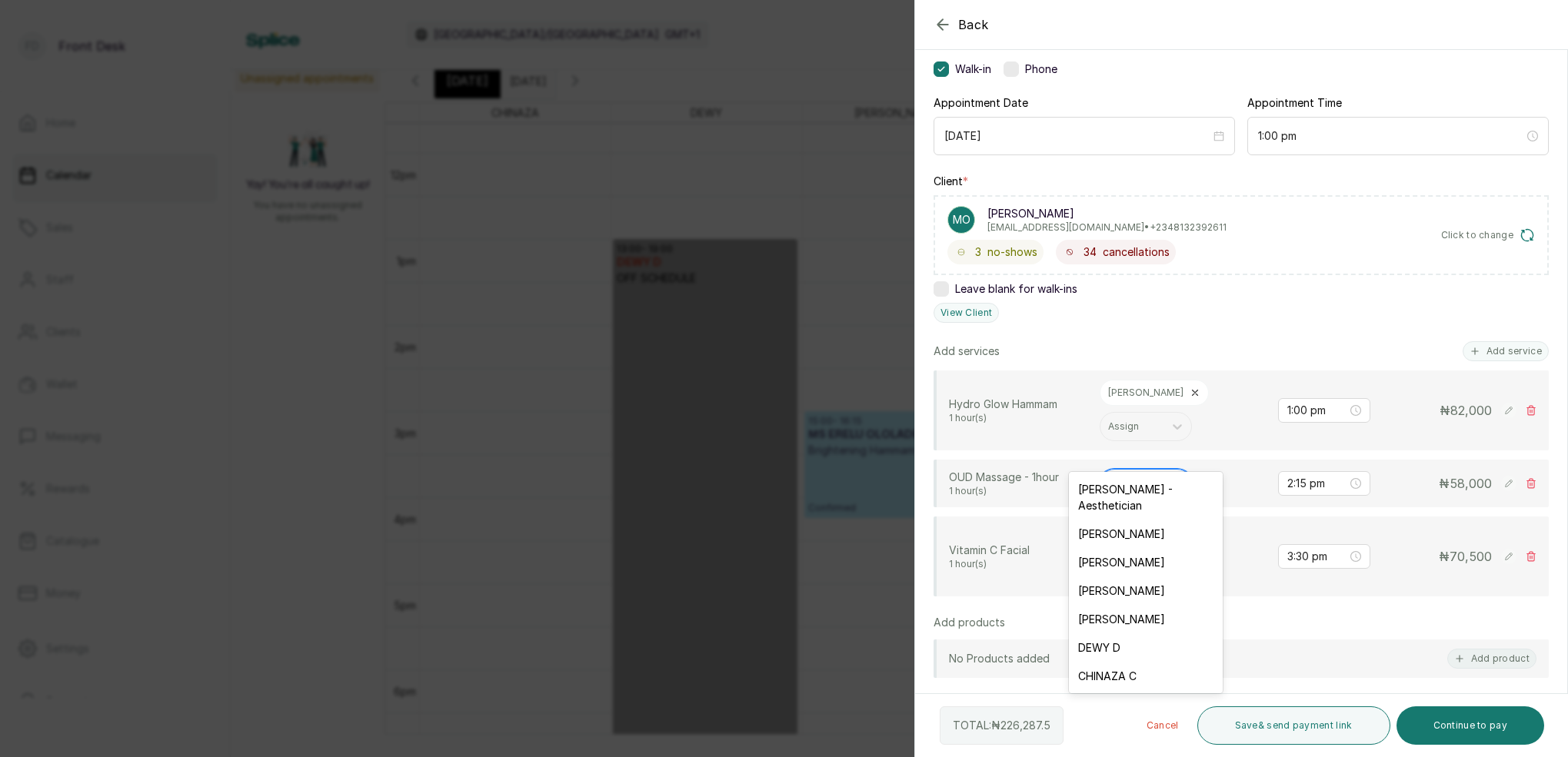
click at [1131, 478] on div "Assign" at bounding box center [1132, 483] width 47 height 11
click at [1138, 551] on div "[PERSON_NAME]" at bounding box center [1146, 562] width 154 height 29
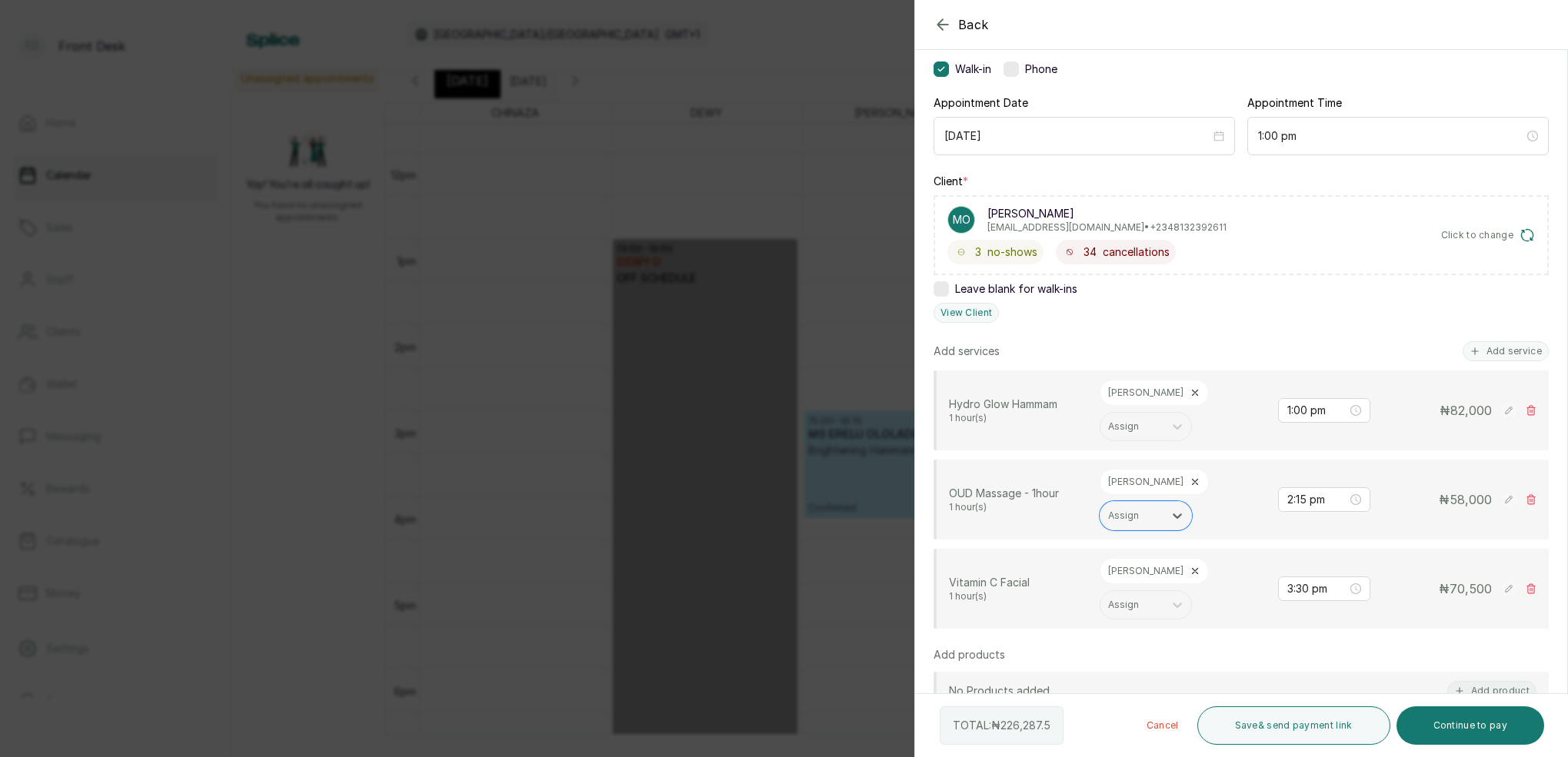
click at [1189, 566] on icon at bounding box center [1194, 571] width 11 height 11
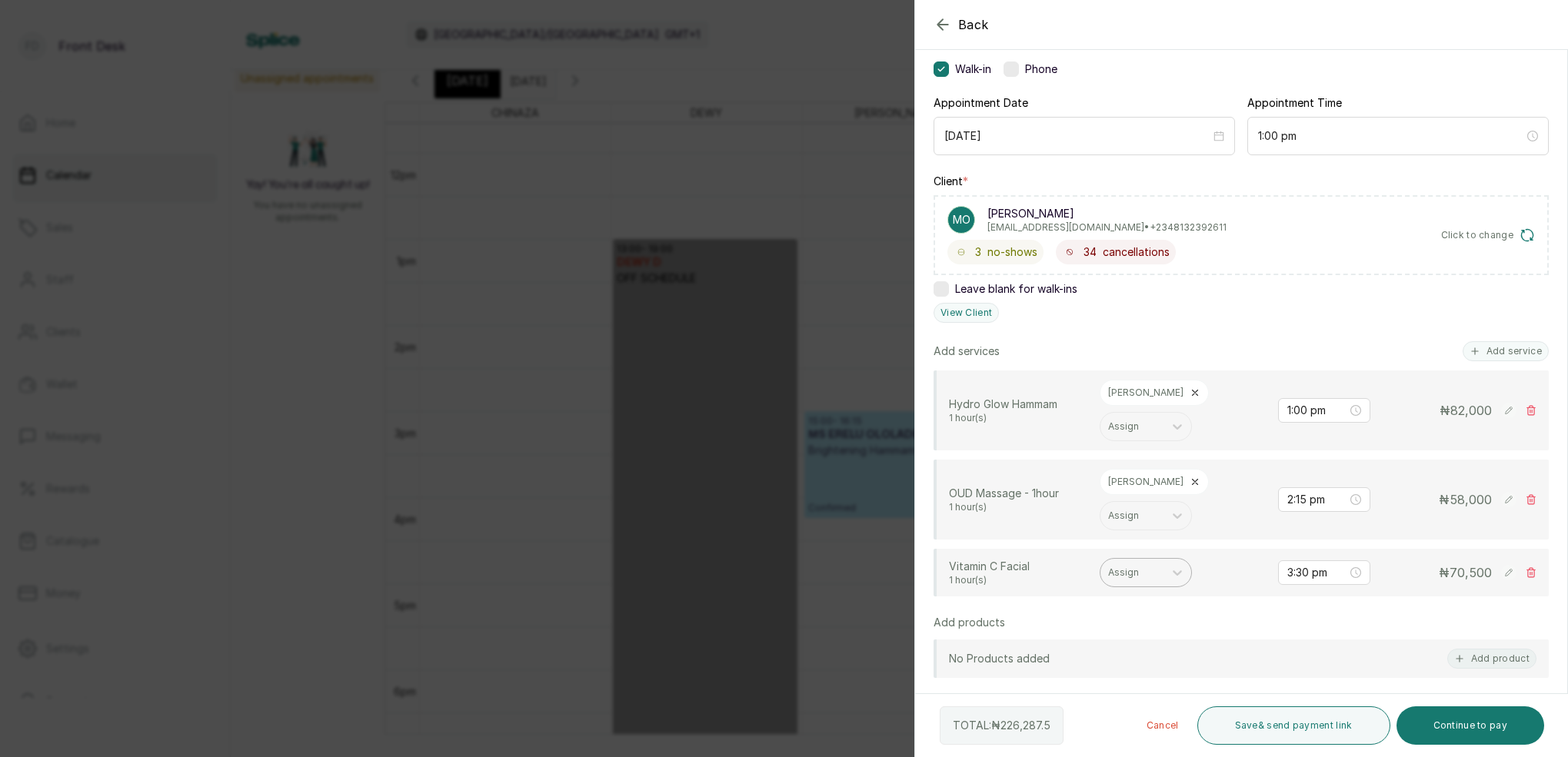
click at [1129, 568] on div "Assign" at bounding box center [1132, 573] width 47 height 11
click at [1119, 576] on div "[PERSON_NAME] - Aesthetician" at bounding box center [1146, 586] width 154 height 45
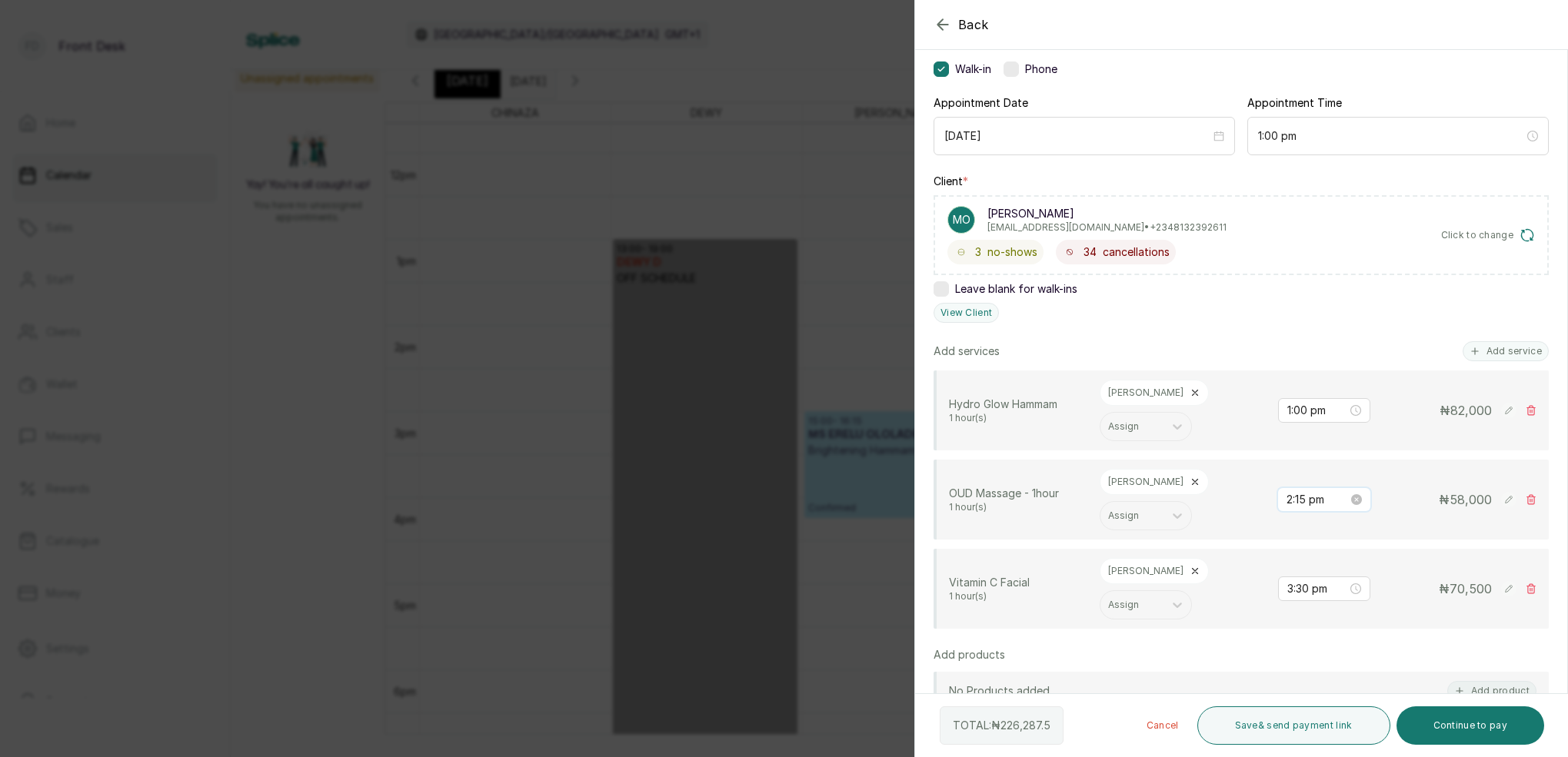
click at [1307, 491] on input "2:15 pm" at bounding box center [1317, 500] width 62 height 17
type input "2:00 pm"
click at [1347, 496] on div "00" at bounding box center [1343, 498] width 37 height 21
drag, startPoint x: 1385, startPoint y: 500, endPoint x: 1378, endPoint y: 614, distance: 114.2
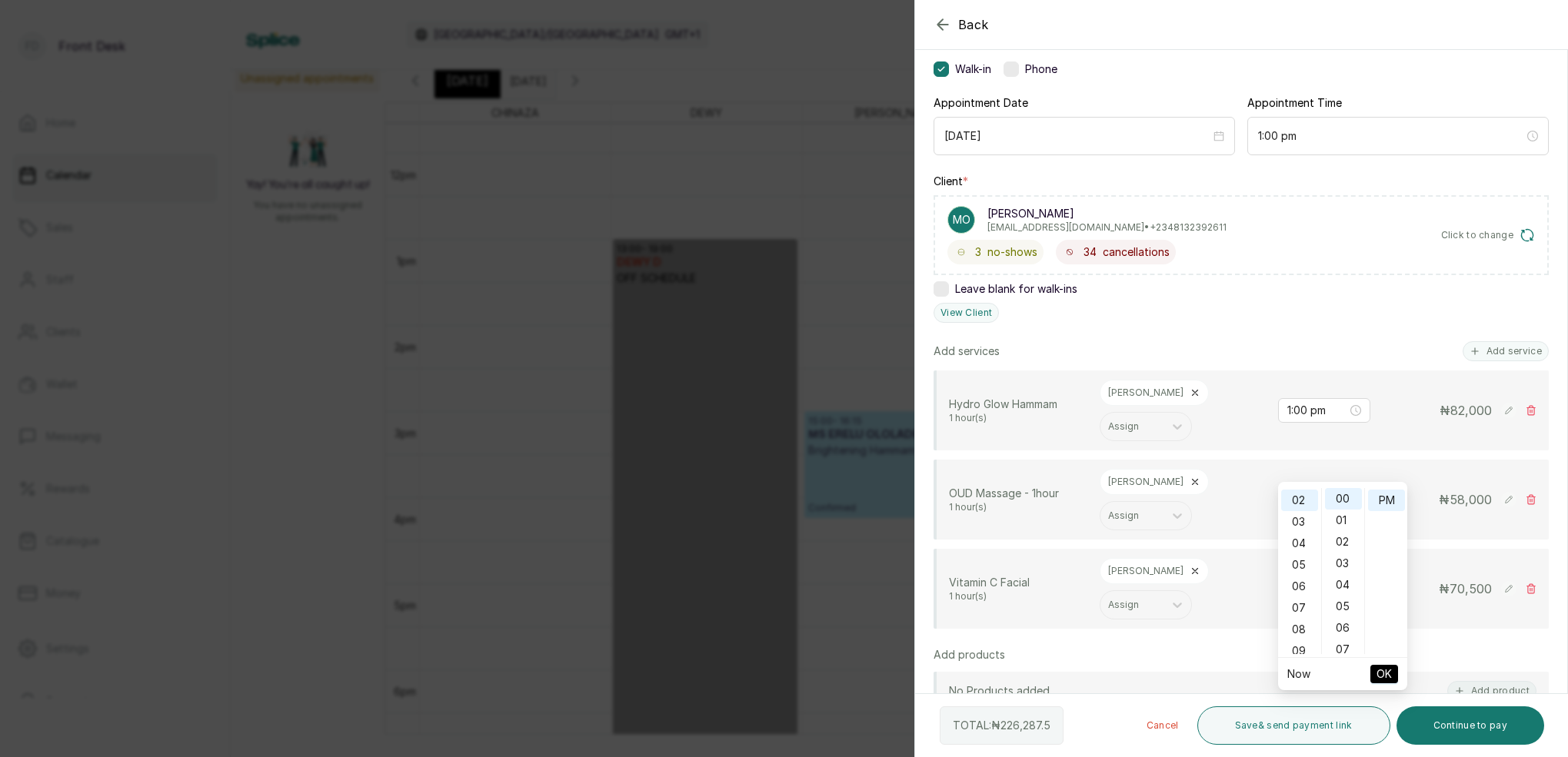
click at [1385, 502] on div "PM" at bounding box center [1386, 500] width 37 height 21
drag, startPoint x: 1382, startPoint y: 677, endPoint x: 1362, endPoint y: 644, distance: 38.6
click at [1382, 677] on span "OK" at bounding box center [1384, 674] width 15 height 30
drag, startPoint x: 1307, startPoint y: 536, endPoint x: 1320, endPoint y: 545, distance: 15.8
click at [1307, 580] on input "3:30 pm" at bounding box center [1317, 589] width 60 height 17
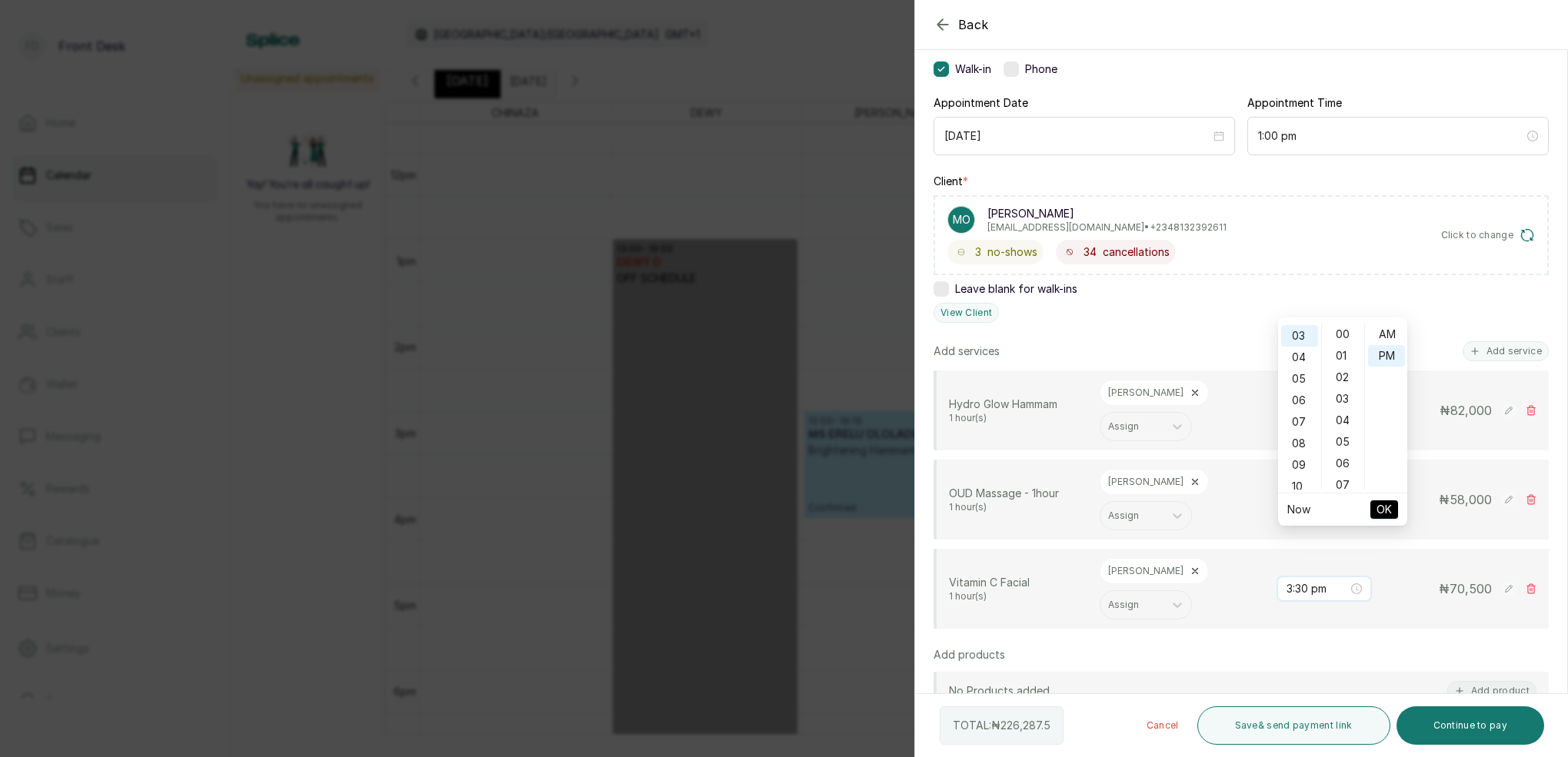
scroll to position [20, 0]
type input "3:00 pm"
drag, startPoint x: 1343, startPoint y: 332, endPoint x: 1373, endPoint y: 332, distance: 30.0
click at [1346, 332] on div "00" at bounding box center [1343, 334] width 37 height 21
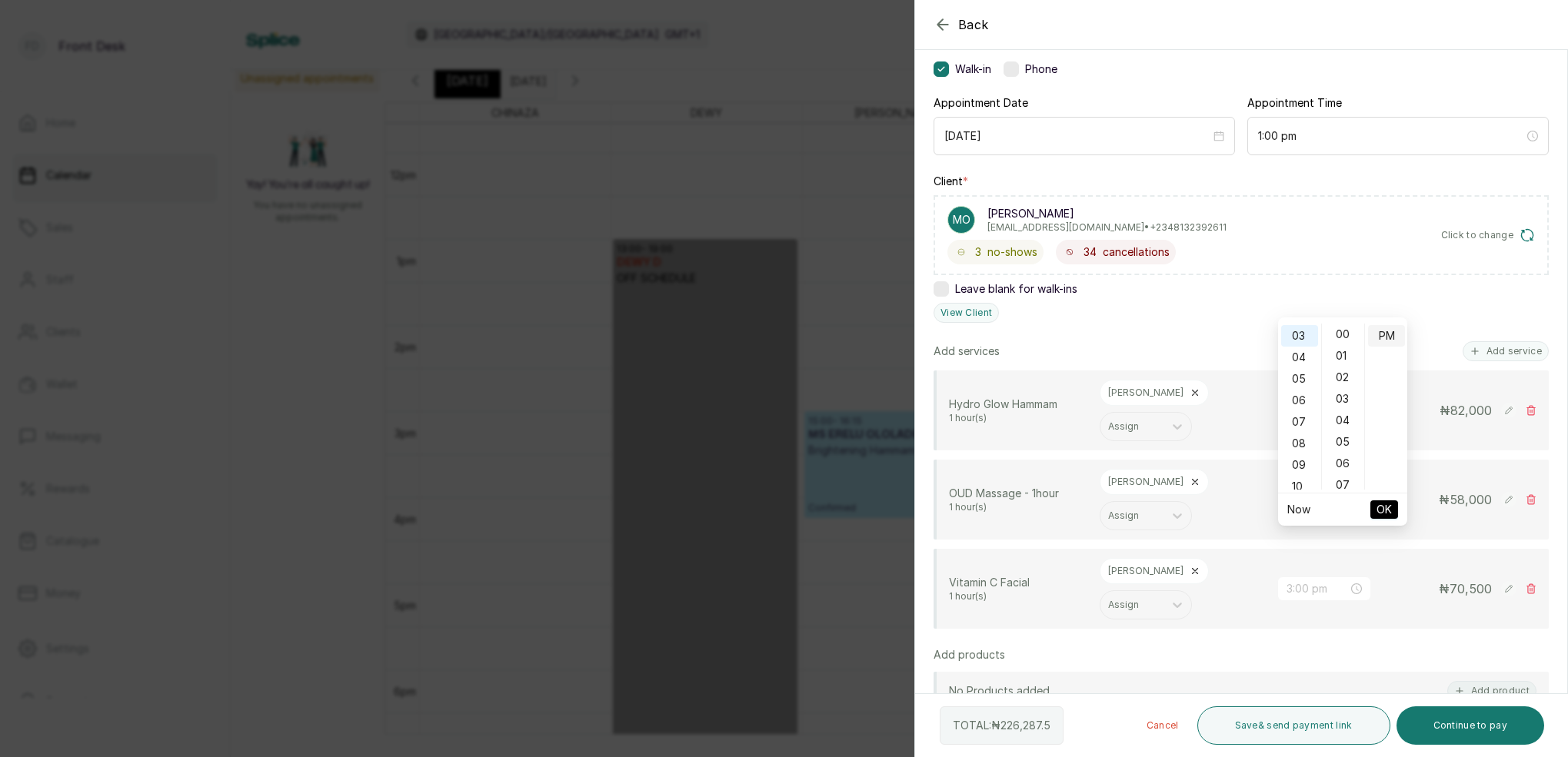
scroll to position [0, 0]
drag, startPoint x: 1384, startPoint y: 334, endPoint x: 1378, endPoint y: 386, distance: 52.3
click at [1384, 335] on div "PM" at bounding box center [1386, 336] width 37 height 21
drag, startPoint x: 1387, startPoint y: 511, endPoint x: 1398, endPoint y: 504, distance: 13.0
click at [1387, 509] on span "OK" at bounding box center [1384, 509] width 15 height 30
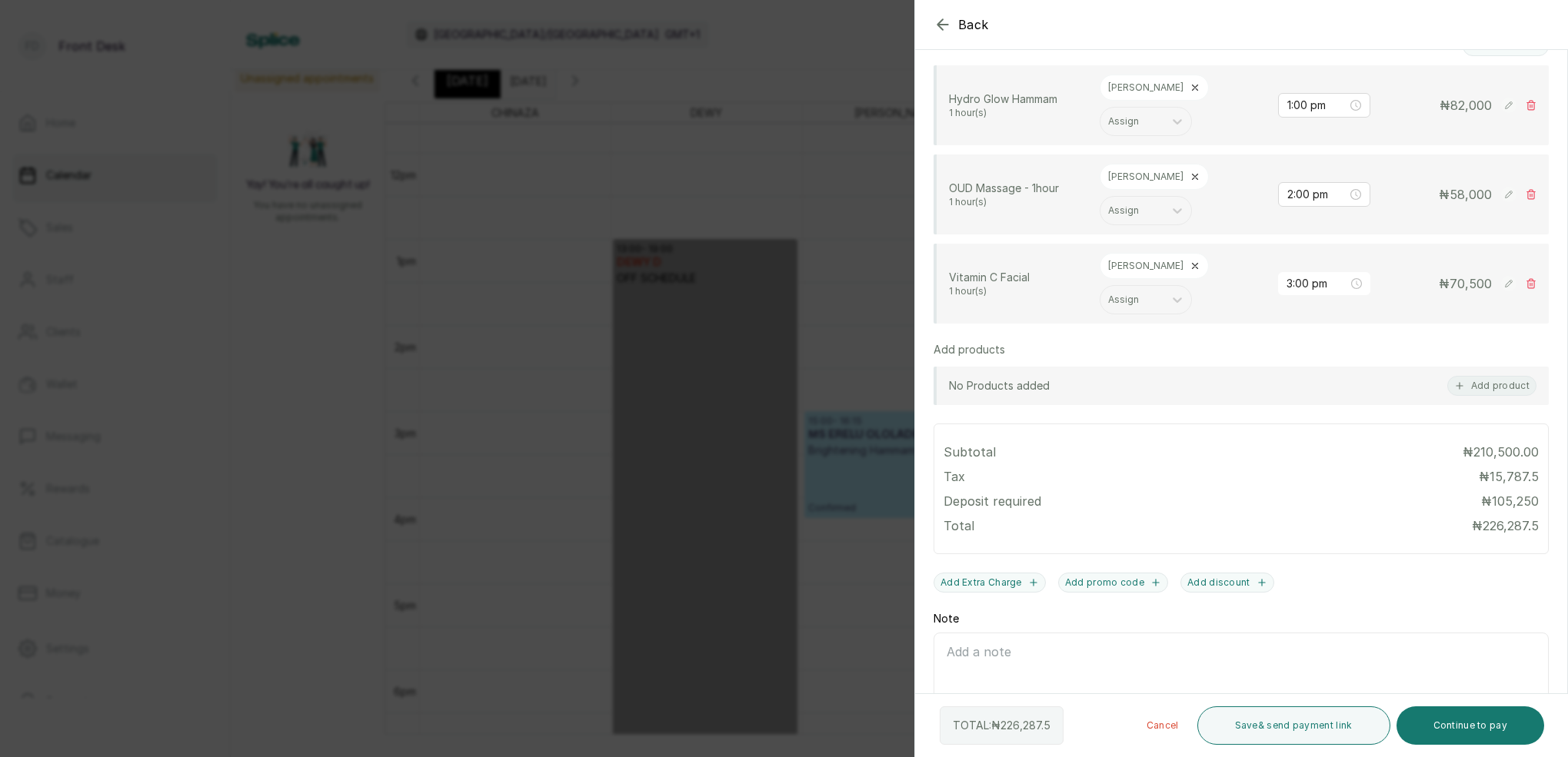
scroll to position [422, 0]
click at [1315, 728] on button "Save & send payment link" at bounding box center [1293, 725] width 193 height 38
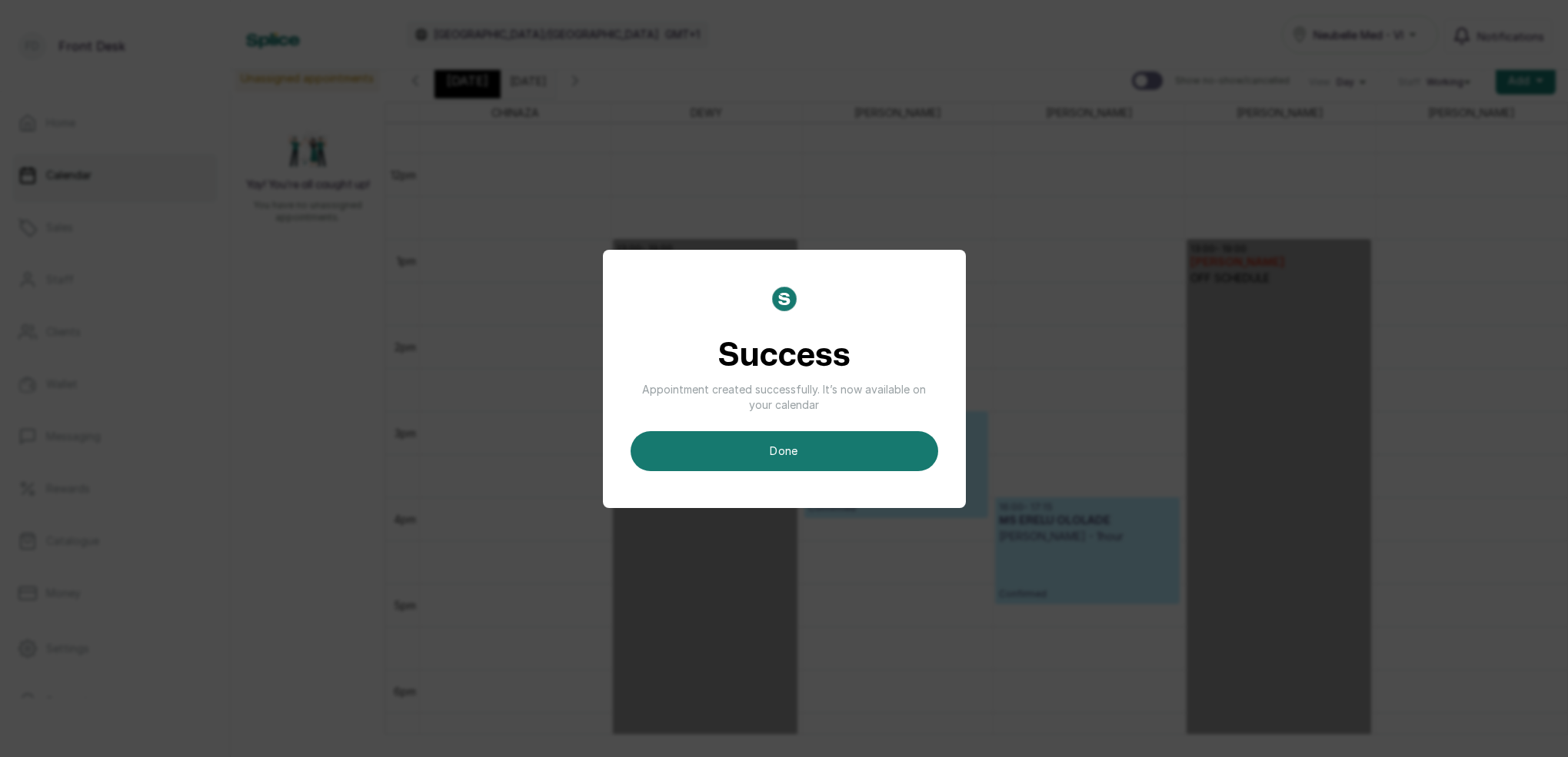
drag, startPoint x: 851, startPoint y: 458, endPoint x: 948, endPoint y: 455, distance: 97.0
click at [851, 458] on button "done" at bounding box center [784, 451] width 308 height 40
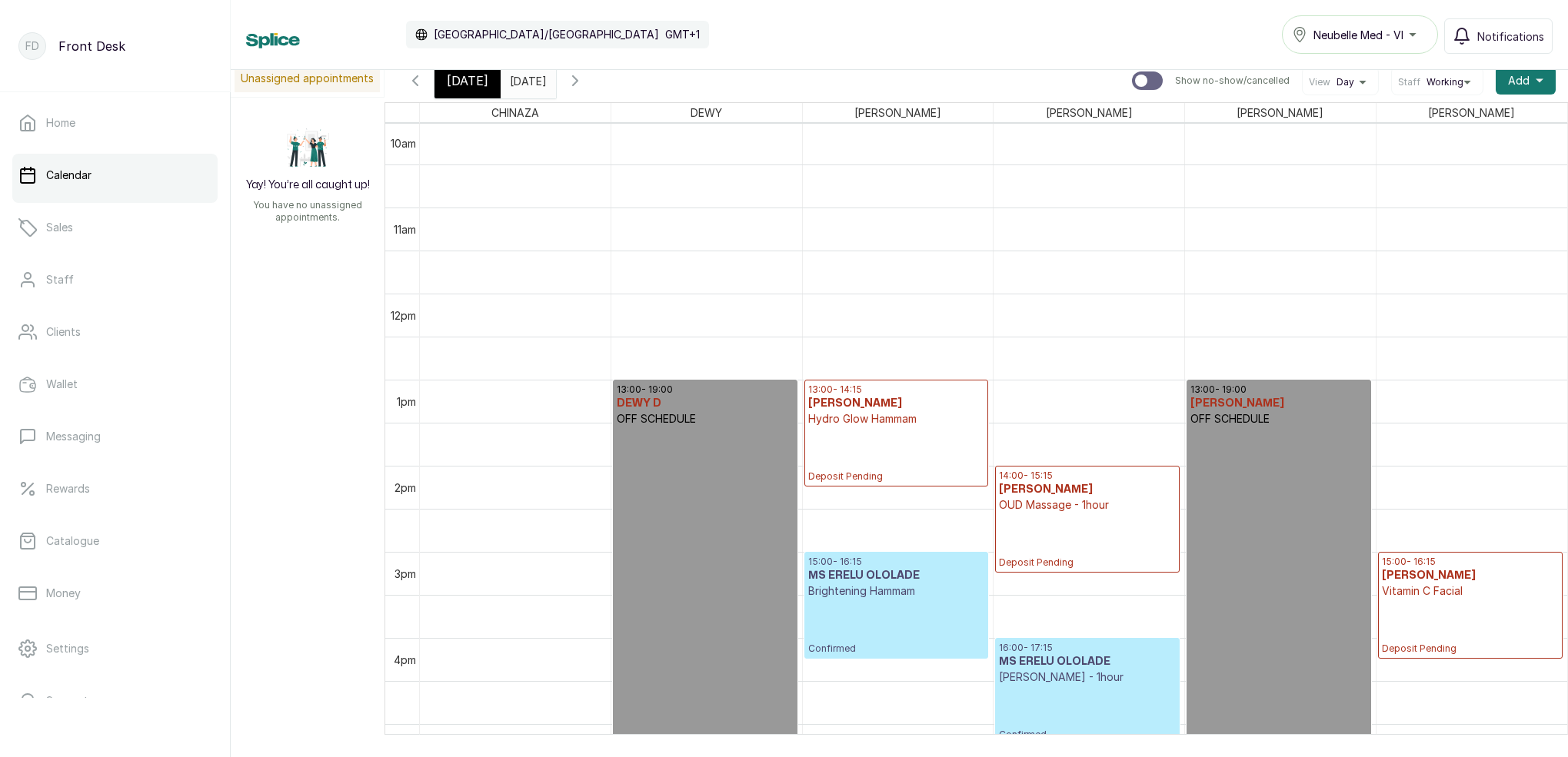
scroll to position [869, 0]
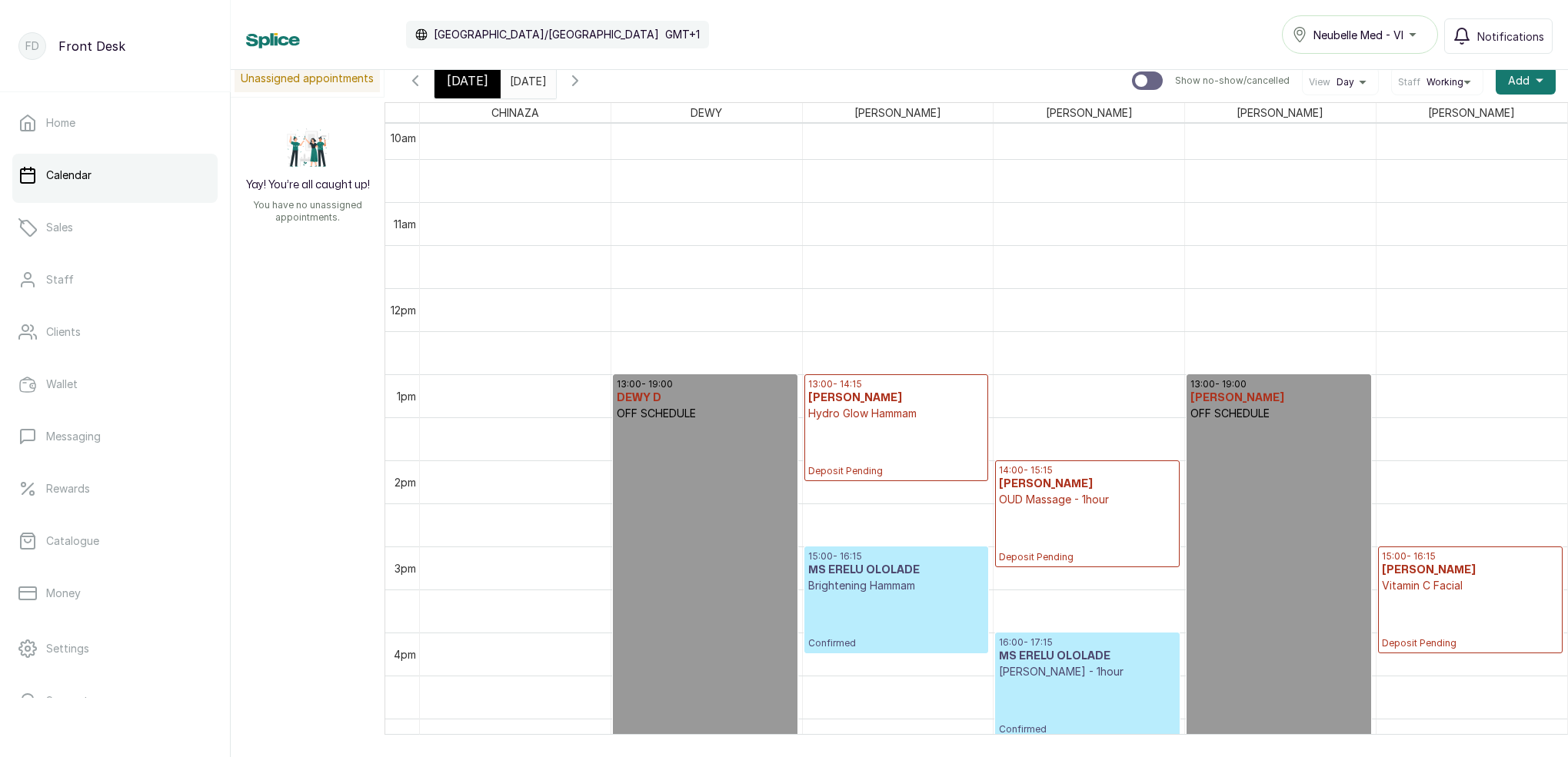
click at [892, 442] on p "Deposit Pending" at bounding box center [896, 449] width 176 height 56
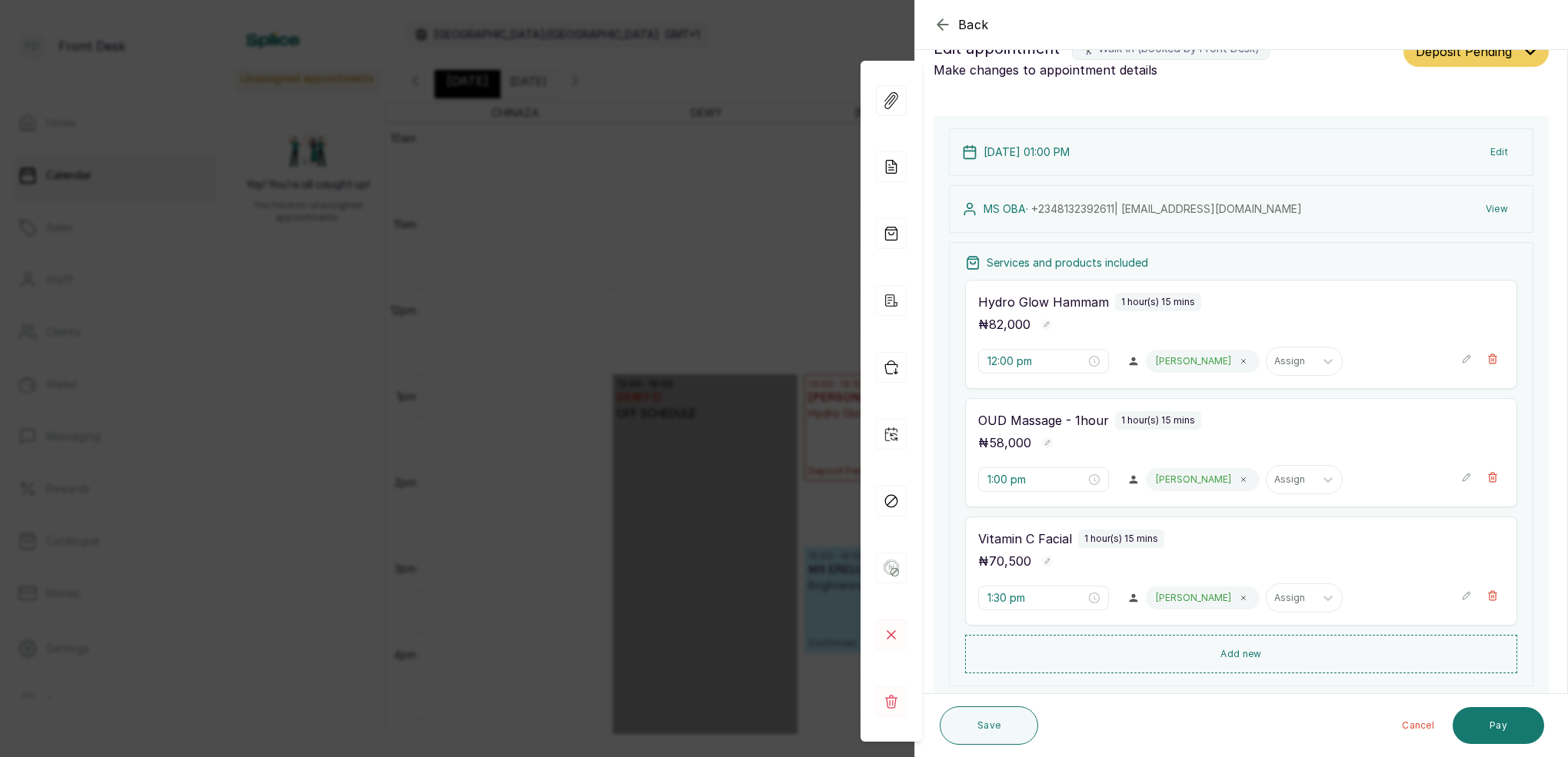
type input "1:00 pm"
type input "2:00 pm"
type input "3:00 pm"
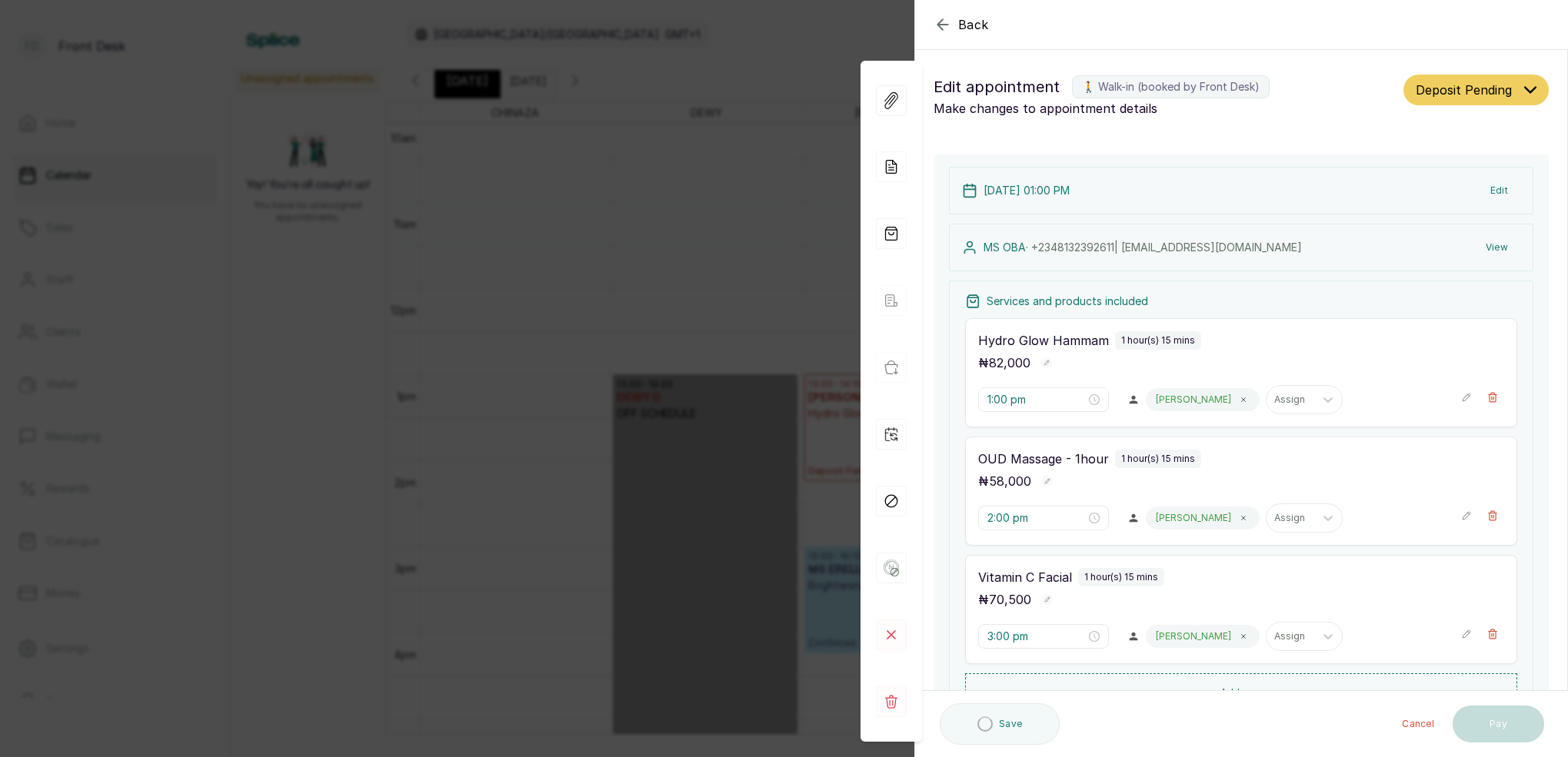
click at [1499, 250] on button "View" at bounding box center [1496, 247] width 47 height 28
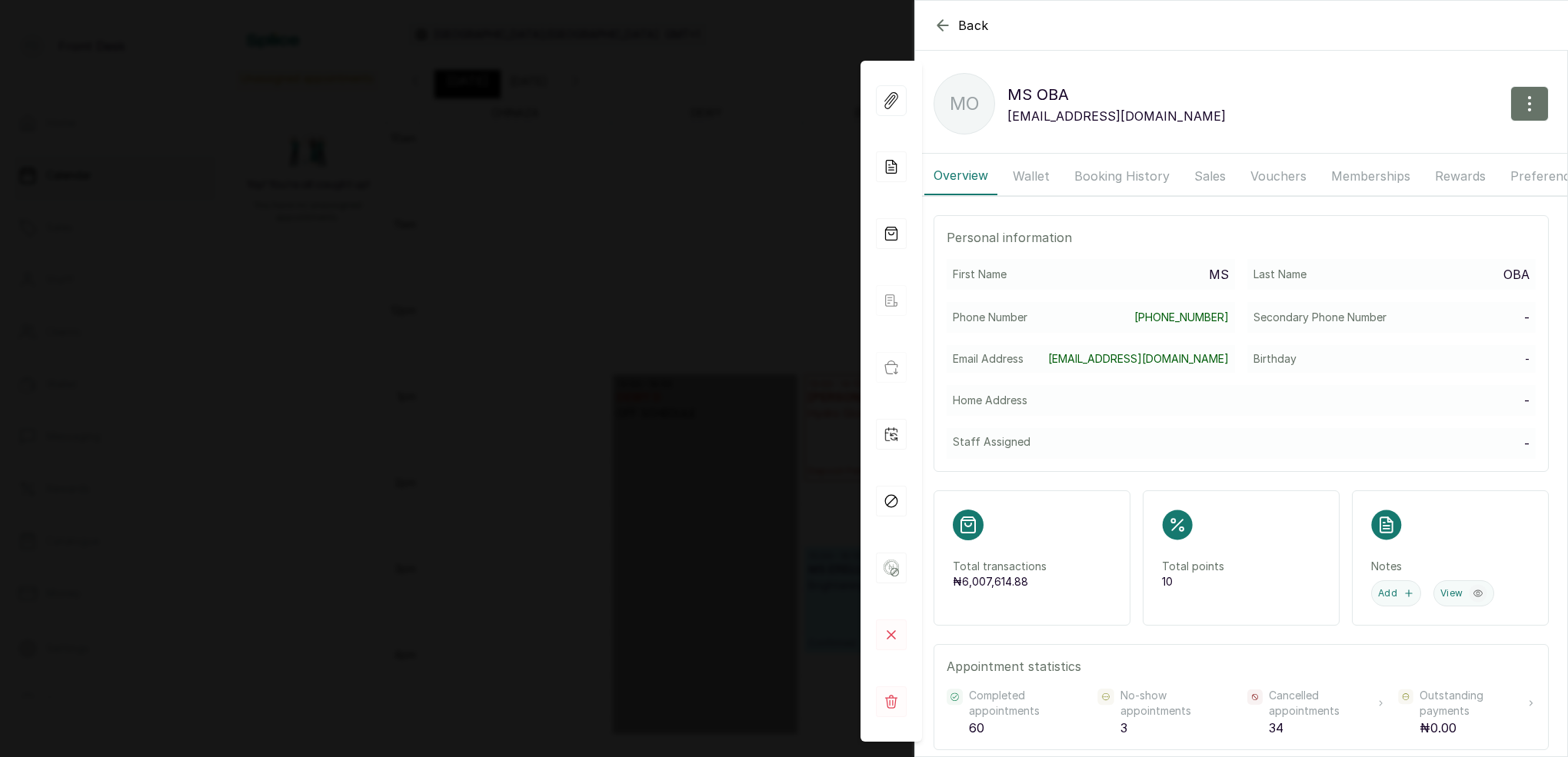
drag, startPoint x: 1095, startPoint y: 178, endPoint x: 1109, endPoint y: 191, distance: 19.1
click at [1095, 178] on button "Booking History" at bounding box center [1121, 175] width 114 height 38
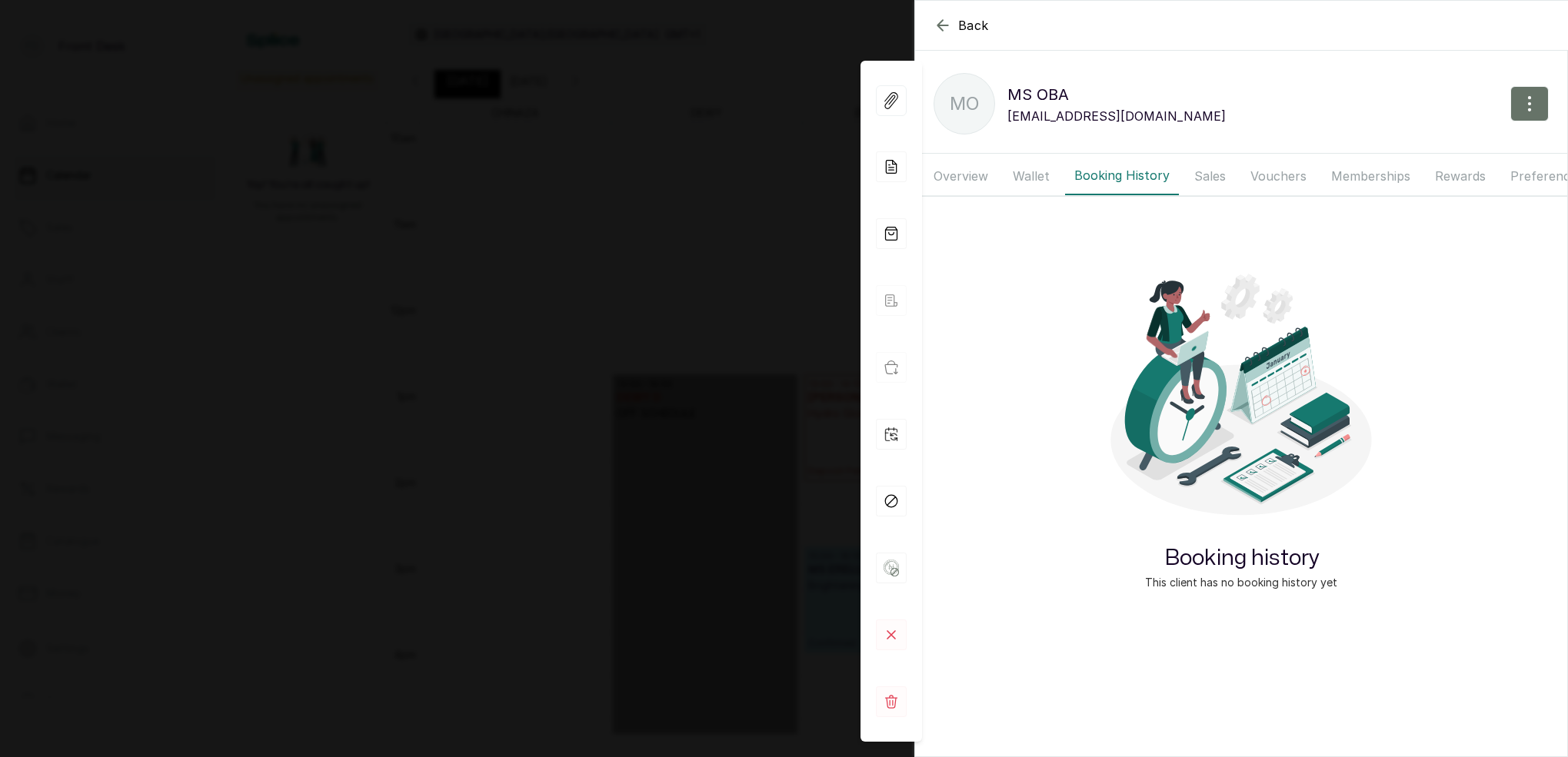
click at [1263, 173] on button "Vouchers" at bounding box center [1278, 175] width 74 height 38
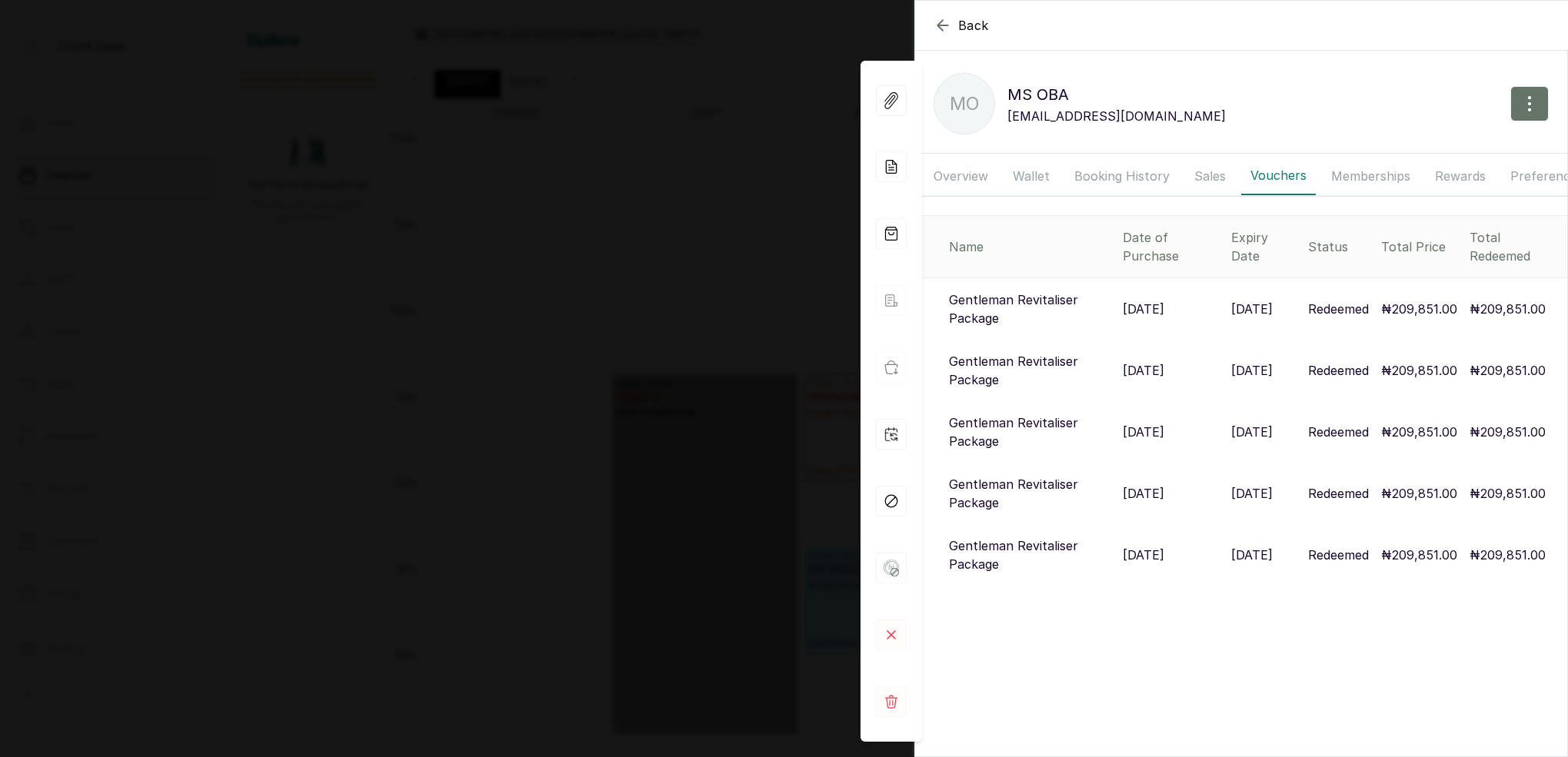
click at [997, 309] on p "Gentleman Revitaliser Package" at bounding box center [1029, 310] width 162 height 37
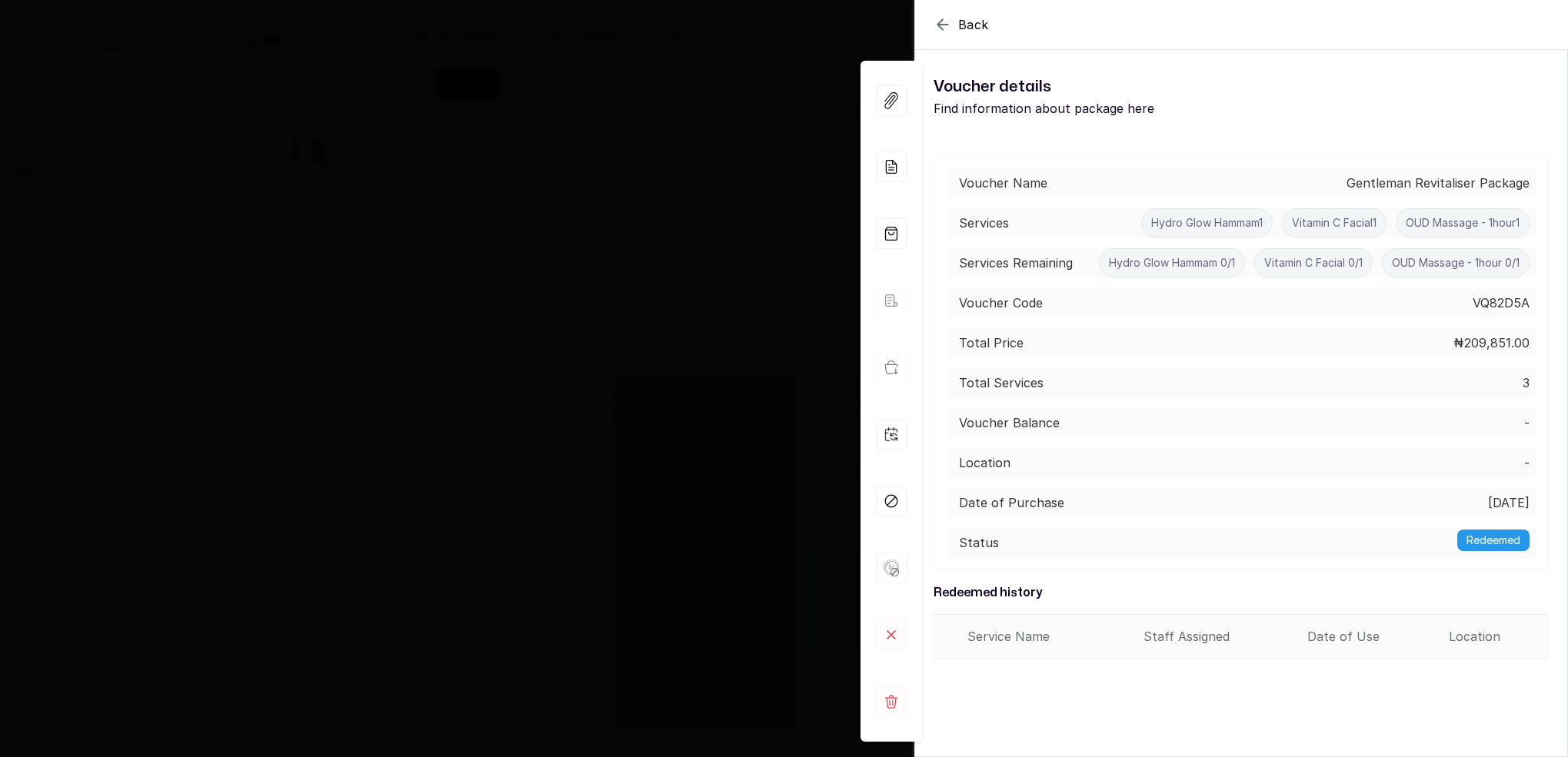
click at [550, 195] on div "Back View Voucher Details Voucher details Find information about package here V…" at bounding box center [784, 378] width 1568 height 757
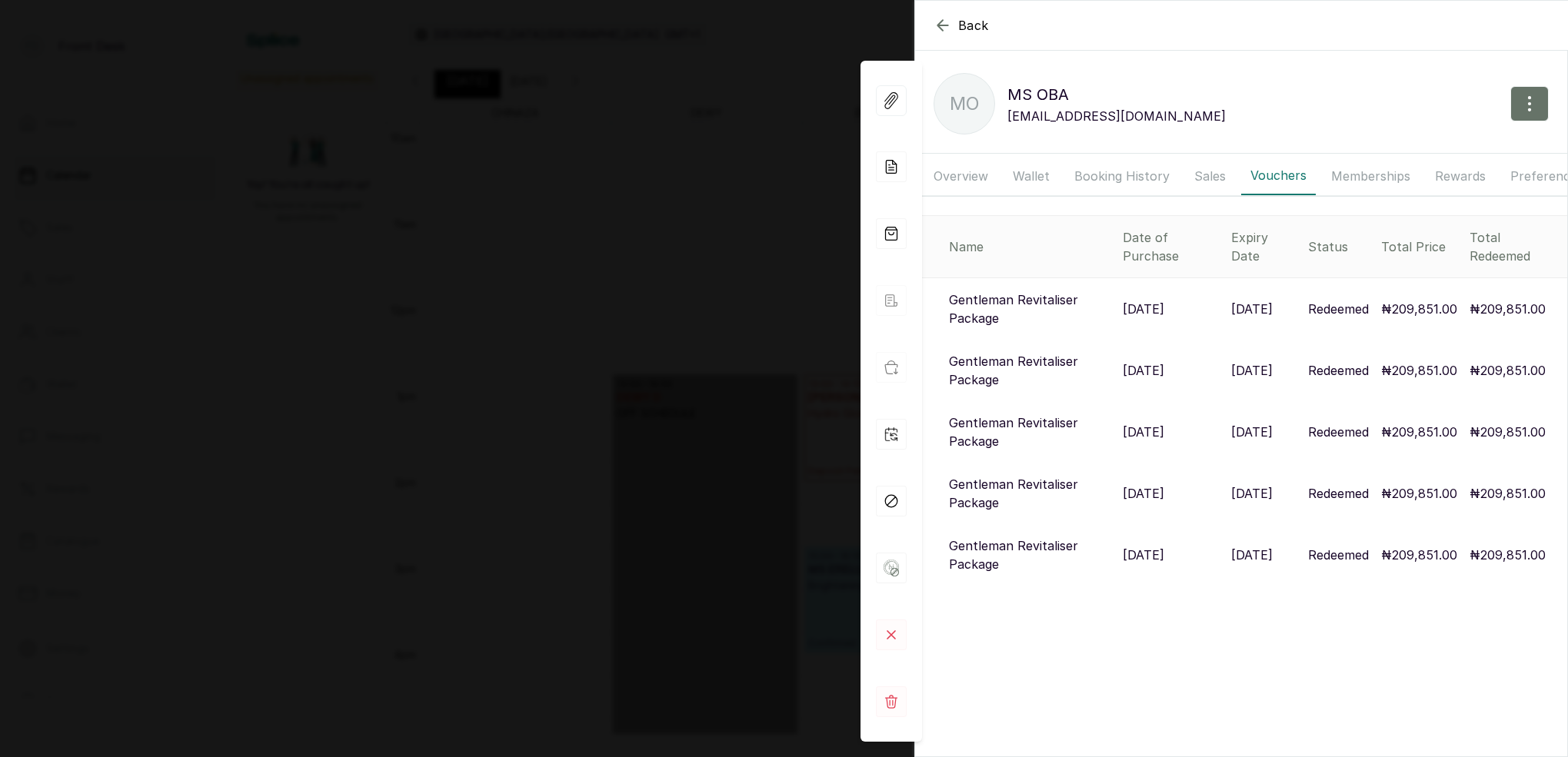
click at [556, 197] on div "Back MS OBA MO [PERSON_NAME] [EMAIL_ADDRESS][DOMAIN_NAME] Overview Wallet Booki…" at bounding box center [784, 378] width 1568 height 757
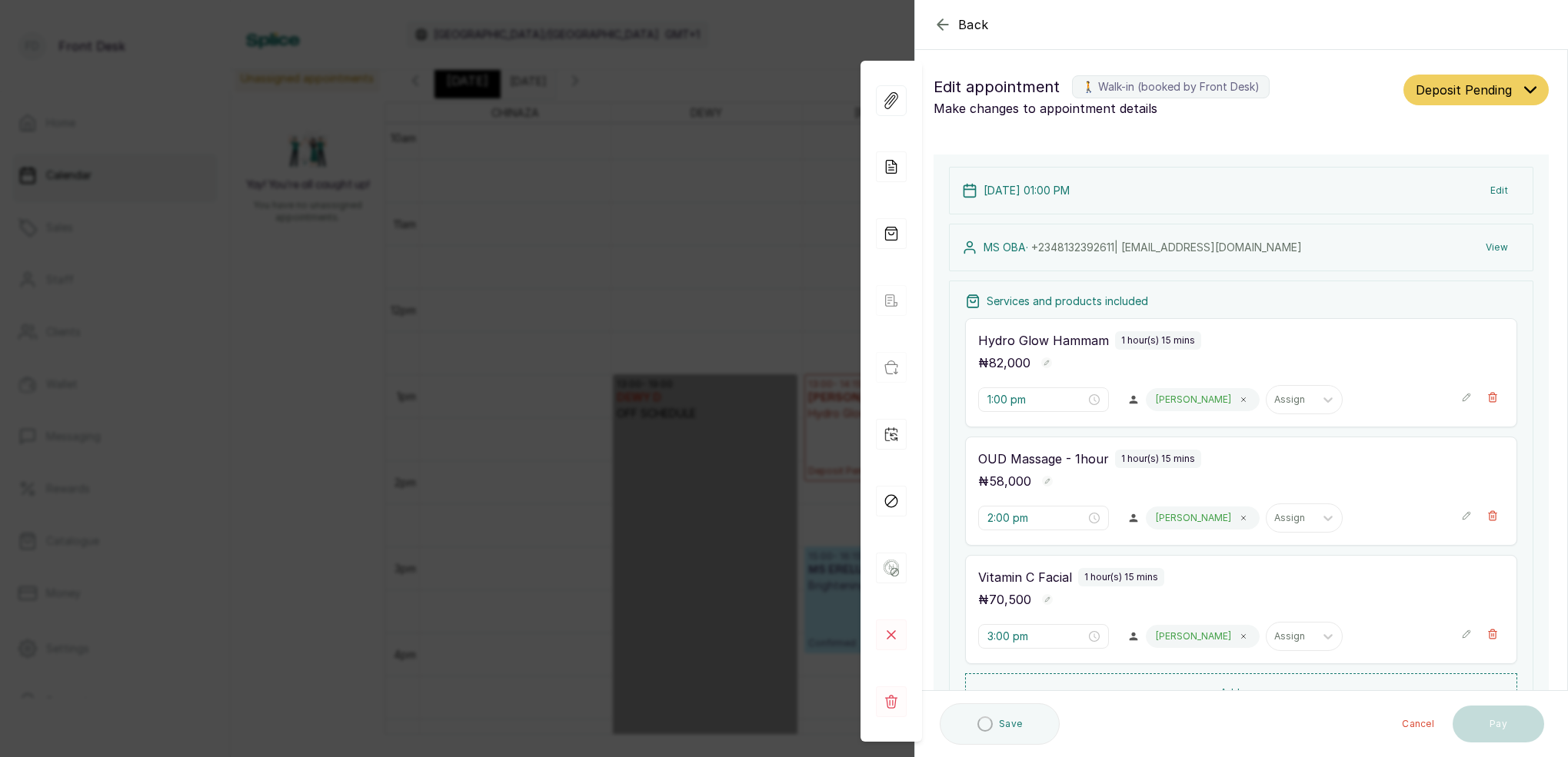
drag, startPoint x: 731, startPoint y: 204, endPoint x: 540, endPoint y: 147, distance: 199.3
click at [731, 204] on div "Back Appointment Details Edit appointment 🚶 Walk-in (booked by Front Desk) Make…" at bounding box center [784, 378] width 1568 height 757
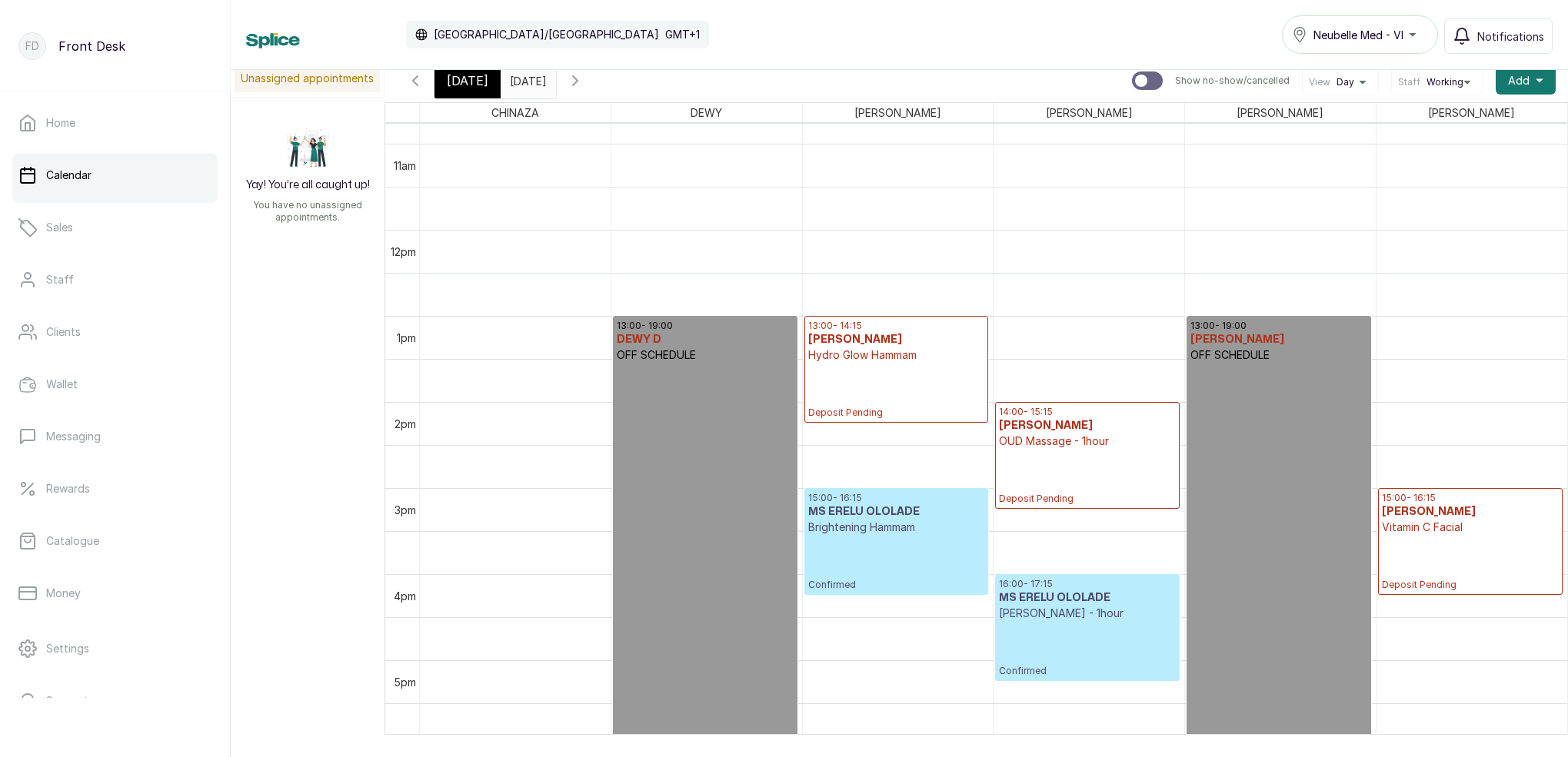
click at [474, 80] on span "[DATE]" at bounding box center [467, 81] width 41 height 19
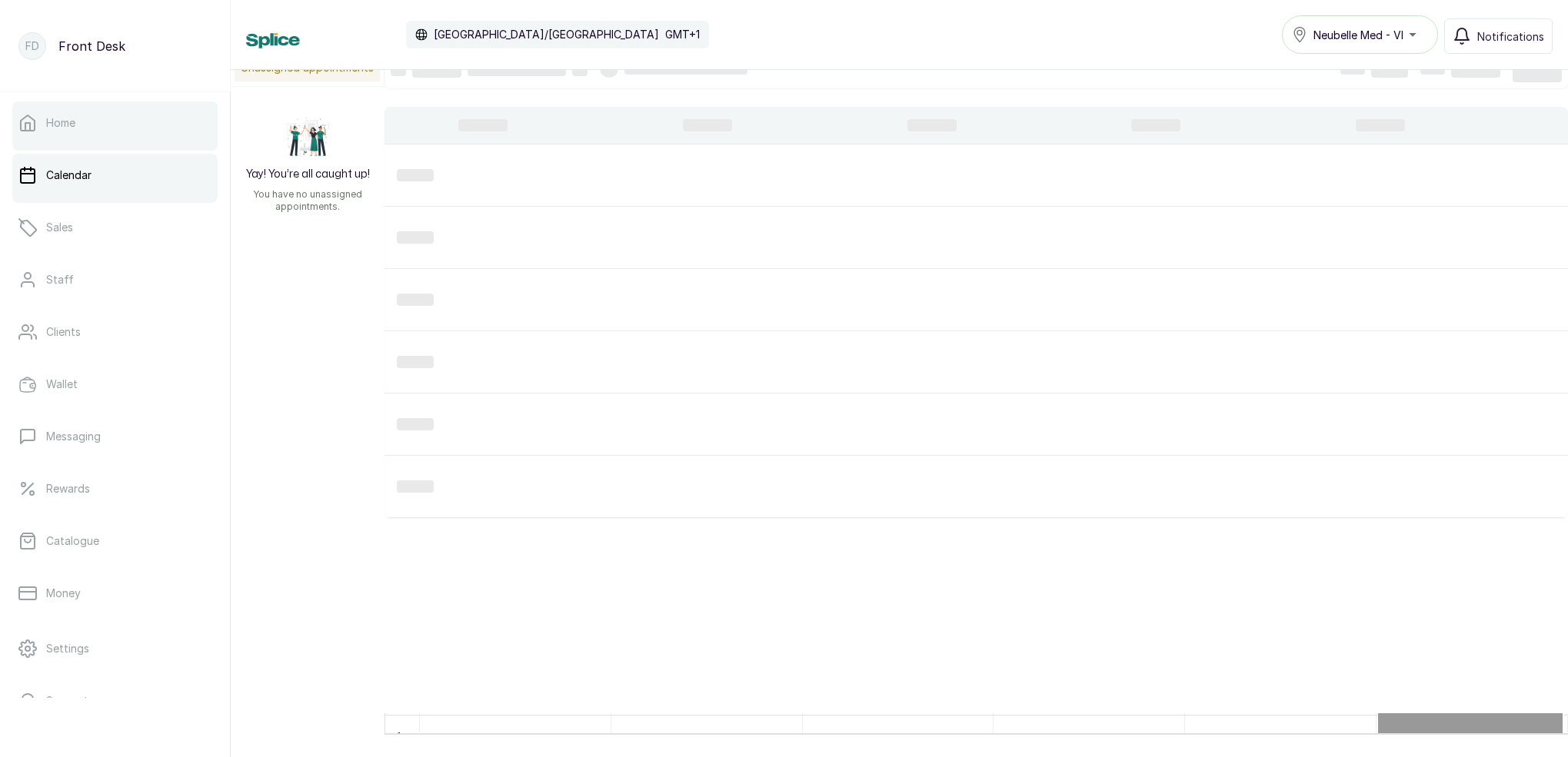
click at [158, 133] on link "Home" at bounding box center [115, 123] width 206 height 43
